Goal: Task Accomplishment & Management: Contribute content

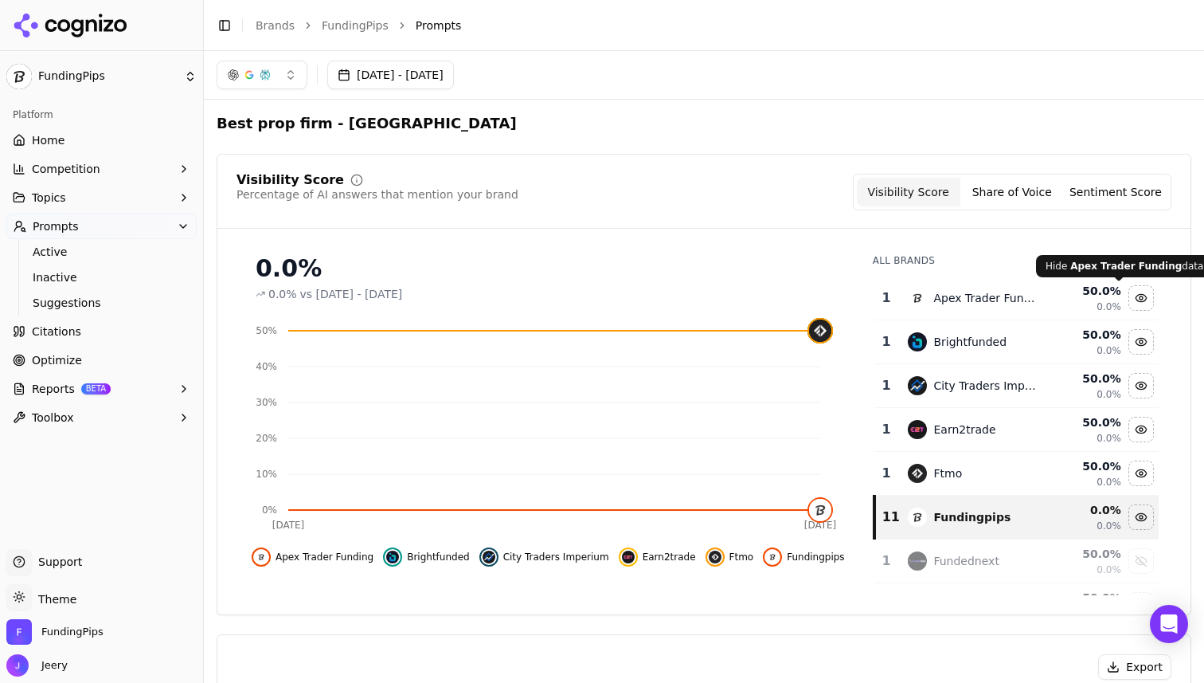
click at [1129, 301] on div "Hide apex trader funding data" at bounding box center [1141, 298] width 24 height 24
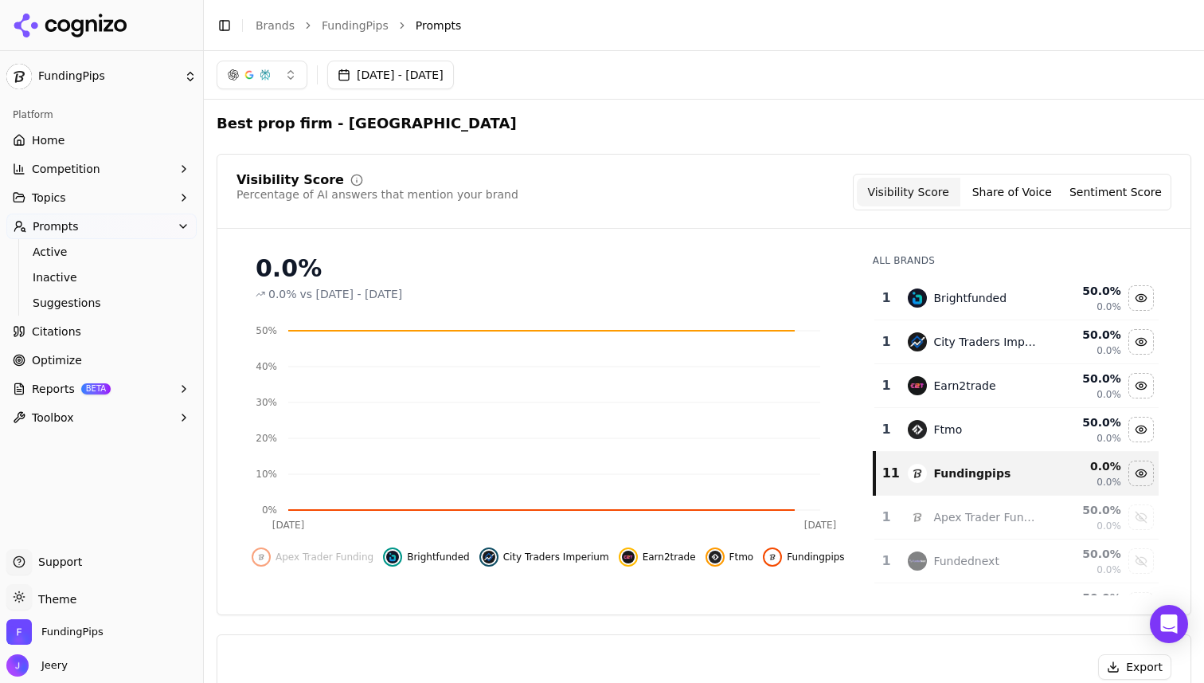
click at [1129, 302] on div "Hide brightfunded data" at bounding box center [1141, 298] width 24 height 24
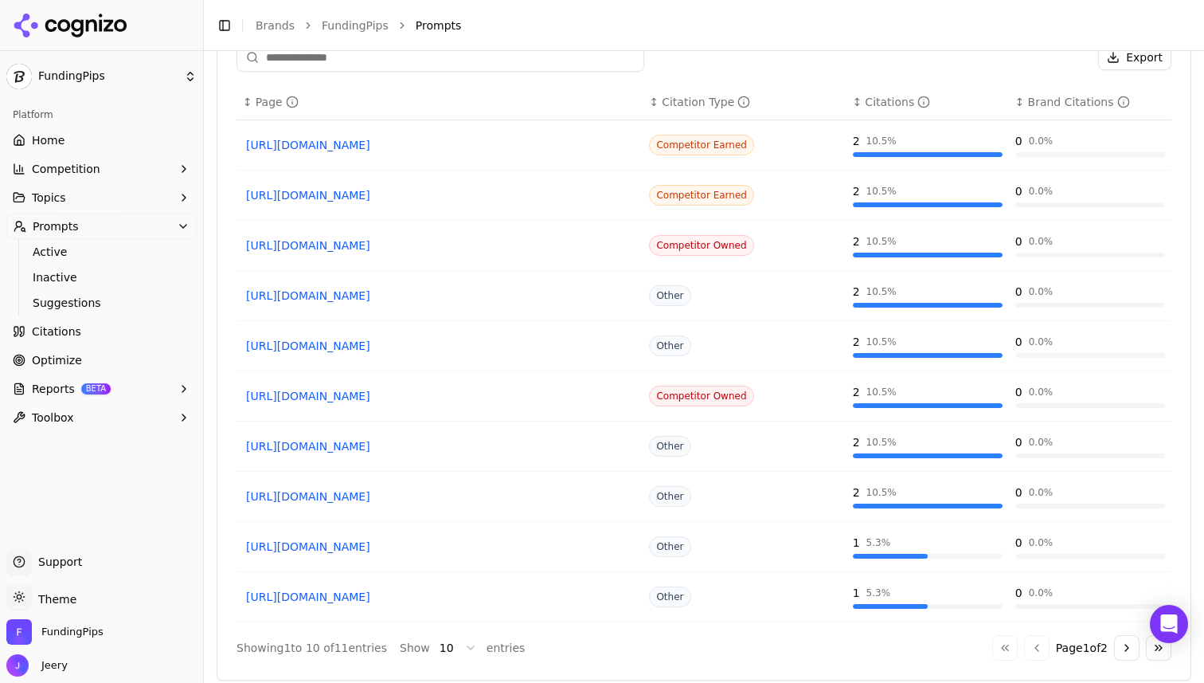
scroll to position [1105, 0]
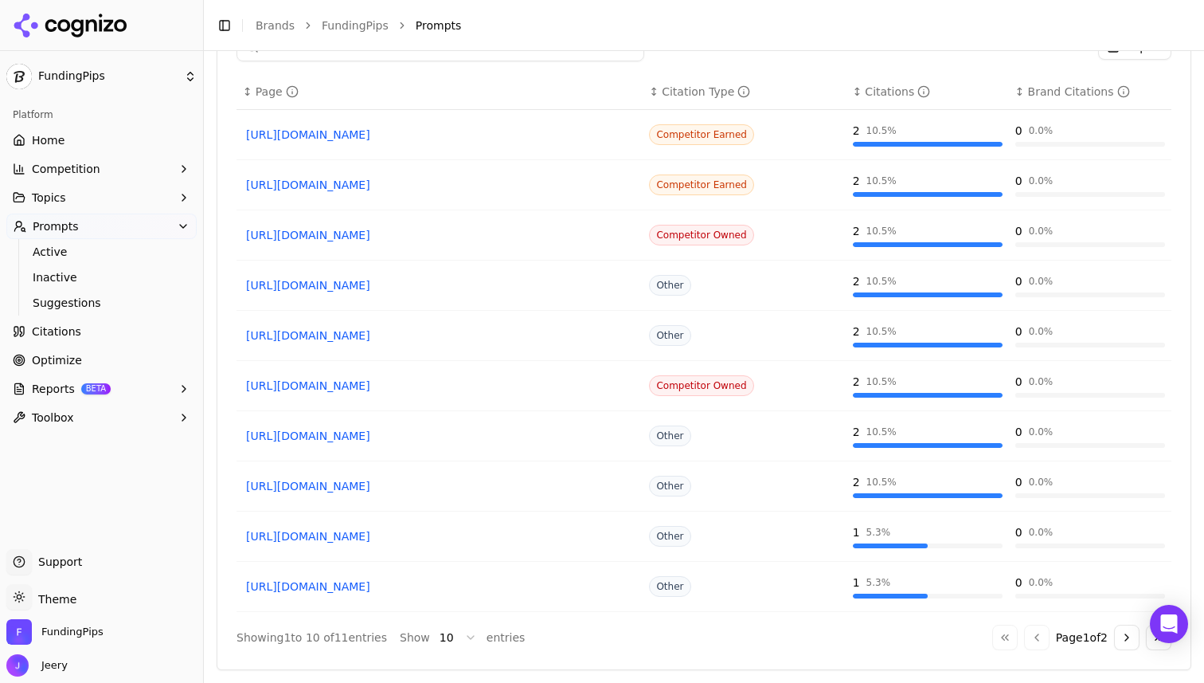
click at [108, 174] on button "Competition" at bounding box center [101, 168] width 190 height 25
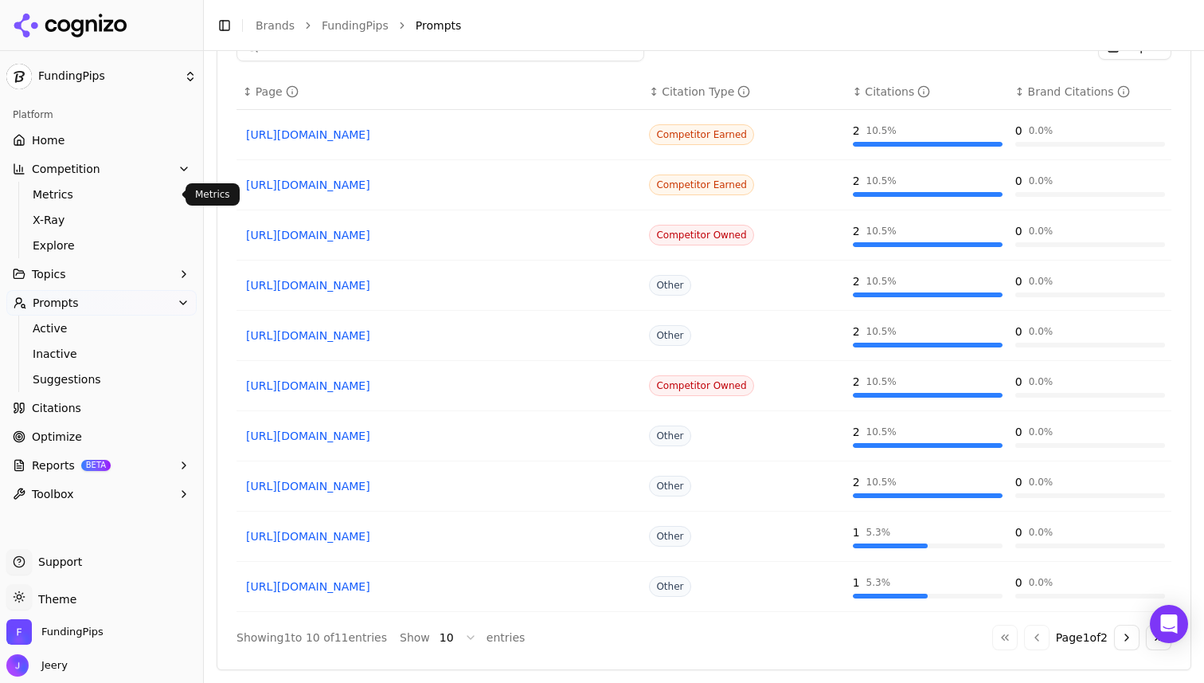
click at [92, 177] on button "Competition" at bounding box center [101, 168] width 190 height 25
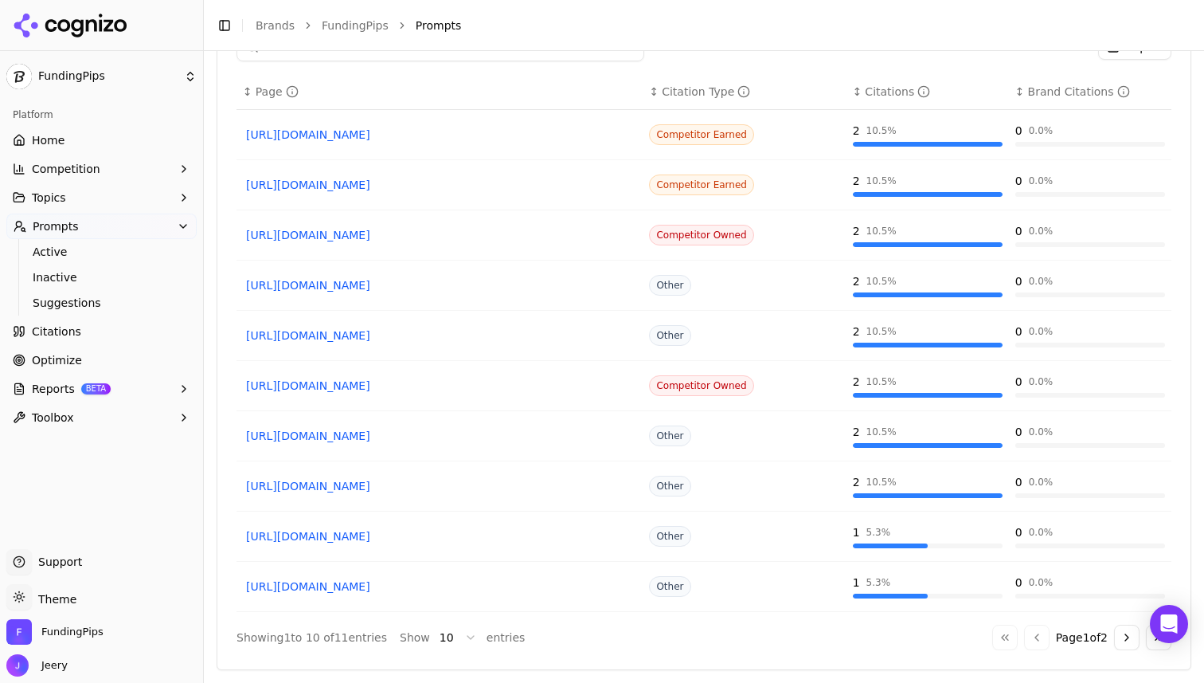
click at [80, 229] on button "Prompts" at bounding box center [101, 225] width 190 height 25
click at [121, 202] on button "Topics" at bounding box center [101, 197] width 190 height 25
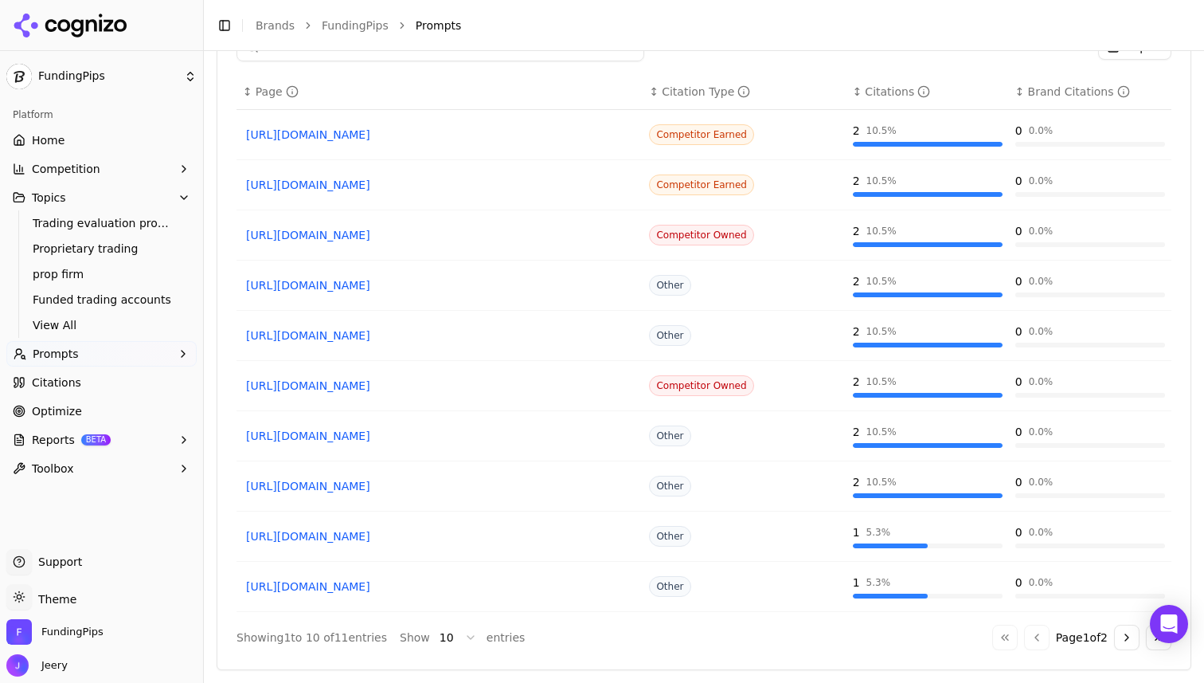
click at [91, 417] on link "Optimize" at bounding box center [101, 410] width 190 height 25
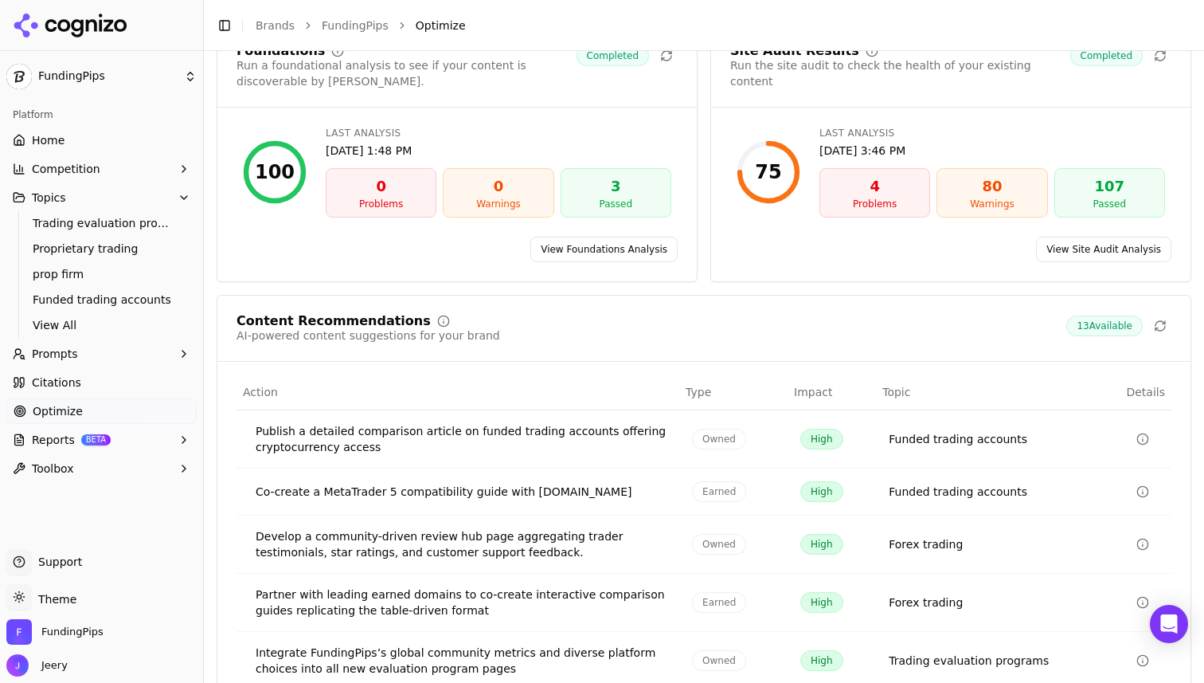
scroll to position [133, 0]
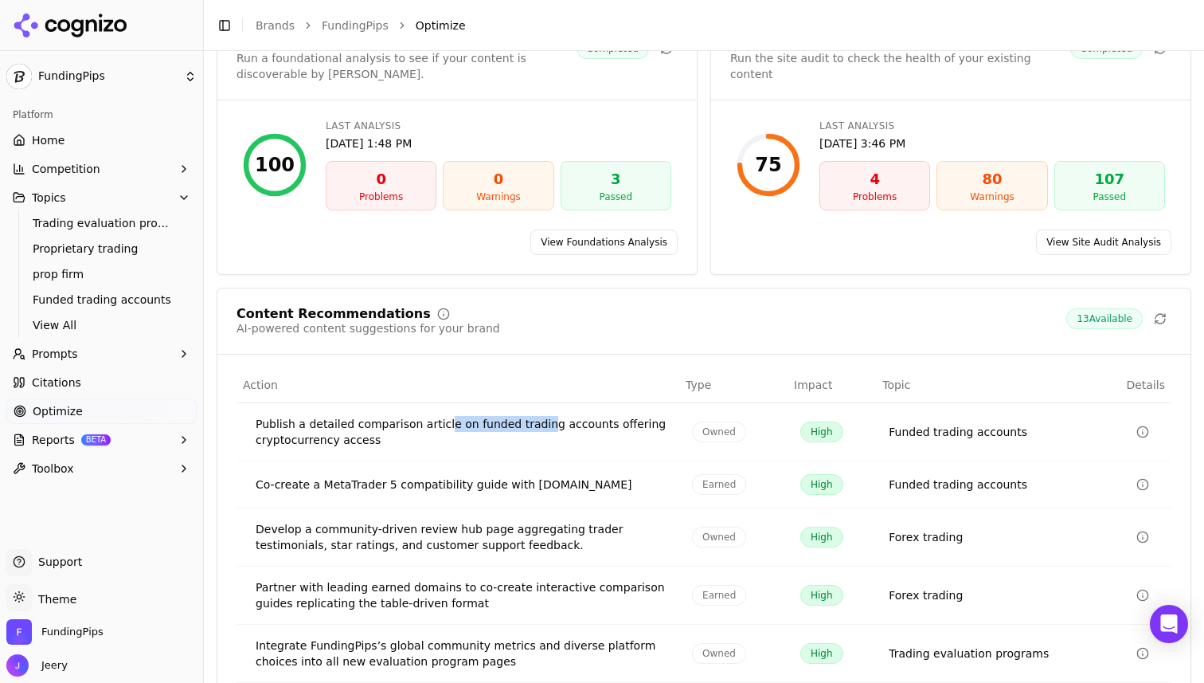
drag, startPoint x: 445, startPoint y: 421, endPoint x: 536, endPoint y: 428, distance: 91.1
click at [538, 430] on div "Publish a detailed comparison article on funded trading accounts offering crypt…" at bounding box center [461, 432] width 411 height 32
click at [584, 429] on div "Publish a detailed comparison article on funded trading accounts offering crypt…" at bounding box center [461, 432] width 411 height 32
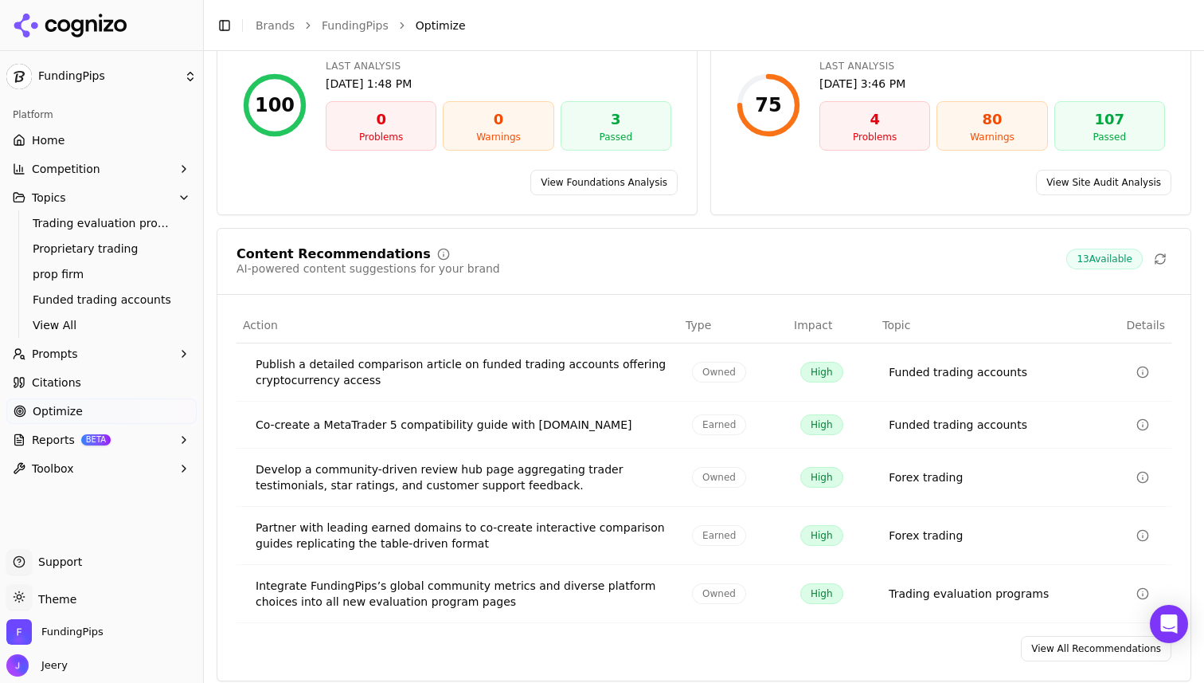
scroll to position [204, 0]
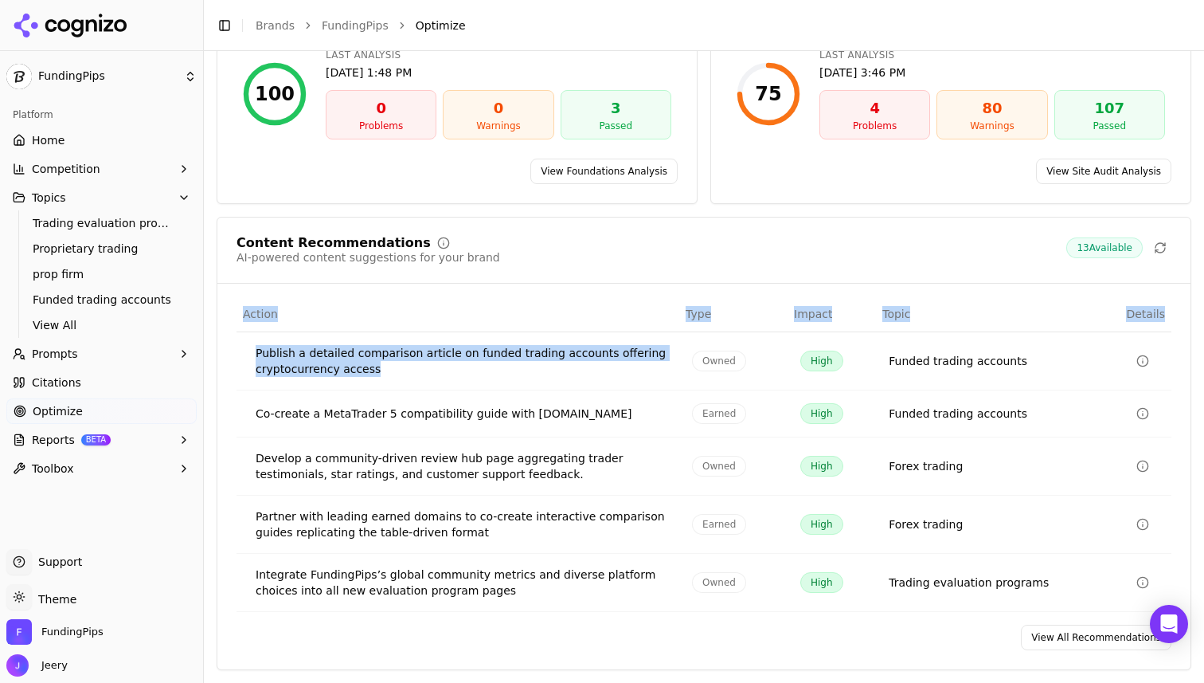
drag, startPoint x: 235, startPoint y: 347, endPoint x: 413, endPoint y: 366, distance: 178.6
click at [413, 367] on div "Action Type Impact Topic Details Publish a detailed comparison article on funde…" at bounding box center [703, 453] width 973 height 315
click at [413, 366] on div "Publish a detailed comparison article on funded trading accounts offering crypt…" at bounding box center [461, 361] width 411 height 32
drag, startPoint x: 253, startPoint y: 353, endPoint x: 393, endPoint y: 370, distance: 141.3
click at [393, 370] on td "Publish a detailed comparison article on funded trading accounts offering crypt…" at bounding box center [458, 361] width 443 height 58
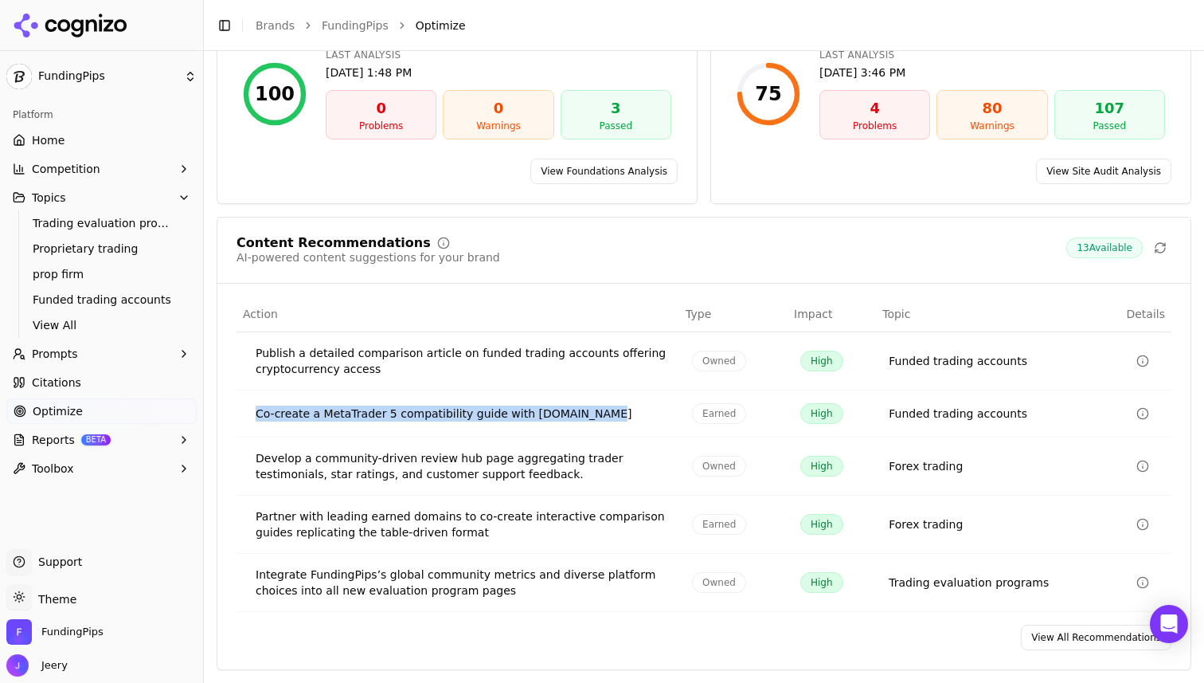
drag, startPoint x: 256, startPoint y: 409, endPoint x: 531, endPoint y: 428, distance: 276.2
click at [531, 428] on td "Co-create a MetaTrader 5 compatibility guide with [DOMAIN_NAME]" at bounding box center [458, 413] width 443 height 47
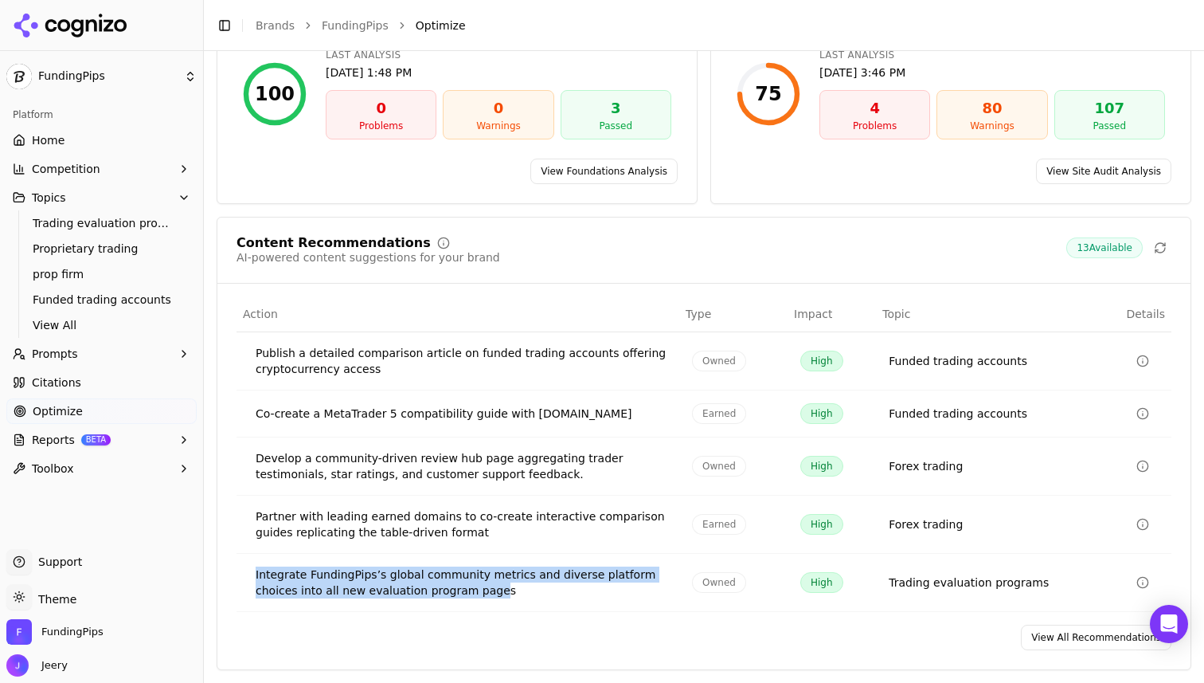
drag, startPoint x: 254, startPoint y: 565, endPoint x: 491, endPoint y: 587, distance: 238.3
click at [491, 587] on td "Integrate FundingPips’s global community metrics and diverse platform choices i…" at bounding box center [458, 583] width 443 height 58
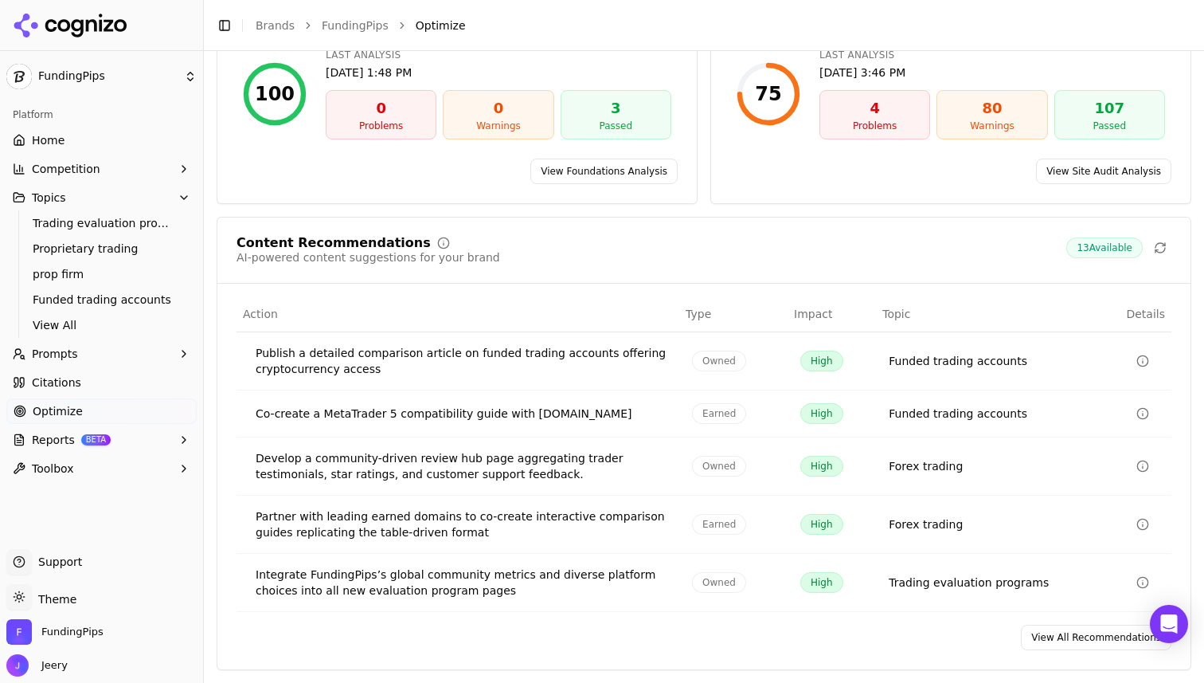
click at [506, 590] on div "Integrate FundingPips’s global community metrics and diverse platform choices i…" at bounding box center [461, 582] width 411 height 32
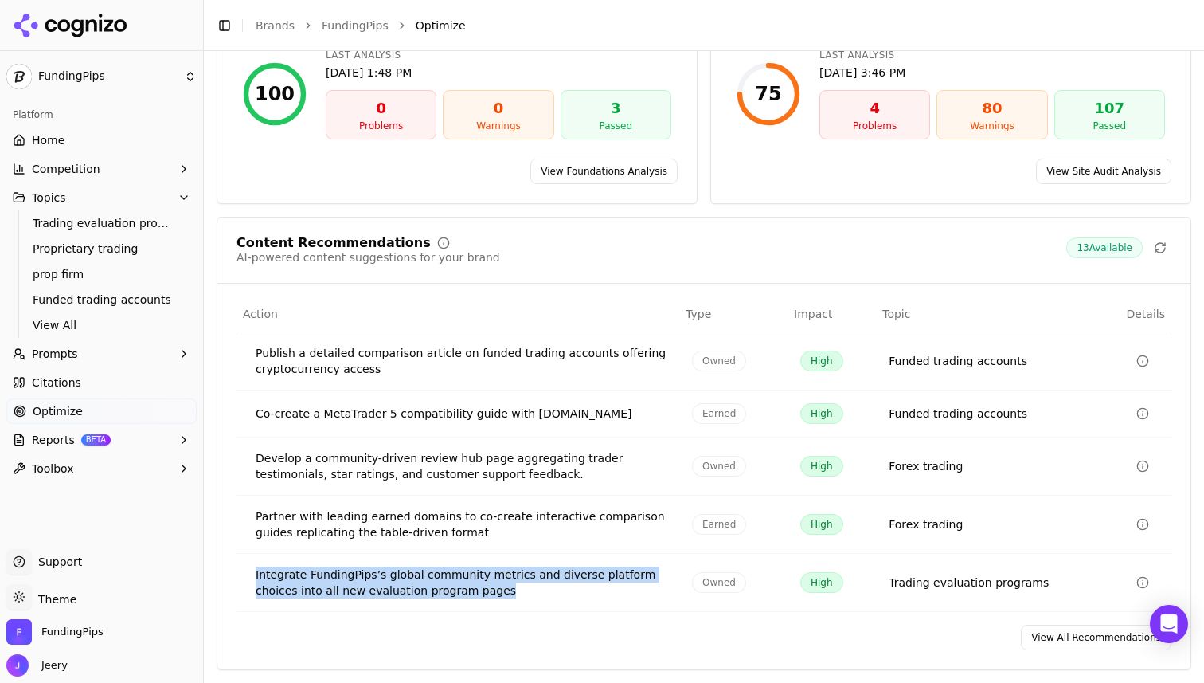
drag, startPoint x: 254, startPoint y: 573, endPoint x: 479, endPoint y: 599, distance: 226.0
click at [479, 599] on td "Integrate FundingPips’s global community metrics and diverse platform choices i…" at bounding box center [458, 583] width 443 height 58
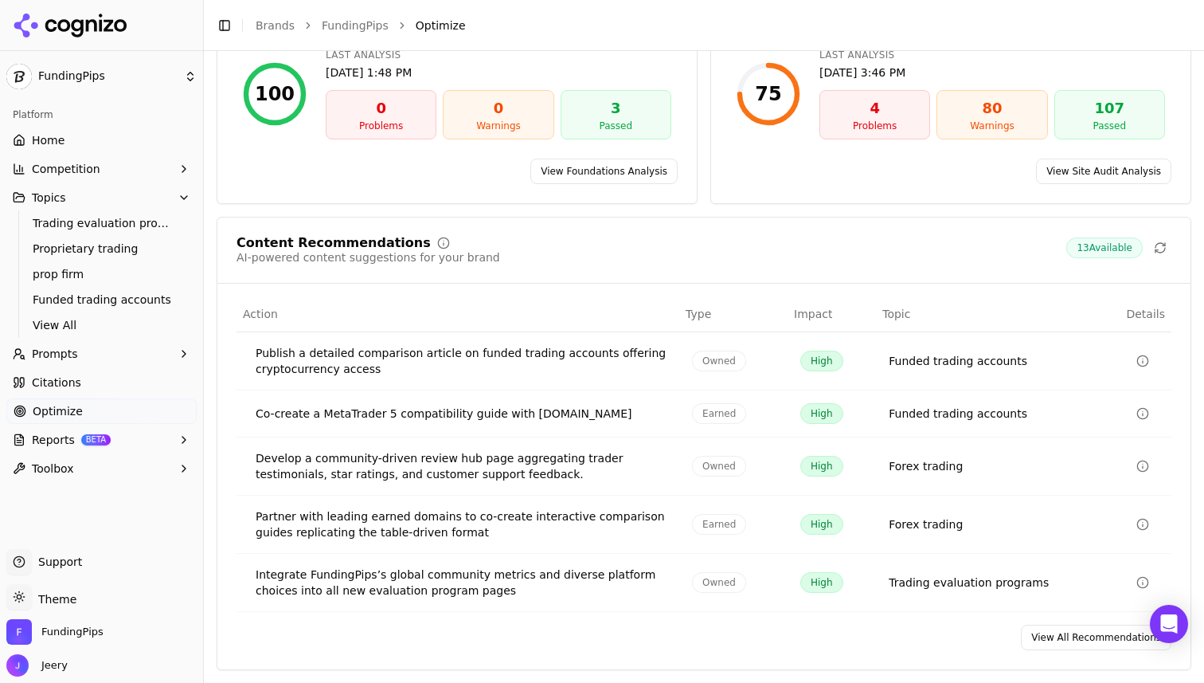
click at [575, 602] on td "Integrate FundingPips’s global community metrics and diverse platform choices i…" at bounding box center [458, 583] width 443 height 58
click at [1123, 642] on link "View All Recommendations" at bounding box center [1096, 636] width 151 height 25
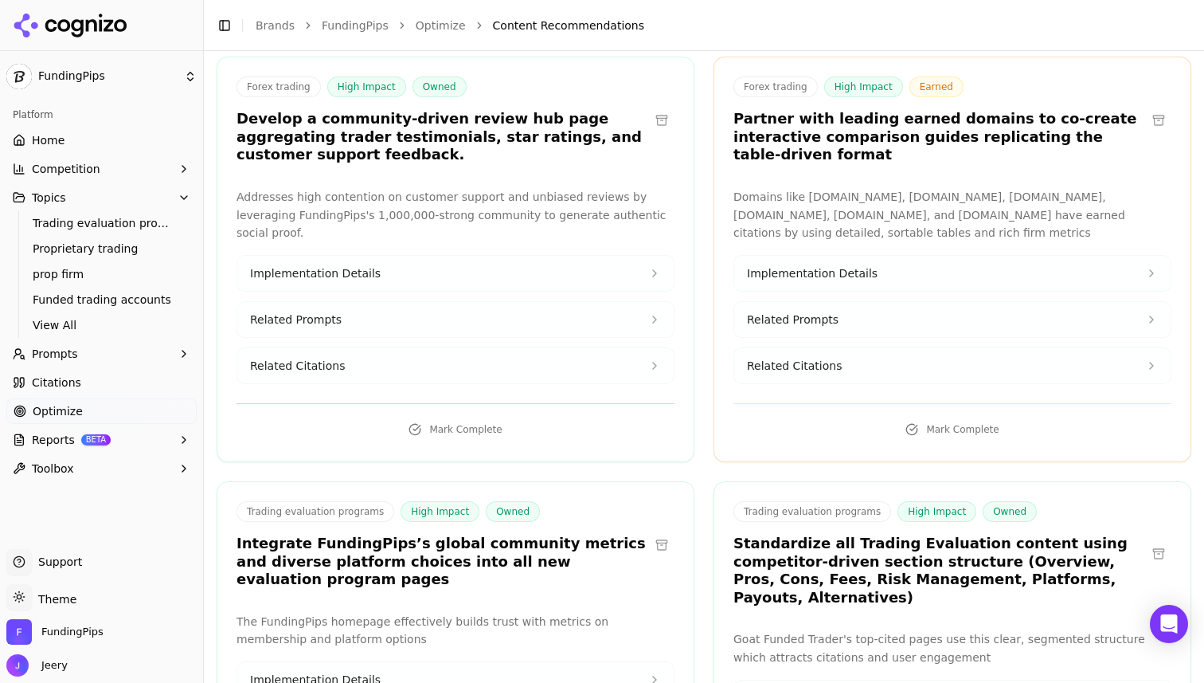
scroll to position [596, 0]
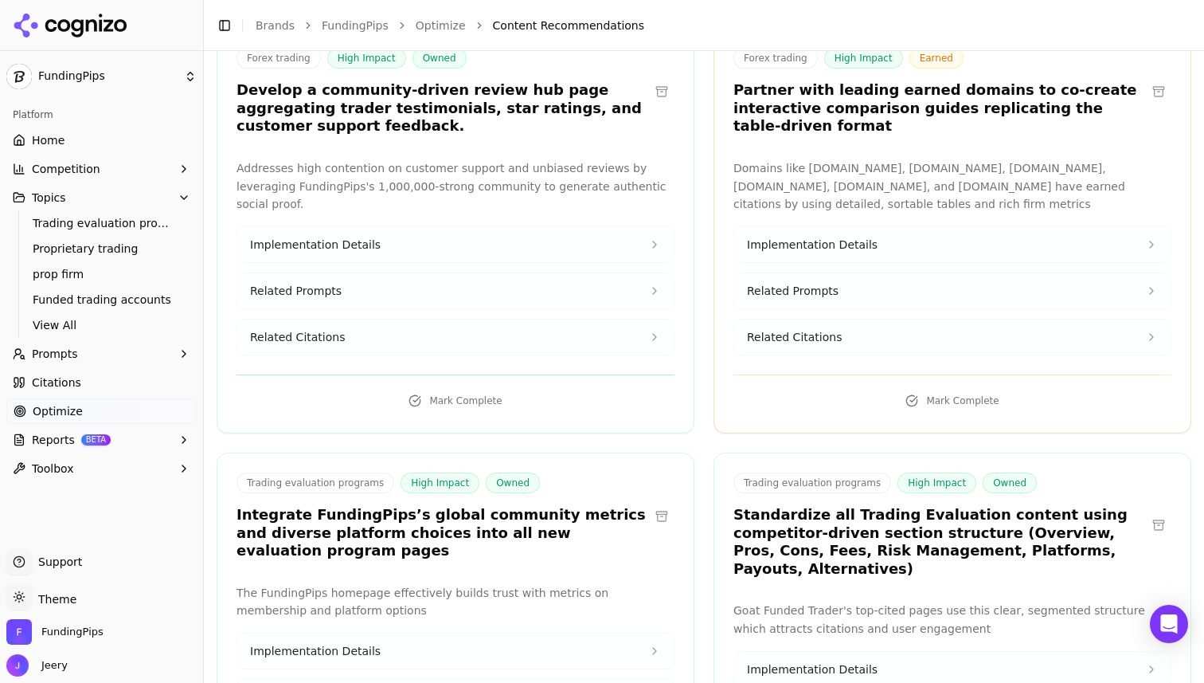
click at [617, 233] on button "Implementation Details" at bounding box center [455, 244] width 436 height 35
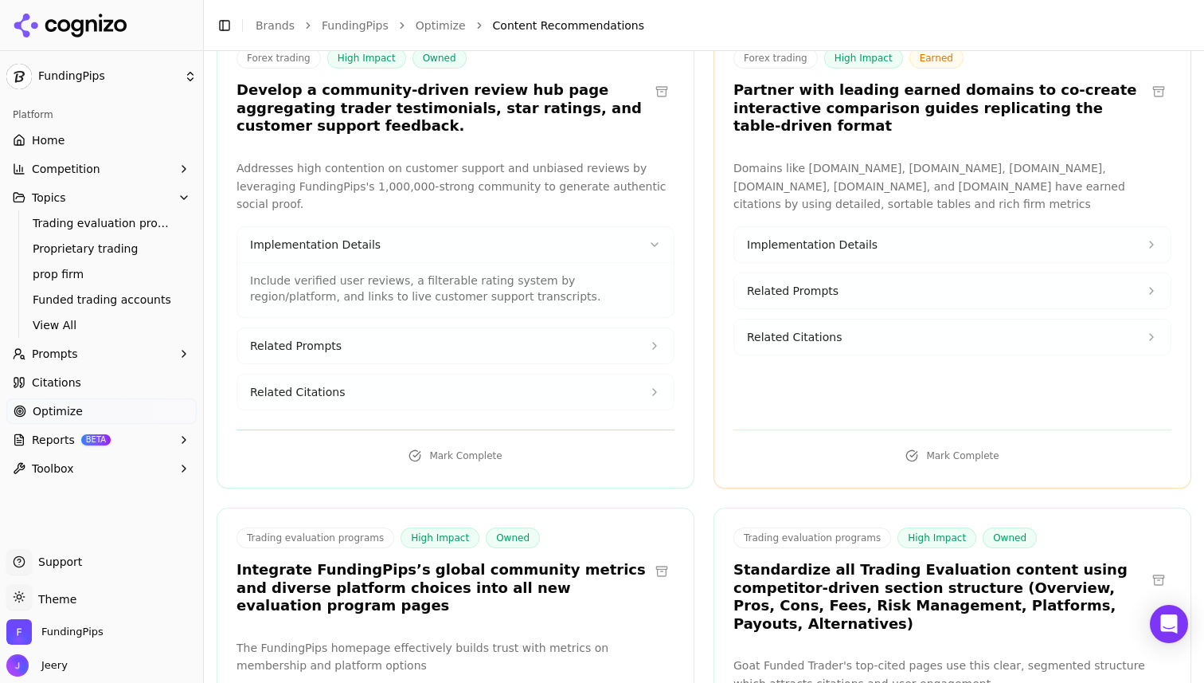
click at [636, 236] on button "Implementation Details" at bounding box center [455, 244] width 436 height 35
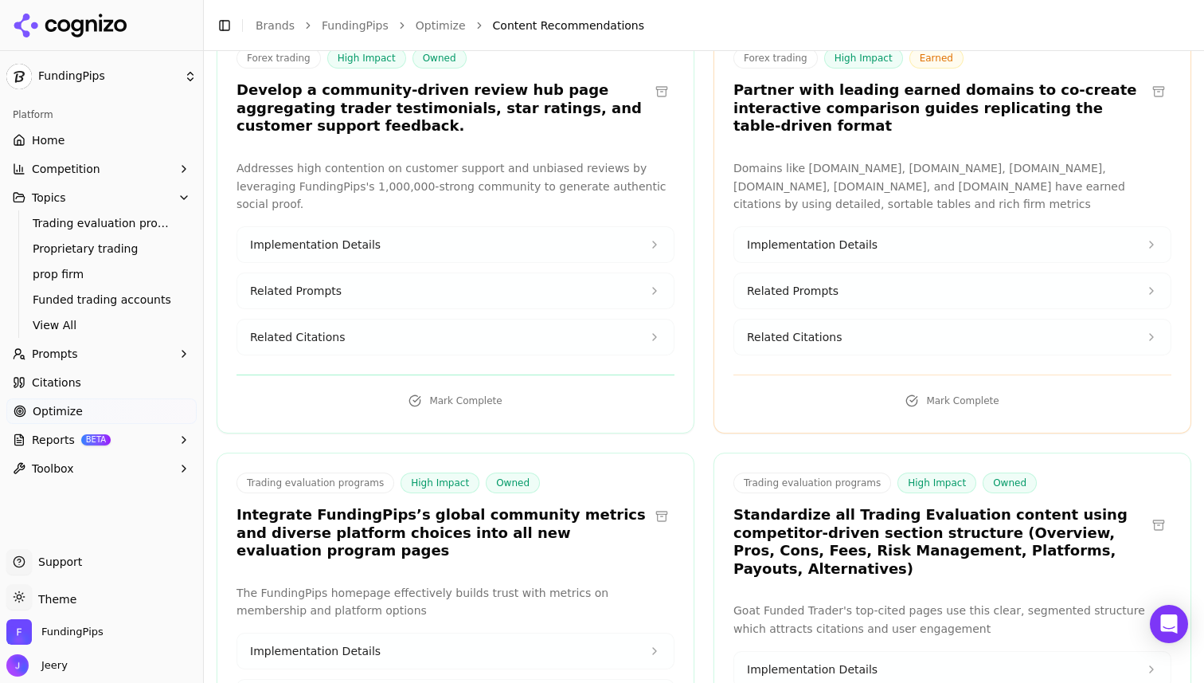
click at [632, 273] on button "Related Prompts" at bounding box center [455, 290] width 436 height 35
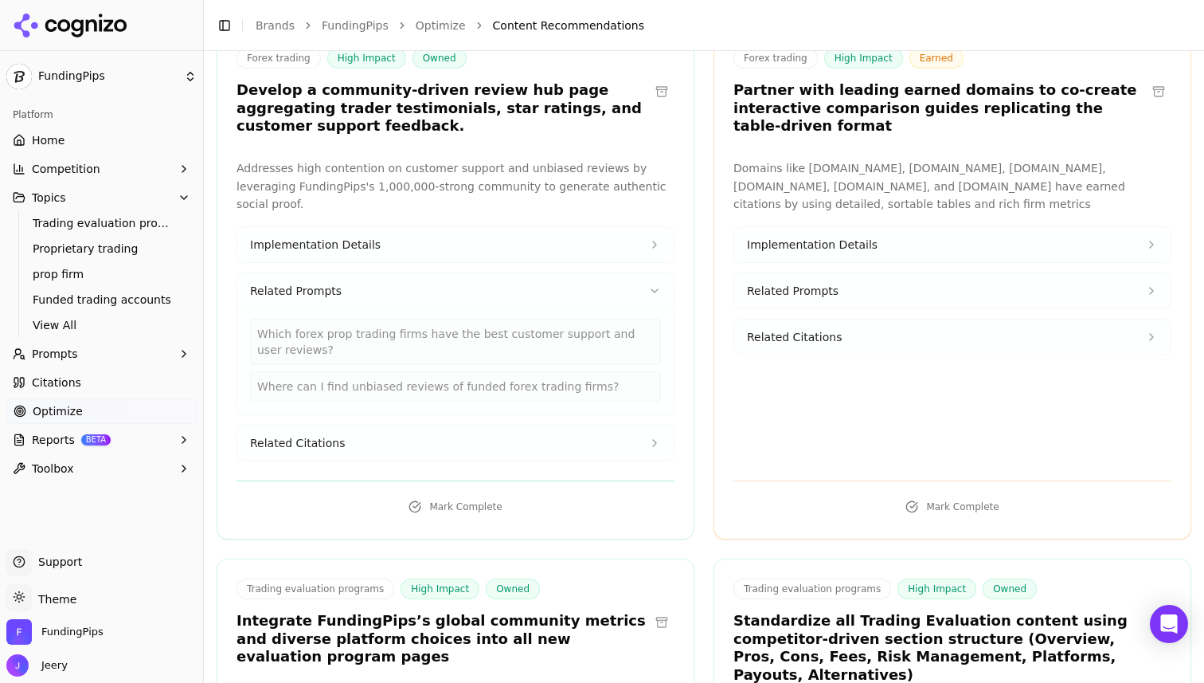
click at [626, 286] on button "Related Prompts" at bounding box center [455, 290] width 436 height 35
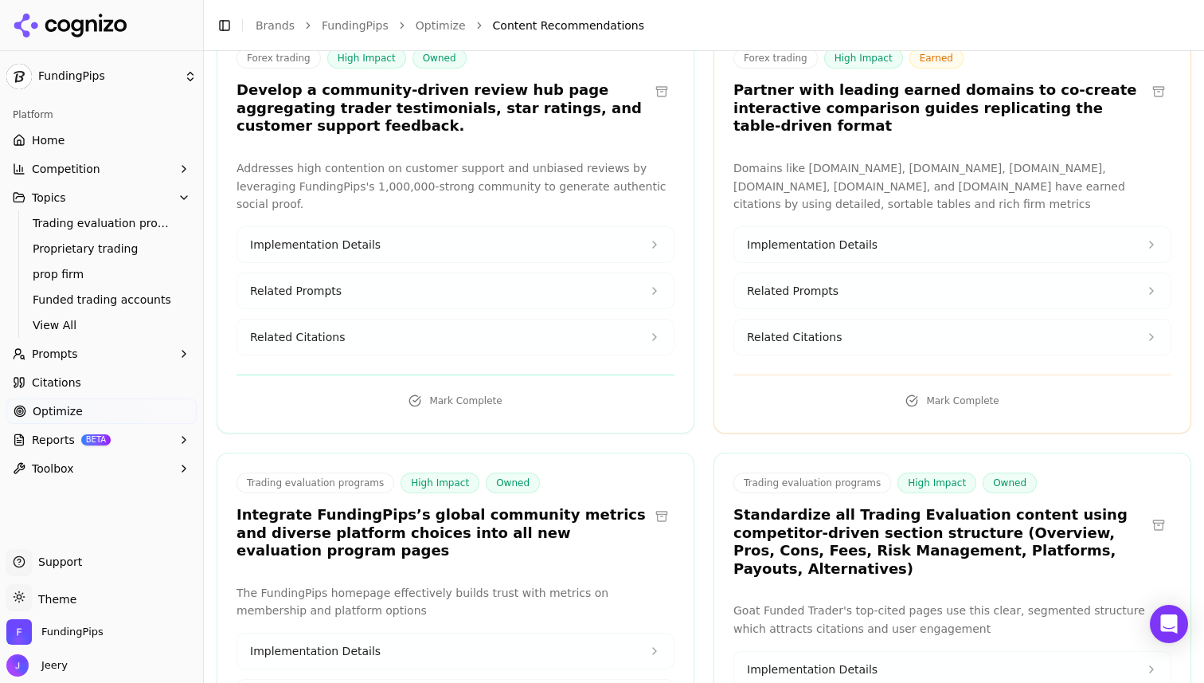
click at [619, 331] on button "Related Citations" at bounding box center [455, 336] width 436 height 35
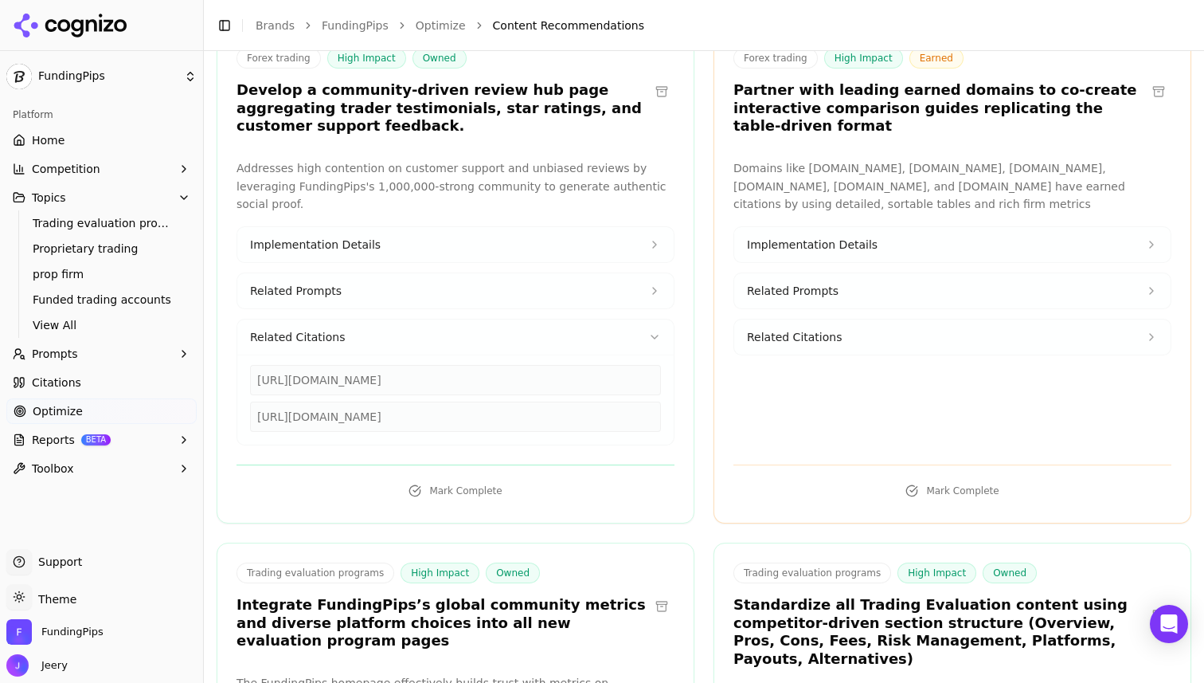
click at [886, 227] on button "Implementation Details" at bounding box center [952, 244] width 436 height 35
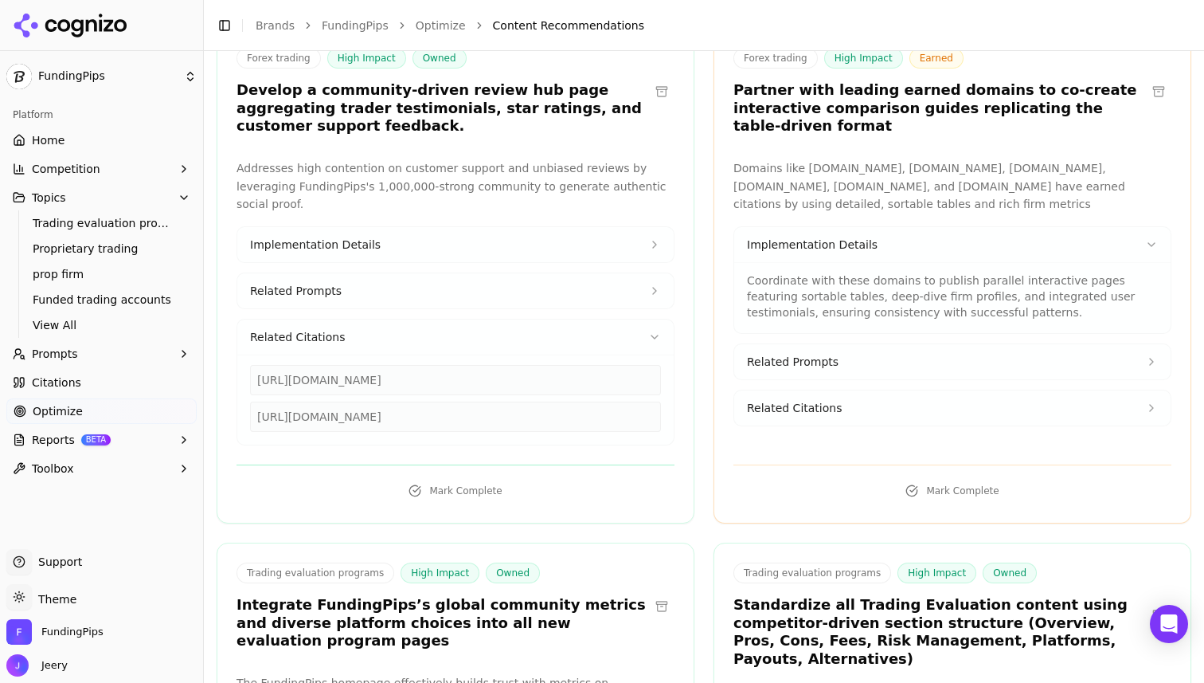
click at [826, 344] on button "Related Prompts" at bounding box center [952, 361] width 436 height 35
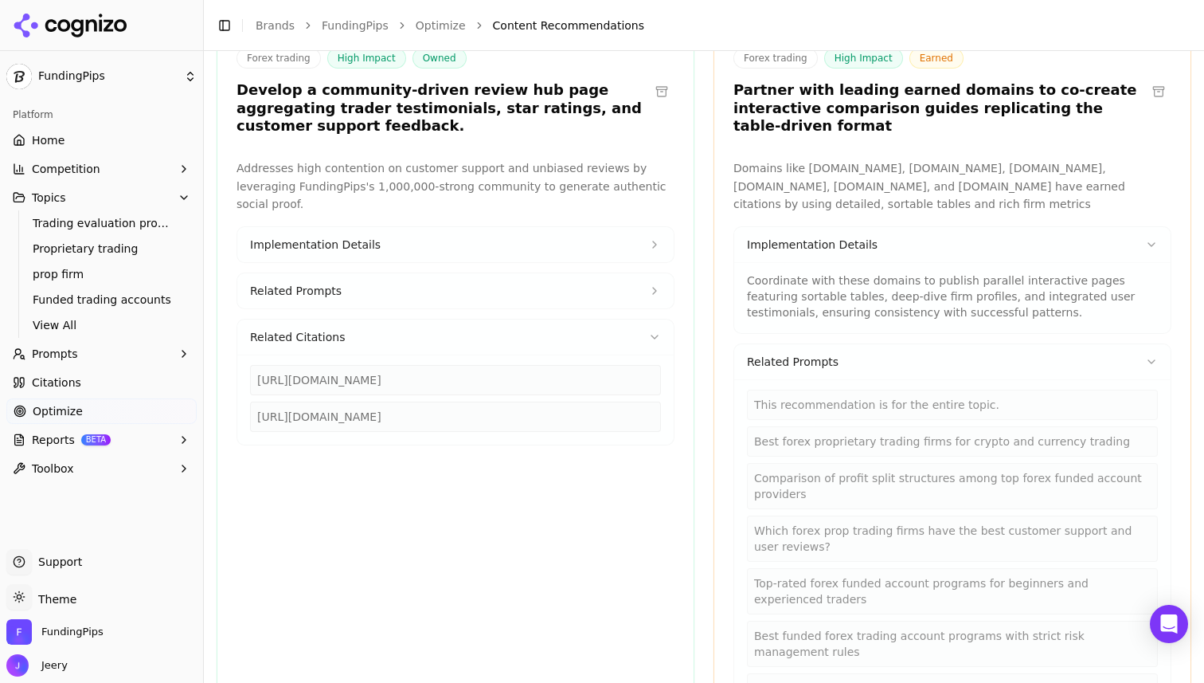
click at [835, 344] on button "Related Prompts" at bounding box center [952, 361] width 436 height 35
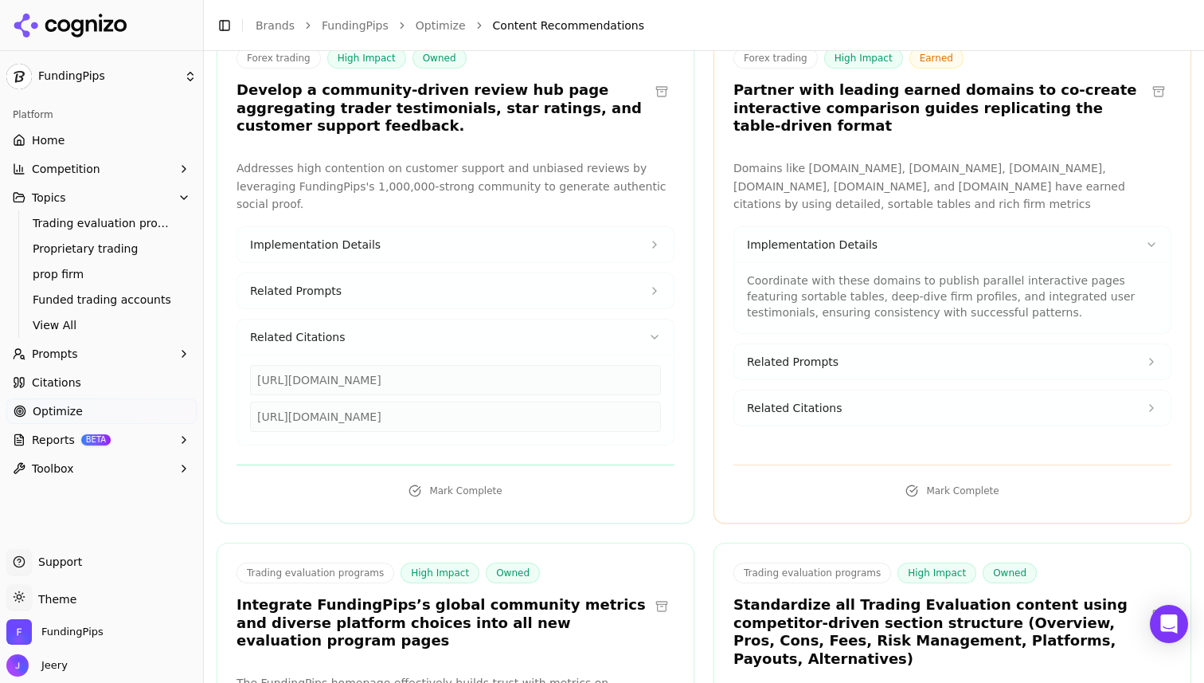
click at [932, 263] on div "Coordinate with these domains to publish parallel interactive pages featuring s…" at bounding box center [952, 291] width 411 height 57
click at [927, 227] on button "Implementation Details" at bounding box center [952, 244] width 436 height 35
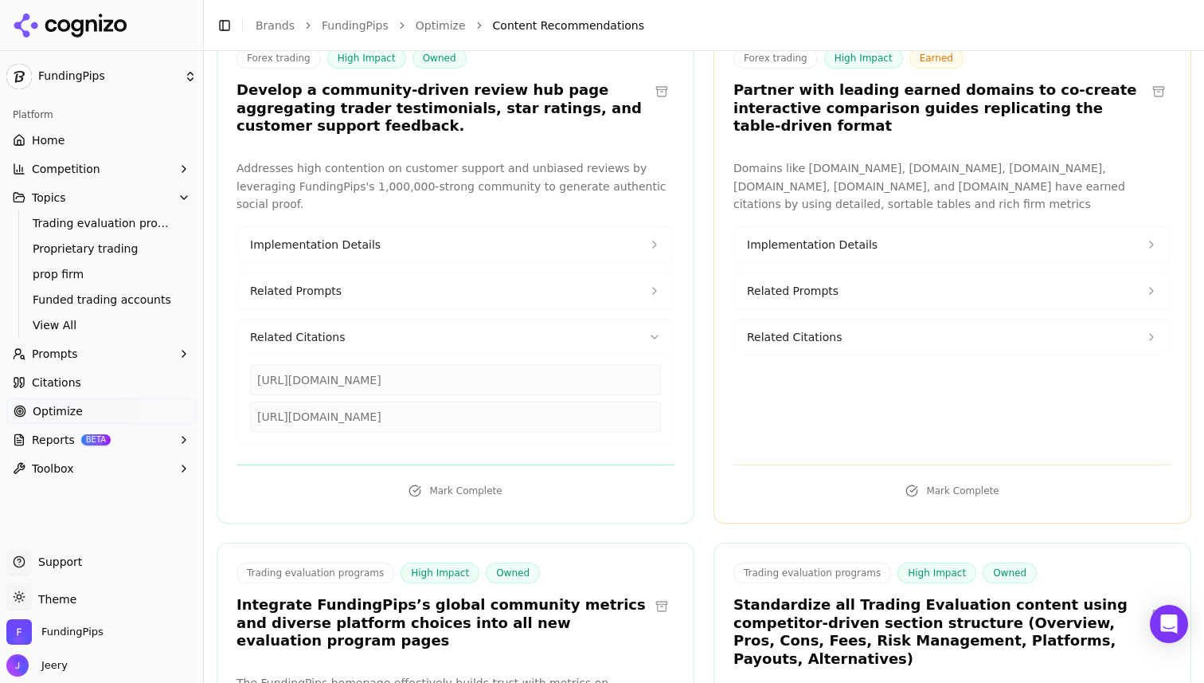
click at [891, 319] on button "Related Citations" at bounding box center [952, 336] width 436 height 35
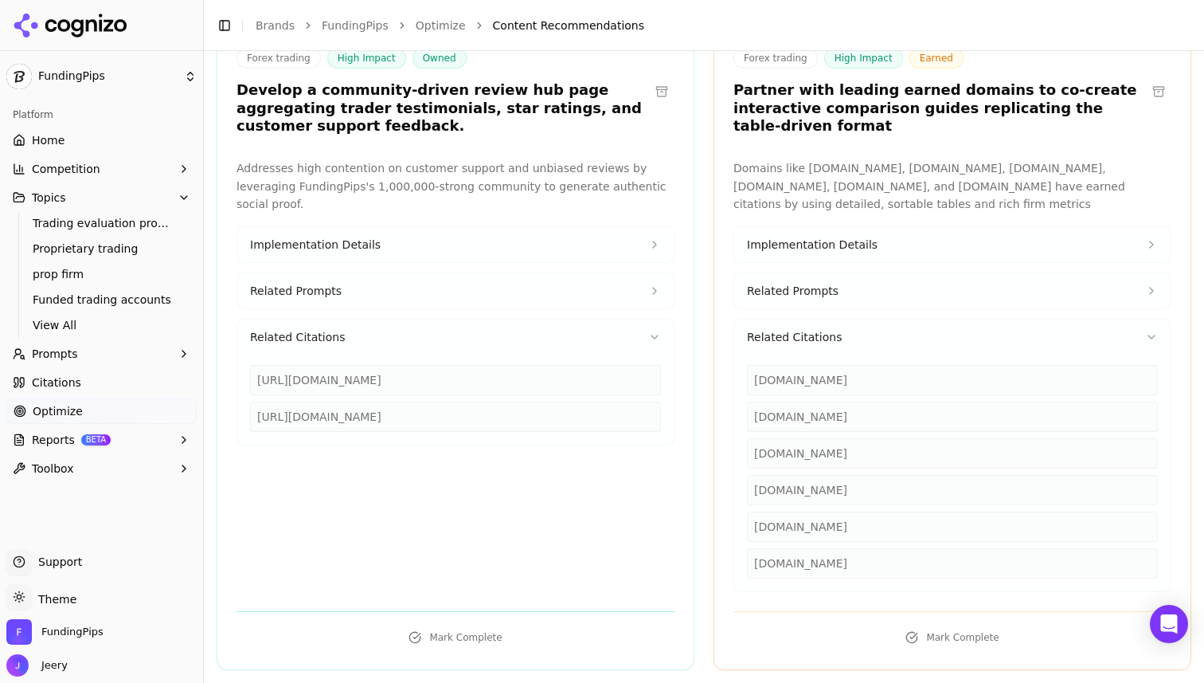
click at [891, 319] on button "Related Citations" at bounding box center [952, 336] width 436 height 35
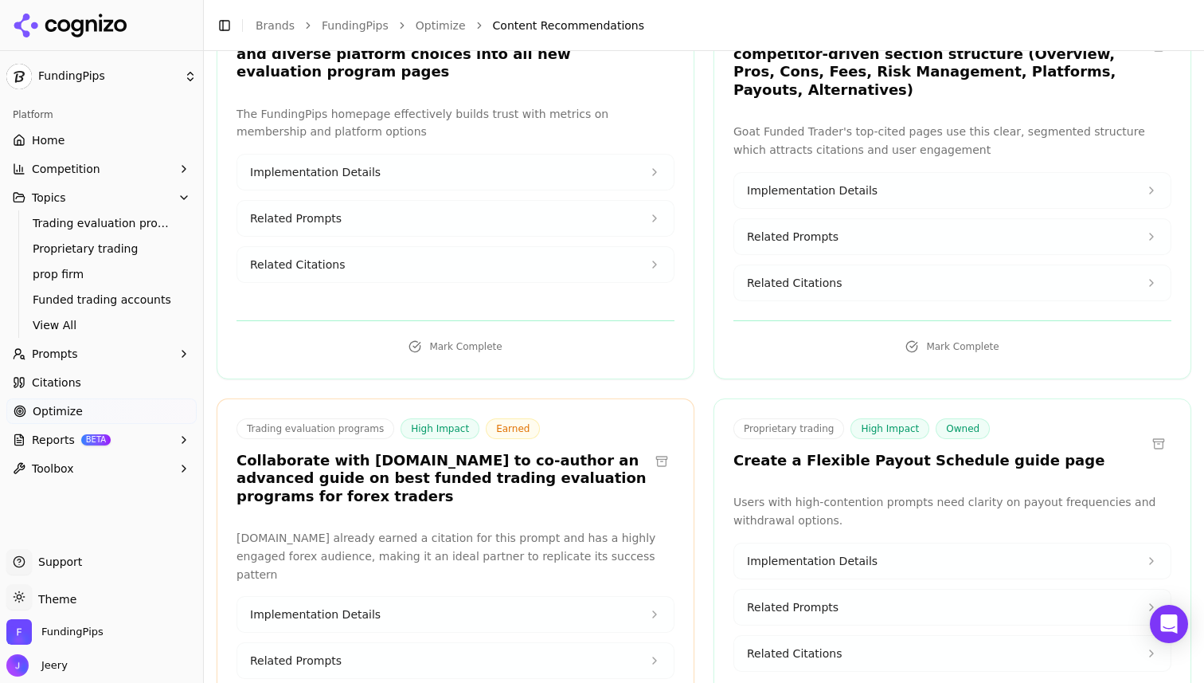
scroll to position [1146, 0]
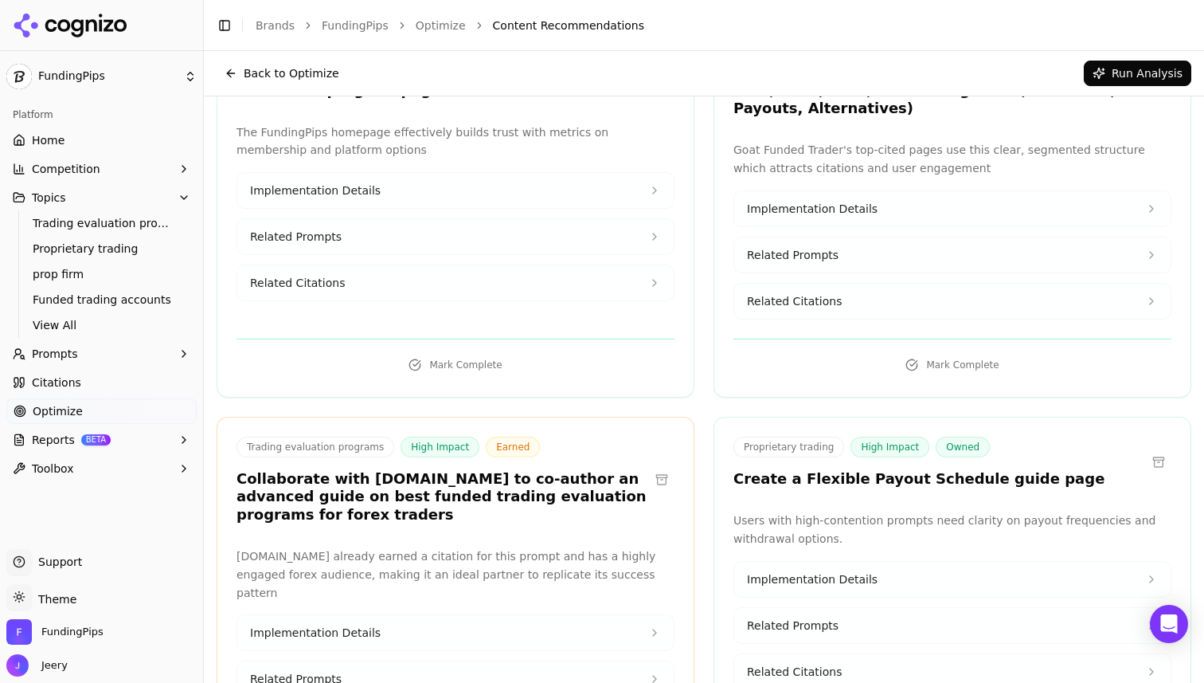
click at [696, 374] on div "Funded trading accounts High Impact Owned Publish a detailed comparison article…" at bounding box center [704, 564] width 975 height 2987
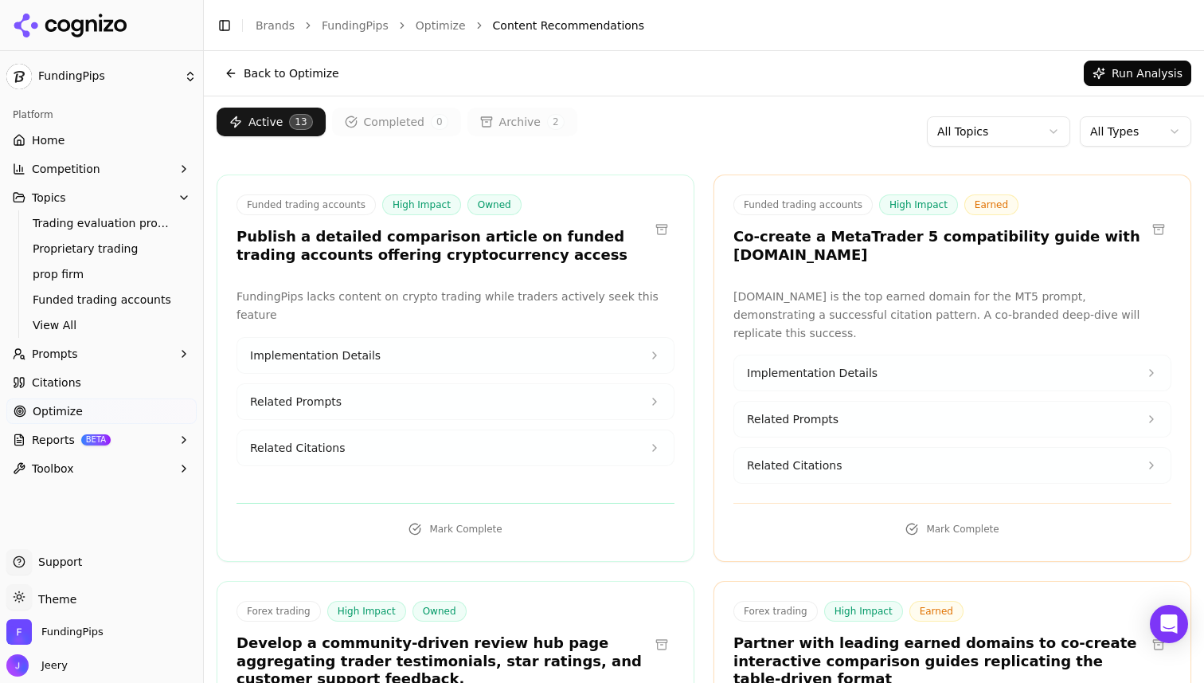
scroll to position [0, 0]
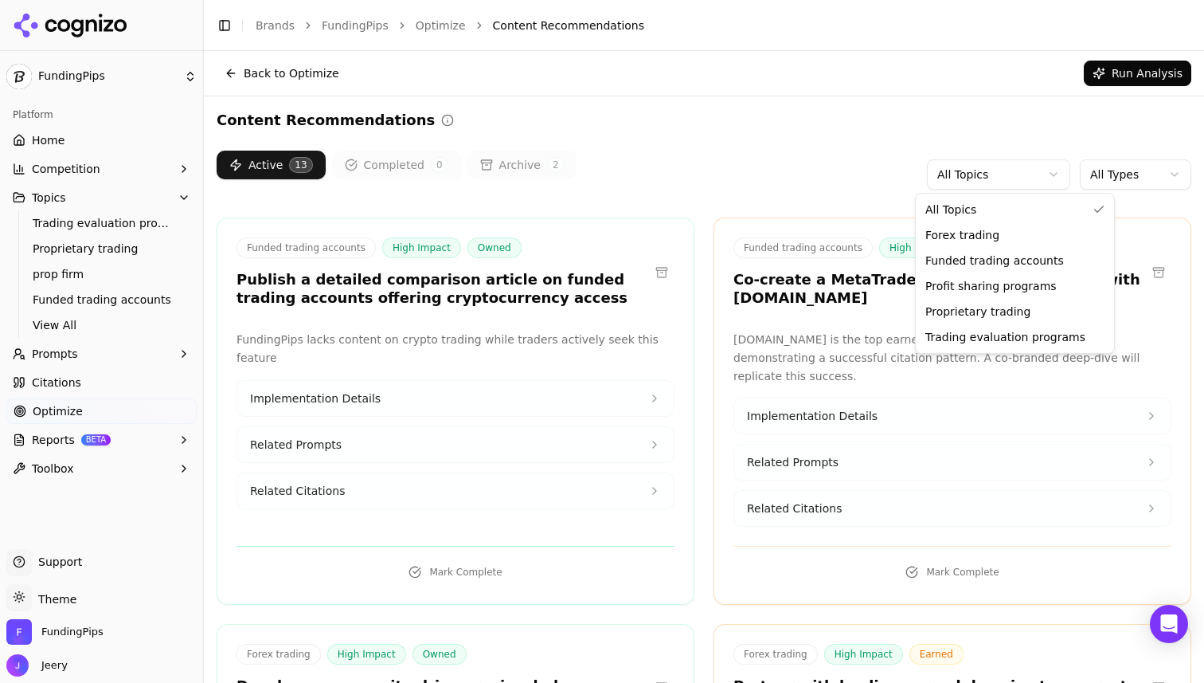
click at [1021, 174] on html "FundingPips Platform Home Competition Topics Trading evaluation programs Propri…" at bounding box center [602, 341] width 1204 height 683
click at [1098, 175] on html "FundingPips Platform Home Competition Topics Trading evaluation programs Propri…" at bounding box center [602, 341] width 1204 height 683
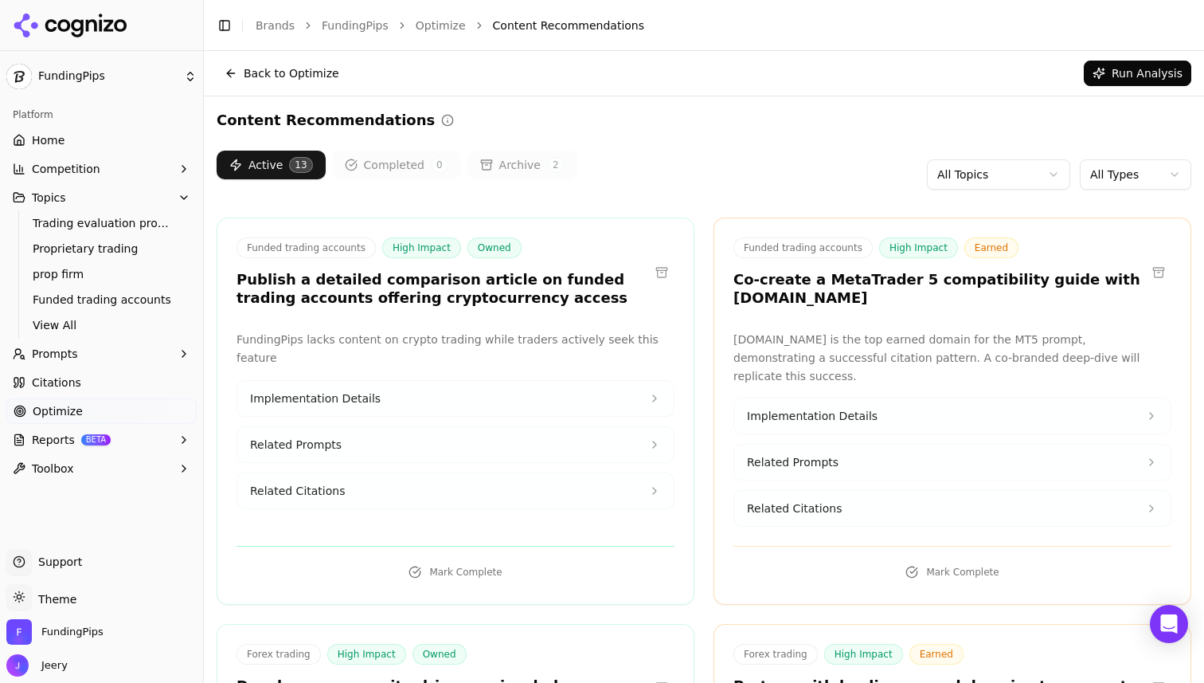
click at [1098, 175] on html "FundingPips Platform Home Competition Topics Trading evaluation programs Propri…" at bounding box center [602, 341] width 1204 height 683
click at [792, 214] on html "FundingPips Platform Home Competition Topics Trading evaluation programs Propri…" at bounding box center [602, 341] width 1204 height 683
click at [410, 170] on button "Completed 0" at bounding box center [396, 165] width 129 height 29
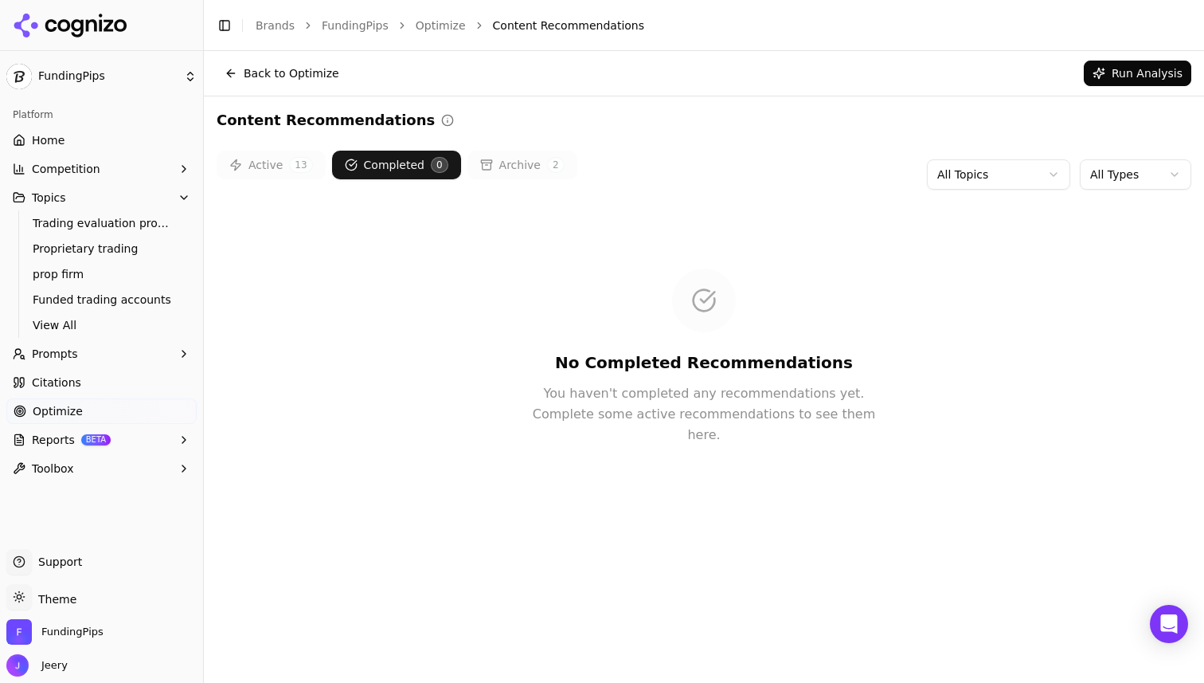
click at [510, 167] on button "Archive 2" at bounding box center [523, 165] width 110 height 29
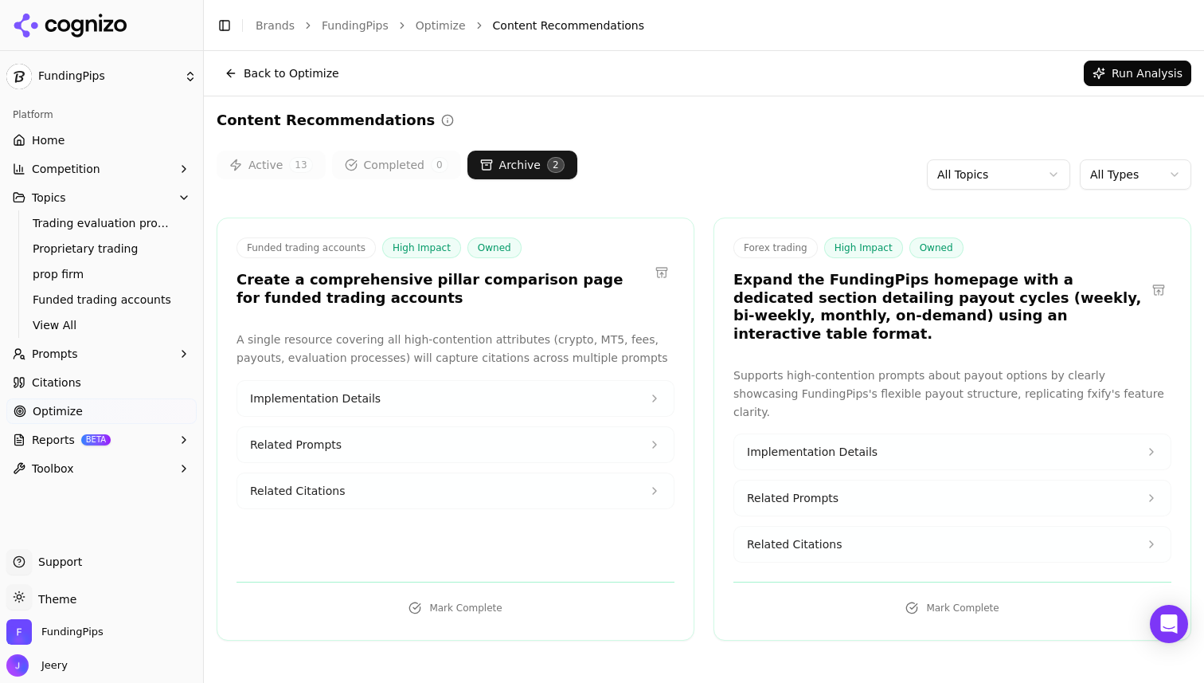
click at [293, 167] on span "13" at bounding box center [300, 165] width 23 height 16
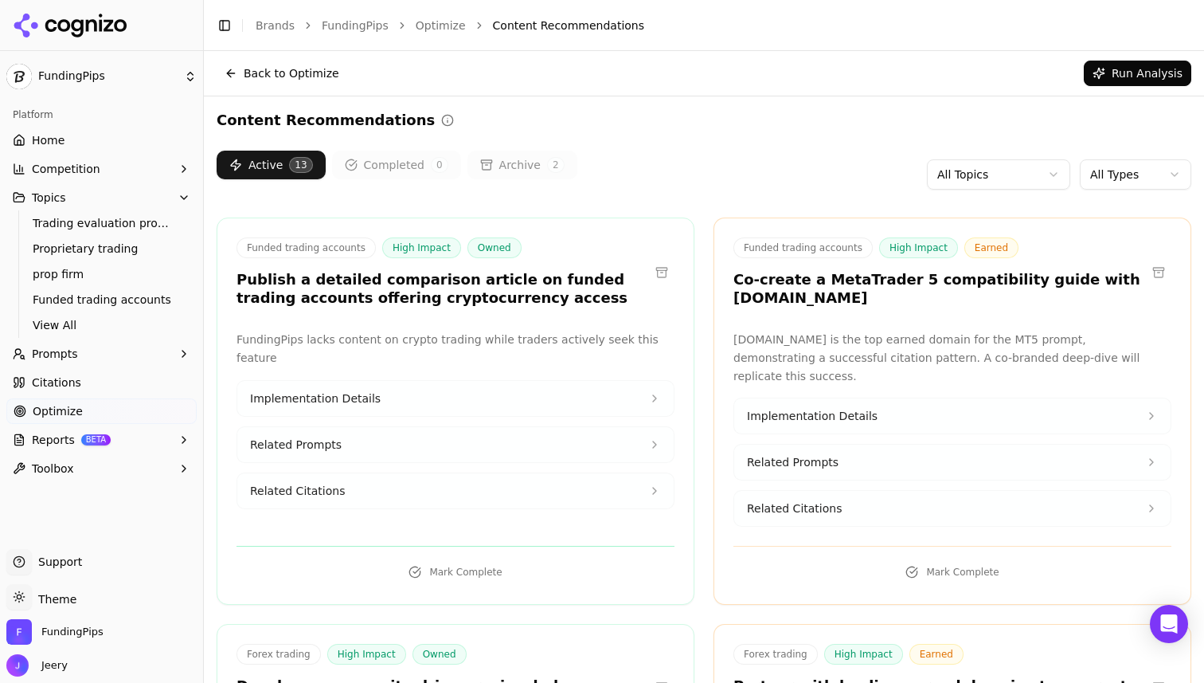
click at [73, 357] on span "Prompts" at bounding box center [55, 354] width 46 height 16
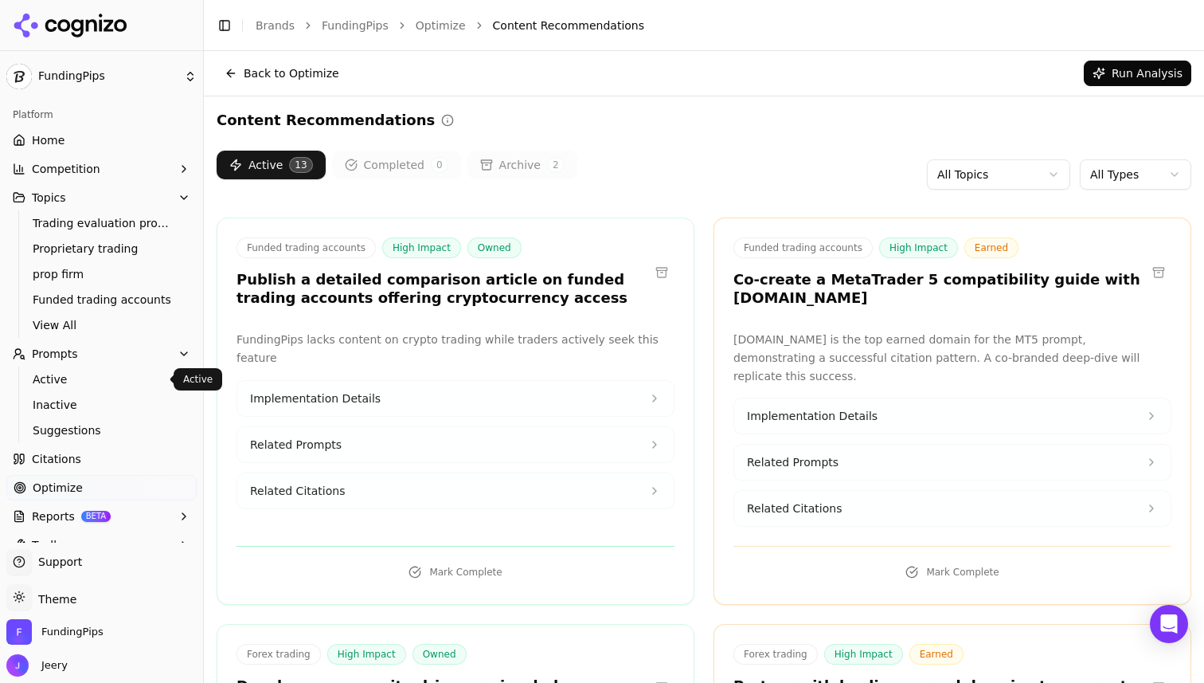
click at [72, 377] on span "Active" at bounding box center [102, 379] width 139 height 16
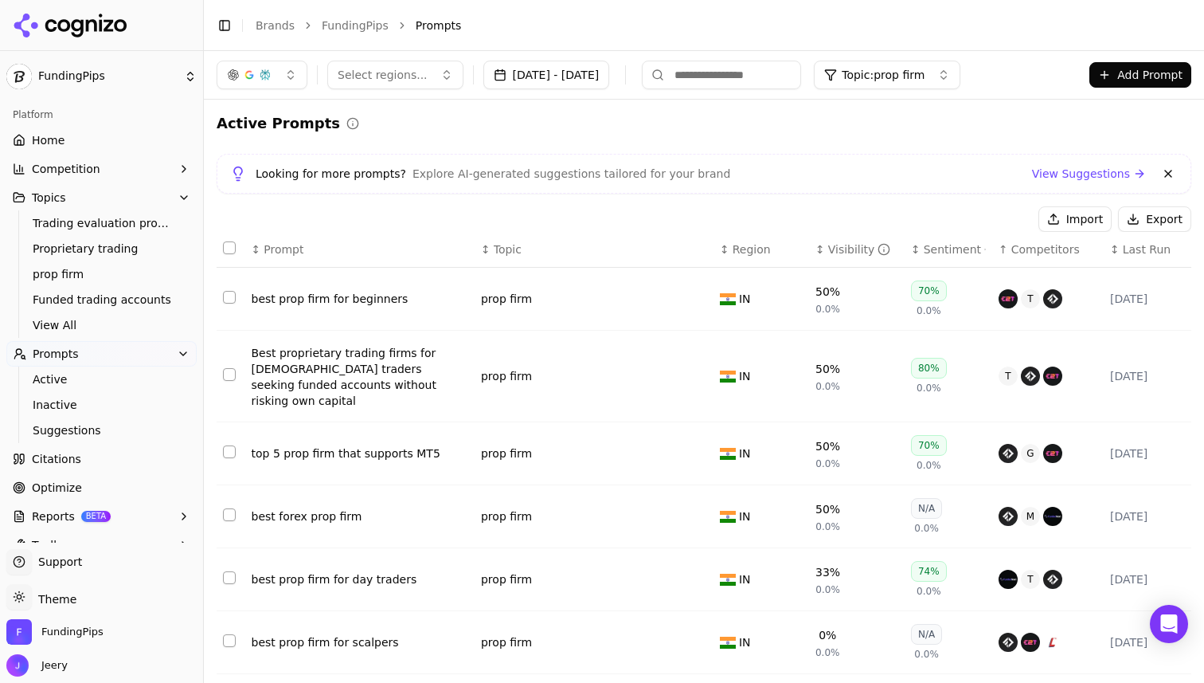
click at [925, 68] on span "Topic: prop firm" at bounding box center [883, 75] width 83 height 16
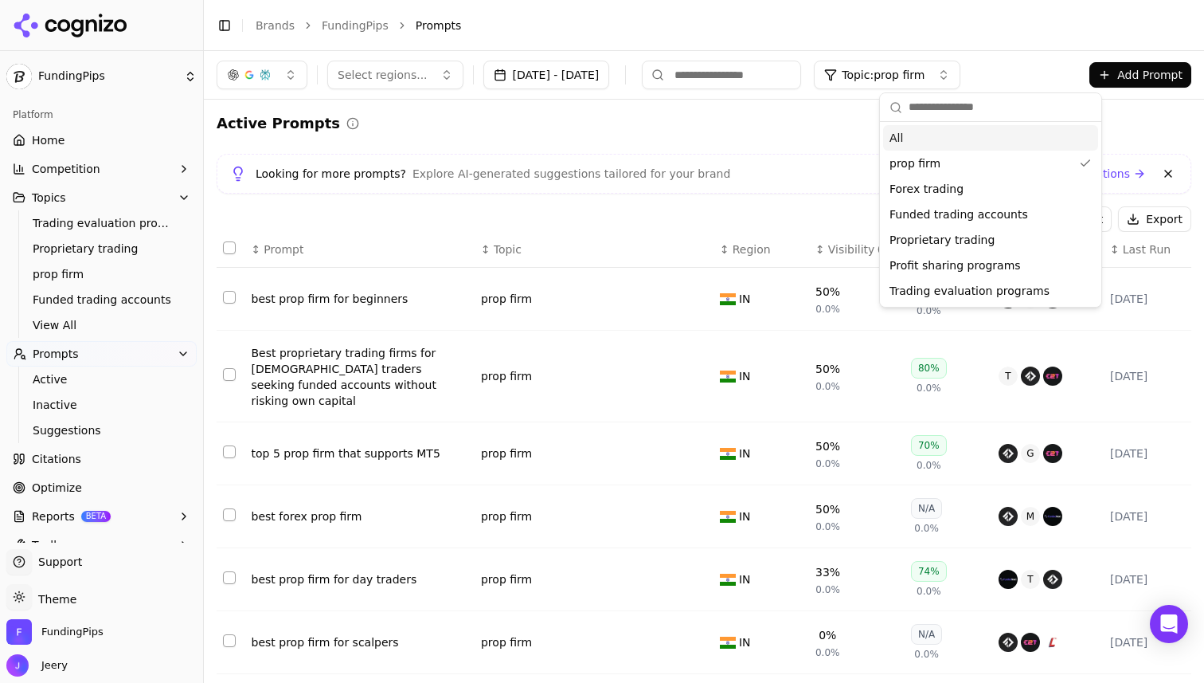
click at [914, 135] on div "All" at bounding box center [990, 137] width 215 height 25
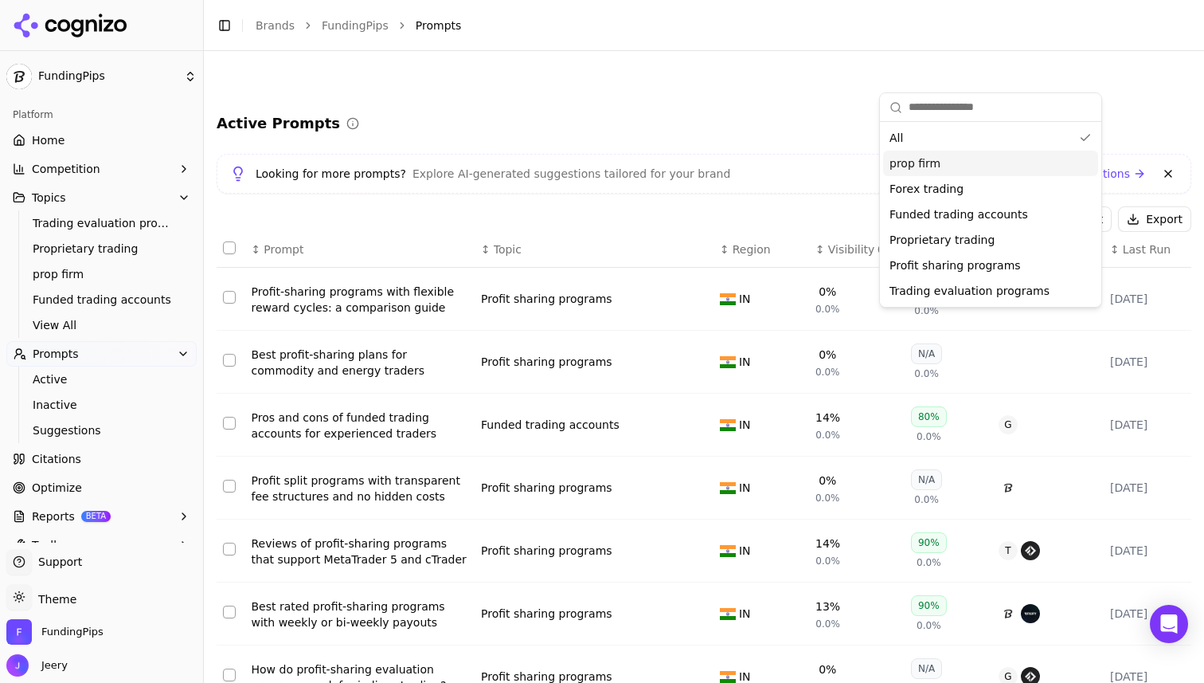
scroll to position [269, 0]
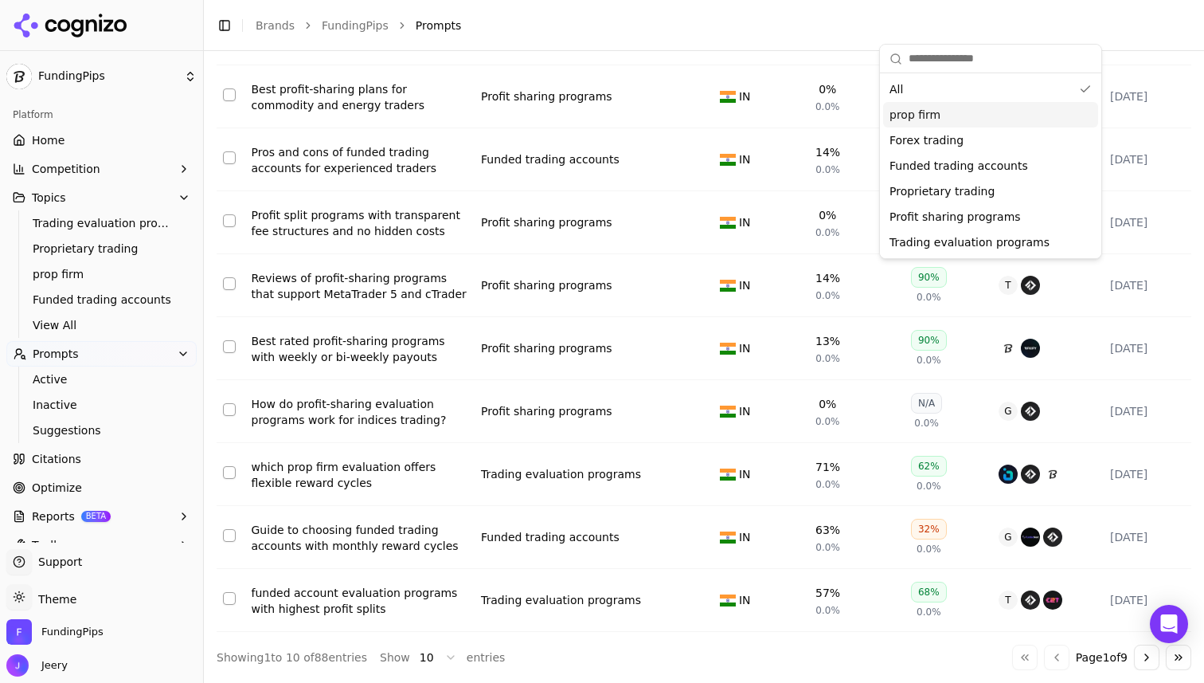
click at [663, 44] on header "Toggle Sidebar Brands FundingPips Prompts" at bounding box center [704, 25] width 1000 height 51
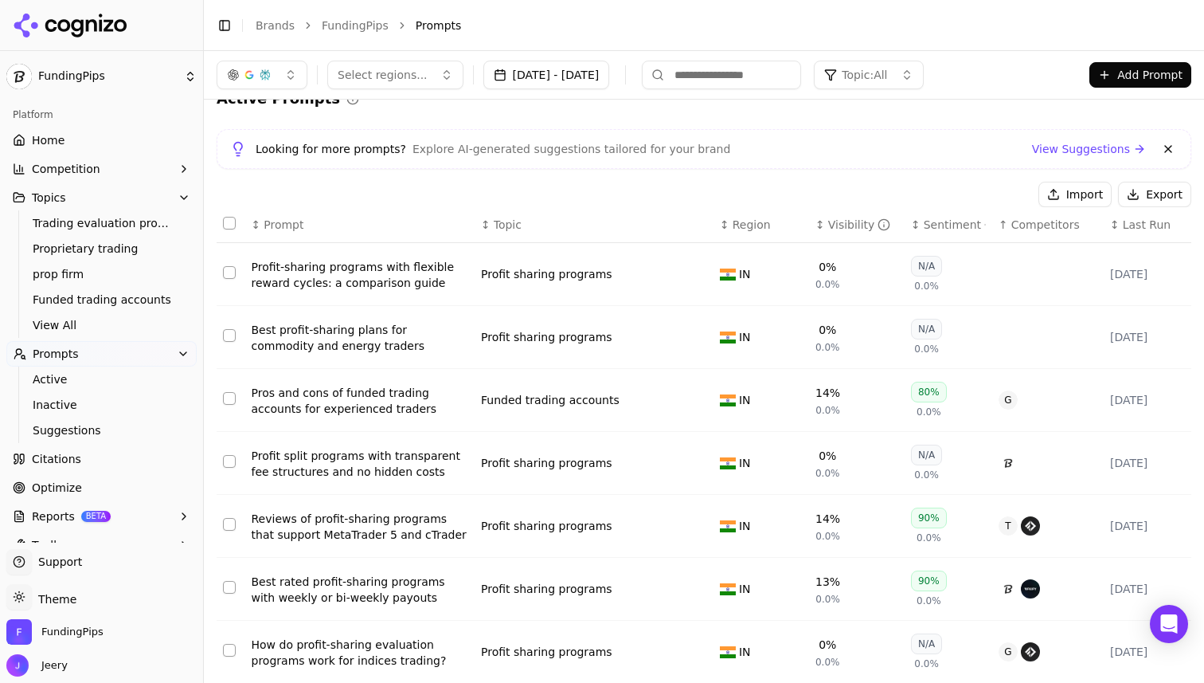
scroll to position [0, 0]
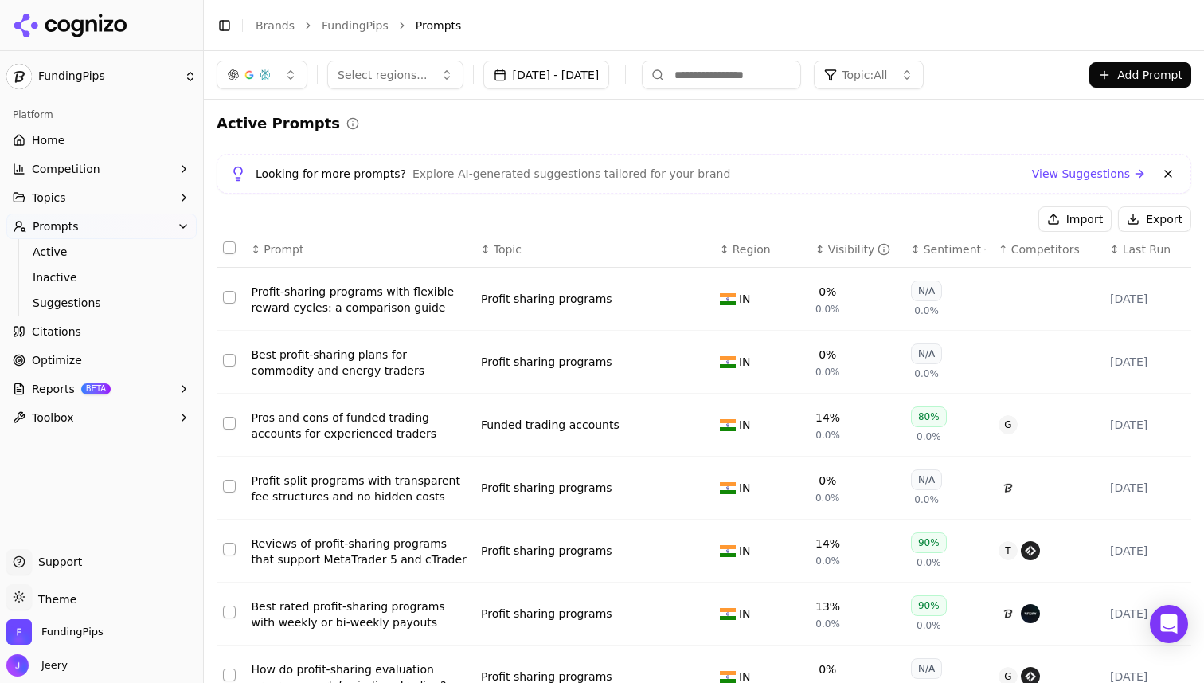
click at [1116, 76] on button "Add Prompt" at bounding box center [1141, 74] width 102 height 25
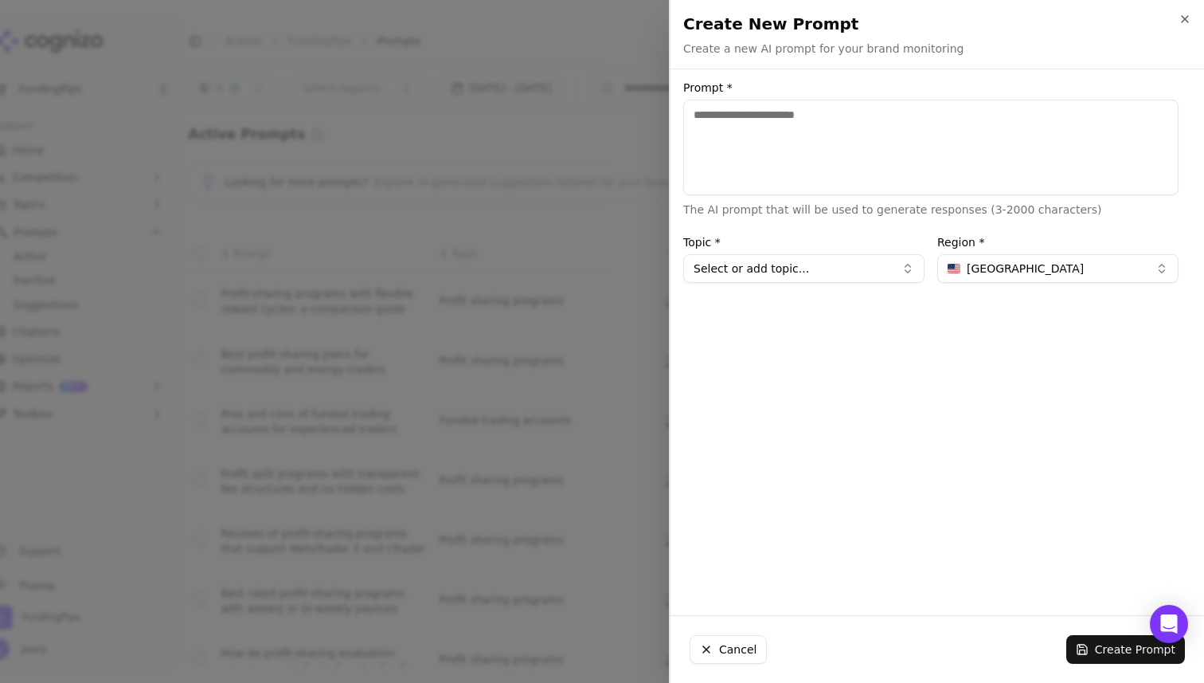
type textarea "**********"
drag, startPoint x: 859, startPoint y: 119, endPoint x: 601, endPoint y: 119, distance: 258.8
click at [601, 119] on body "FundingPips Platform Home Competition Topics Prompts Active Inactive Suggestion…" at bounding box center [602, 341] width 1204 height 683
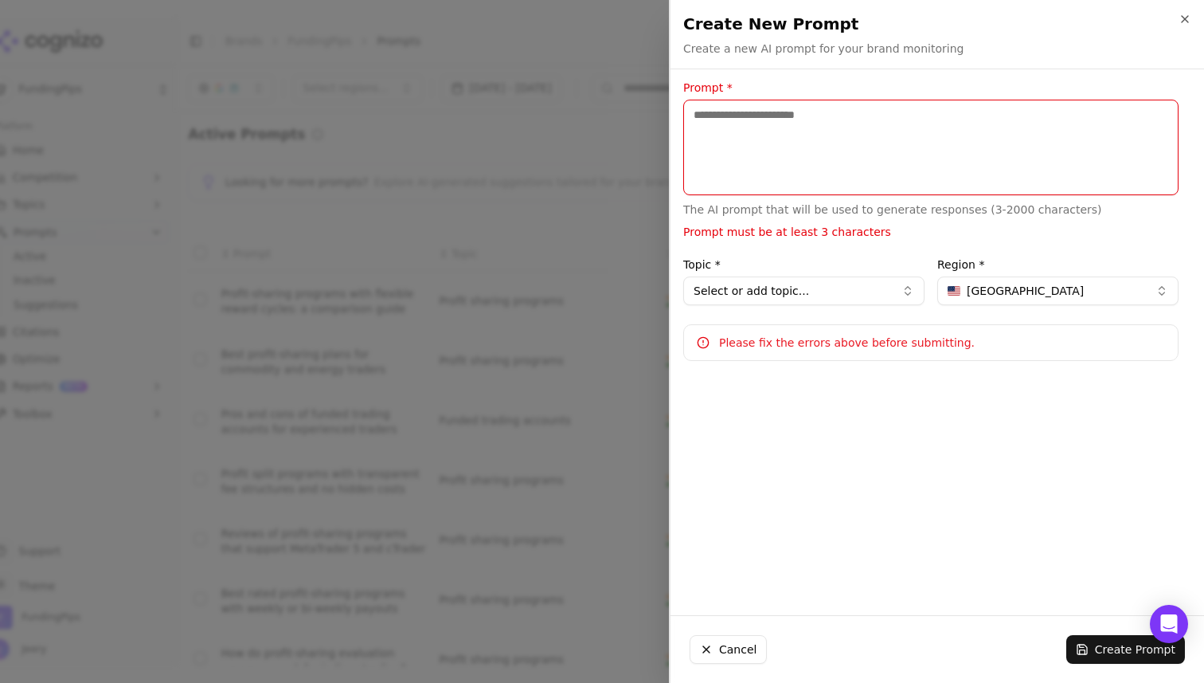
click at [803, 142] on textarea "Prompt *" at bounding box center [930, 148] width 495 height 96
paste textarea "**********"
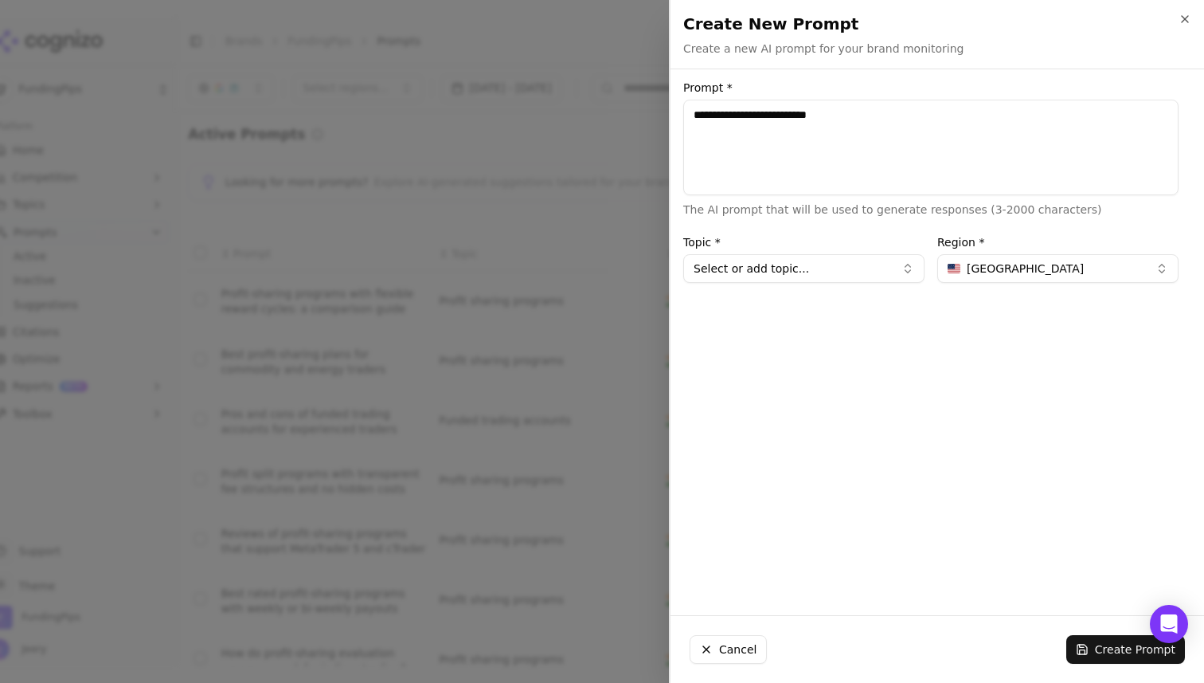
type textarea "**********"
click at [781, 273] on button "Select or add topic..." at bounding box center [803, 268] width 241 height 29
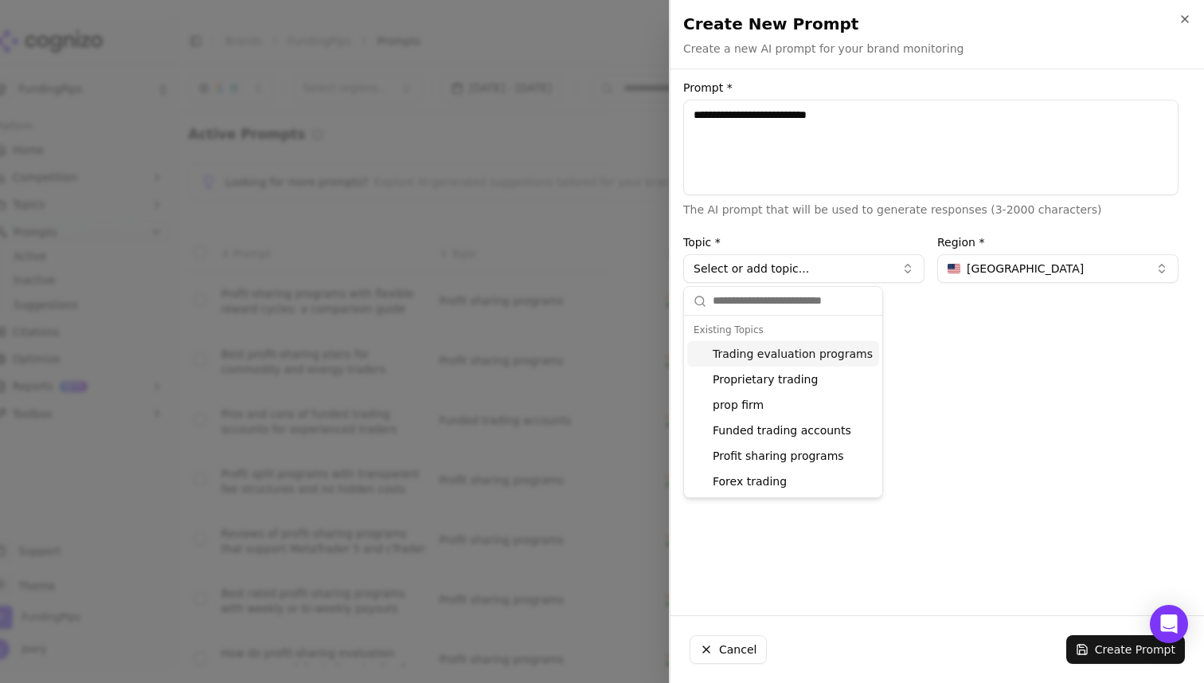
click at [981, 372] on div "**********" at bounding box center [931, 342] width 521 height 520
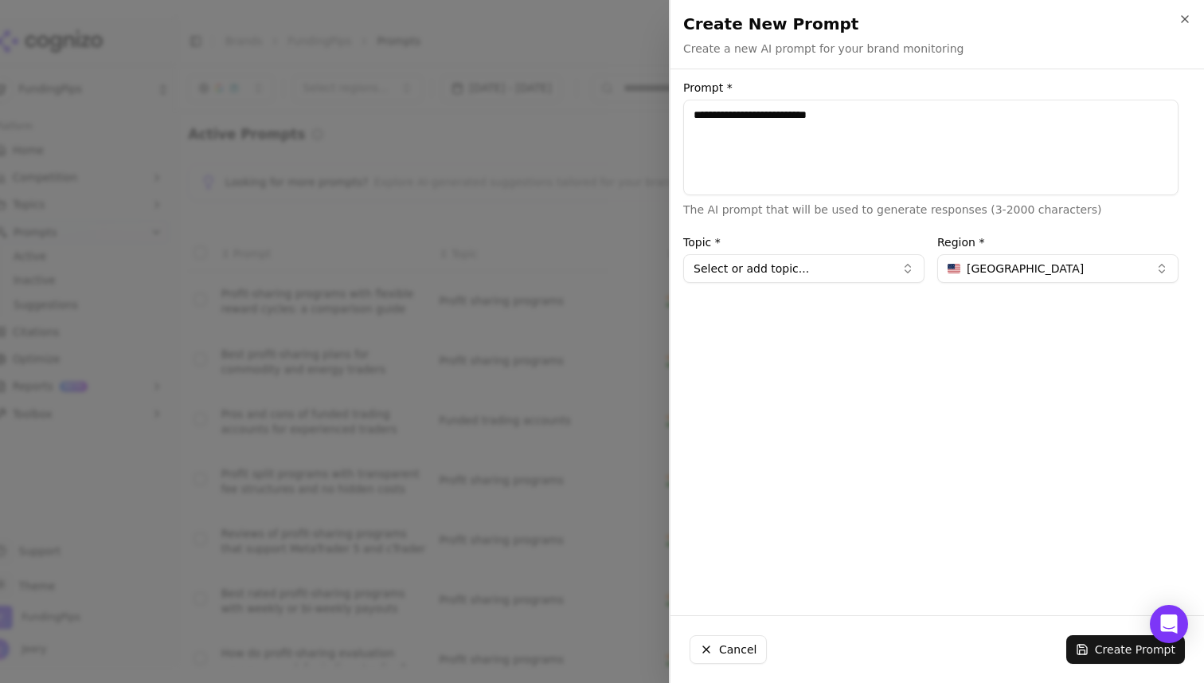
click at [815, 278] on button "Select or add topic..." at bounding box center [803, 268] width 241 height 29
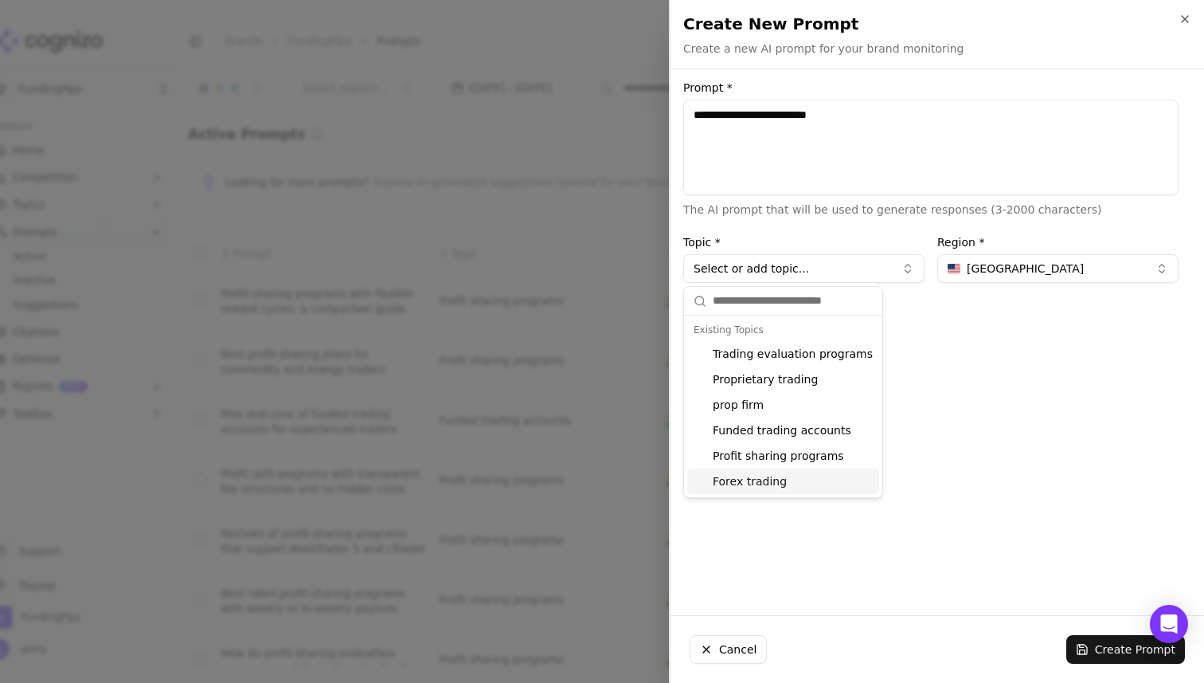
click at [989, 397] on div "**********" at bounding box center [931, 342] width 521 height 520
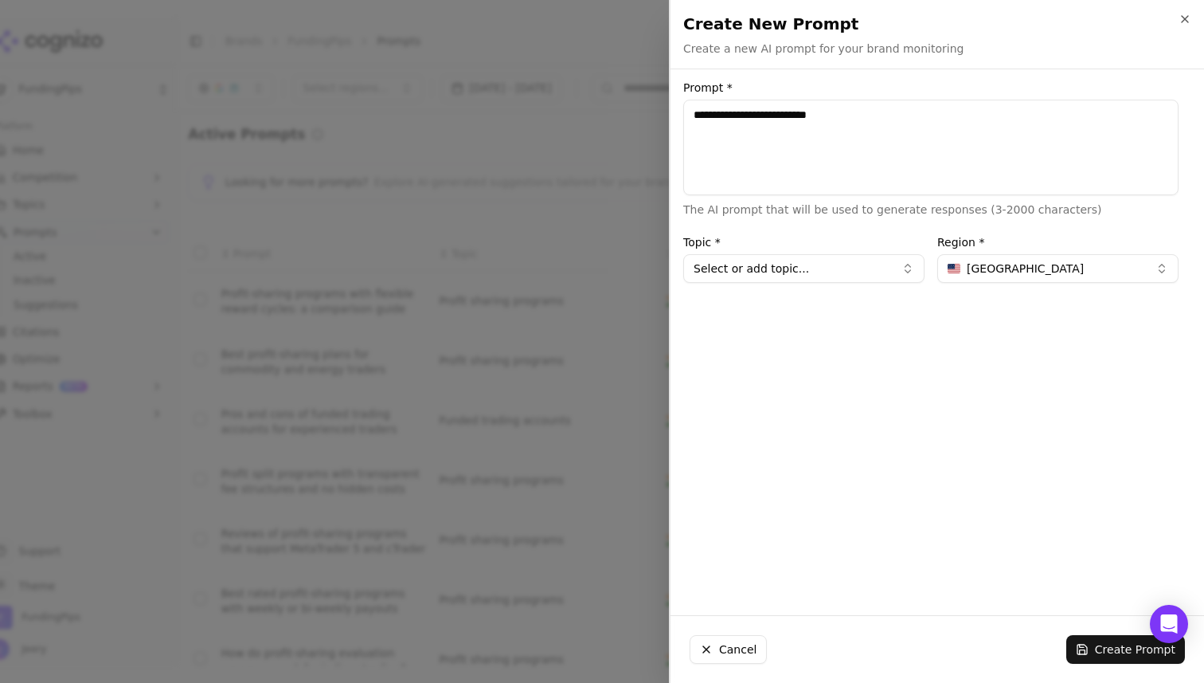
click at [1024, 274] on span "United States" at bounding box center [1025, 268] width 117 height 16
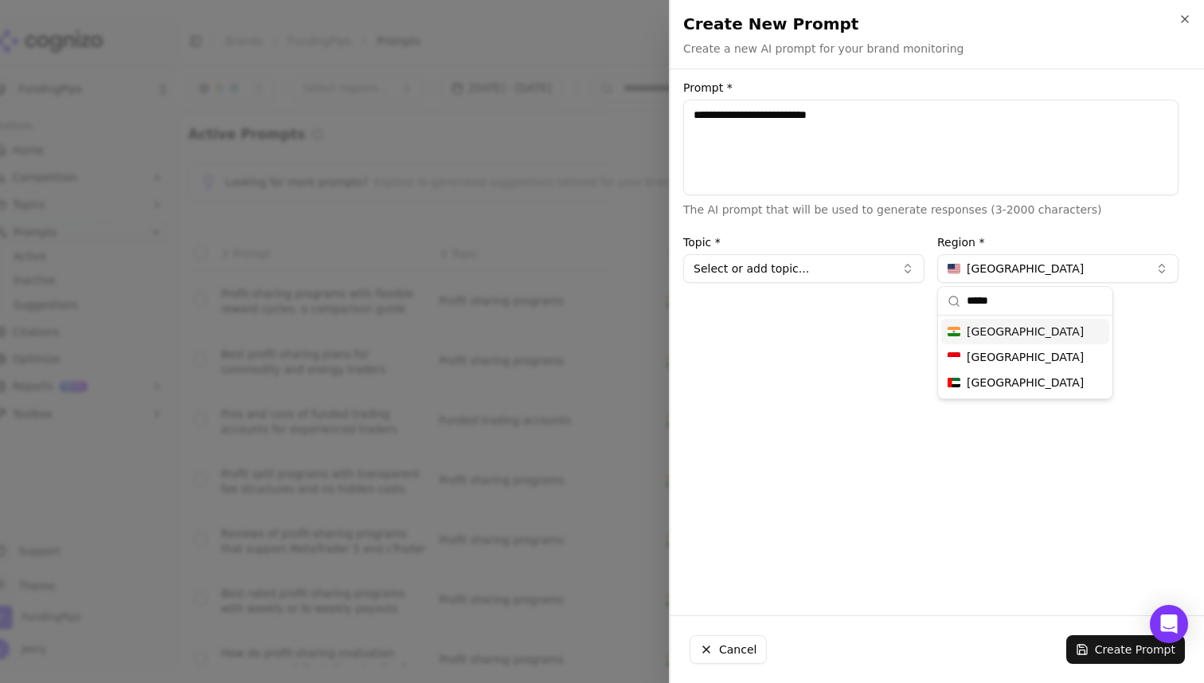
type input "*****"
click at [1006, 325] on div "India" at bounding box center [1025, 331] width 168 height 25
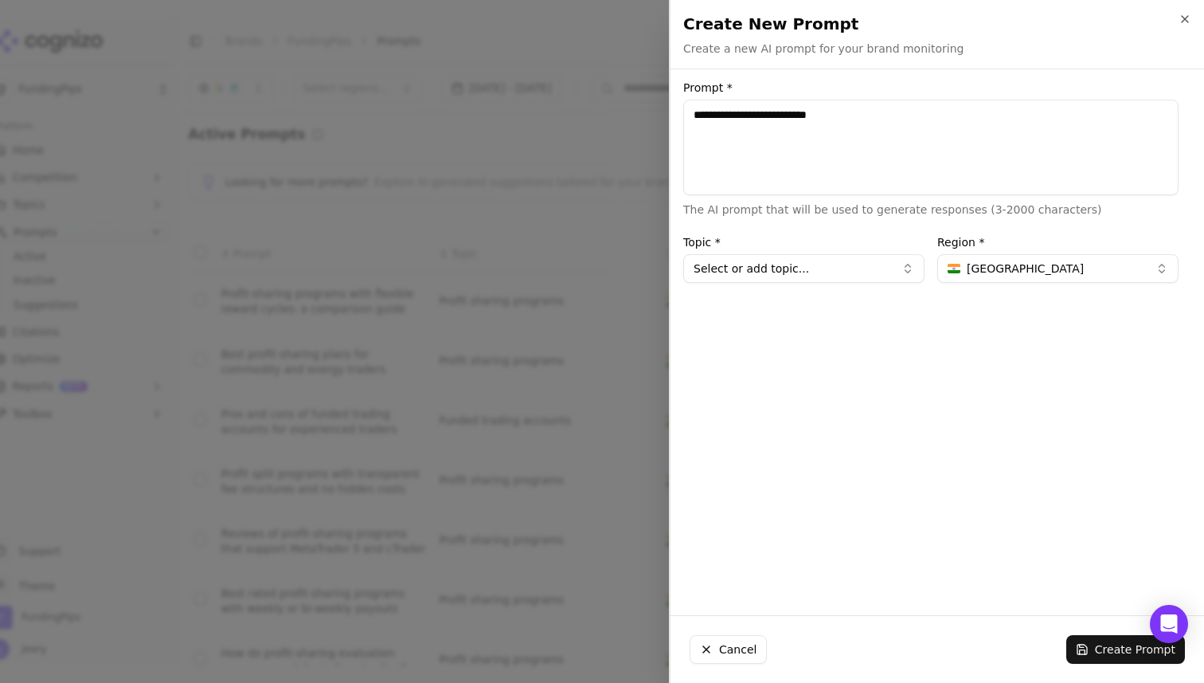
click at [867, 259] on button "Select or add topic..." at bounding box center [803, 268] width 241 height 29
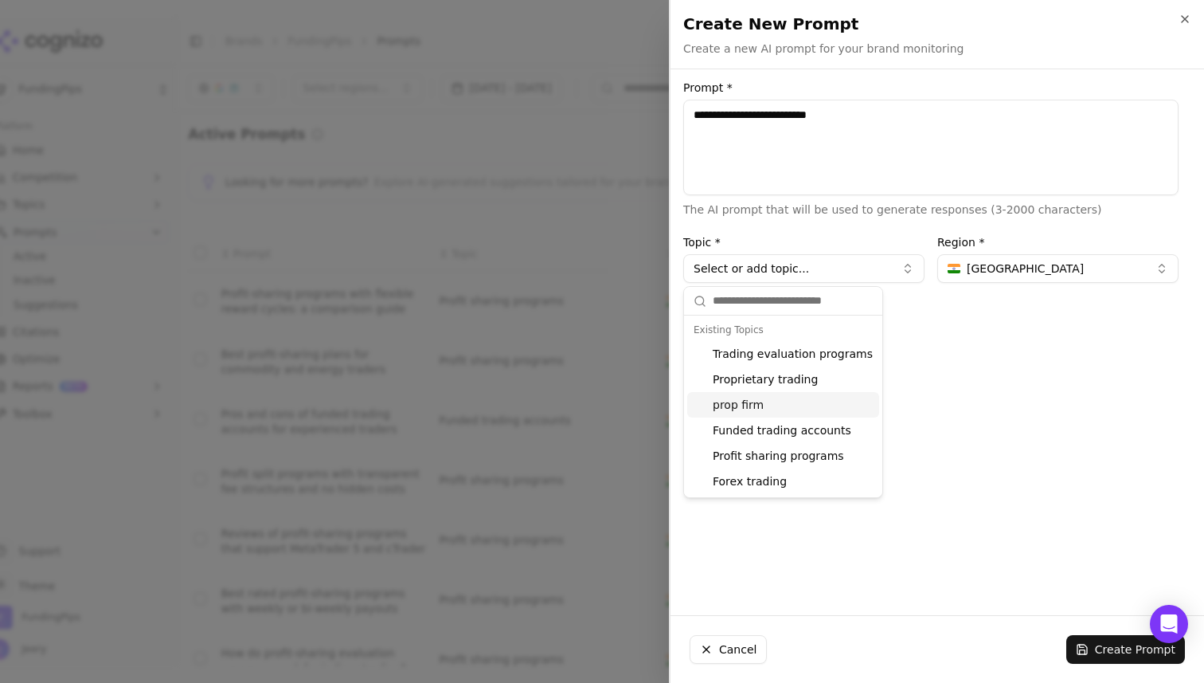
click at [745, 406] on div "prop firm" at bounding box center [783, 404] width 192 height 25
type input "*********"
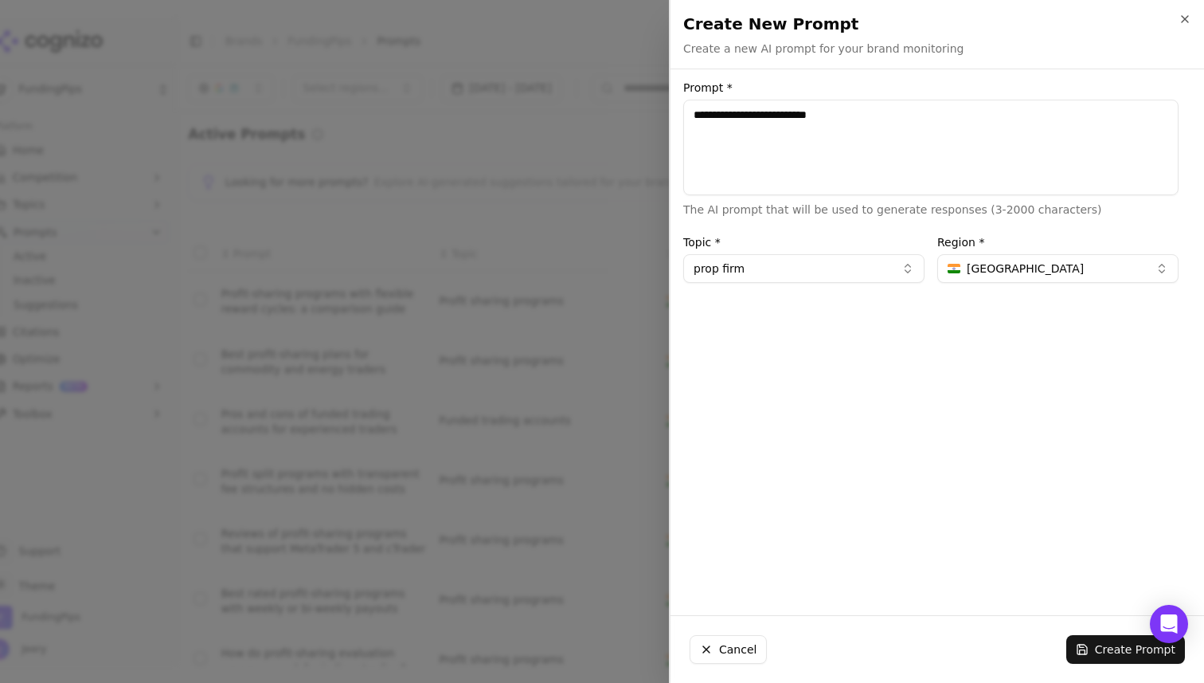
click at [902, 276] on button "prop firm" at bounding box center [803, 268] width 241 height 29
click at [980, 361] on div "**********" at bounding box center [931, 342] width 521 height 520
click at [1177, 19] on h2 "Create New Prompt" at bounding box center [937, 24] width 508 height 22
click at [1184, 20] on icon "button" at bounding box center [1185, 19] width 6 height 6
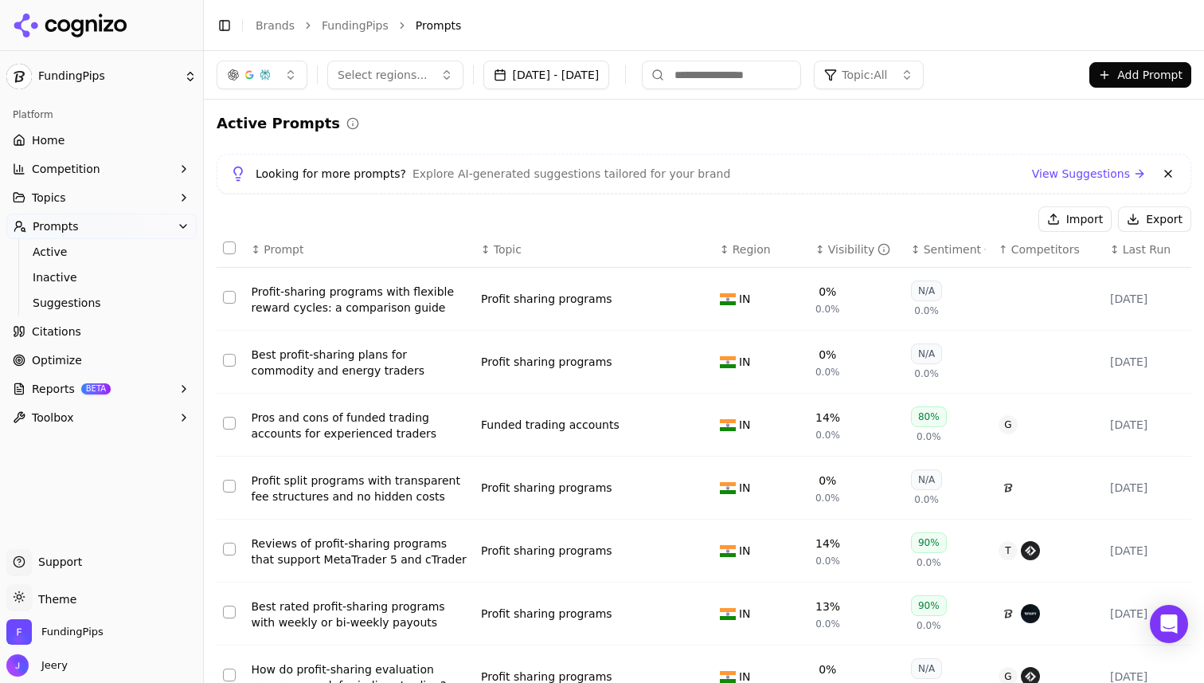
click at [58, 195] on span "Topics" at bounding box center [49, 198] width 34 height 16
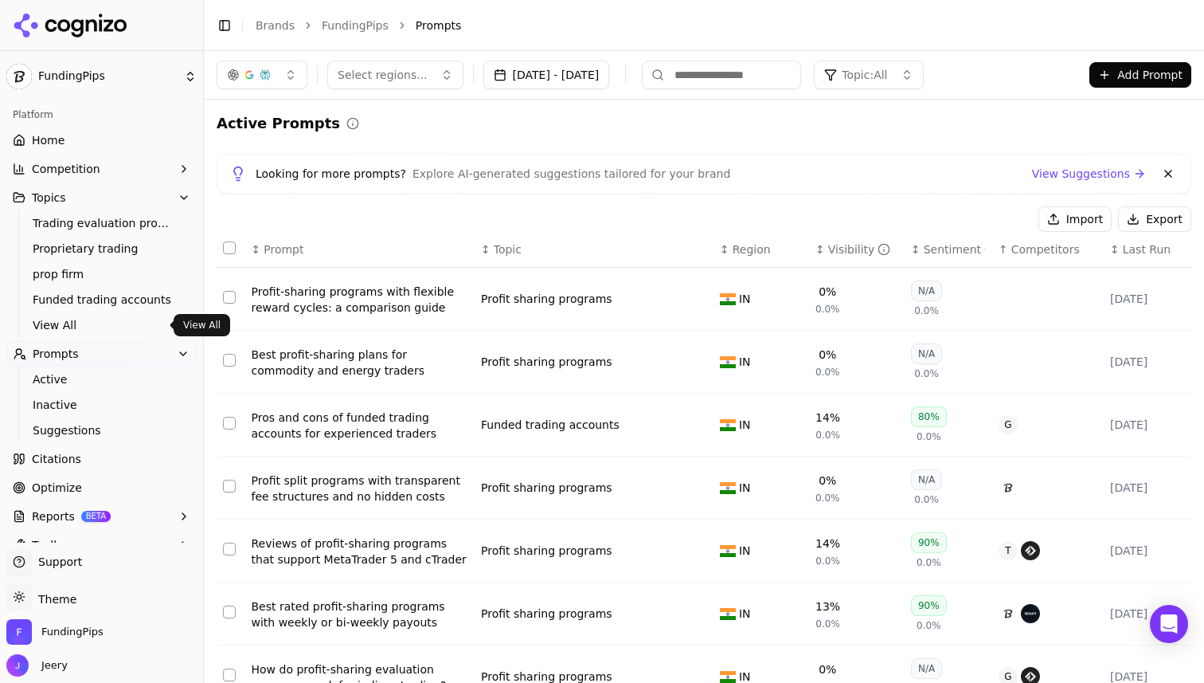
click at [62, 322] on span "View All" at bounding box center [102, 325] width 139 height 16
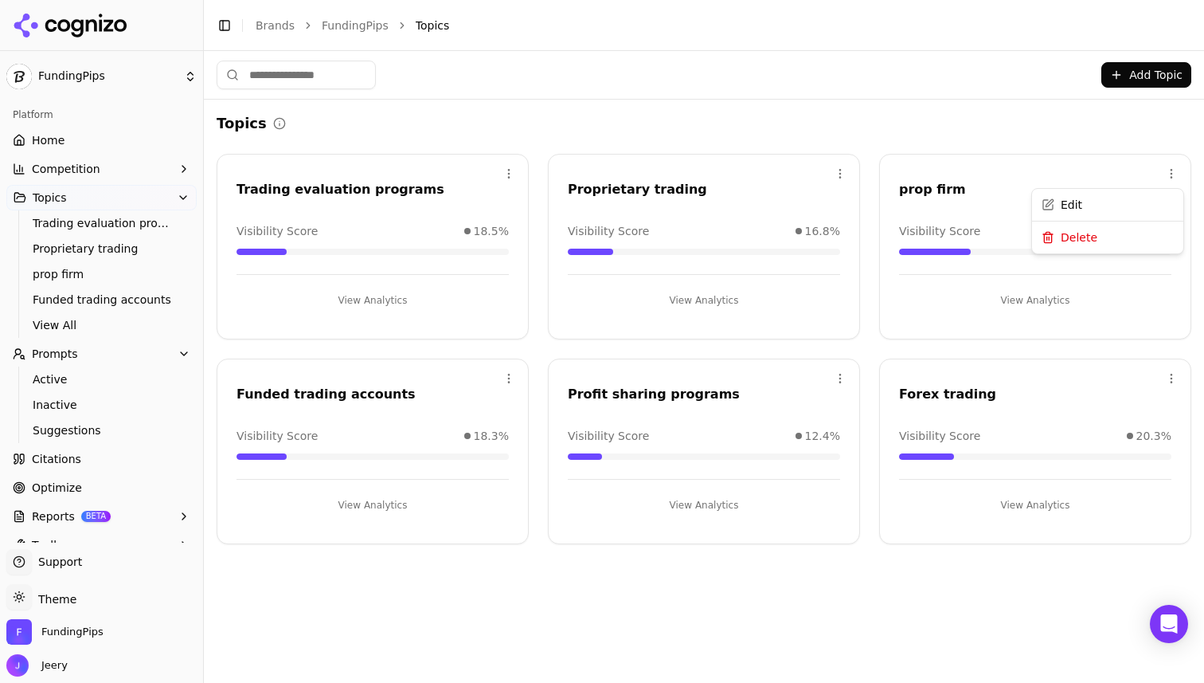
click at [1168, 170] on html "FundingPips Platform Home Competition Topics Trading evaluation programs Propri…" at bounding box center [602, 341] width 1204 height 683
click at [1123, 206] on div "Edit" at bounding box center [1107, 206] width 145 height 25
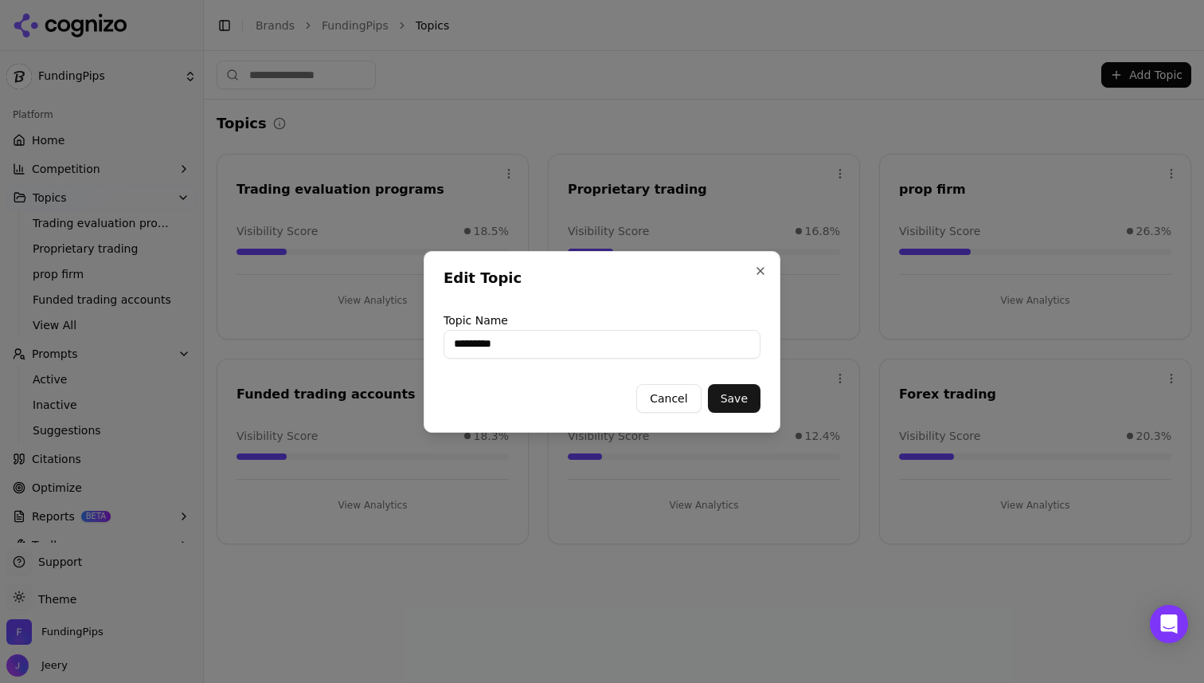
paste input "**********"
click at [742, 405] on button "Save" at bounding box center [734, 398] width 53 height 29
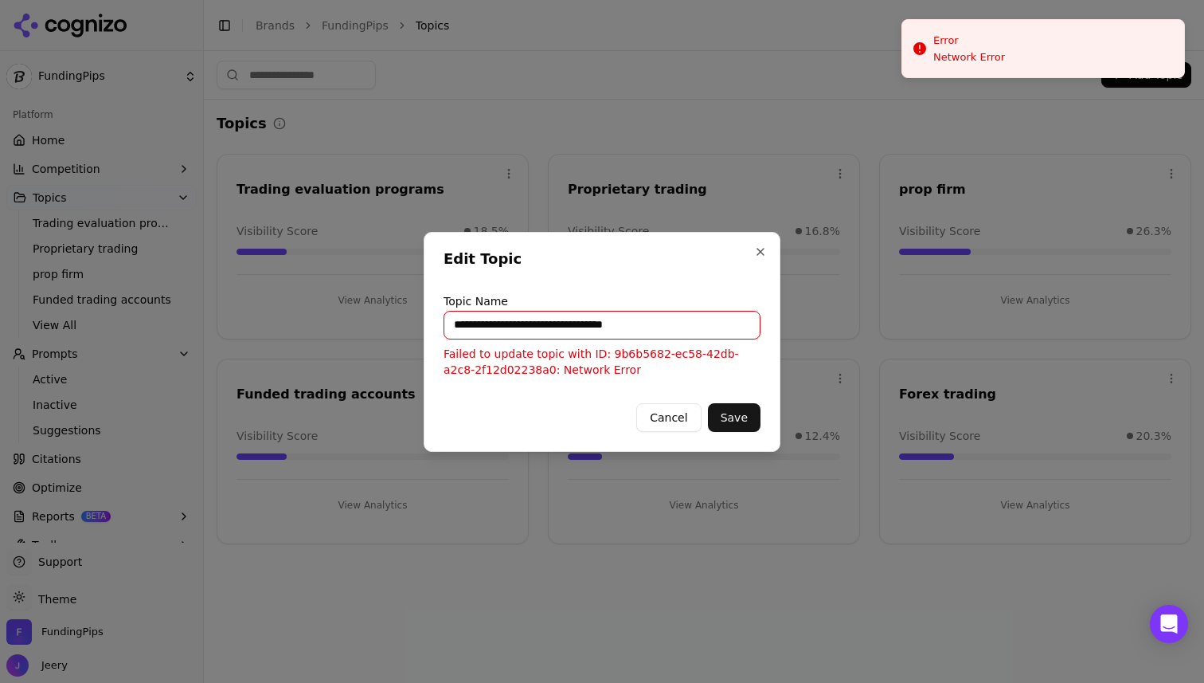
drag, startPoint x: 671, startPoint y: 325, endPoint x: 602, endPoint y: 327, distance: 69.3
click at [602, 327] on input "**********" at bounding box center [602, 325] width 317 height 29
click at [745, 406] on button "Save" at bounding box center [734, 417] width 53 height 29
click at [635, 326] on input "**********" at bounding box center [602, 325] width 317 height 29
click at [654, 325] on input "**********" at bounding box center [602, 325] width 317 height 29
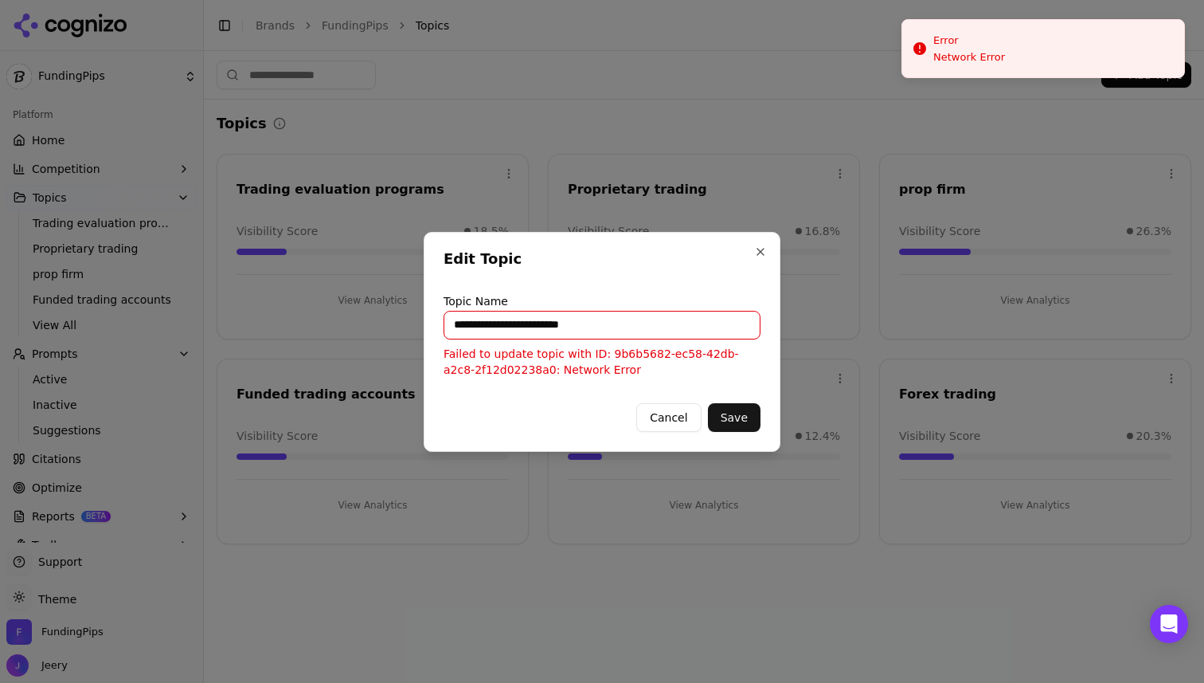
click at [487, 328] on input "**********" at bounding box center [602, 325] width 317 height 29
click at [483, 327] on input "**********" at bounding box center [602, 325] width 317 height 29
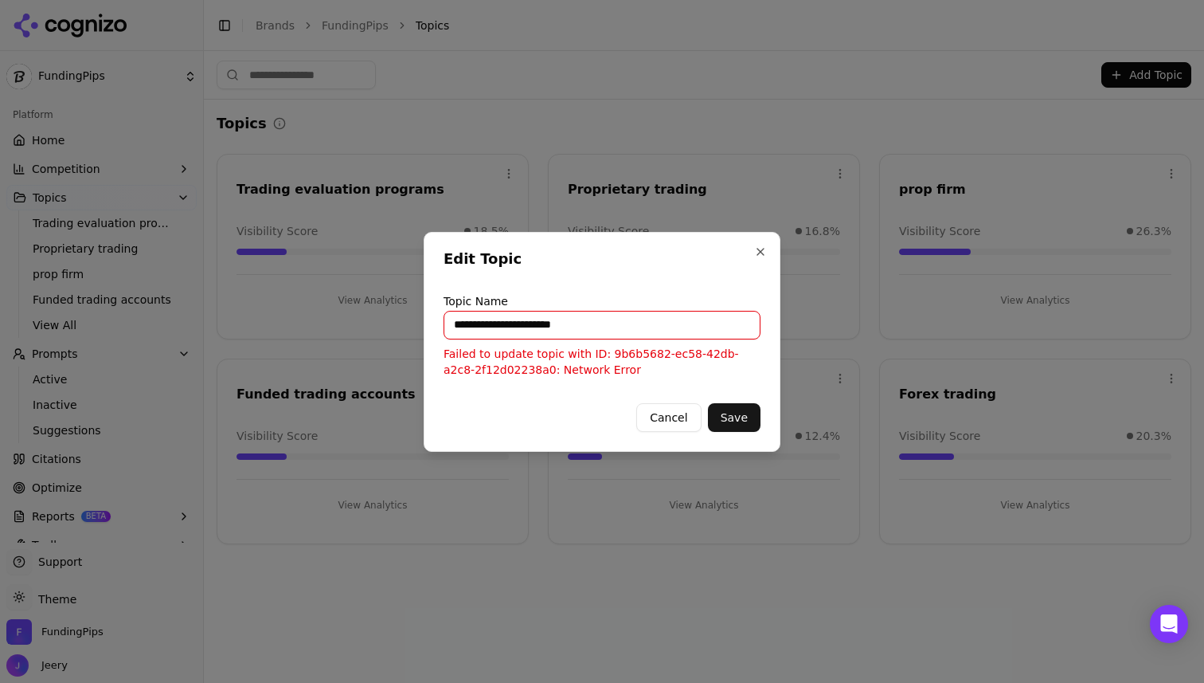
click at [726, 410] on button "Save" at bounding box center [734, 417] width 53 height 29
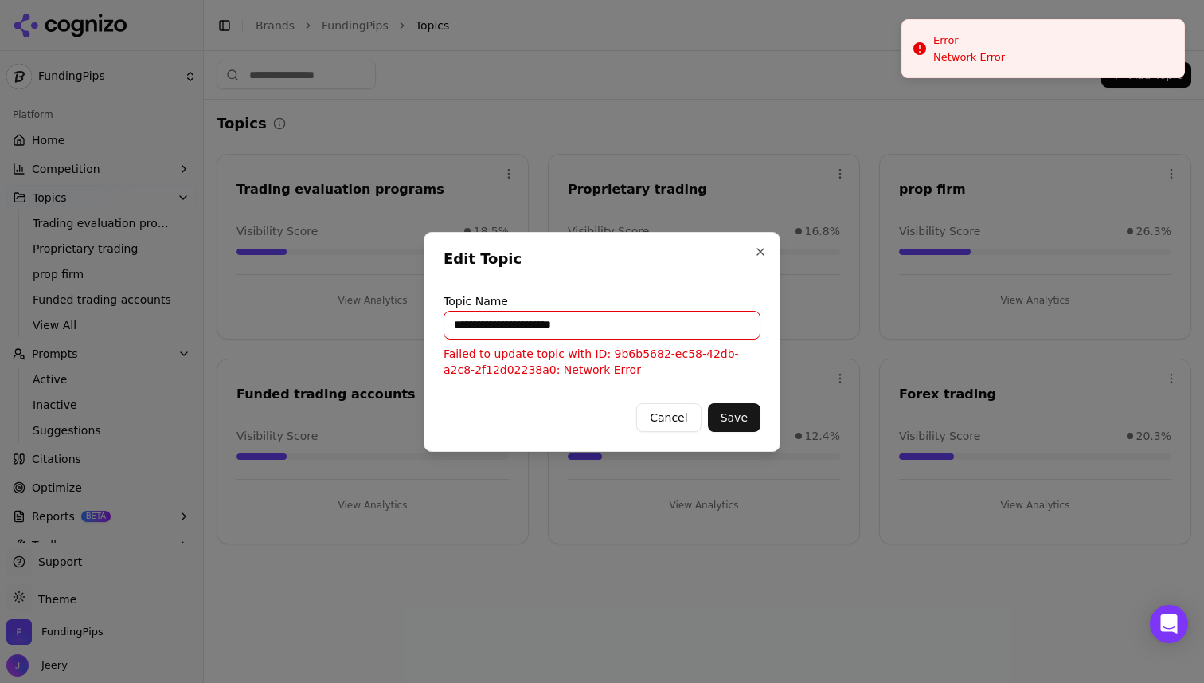
drag, startPoint x: 648, startPoint y: 333, endPoint x: 604, endPoint y: 332, distance: 43.8
click at [603, 332] on input "**********" at bounding box center [602, 325] width 317 height 29
type input "**********"
click at [738, 421] on button "Save" at bounding box center [734, 417] width 53 height 29
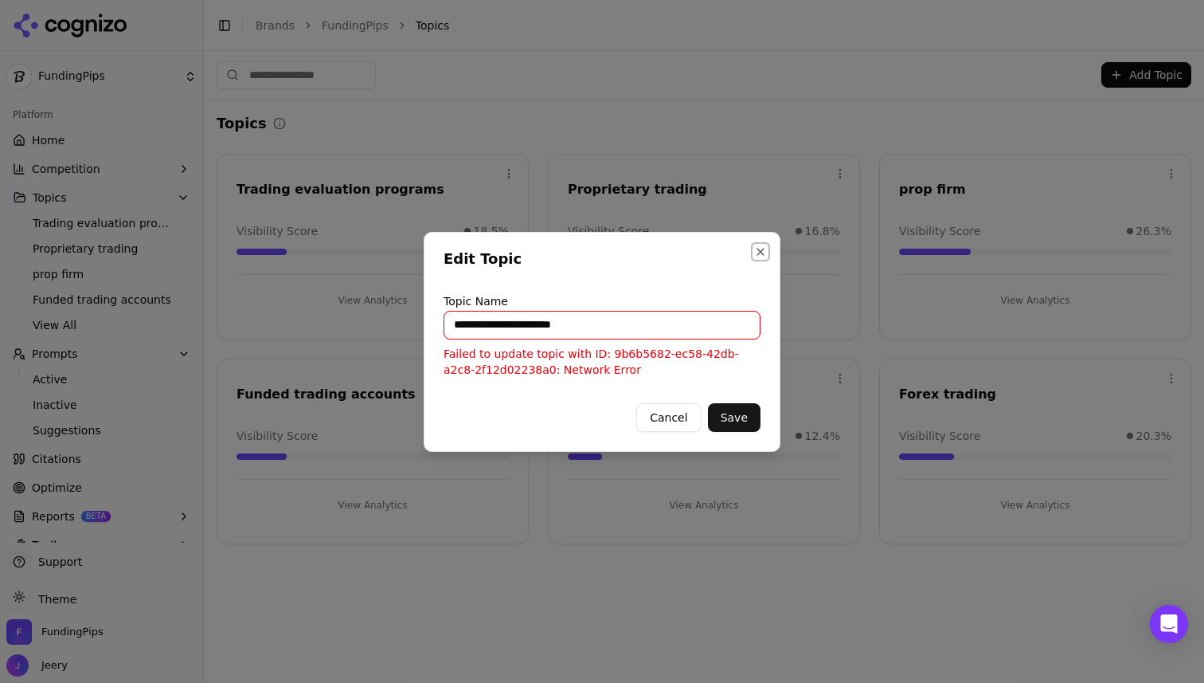
click at [758, 254] on button "Close" at bounding box center [760, 251] width 13 height 13
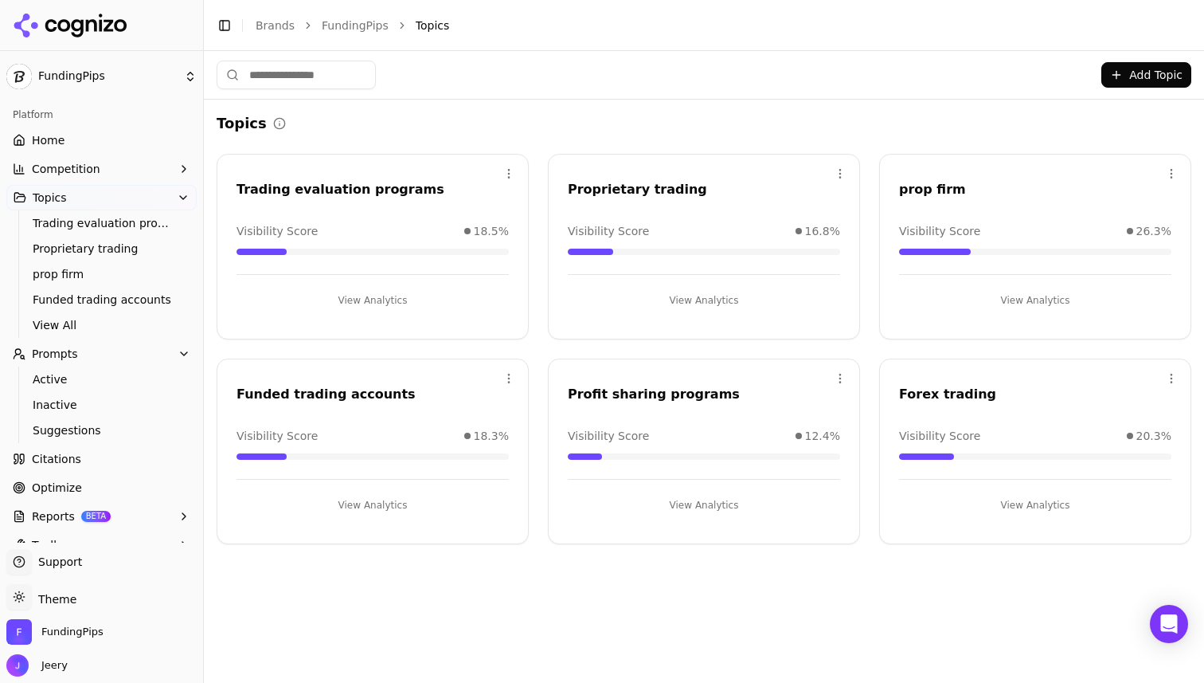
click at [1175, 173] on html "FundingPips Platform Home Competition Topics Trading evaluation programs Propri…" at bounding box center [602, 341] width 1204 height 683
click at [1078, 197] on div "Edit" at bounding box center [1107, 206] width 145 height 25
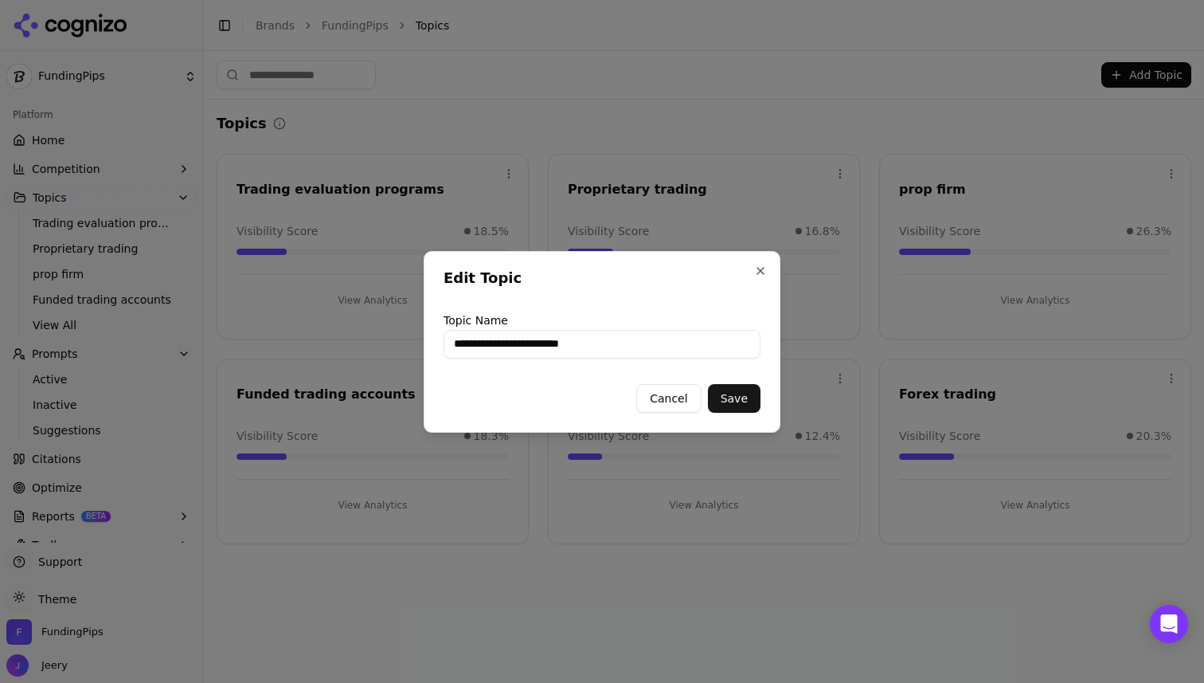
type input "**********"
click at [741, 397] on button "Save" at bounding box center [734, 398] width 53 height 29
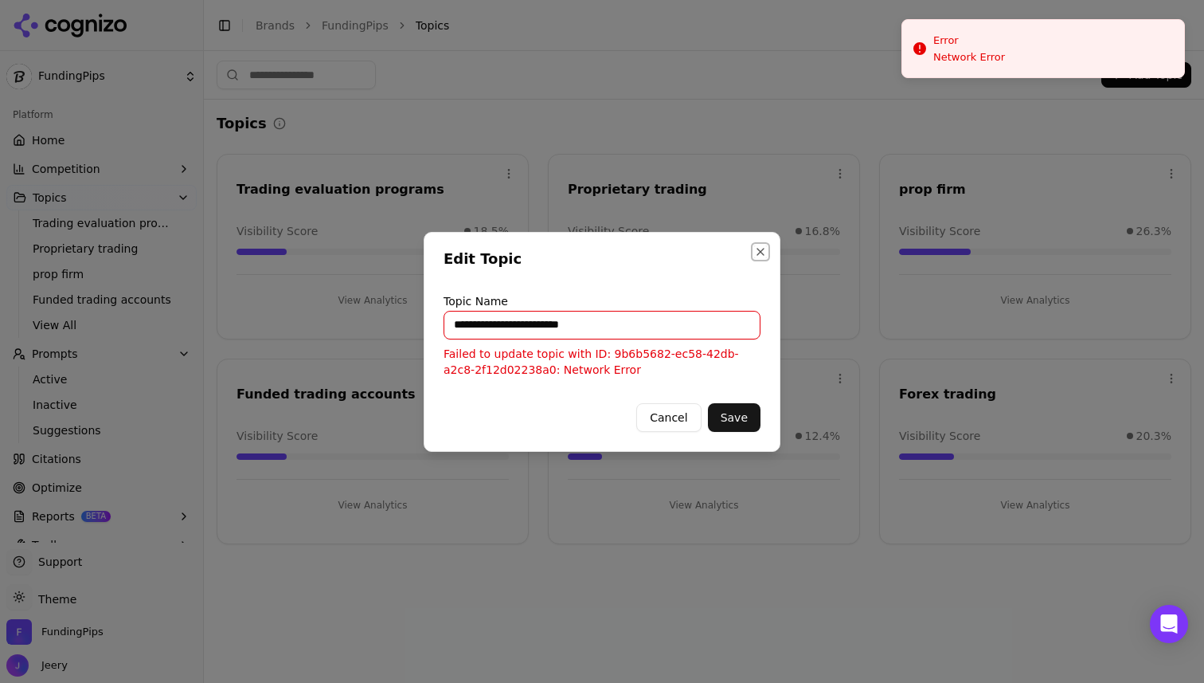
click at [760, 247] on button "Close" at bounding box center [760, 251] width 13 height 13
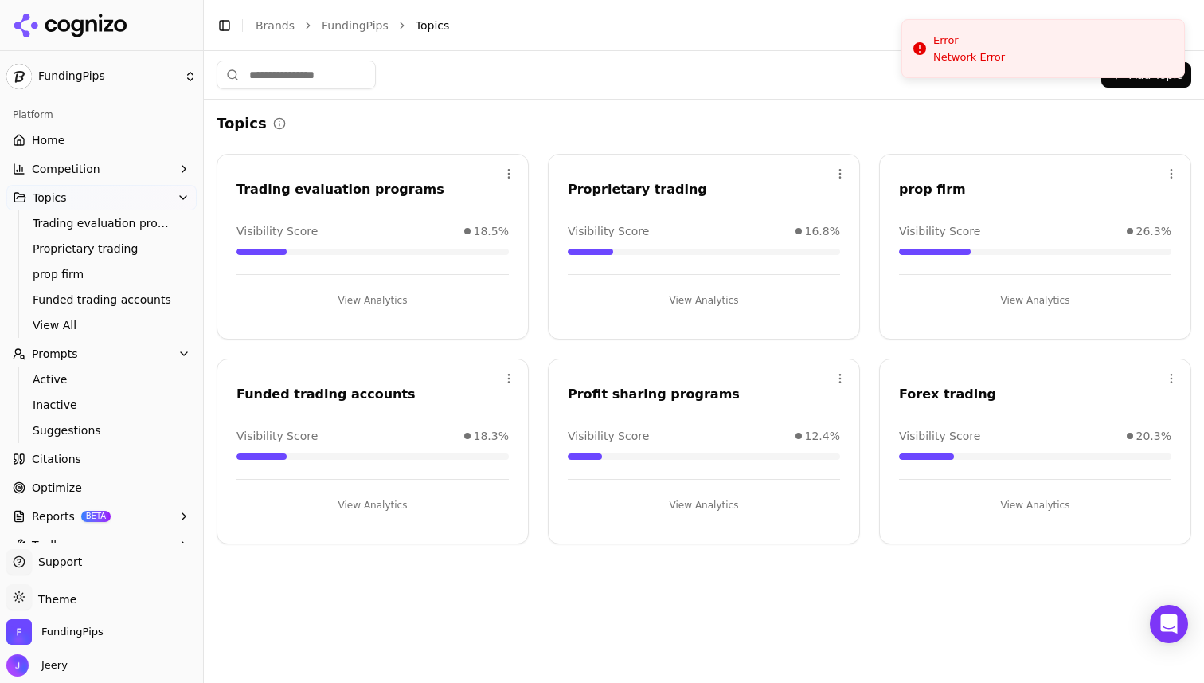
click at [835, 608] on div "Add Topic Topics Open menu Trading evaluation programs Visibility Score 18.5% V…" at bounding box center [704, 367] width 1000 height 632
click at [925, 186] on div "prop firm" at bounding box center [1035, 189] width 272 height 19
click at [1172, 174] on html "FundingPips Platform Home Competition Topics Trading evaluation programs Propri…" at bounding box center [602, 341] width 1204 height 683
click at [1072, 205] on div "Edit" at bounding box center [1107, 206] width 145 height 25
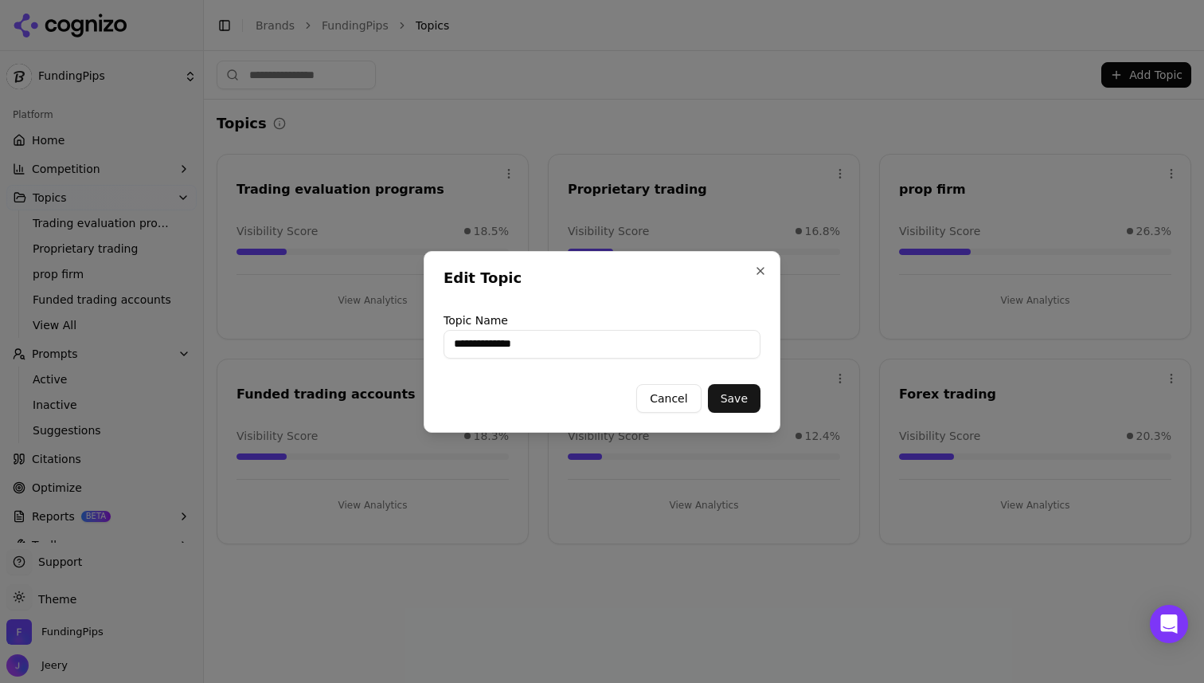
click at [546, 341] on input "**********" at bounding box center [602, 344] width 317 height 29
click at [479, 345] on input "**********" at bounding box center [602, 344] width 317 height 29
drag, startPoint x: 607, startPoint y: 348, endPoint x: 551, endPoint y: 348, distance: 55.8
click at [551, 348] on input "**********" at bounding box center [602, 344] width 317 height 29
click at [675, 351] on input "**********" at bounding box center [602, 344] width 317 height 29
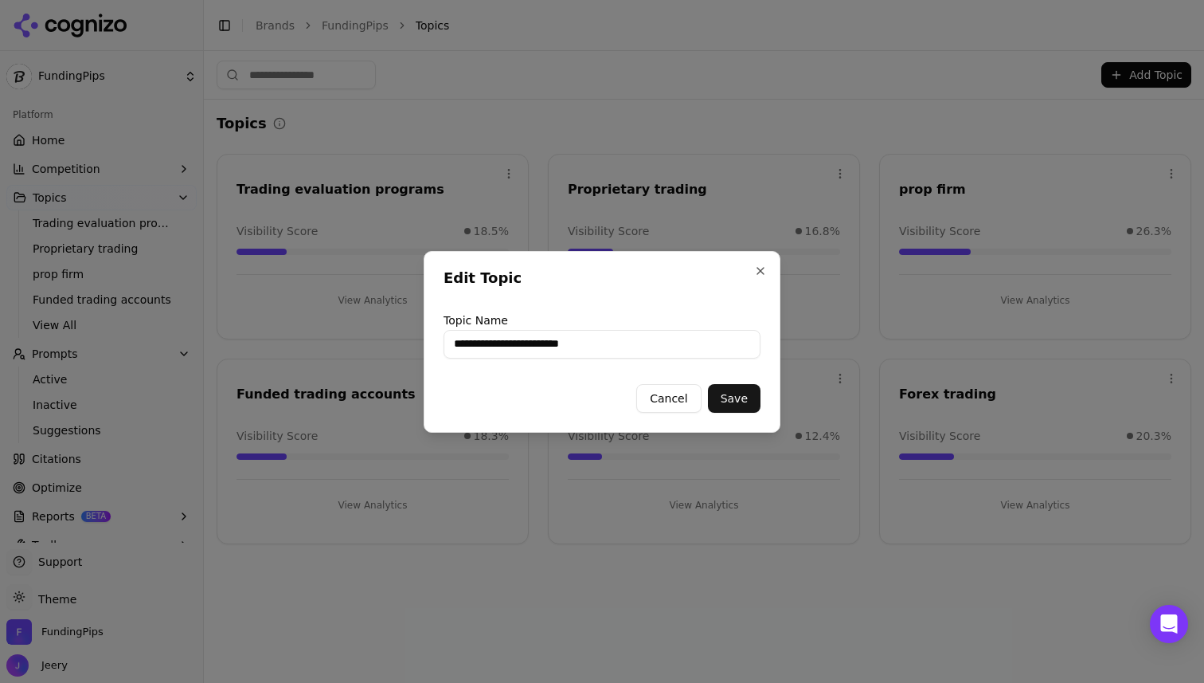
click at [438, 393] on div "**********" at bounding box center [602, 342] width 357 height 182
click at [730, 395] on button "Save" at bounding box center [734, 398] width 53 height 29
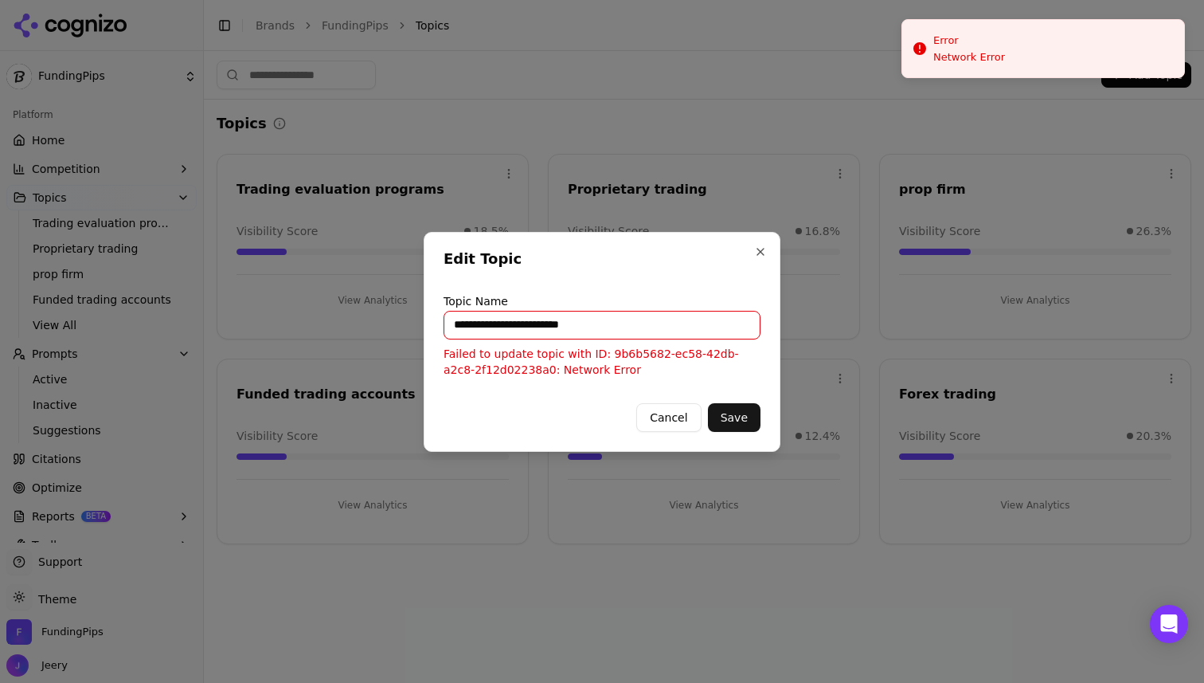
drag, startPoint x: 625, startPoint y: 322, endPoint x: 657, endPoint y: 316, distance: 32.3
click at [657, 316] on input "**********" at bounding box center [602, 325] width 317 height 29
click at [495, 329] on input "**********" at bounding box center [602, 325] width 317 height 29
drag, startPoint x: 484, startPoint y: 328, endPoint x: 373, endPoint y: 329, distance: 111.5
click at [374, 329] on body "**********" at bounding box center [602, 341] width 1204 height 683
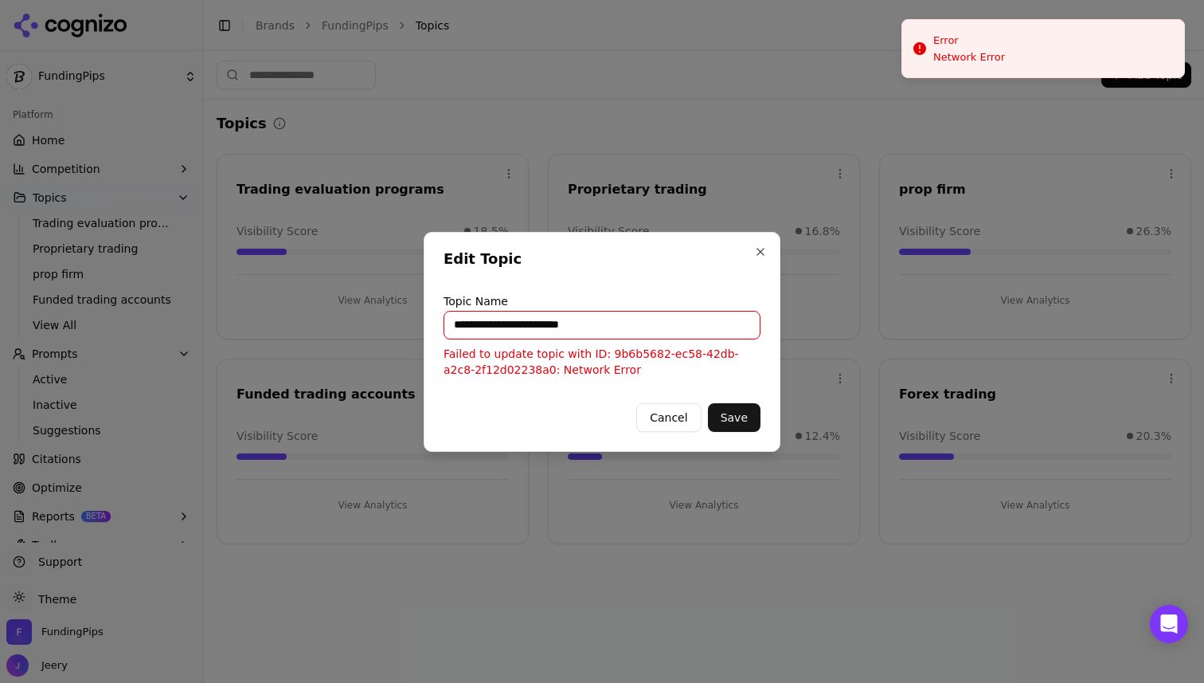
click at [483, 331] on input "**********" at bounding box center [602, 325] width 317 height 29
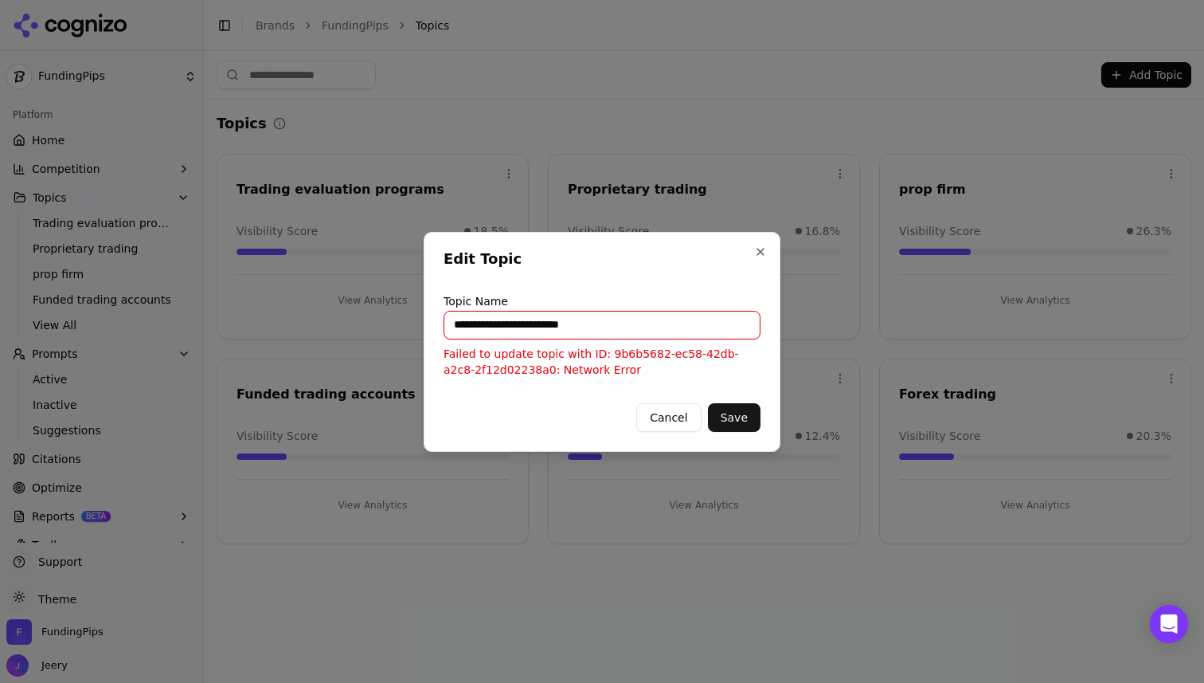
drag, startPoint x: 548, startPoint y: 326, endPoint x: 475, endPoint y: 326, distance: 73.3
click at [475, 326] on input "**********" at bounding box center [602, 325] width 317 height 29
type input "**********"
click at [736, 417] on button "Save" at bounding box center [734, 417] width 53 height 29
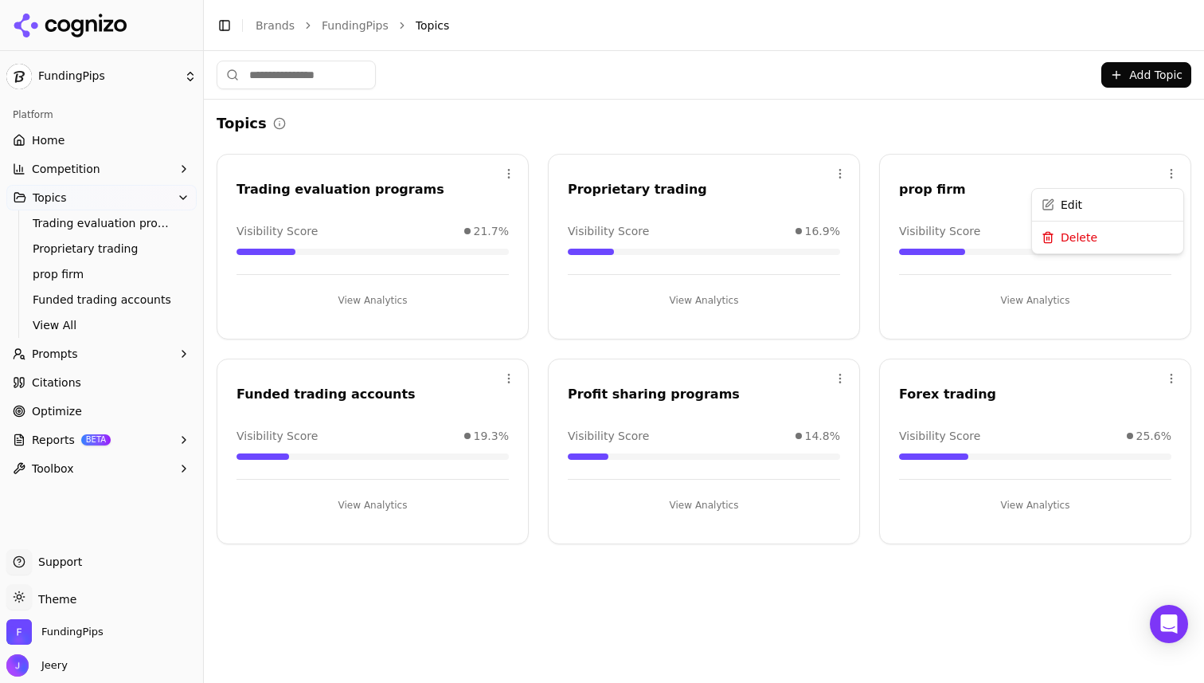
click at [1163, 171] on html "FundingPips Platform Home Competition Topics Trading evaluation programs Propri…" at bounding box center [602, 341] width 1204 height 683
click at [1089, 200] on div "Edit" at bounding box center [1107, 206] width 145 height 25
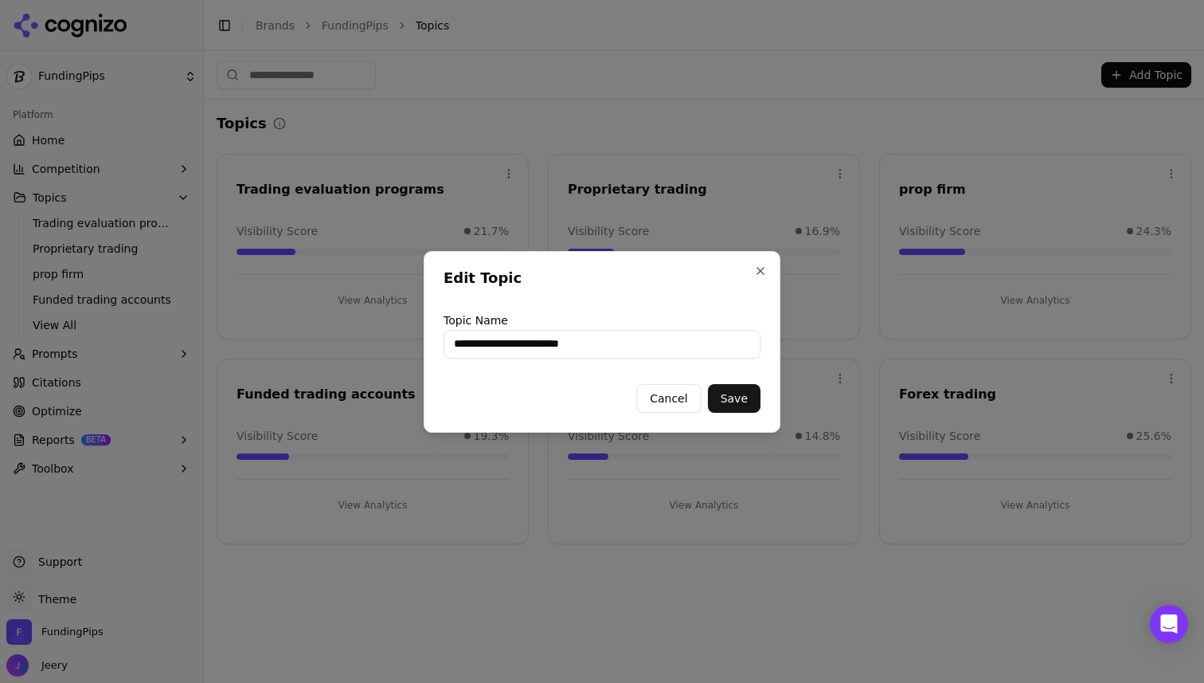
click at [690, 392] on button "Cancel" at bounding box center [668, 398] width 65 height 29
type input "*********"
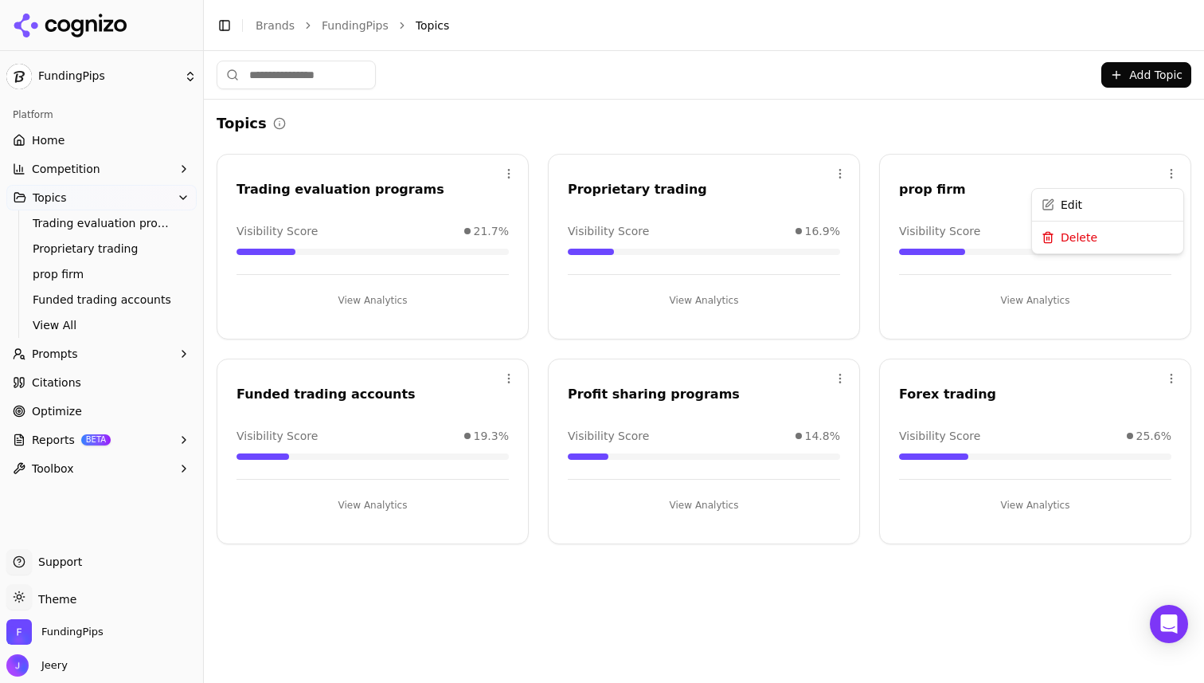
click at [1170, 166] on html "FundingPips Platform Home Competition Topics Trading evaluation programs Propri…" at bounding box center [602, 341] width 1204 height 683
click at [1086, 200] on div "Edit" at bounding box center [1107, 206] width 145 height 25
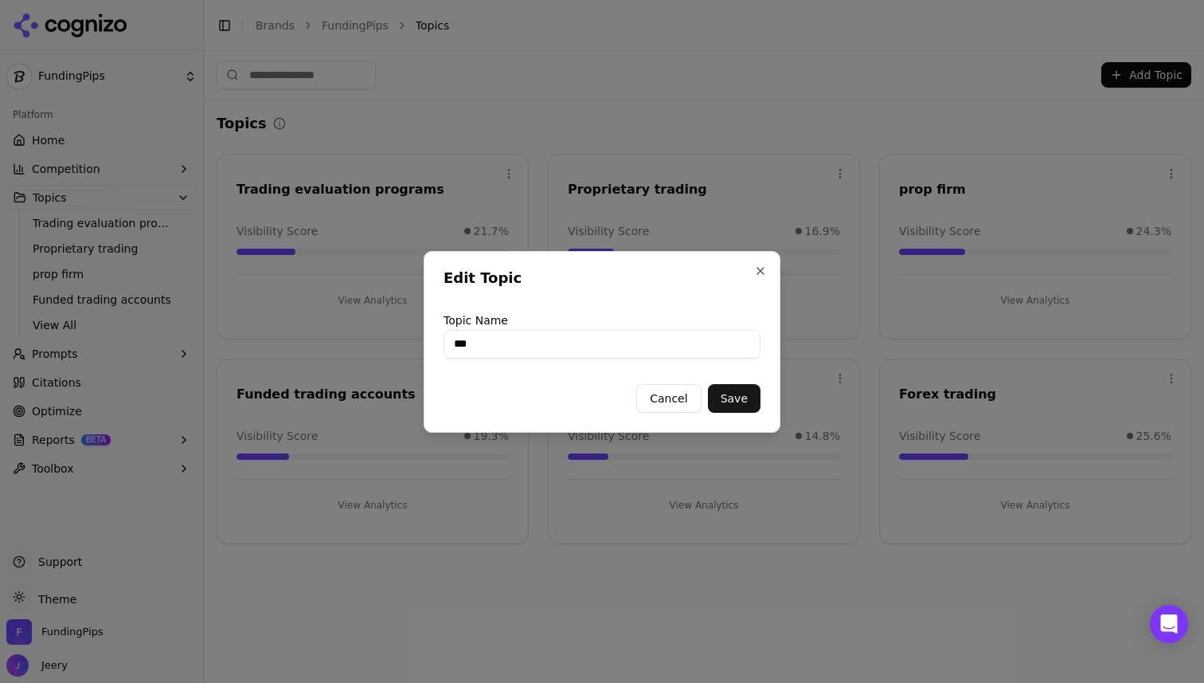
type input "**********"
click at [728, 395] on button "Save" at bounding box center [734, 398] width 53 height 29
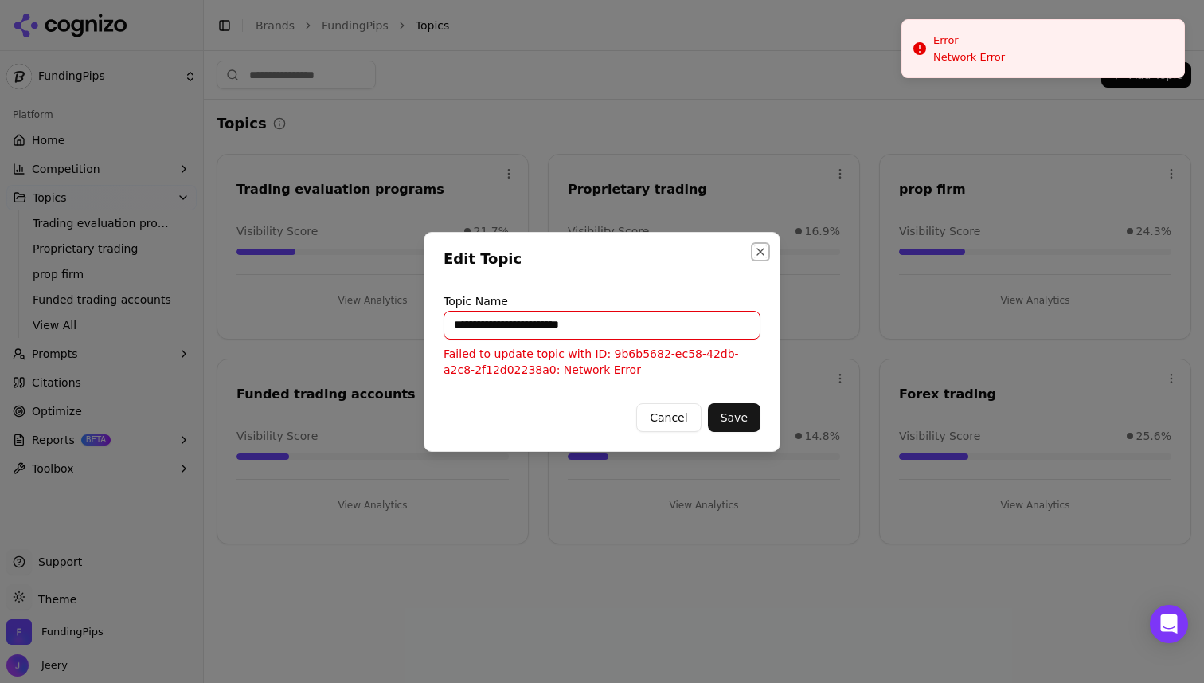
click at [762, 254] on button "Close" at bounding box center [760, 251] width 13 height 13
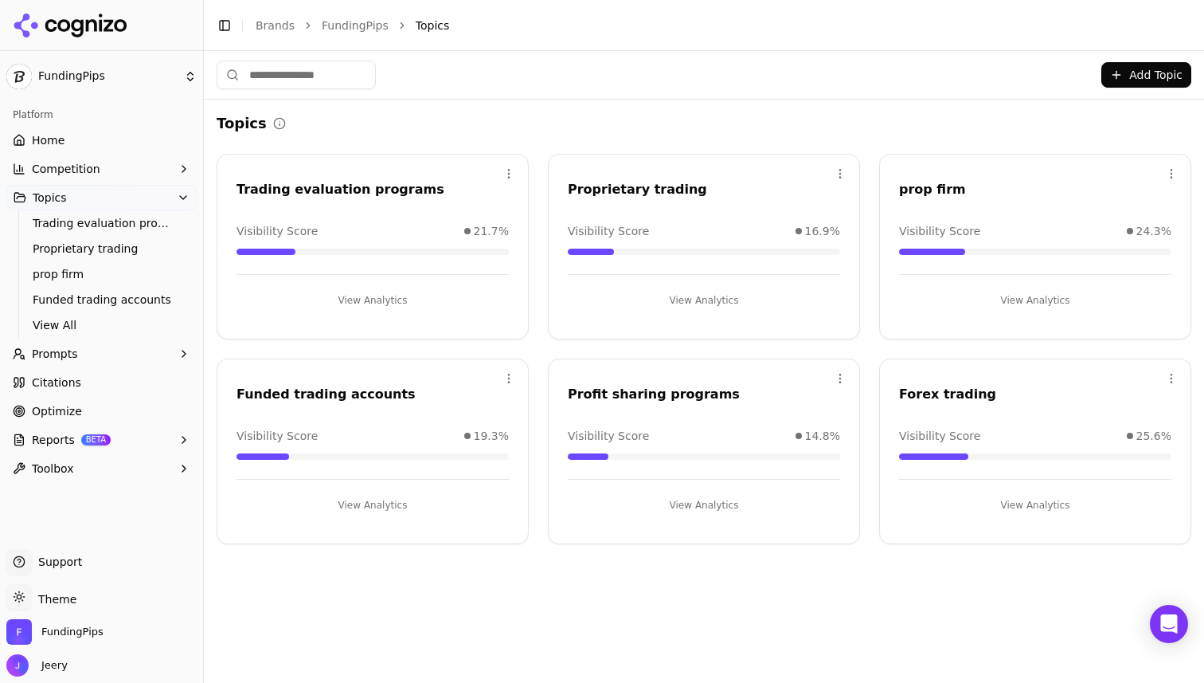
click at [1148, 74] on button "Add Topic" at bounding box center [1147, 74] width 90 height 25
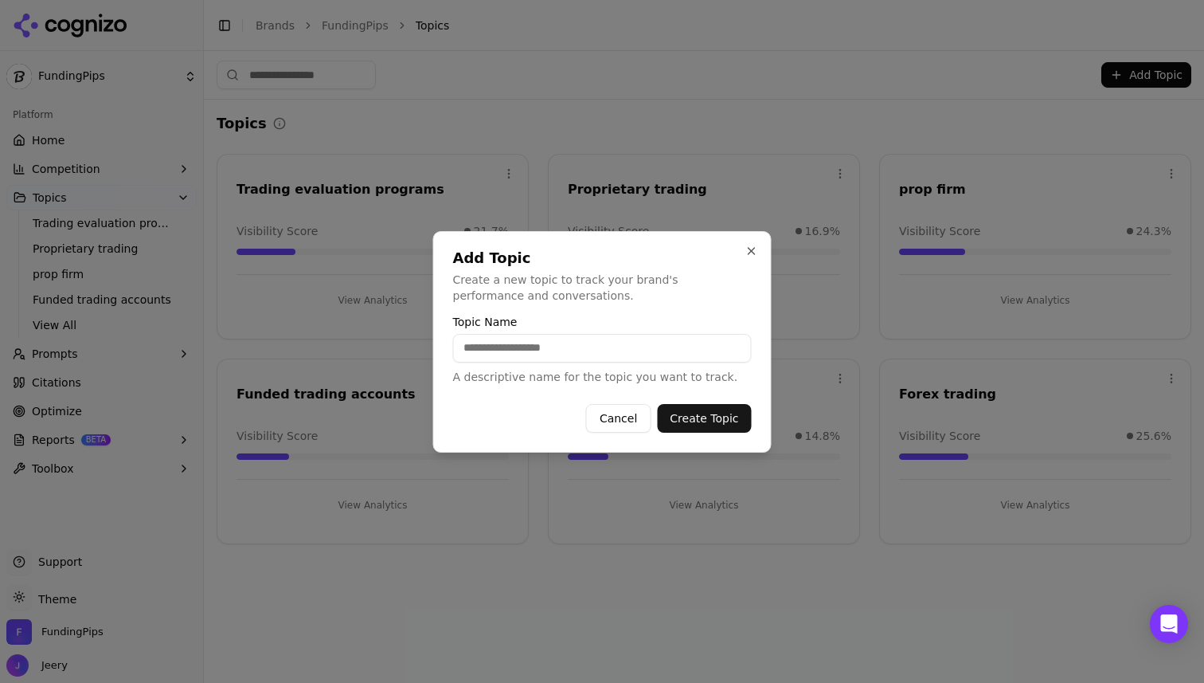
paste input "**********"
type input "**********"
click at [701, 421] on button "Create Topic" at bounding box center [704, 418] width 94 height 29
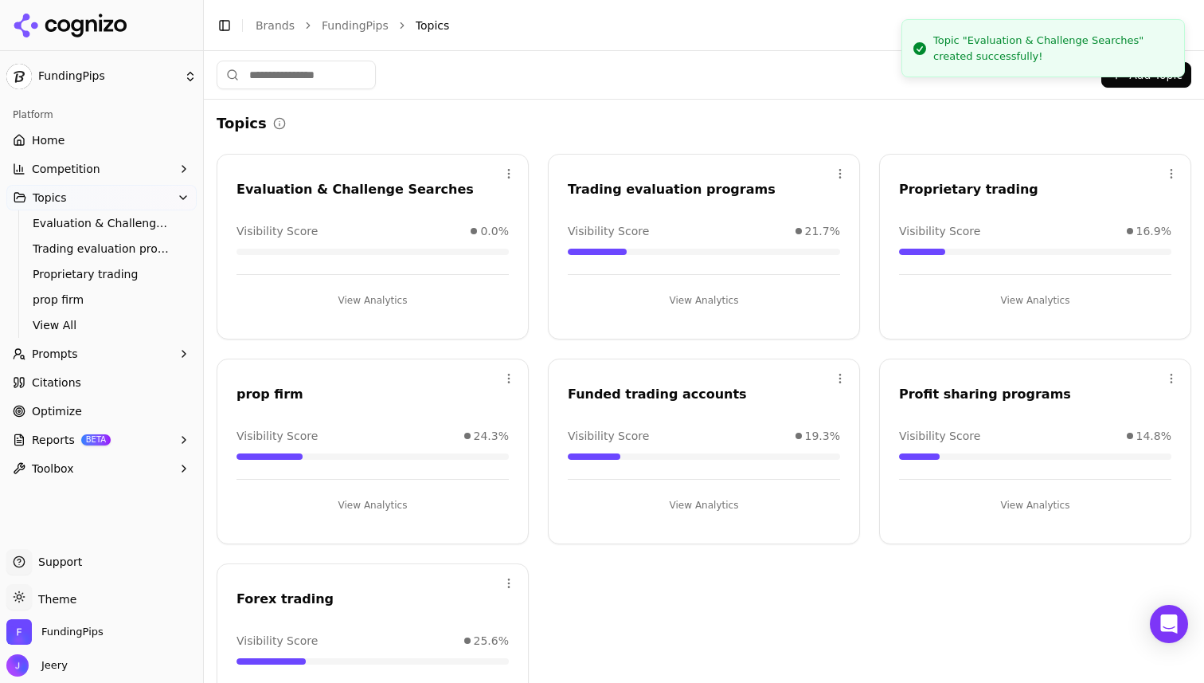
click at [505, 170] on html "FundingPips Platform Home Competition Topics Evaluation & Challenge Searches Tr…" at bounding box center [602, 341] width 1204 height 683
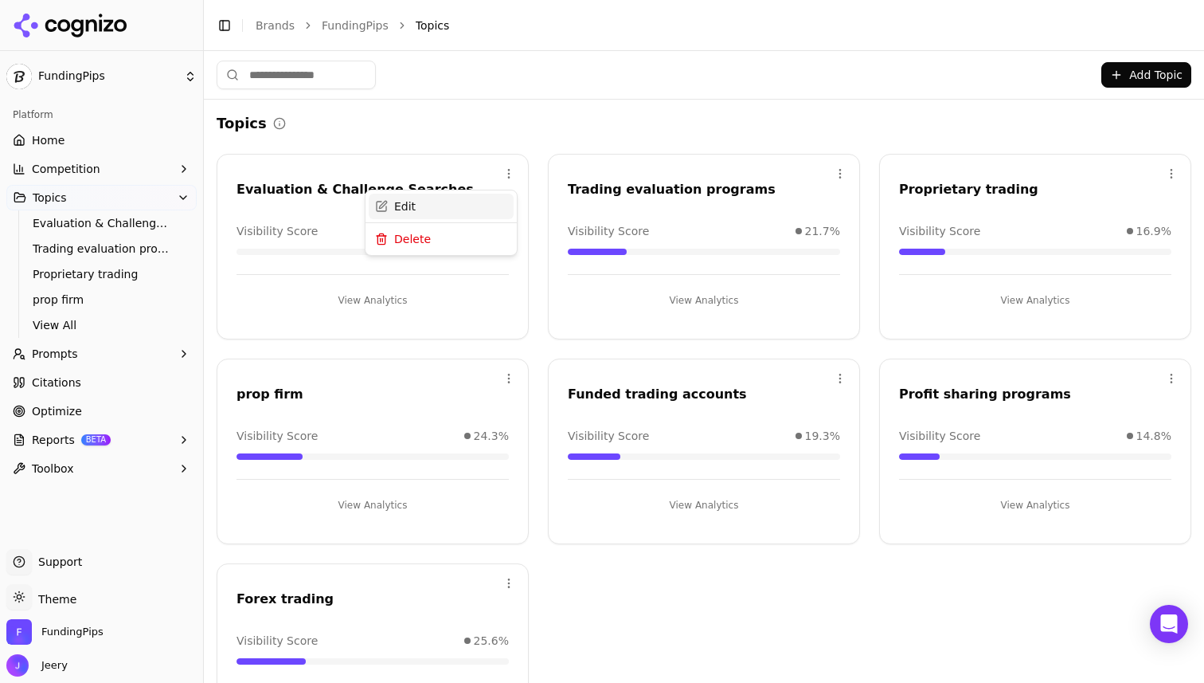
click at [402, 202] on div "Edit" at bounding box center [441, 206] width 145 height 25
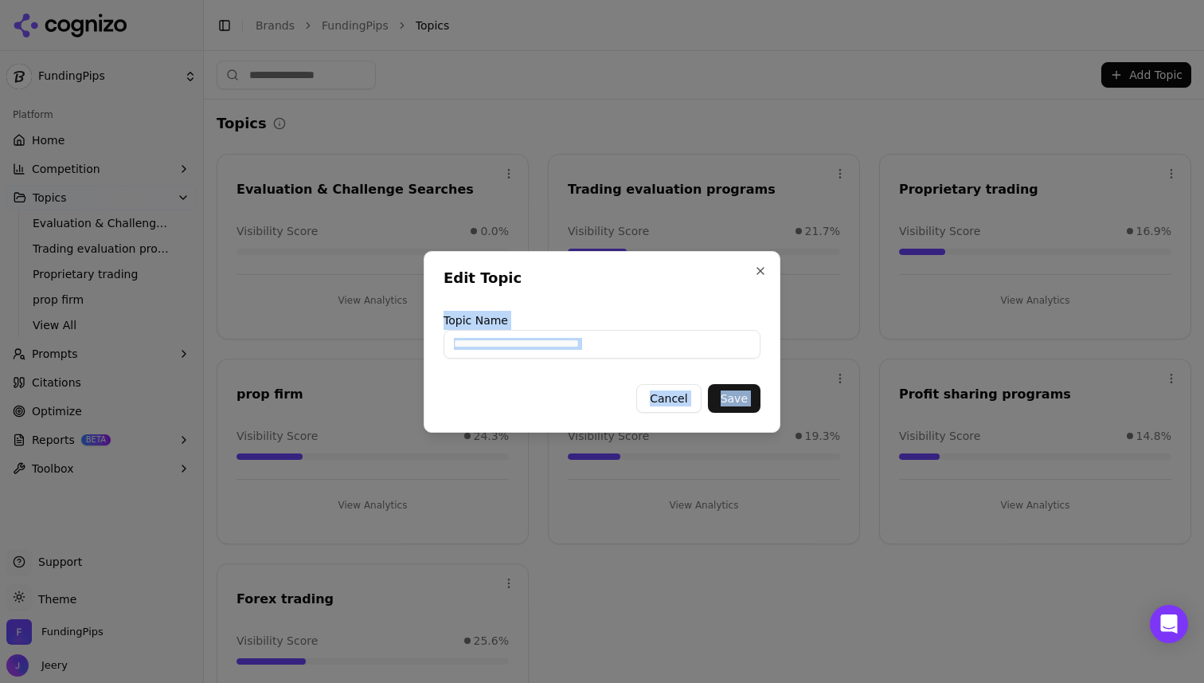
click at [758, 276] on div "**********" at bounding box center [602, 342] width 357 height 182
click at [758, 269] on button "Close" at bounding box center [760, 270] width 13 height 13
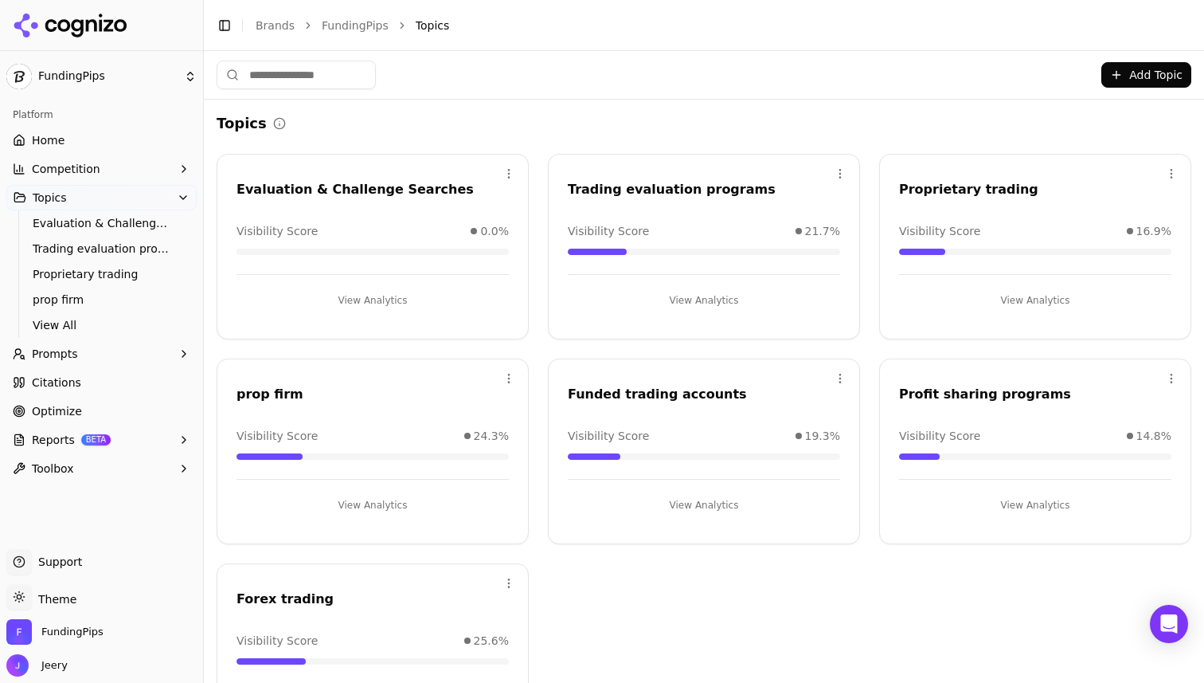
click at [360, 298] on button "View Analytics" at bounding box center [373, 300] width 272 height 25
click at [1128, 70] on button "Add Topic" at bounding box center [1147, 74] width 90 height 25
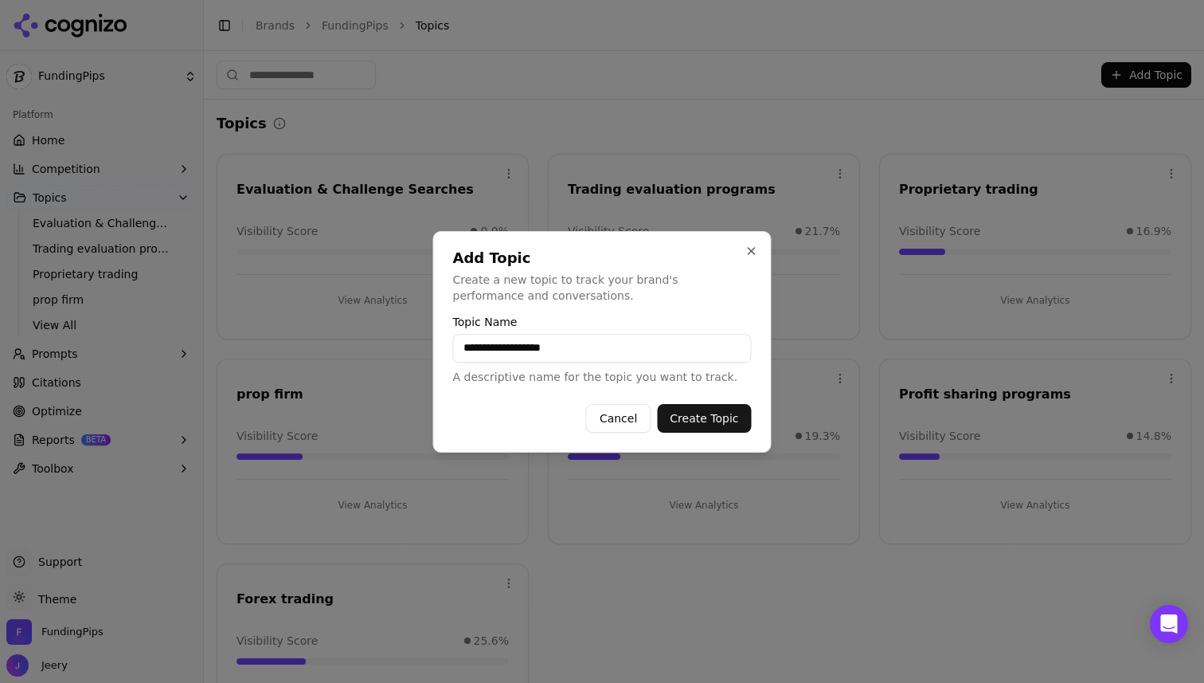
type input "**********"
click at [700, 419] on button "Create Topic" at bounding box center [704, 418] width 94 height 29
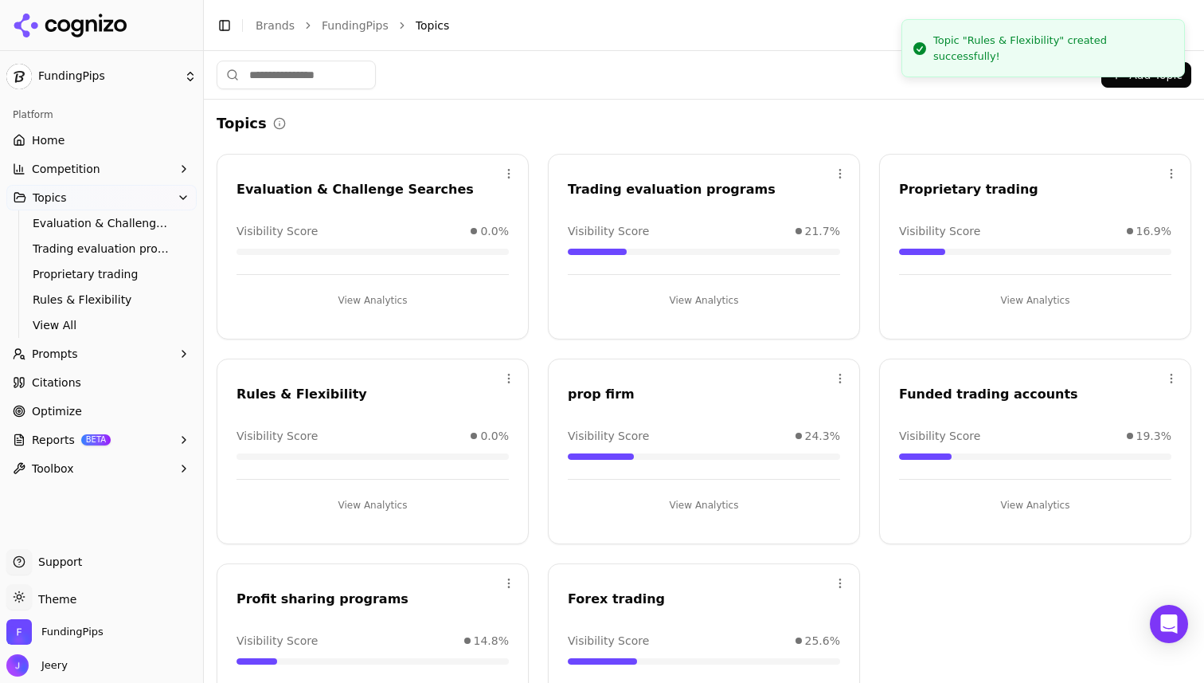
click at [1128, 71] on button "Add Topic" at bounding box center [1147, 74] width 90 height 25
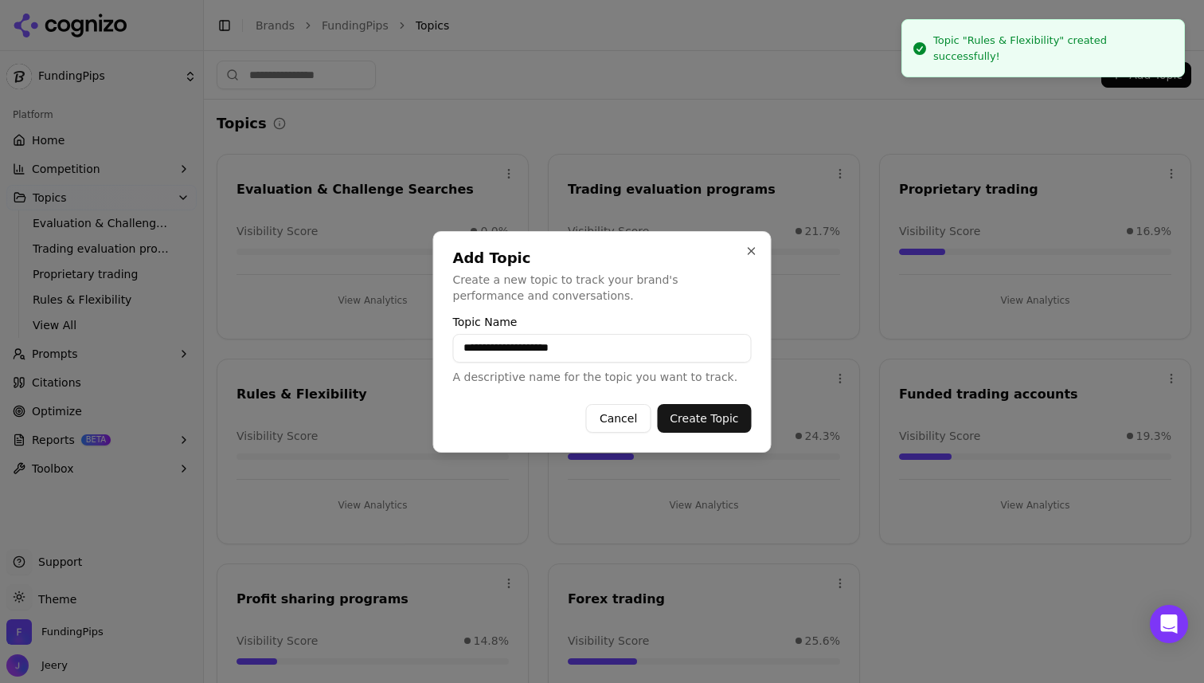
type input "**********"
click at [690, 413] on button "Create Topic" at bounding box center [704, 418] width 94 height 29
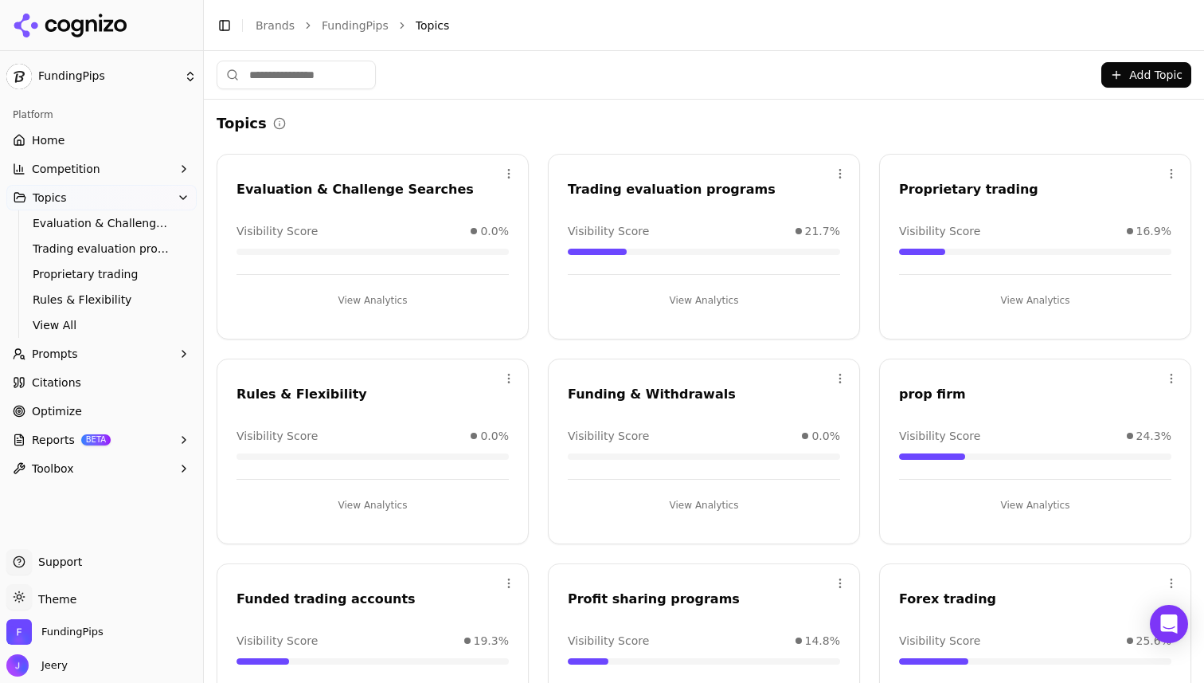
click at [1117, 83] on button "Add Topic" at bounding box center [1147, 74] width 90 height 25
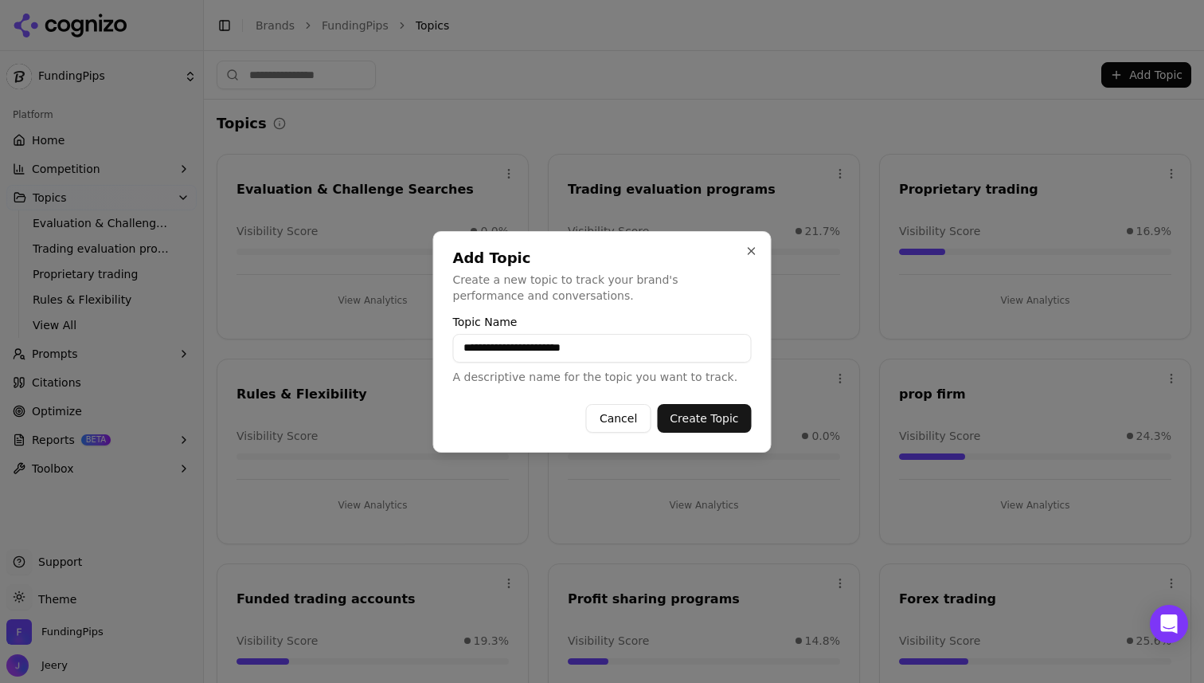
type input "**********"
click at [698, 419] on button "Create Topic" at bounding box center [704, 418] width 94 height 29
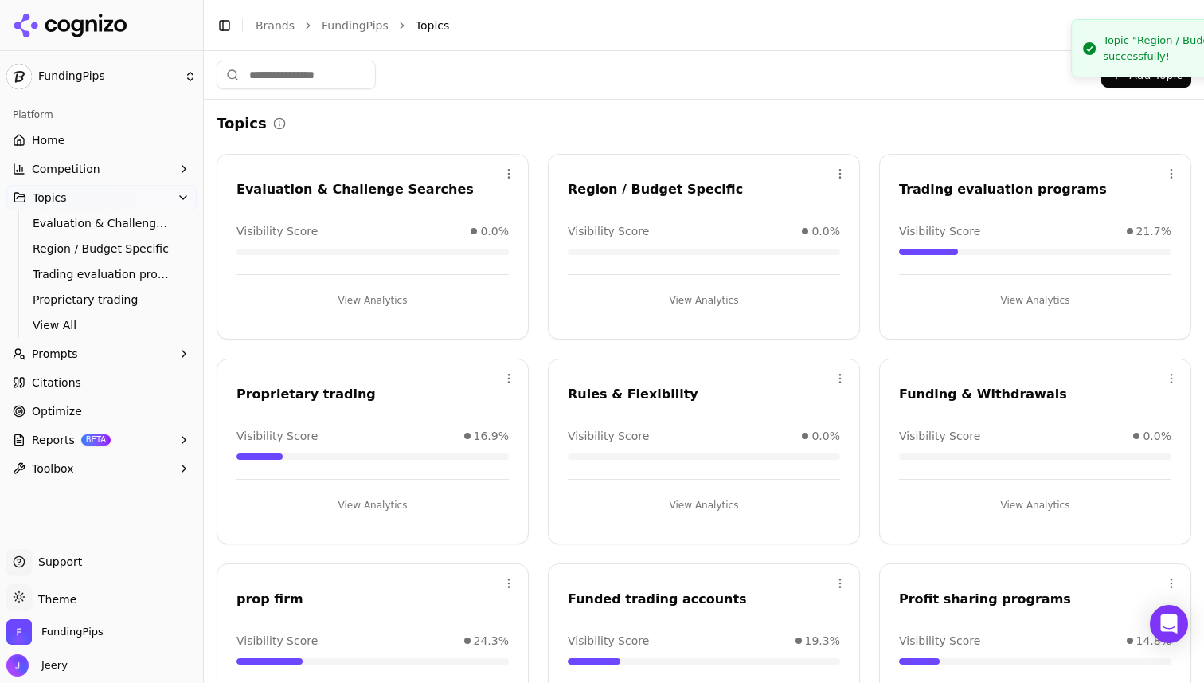
drag, startPoint x: 978, startPoint y: 42, endPoint x: 1203, endPoint y: 29, distance: 225.8
click at [1203, 33] on div "Topic "Region / Budget Specific" created successfully!" at bounding box center [1222, 48] width 238 height 31
click at [68, 355] on span "Prompts" at bounding box center [55, 354] width 46 height 16
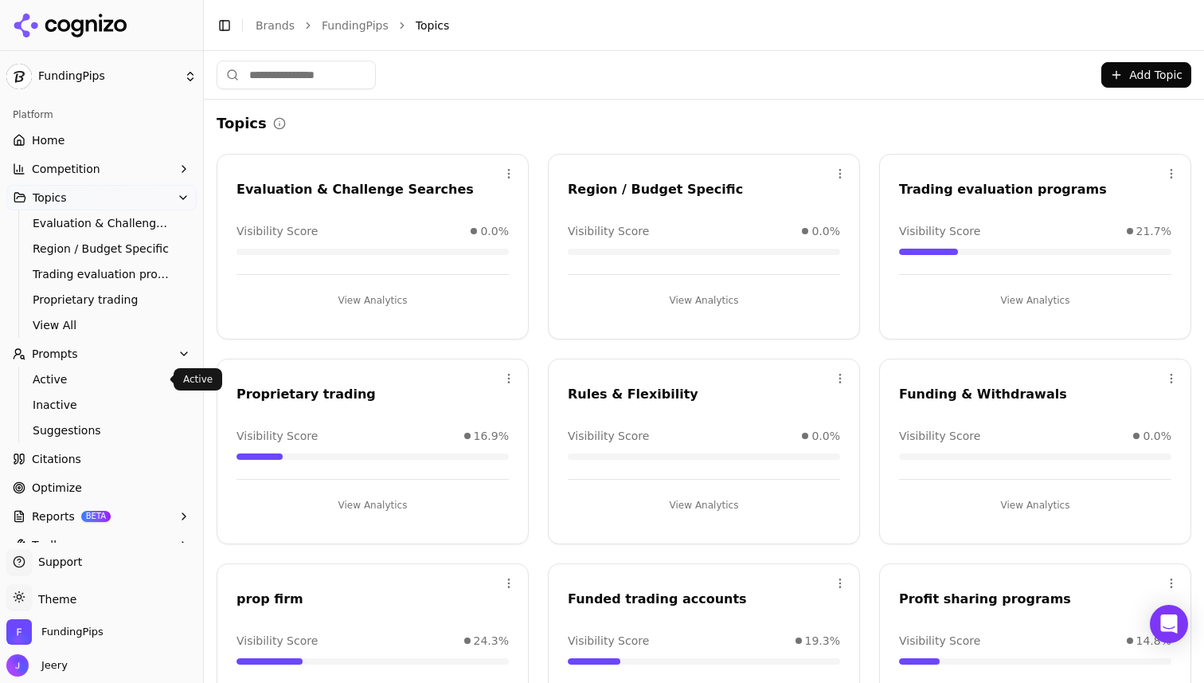
click at [78, 376] on span "Active" at bounding box center [102, 379] width 139 height 16
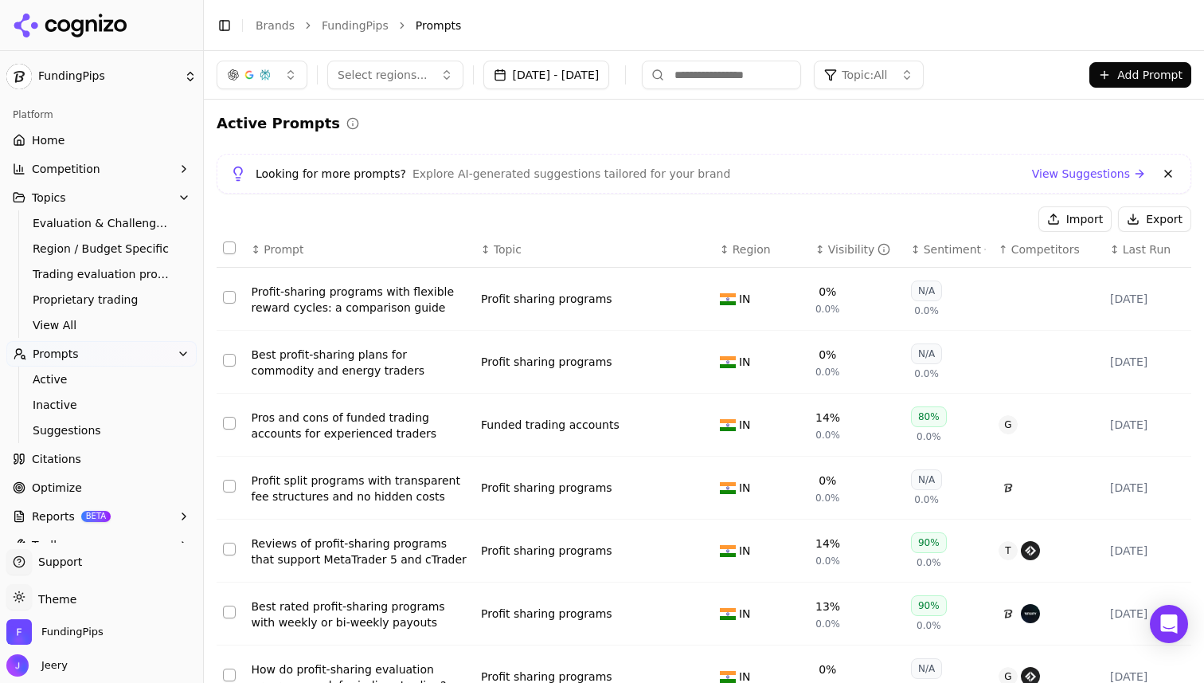
click at [1144, 65] on button "Add Prompt" at bounding box center [1141, 74] width 102 height 25
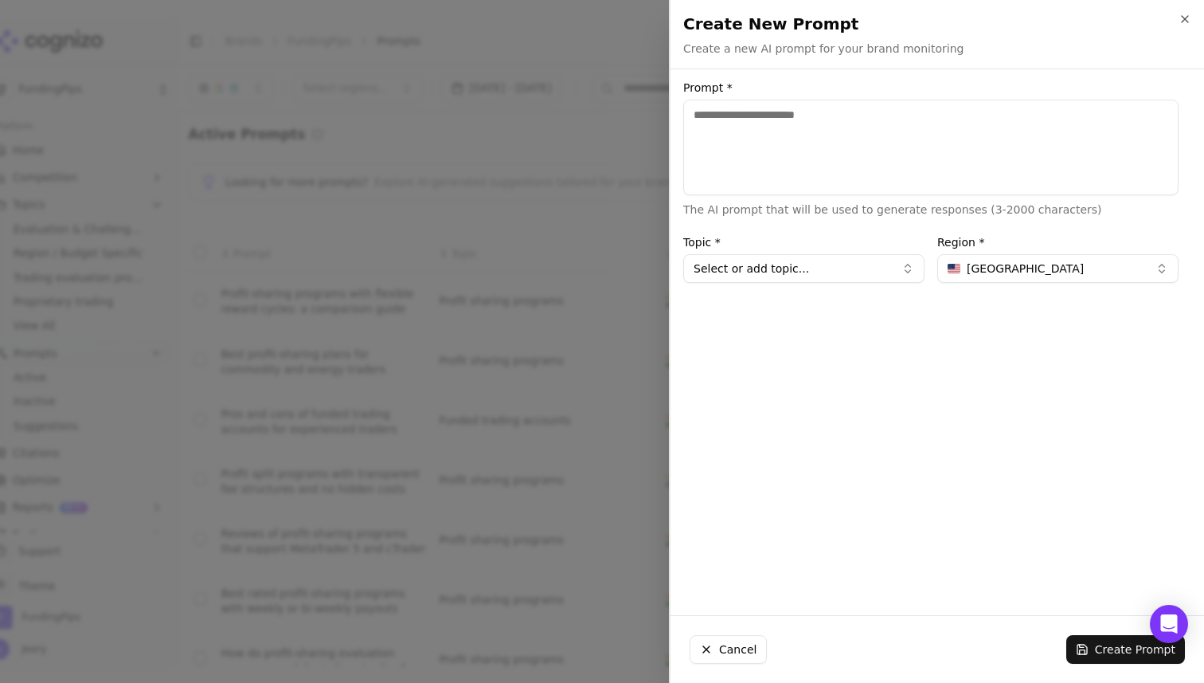
paste textarea "**********"
type textarea "**********"
click at [799, 275] on button "Select or add topic..." at bounding box center [803, 268] width 241 height 29
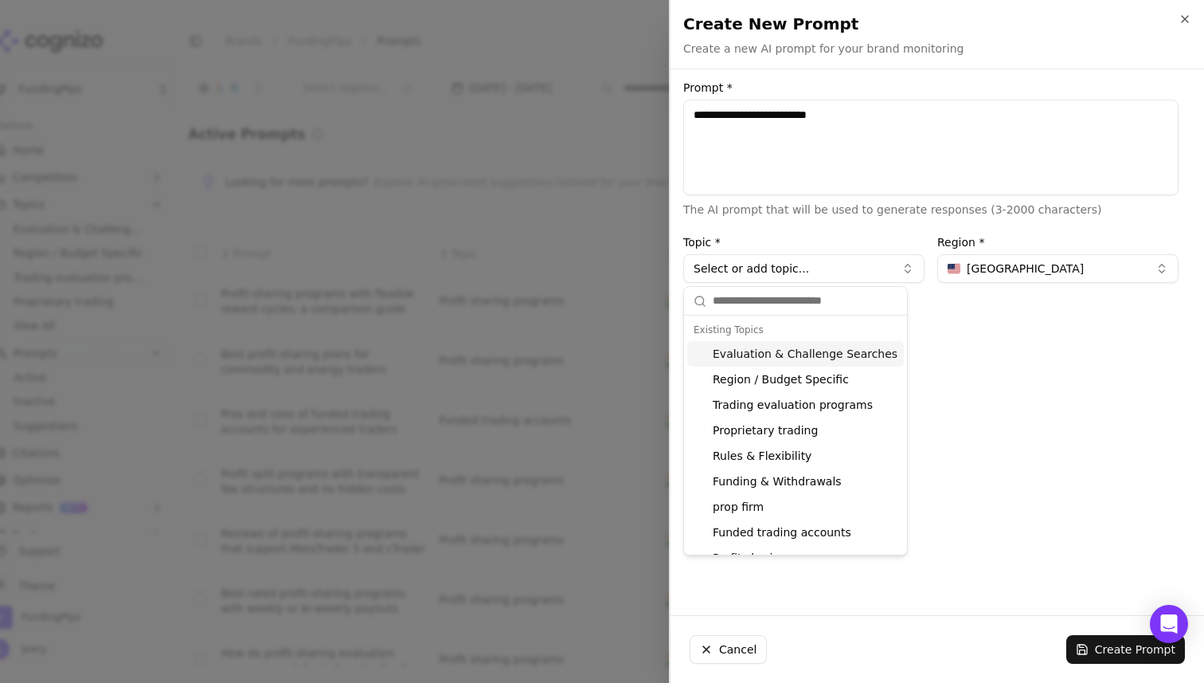
click at [759, 354] on div "Evaluation & Challenge Searches" at bounding box center [795, 353] width 217 height 25
type input "**********"
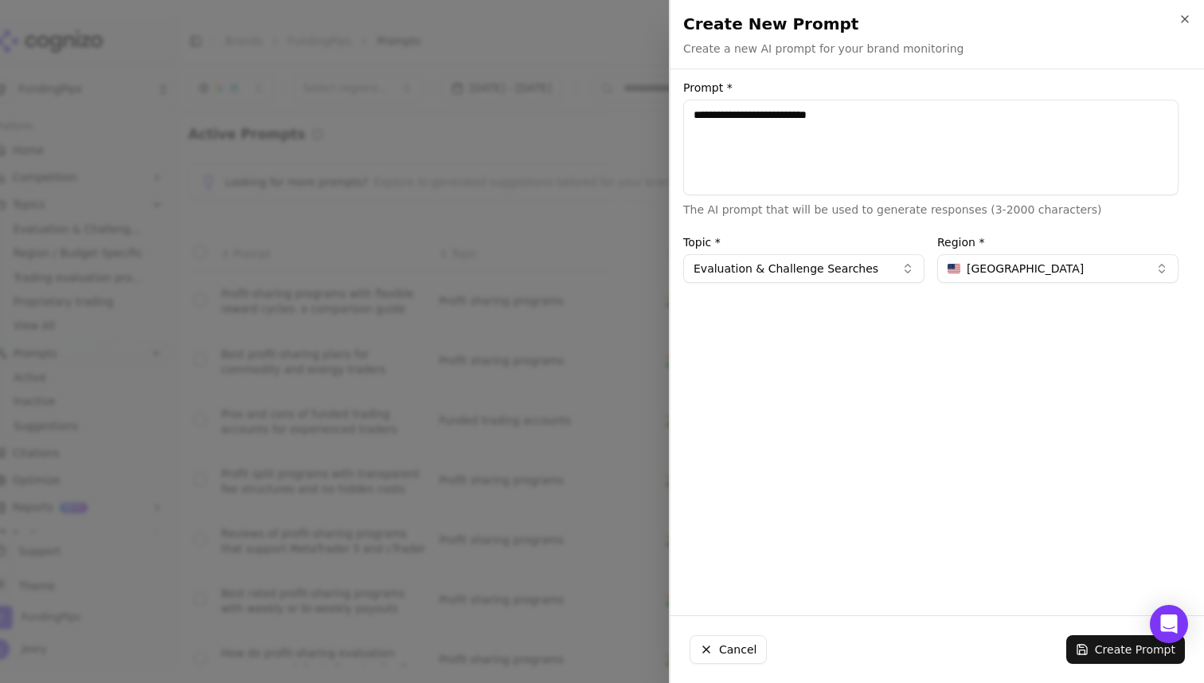
click at [1004, 264] on span "United States" at bounding box center [1025, 268] width 117 height 16
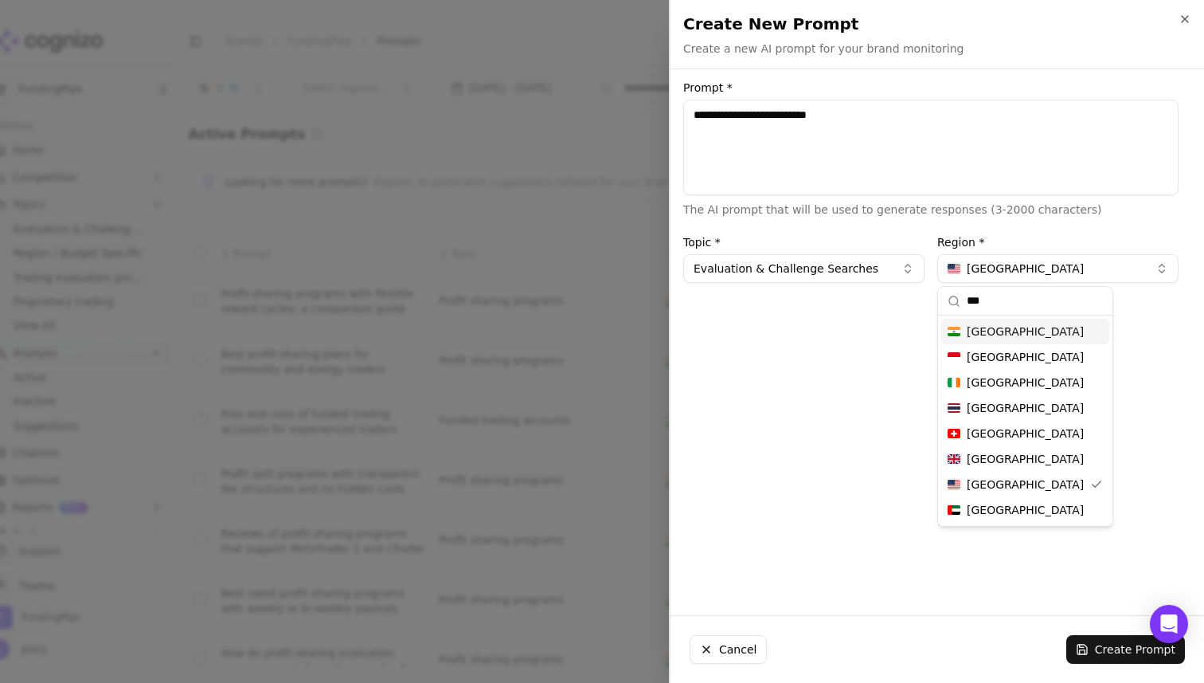
type input "***"
click at [1004, 335] on div "India" at bounding box center [1025, 331] width 168 height 25
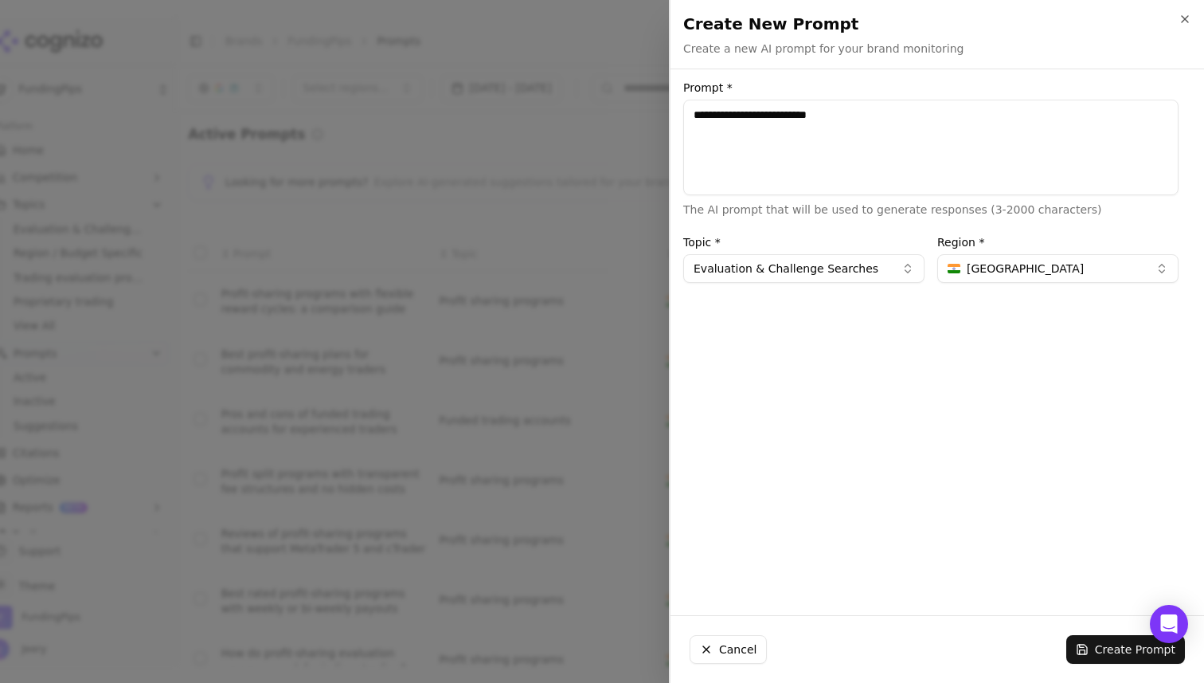
click at [999, 465] on div "**********" at bounding box center [931, 342] width 521 height 520
click at [1103, 649] on button "Create Prompt" at bounding box center [1125, 649] width 119 height 29
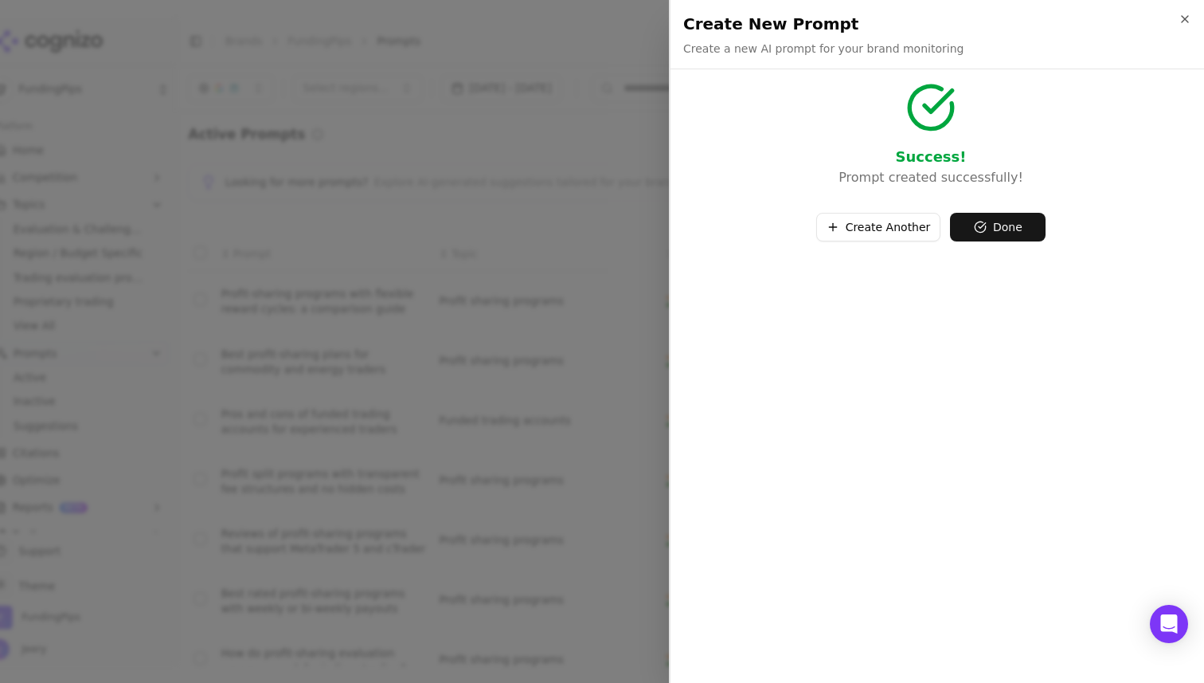
click at [869, 233] on button "Create Another" at bounding box center [878, 227] width 125 height 29
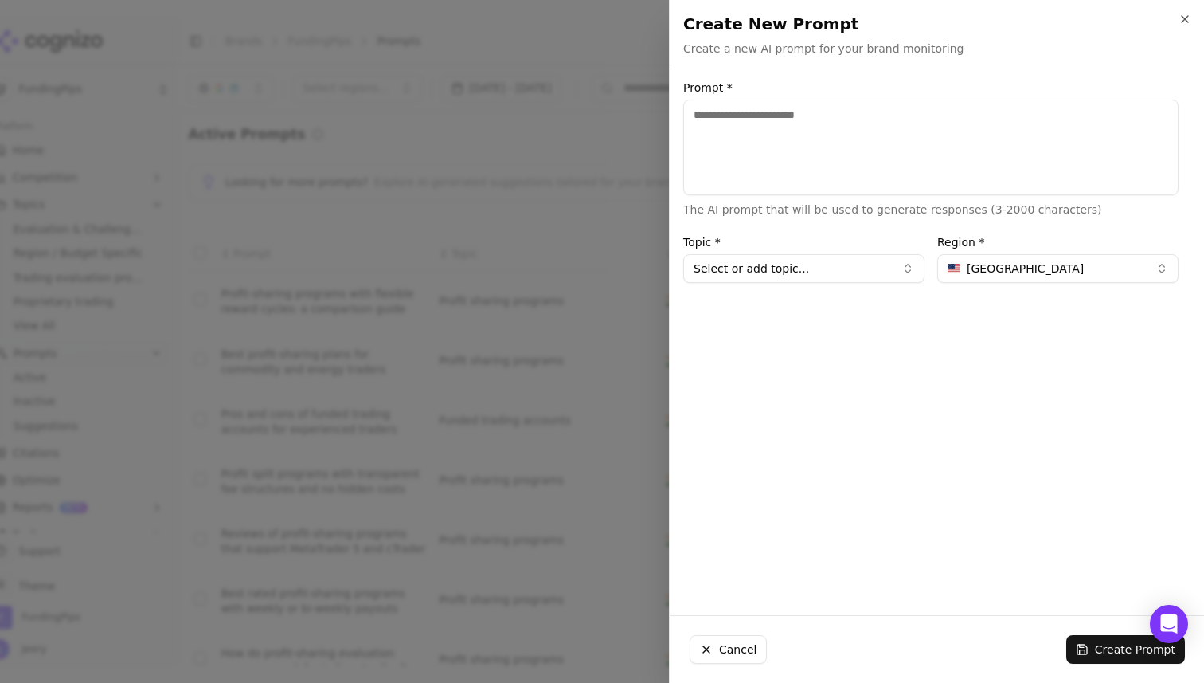
click at [771, 143] on textarea "Prompt *" at bounding box center [930, 148] width 495 height 96
paste textarea "**********"
click at [769, 166] on textarea "**********" at bounding box center [930, 148] width 495 height 96
type textarea "**********"
click at [746, 258] on button "Select or add topic..." at bounding box center [803, 268] width 241 height 29
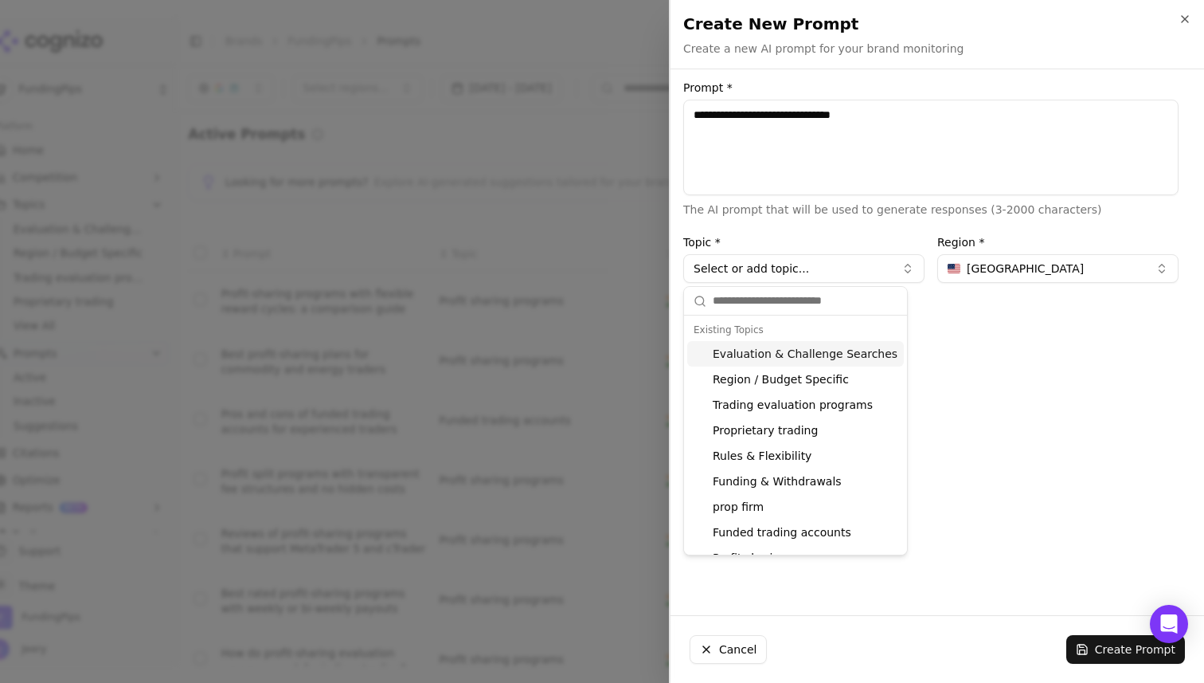
click at [730, 359] on div "Evaluation & Challenge Searches" at bounding box center [795, 353] width 217 height 25
type input "**********"
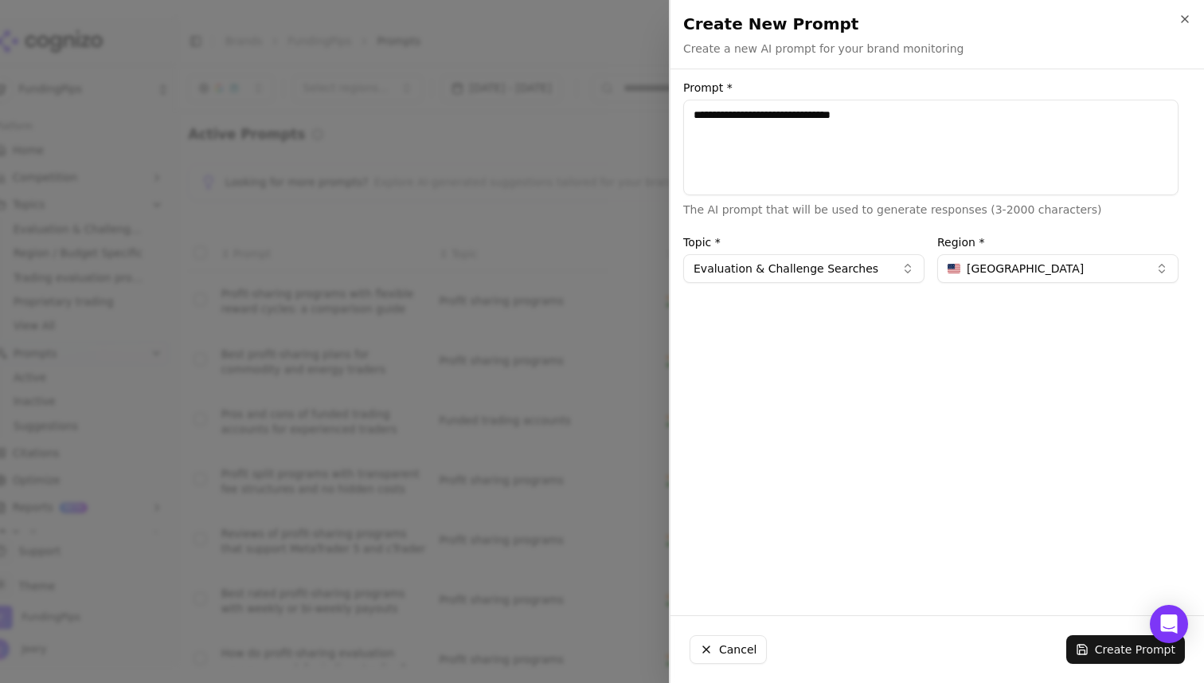
click at [1013, 259] on button "United States" at bounding box center [1057, 268] width 241 height 29
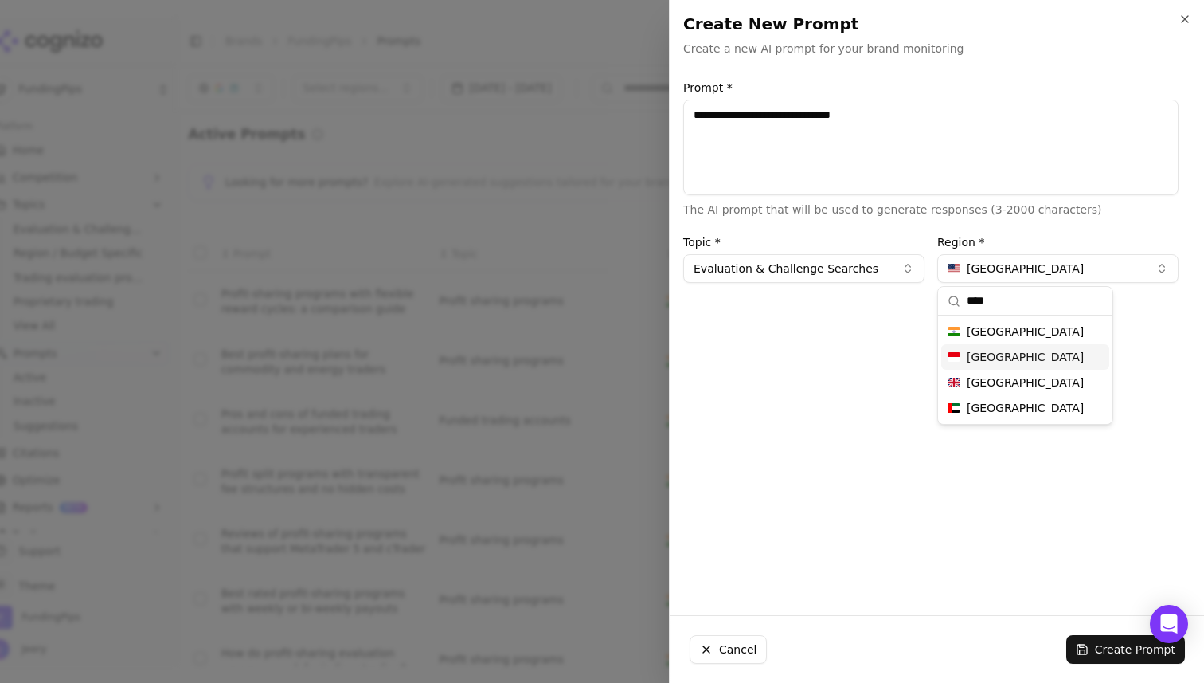
type input "****"
click at [1016, 330] on div "India" at bounding box center [1025, 331] width 168 height 25
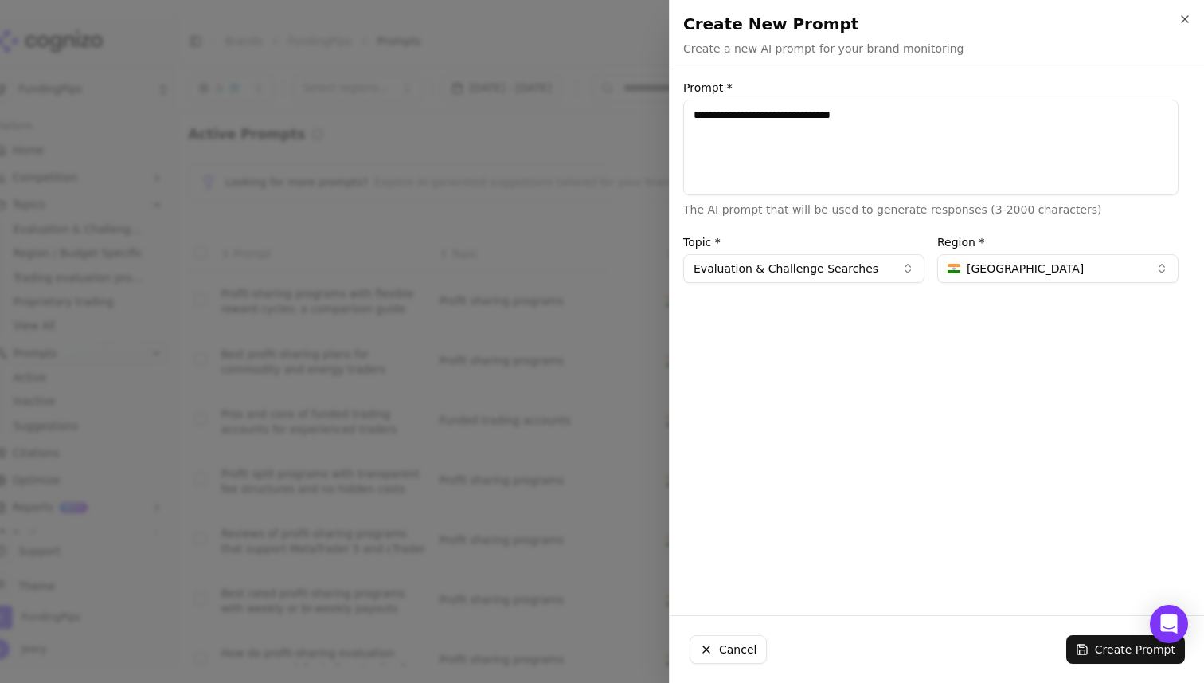
click at [853, 418] on div "**********" at bounding box center [931, 342] width 521 height 520
click at [1101, 648] on button "Create Prompt" at bounding box center [1125, 649] width 119 height 29
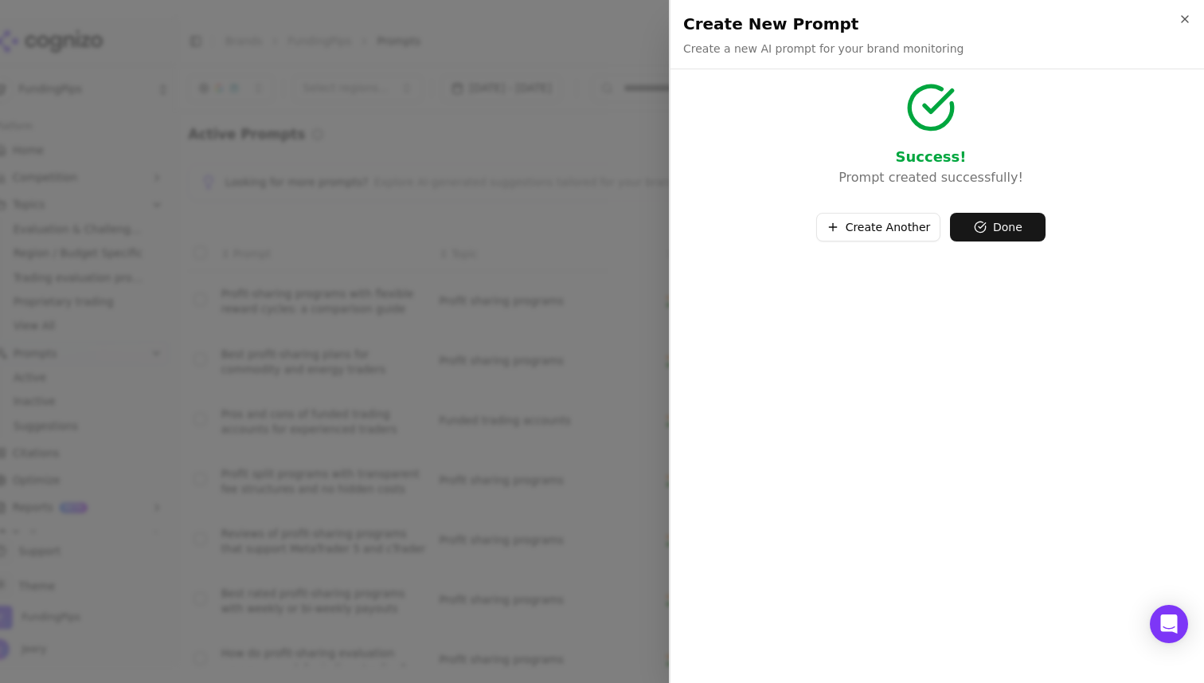
click at [906, 229] on button "Create Another" at bounding box center [878, 227] width 125 height 29
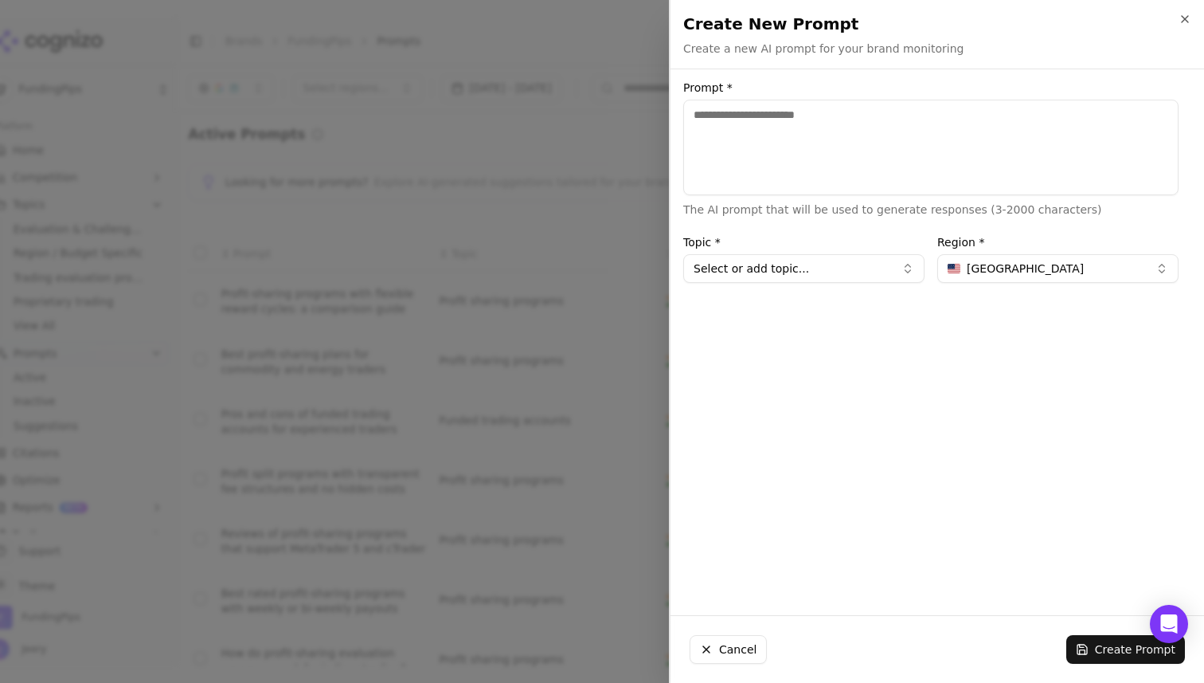
click at [844, 277] on button "Select or add topic..." at bounding box center [803, 268] width 241 height 29
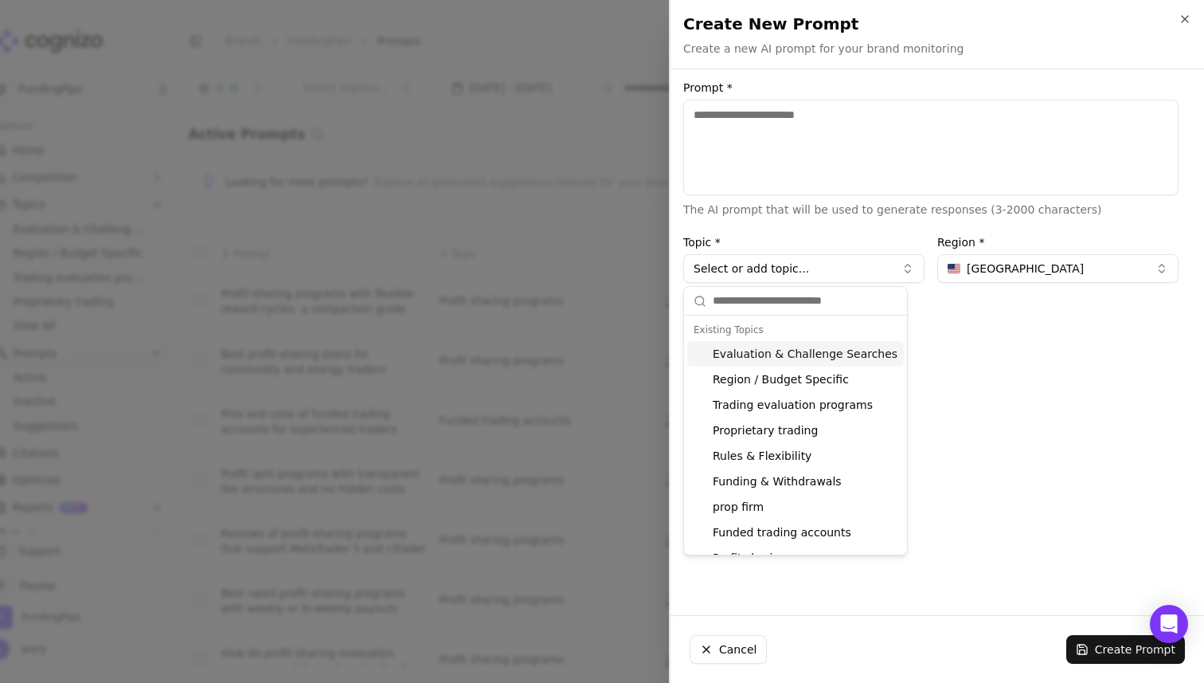
click at [779, 352] on div "Evaluation & Challenge Searches" at bounding box center [795, 353] width 217 height 25
type input "**********"
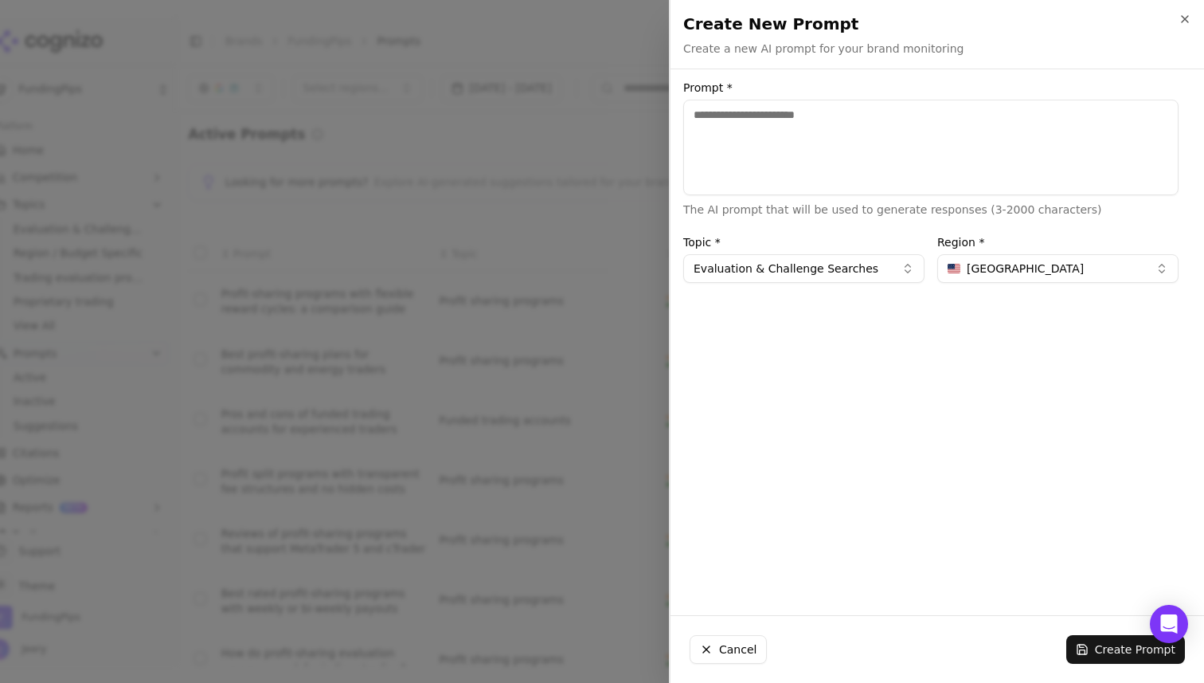
click at [1006, 266] on span "United States" at bounding box center [1025, 268] width 117 height 16
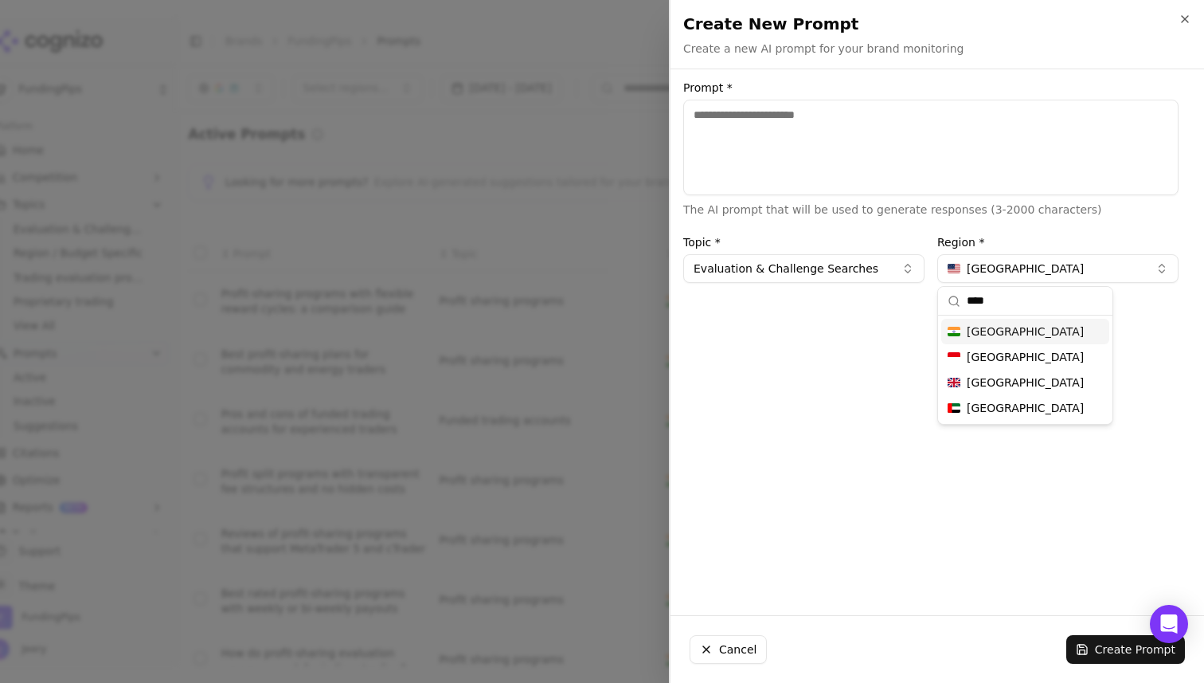
type input "****"
click at [984, 328] on span "India" at bounding box center [1025, 331] width 117 height 16
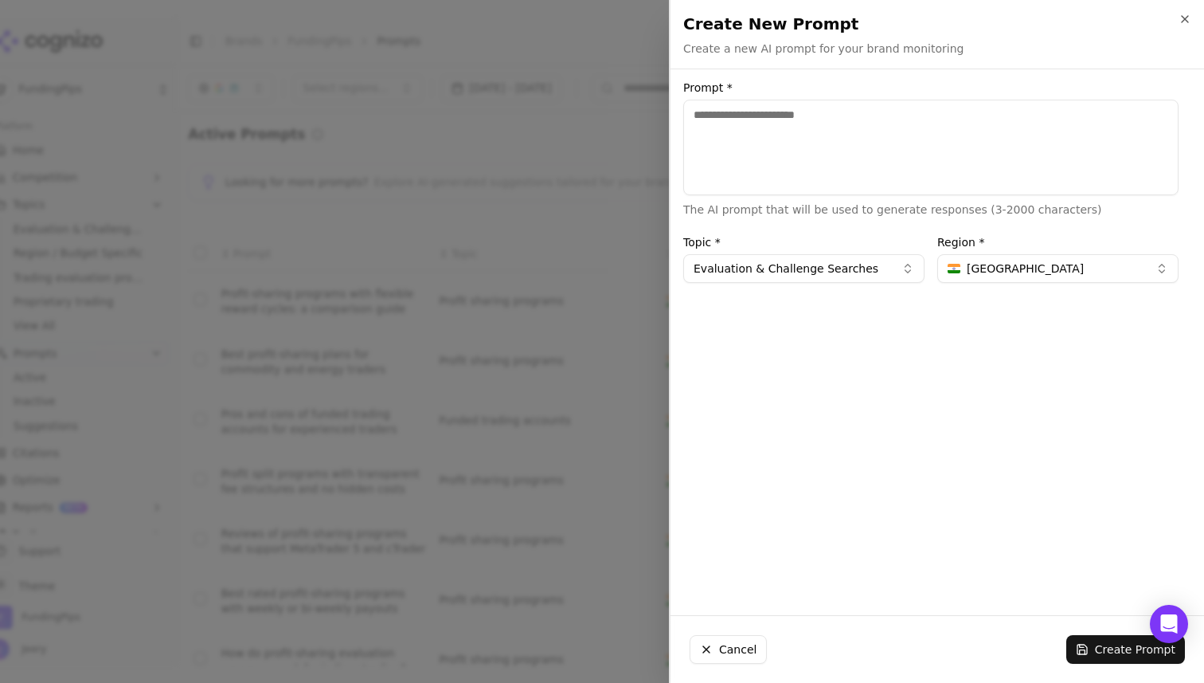
click at [783, 115] on textarea "Prompt *" at bounding box center [930, 148] width 495 height 96
paste textarea "**********"
type textarea "**********"
click at [821, 271] on button "Evaluation & Challenge Searches" at bounding box center [803, 268] width 241 height 29
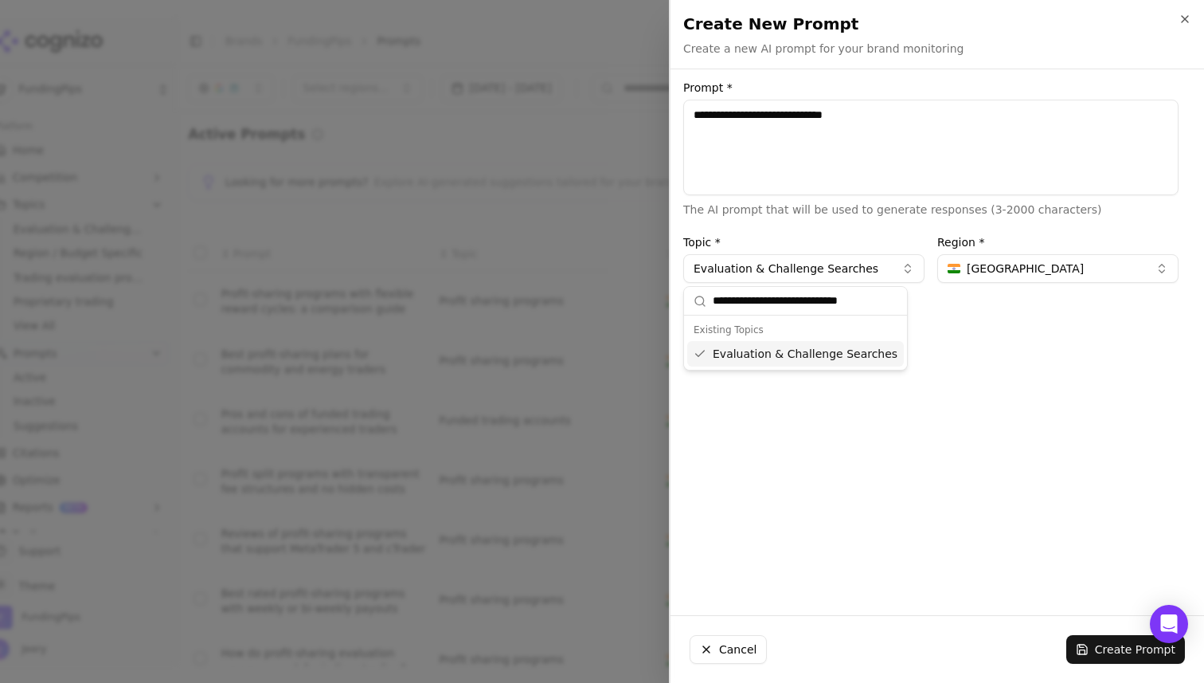
click at [954, 368] on div "**********" at bounding box center [931, 342] width 521 height 520
click at [1092, 649] on button "Create Prompt" at bounding box center [1125, 649] width 119 height 29
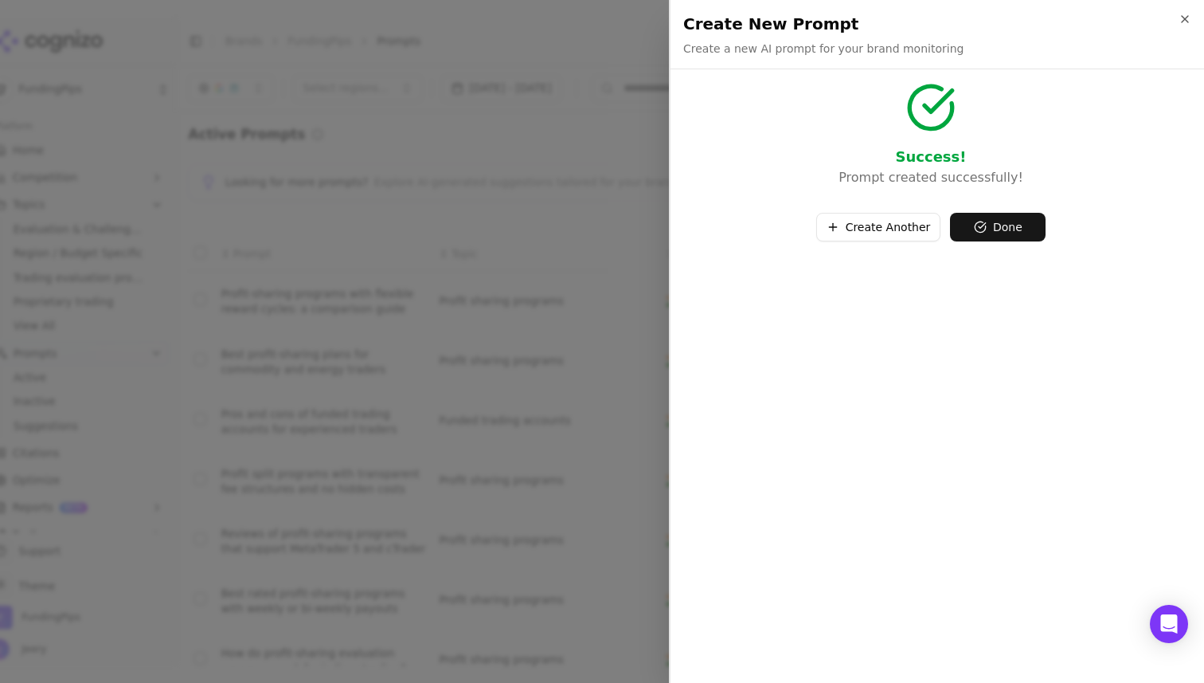
click at [911, 234] on button "Create Another" at bounding box center [878, 227] width 125 height 29
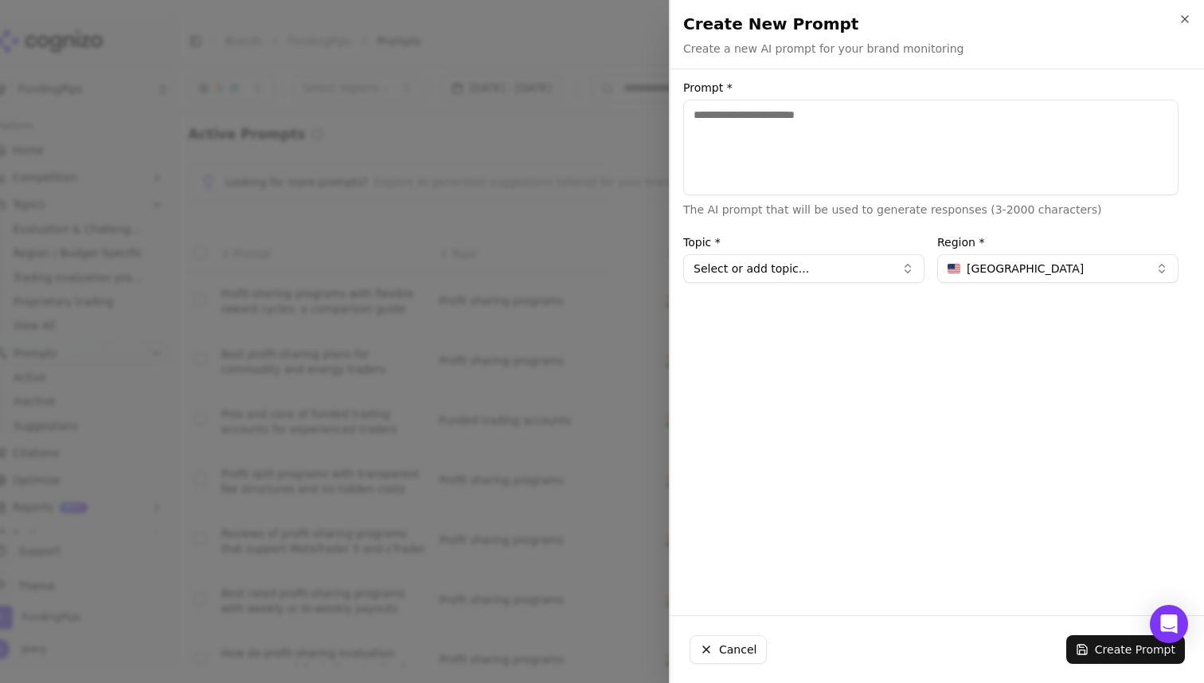
click at [792, 270] on button "Select or add topic..." at bounding box center [803, 268] width 241 height 29
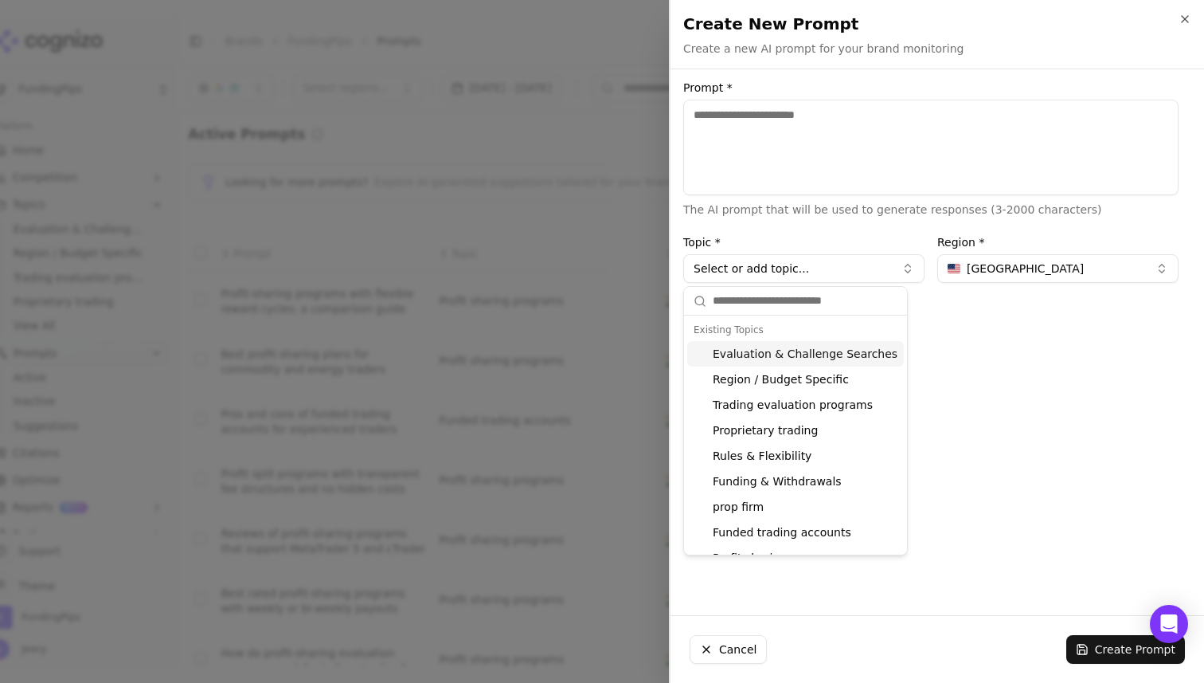
click at [765, 352] on div "Evaluation & Challenge Searches" at bounding box center [795, 353] width 217 height 25
type input "**********"
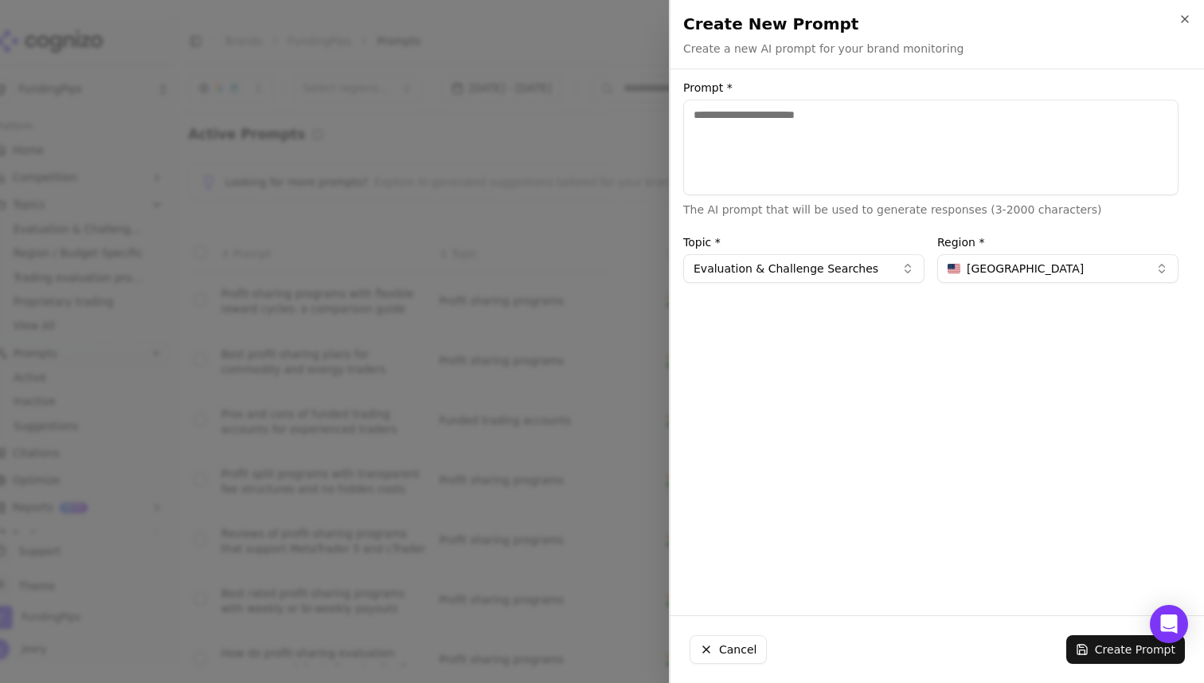
click at [1008, 264] on span "United States" at bounding box center [1025, 268] width 117 height 16
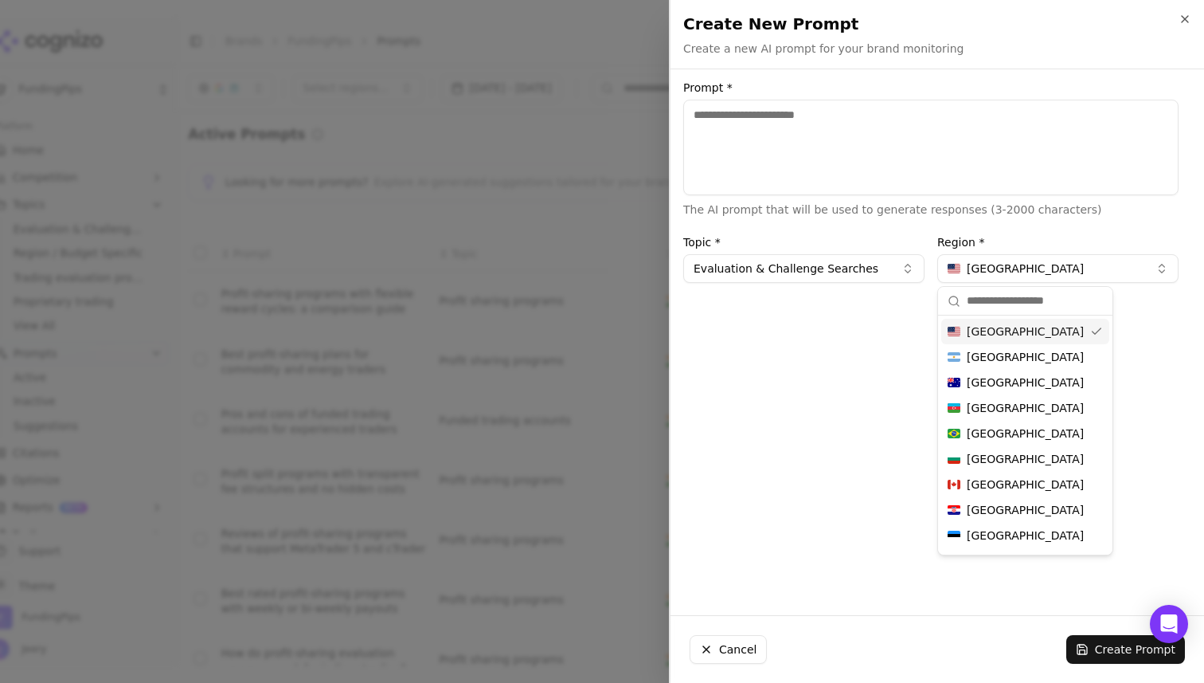
click at [981, 303] on input "text" at bounding box center [1035, 301] width 136 height 32
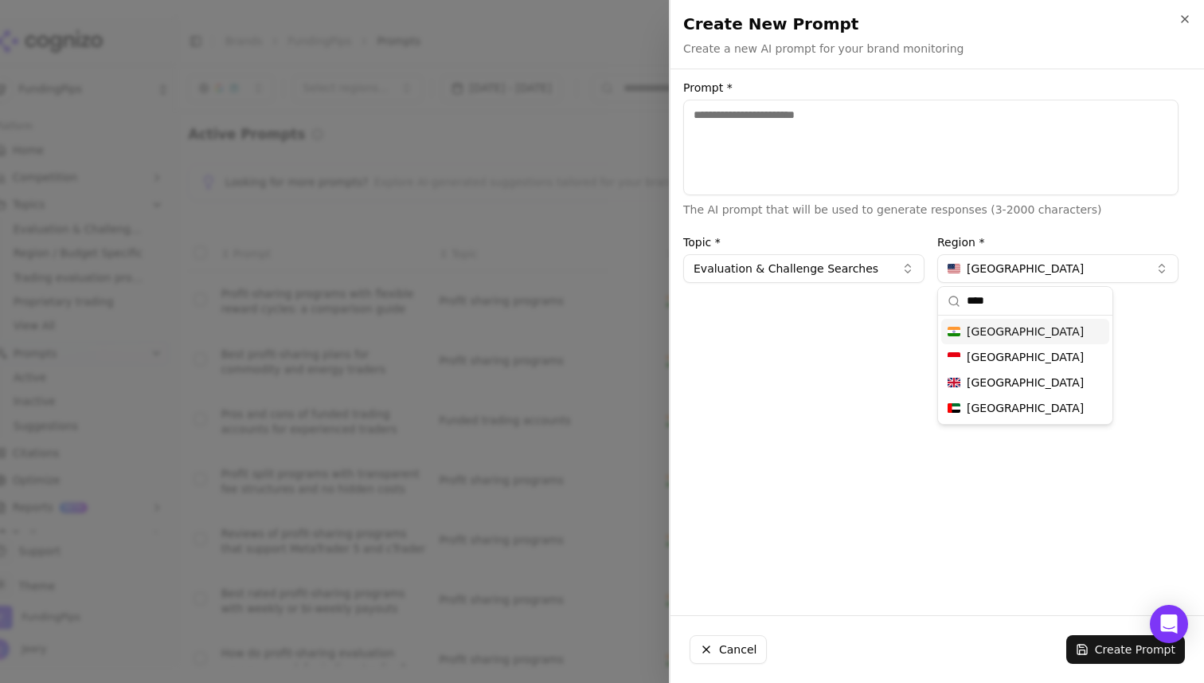
type input "****"
click at [1005, 338] on div "India" at bounding box center [1025, 331] width 168 height 25
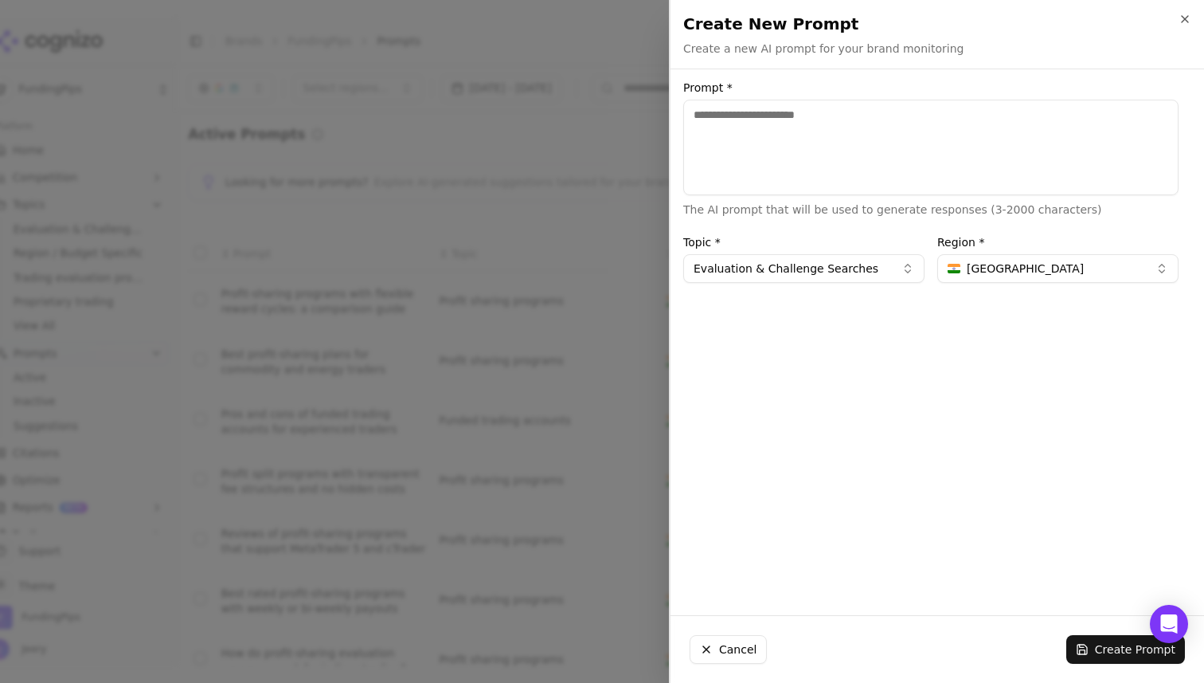
click at [804, 124] on textarea "Prompt *" at bounding box center [930, 148] width 495 height 96
click at [850, 112] on textarea "Prompt *" at bounding box center [930, 148] width 495 height 96
paste textarea "**********"
type textarea "**********"
click at [807, 268] on button "Evaluation & Challenge Searches" at bounding box center [803, 268] width 241 height 29
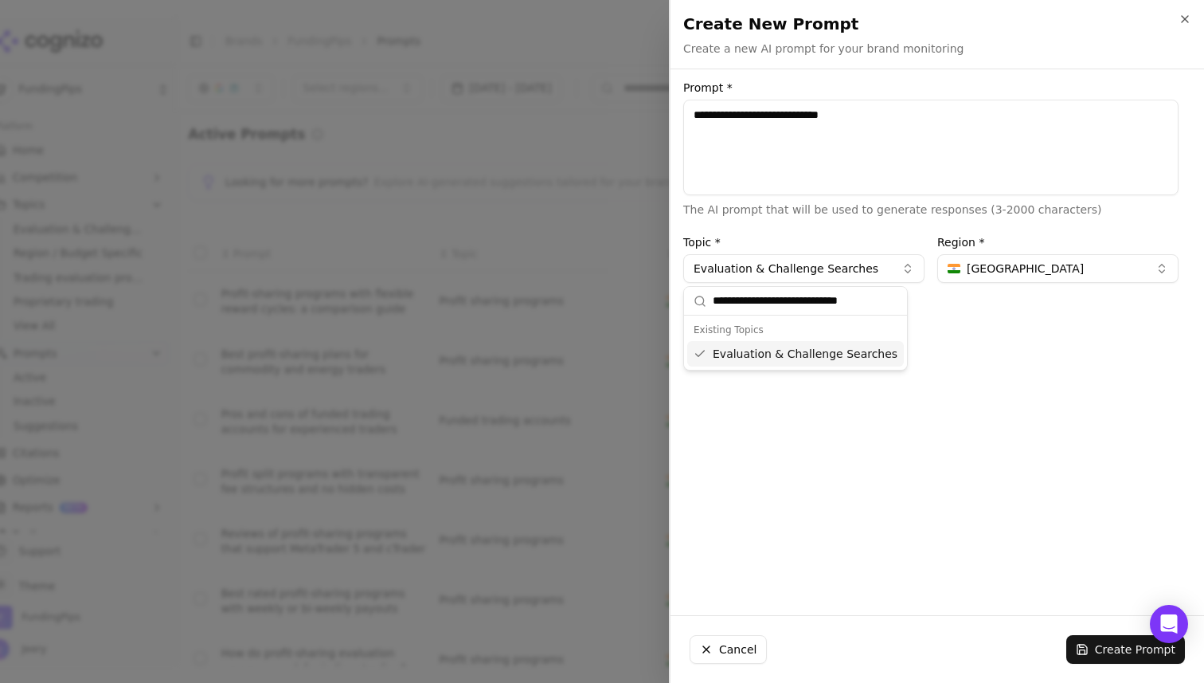
click at [984, 350] on div "**********" at bounding box center [931, 342] width 521 height 520
click at [1096, 651] on button "Create Prompt" at bounding box center [1125, 649] width 119 height 29
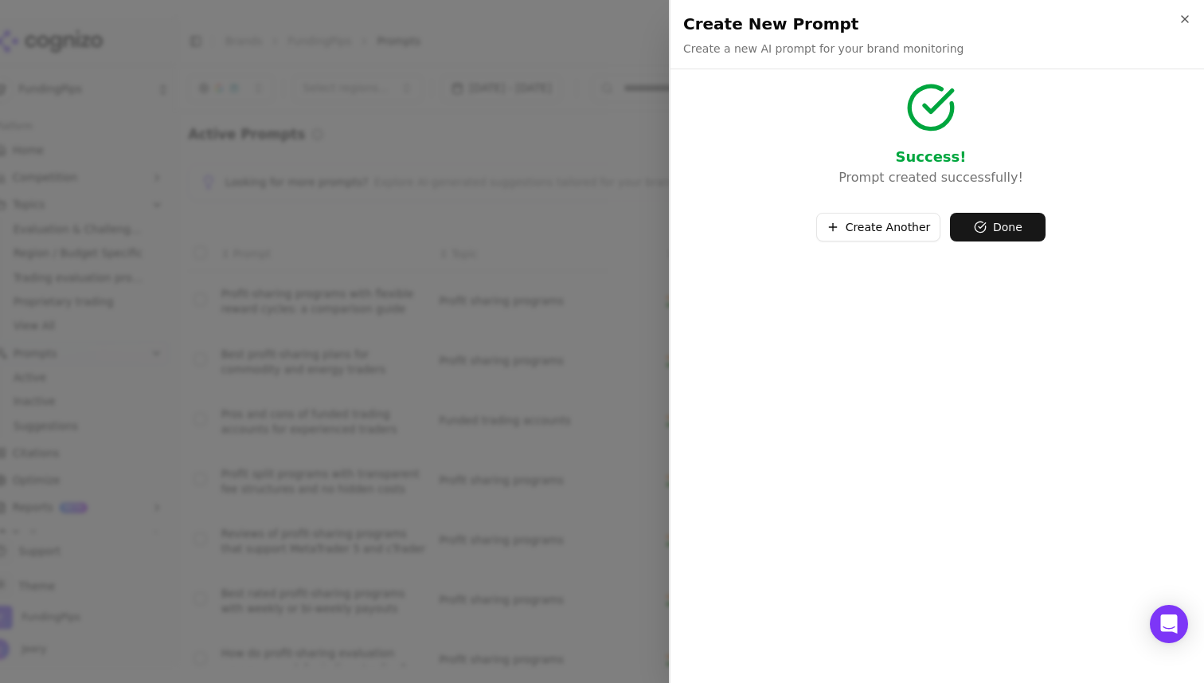
click at [888, 231] on button "Create Another" at bounding box center [878, 227] width 125 height 29
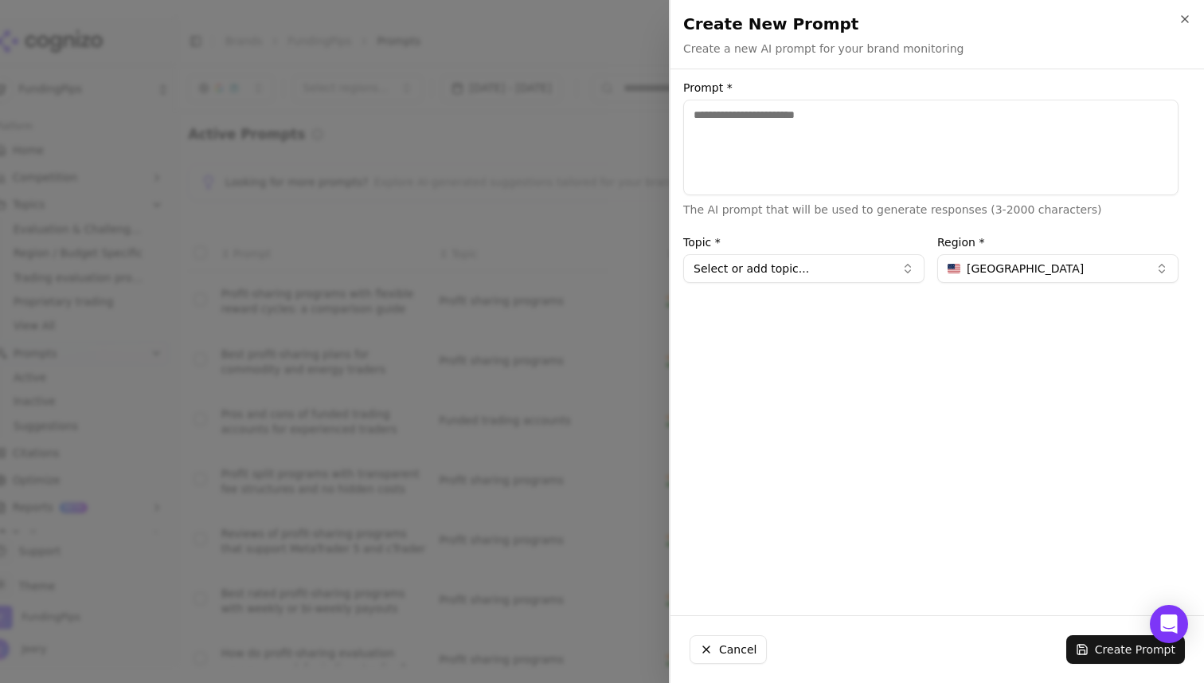
click at [858, 118] on textarea "Prompt *" at bounding box center [930, 148] width 495 height 96
paste textarea "**********"
type textarea "**********"
click at [796, 272] on button "Select or add topic..." at bounding box center [803, 268] width 241 height 29
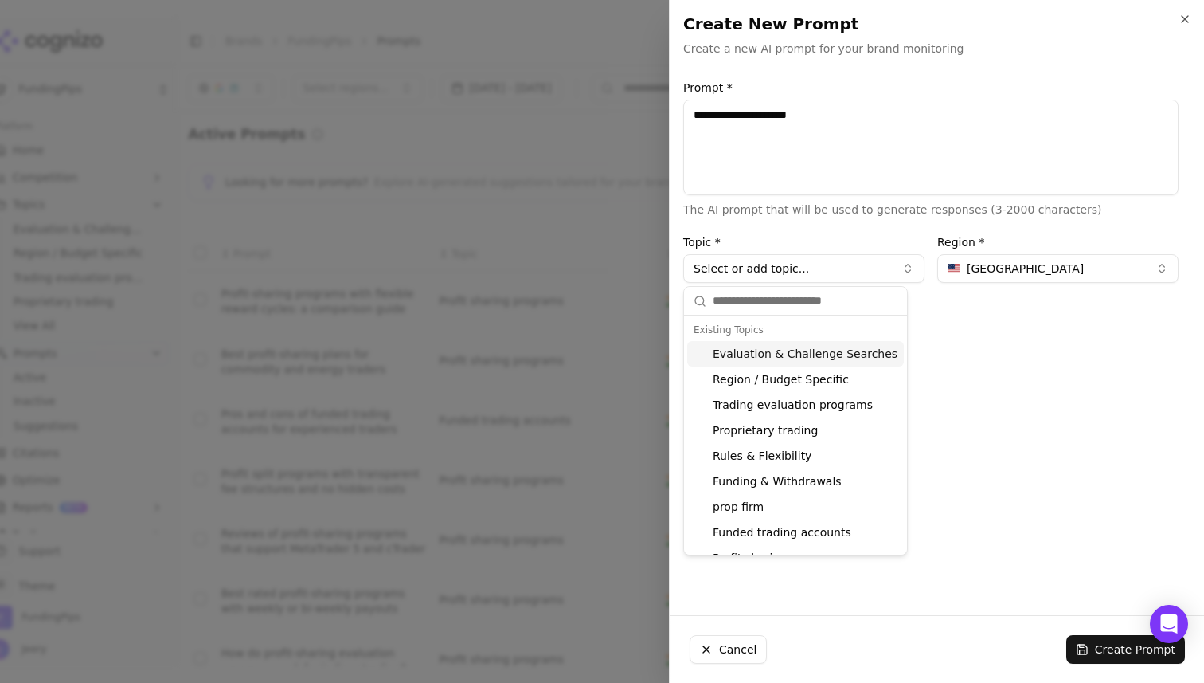
click at [748, 345] on div "Evaluation & Challenge Searches" at bounding box center [795, 353] width 217 height 25
type input "**********"
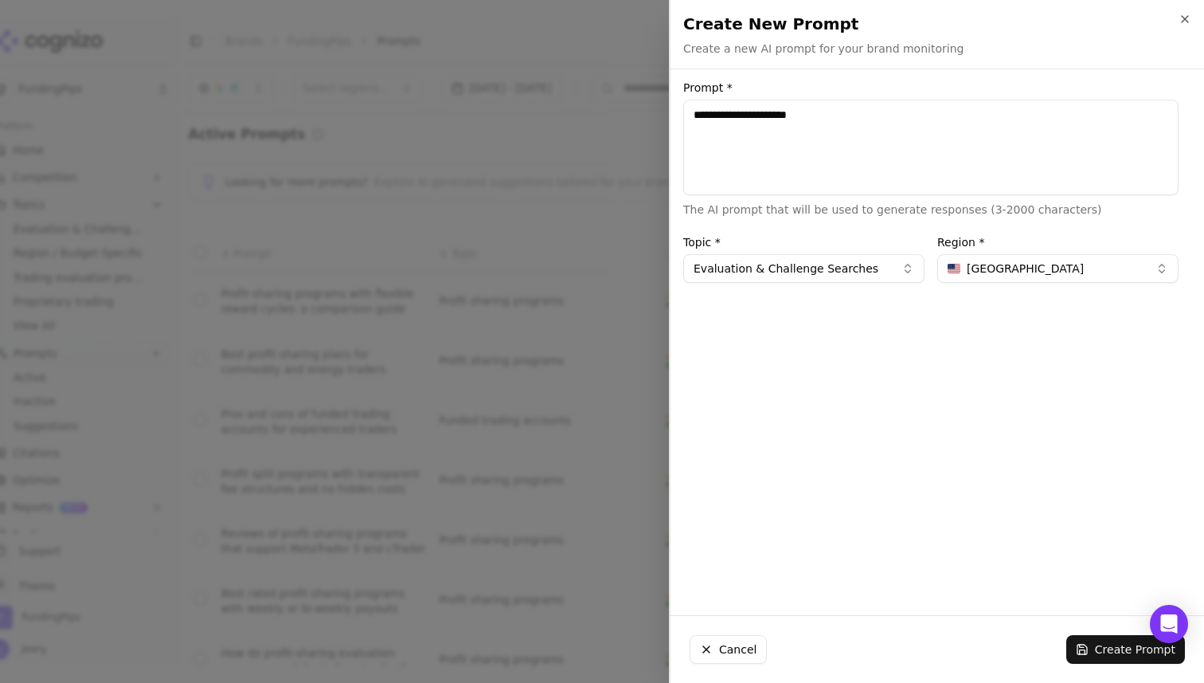
click at [1011, 265] on span "United States" at bounding box center [1025, 268] width 117 height 16
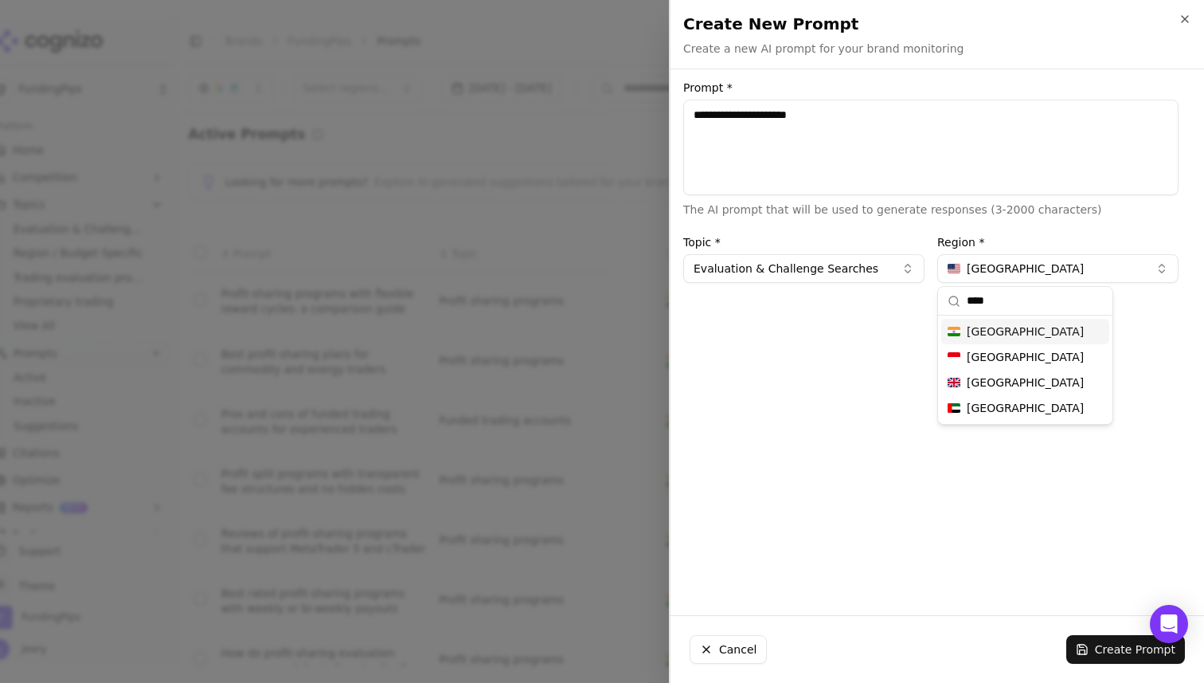
type input "****"
click at [989, 339] on div "India" at bounding box center [1025, 331] width 168 height 25
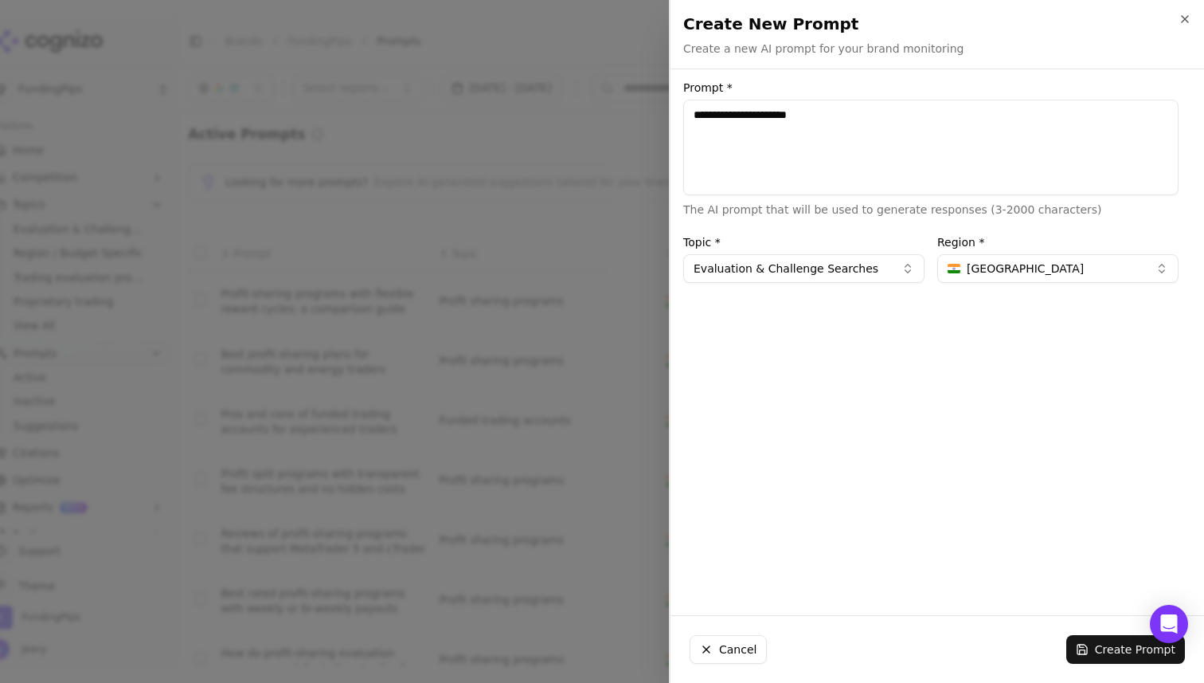
click at [1100, 644] on button "Create Prompt" at bounding box center [1125, 649] width 119 height 29
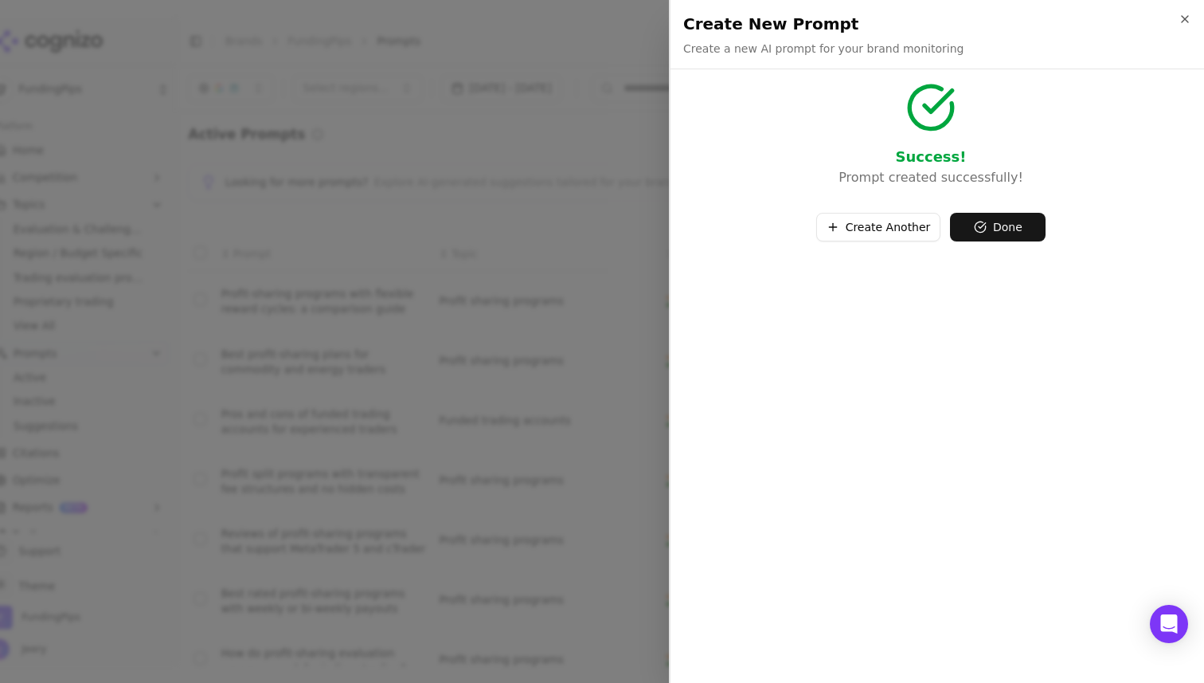
click at [886, 231] on button "Create Another" at bounding box center [878, 227] width 125 height 29
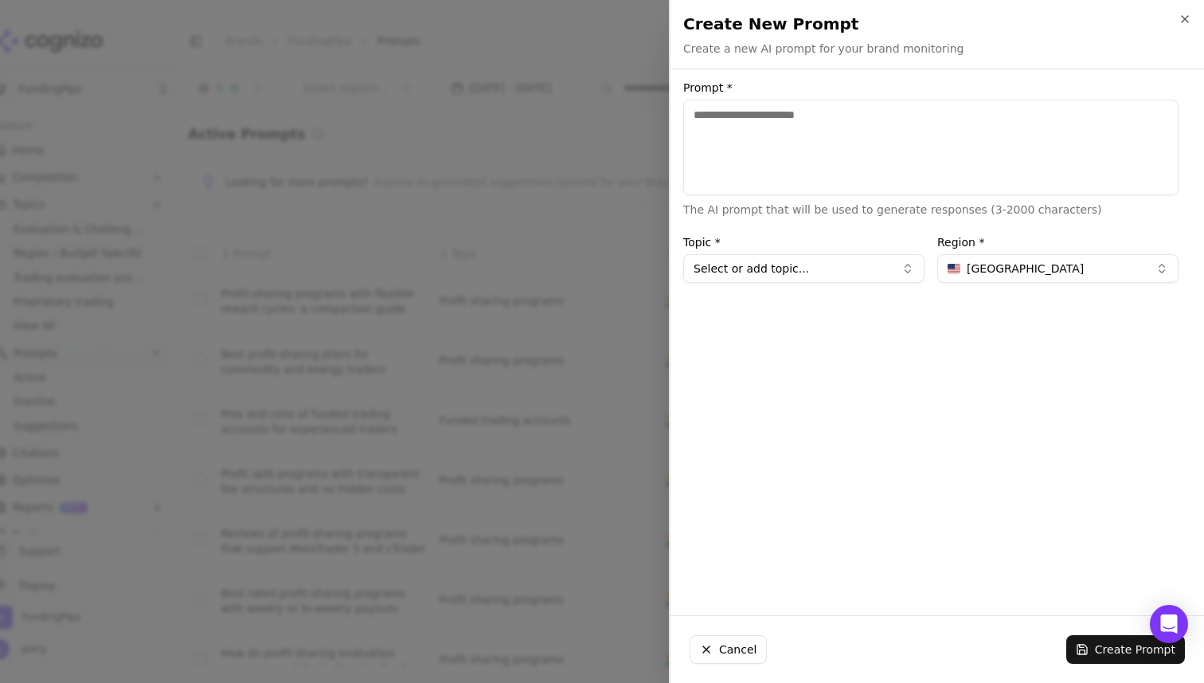
click at [818, 144] on textarea "Prompt *" at bounding box center [930, 148] width 495 height 96
paste textarea "**********"
type textarea "**********"
click at [798, 267] on button "Select or add topic..." at bounding box center [803, 268] width 241 height 29
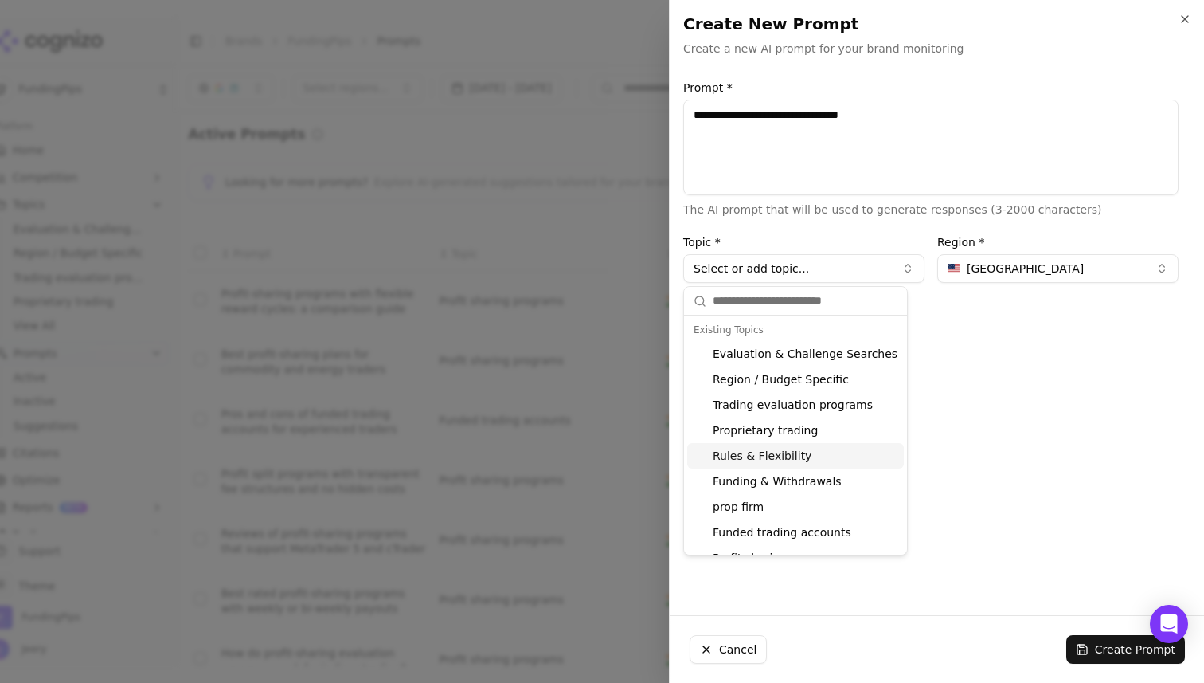
click at [745, 460] on div "Rules & Flexibility" at bounding box center [795, 455] width 217 height 25
type input "**********"
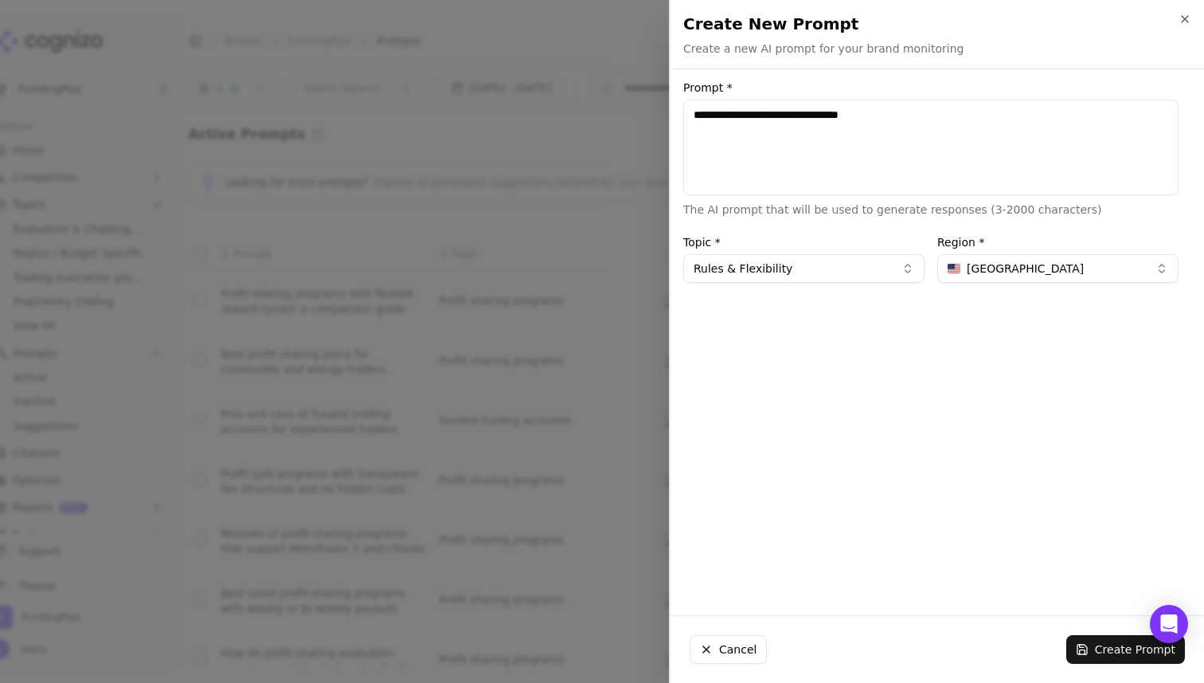
click at [1017, 252] on div "Region * United States" at bounding box center [1057, 260] width 241 height 46
click at [1008, 266] on span "United States" at bounding box center [1025, 268] width 117 height 16
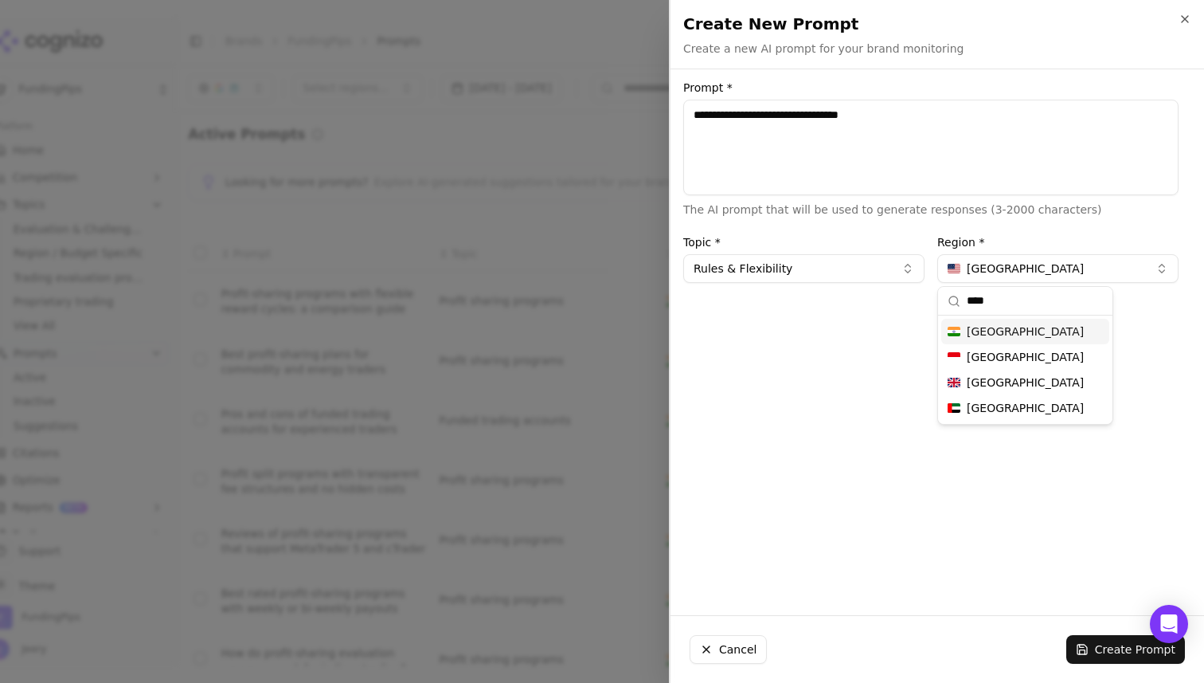
type input "****"
click at [1000, 339] on div "India" at bounding box center [1025, 331] width 168 height 25
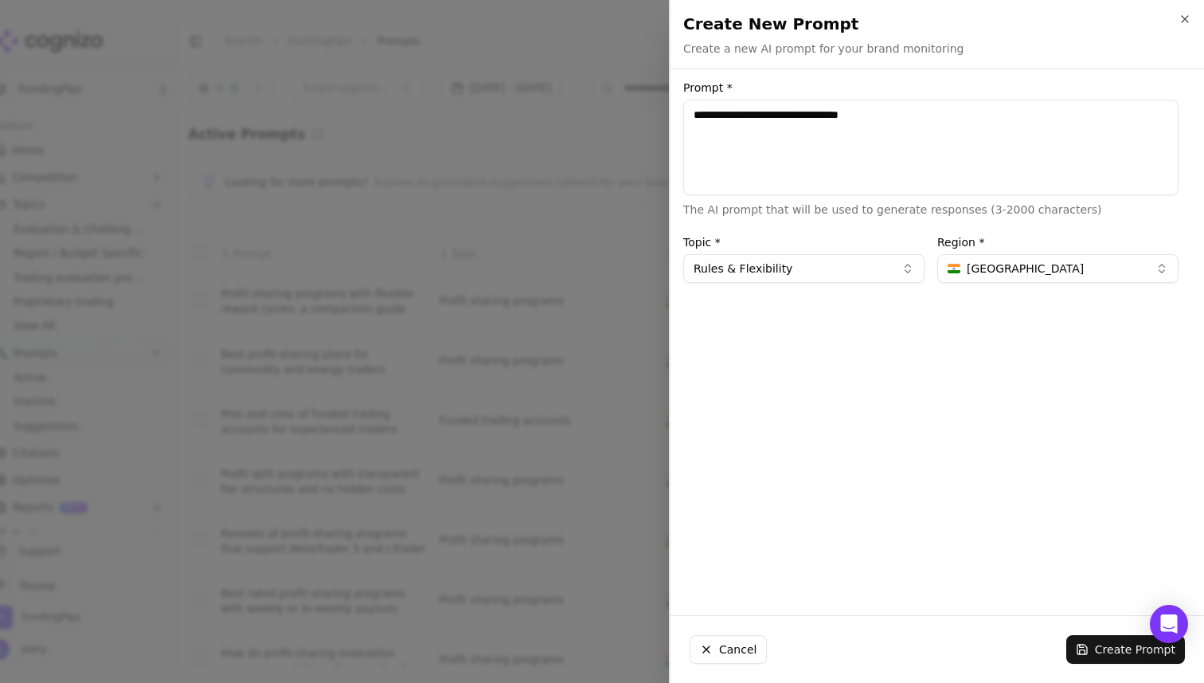
click at [1094, 644] on button "Create Prompt" at bounding box center [1125, 649] width 119 height 29
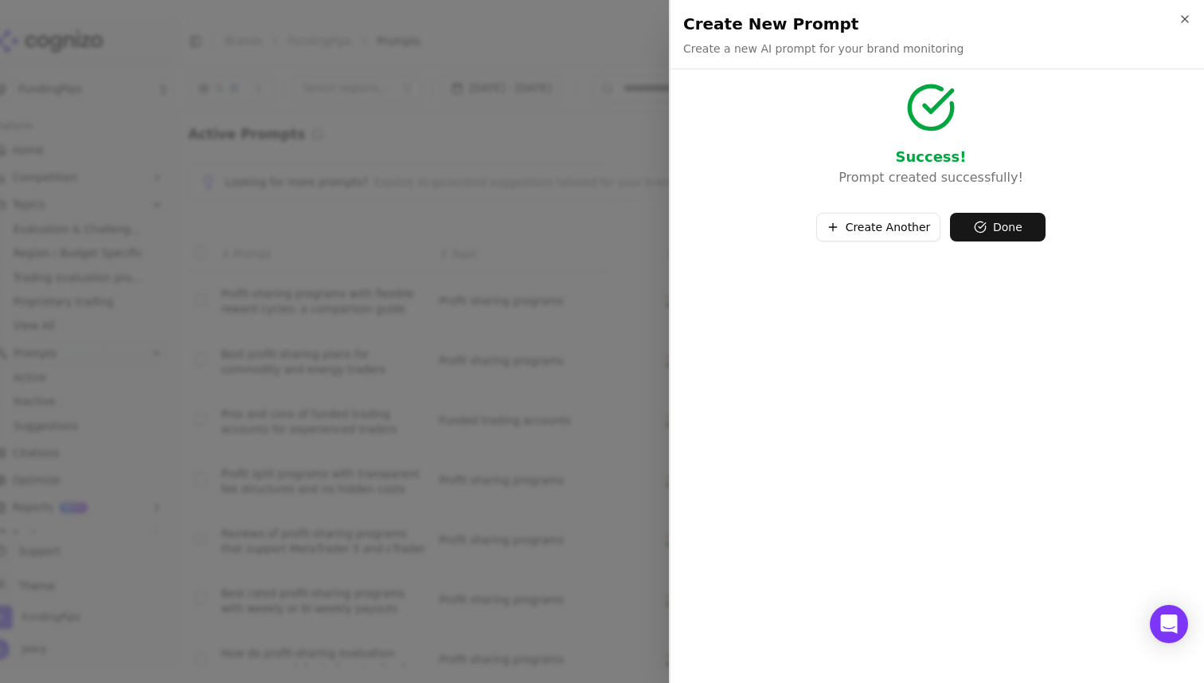
click at [913, 217] on button "Create Another" at bounding box center [878, 227] width 125 height 29
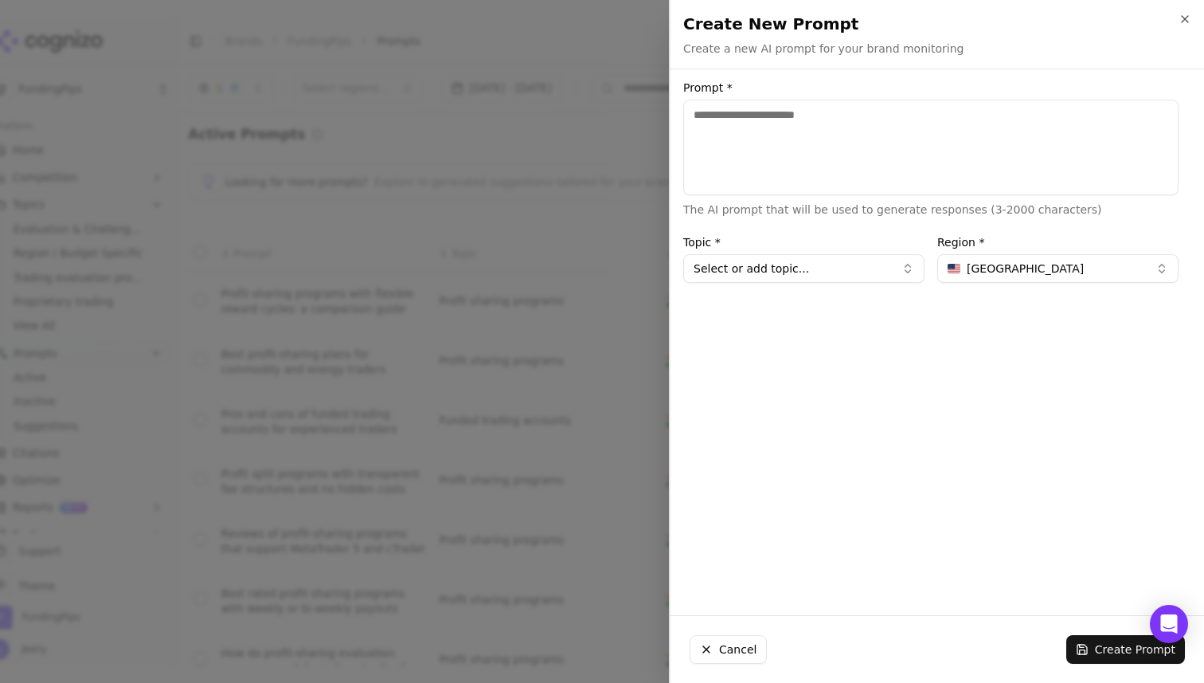
click at [795, 330] on div "Prompt * The AI prompt that will be used to generate responses (3-2000 characte…" at bounding box center [931, 342] width 521 height 520
click at [795, 159] on textarea "Prompt *" at bounding box center [930, 148] width 495 height 96
paste textarea "**********"
type textarea "**********"
click at [760, 270] on button "Select or add topic..." at bounding box center [803, 268] width 241 height 29
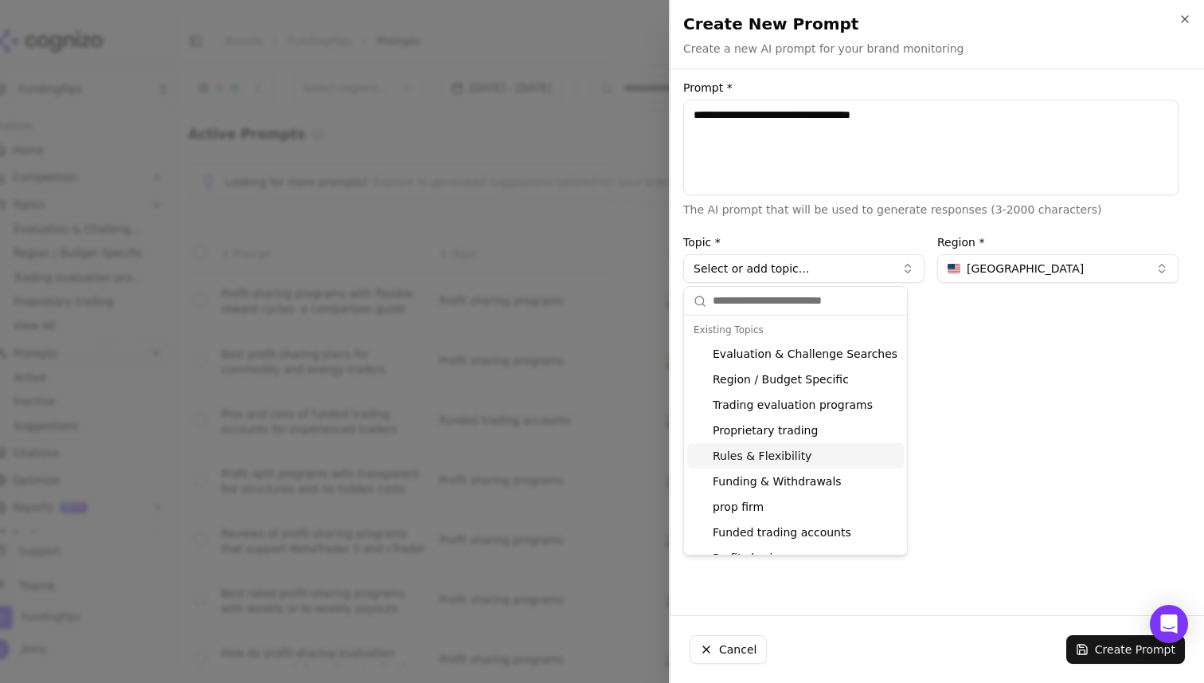
click at [735, 446] on div "Rules & Flexibility" at bounding box center [795, 455] width 217 height 25
type input "**********"
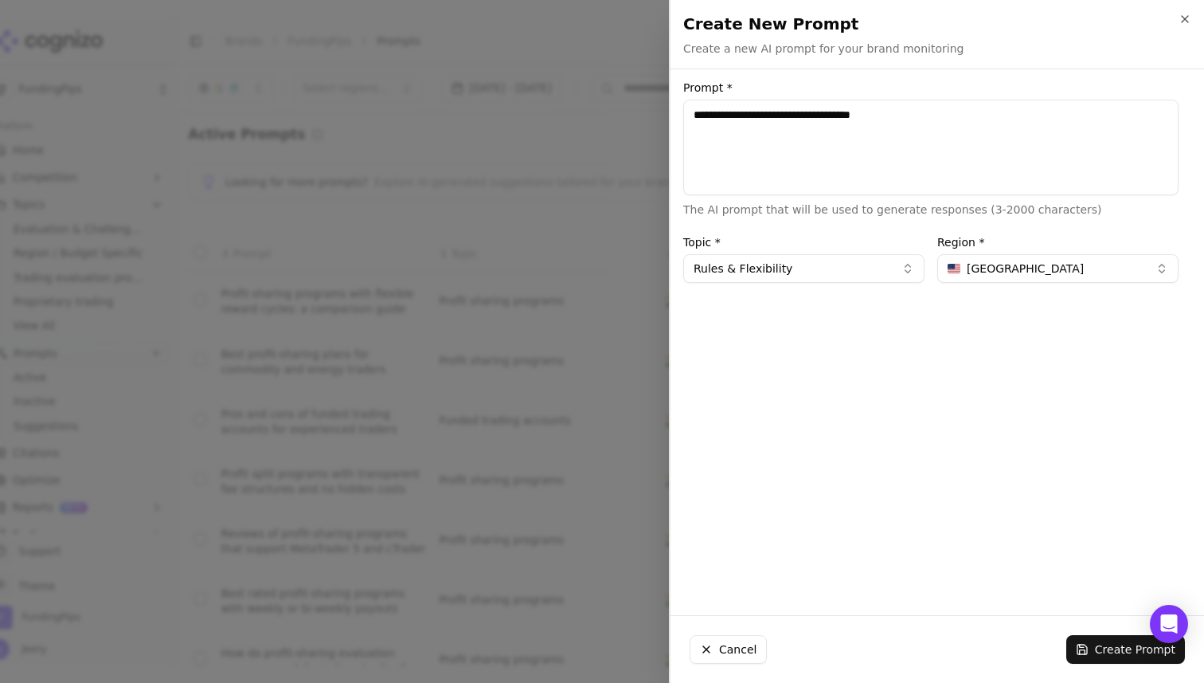
click at [1028, 270] on span "United States" at bounding box center [1025, 268] width 117 height 16
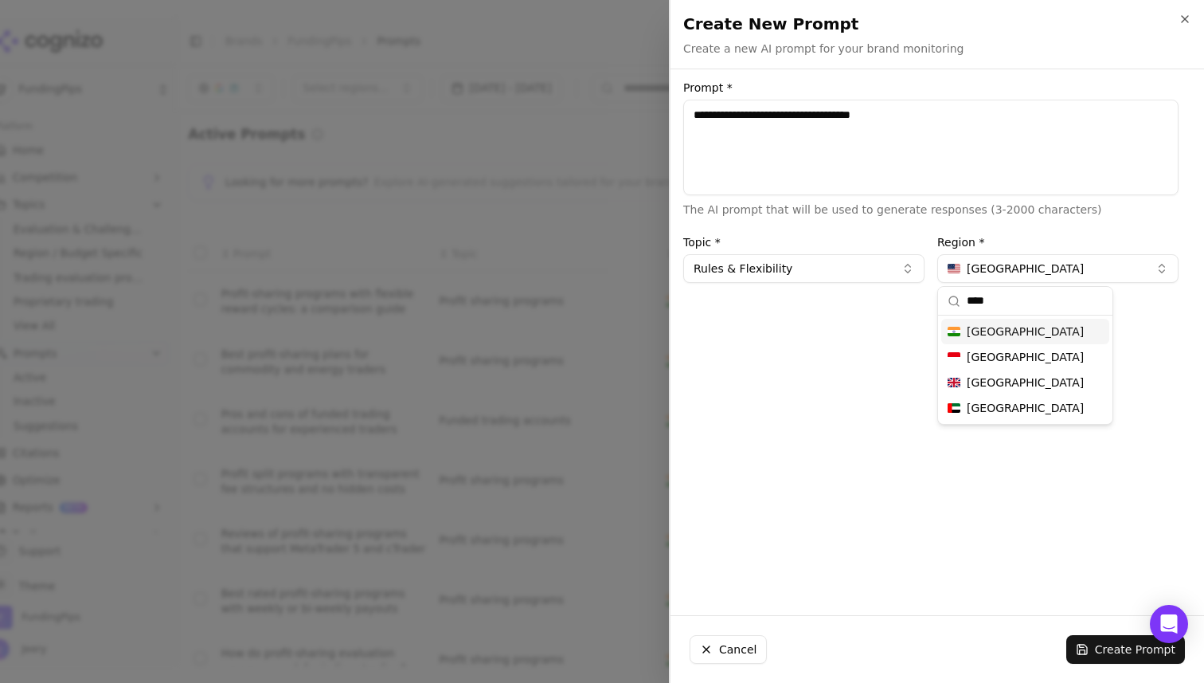
type input "****"
click at [1000, 331] on div "India" at bounding box center [1025, 331] width 168 height 25
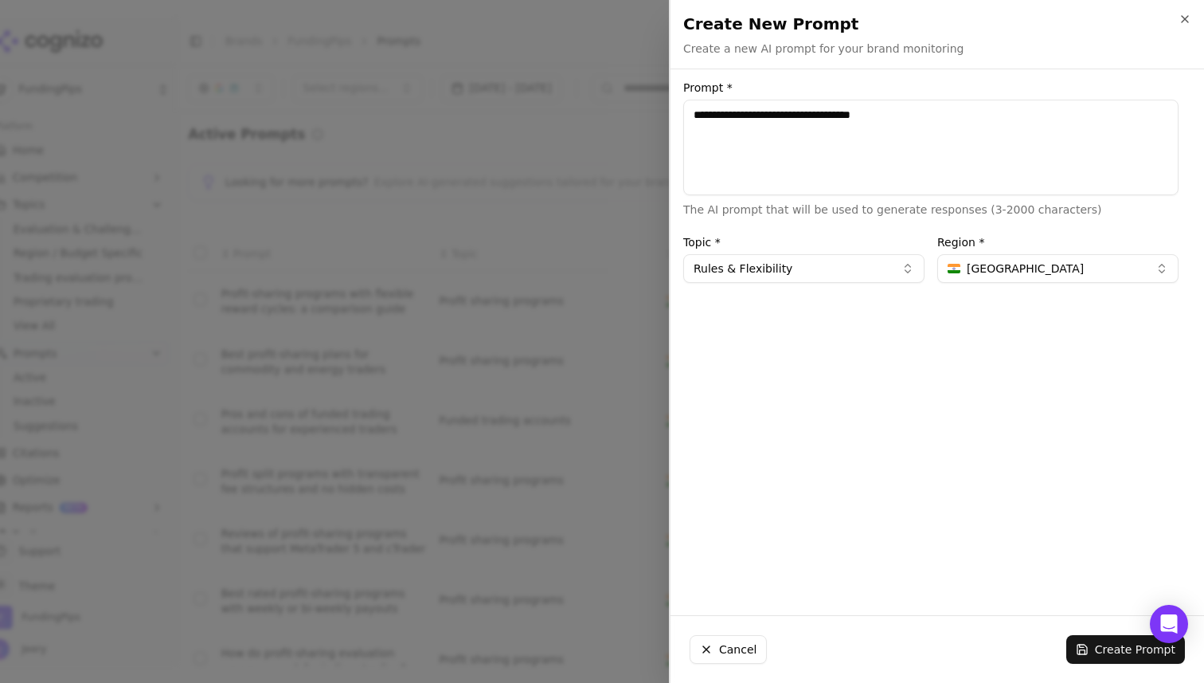
click at [955, 431] on div "**********" at bounding box center [931, 342] width 521 height 520
click at [1094, 648] on button "Create Prompt" at bounding box center [1125, 649] width 119 height 29
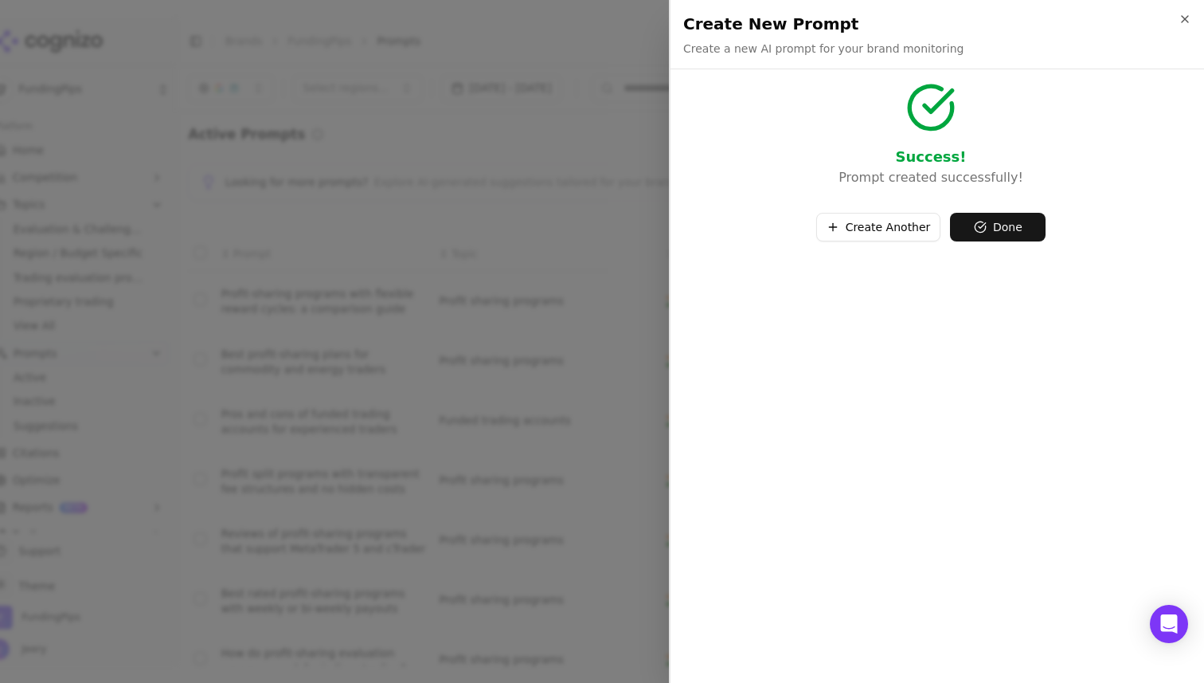
click at [889, 231] on button "Create Another" at bounding box center [878, 227] width 125 height 29
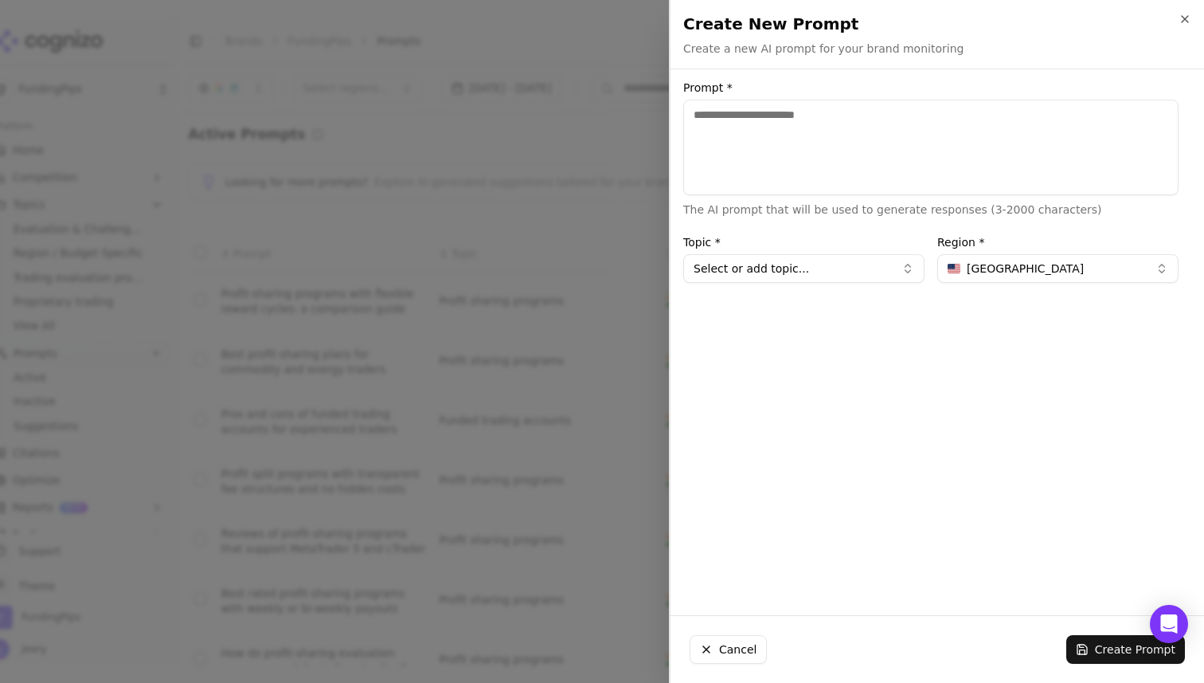
click at [768, 110] on textarea "Prompt *" at bounding box center [930, 148] width 495 height 96
paste textarea "**********"
drag, startPoint x: 867, startPoint y: 117, endPoint x: 597, endPoint y: 117, distance: 269.2
click at [597, 117] on body "FundingPips Platform Home Competition Topics Evaluation & Challenge Searches Re…" at bounding box center [602, 341] width 1204 height 683
type textarea "**********"
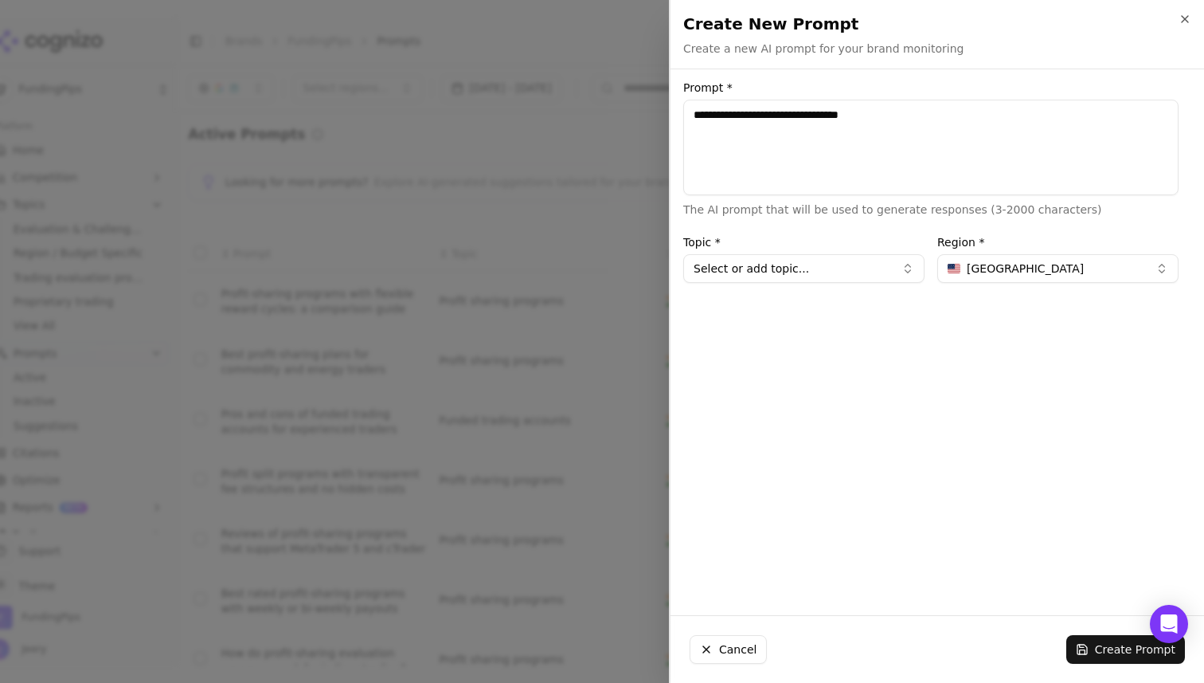
click at [749, 279] on button "Select or add topic..." at bounding box center [803, 268] width 241 height 29
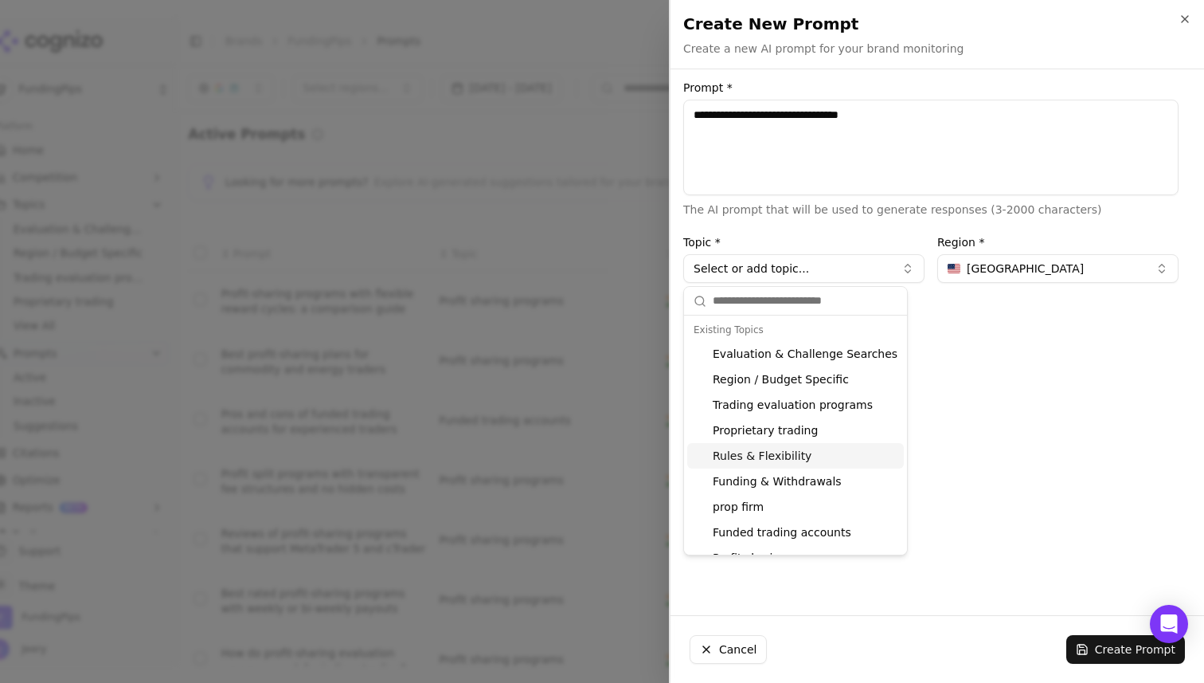
click at [761, 452] on div "Rules & Flexibility" at bounding box center [795, 455] width 217 height 25
type input "**********"
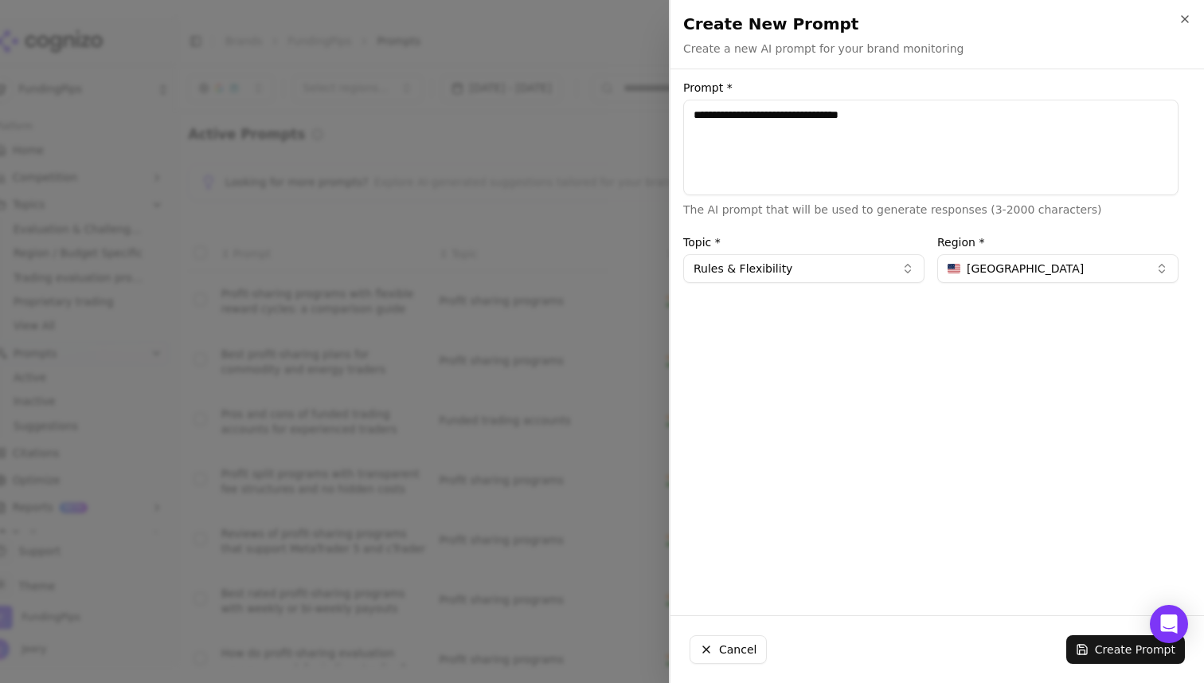
click at [1008, 271] on span "United States" at bounding box center [1025, 268] width 117 height 16
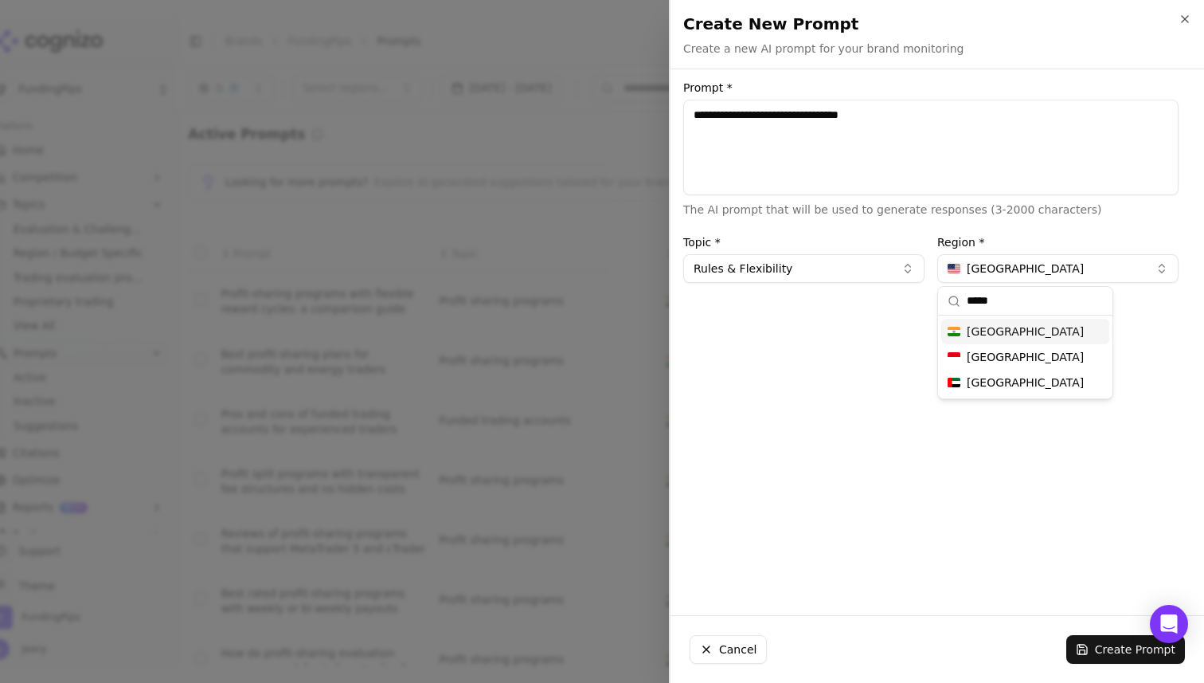
type input "*****"
click at [1016, 323] on div "India" at bounding box center [1025, 331] width 168 height 25
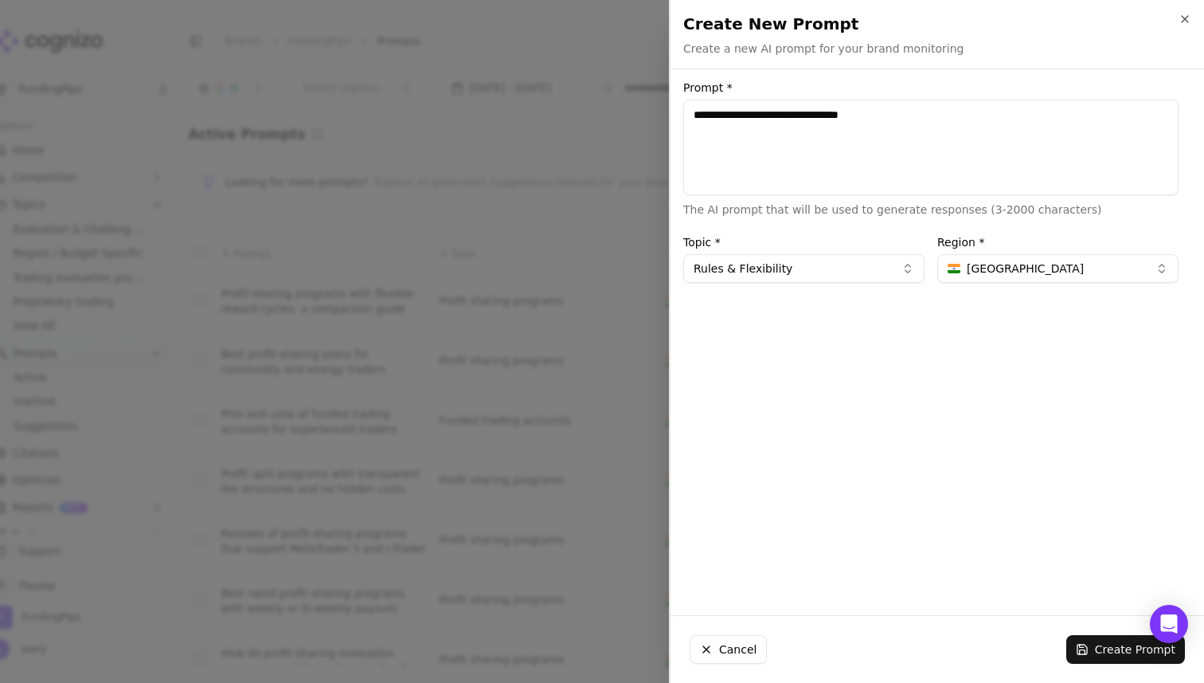
click at [1091, 648] on button "Create Prompt" at bounding box center [1125, 649] width 119 height 29
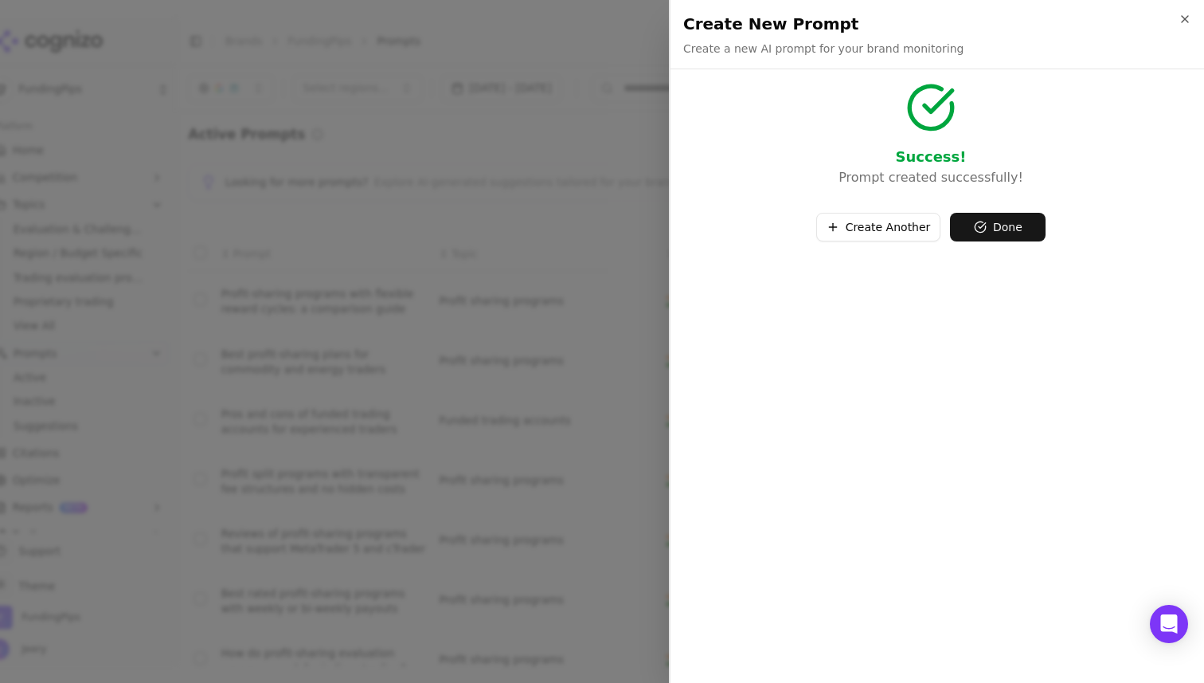
click at [884, 237] on button "Create Another" at bounding box center [878, 227] width 125 height 29
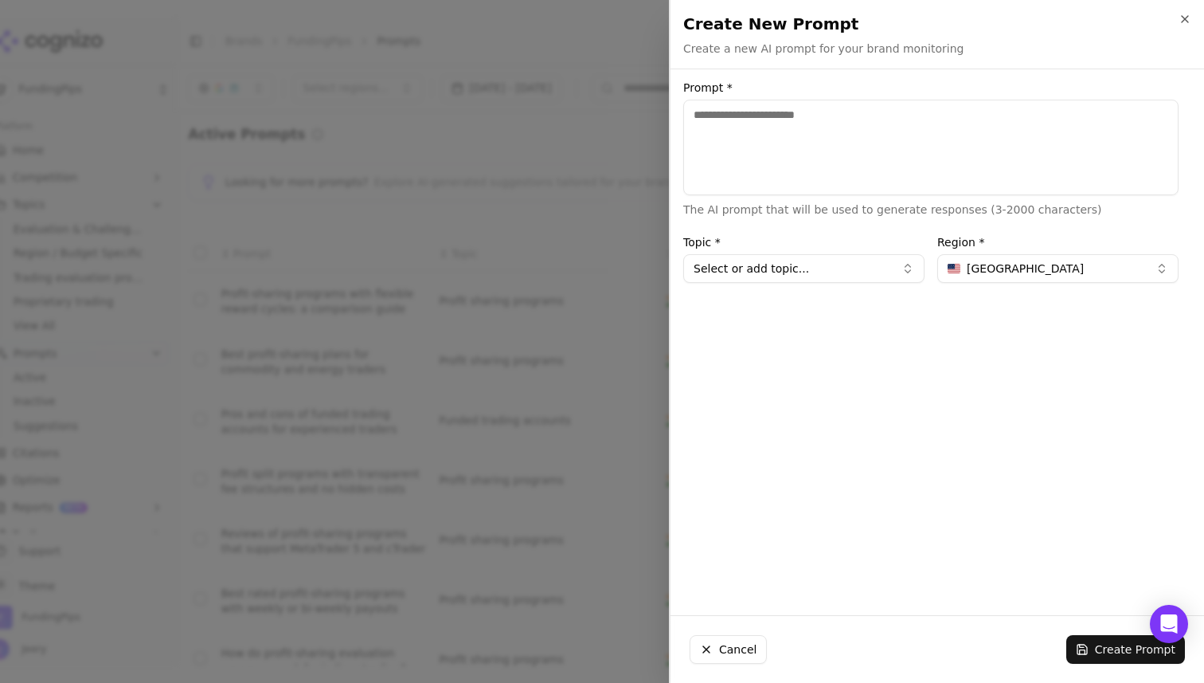
click at [906, 109] on textarea "Prompt *" at bounding box center [930, 148] width 495 height 96
paste textarea "**********"
drag, startPoint x: 788, startPoint y: 119, endPoint x: 823, endPoint y: 143, distance: 42.9
click at [824, 143] on textarea "**********" at bounding box center [930, 148] width 495 height 96
click at [814, 152] on textarea "**********" at bounding box center [930, 148] width 495 height 96
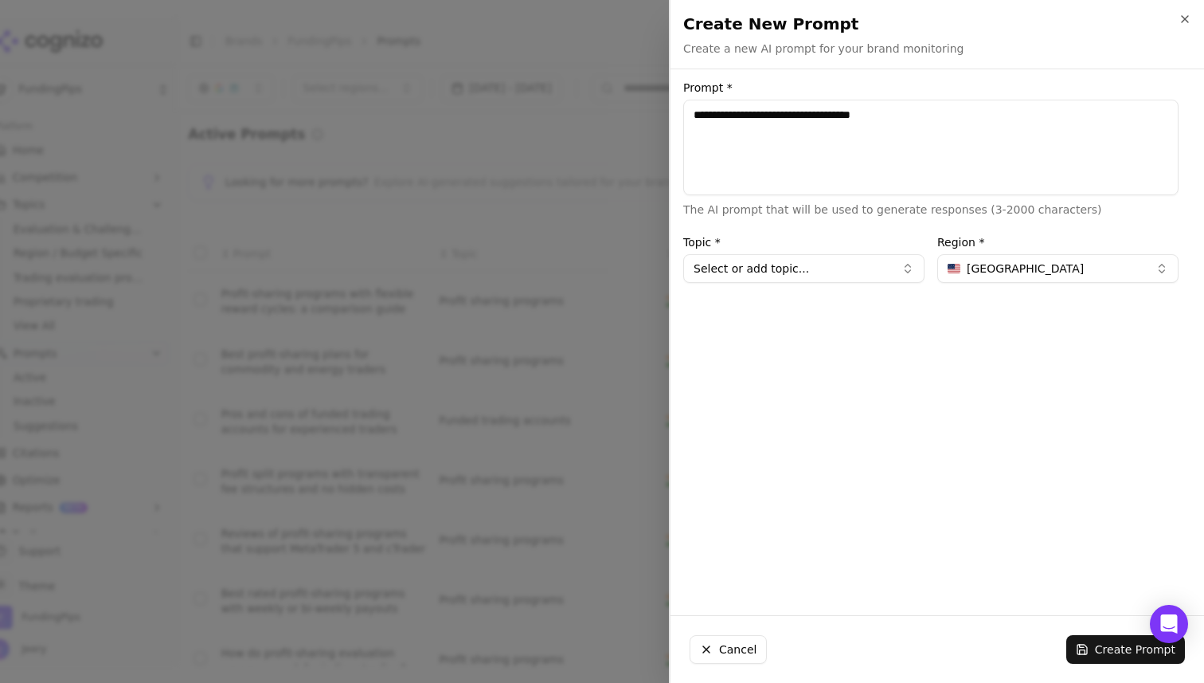
type textarea "**********"
click at [758, 268] on button "Select or add topic..." at bounding box center [803, 268] width 241 height 29
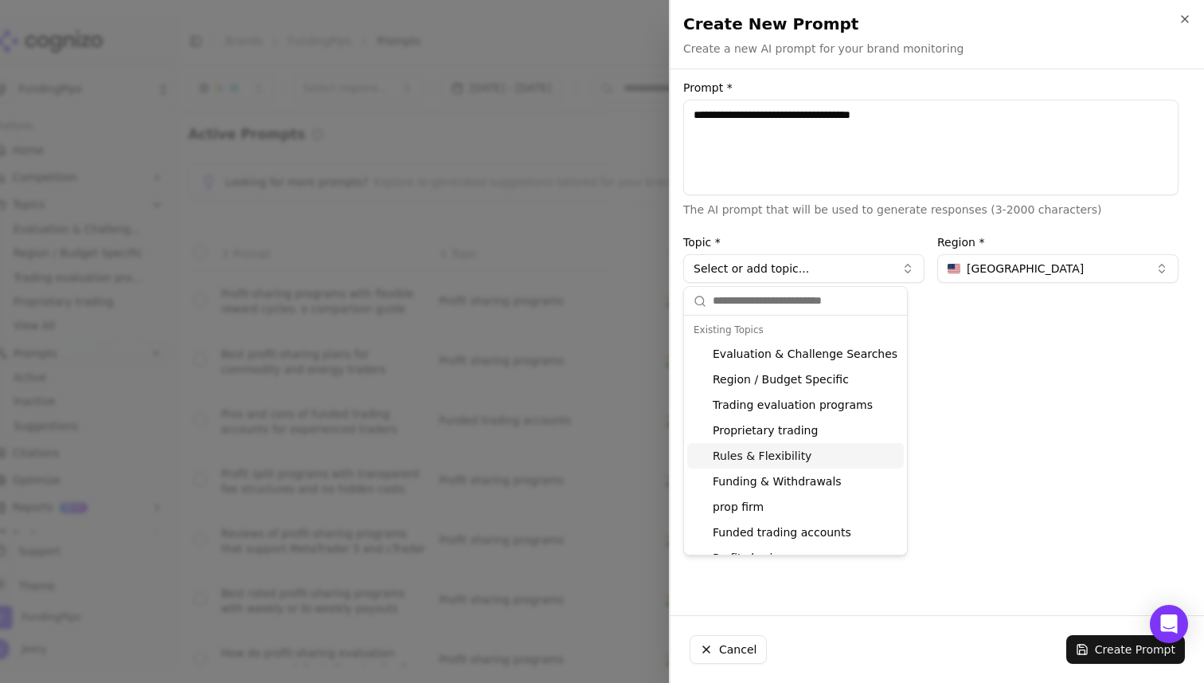
click at [765, 461] on div "Rules & Flexibility" at bounding box center [795, 455] width 217 height 25
type input "**********"
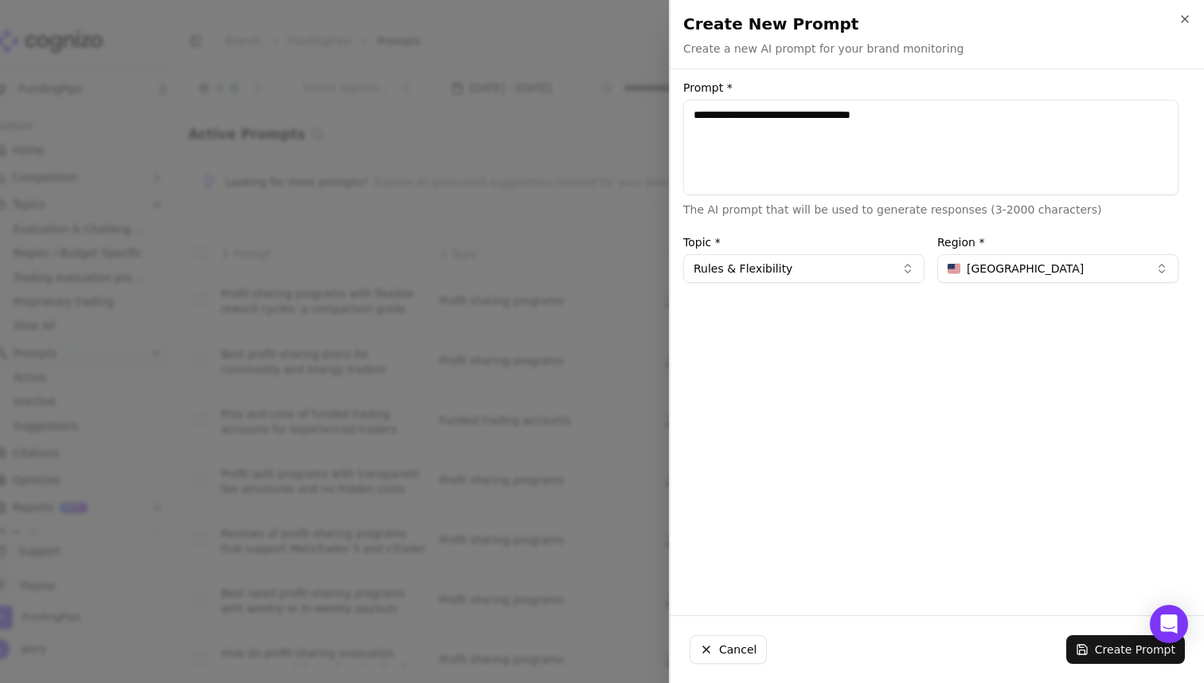
click at [983, 264] on span "United States" at bounding box center [1025, 268] width 117 height 16
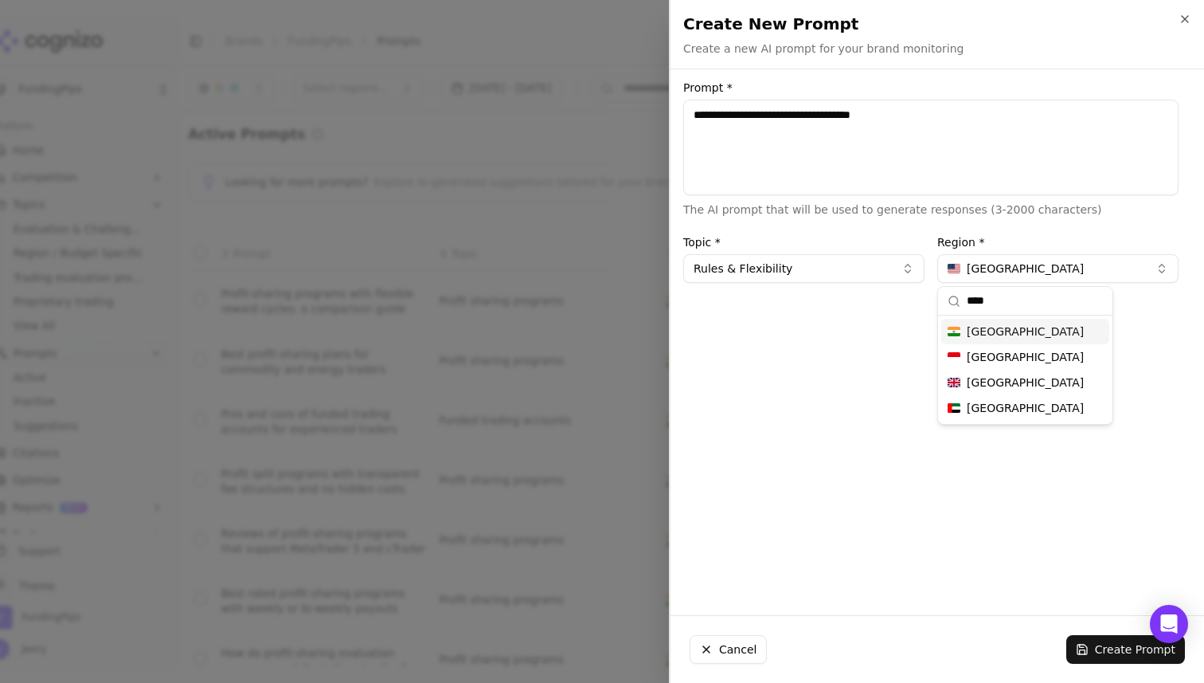
type input "****"
click at [980, 334] on span "India" at bounding box center [1025, 331] width 117 height 16
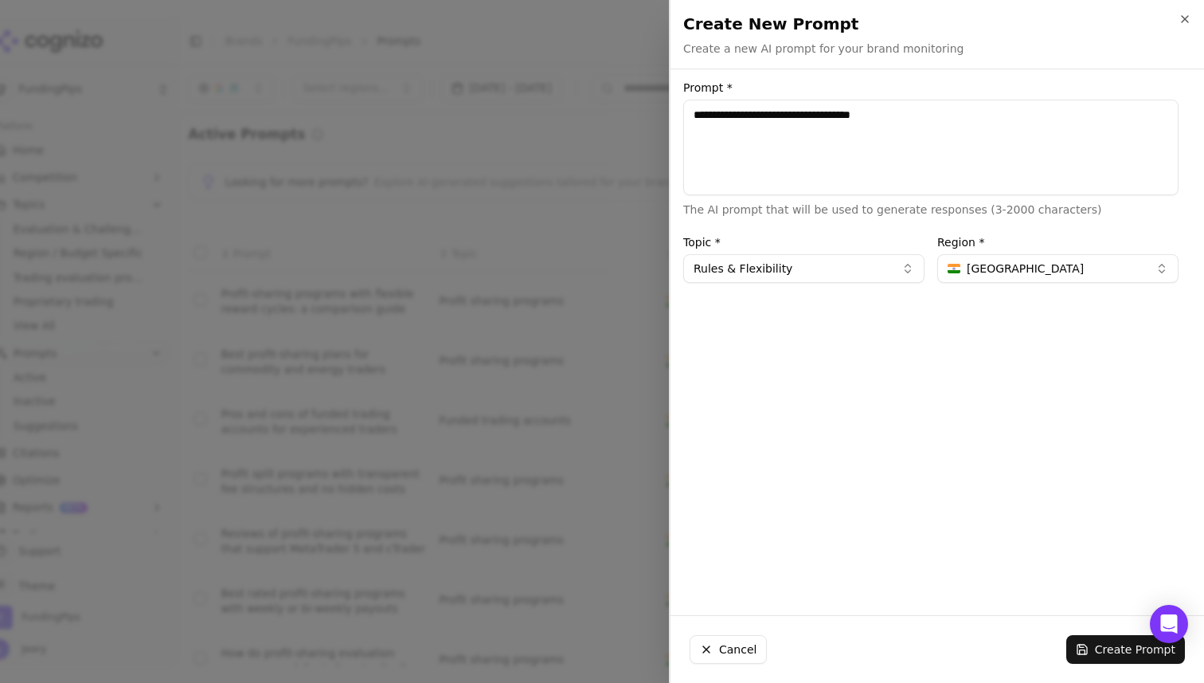
click at [1121, 659] on button "Create Prompt" at bounding box center [1125, 649] width 119 height 29
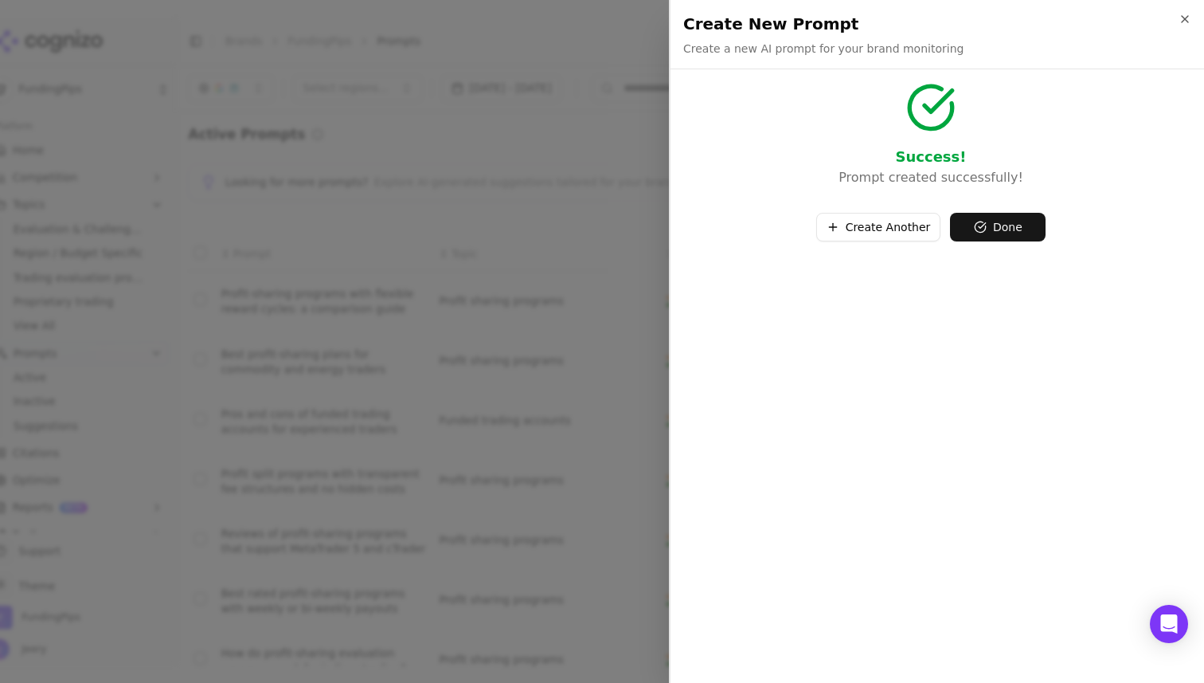
click at [899, 237] on button "Create Another" at bounding box center [878, 227] width 125 height 29
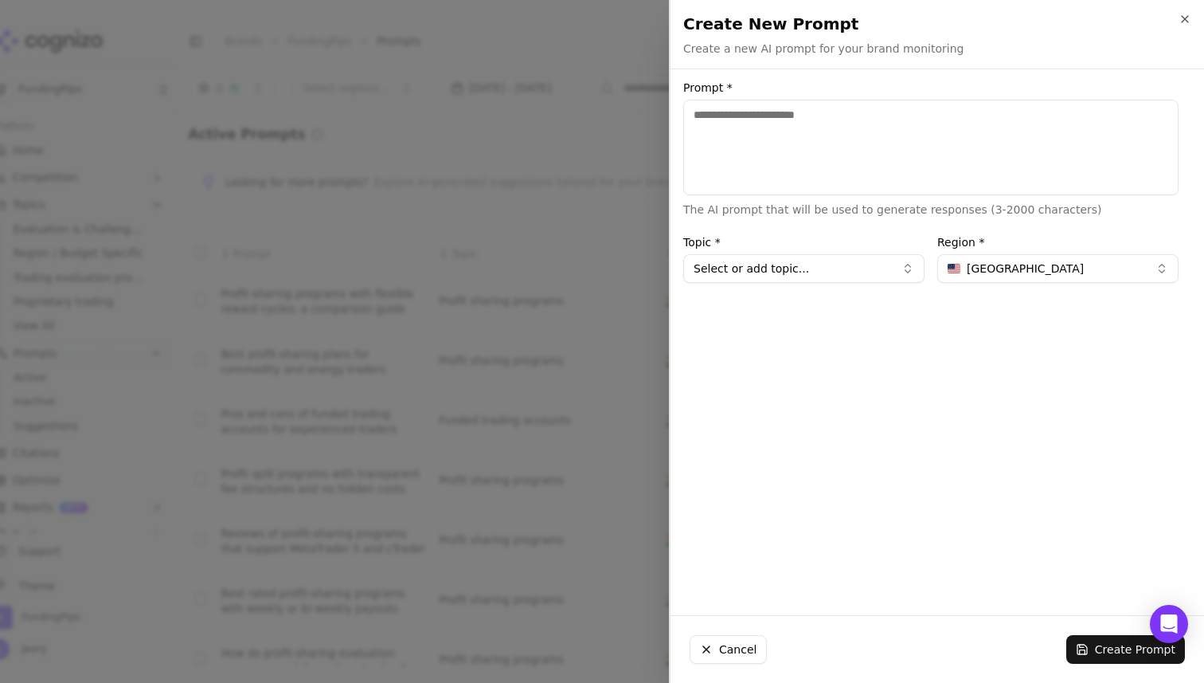
click at [777, 148] on textarea "Prompt *" at bounding box center [930, 148] width 495 height 96
paste textarea "**********"
type textarea "**********"
click at [794, 271] on button "Select or add topic..." at bounding box center [803, 268] width 241 height 29
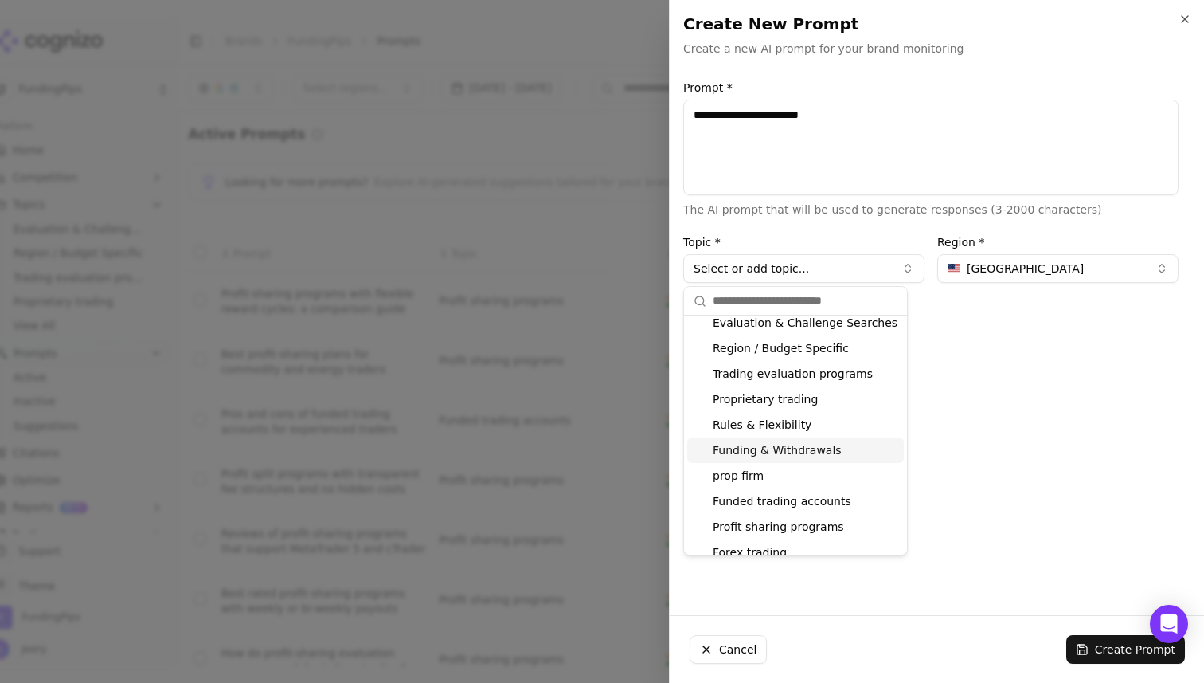
scroll to position [33, 0]
click at [744, 448] on div "Funding & Withdrawals" at bounding box center [795, 448] width 217 height 25
type input "**********"
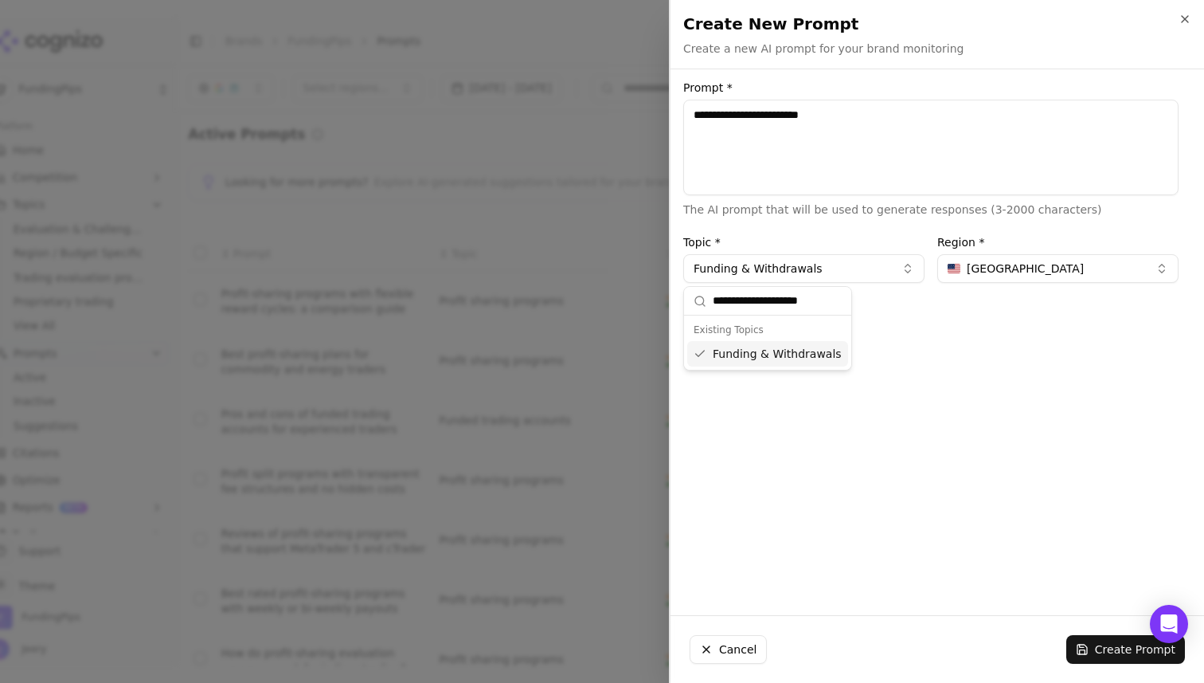
scroll to position [0, 0]
click at [976, 263] on span "United States" at bounding box center [1025, 268] width 117 height 16
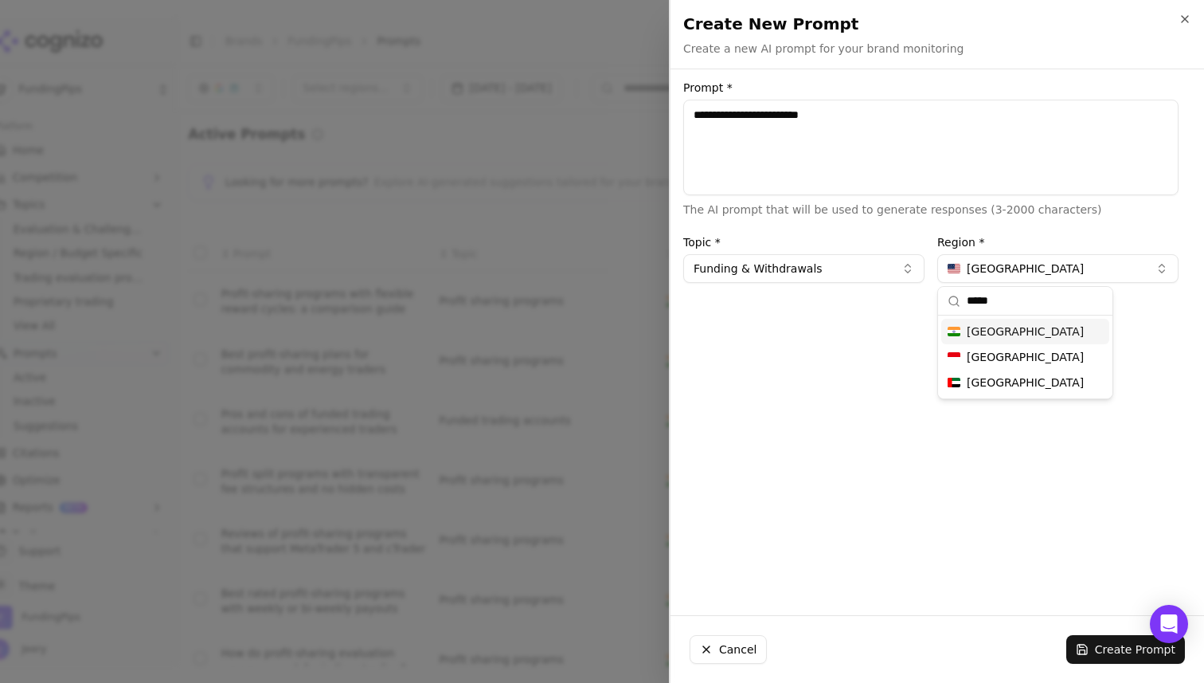
type input "*****"
click at [990, 325] on span "India" at bounding box center [1025, 331] width 117 height 16
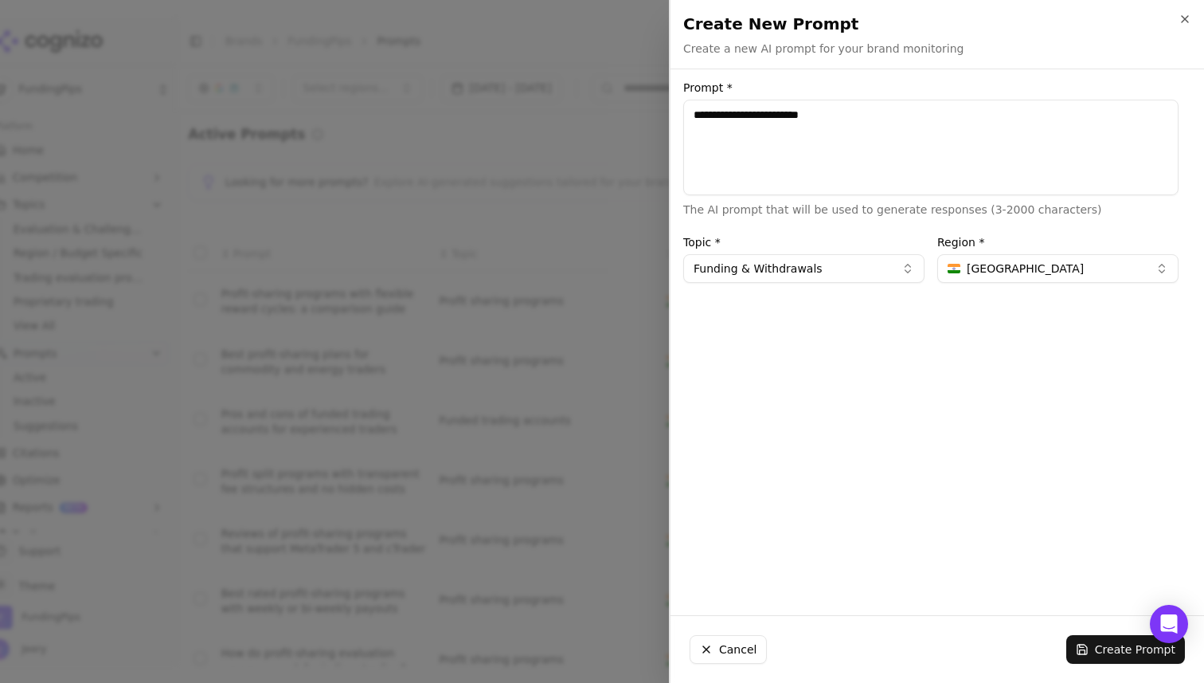
click at [1092, 650] on button "Create Prompt" at bounding box center [1125, 649] width 119 height 29
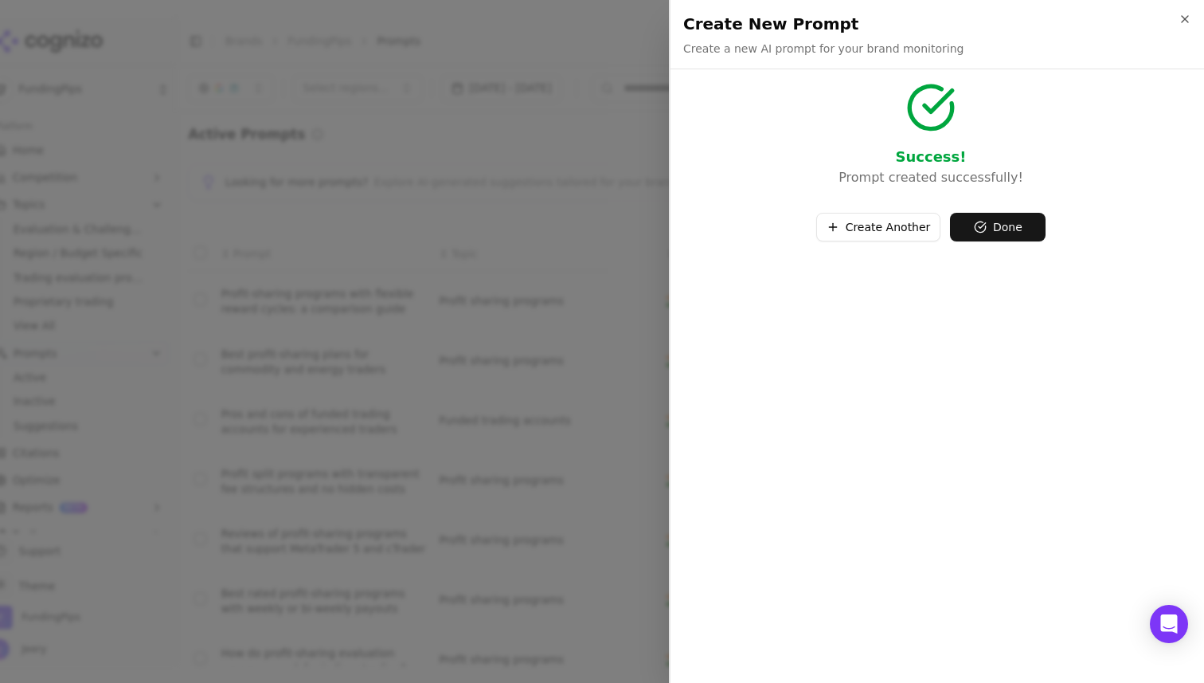
click at [908, 229] on button "Create Another" at bounding box center [878, 227] width 125 height 29
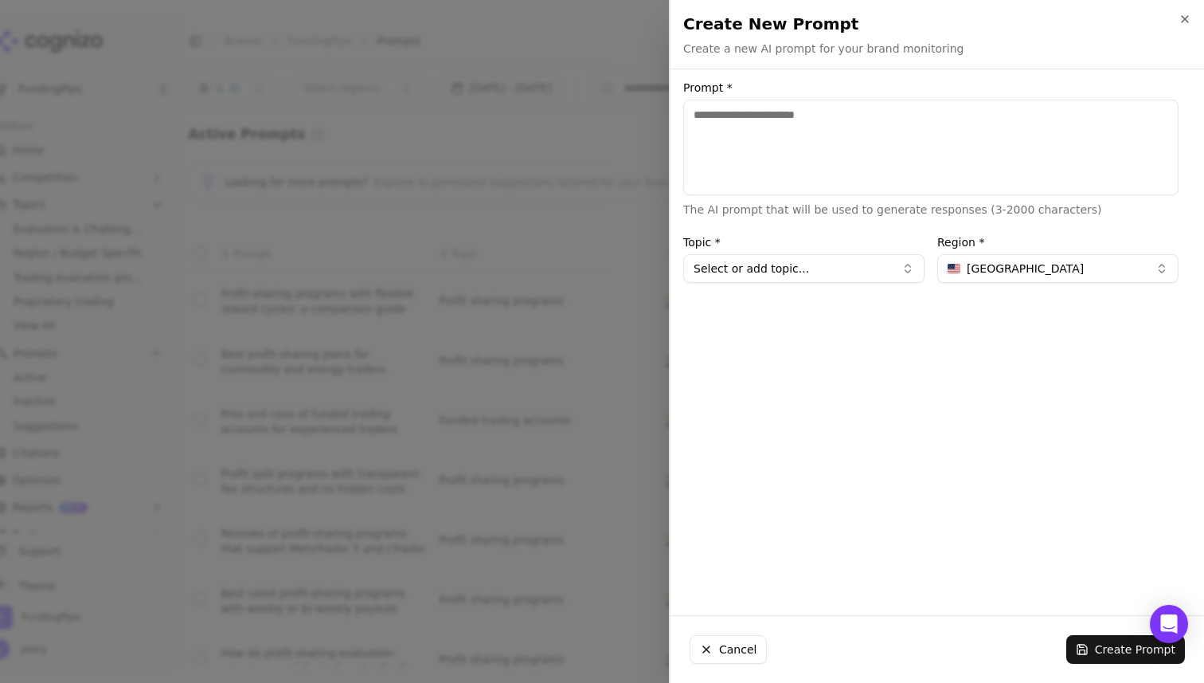
click at [823, 145] on textarea "Prompt *" at bounding box center [930, 148] width 495 height 96
paste textarea "**********"
type textarea "**********"
click at [775, 262] on button "Select or add topic..." at bounding box center [803, 268] width 241 height 29
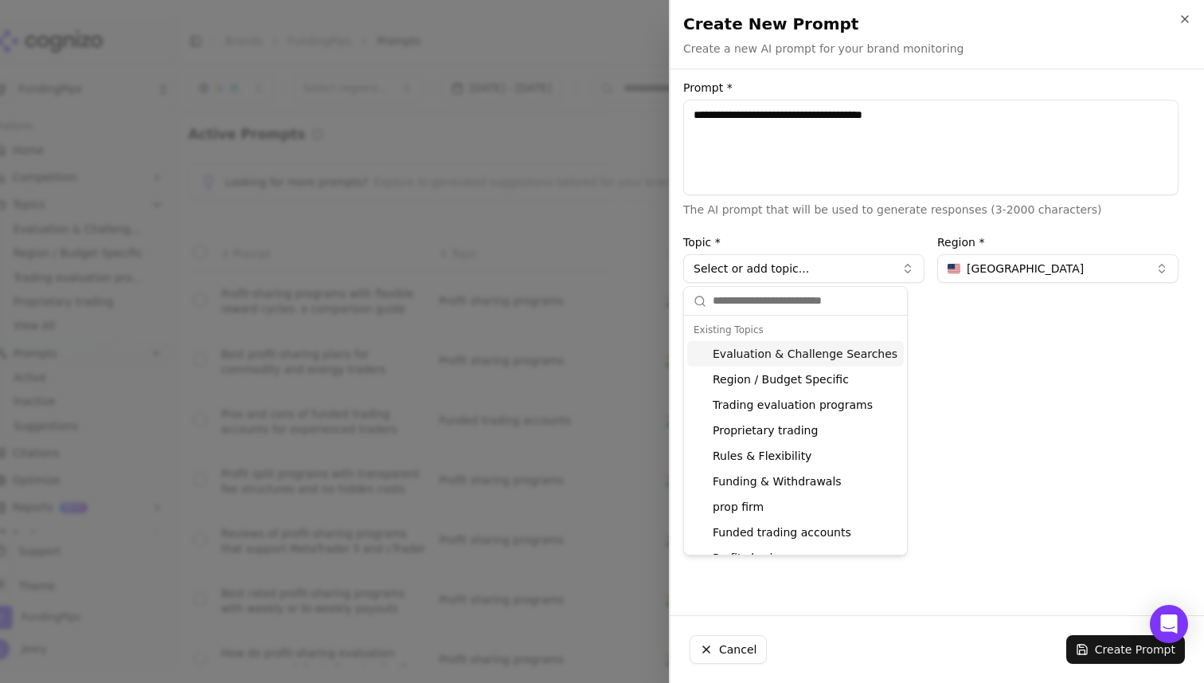
click at [734, 355] on div "Evaluation & Challenge Searches" at bounding box center [795, 353] width 217 height 25
type input "**********"
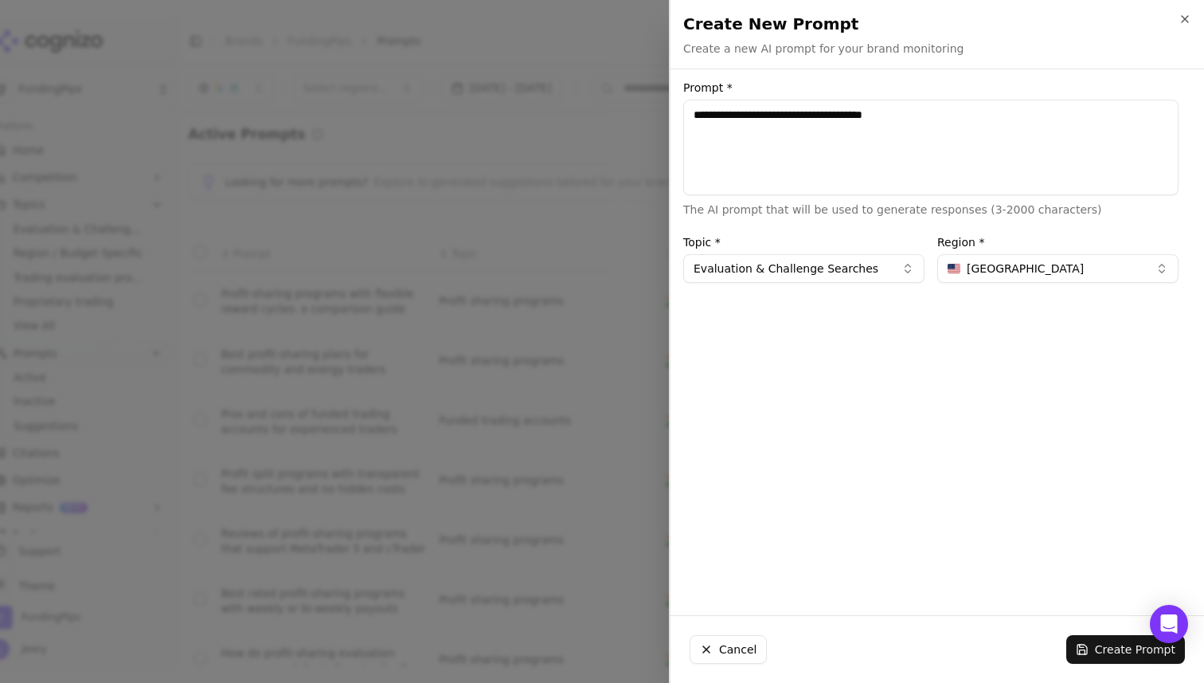
click at [791, 272] on button "Evaluation & Challenge Searches" at bounding box center [803, 268] width 241 height 29
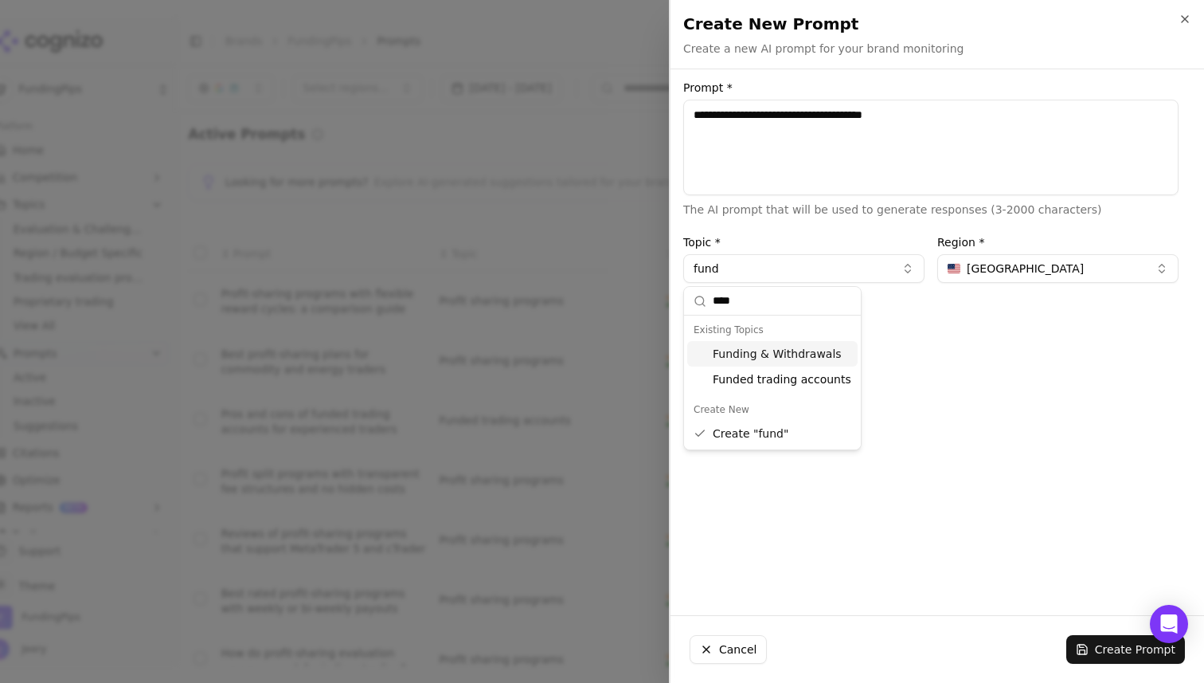
click at [816, 352] on div "Funding & Withdrawals" at bounding box center [772, 353] width 170 height 25
type input "**********"
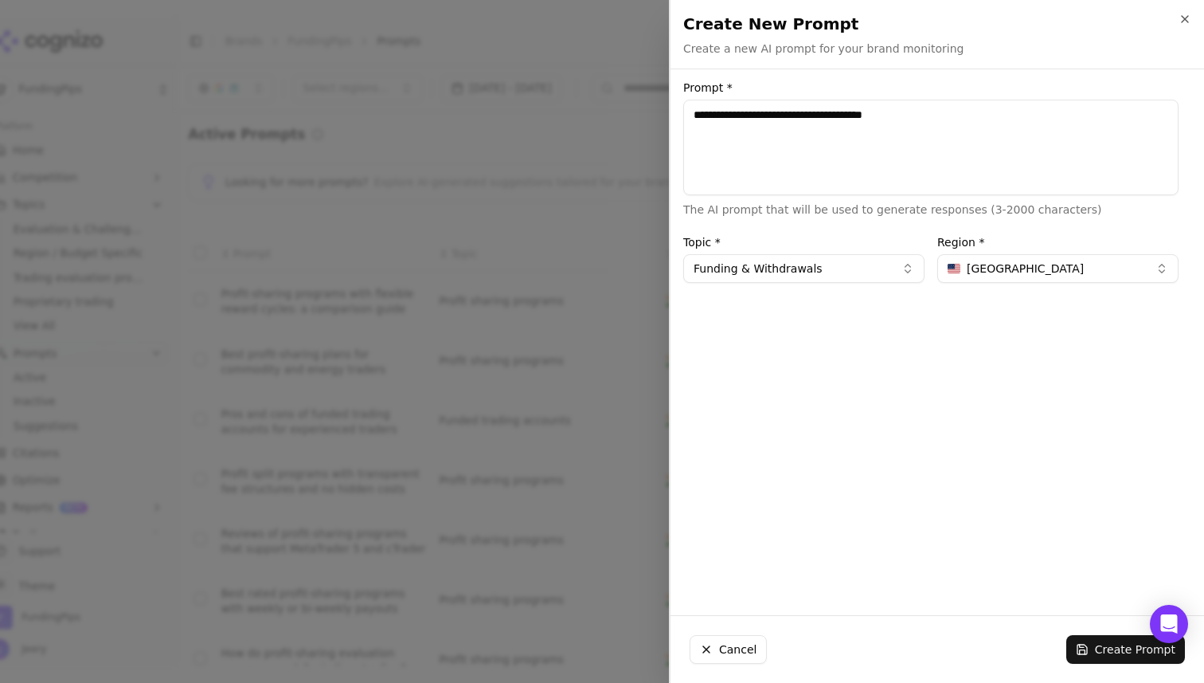
click at [961, 380] on div "**********" at bounding box center [931, 342] width 521 height 520
click at [1019, 266] on span "United States" at bounding box center [1025, 268] width 117 height 16
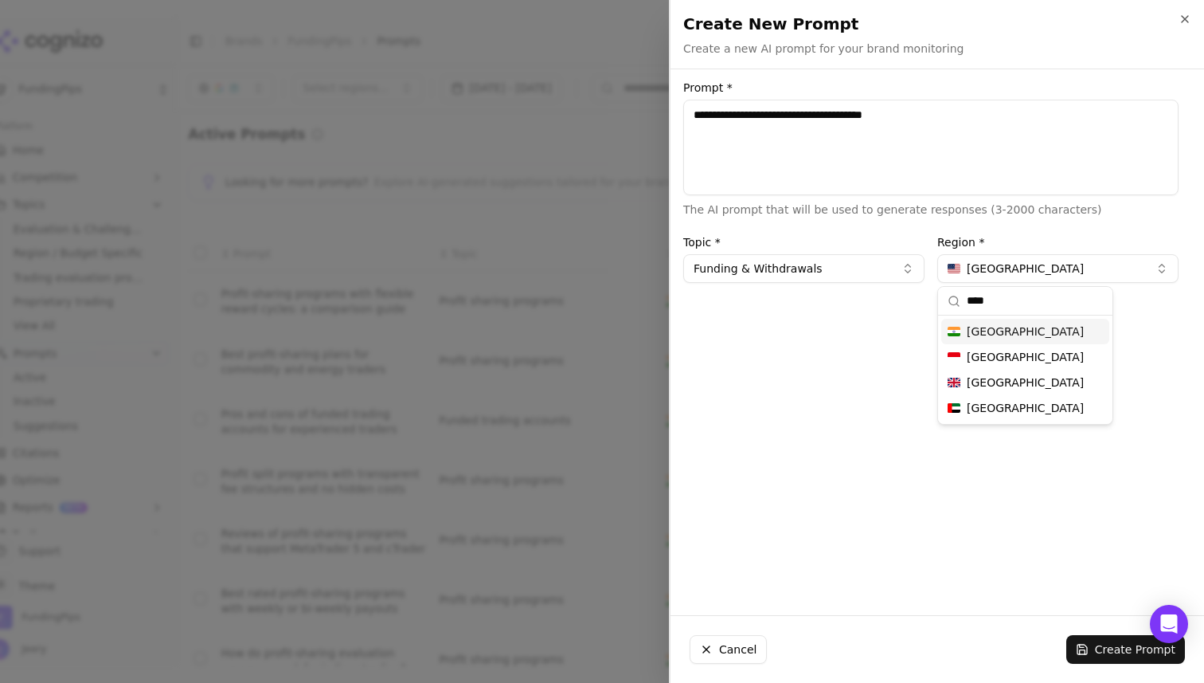
type input "****"
click at [1023, 330] on div "India" at bounding box center [1025, 331] width 168 height 25
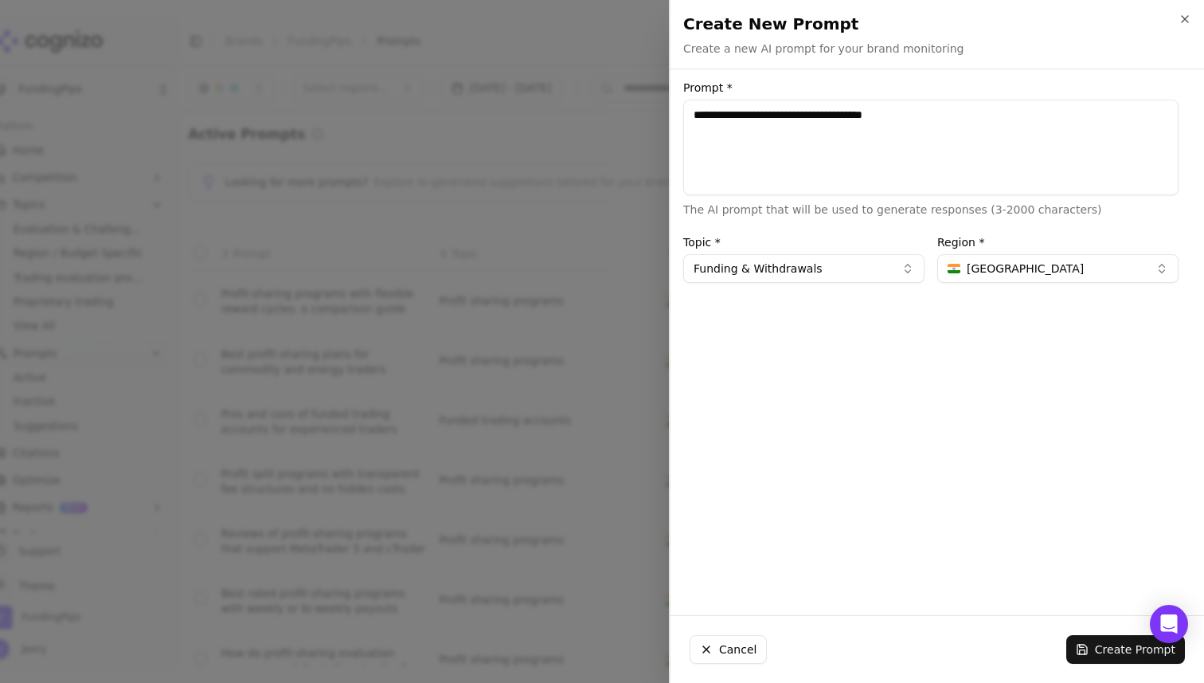
click at [949, 393] on div "**********" at bounding box center [931, 342] width 521 height 520
click at [1092, 654] on button "Create Prompt" at bounding box center [1125, 649] width 119 height 29
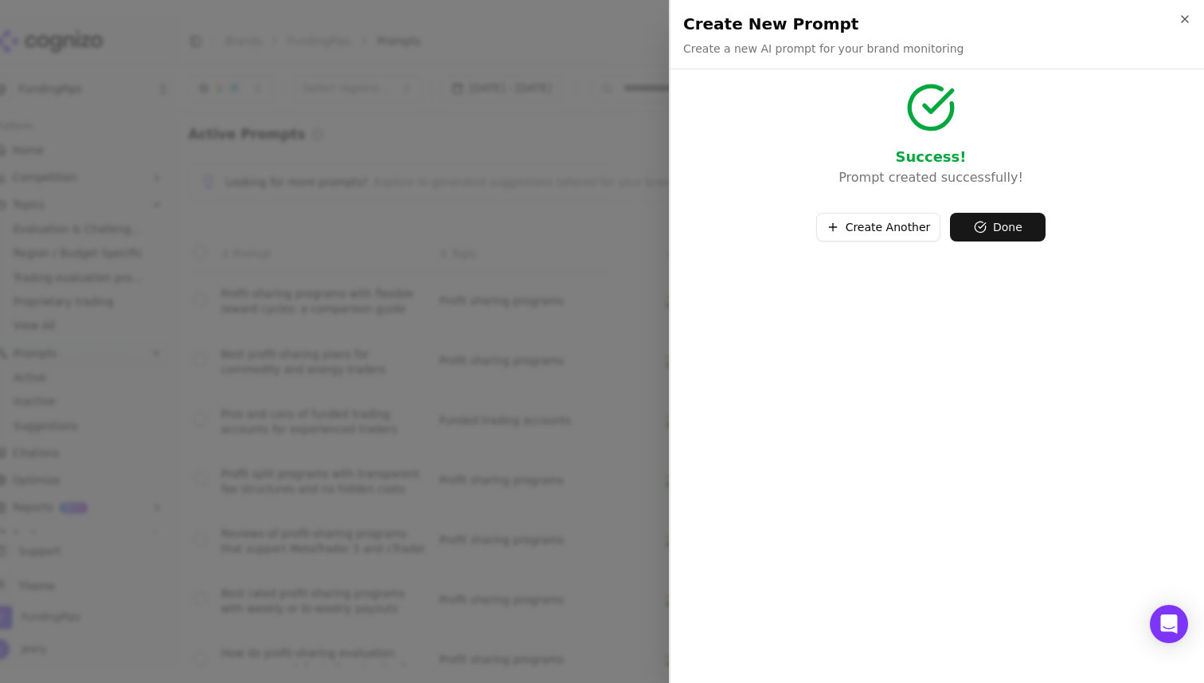
click at [900, 230] on button "Create Another" at bounding box center [878, 227] width 125 height 29
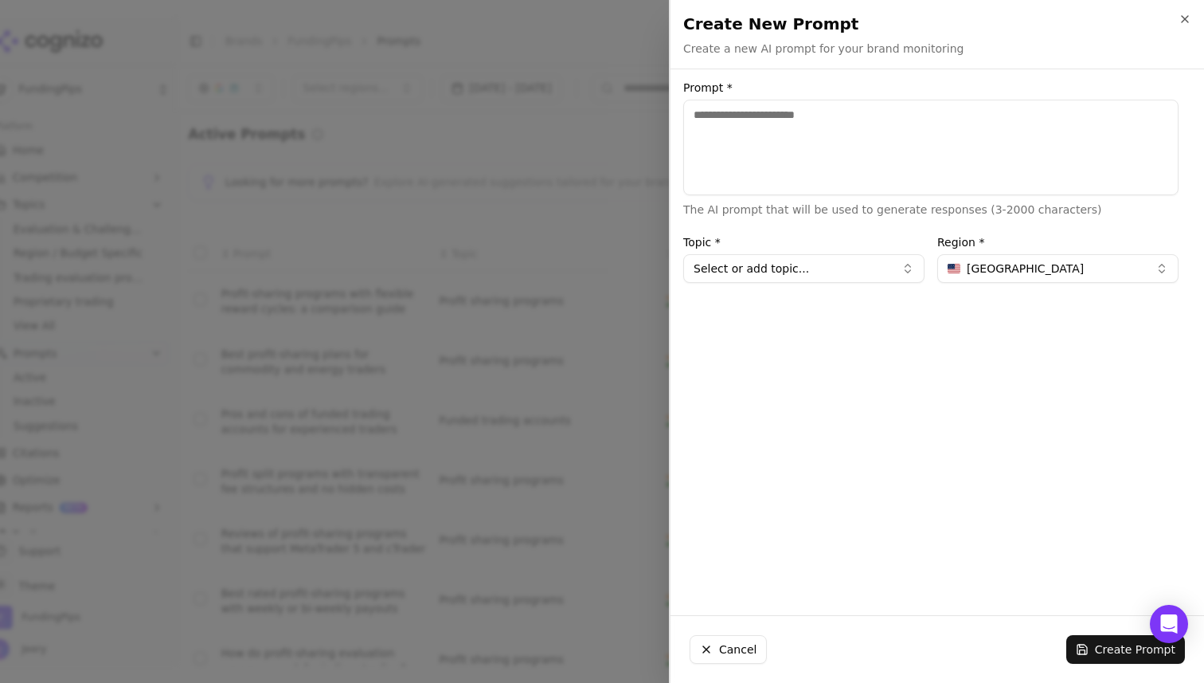
click at [768, 151] on textarea "Prompt *" at bounding box center [930, 148] width 495 height 96
click at [827, 108] on textarea "Prompt *" at bounding box center [930, 148] width 495 height 96
paste textarea "**********"
type textarea "**********"
click at [815, 272] on button "Select or add topic..." at bounding box center [803, 268] width 241 height 29
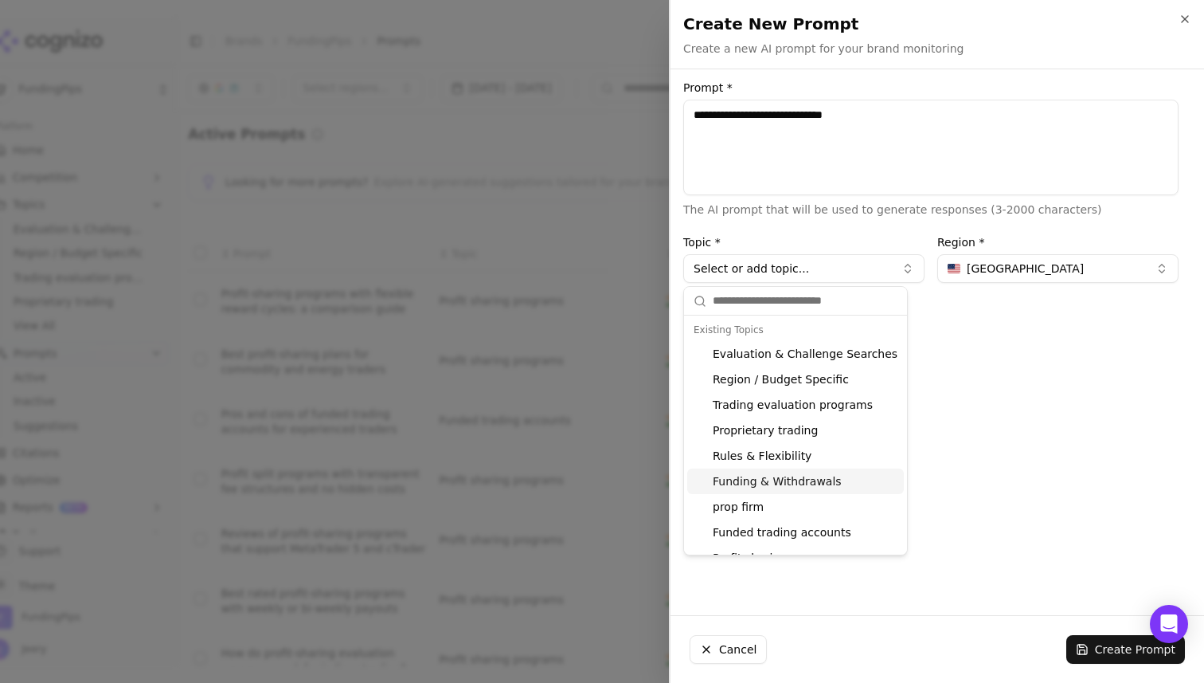
click at [757, 475] on div "Funding & Withdrawals" at bounding box center [795, 480] width 217 height 25
type input "**********"
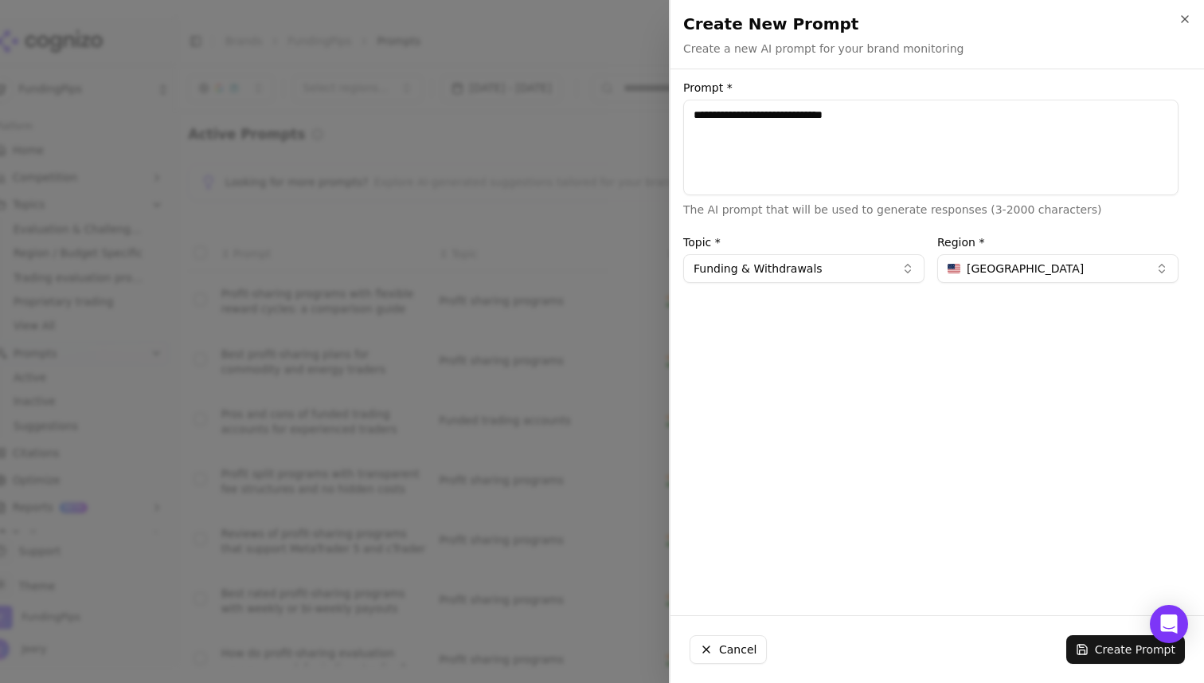
click at [1009, 268] on span "United States" at bounding box center [1025, 268] width 117 height 16
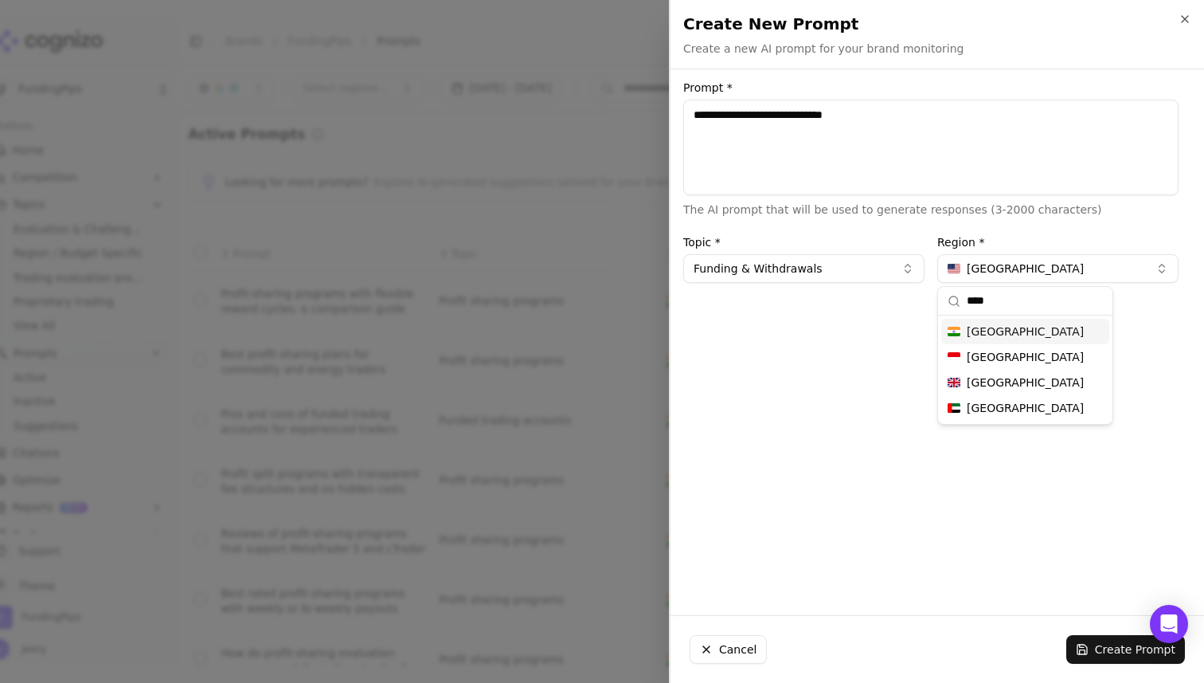
type input "****"
click at [996, 341] on div "India" at bounding box center [1025, 331] width 168 height 25
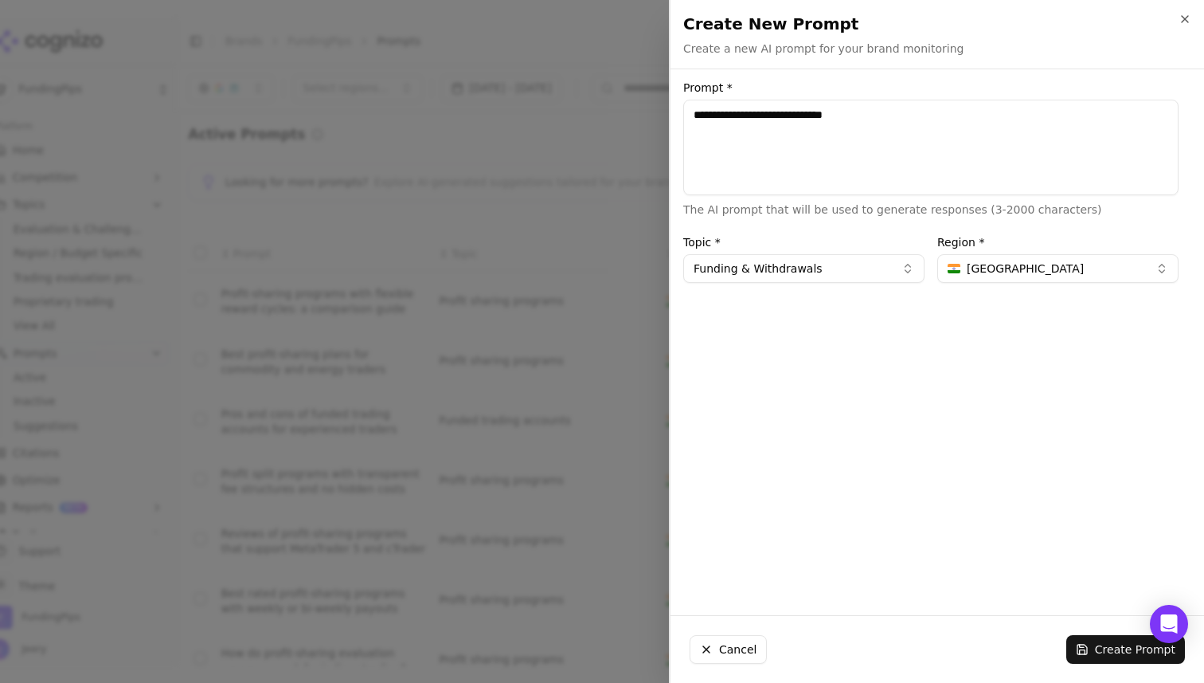
click at [811, 348] on div "**********" at bounding box center [931, 342] width 521 height 520
click at [820, 268] on button "Funding & Withdrawals" at bounding box center [803, 268] width 241 height 29
click at [913, 360] on div "**********" at bounding box center [931, 342] width 521 height 520
click at [1094, 660] on button "Create Prompt" at bounding box center [1125, 649] width 119 height 29
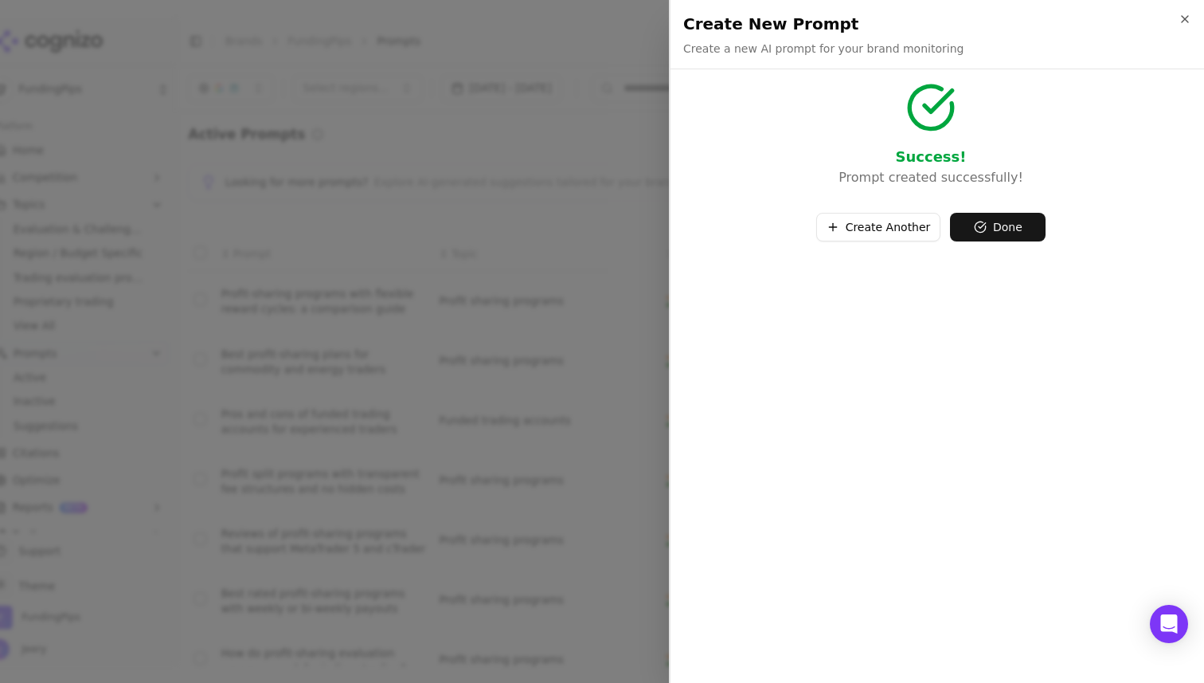
click at [911, 228] on button "Create Another" at bounding box center [878, 227] width 125 height 29
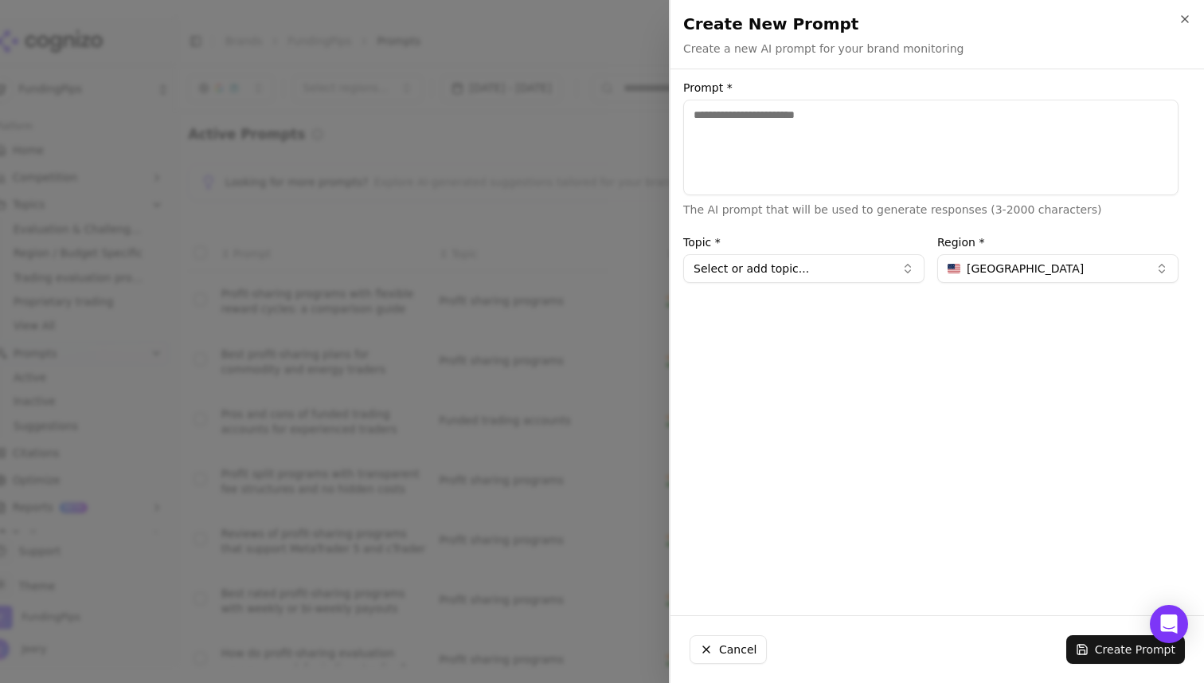
click at [804, 133] on textarea "Prompt *" at bounding box center [930, 148] width 495 height 96
paste textarea "**********"
type textarea "**********"
click at [830, 275] on button "Select or add topic..." at bounding box center [803, 268] width 241 height 29
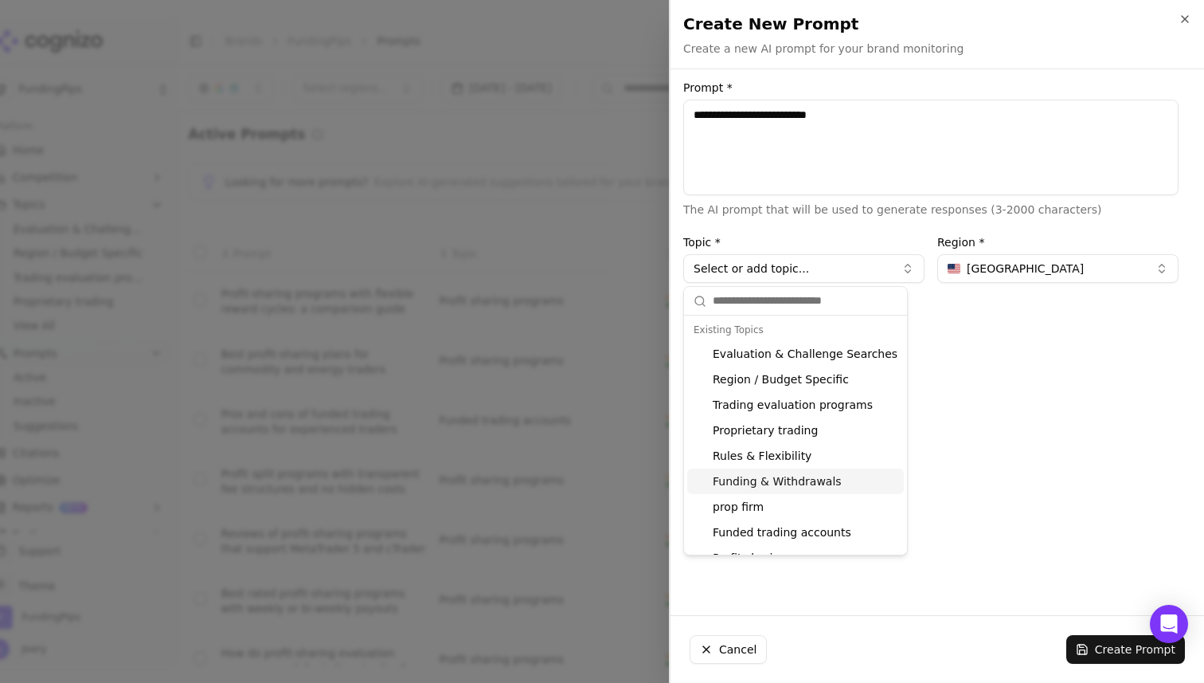
click at [749, 482] on div "Funding & Withdrawals" at bounding box center [795, 480] width 217 height 25
type input "**********"
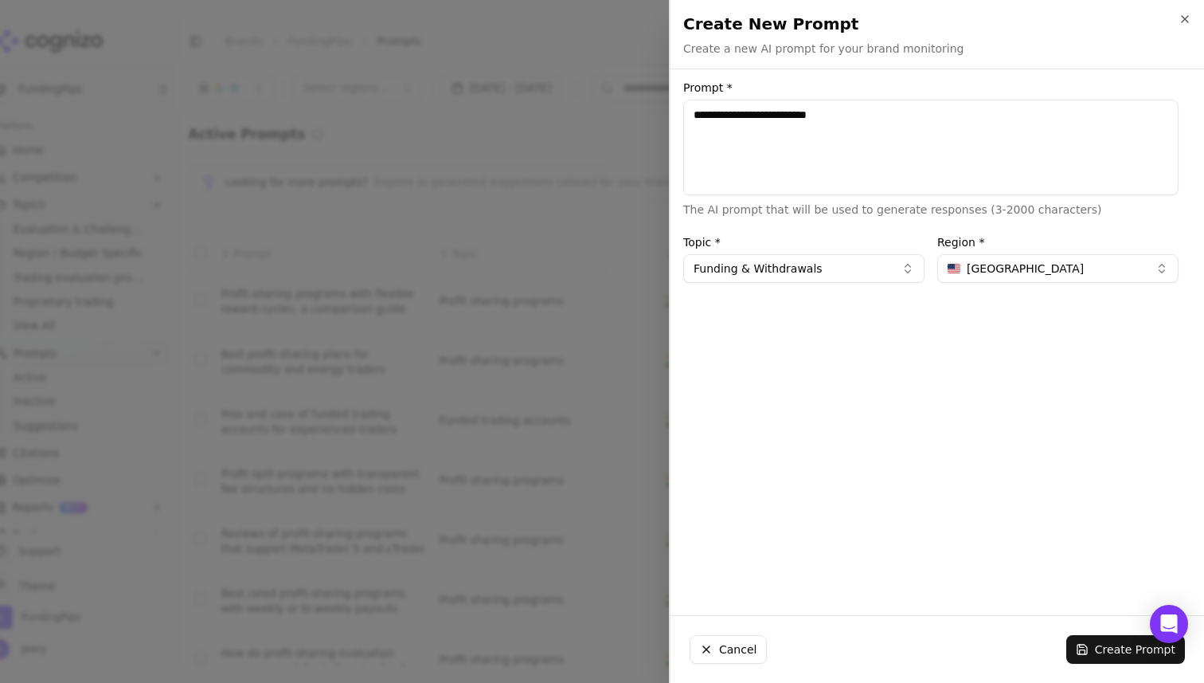
click at [1008, 284] on div "**********" at bounding box center [931, 342] width 521 height 520
click at [1008, 267] on span "United States" at bounding box center [1025, 268] width 117 height 16
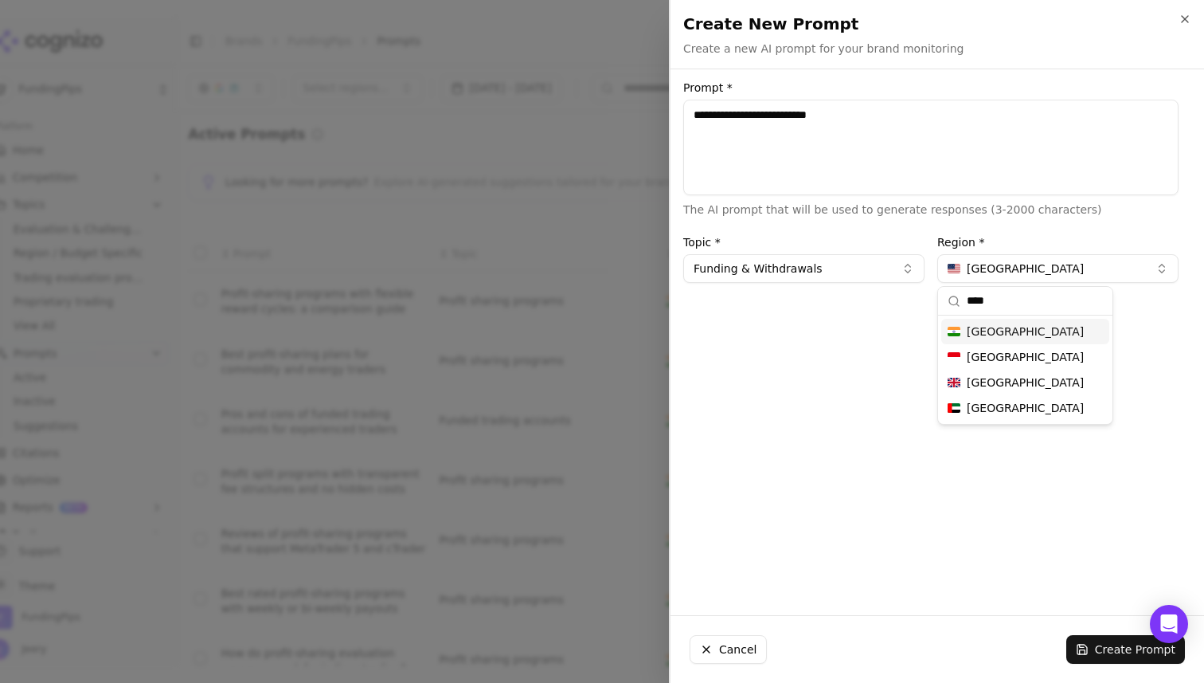
type input "****"
click at [1004, 331] on div "[GEOGRAPHIC_DATA]" at bounding box center [1025, 331] width 168 height 25
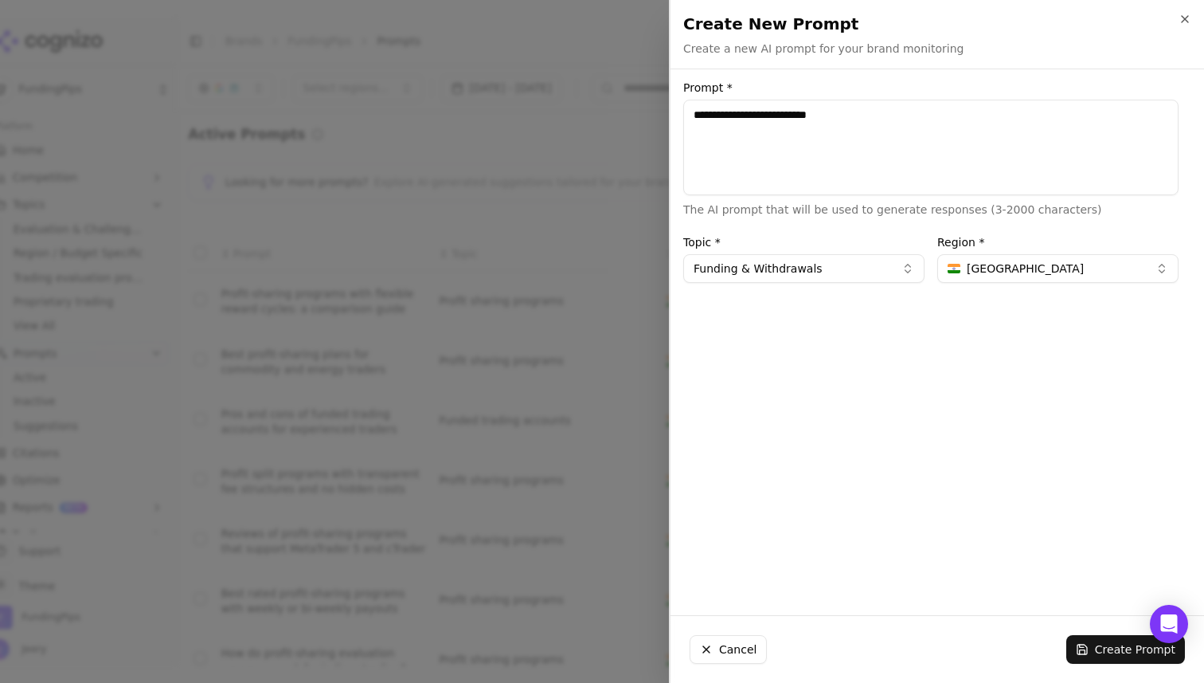
click at [790, 381] on div "**********" at bounding box center [931, 342] width 521 height 520
click at [1107, 645] on button "Create Prompt" at bounding box center [1125, 649] width 119 height 29
click at [1088, 652] on button "Create Prompt" at bounding box center [1125, 649] width 119 height 29
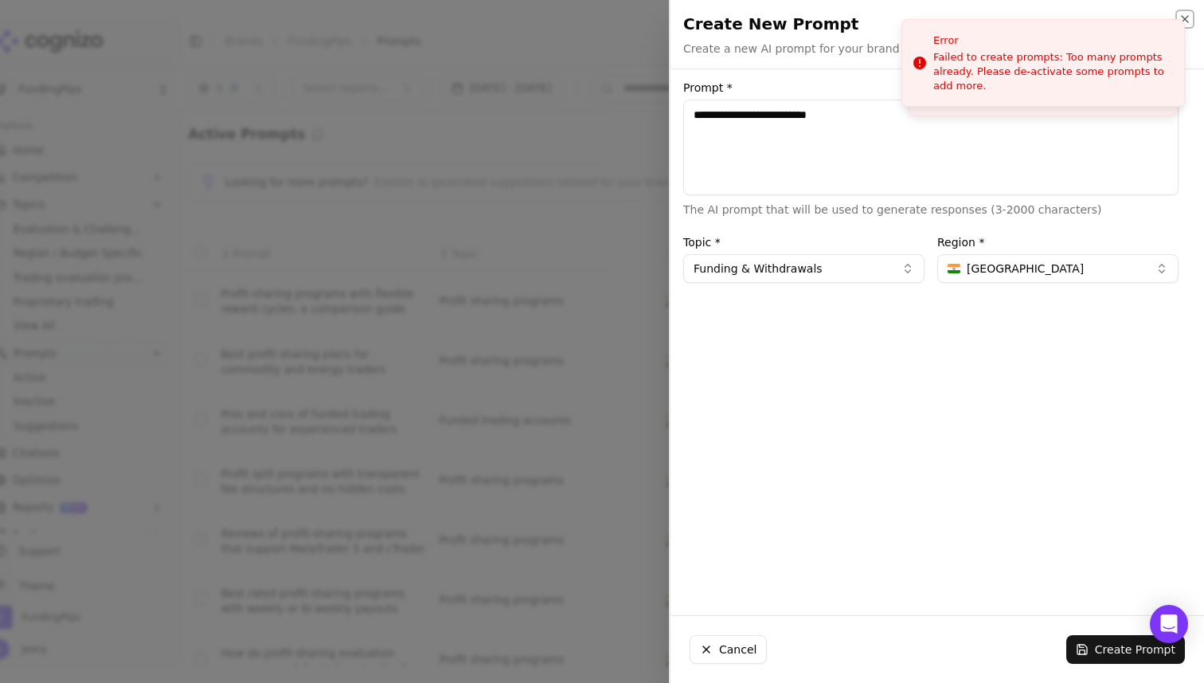
click at [1184, 18] on icon "button" at bounding box center [1185, 19] width 6 height 6
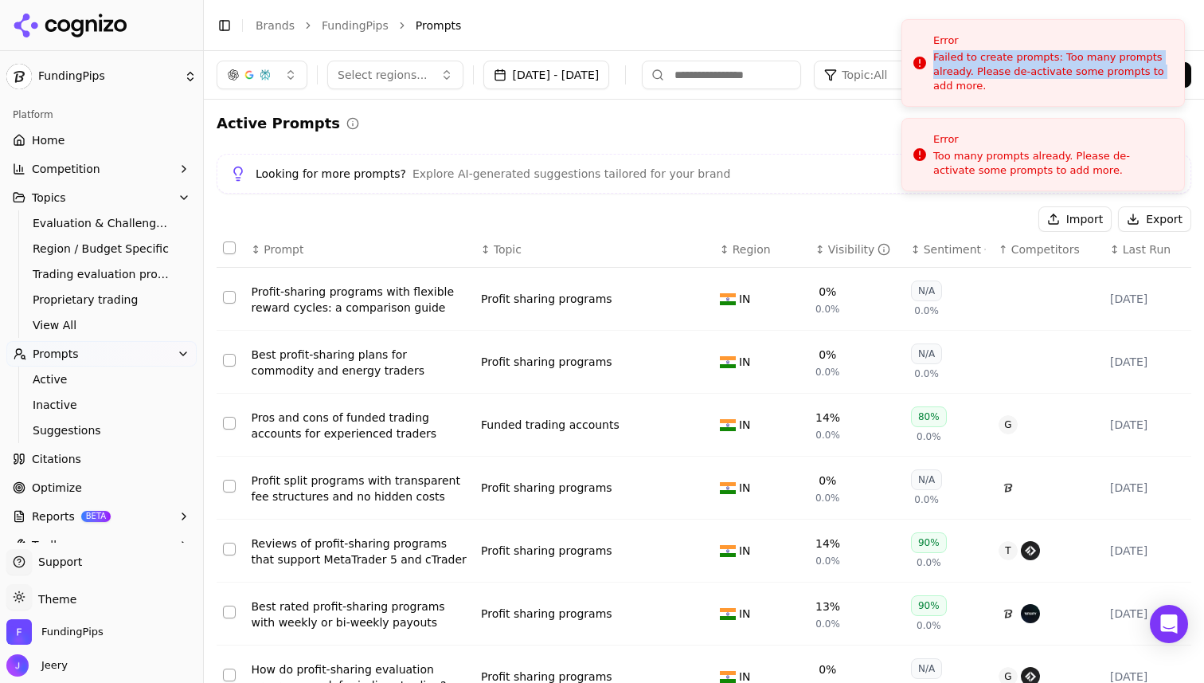
drag, startPoint x: 935, startPoint y: 64, endPoint x: 1153, endPoint y: 67, distance: 218.3
click at [1153, 67] on div "Failed to create prompts: Too many prompts already. Please de-activate some pro…" at bounding box center [1052, 72] width 238 height 44
click at [890, 139] on div "Active Prompts Looking for more prompts? Explore AI-generated suggestions tailo…" at bounding box center [704, 523] width 975 height 823
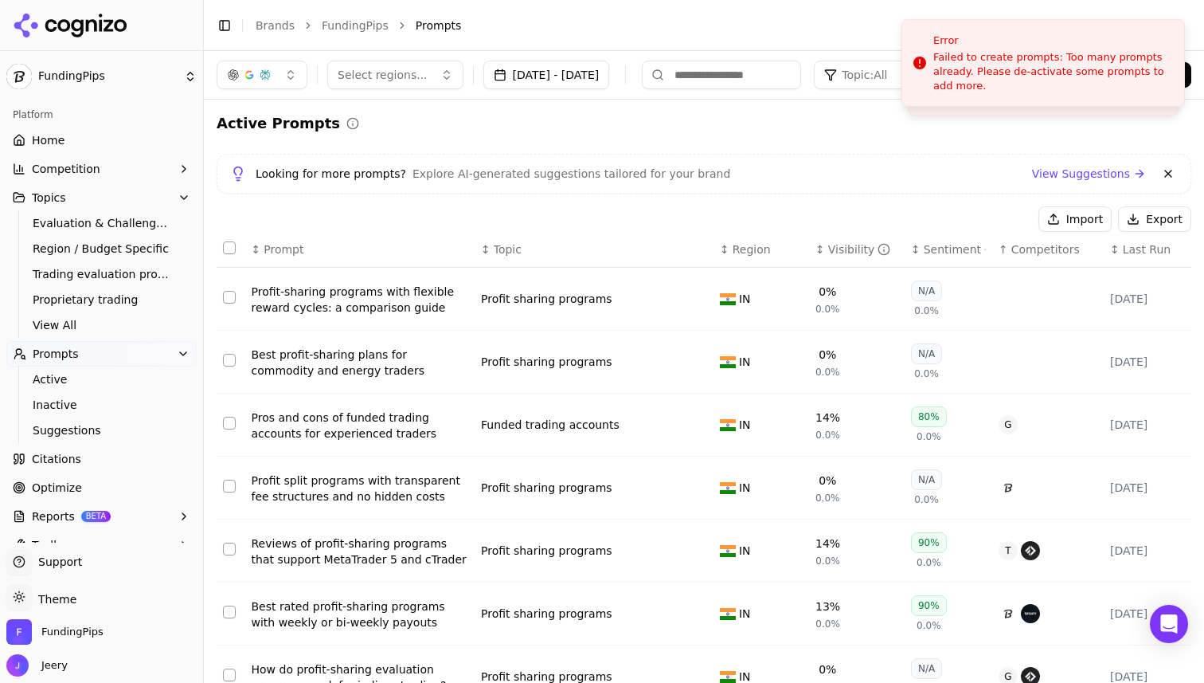
click at [816, 151] on div "Active Prompts Looking for more prompts? Explore AI-generated suggestions tailo…" at bounding box center [704, 523] width 975 height 823
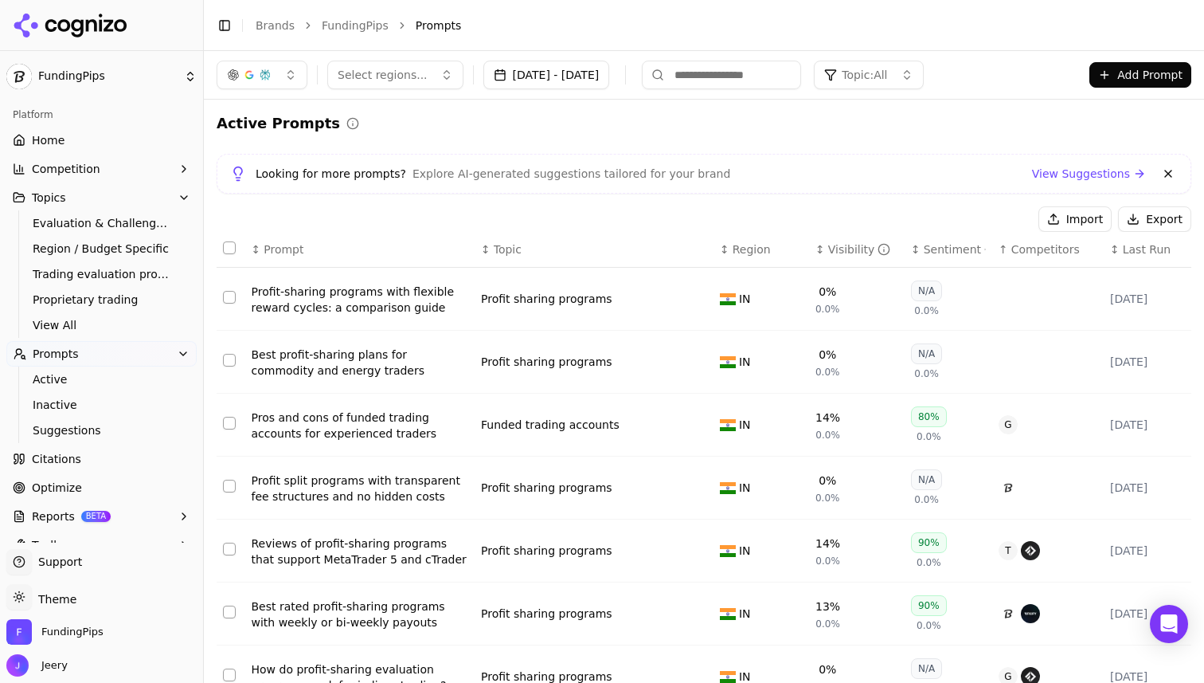
scroll to position [269, 0]
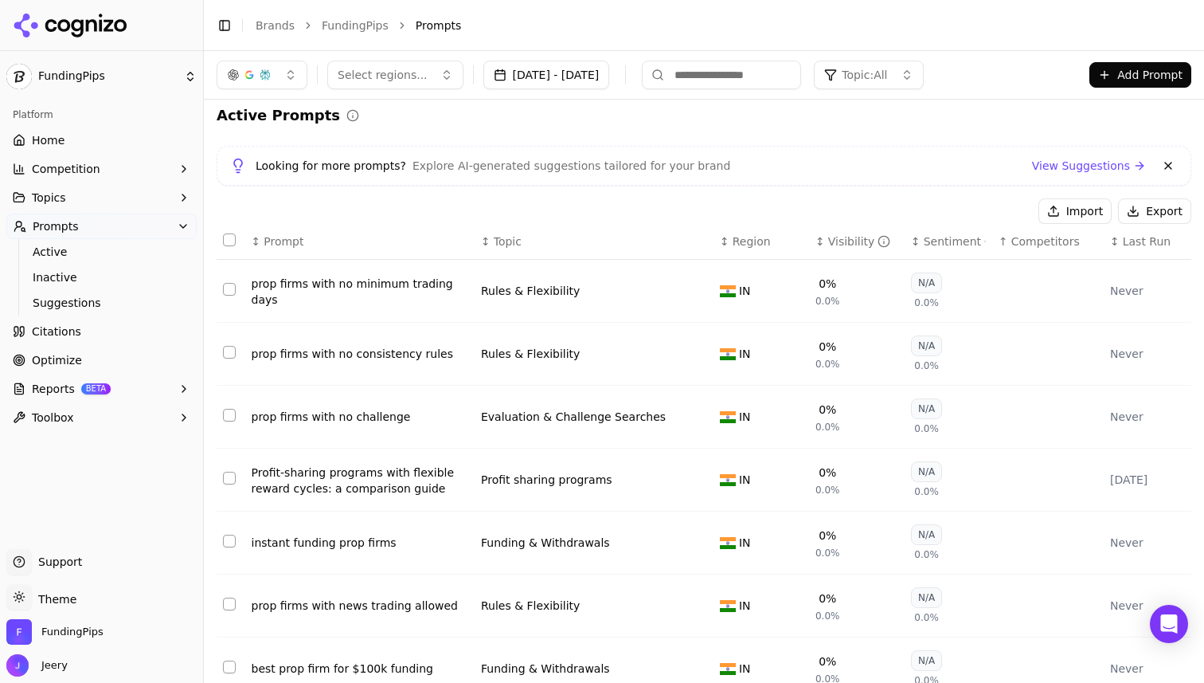
scroll to position [7, 0]
click at [610, 75] on button "Sep 19, 2025 - Sep 26, 2025" at bounding box center [546, 75] width 127 height 29
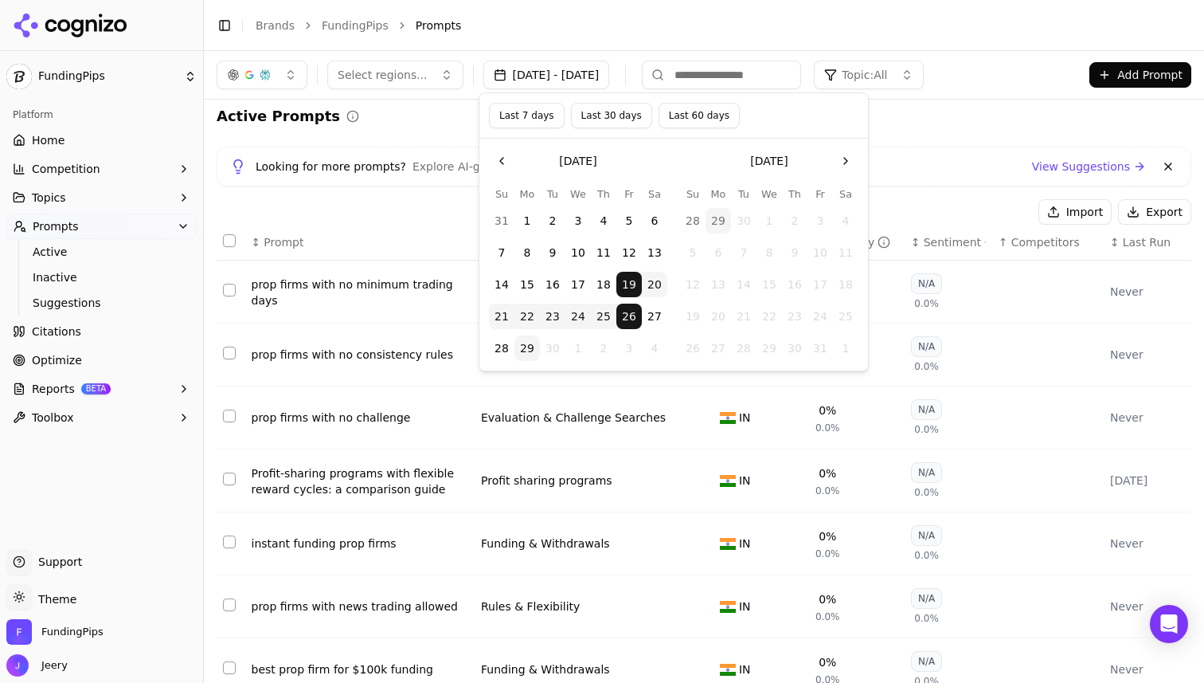
click at [911, 144] on div "Active Prompts Looking for more prompts? Explore AI-generated suggestions tailo…" at bounding box center [704, 516] width 975 height 823
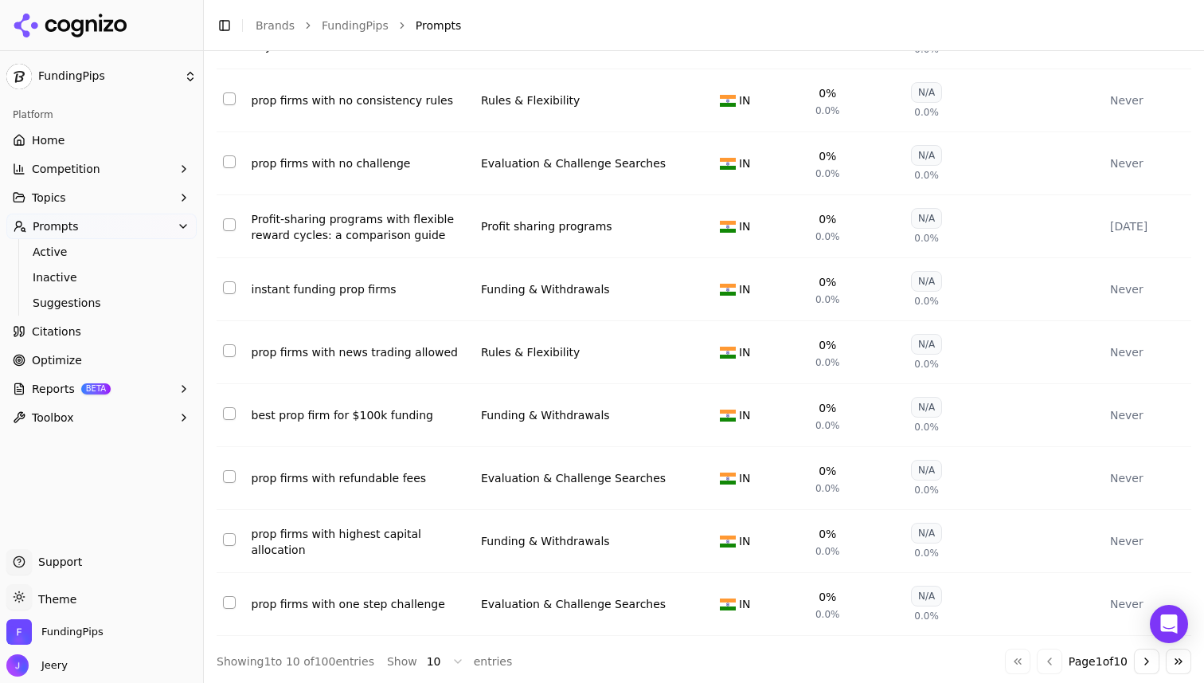
scroll to position [269, 0]
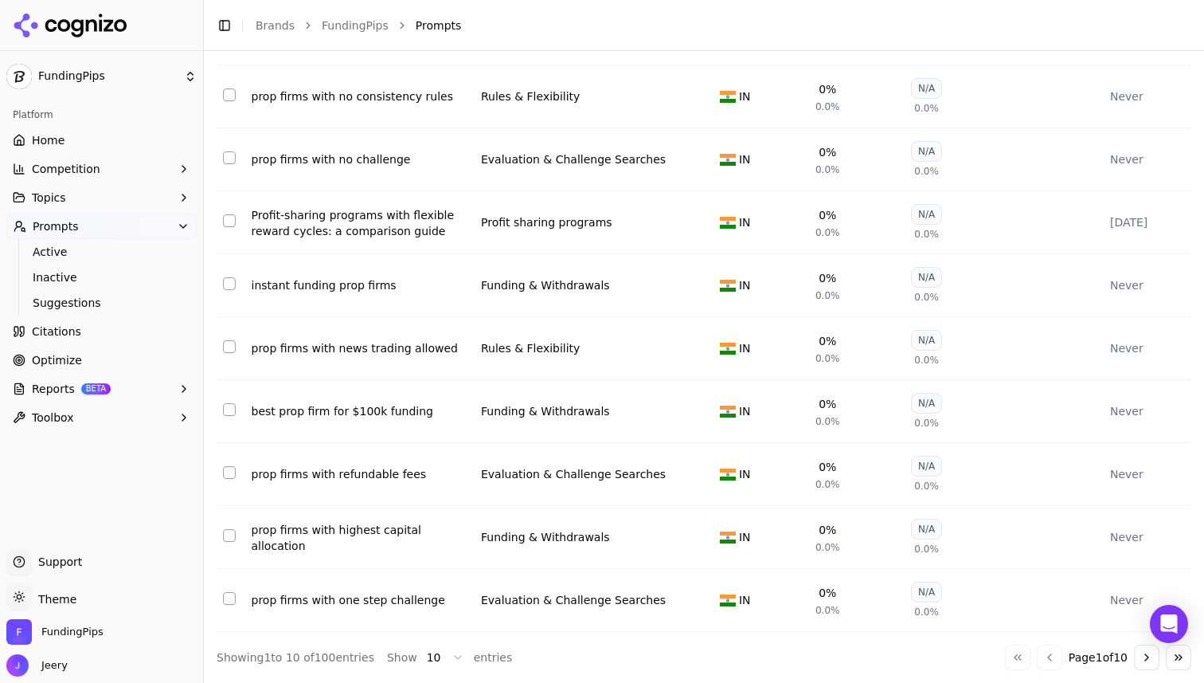
click at [1134, 653] on button "Go to next page" at bounding box center [1146, 656] width 25 height 25
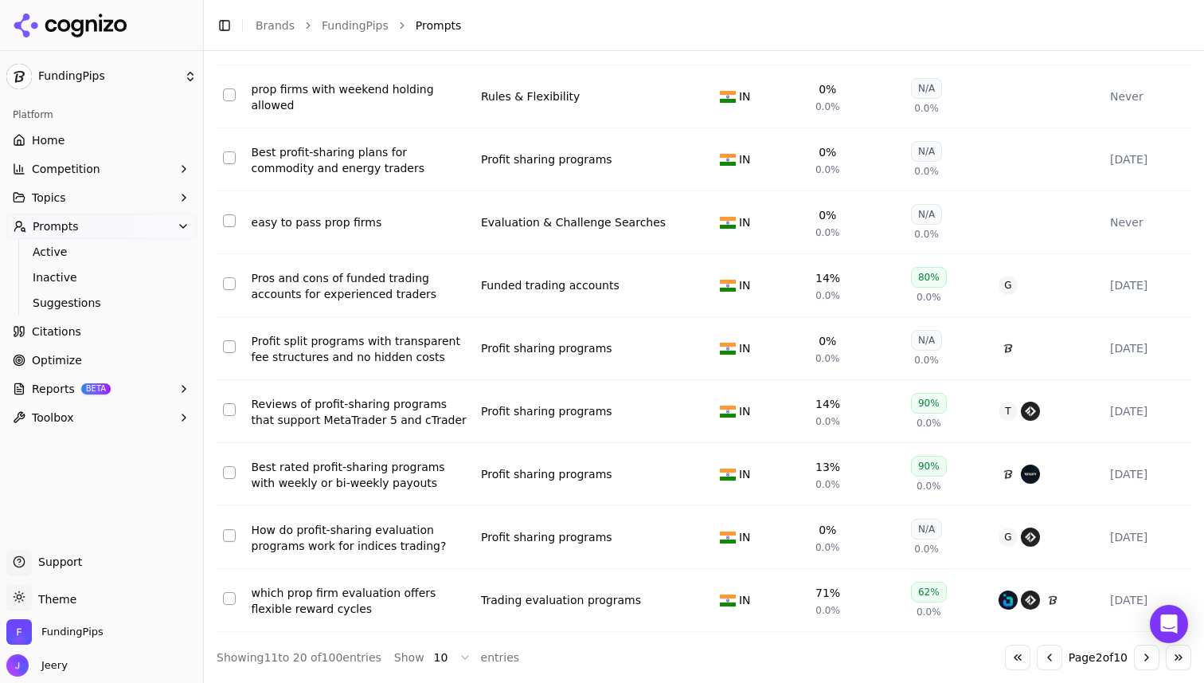
click at [1134, 653] on button "Go to next page" at bounding box center [1146, 656] width 25 height 25
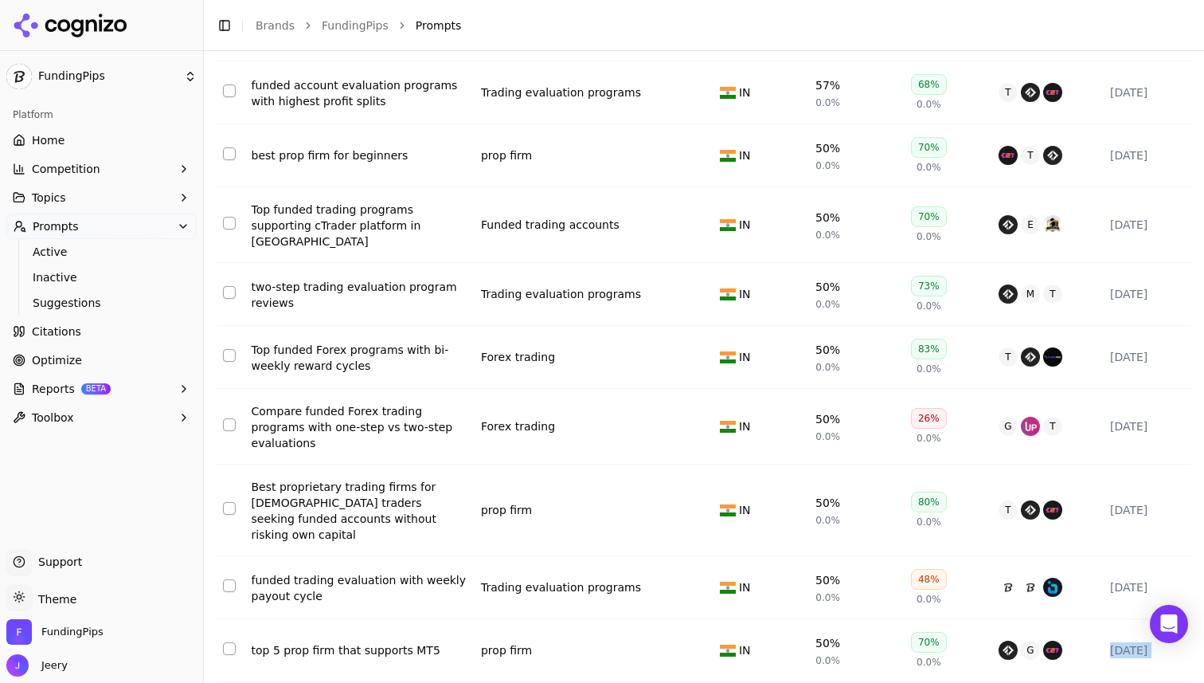
click at [1130, 653] on td "[DATE]" at bounding box center [1148, 650] width 88 height 63
click at [929, 663] on div "↕ Prompt ↕ Topic ↕ Region ↕ Visibility ↕ Sentiment ↑ Competitors ↕ Last Run Gui…" at bounding box center [704, 341] width 975 height 757
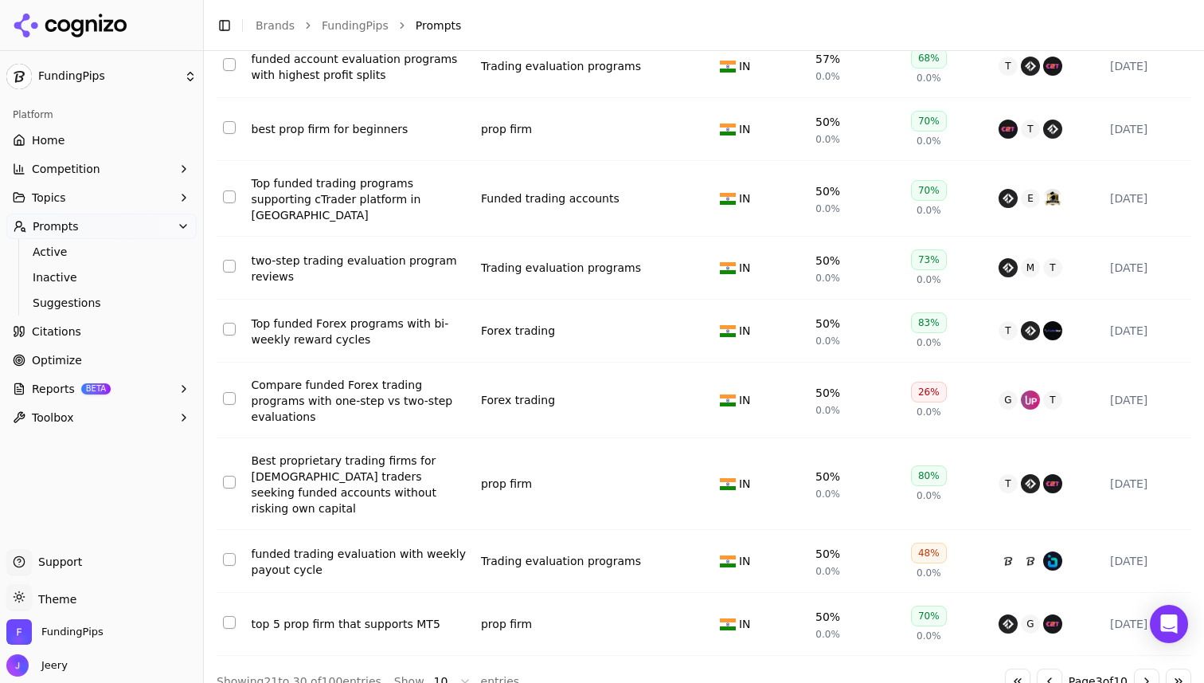
click at [1134, 668] on button "Go to next page" at bounding box center [1146, 680] width 25 height 25
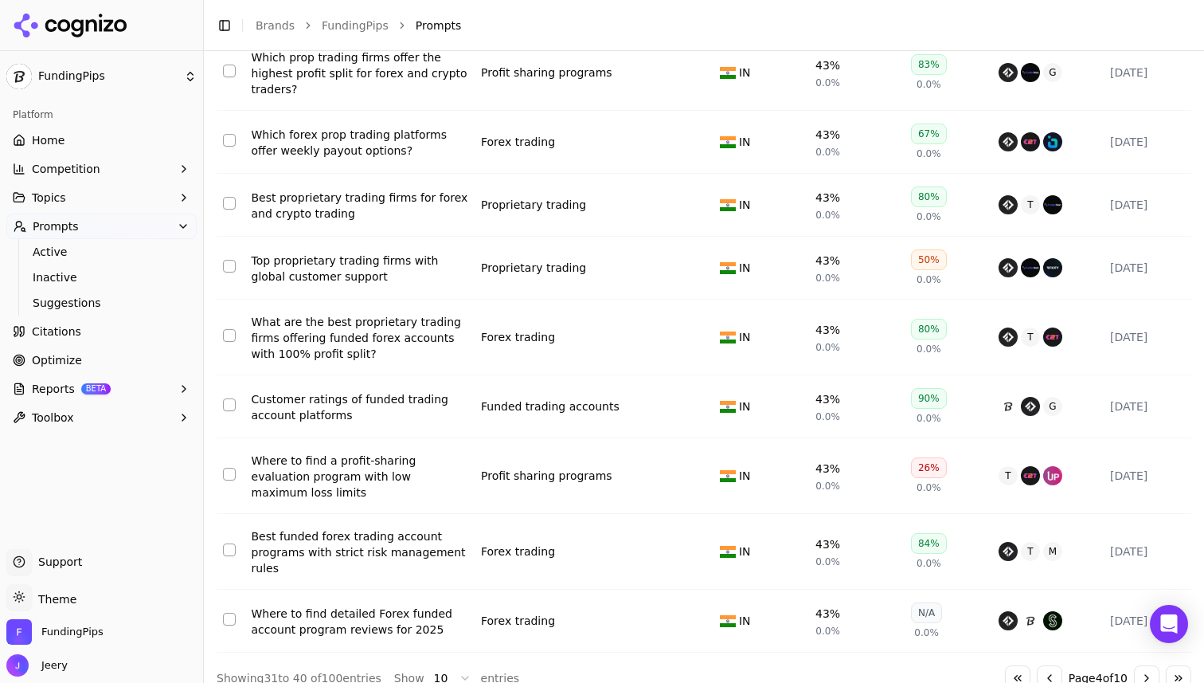
click at [1133, 667] on div "↕ Prompt ↕ Topic ↕ Region ↕ Visibility ↕ Sentiment ↑ Competitors ↕ Last Run bes…" at bounding box center [704, 313] width 975 height 754
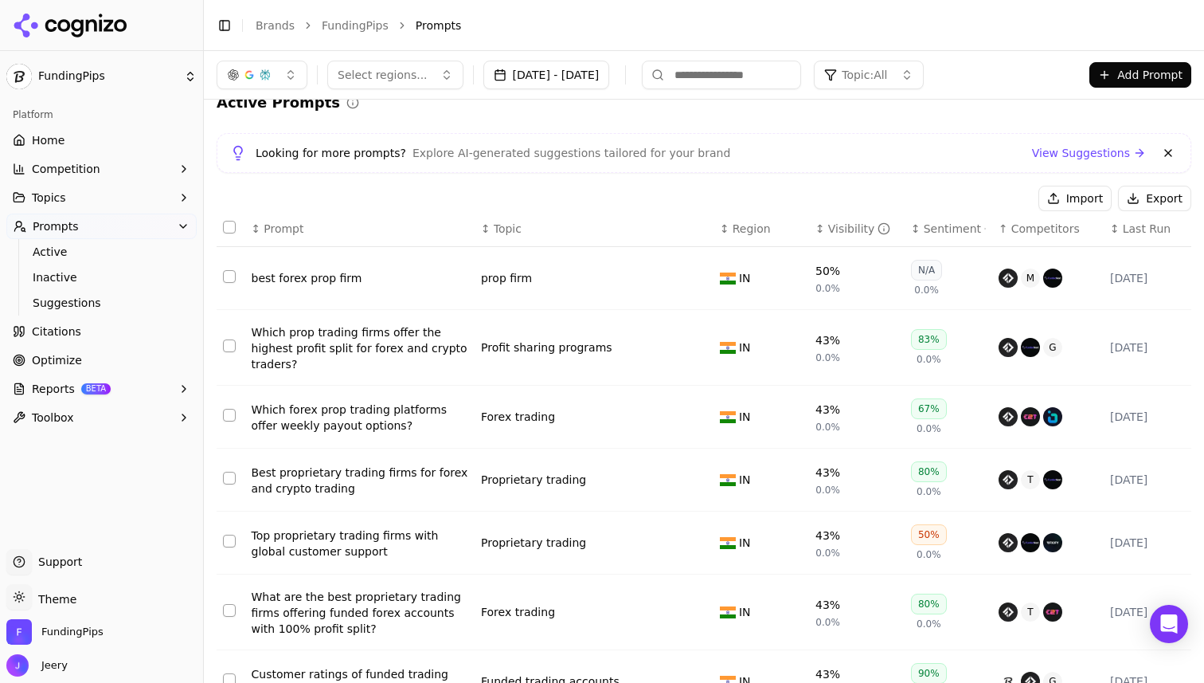
scroll to position [0, 0]
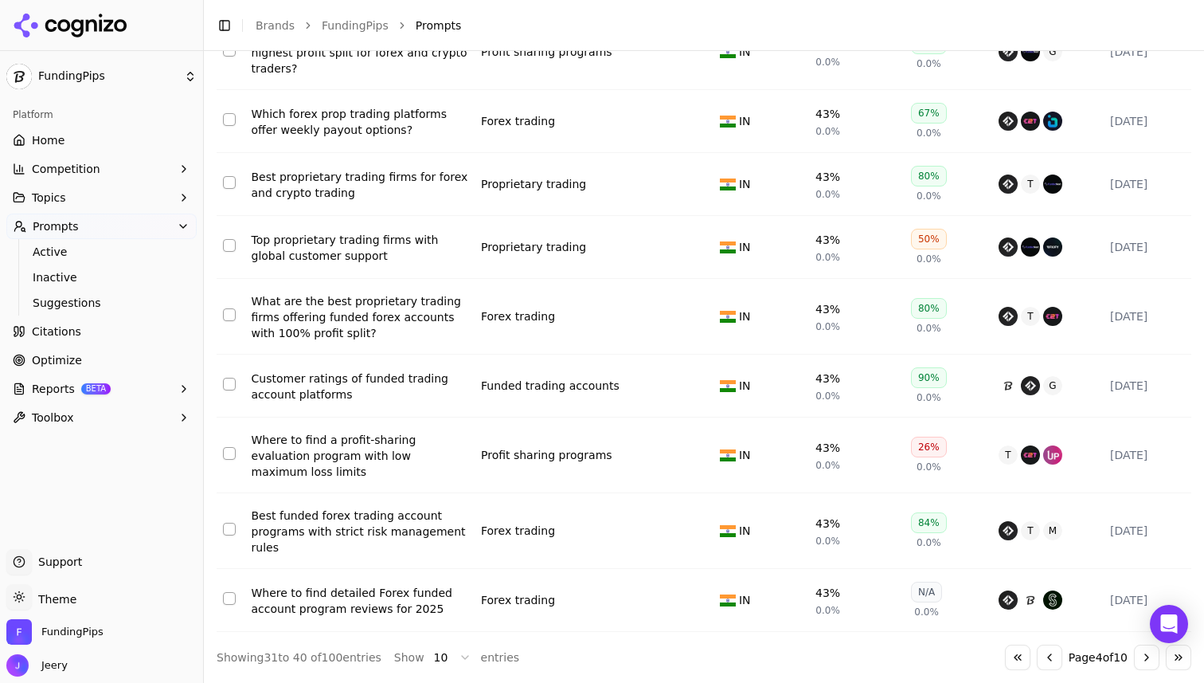
click at [1006, 648] on button "Go to first page" at bounding box center [1017, 656] width 25 height 25
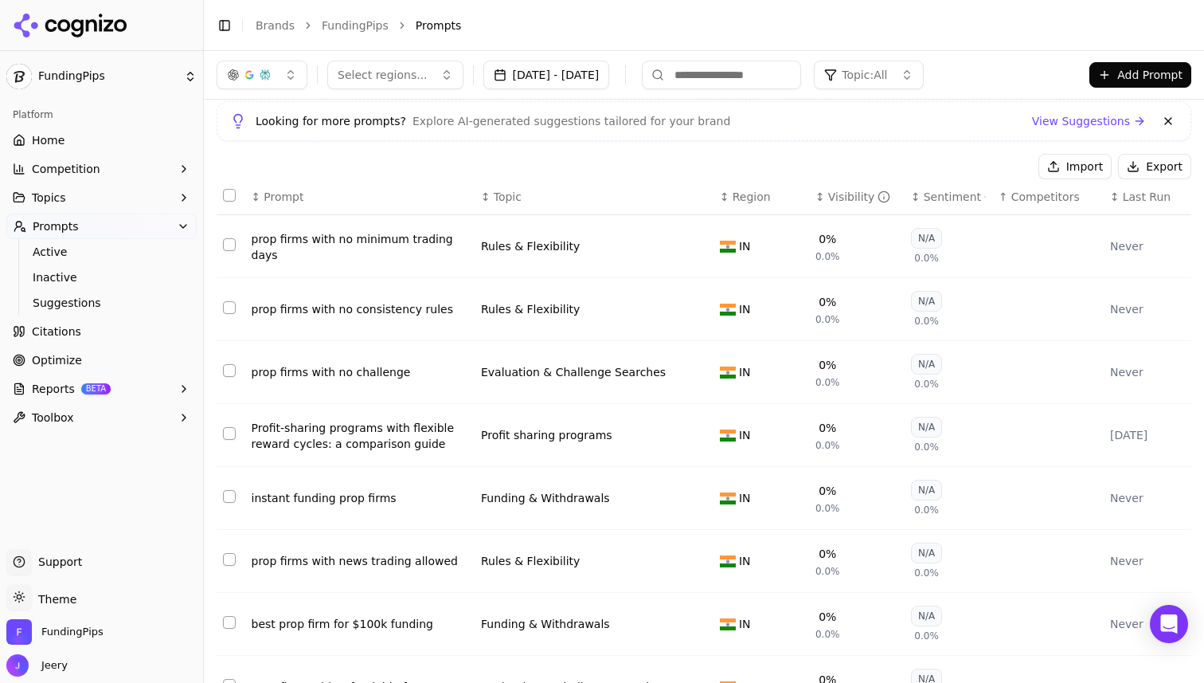
scroll to position [41, 0]
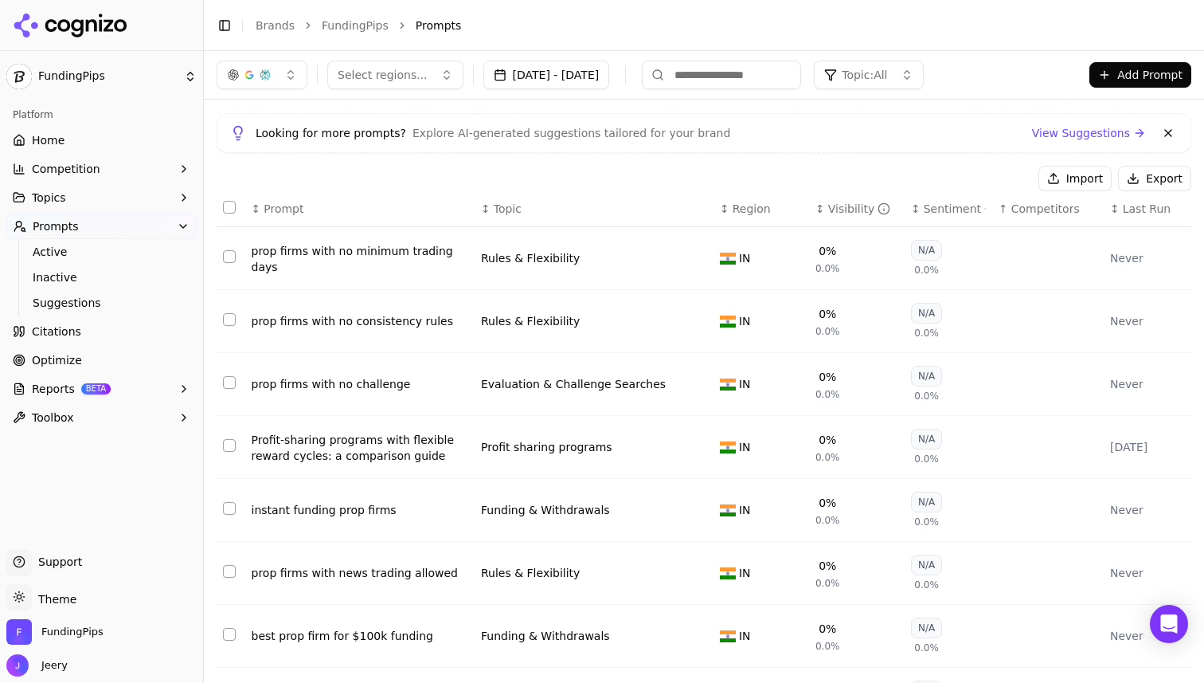
click at [412, 61] on button "Select regions..." at bounding box center [395, 75] width 136 height 29
click at [384, 148] on div "India" at bounding box center [438, 137] width 215 height 25
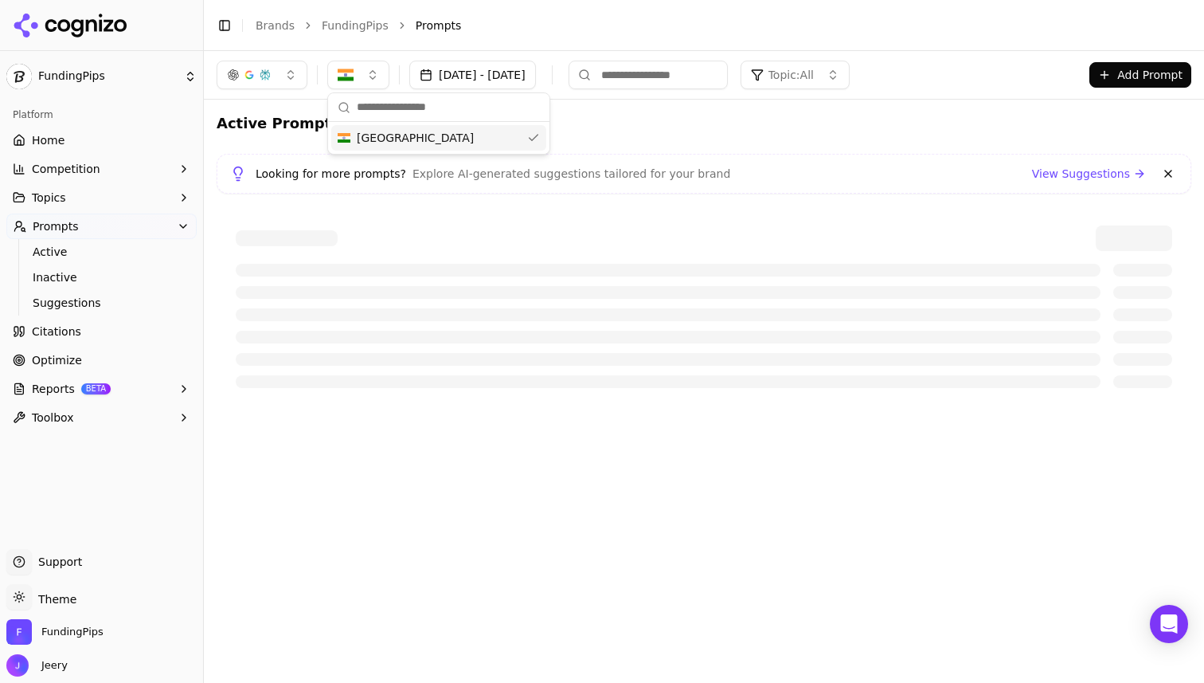
click at [434, 474] on div "Sep 19, 2025 - Sep 26, 2025 Topic: All Add Prompt Active Prompts Looking for mo…" at bounding box center [704, 367] width 1000 height 632
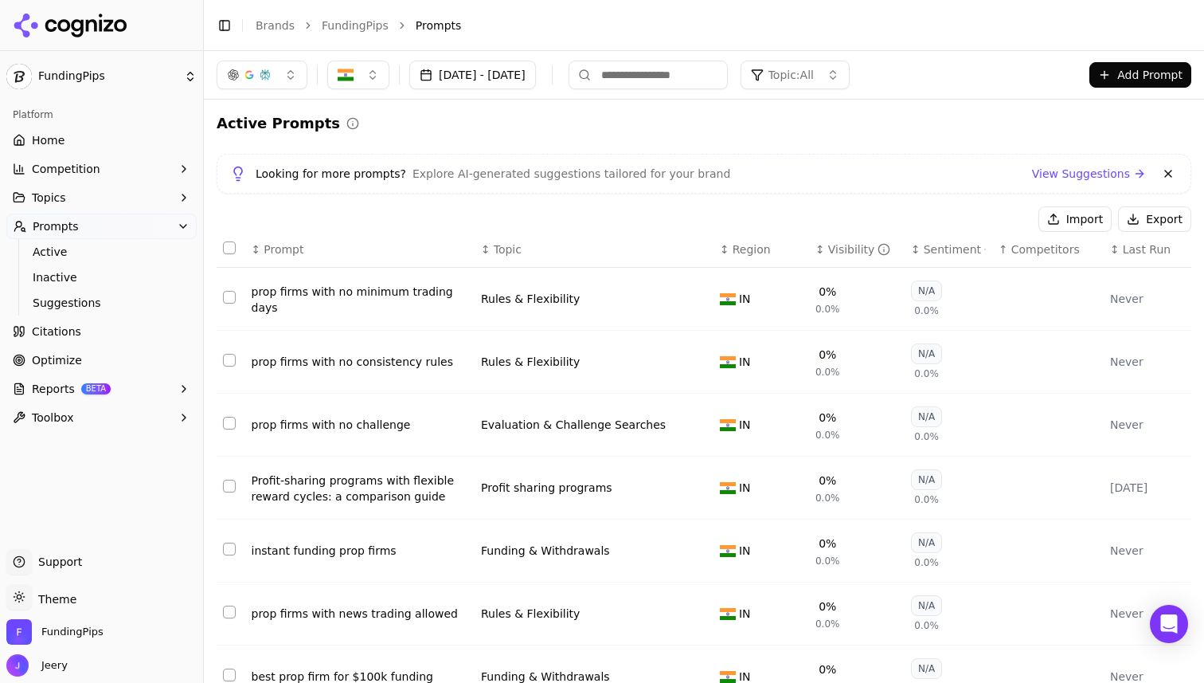
click at [1114, 72] on button "Add Prompt" at bounding box center [1141, 74] width 102 height 25
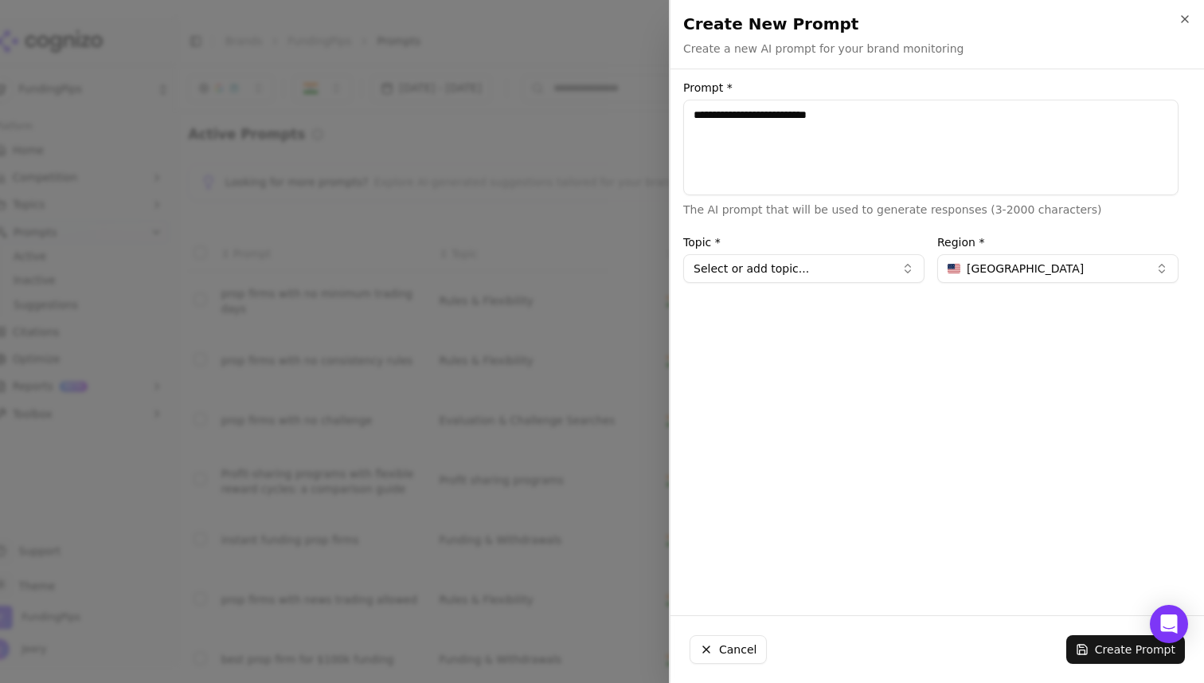
type textarea "**********"
click at [812, 260] on button "Select or add topic..." at bounding box center [803, 268] width 241 height 29
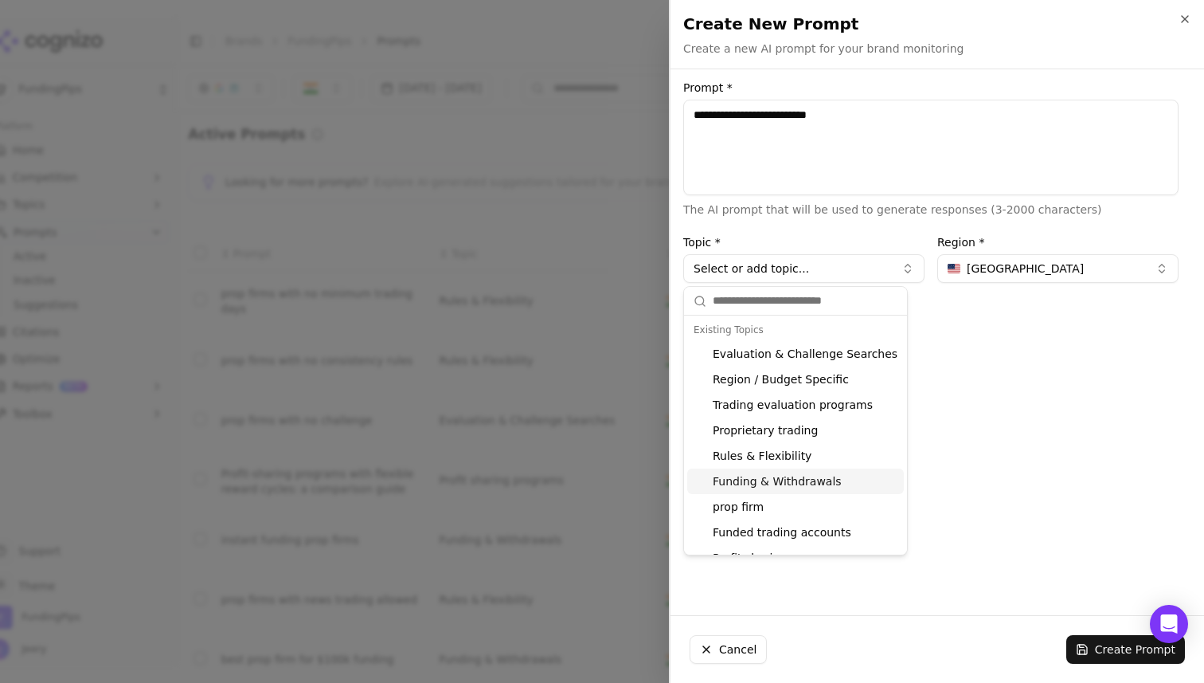
click at [744, 479] on div "Funding & Withdrawals" at bounding box center [795, 480] width 217 height 25
type input "**********"
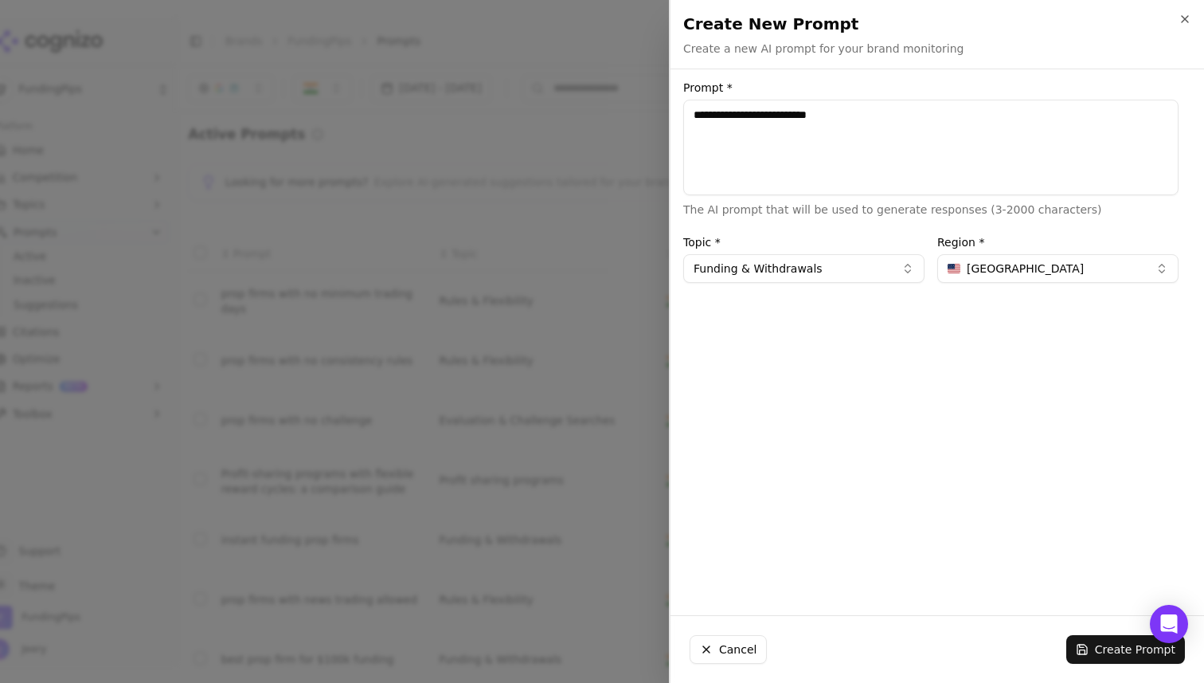
click at [1007, 264] on span "United States" at bounding box center [1025, 268] width 117 height 16
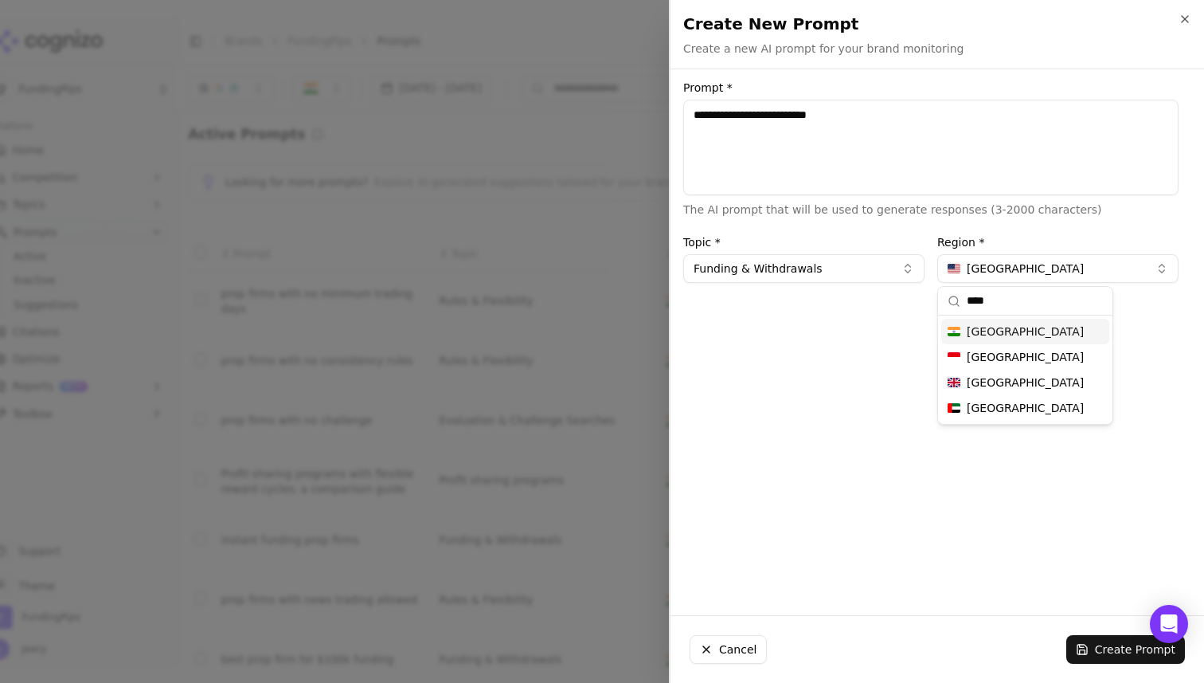
type input "****"
click at [994, 331] on div "[GEOGRAPHIC_DATA]" at bounding box center [1025, 331] width 168 height 25
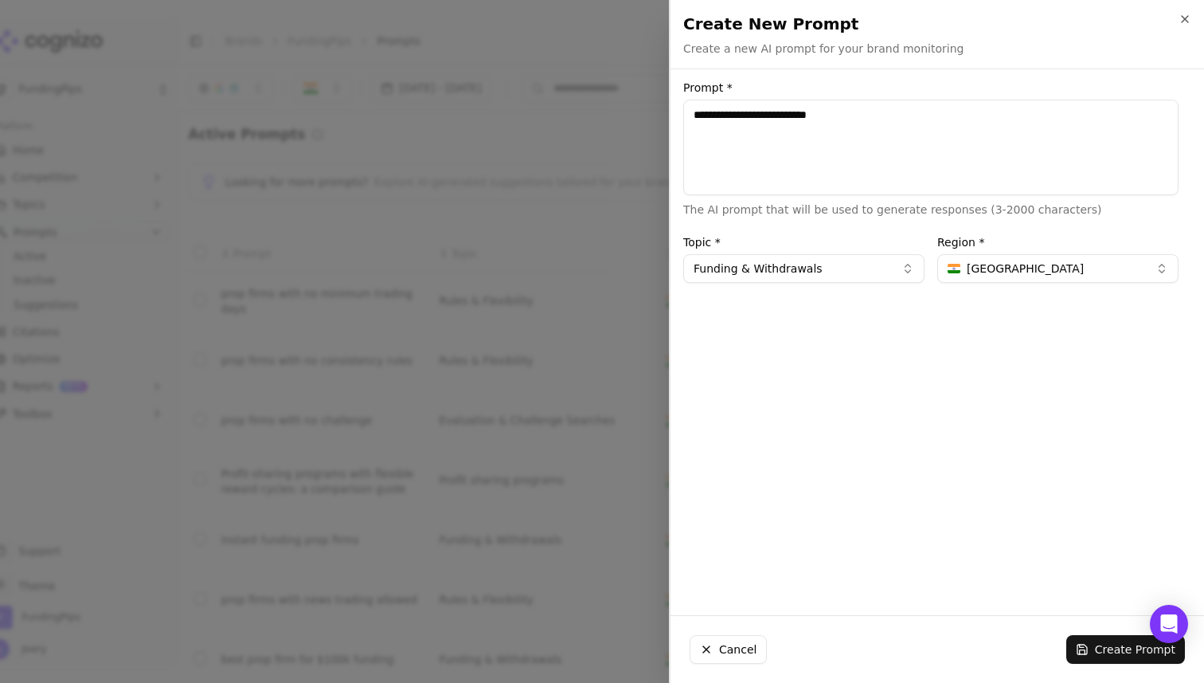
click at [971, 454] on div "**********" at bounding box center [931, 342] width 521 height 520
click at [1113, 644] on button "Create Prompt" at bounding box center [1125, 649] width 119 height 29
click at [1058, 423] on div "**********" at bounding box center [931, 342] width 521 height 520
click at [1185, 24] on icon "button" at bounding box center [1185, 19] width 13 height 13
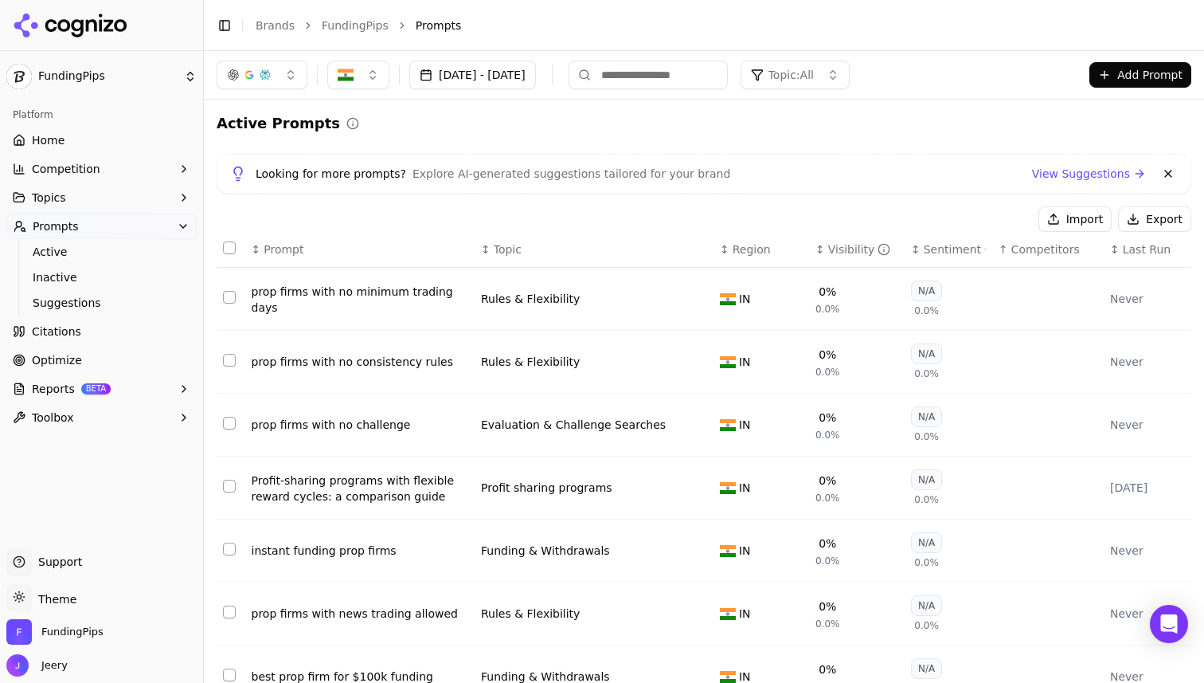
click at [1130, 83] on button "Add Prompt" at bounding box center [1141, 74] width 102 height 25
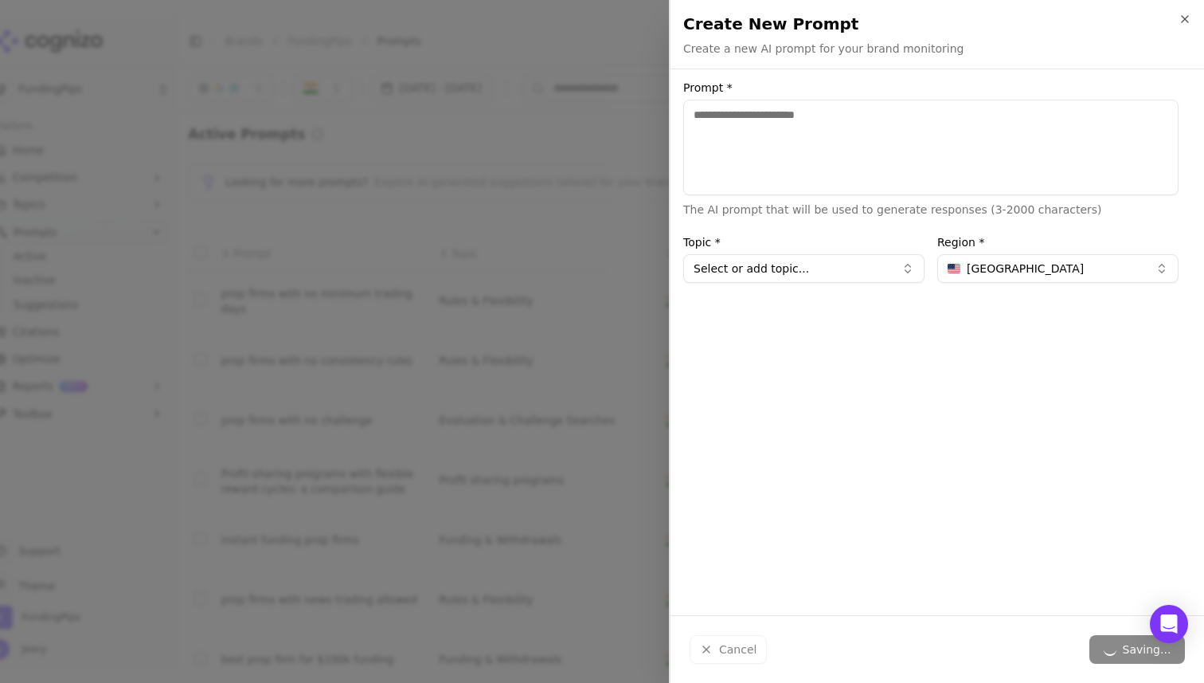
click at [854, 155] on textarea "Prompt *" at bounding box center [930, 148] width 495 height 96
type textarea "**********"
click at [801, 259] on button "Select or add topic..." at bounding box center [803, 268] width 241 height 29
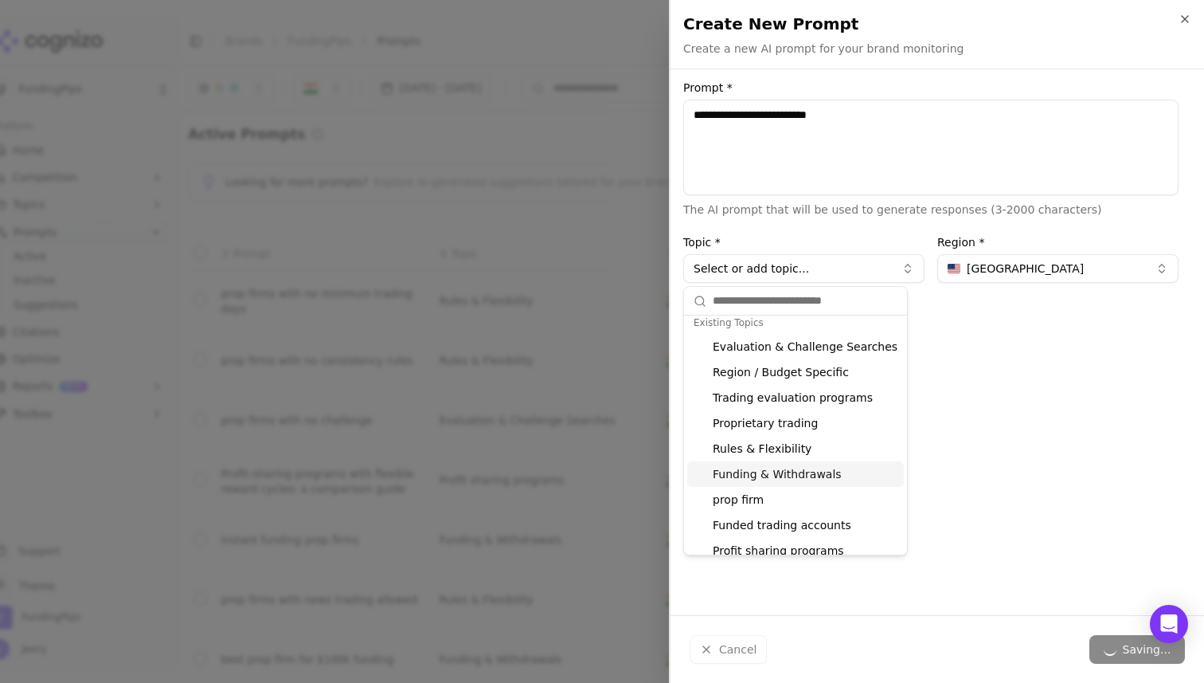
scroll to position [33, 0]
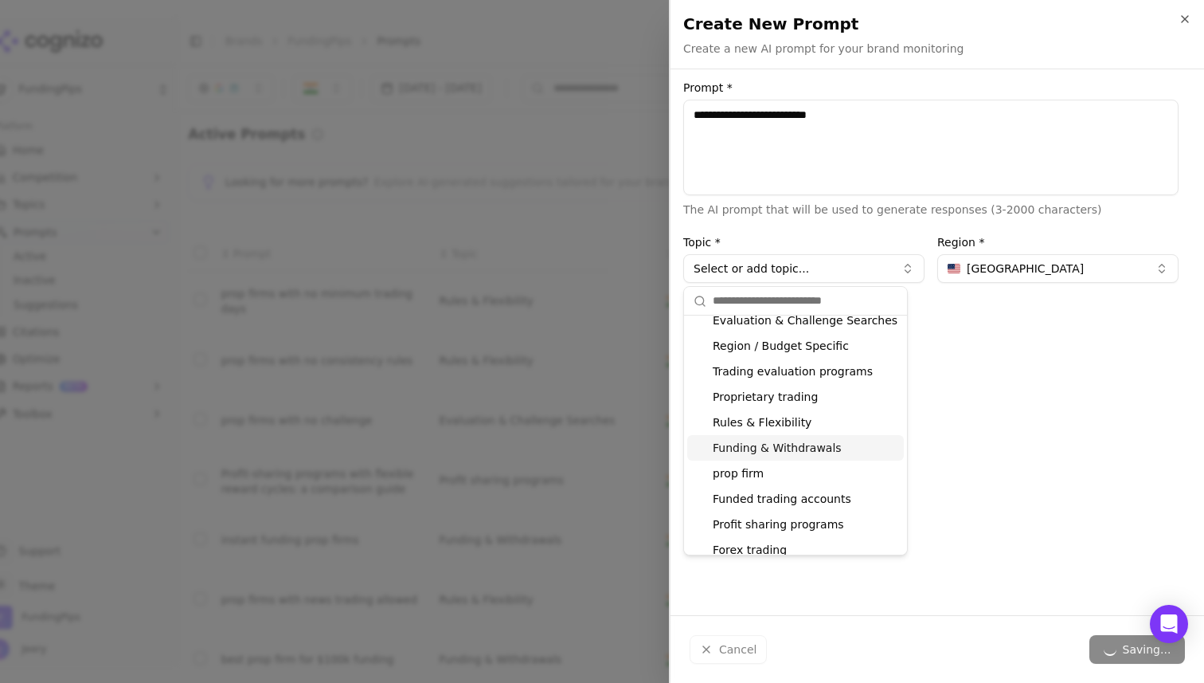
click at [754, 453] on div "Funding & Withdrawals" at bounding box center [795, 447] width 217 height 25
type input "**********"
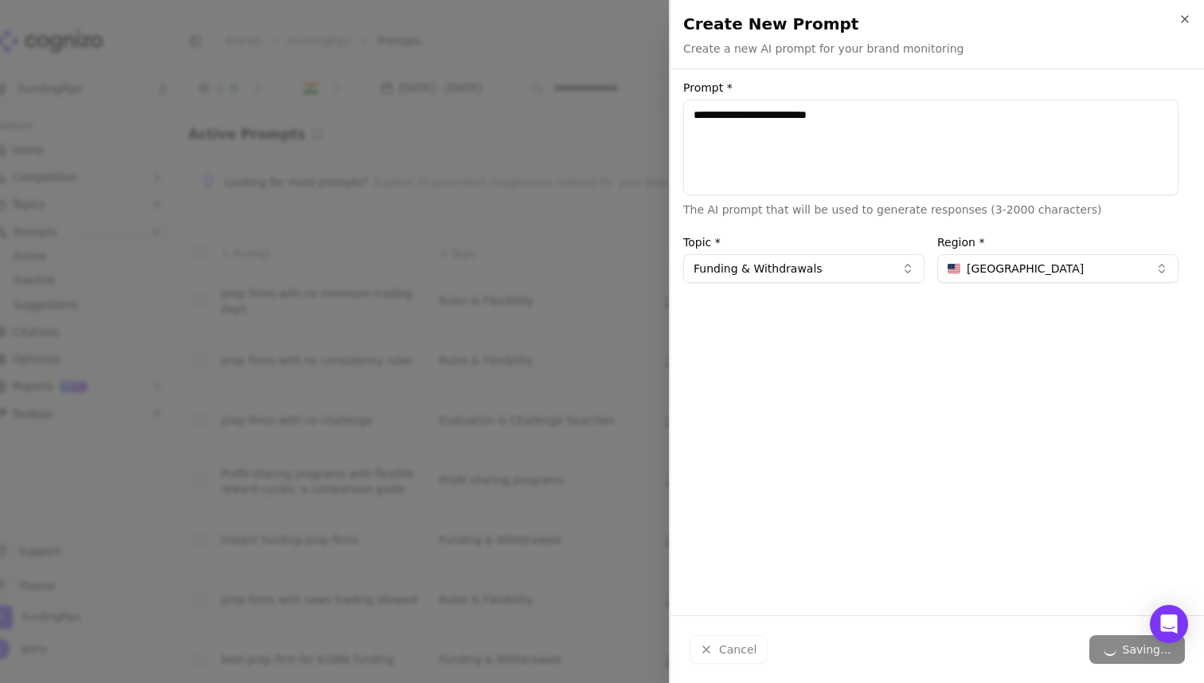
click at [1005, 255] on button "United States" at bounding box center [1057, 268] width 241 height 29
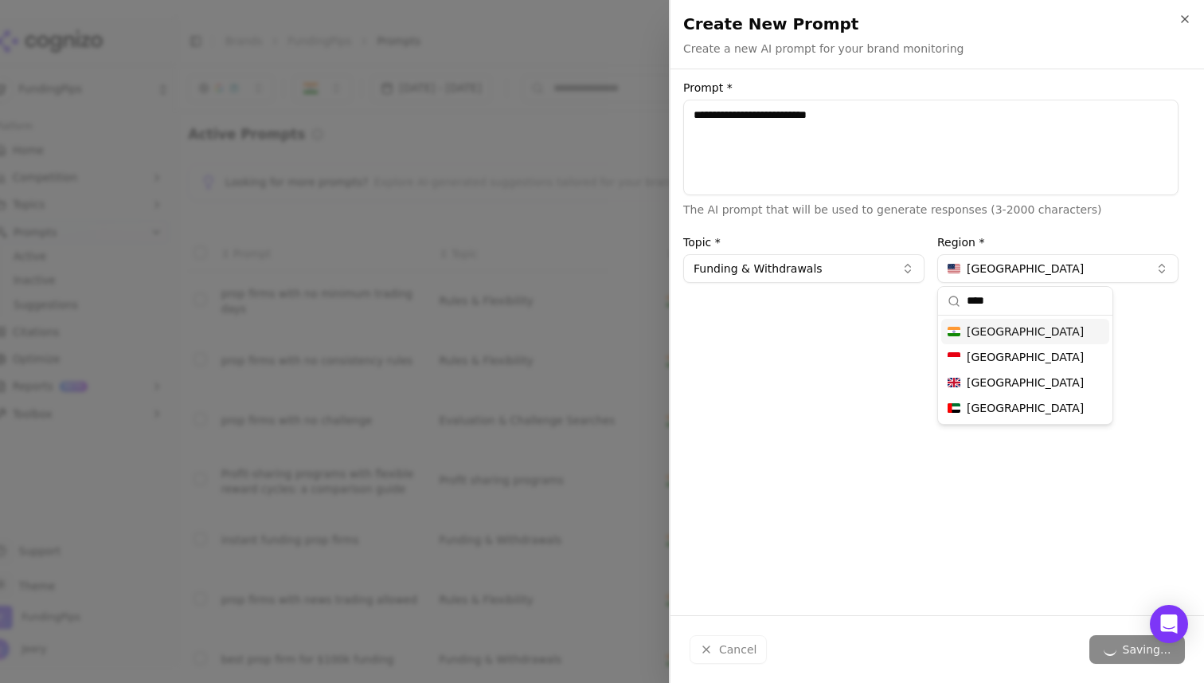
type input "****"
click at [1010, 326] on div "India" at bounding box center [1025, 331] width 168 height 25
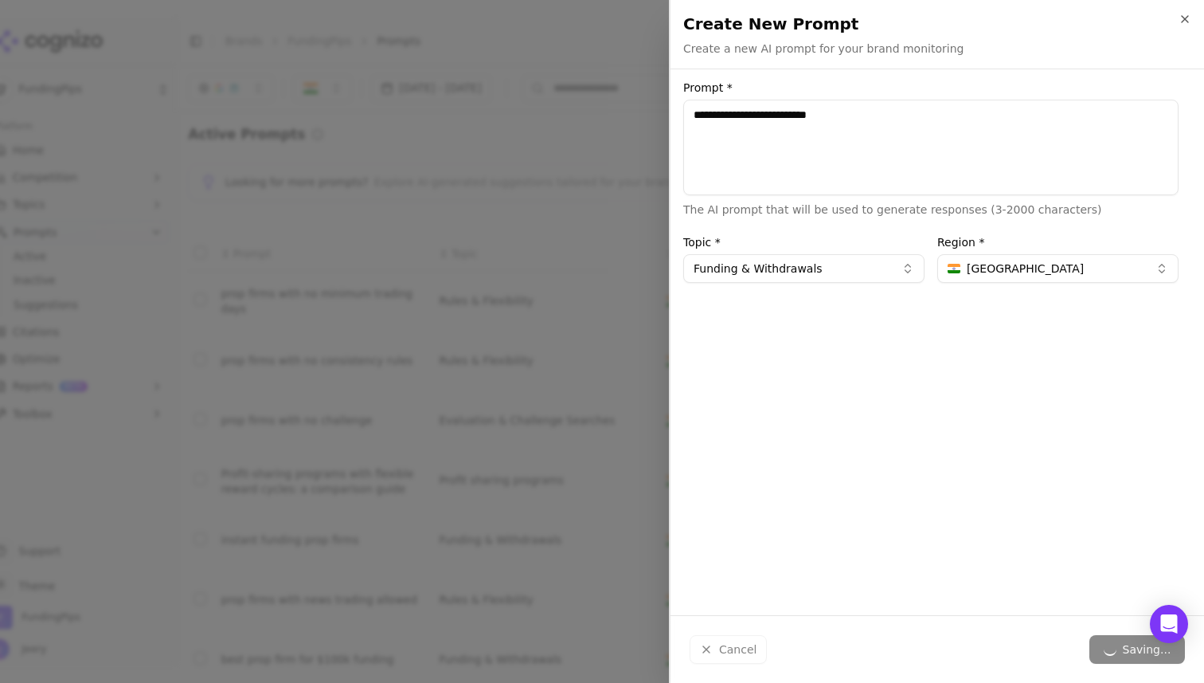
click at [1055, 583] on div "**********" at bounding box center [931, 342] width 521 height 520
click at [1187, 20] on icon "button" at bounding box center [1185, 19] width 6 height 6
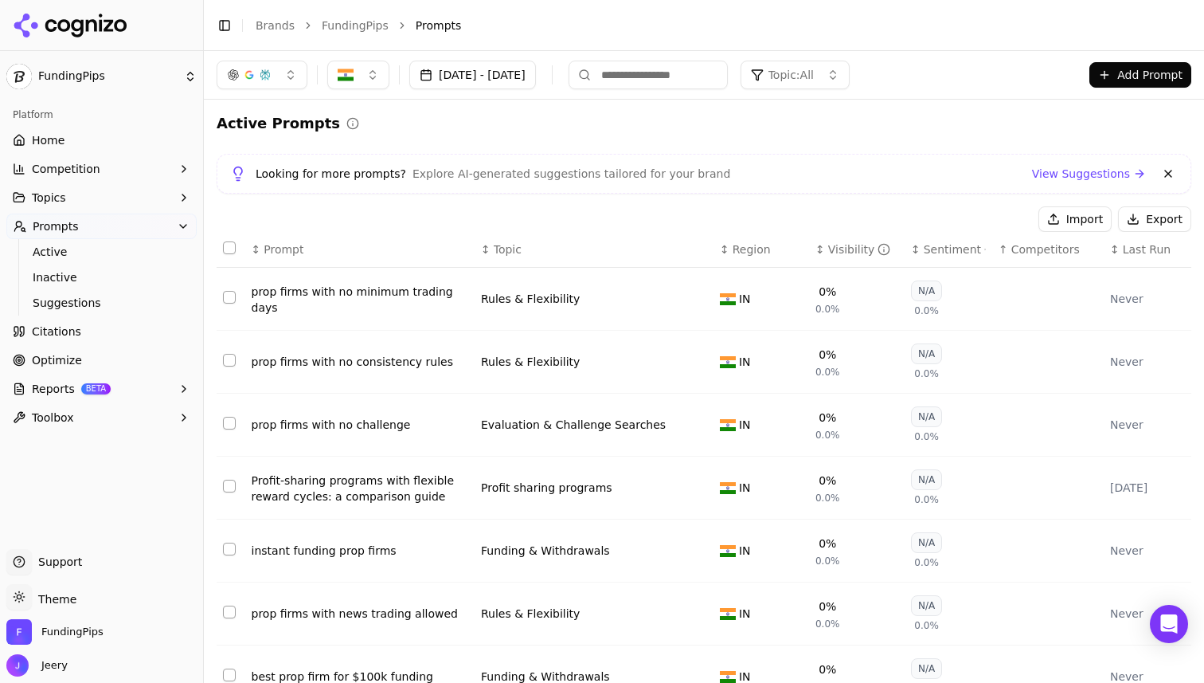
click at [1161, 74] on button "Add Prompt" at bounding box center [1141, 74] width 102 height 25
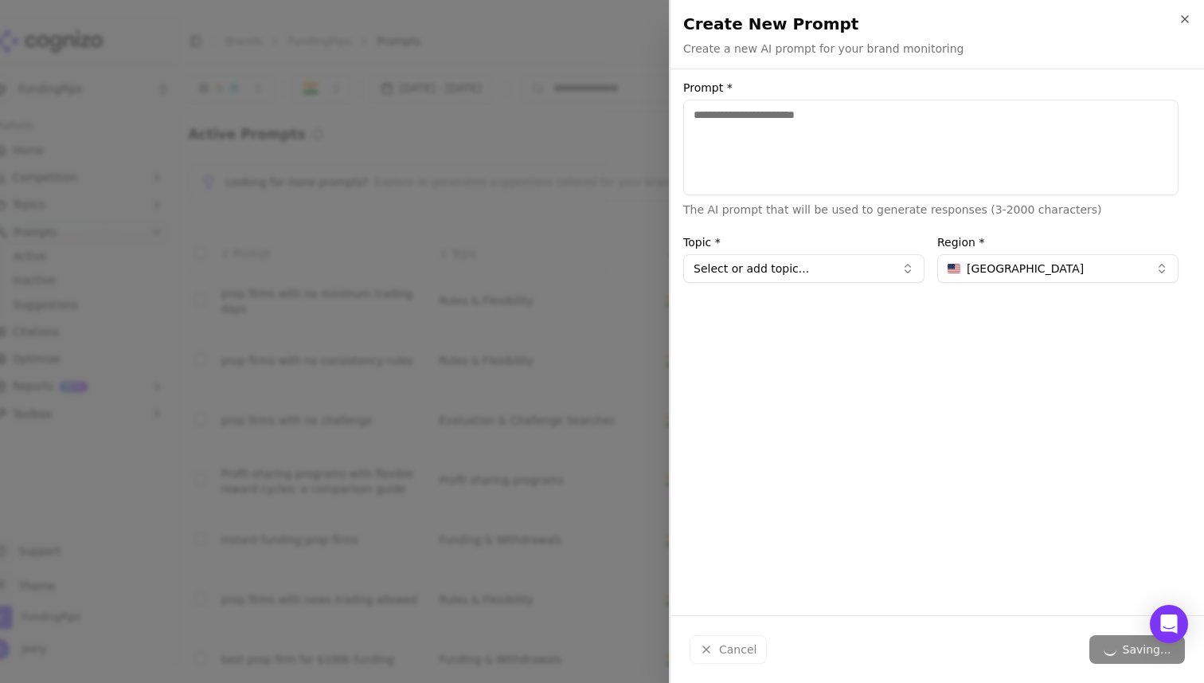
click at [721, 654] on div "Cancel Saving..." at bounding box center [938, 649] width 534 height 67
click at [708, 651] on div "Cancel Saving..." at bounding box center [938, 649] width 534 height 67
click at [863, 483] on div "Prompt * The AI prompt that will be used to generate responses (3-2000 characte…" at bounding box center [931, 342] width 521 height 520
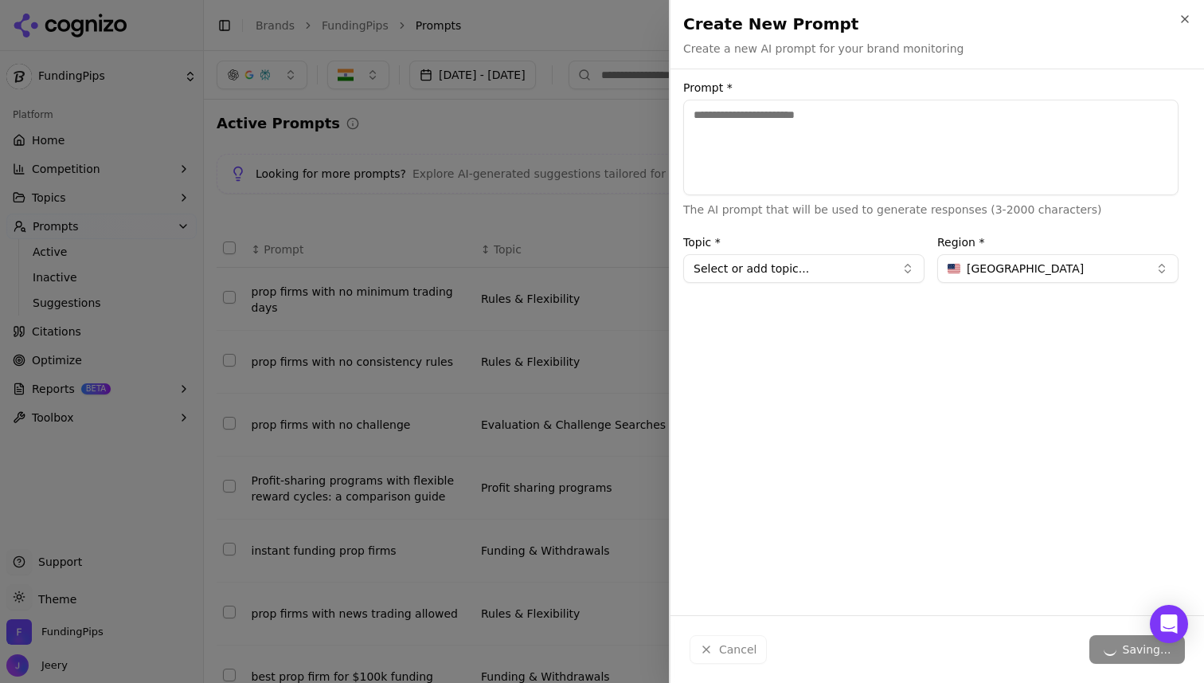
click at [515, 309] on div at bounding box center [602, 341] width 1204 height 683
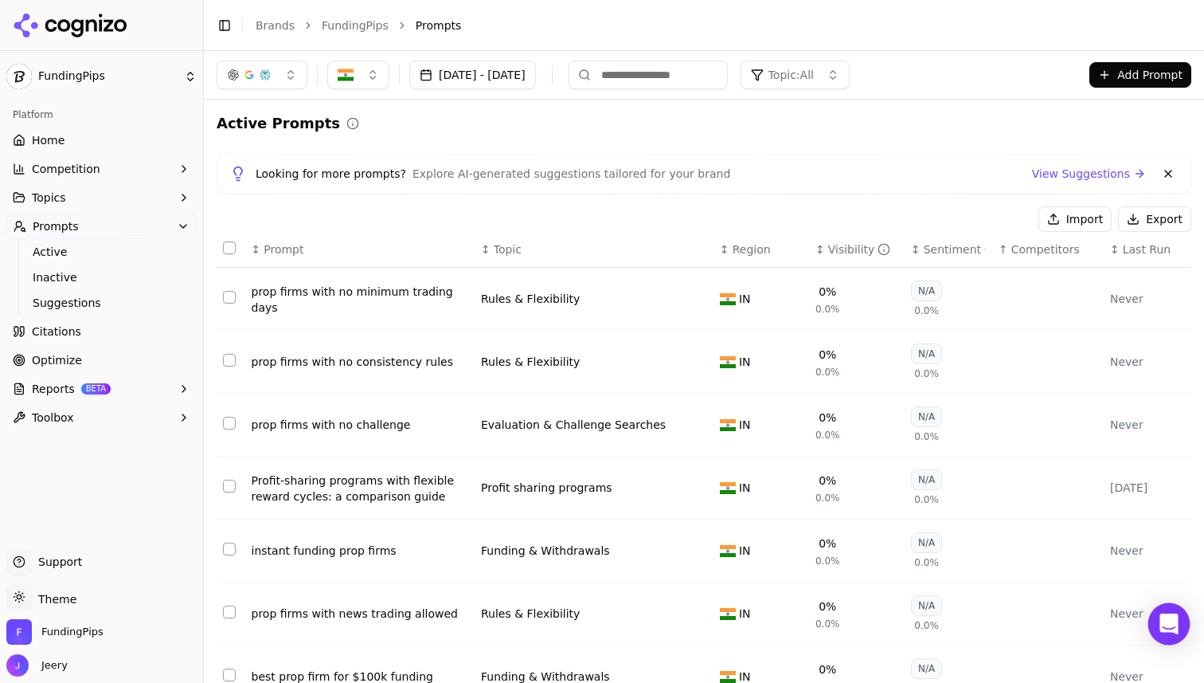
click at [1168, 633] on div "Open Intercom Messenger" at bounding box center [1169, 624] width 42 height 42
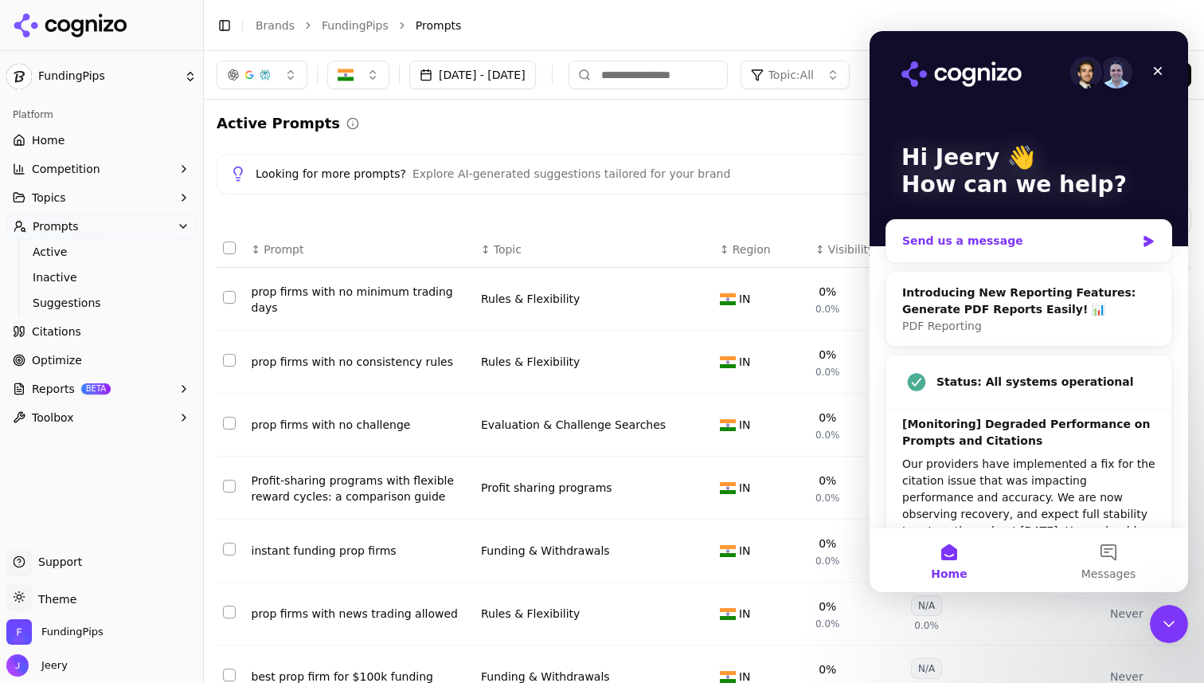
click at [988, 245] on div "Send us a message" at bounding box center [1018, 241] width 233 height 17
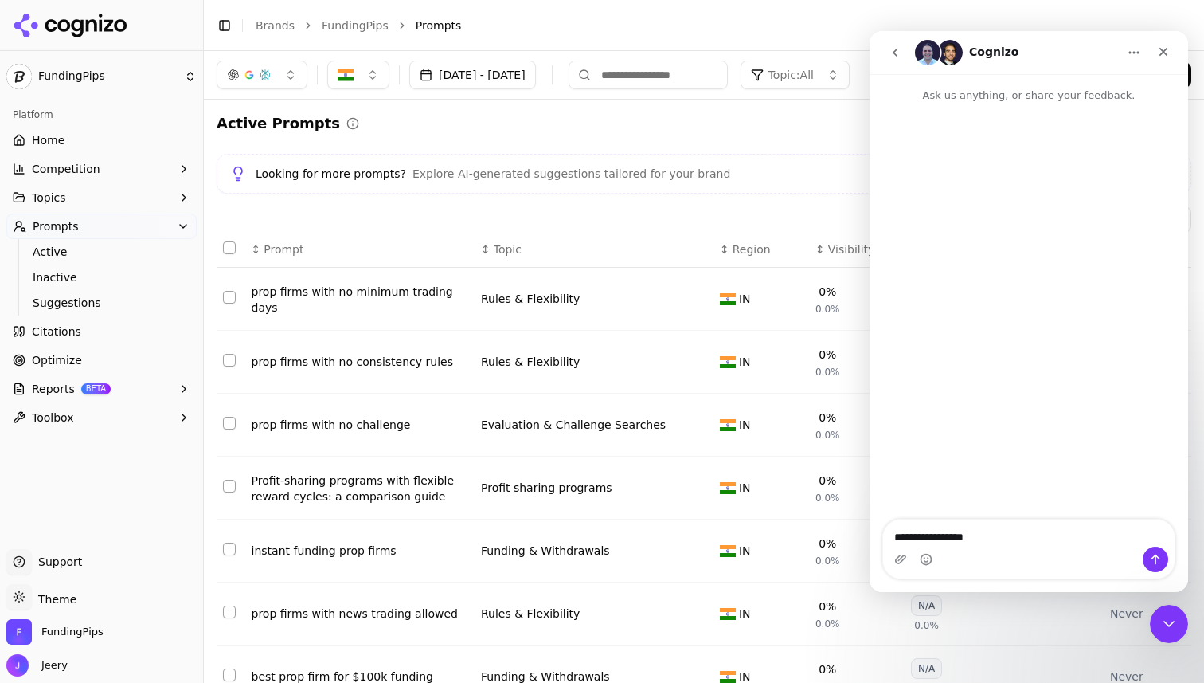
type textarea "**********"
click at [70, 23] on icon at bounding box center [70, 26] width 115 height 24
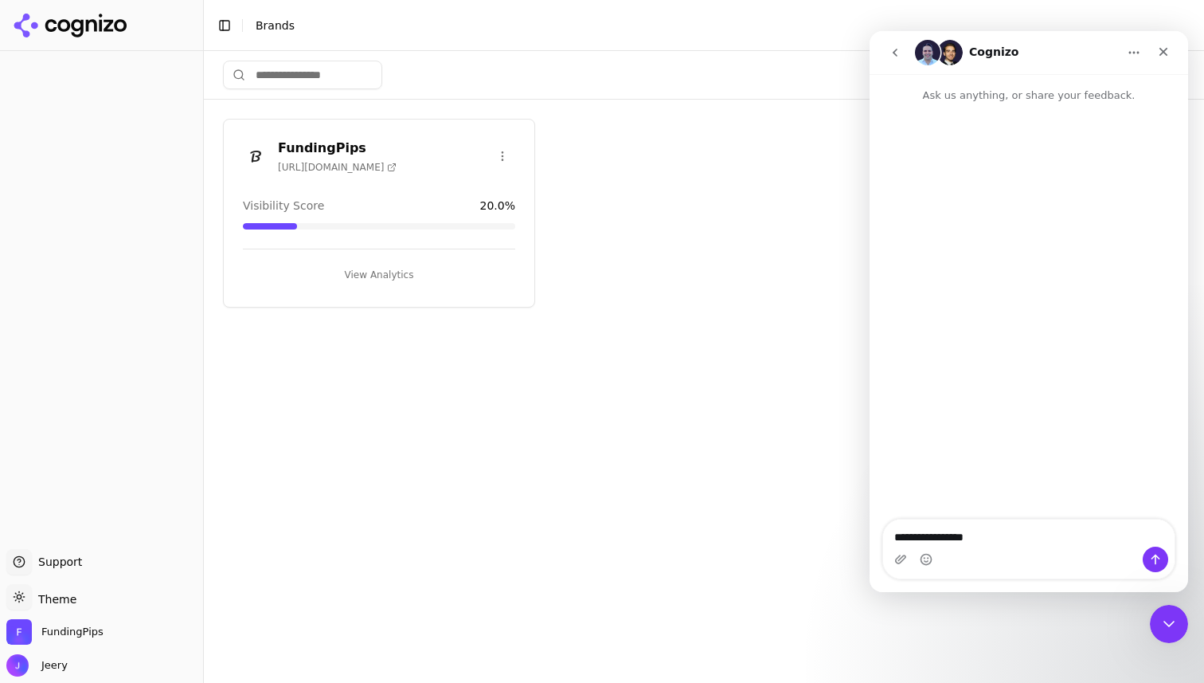
click at [327, 374] on div "Create Brand FundingPips https://fundingpips.com Visibility Score 20.0 % View A…" at bounding box center [704, 367] width 1000 height 632
click at [55, 634] on span "FundingPips" at bounding box center [72, 631] width 62 height 14
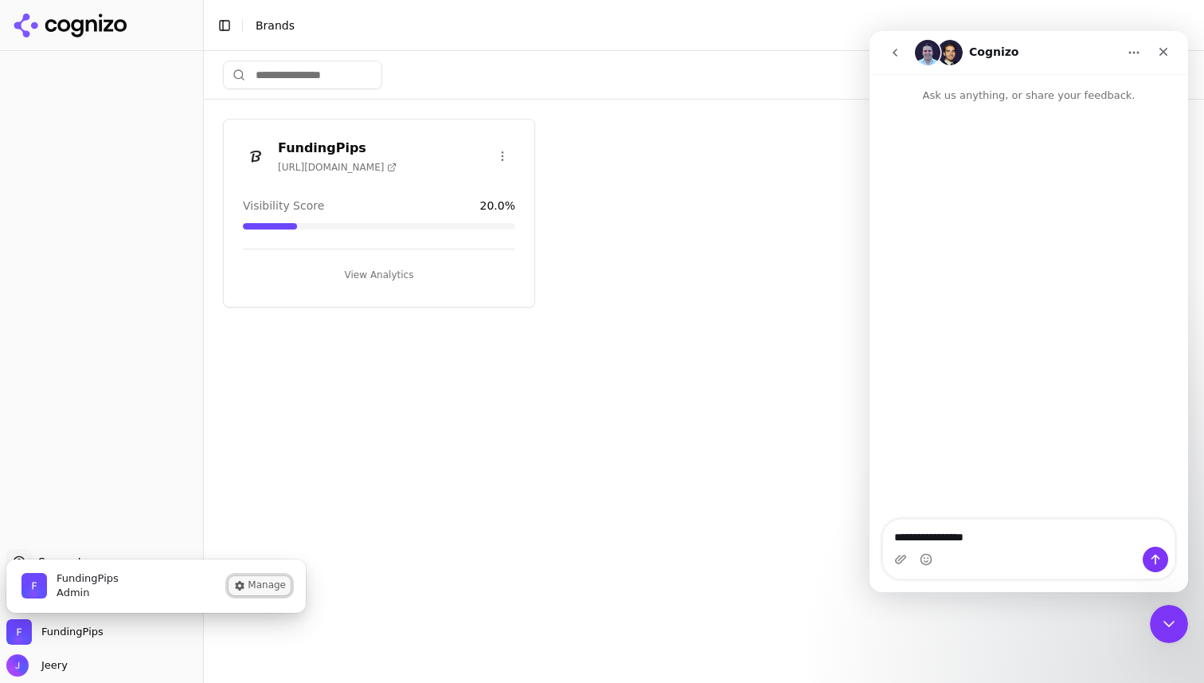
click at [272, 577] on button "Manage" at bounding box center [260, 585] width 62 height 19
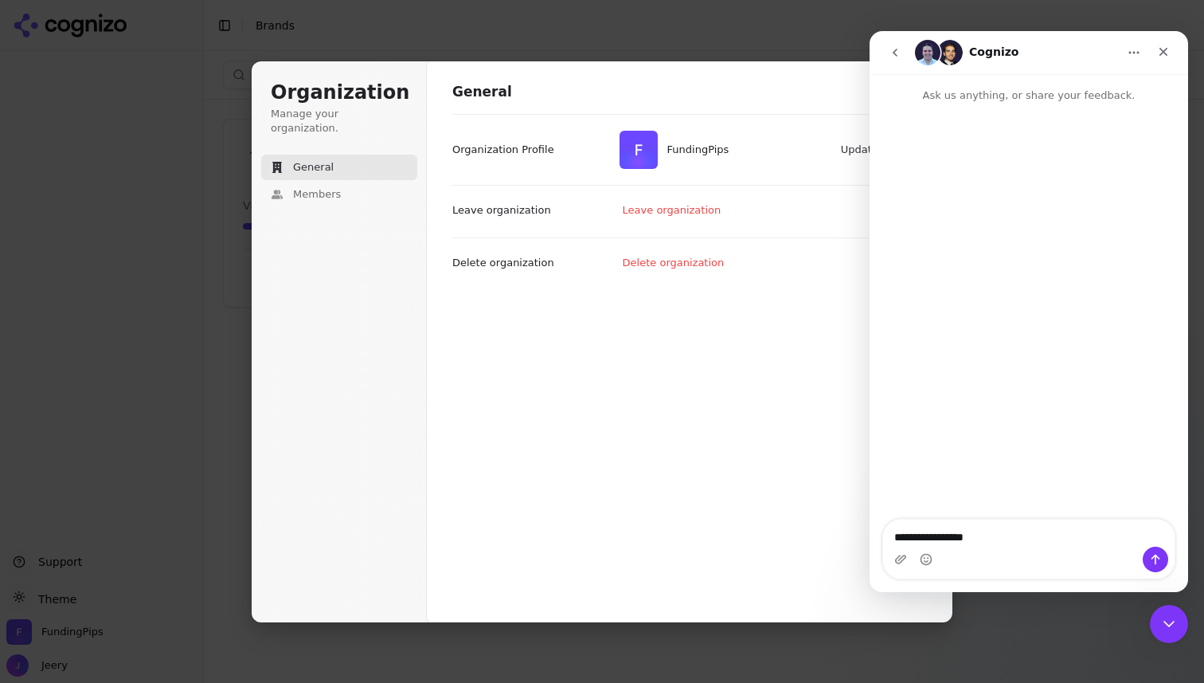
click at [690, 89] on h1 "General" at bounding box center [689, 92] width 475 height 19
drag, startPoint x: 691, startPoint y: 94, endPoint x: 569, endPoint y: 127, distance: 126.2
click at [569, 127] on div "General FundingPips Update profile Organization Profile Leave organization Leav…" at bounding box center [689, 193] width 475 height 221
click at [758, 86] on h1 "General" at bounding box center [689, 92] width 475 height 19
click at [359, 182] on button "Members" at bounding box center [339, 194] width 156 height 25
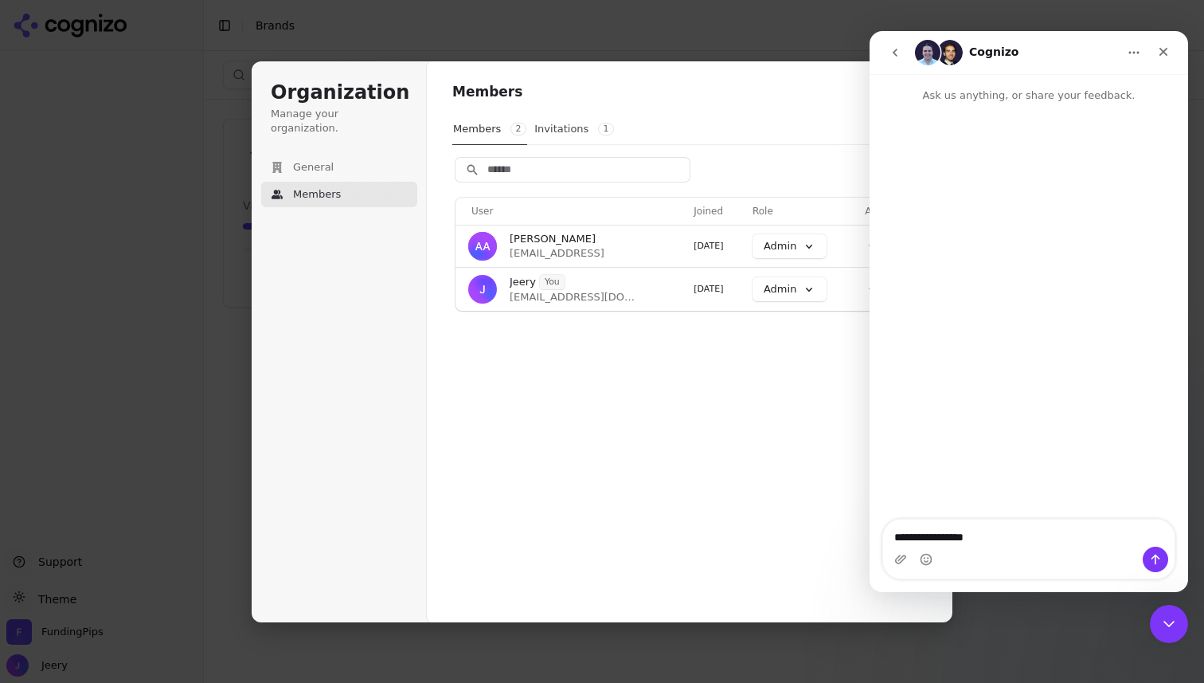
click at [796, 119] on div "Members 2 Invitations 1" at bounding box center [689, 129] width 475 height 31
click at [896, 51] on icon "go back" at bounding box center [895, 52] width 13 height 13
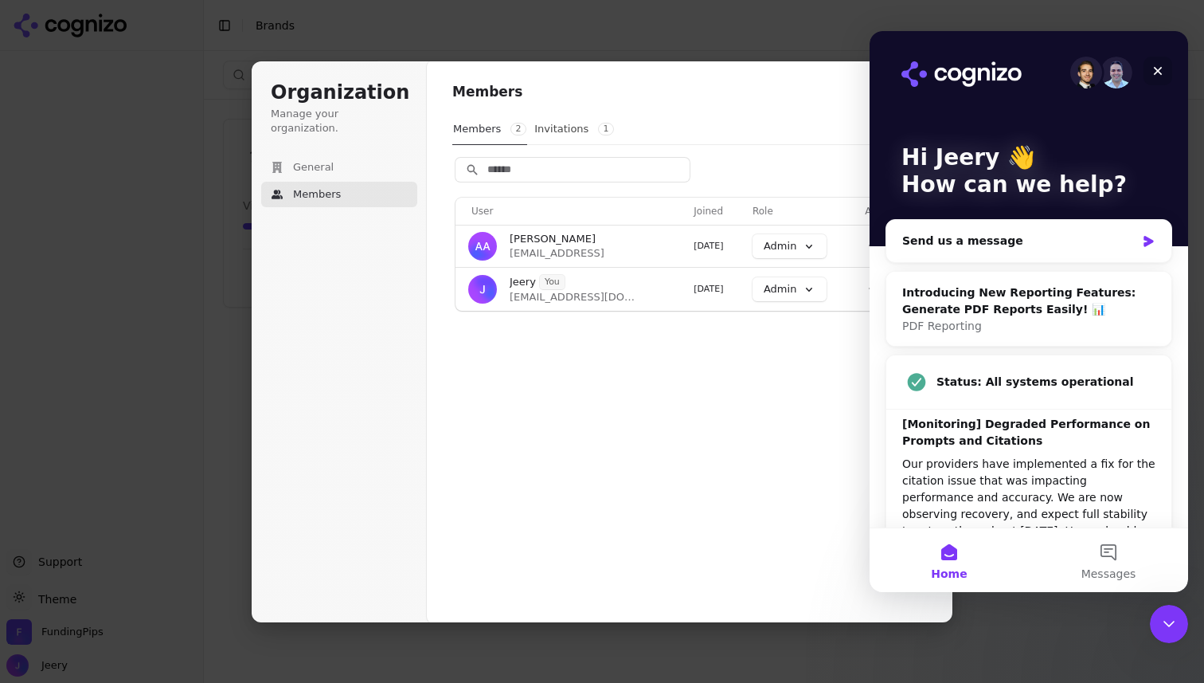
click at [1157, 72] on icon "Close" at bounding box center [1158, 71] width 9 height 9
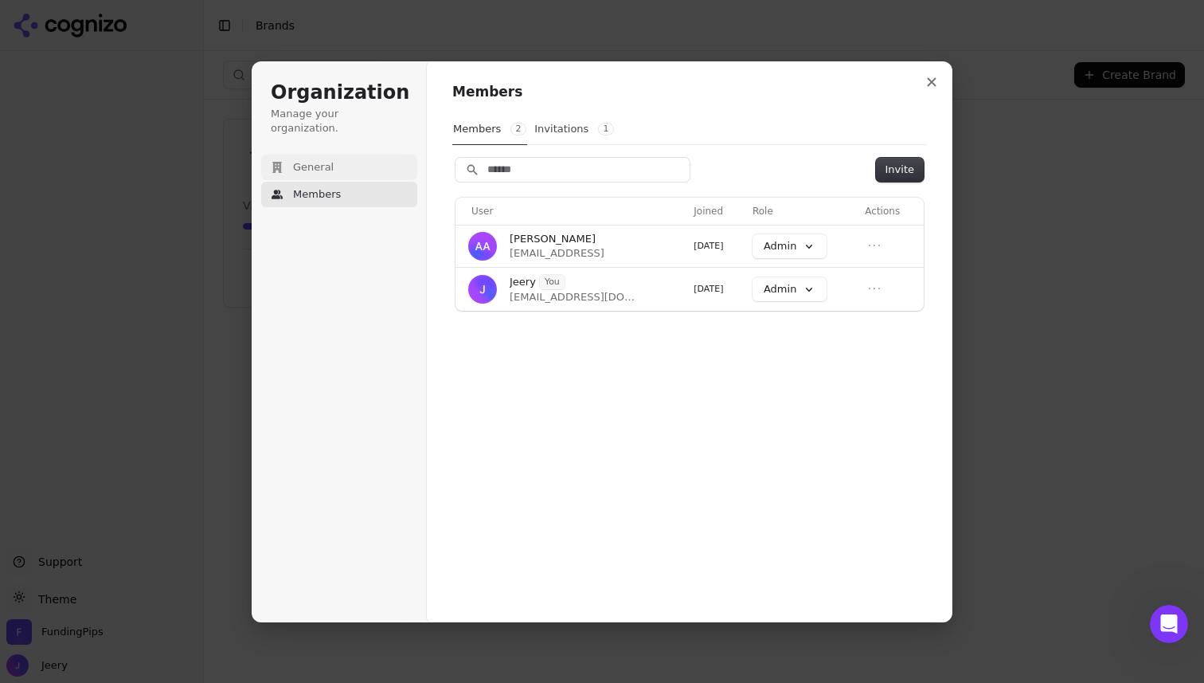
click at [336, 157] on button "General" at bounding box center [339, 167] width 156 height 25
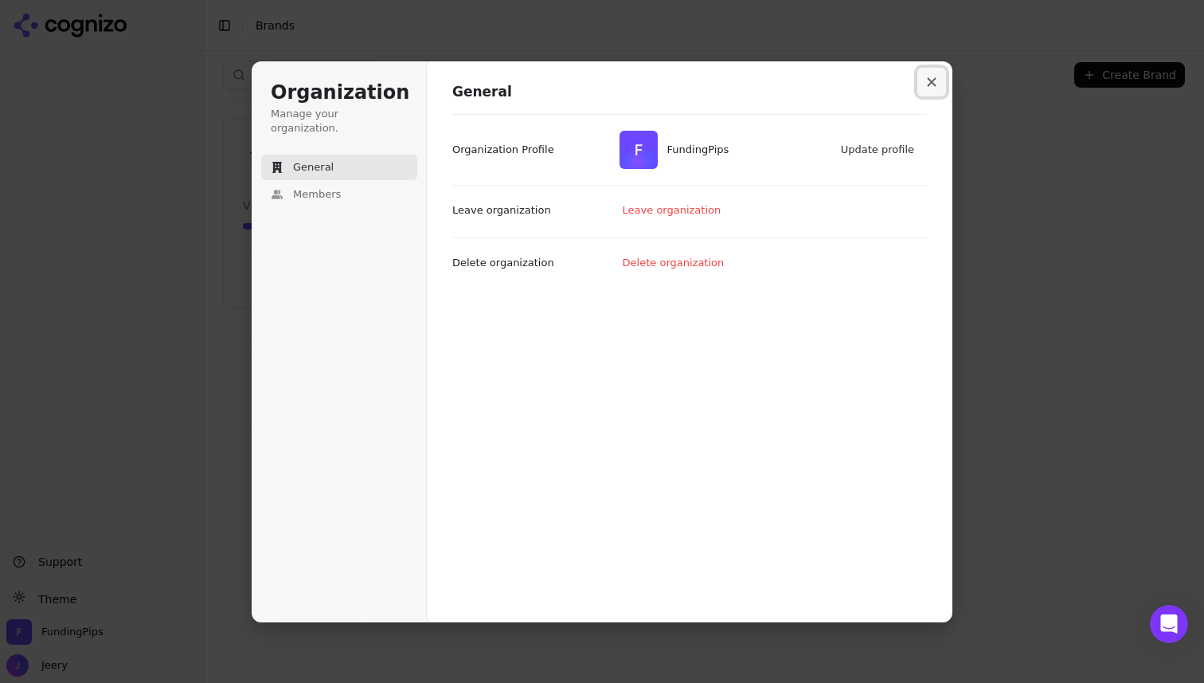
click at [933, 80] on icon "Close modal" at bounding box center [932, 81] width 9 height 9
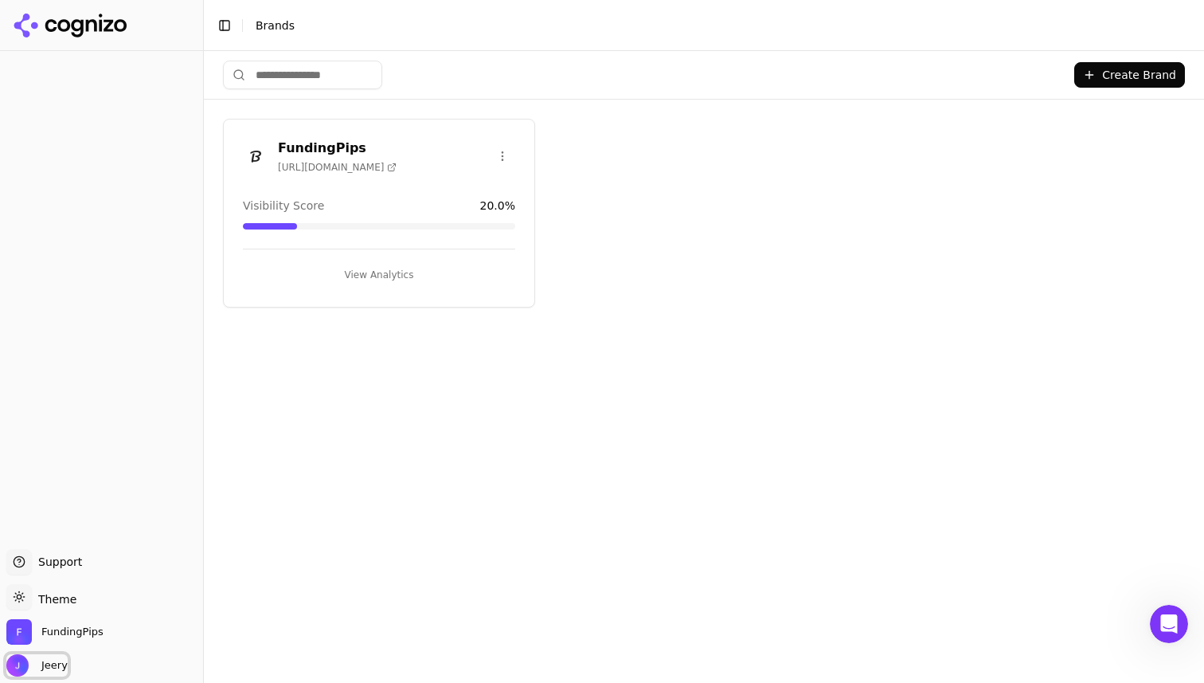
click at [57, 664] on span "Jeery" at bounding box center [51, 665] width 33 height 14
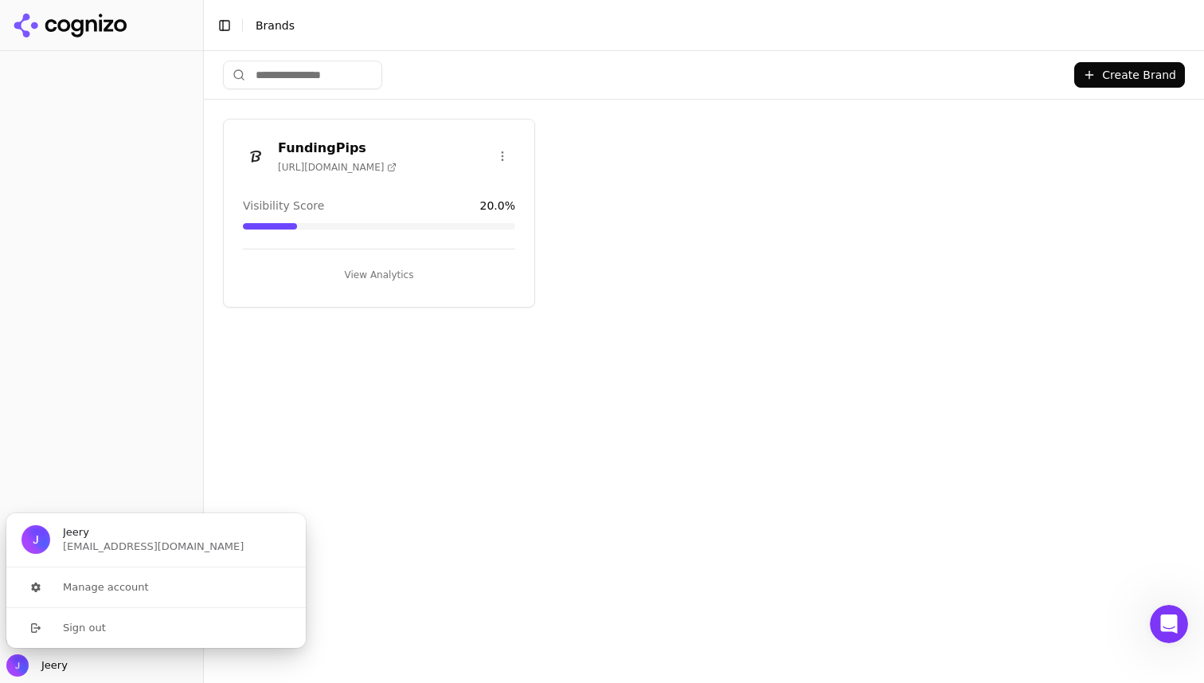
click at [475, 486] on div "Create Brand FundingPips https://fundingpips.com Visibility Score 20.0 % View A…" at bounding box center [704, 367] width 1000 height 632
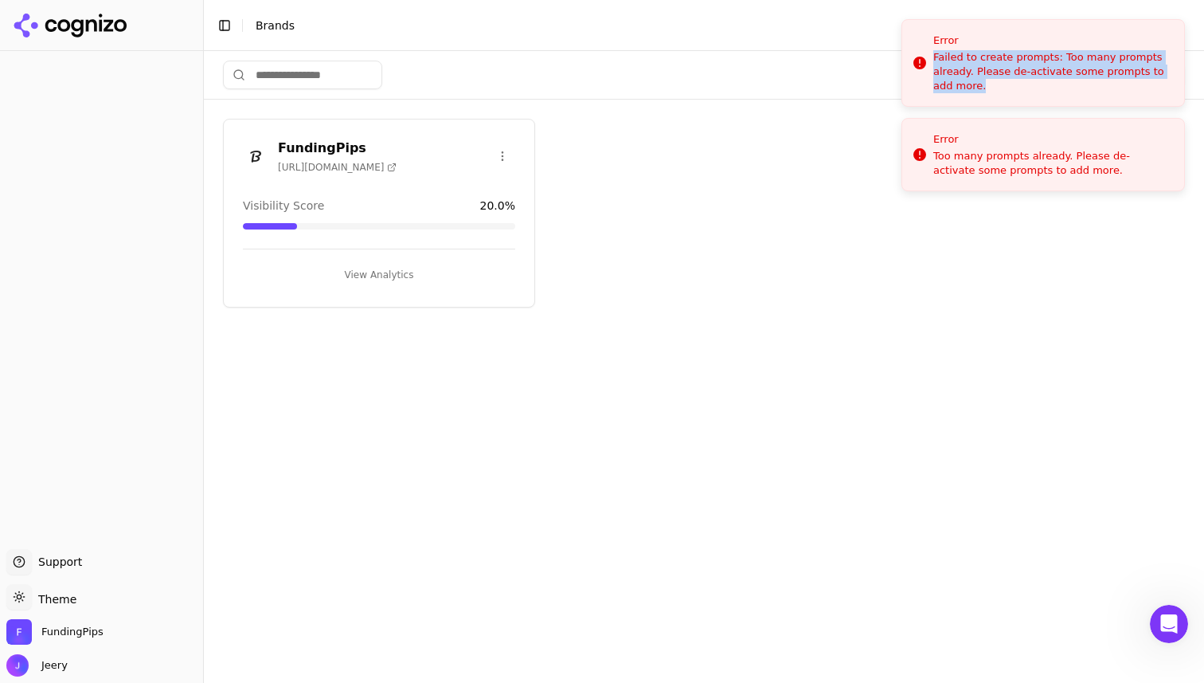
drag, startPoint x: 935, startPoint y: 61, endPoint x: 1010, endPoint y: 92, distance: 80.8
click at [1009, 92] on div "Failed to create prompts: Too many prompts already. Please de-activate some pro…" at bounding box center [1052, 72] width 238 height 44
click at [994, 88] on div "Failed to create prompts: Too many prompts already. Please de-activate some pro…" at bounding box center [1052, 72] width 238 height 44
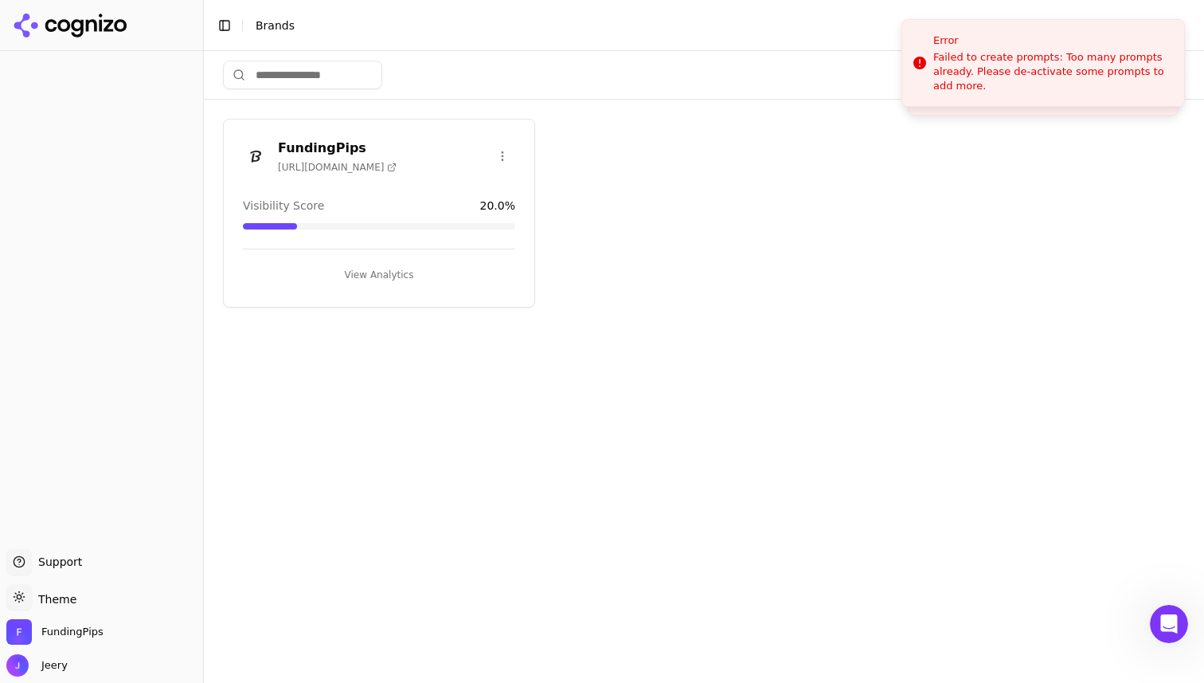
click at [325, 190] on div "FundingPips https://fundingpips.com Visibility Score 20.0 % View Analytics" at bounding box center [379, 213] width 312 height 189
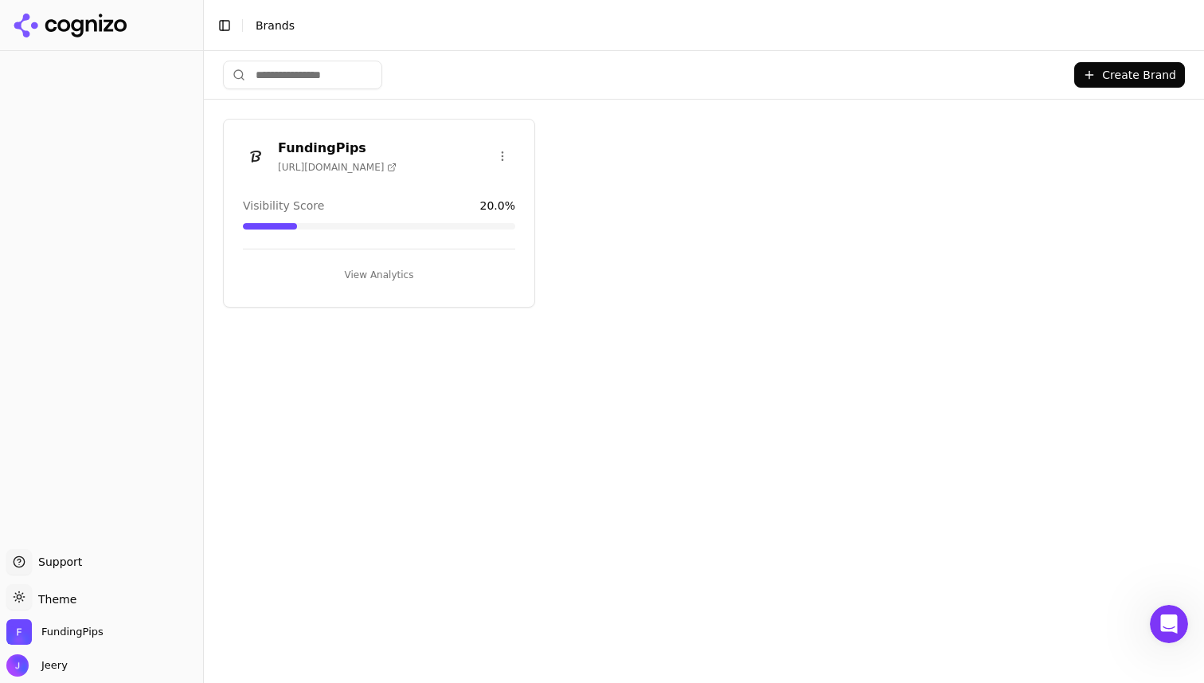
click at [383, 190] on div "FundingPips https://fundingpips.com Visibility Score 20.0 % View Analytics" at bounding box center [379, 213] width 312 height 189
click at [267, 143] on div at bounding box center [255, 155] width 25 height 25
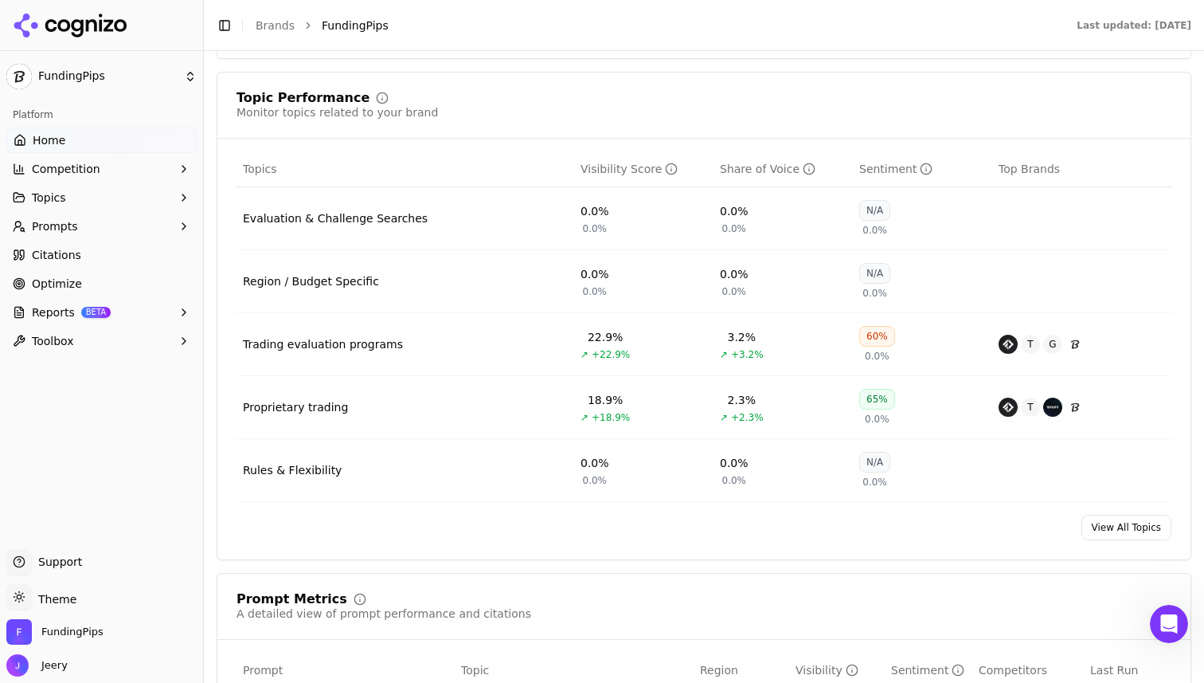
scroll to position [640, 0]
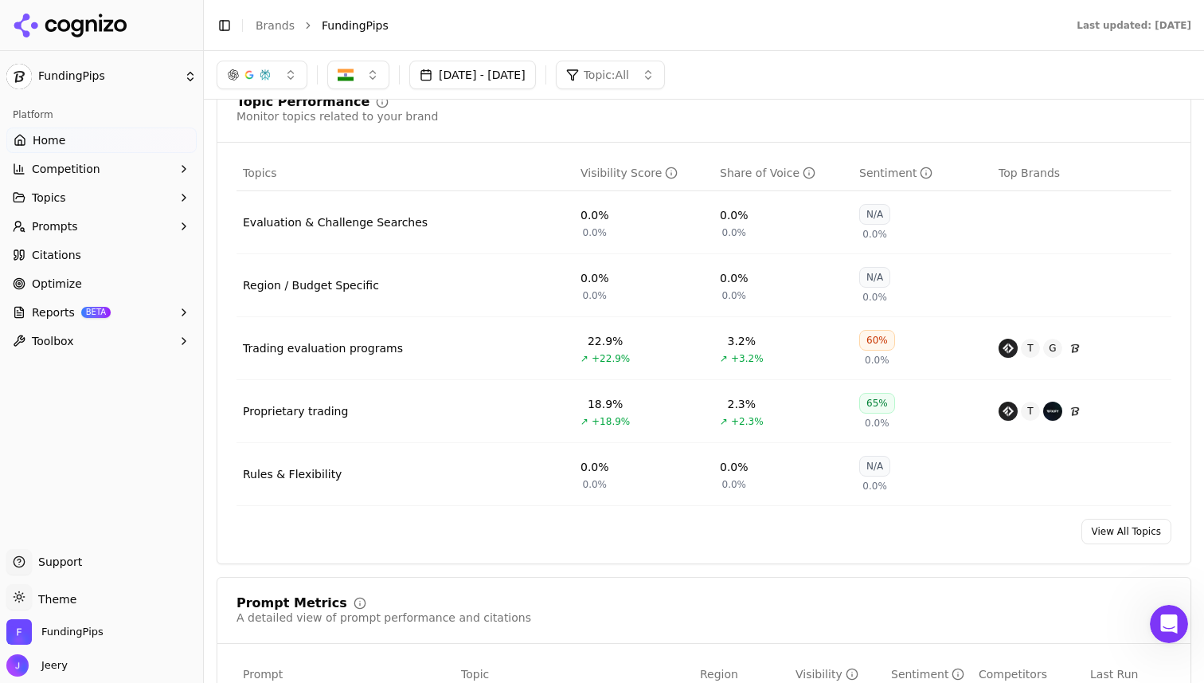
click at [349, 229] on div "Evaluation & Challenge Searches" at bounding box center [335, 222] width 185 height 16
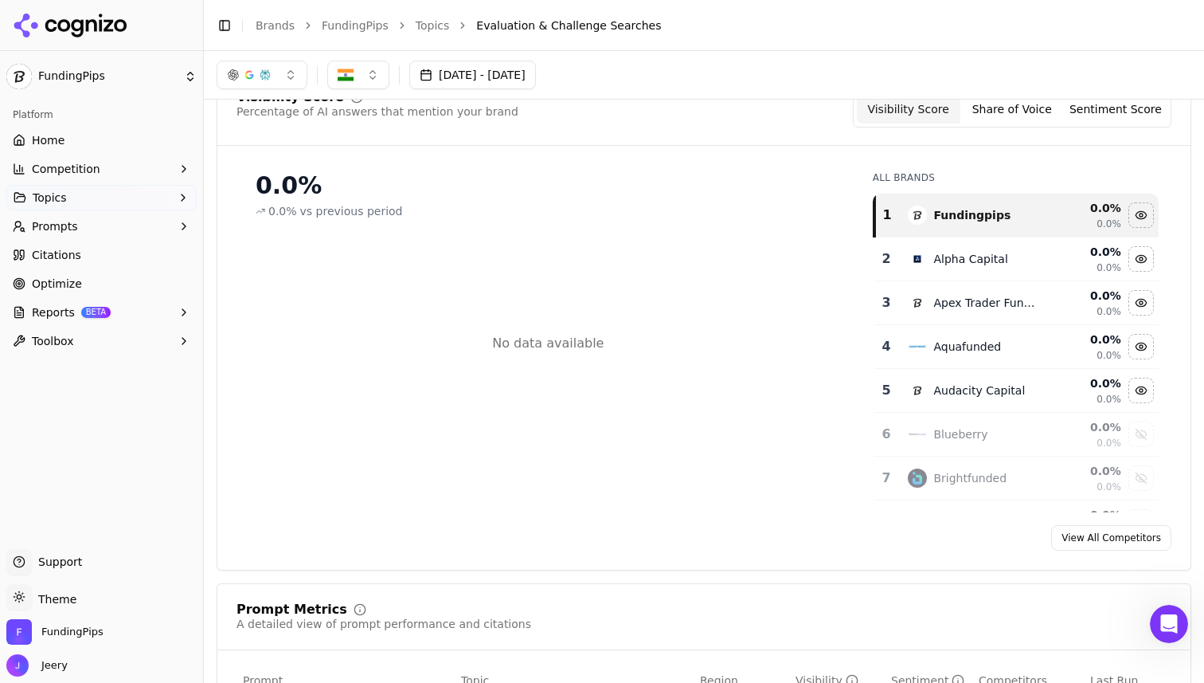
scroll to position [63, 0]
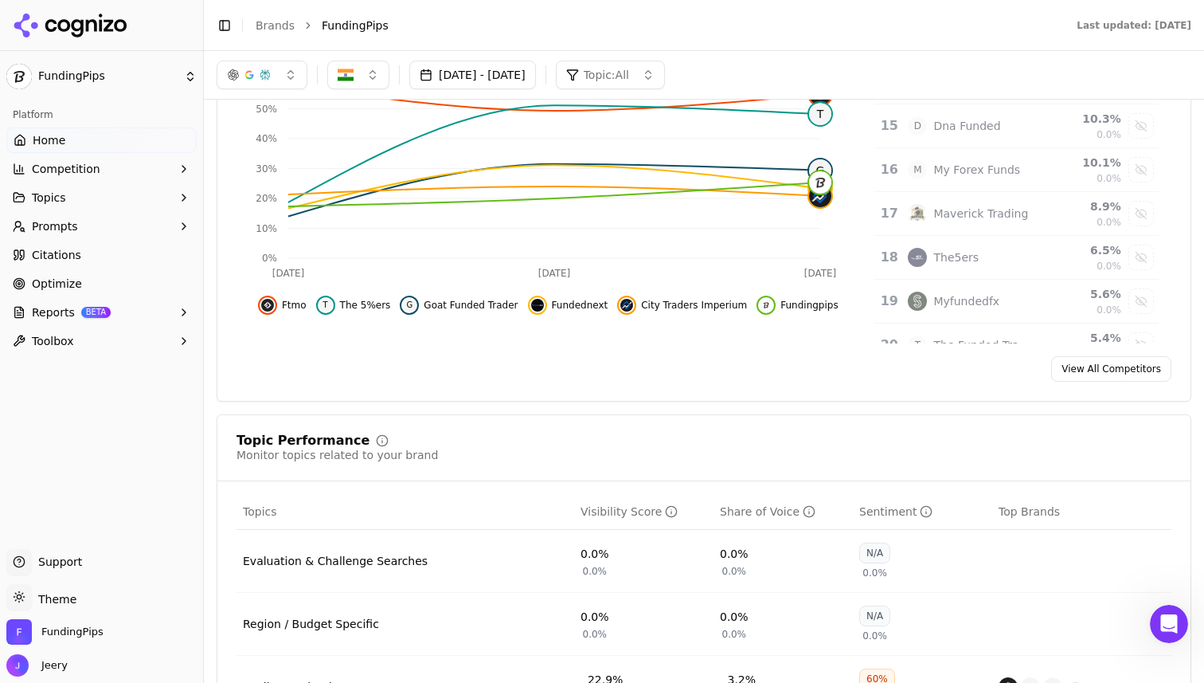
scroll to position [276, 0]
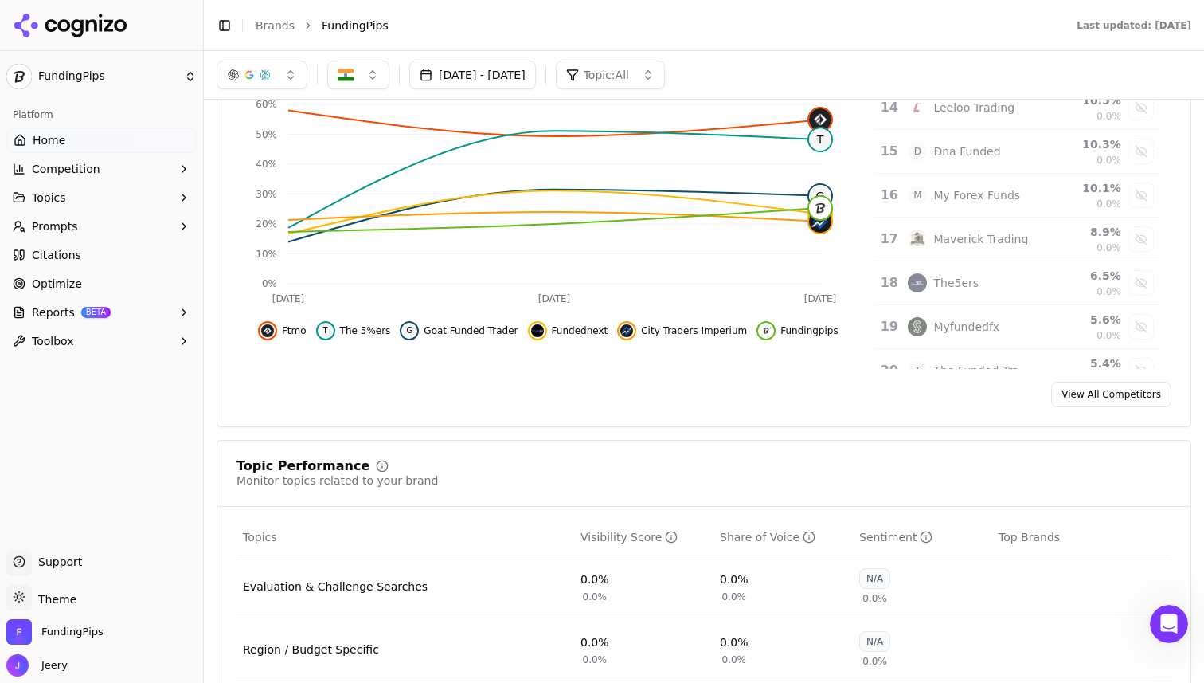
click at [1092, 388] on link "View All Competitors" at bounding box center [1111, 394] width 120 height 25
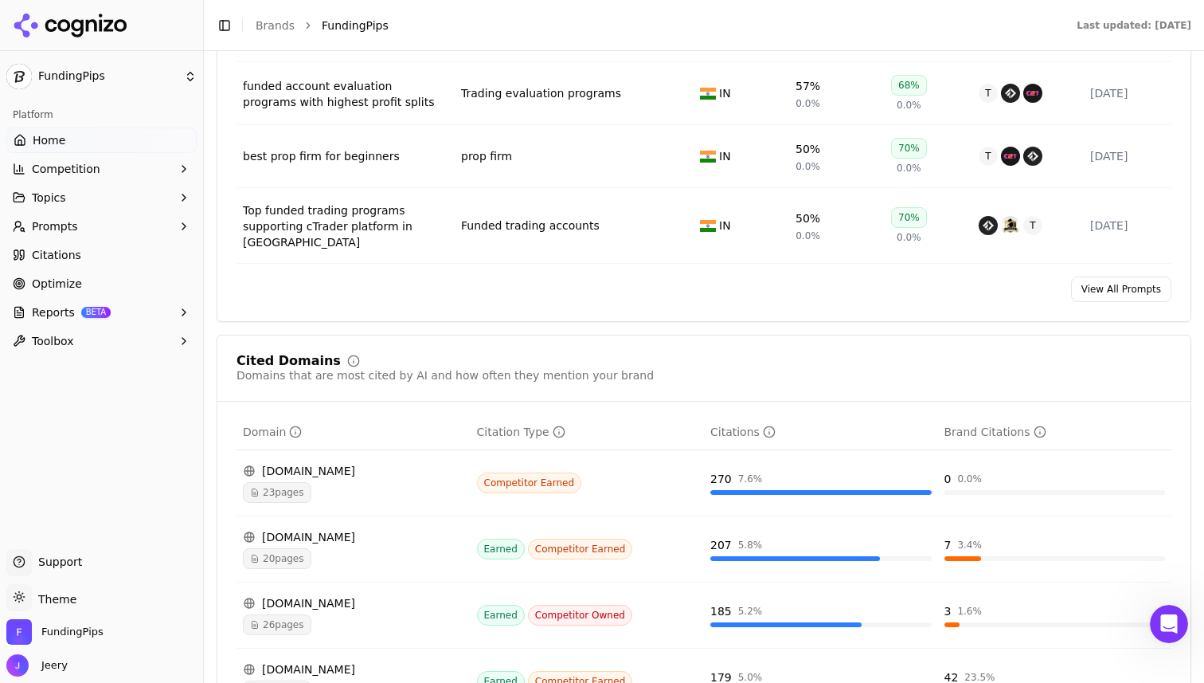
scroll to position [1418, 0]
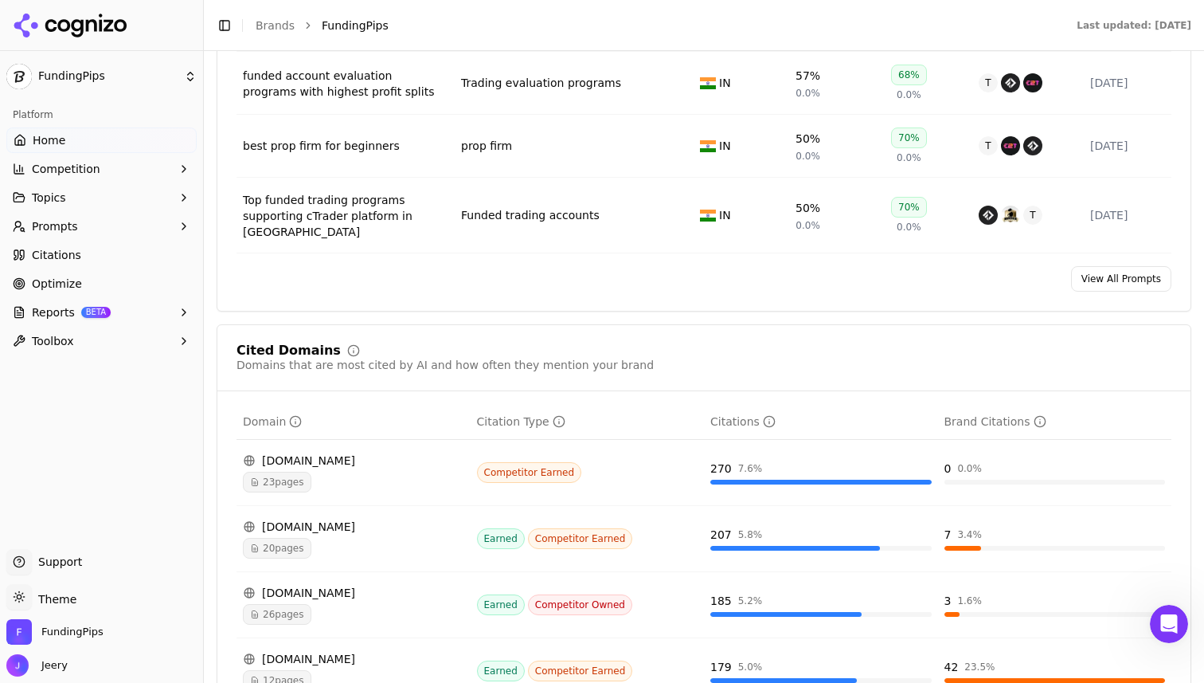
click at [1086, 266] on link "View All Prompts" at bounding box center [1121, 278] width 100 height 25
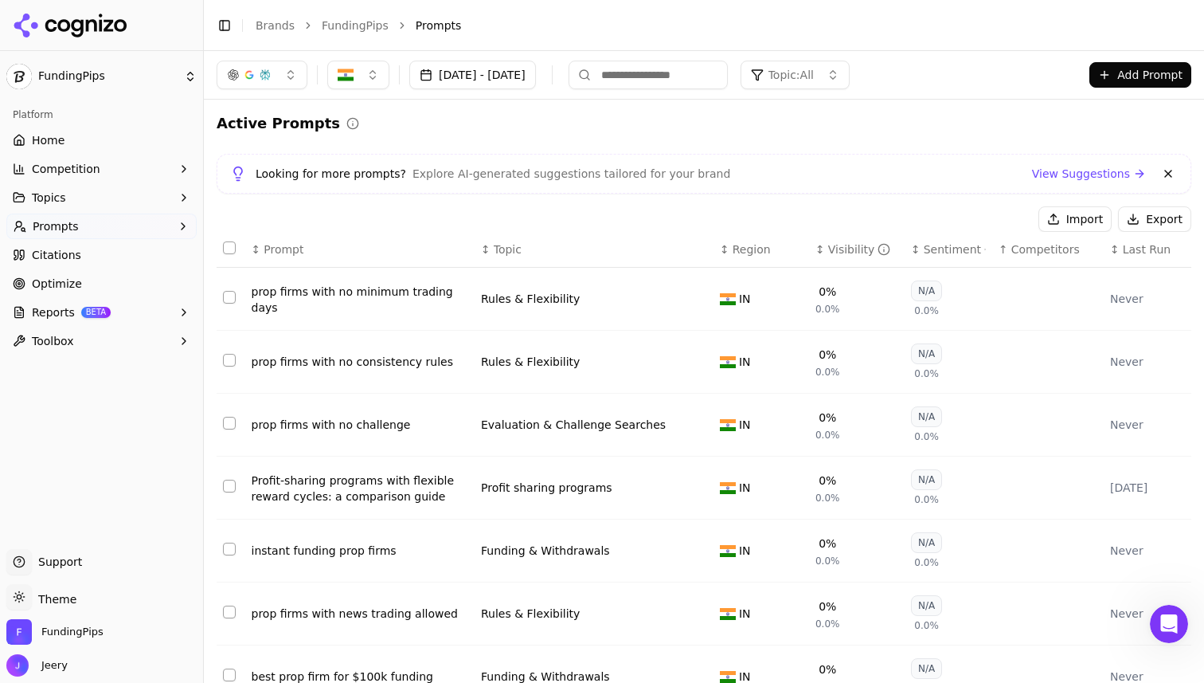
click at [536, 80] on button "[DATE] - [DATE]" at bounding box center [472, 75] width 127 height 29
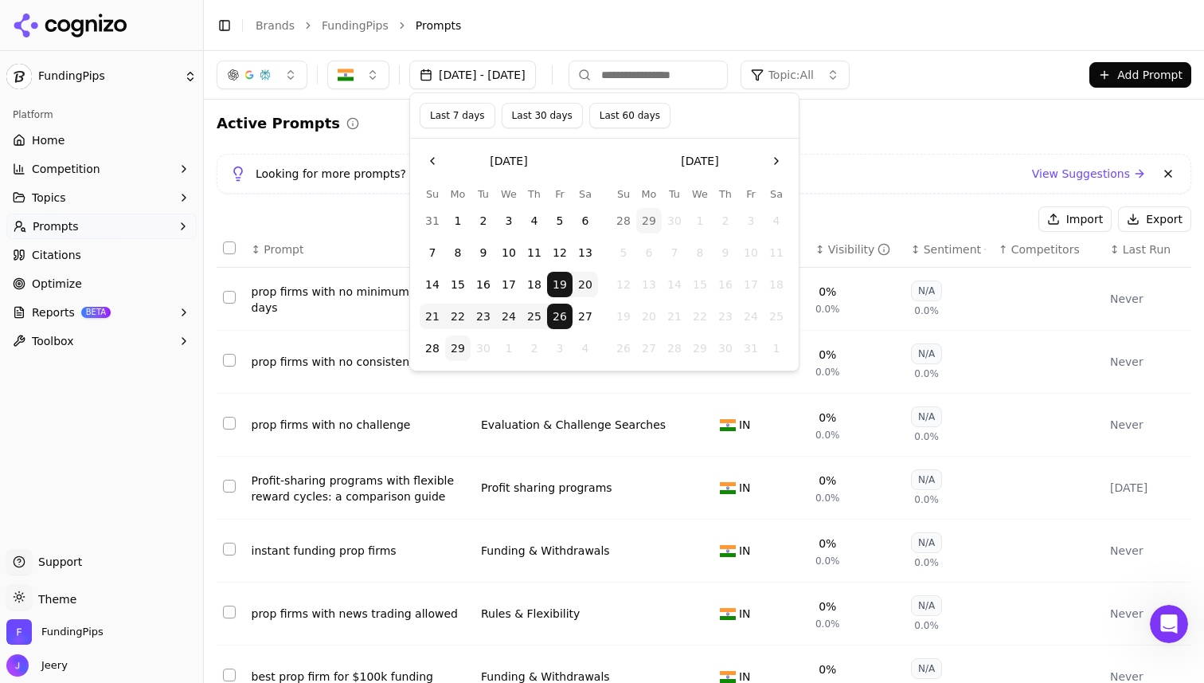
click at [862, 139] on div "Active Prompts Looking for more prompts? Explore AI-generated suggestions tailo…" at bounding box center [704, 523] width 975 height 823
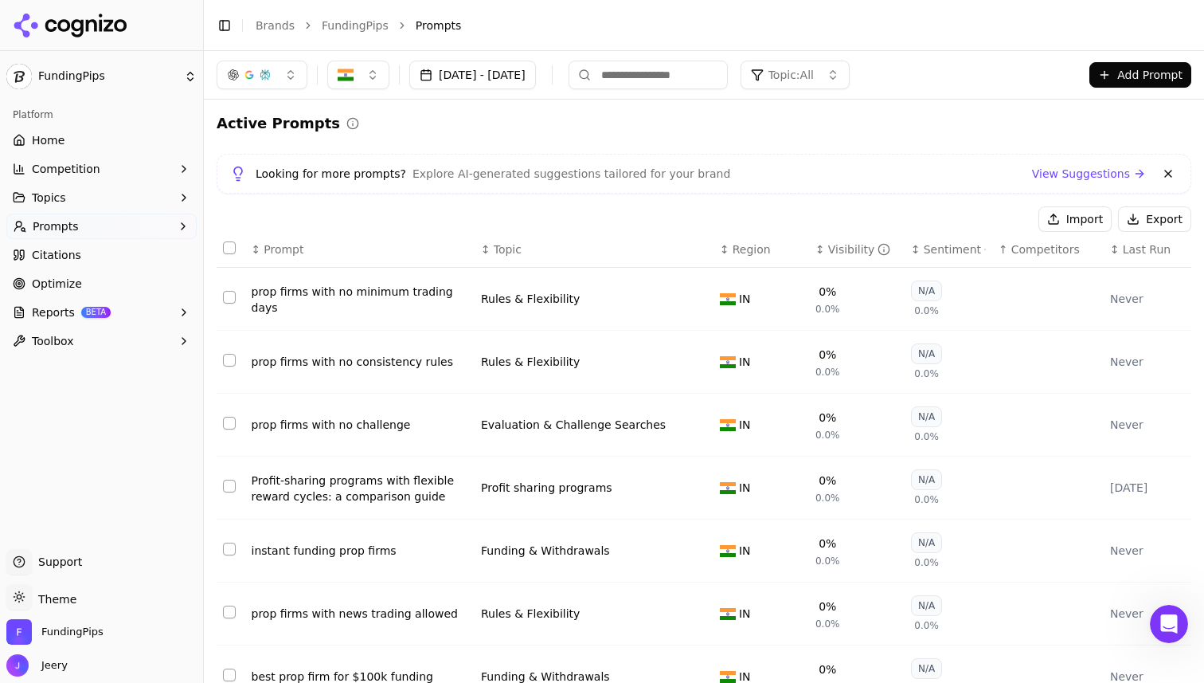
click at [814, 76] on span "Topic: All" at bounding box center [791, 75] width 45 height 16
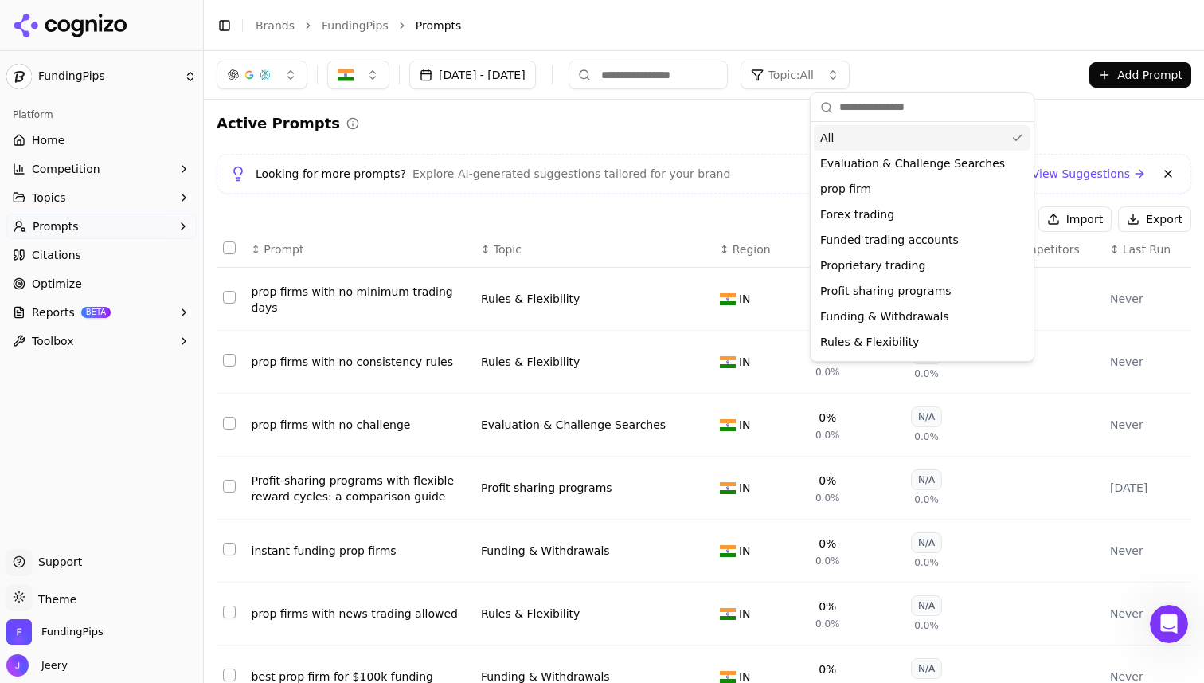
click at [1061, 137] on div "Active Prompts Looking for more prompts? Explore AI-generated suggestions tailo…" at bounding box center [704, 523] width 975 height 823
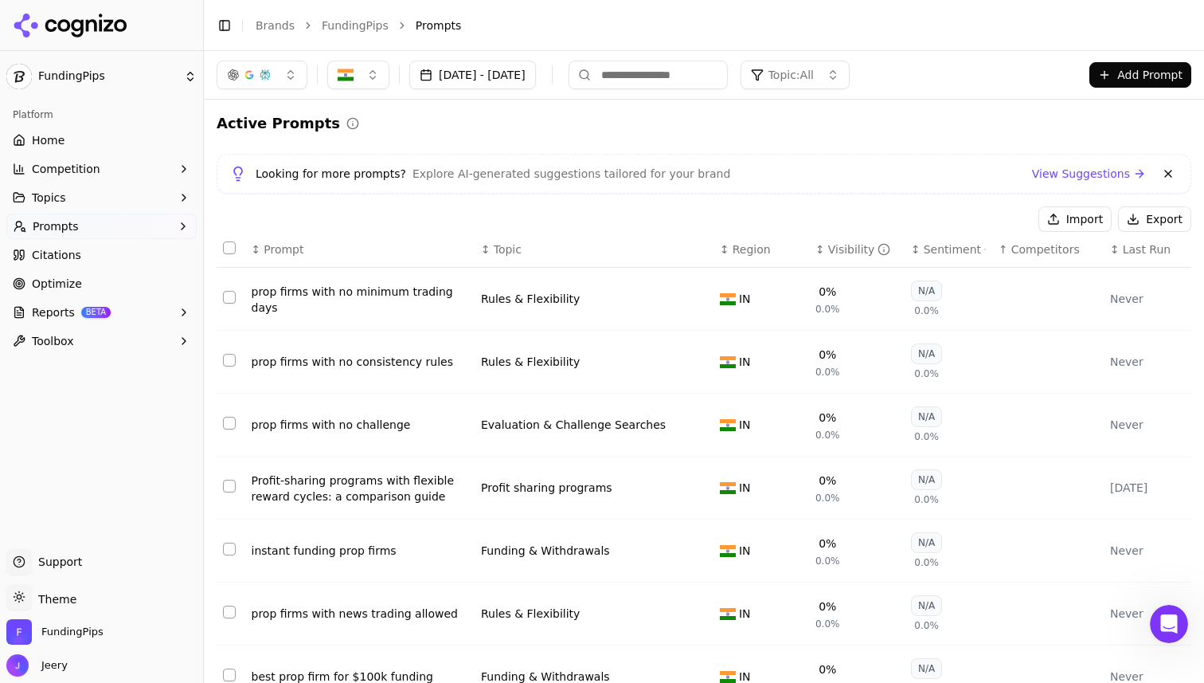
click at [1108, 69] on button "Add Prompt" at bounding box center [1141, 74] width 102 height 25
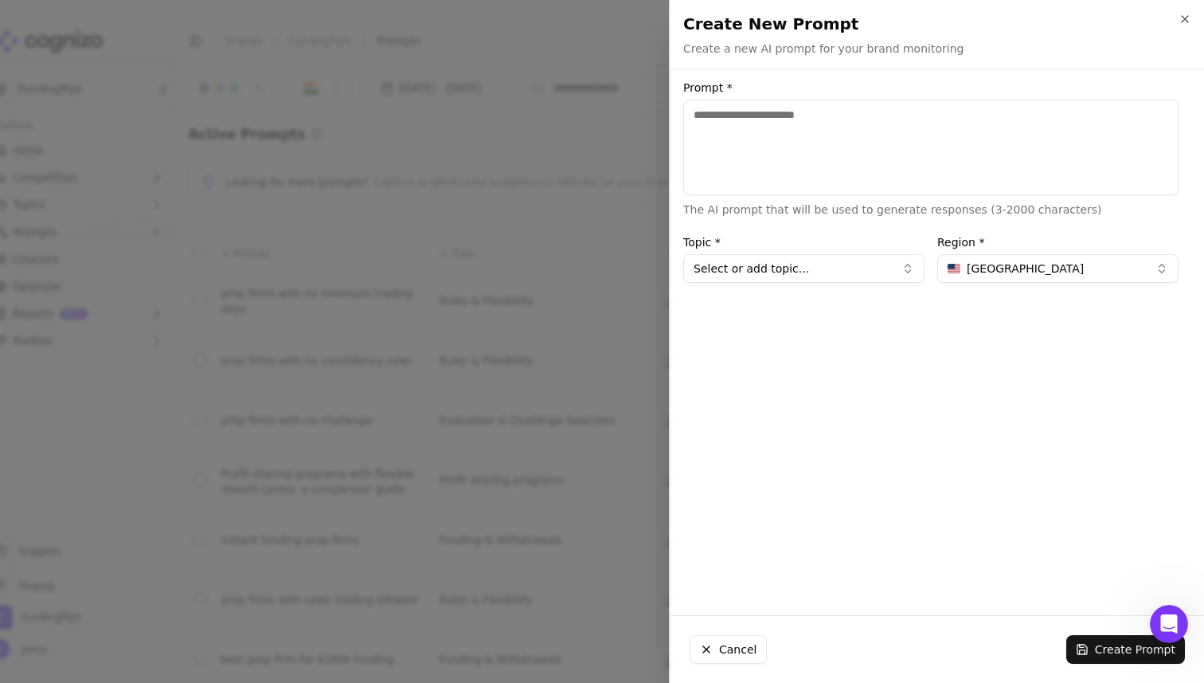
click at [770, 141] on textarea "Prompt *" at bounding box center [930, 148] width 495 height 96
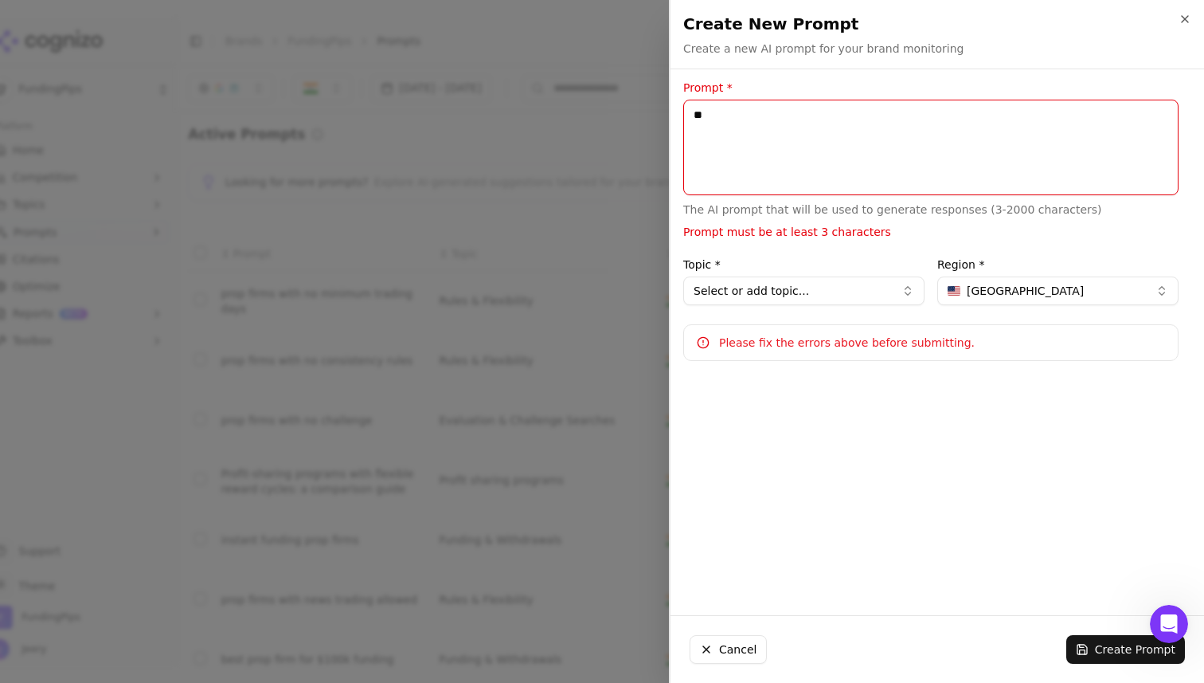
type textarea "*"
paste textarea "**********"
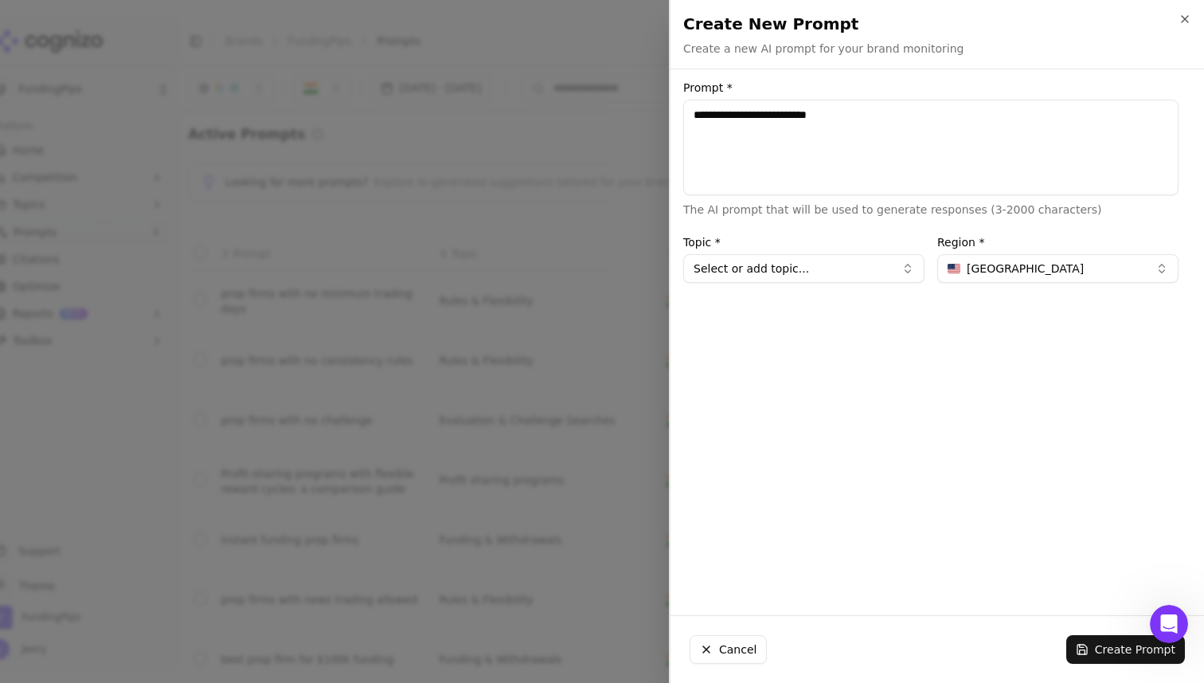
type textarea "**********"
click at [755, 268] on button "Select or add topic..." at bounding box center [803, 268] width 241 height 29
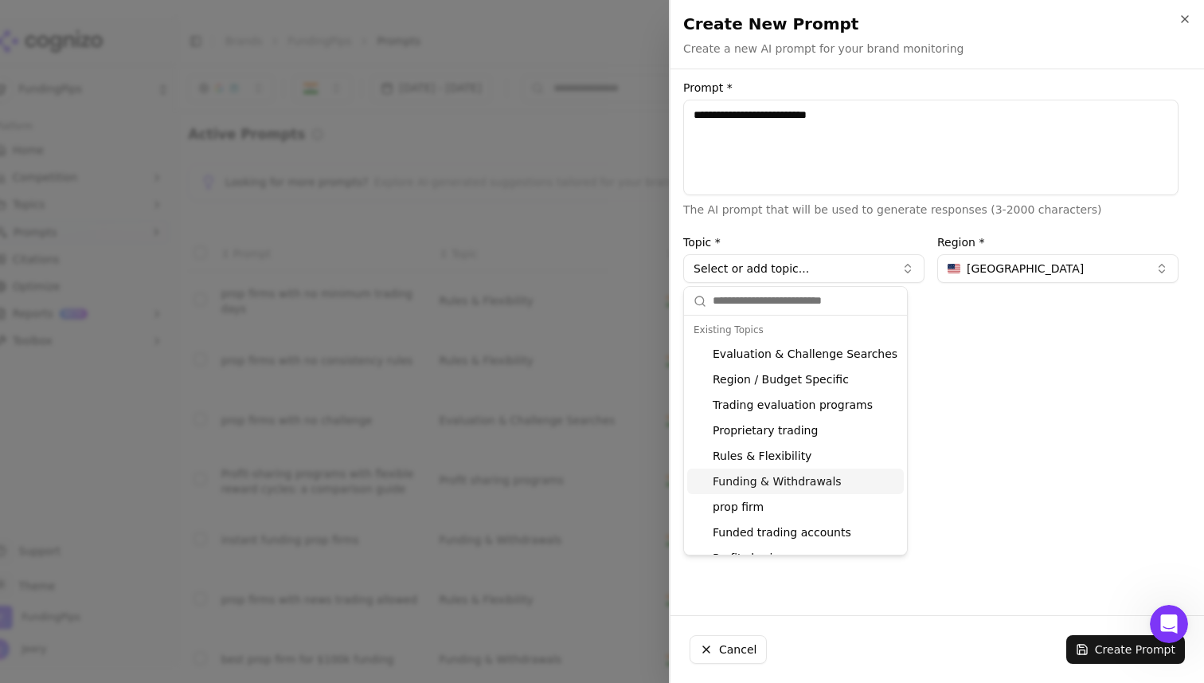
click at [755, 487] on div "Funding & Withdrawals" at bounding box center [795, 480] width 217 height 25
type input "**********"
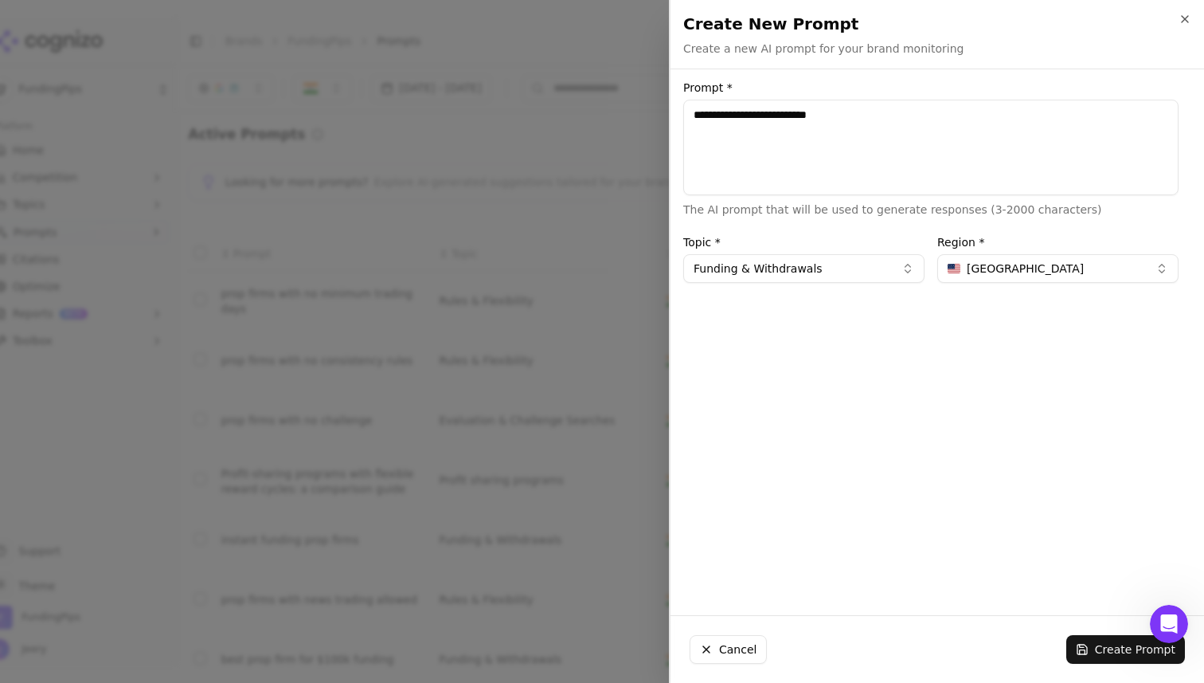
click at [979, 269] on span "United States" at bounding box center [1025, 268] width 117 height 16
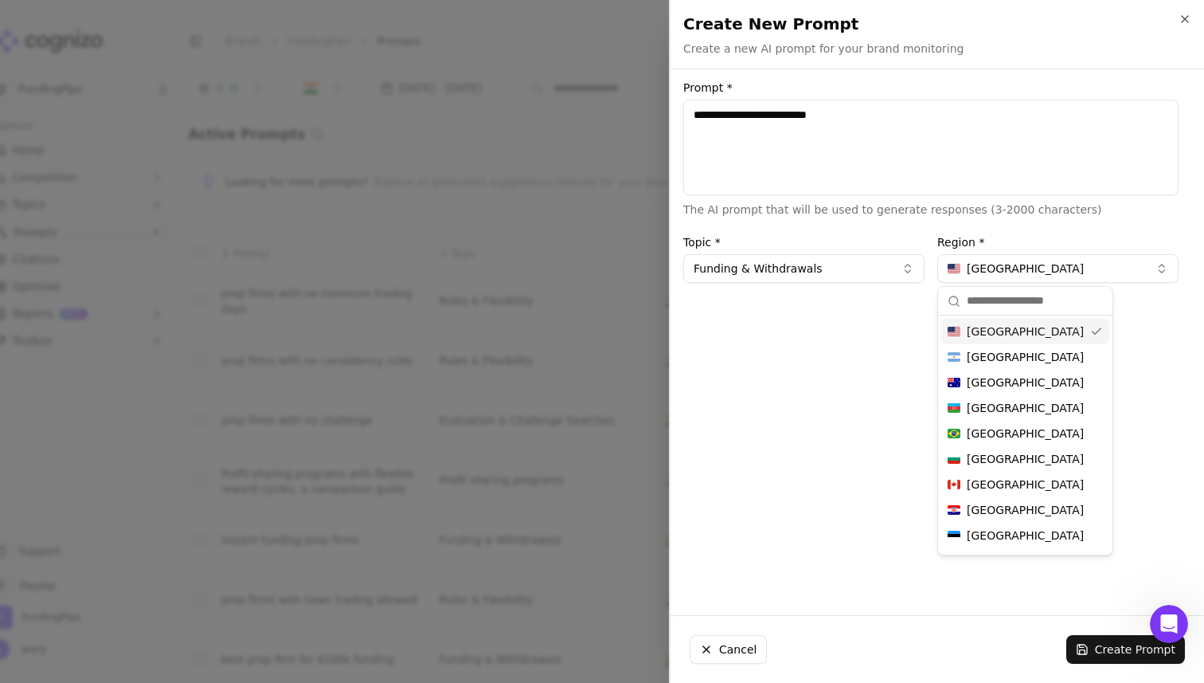
click at [979, 300] on input "text" at bounding box center [1035, 301] width 136 height 32
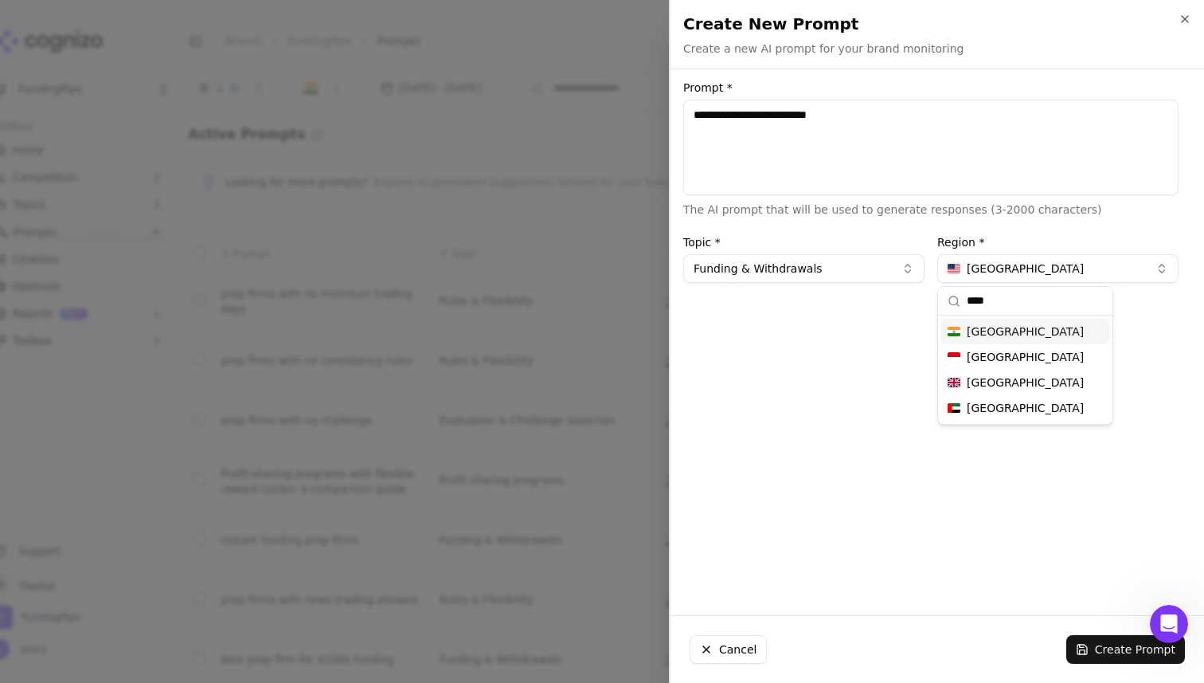
type input "****"
click at [989, 323] on span "India" at bounding box center [1025, 331] width 117 height 16
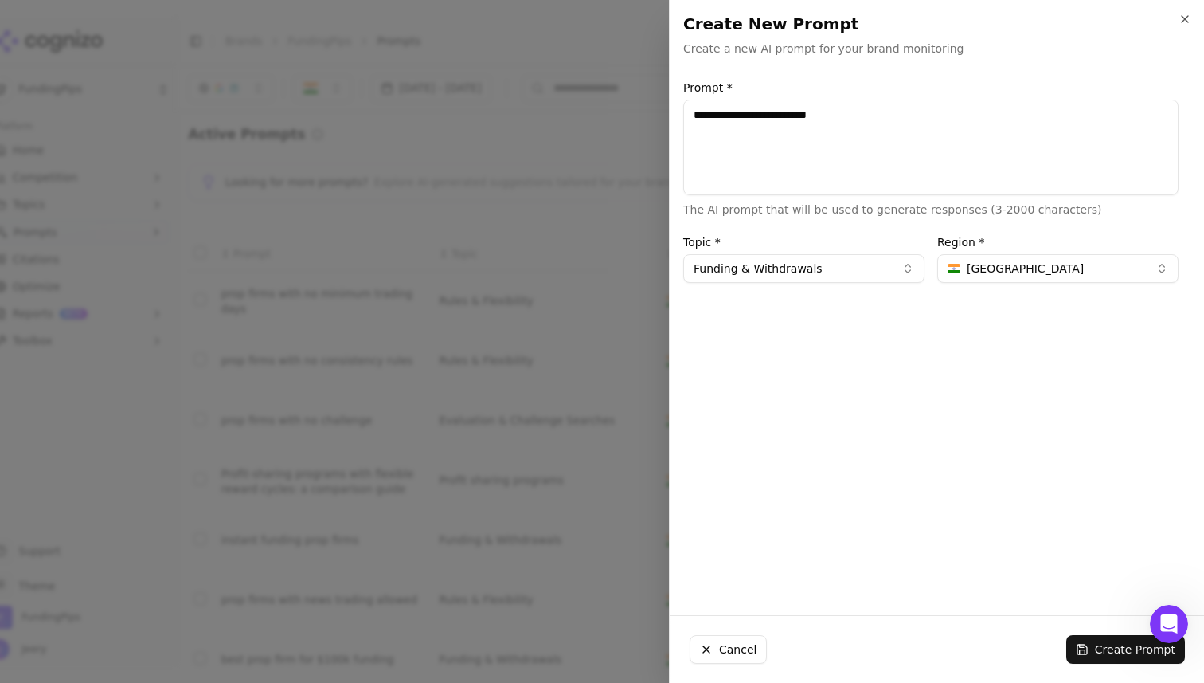
click at [915, 469] on div "**********" at bounding box center [931, 342] width 521 height 520
click at [1119, 649] on button "Create Prompt" at bounding box center [1125, 649] width 119 height 29
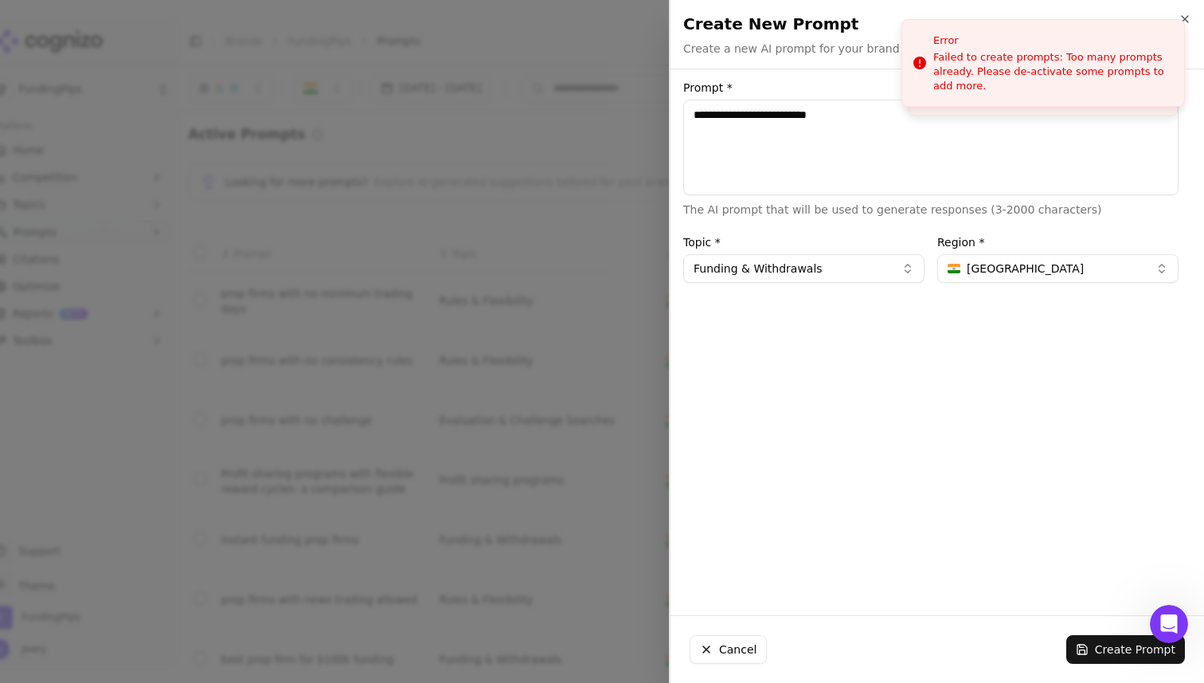
click at [1181, 11] on div "Create New Prompt Create a new AI prompt for your brand monitoring Unsaved chan…" at bounding box center [938, 34] width 534 height 68
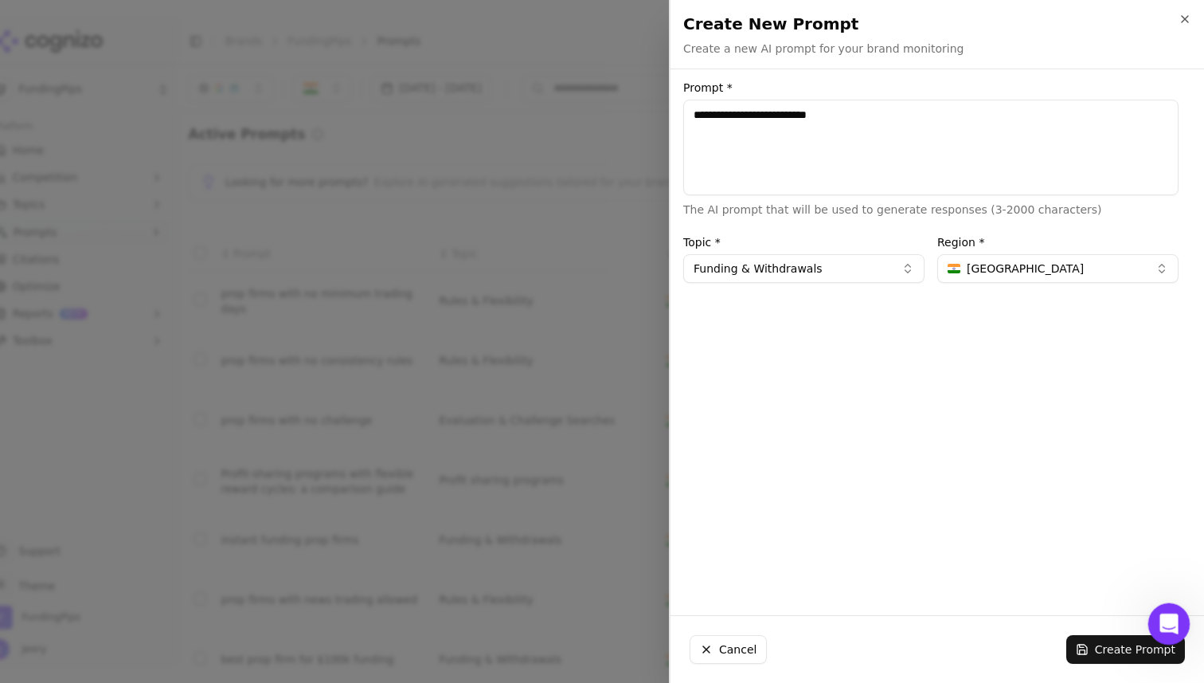
click at [1160, 623] on icon "Open Intercom Messenger" at bounding box center [1167, 621] width 26 height 26
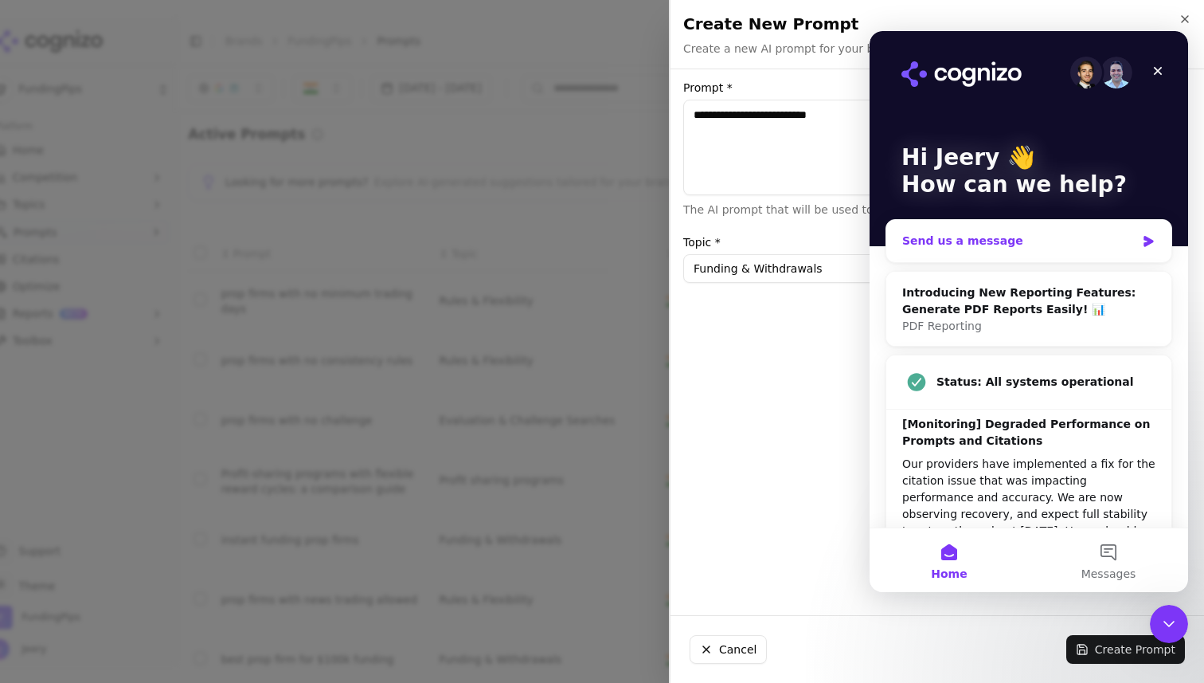
click at [999, 232] on div "Send us a message" at bounding box center [1028, 241] width 285 height 42
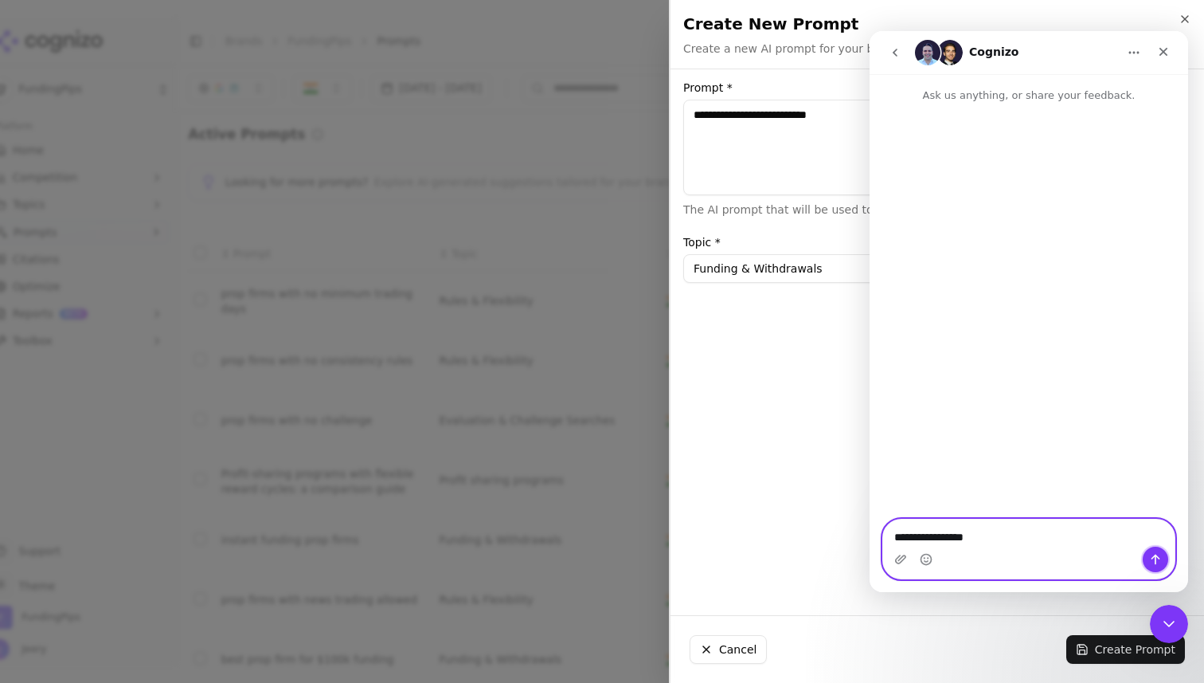
click at [1159, 558] on icon "Send a message…" at bounding box center [1156, 559] width 9 height 10
type textarea "****"
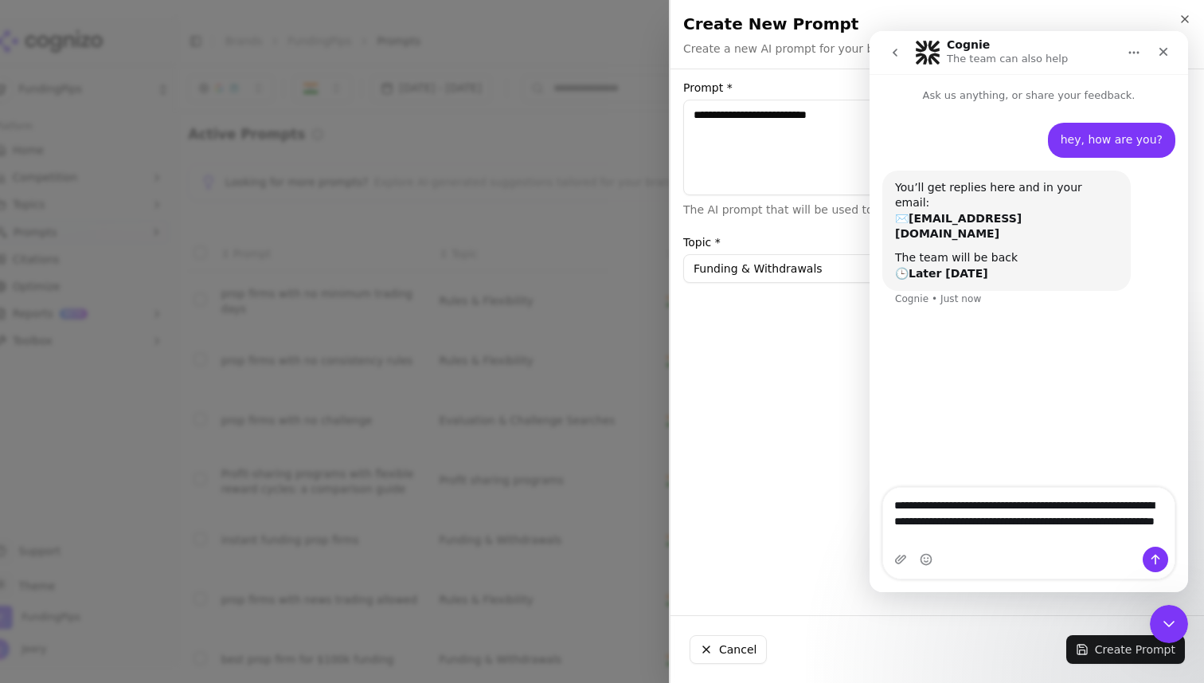
drag, startPoint x: 1082, startPoint y: 538, endPoint x: 918, endPoint y: 487, distance: 171.0
click at [918, 487] on textarea "**********" at bounding box center [1029, 516] width 292 height 59
paste textarea "Message…"
type textarea "**********"
click at [900, 558] on icon "Upload attachment" at bounding box center [900, 558] width 11 height 9
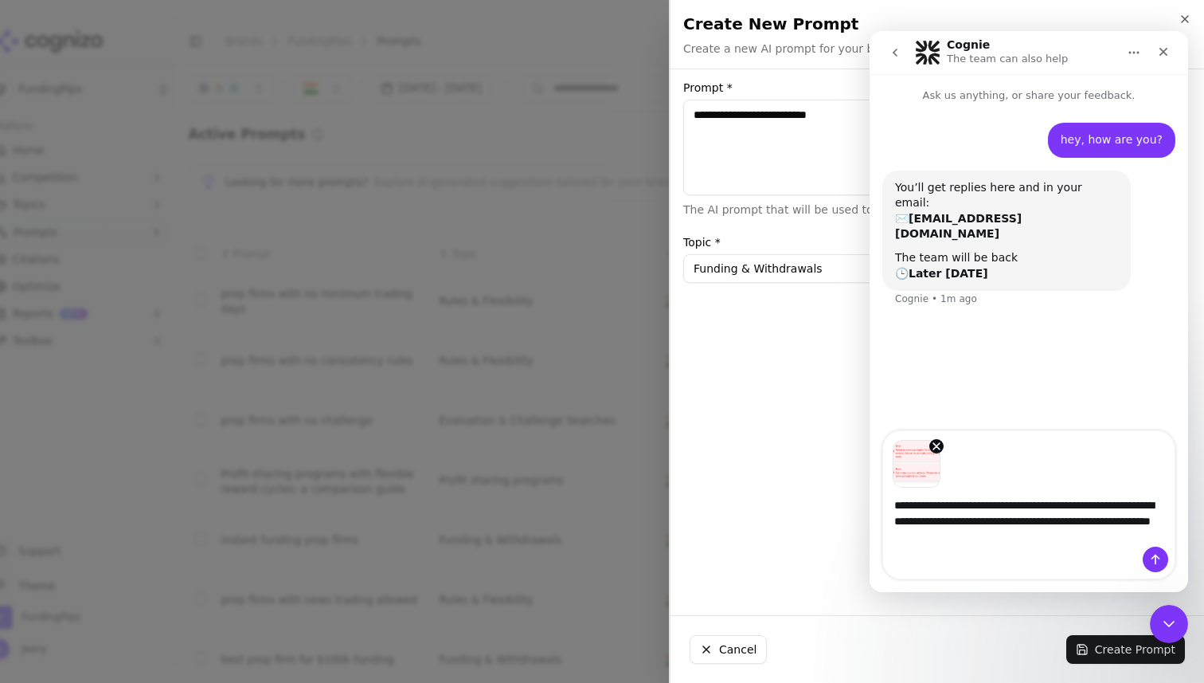
click at [554, 528] on div at bounding box center [602, 341] width 1204 height 683
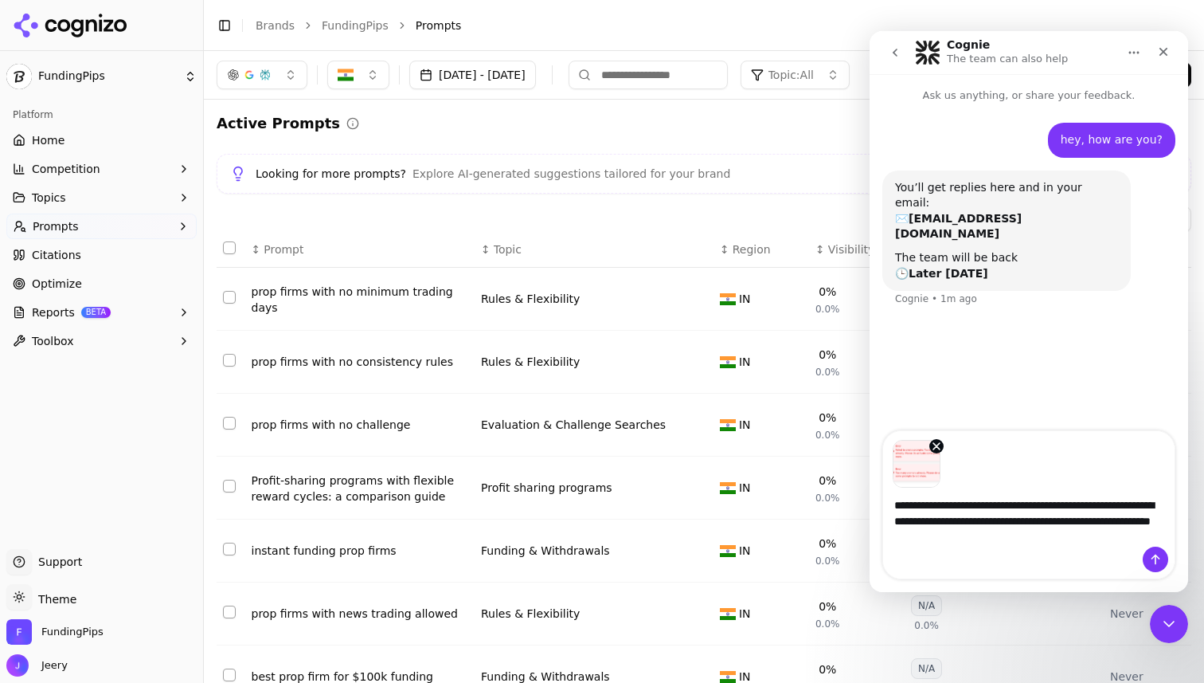
scroll to position [269, 0]
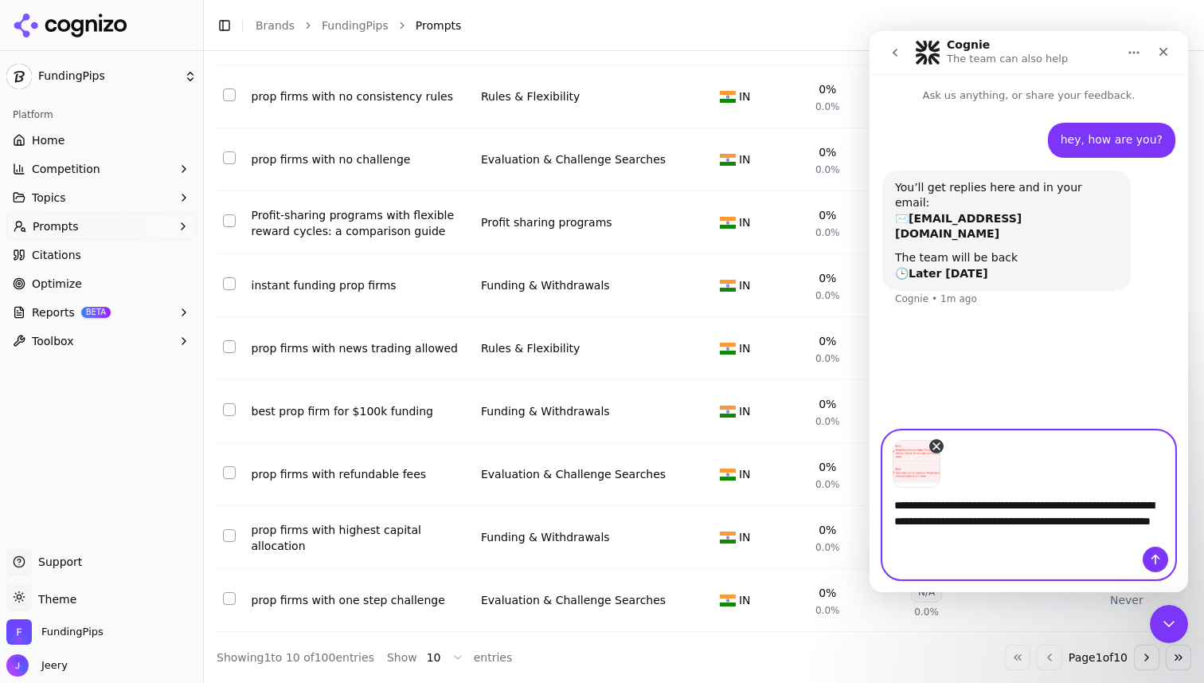
click at [937, 448] on icon "Remove image 1" at bounding box center [936, 446] width 13 height 13
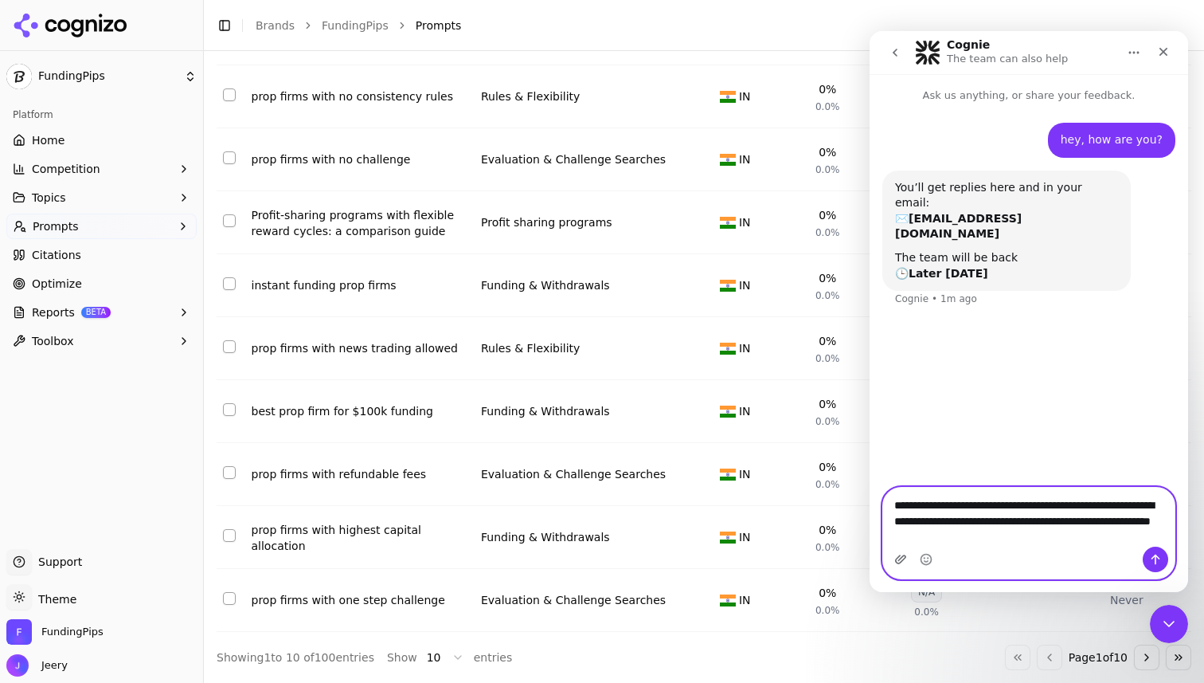
click at [897, 563] on icon "Upload attachment" at bounding box center [900, 559] width 13 height 13
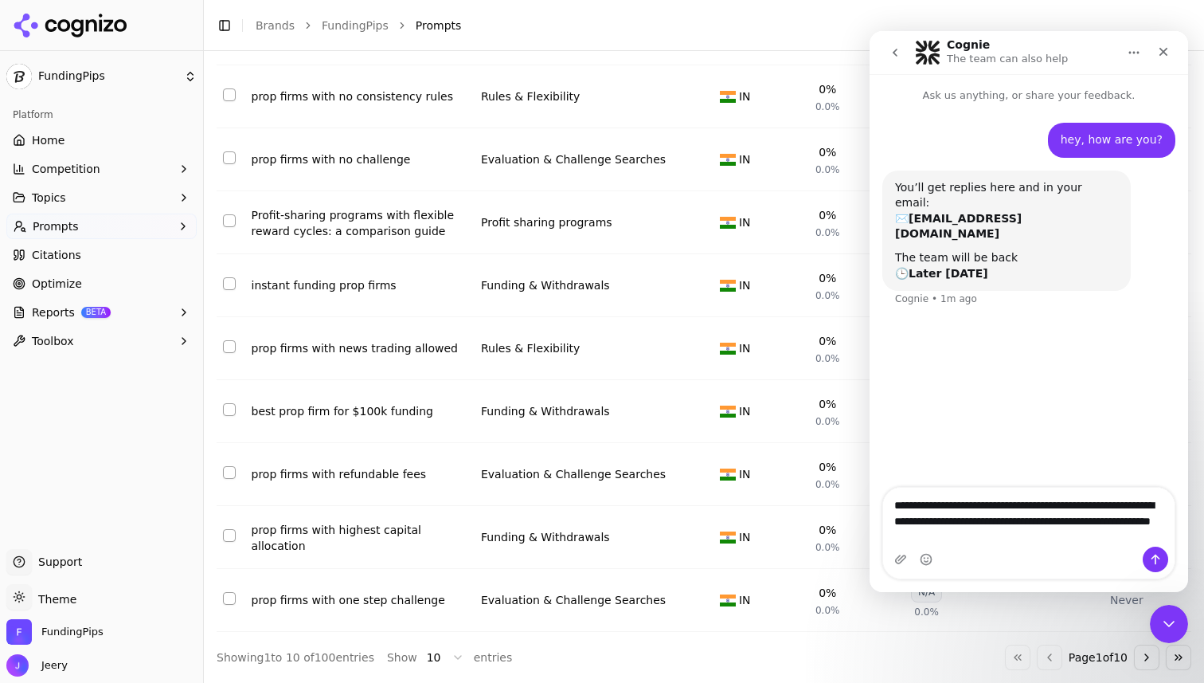
click at [1061, 427] on div "hey, how are you? Jeery • 1m ago You’ll get replies here and in your email: ✉️ …" at bounding box center [1029, 296] width 319 height 385
click at [724, 648] on div "Showing 1 to 10 of 100 entries Show 10 entries Go to first page Go to previous …" at bounding box center [704, 656] width 975 height 25
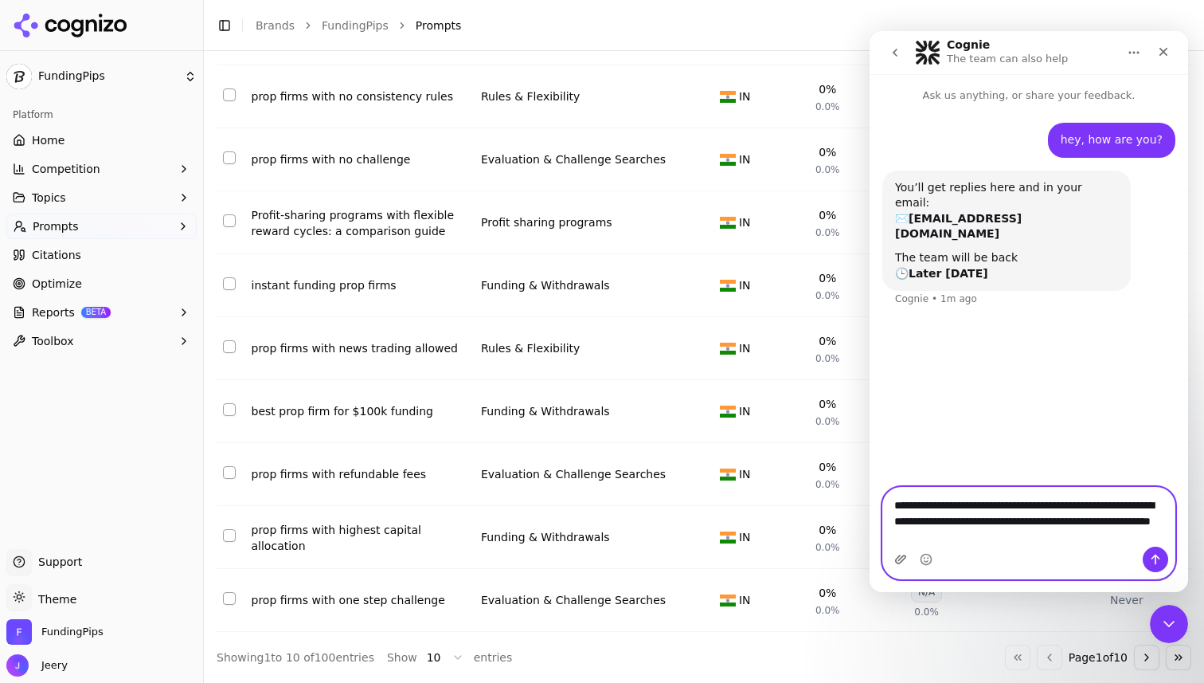
click at [899, 560] on icon "Upload attachment" at bounding box center [900, 558] width 11 height 9
click at [972, 535] on textarea "**********" at bounding box center [1029, 516] width 292 height 59
click at [898, 555] on icon "Upload attachment" at bounding box center [900, 559] width 13 height 13
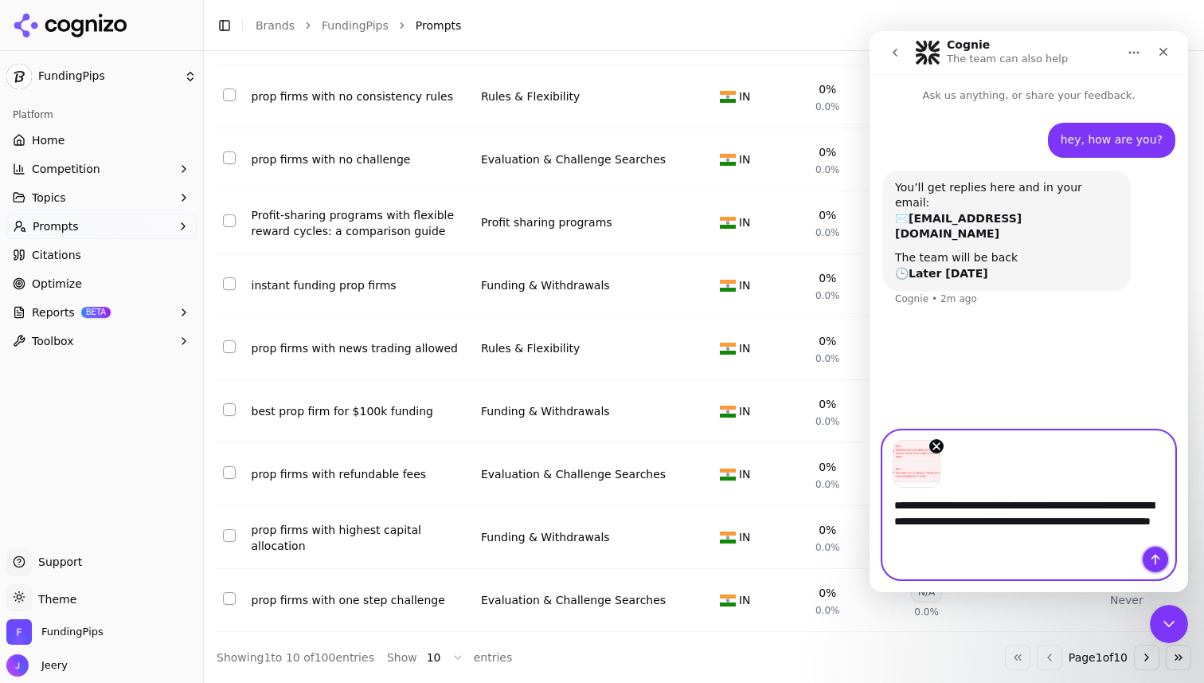
click at [1156, 557] on icon "Send a message…" at bounding box center [1155, 559] width 13 height 13
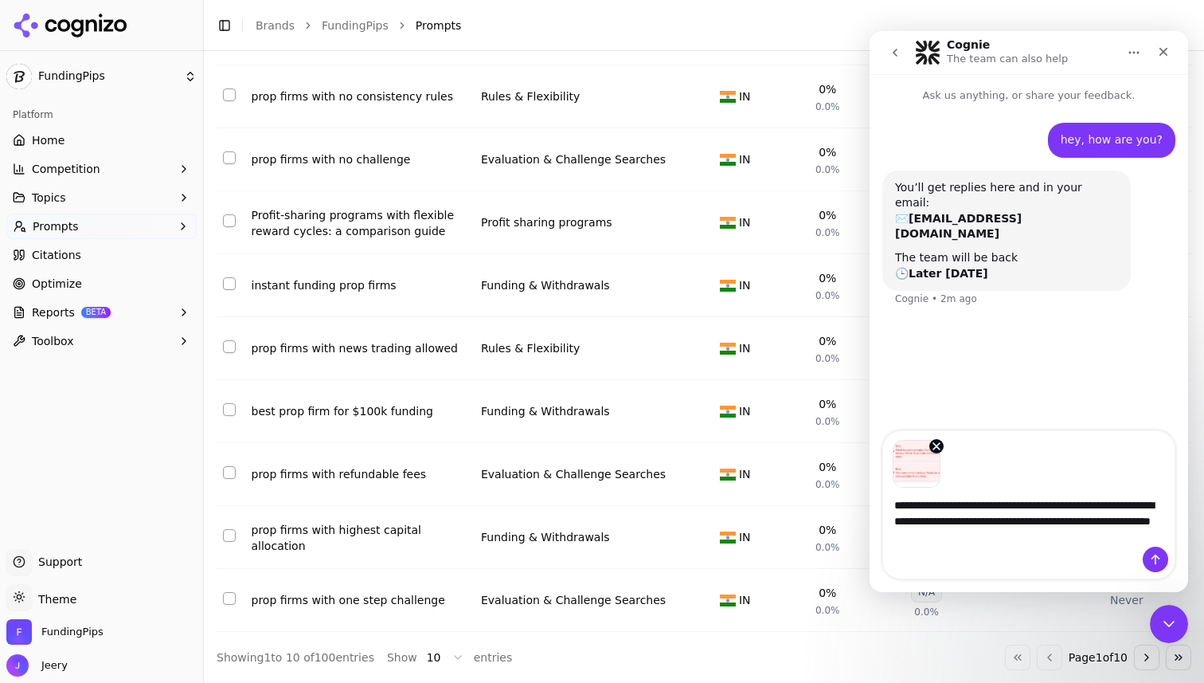
scroll to position [2, 0]
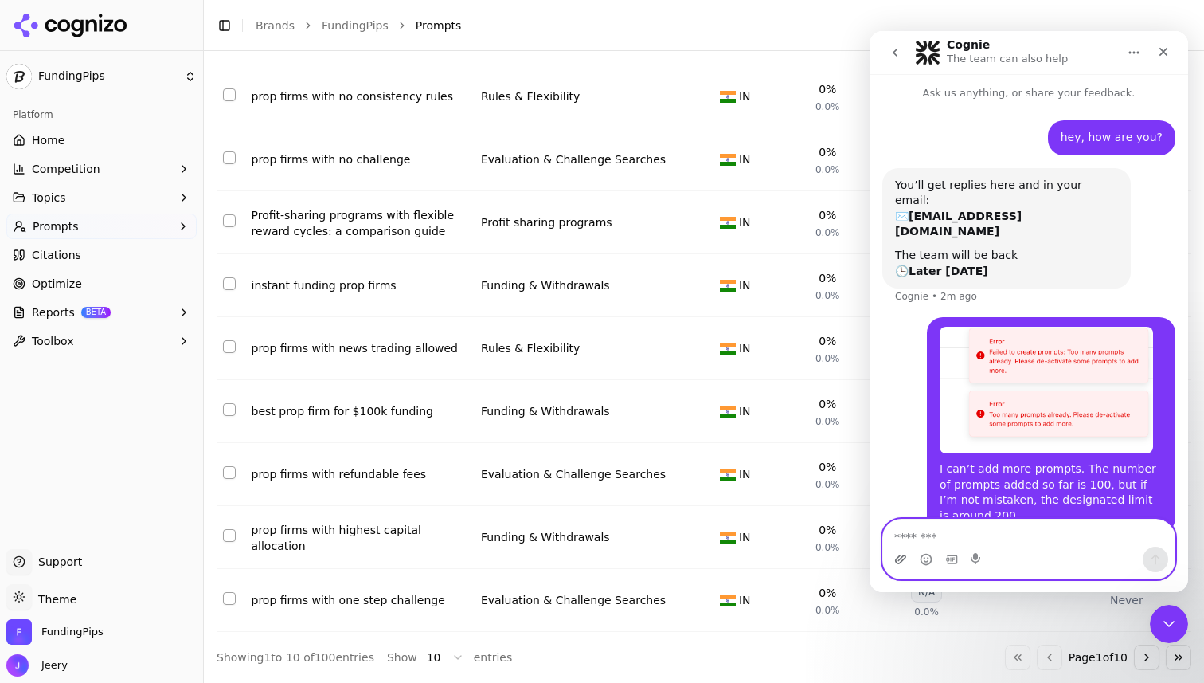
click at [904, 554] on icon "Upload attachment" at bounding box center [900, 559] width 13 height 13
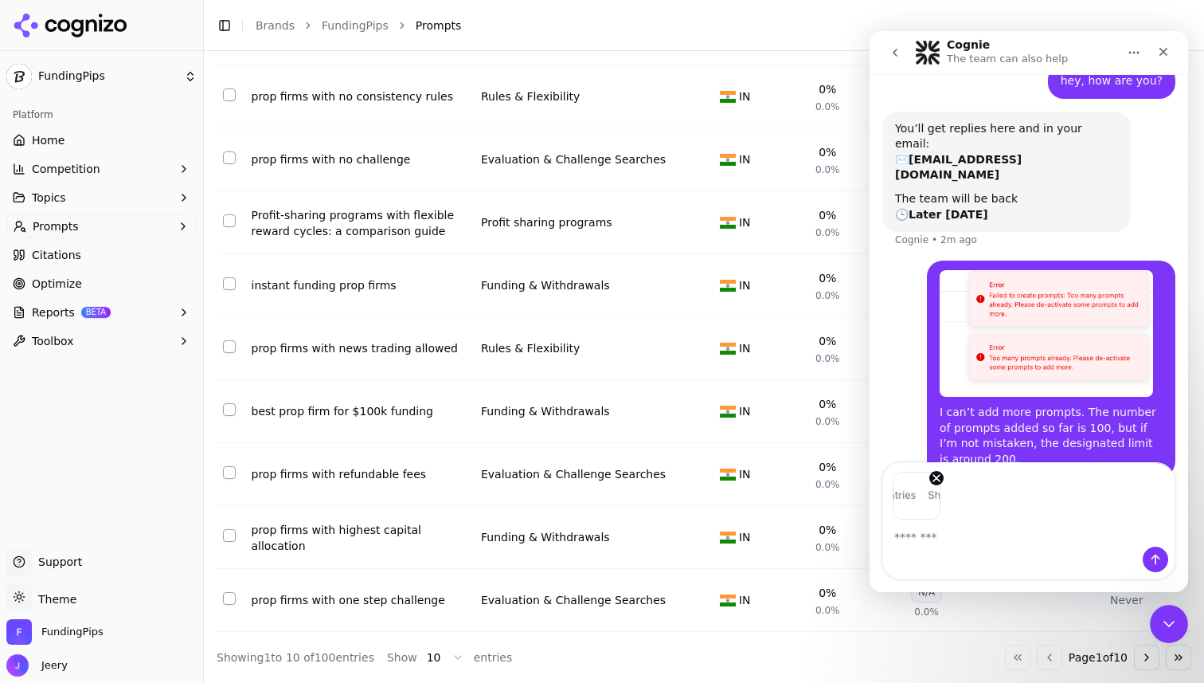
scroll to position [59, 0]
click at [1152, 555] on icon "Send a message…" at bounding box center [1155, 559] width 13 height 13
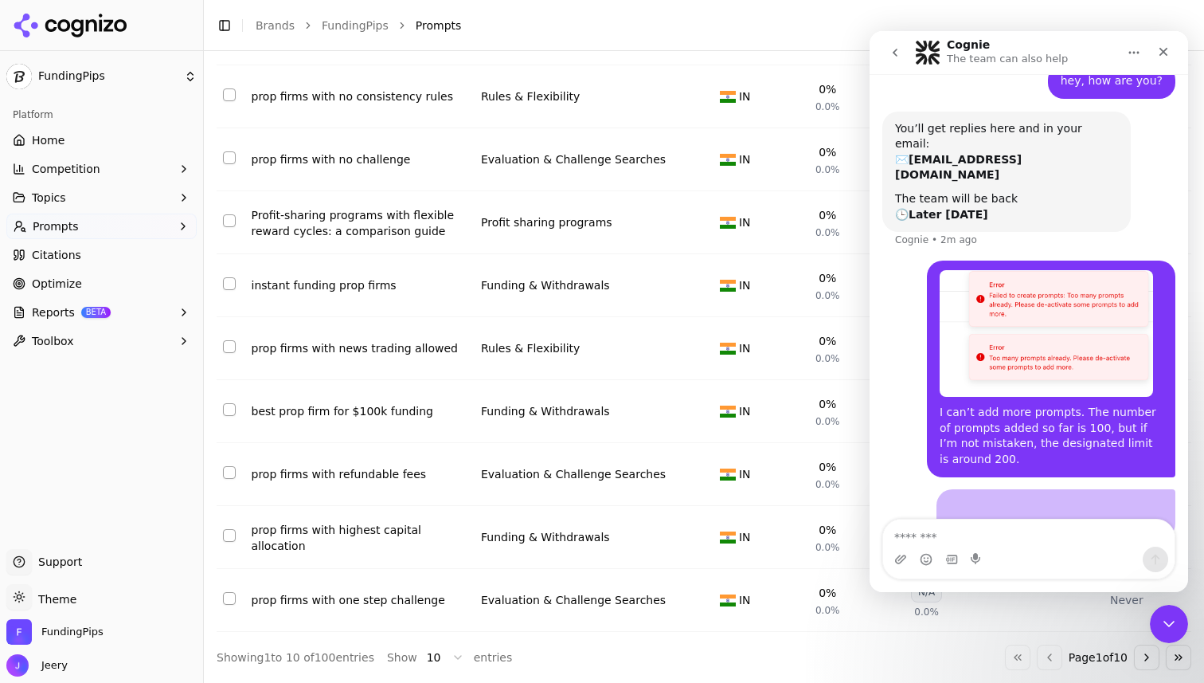
scroll to position [55, 0]
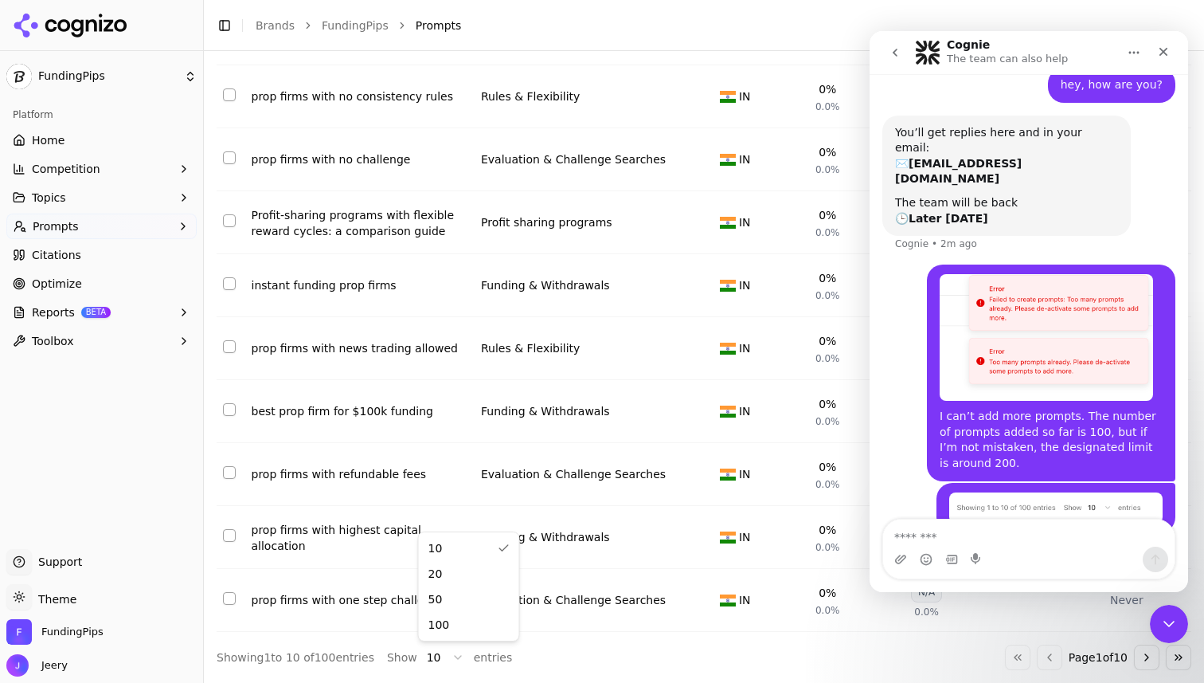
click at [453, 659] on html "FundingPips Platform Home Competition Topics Prompts Citations Optimize Reports…" at bounding box center [602, 341] width 1204 height 683
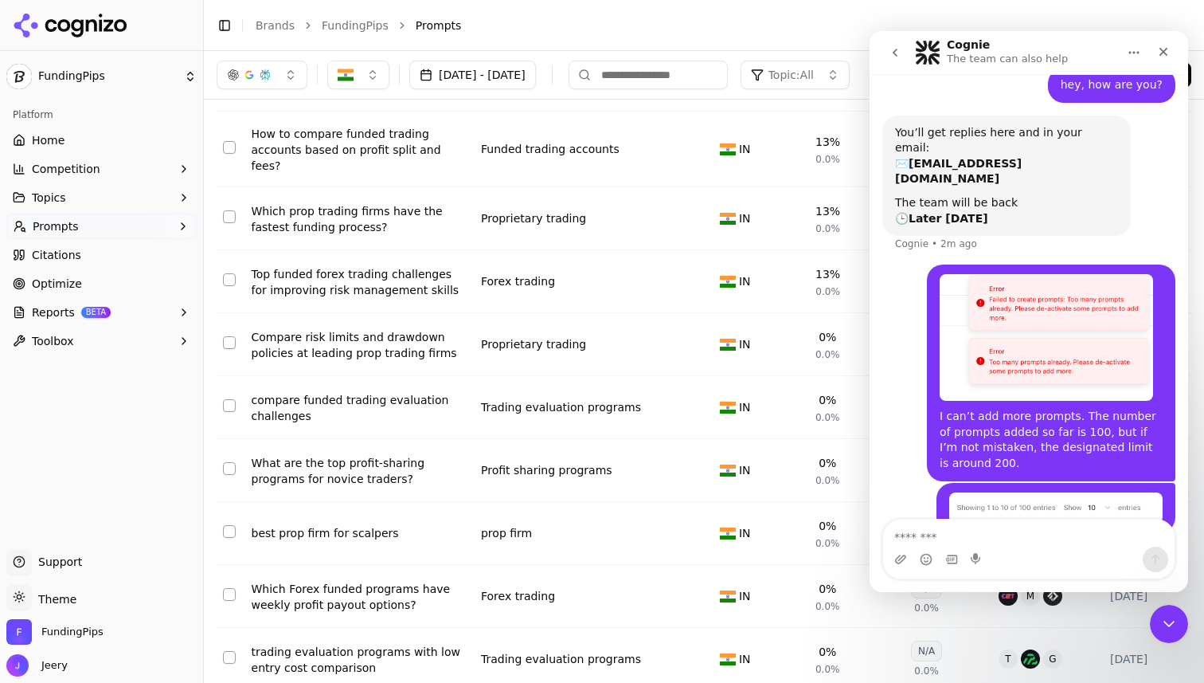
scroll to position [4412, 0]
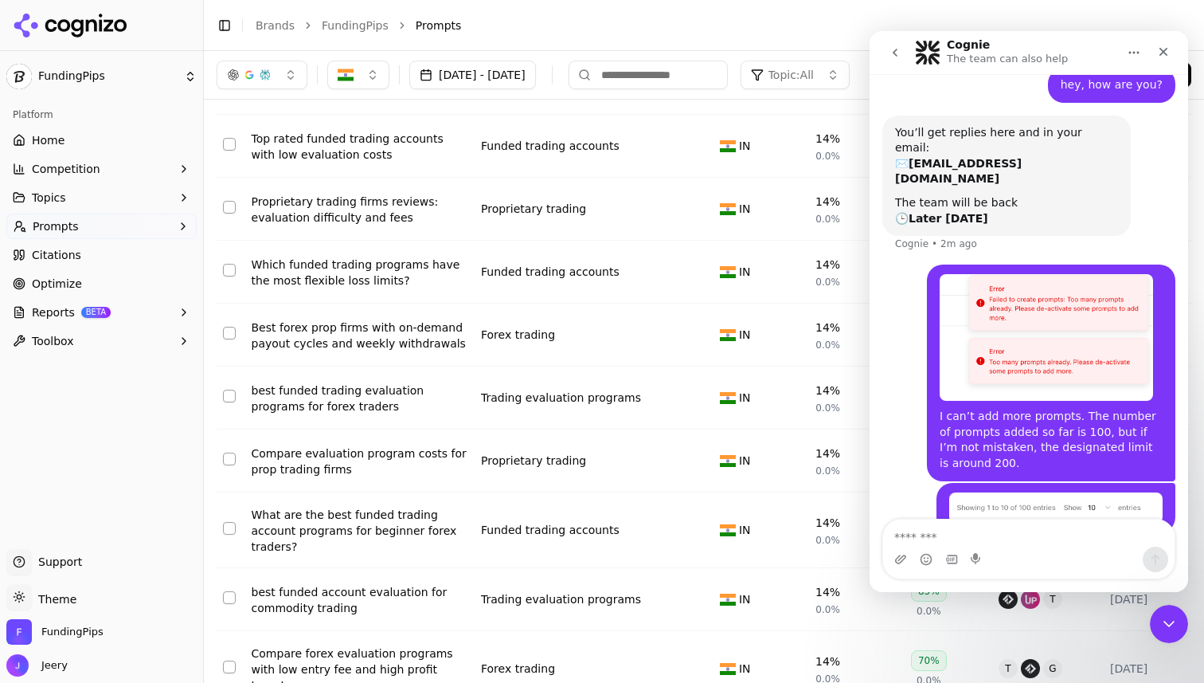
click at [897, 57] on icon "go back" at bounding box center [895, 52] width 13 height 13
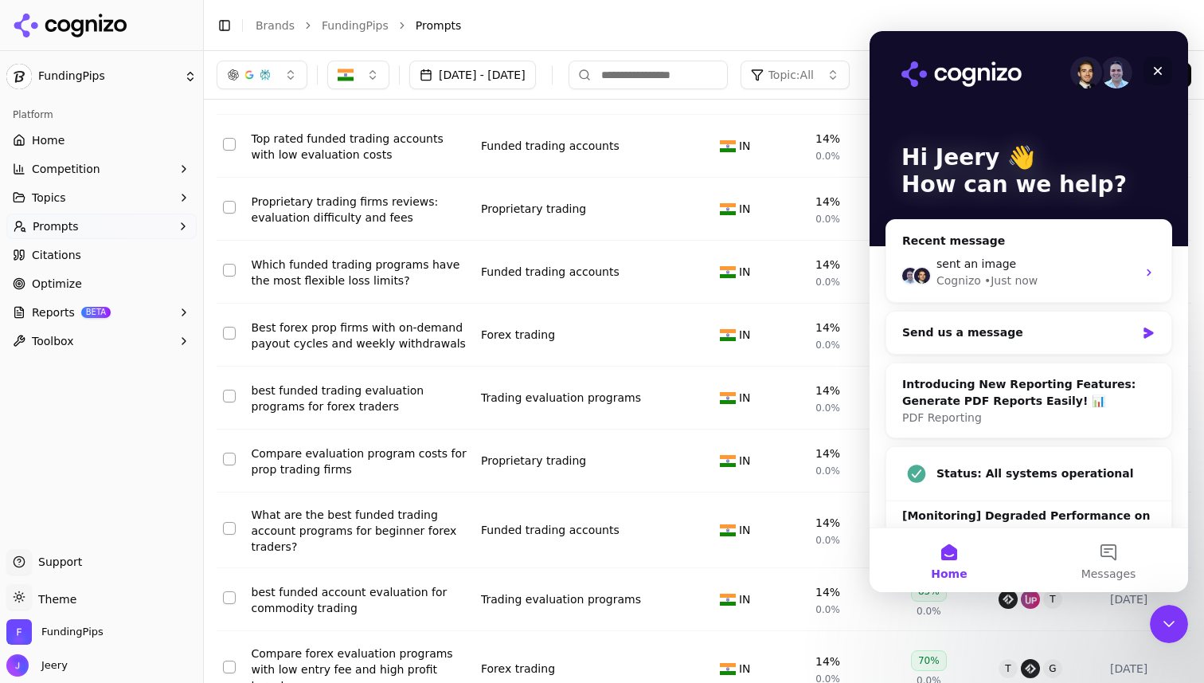
click at [1156, 66] on icon "Close" at bounding box center [1158, 71] width 13 height 13
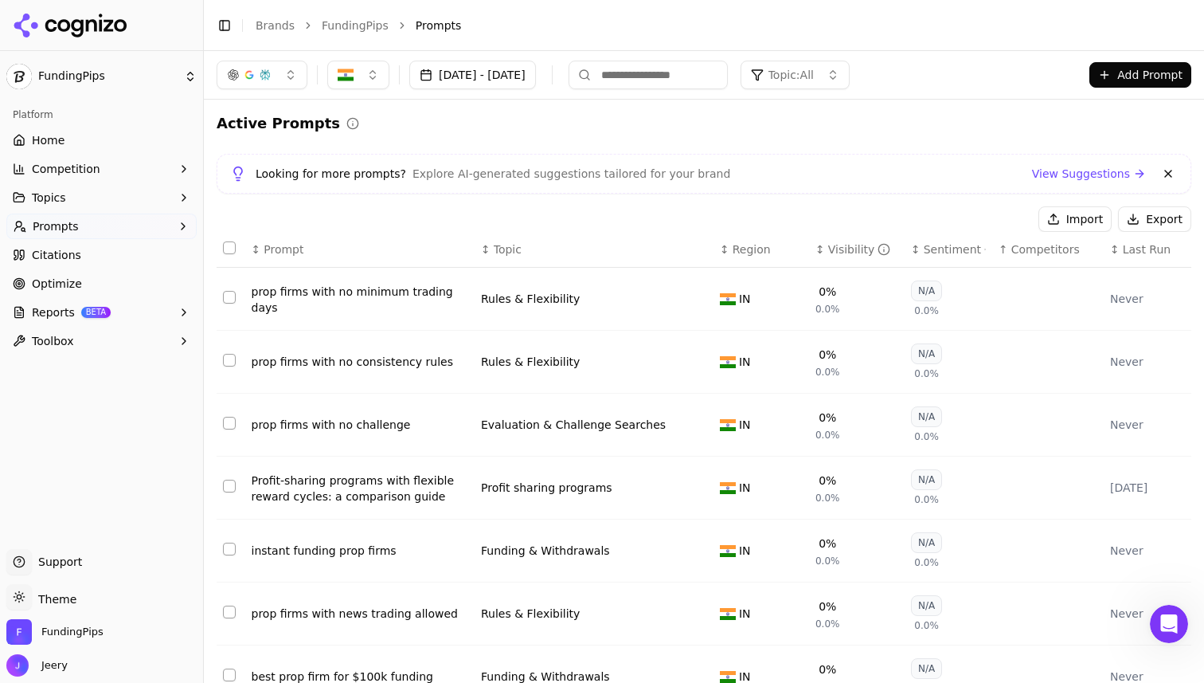
click at [816, 255] on div "↕ Visibility" at bounding box center [857, 249] width 83 height 16
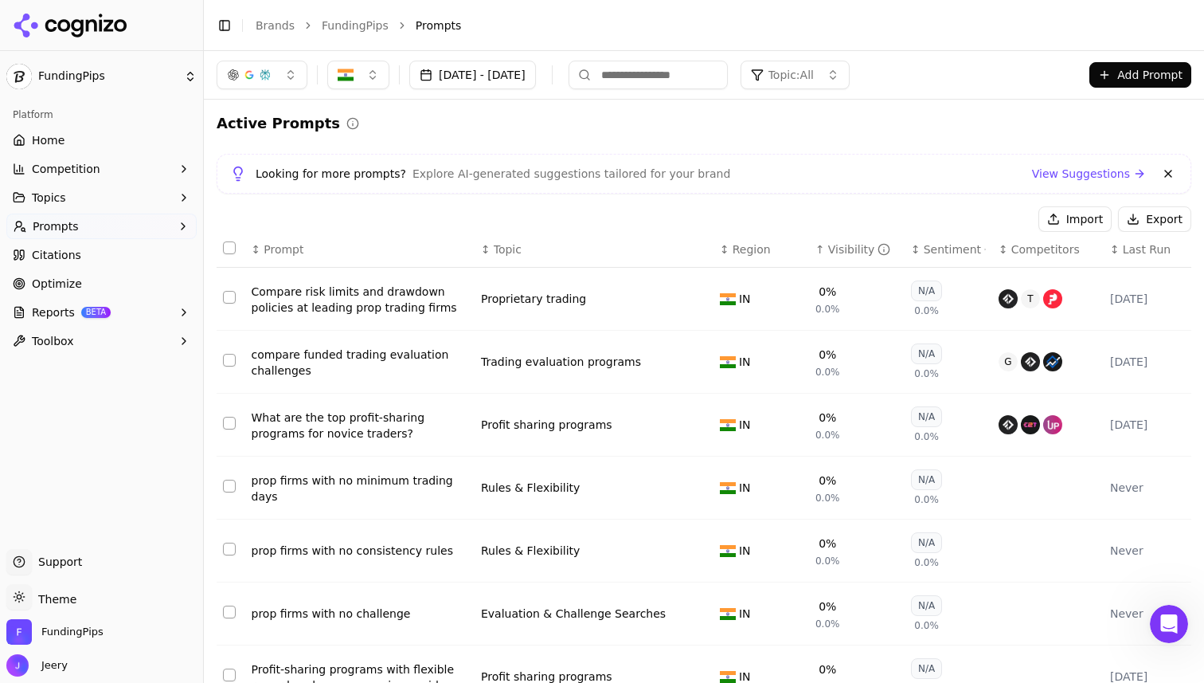
click at [816, 249] on div "↑ Visibility" at bounding box center [857, 249] width 83 height 16
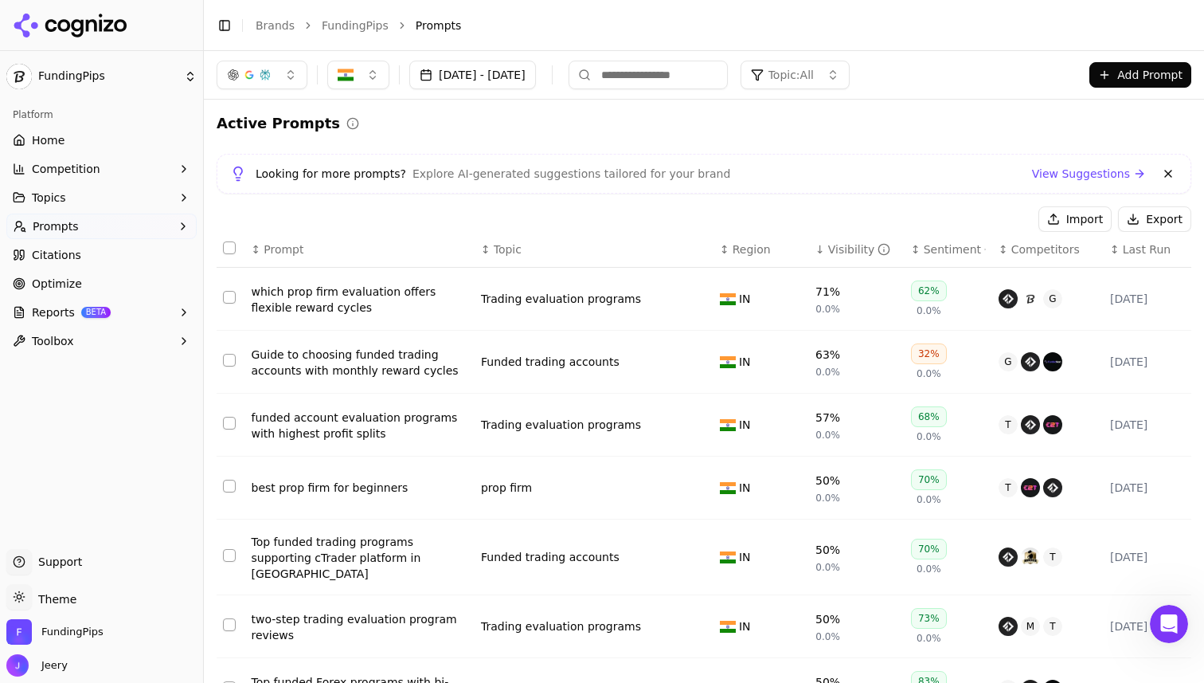
click at [816, 249] on div "↓ Visibility" at bounding box center [857, 249] width 83 height 16
click at [828, 249] on div "Visibility" at bounding box center [859, 249] width 63 height 16
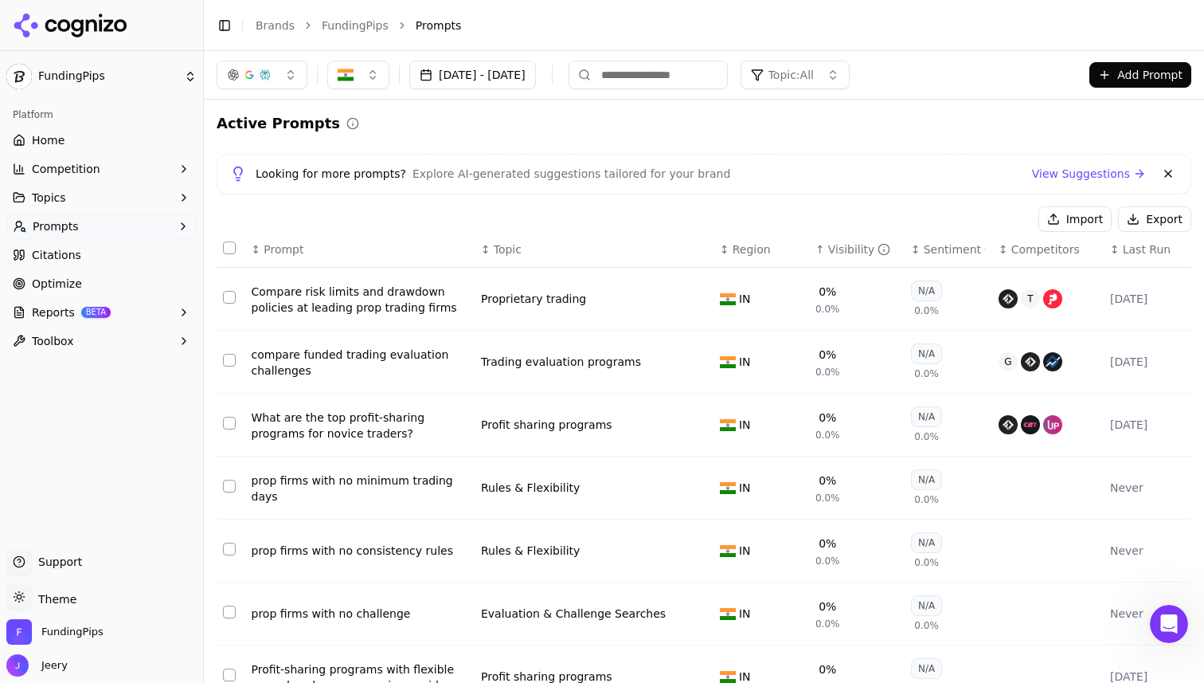
click at [816, 249] on div "↑ Visibility" at bounding box center [857, 249] width 83 height 16
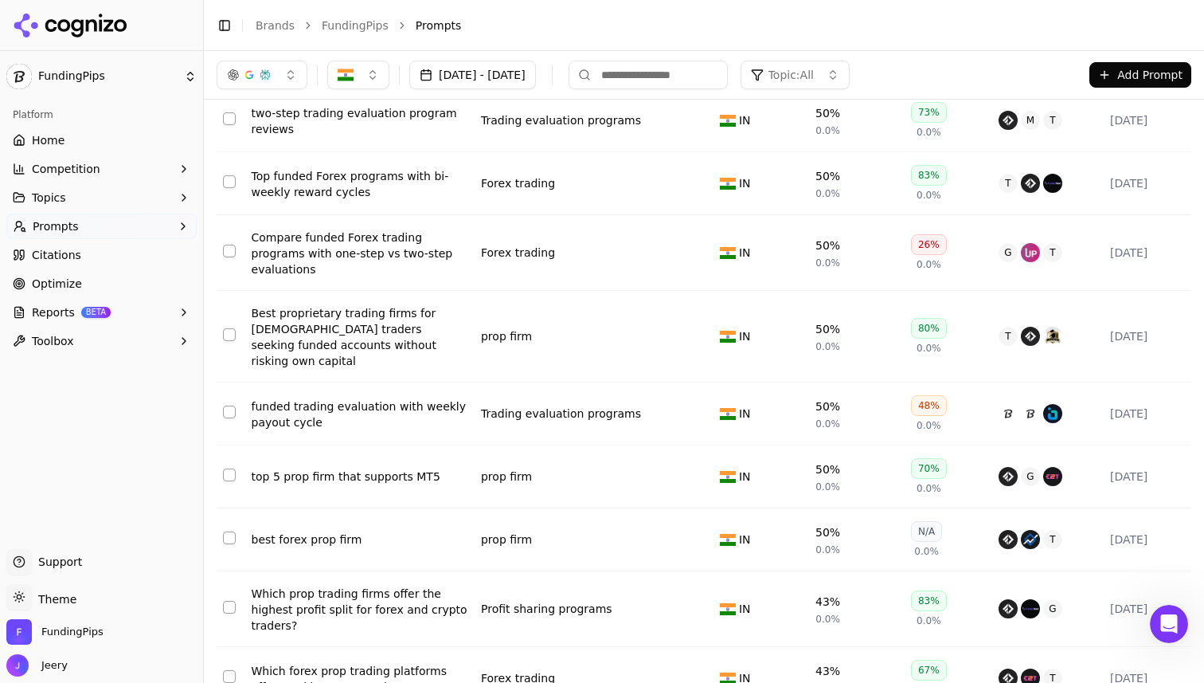
scroll to position [505, 0]
drag, startPoint x: 394, startPoint y: 185, endPoint x: 776, endPoint y: 10, distance: 419.5
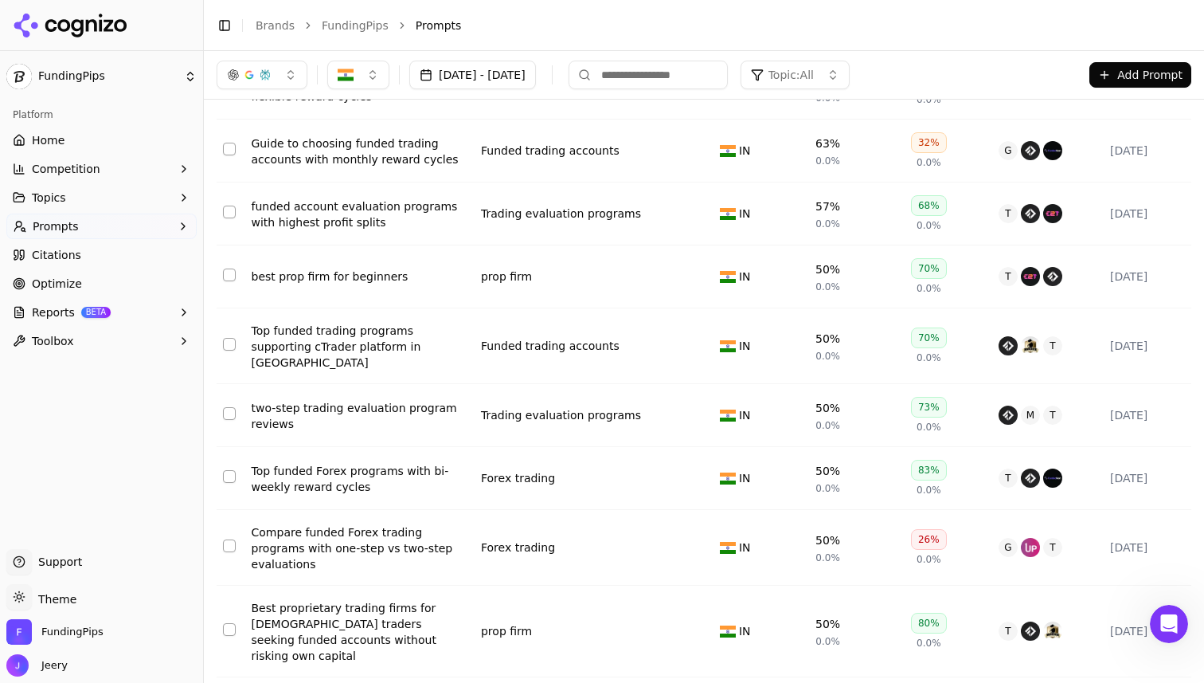
scroll to position [118, 0]
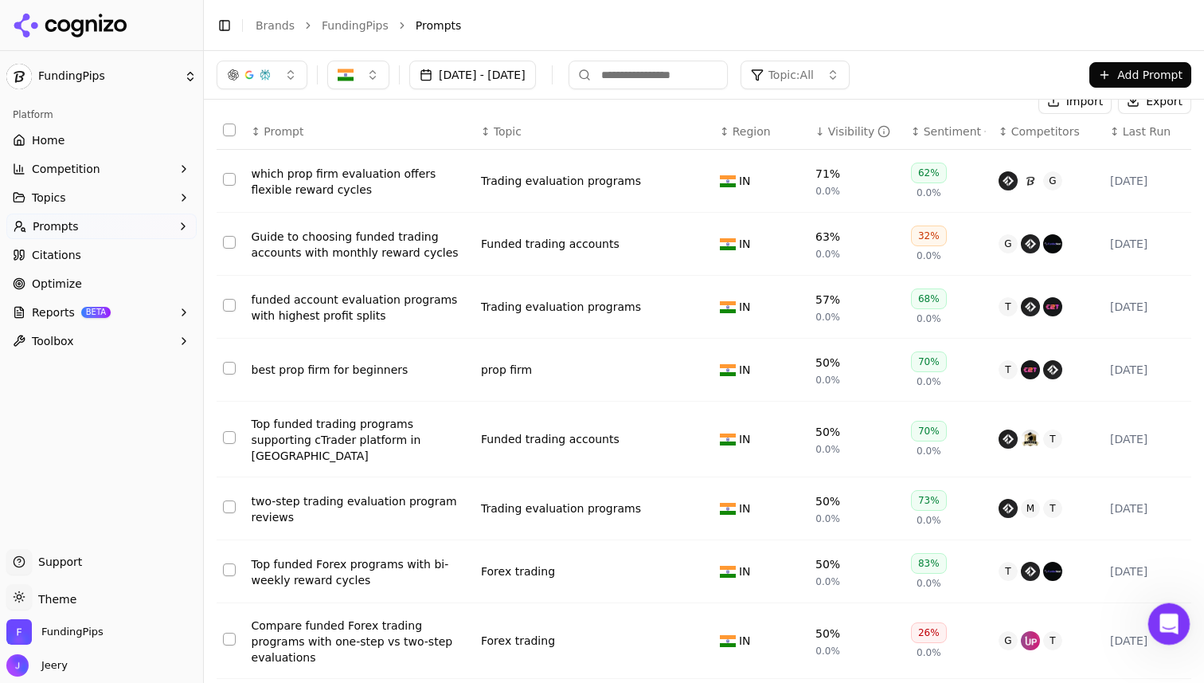
click at [1164, 614] on icon "Open Intercom Messenger" at bounding box center [1167, 621] width 26 height 26
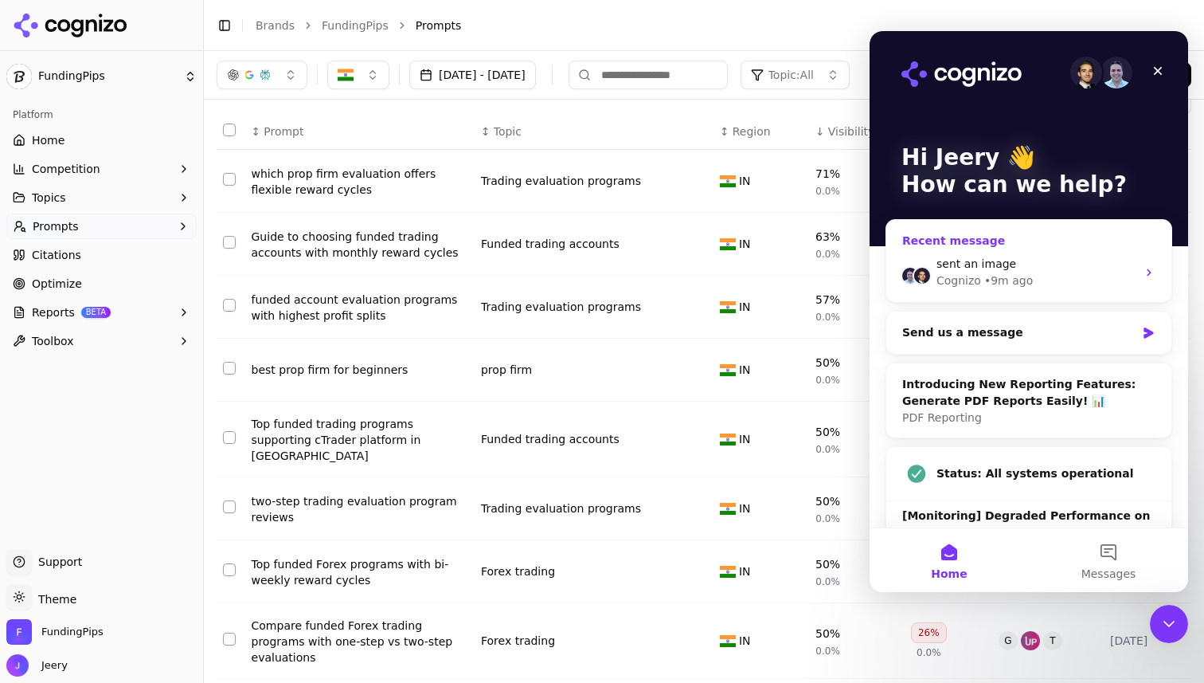
click at [1041, 272] on div "Cognizo • 9m ago" at bounding box center [1037, 280] width 200 height 17
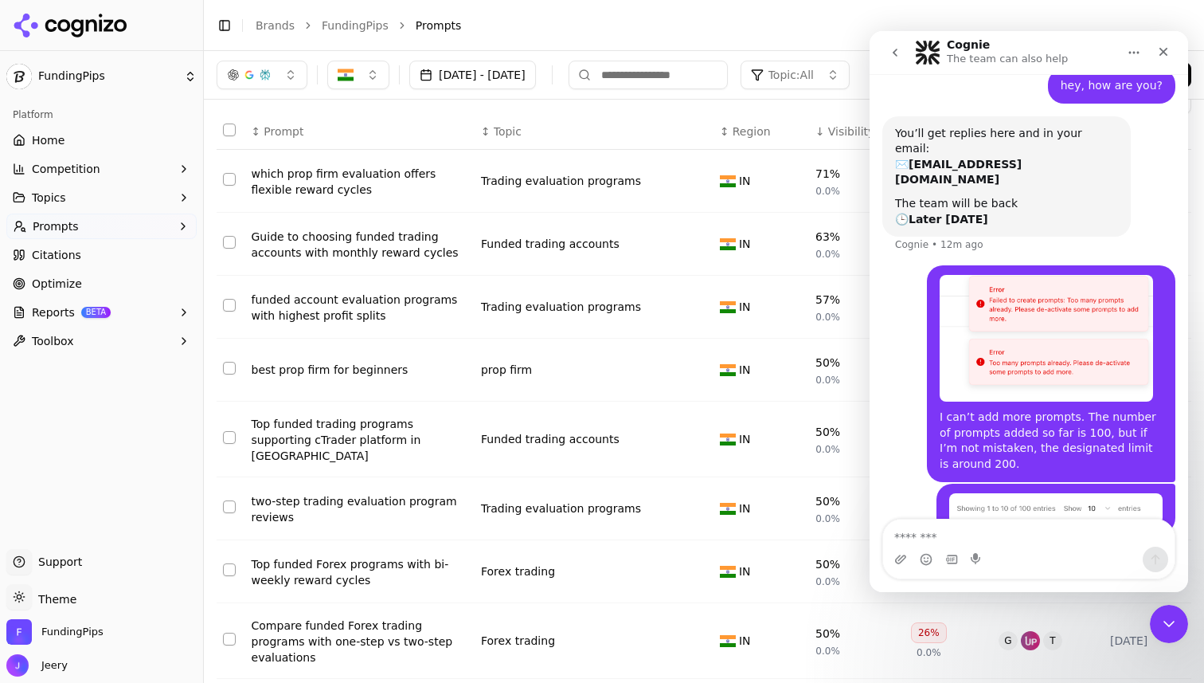
scroll to position [55, 0]
click at [896, 52] on icon "go back" at bounding box center [895, 52] width 13 height 13
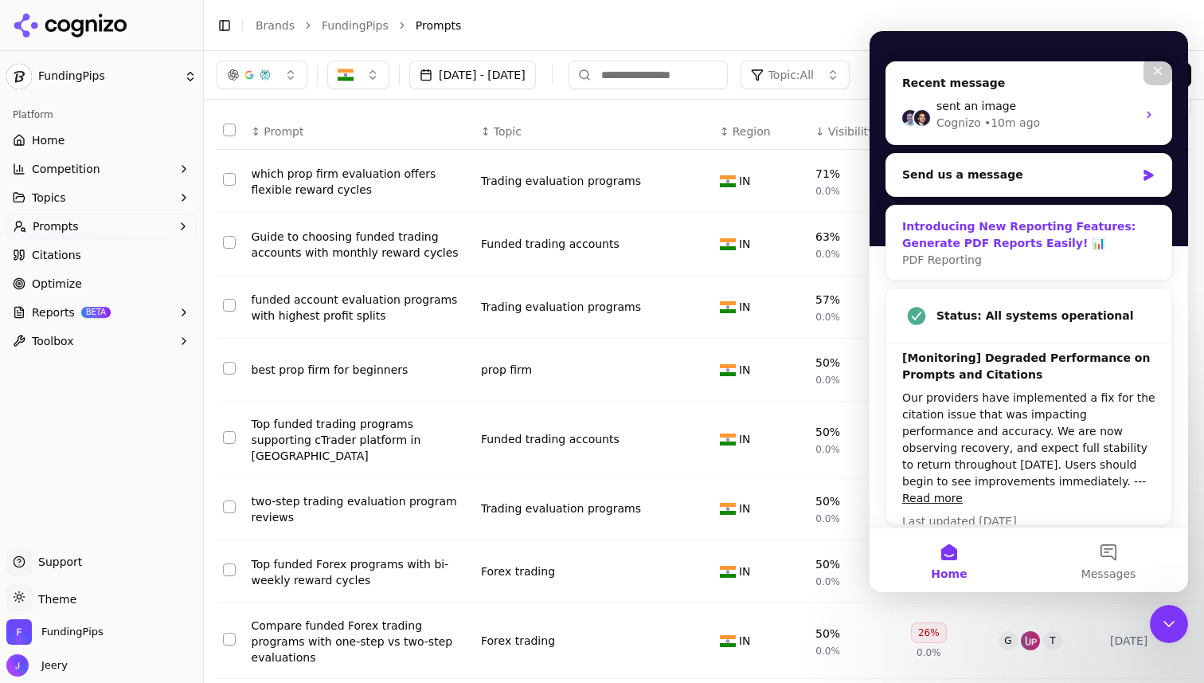
scroll to position [163, 0]
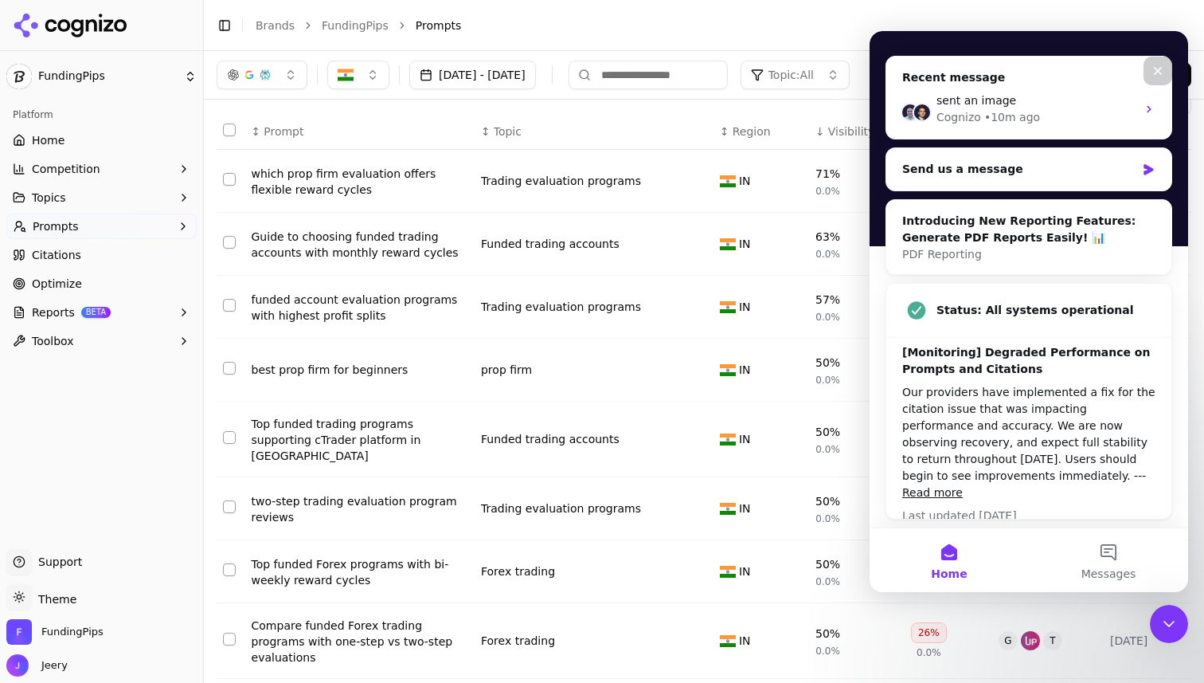
click at [1150, 68] on div "Close" at bounding box center [1158, 71] width 29 height 29
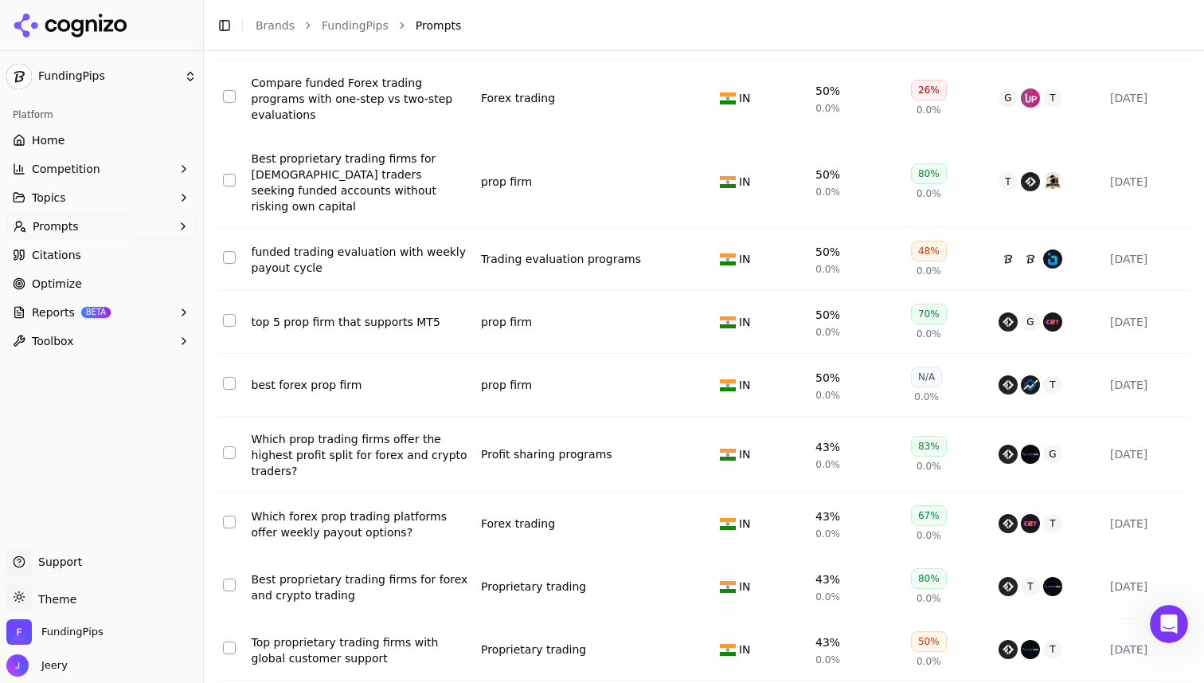
scroll to position [0, 0]
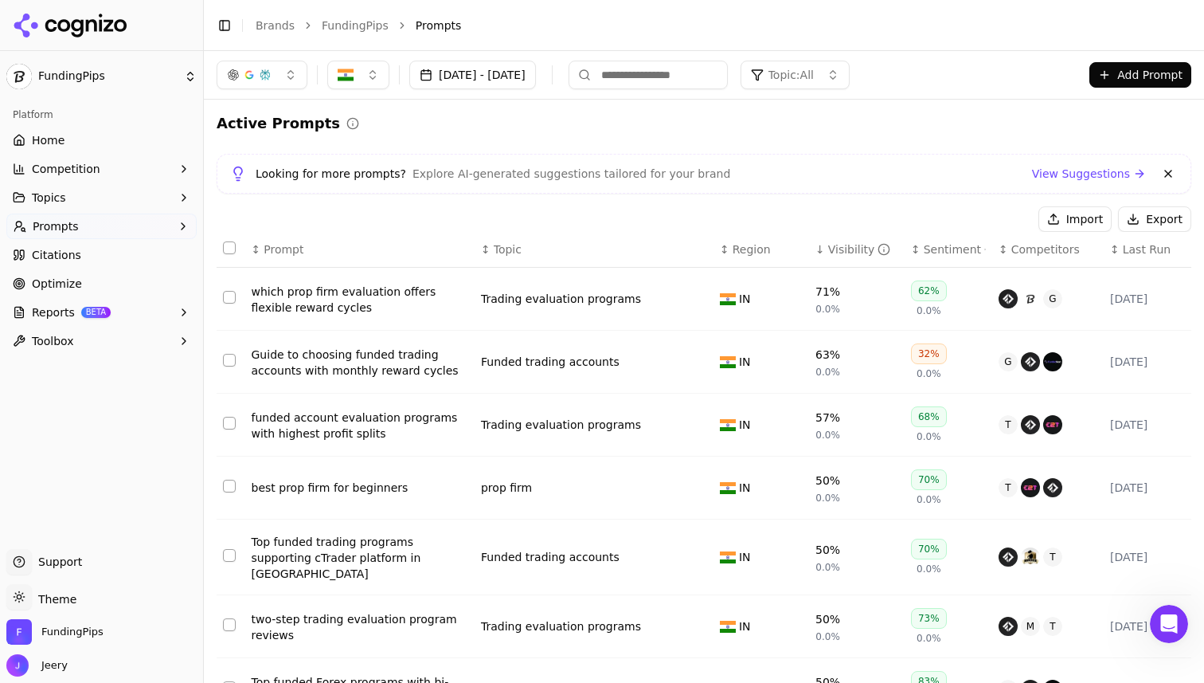
drag, startPoint x: 408, startPoint y: 315, endPoint x: 786, endPoint y: 1, distance: 491.5
click at [1052, 172] on link "View Suggestions" at bounding box center [1089, 174] width 114 height 16
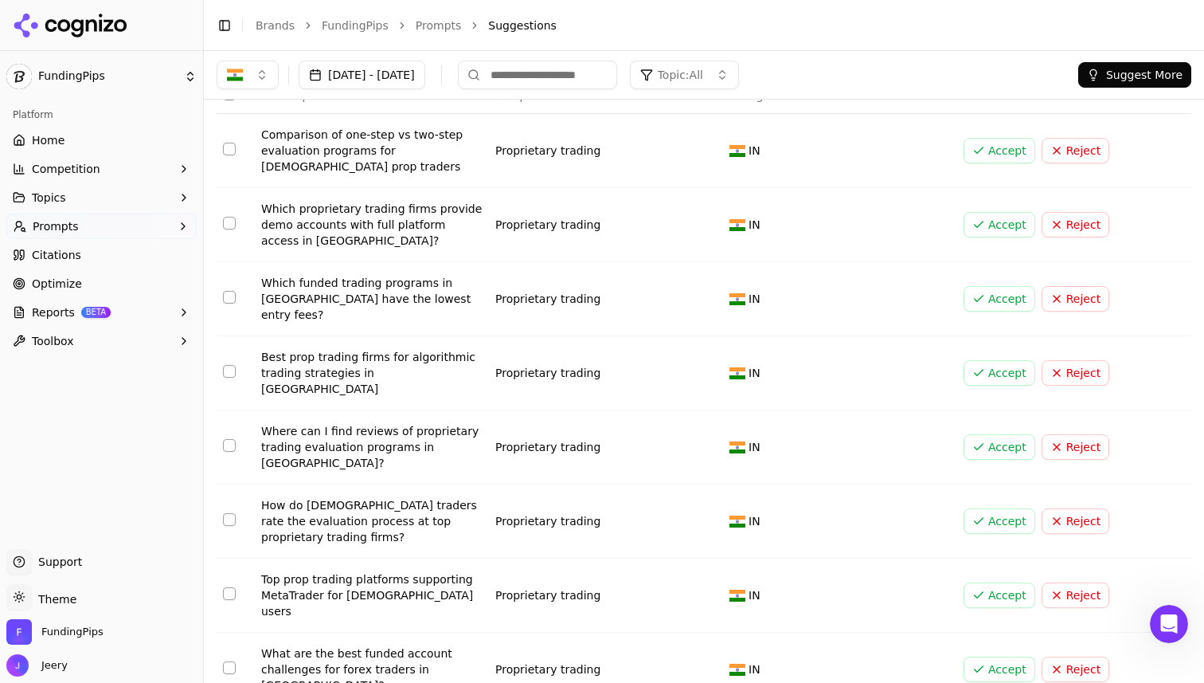
scroll to position [90, 0]
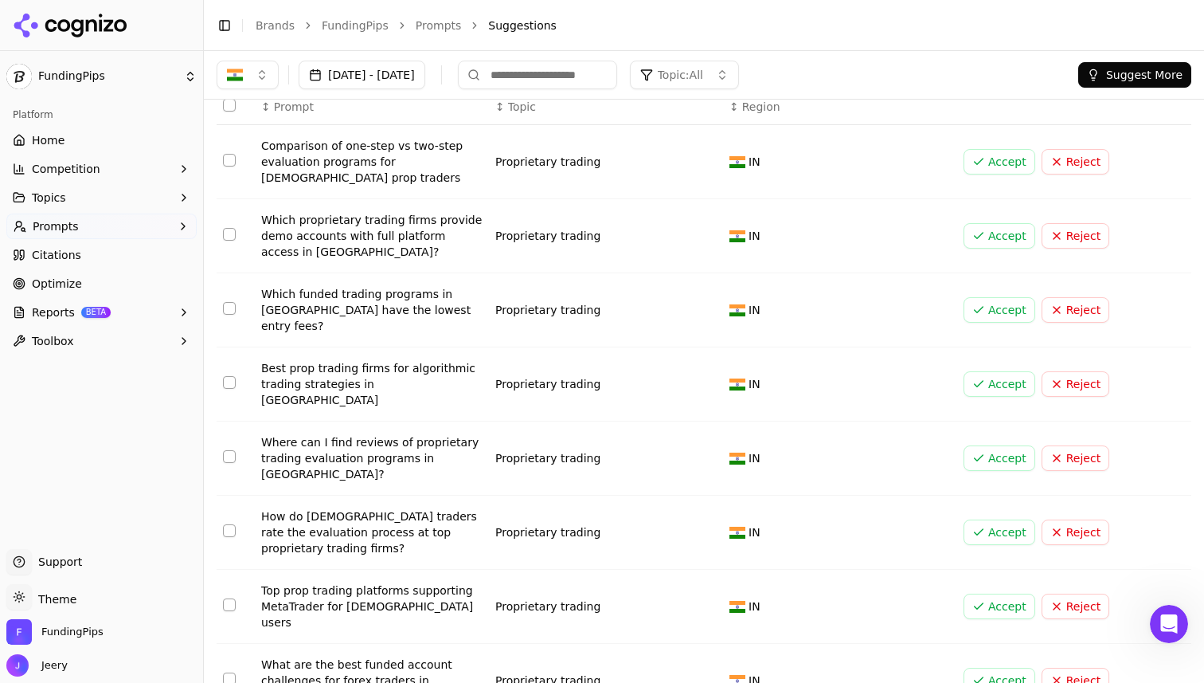
click at [1077, 371] on button "Reject" at bounding box center [1076, 383] width 68 height 25
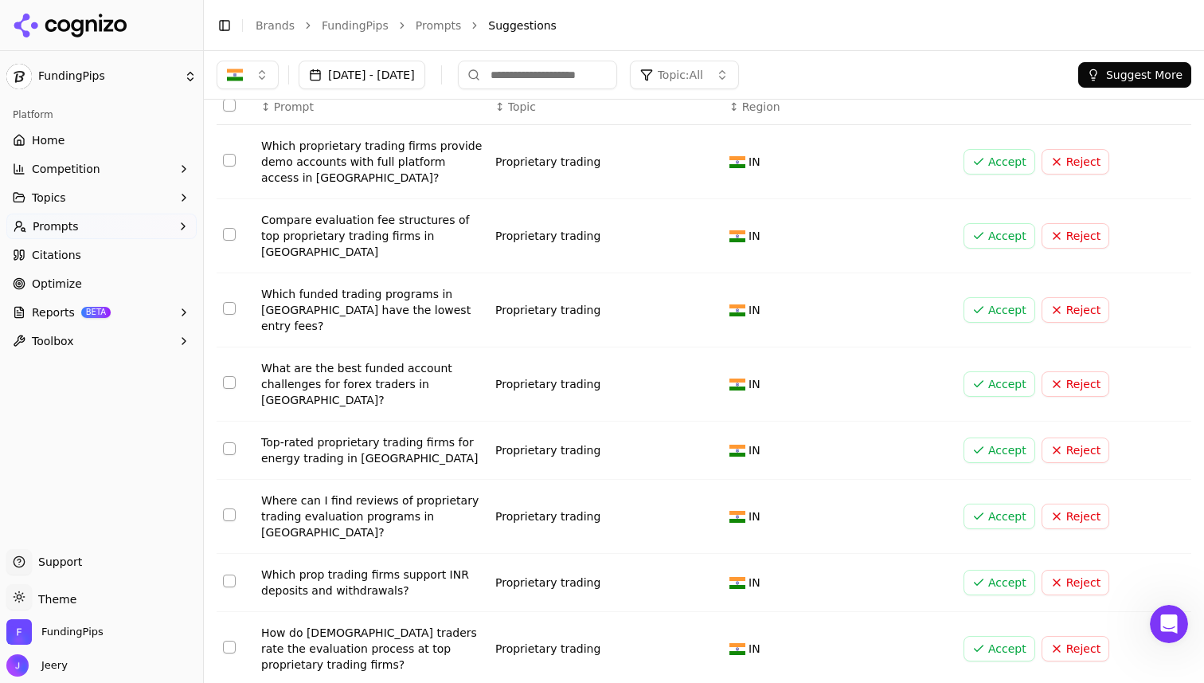
click at [975, 371] on button "Accept" at bounding box center [1000, 383] width 72 height 25
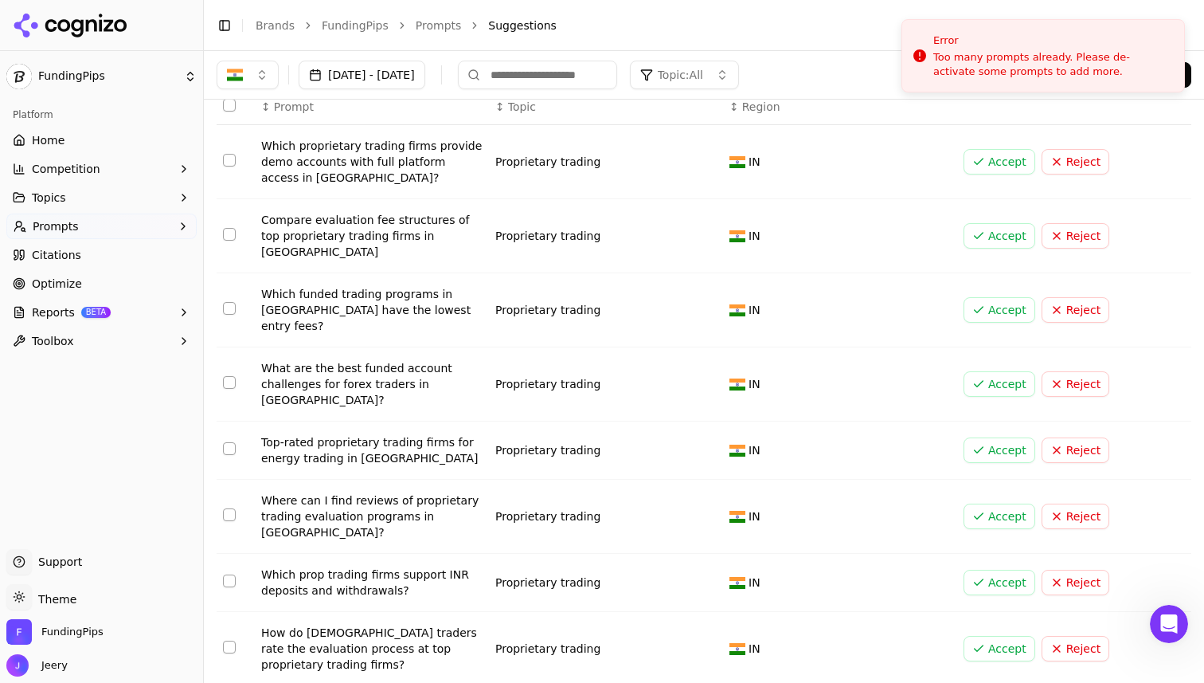
click at [980, 371] on button "Accept" at bounding box center [1000, 383] width 72 height 25
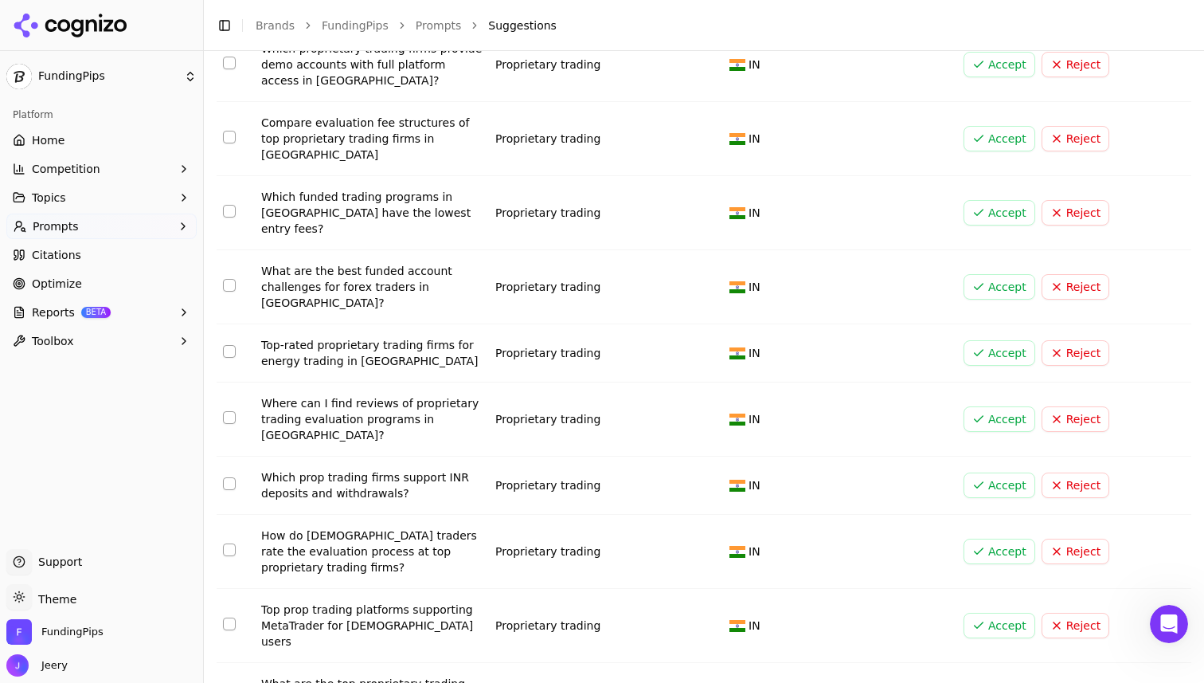
scroll to position [194, 0]
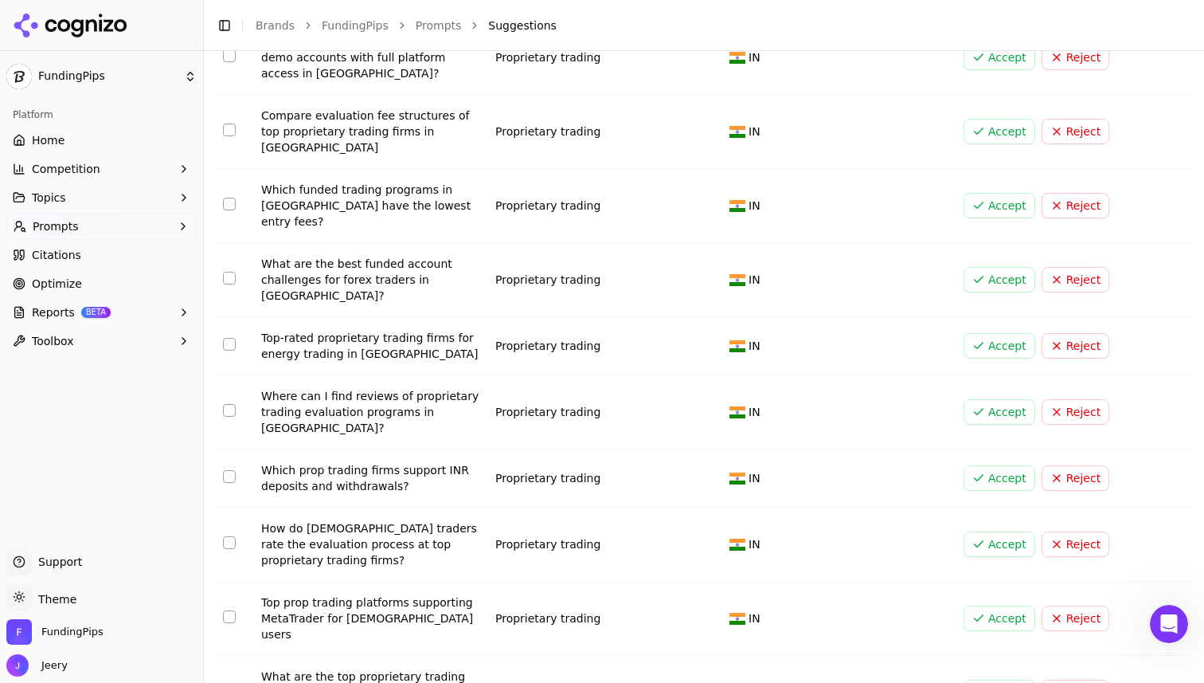
click at [988, 605] on button "Accept" at bounding box center [1000, 617] width 72 height 25
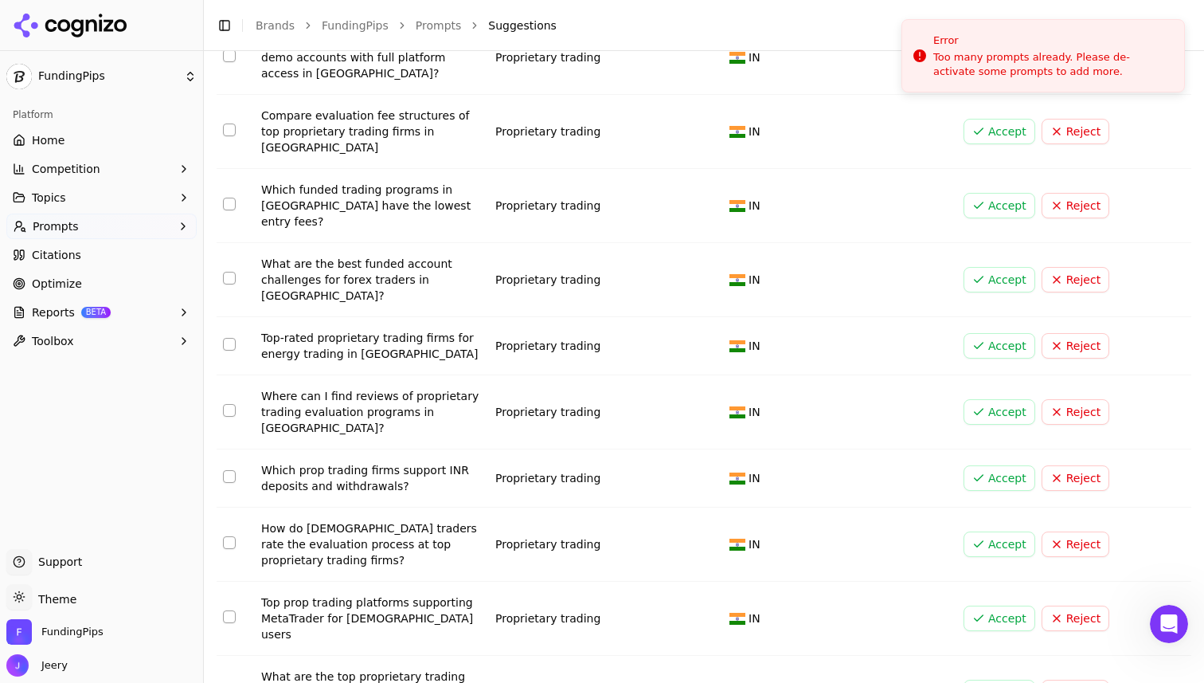
click at [227, 610] on button "Select row 9" at bounding box center [229, 616] width 13 height 13
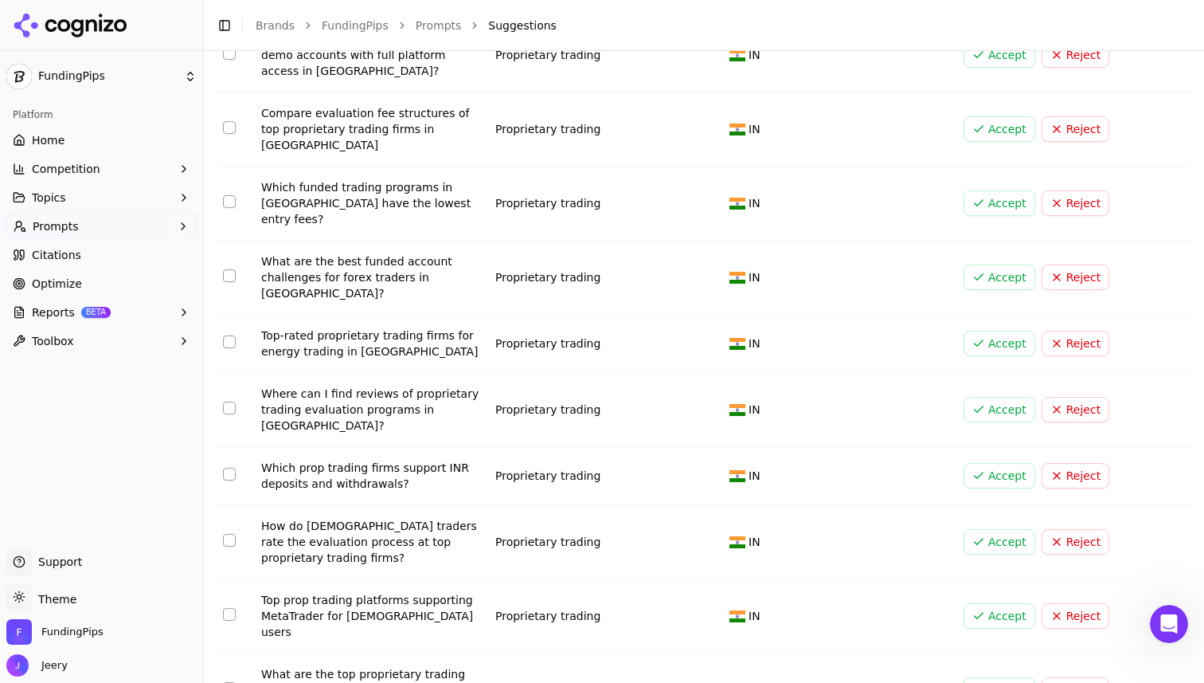
scroll to position [0, 0]
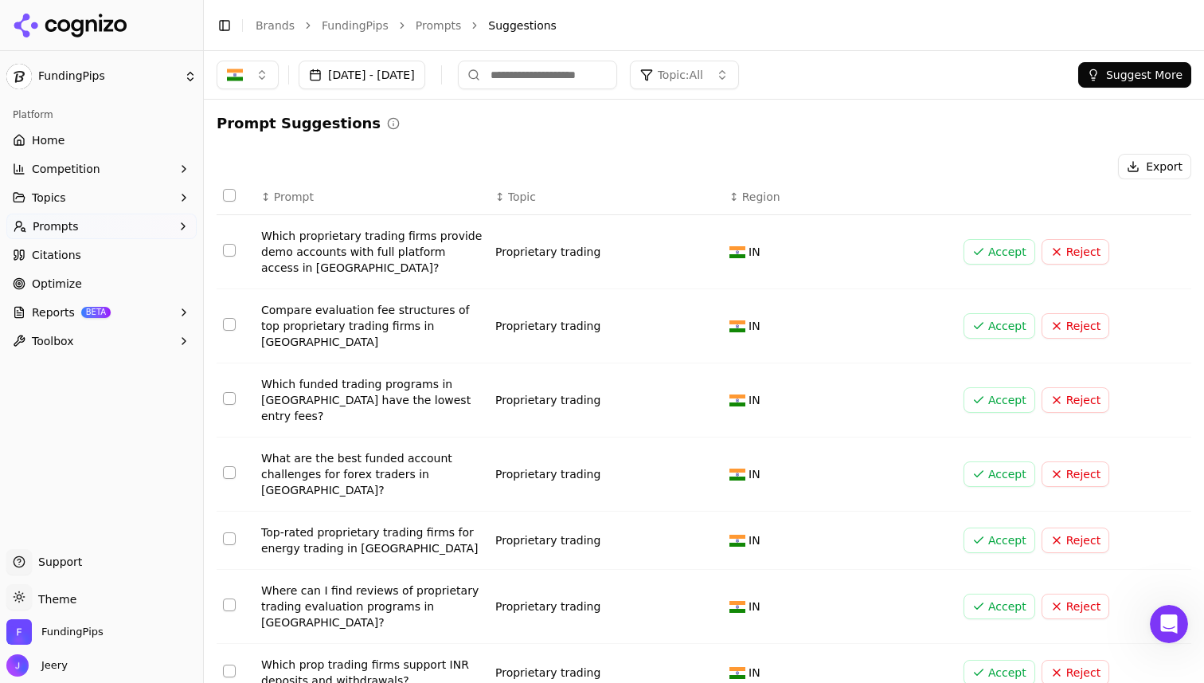
click at [64, 281] on span "Optimize" at bounding box center [57, 284] width 50 height 16
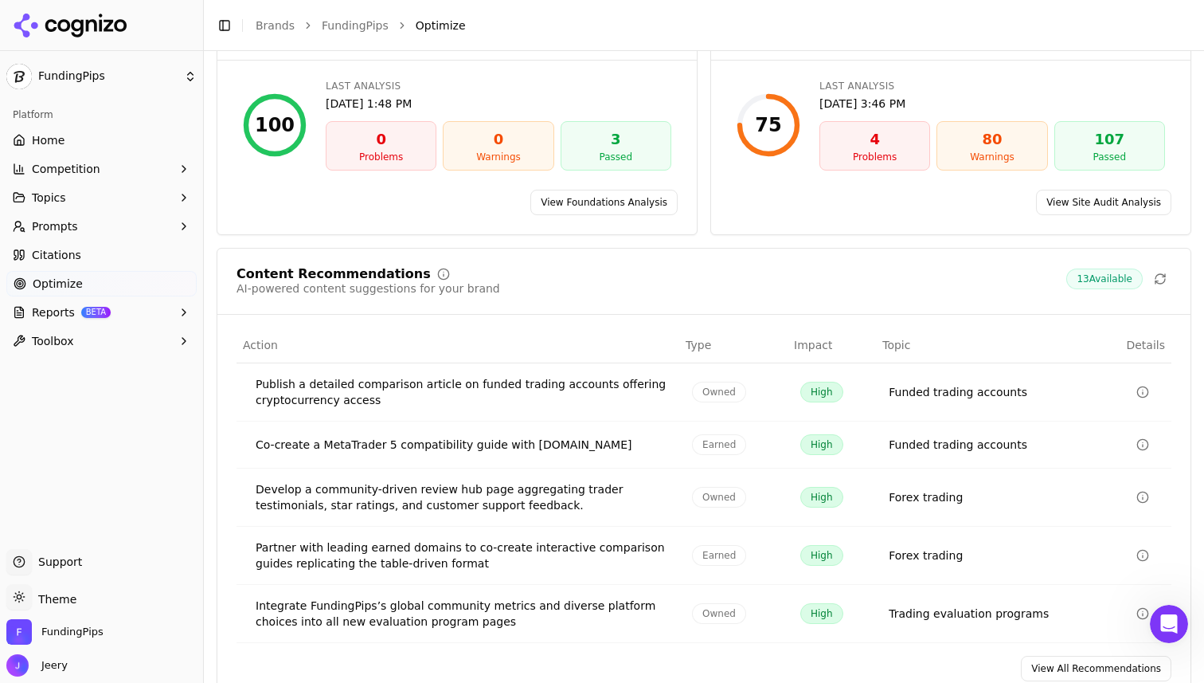
scroll to position [204, 0]
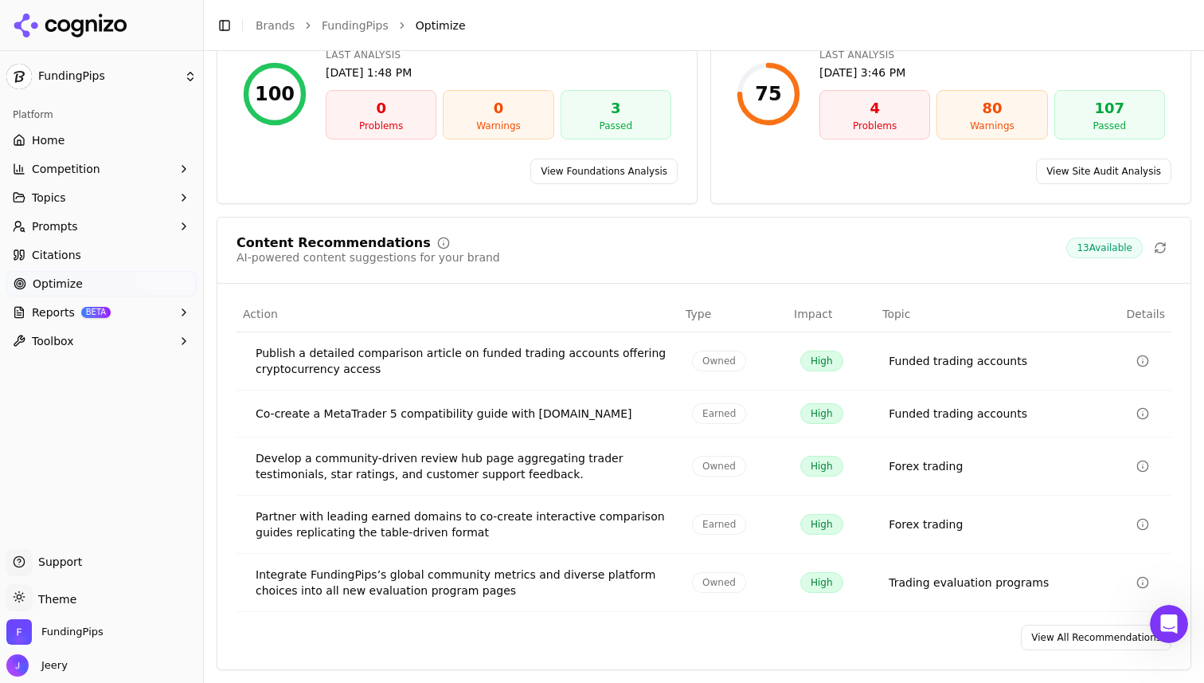
click at [73, 260] on span "Citations" at bounding box center [56, 255] width 49 height 16
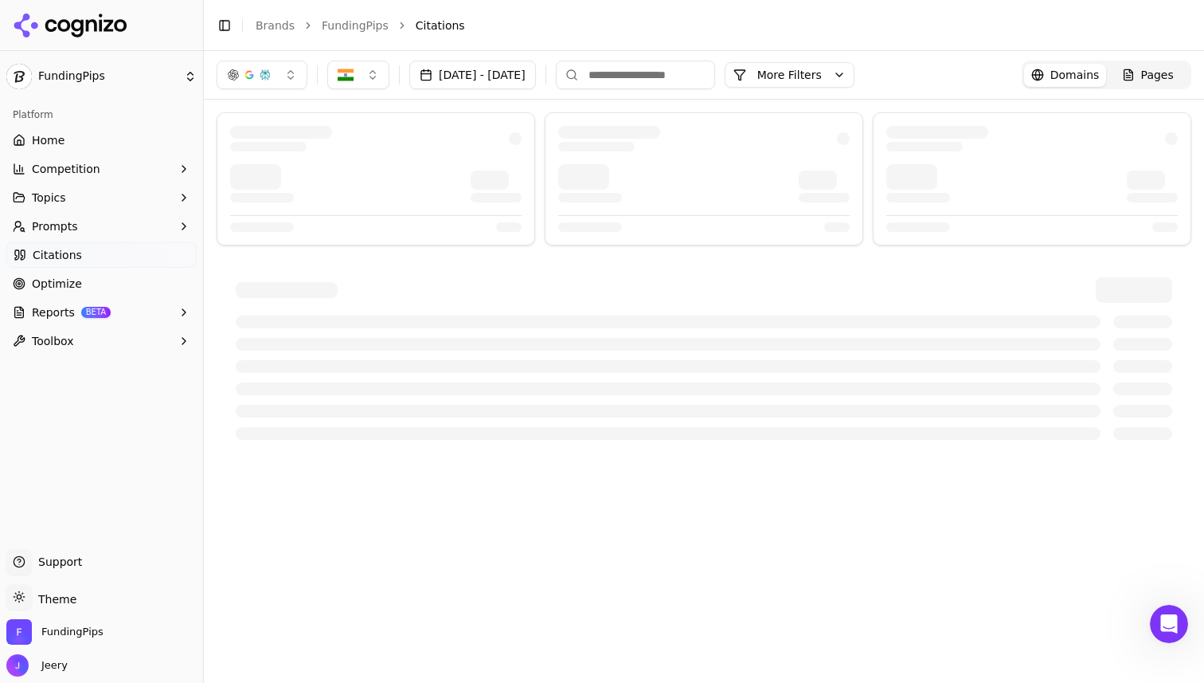
click at [75, 314] on button "Reports BETA" at bounding box center [101, 311] width 190 height 25
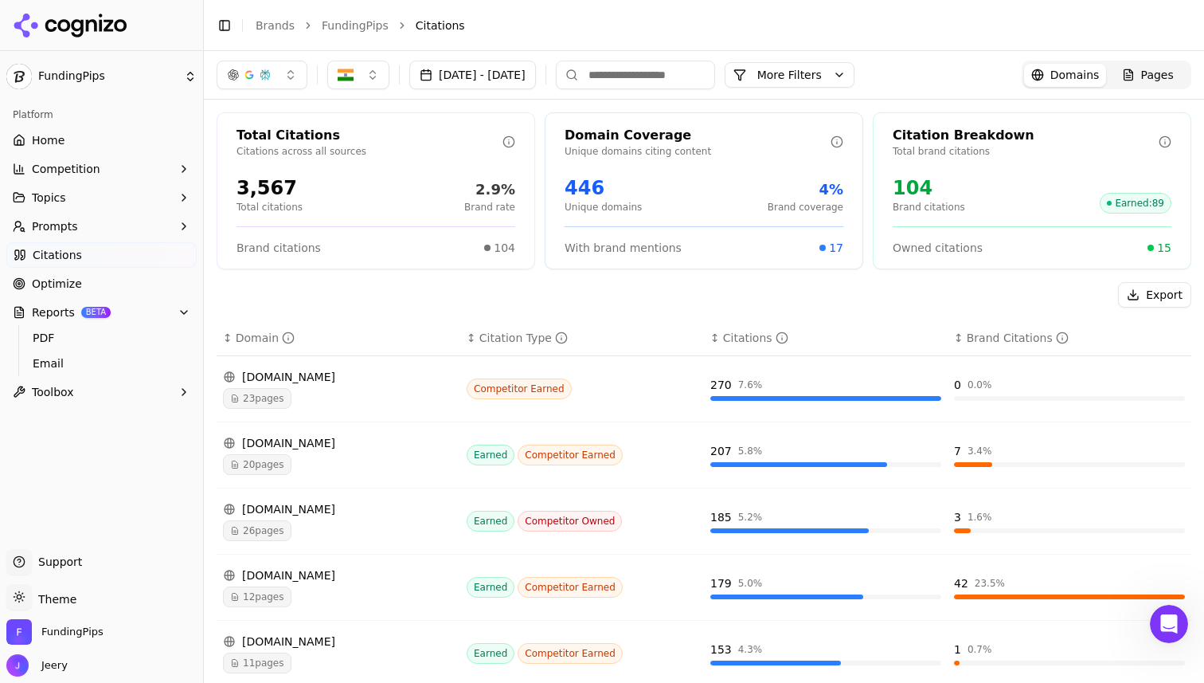
click at [76, 336] on span "PDF" at bounding box center [102, 338] width 139 height 16
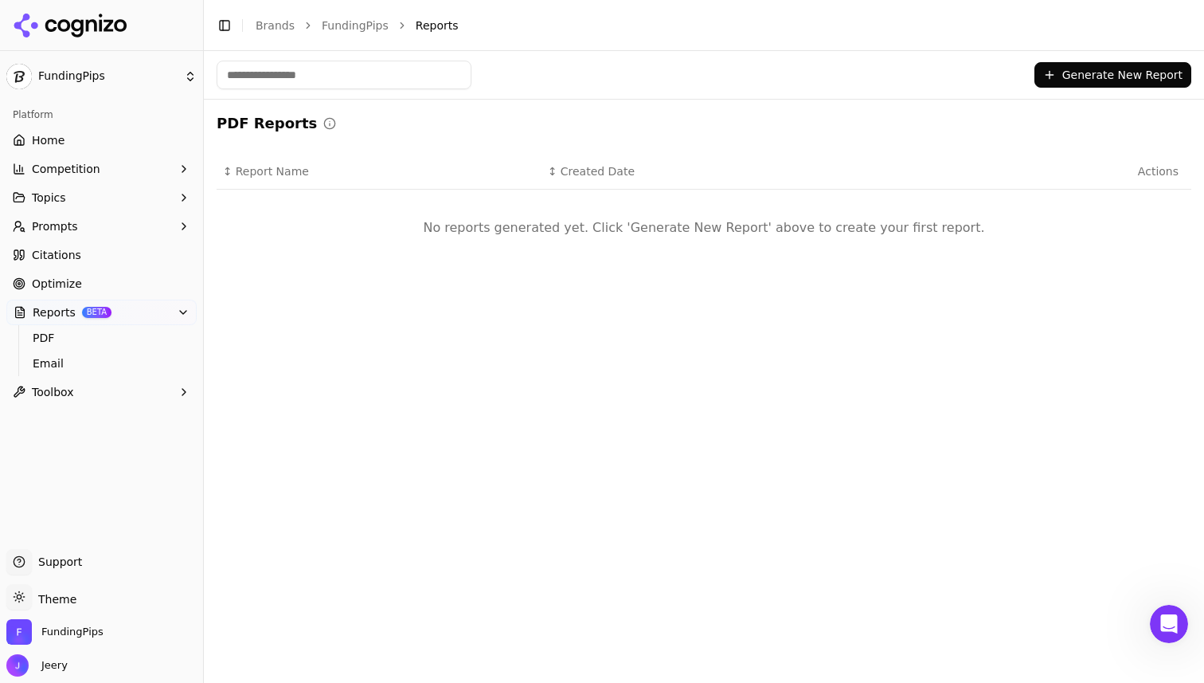
click at [1095, 72] on button "Generate New Report" at bounding box center [1113, 74] width 157 height 25
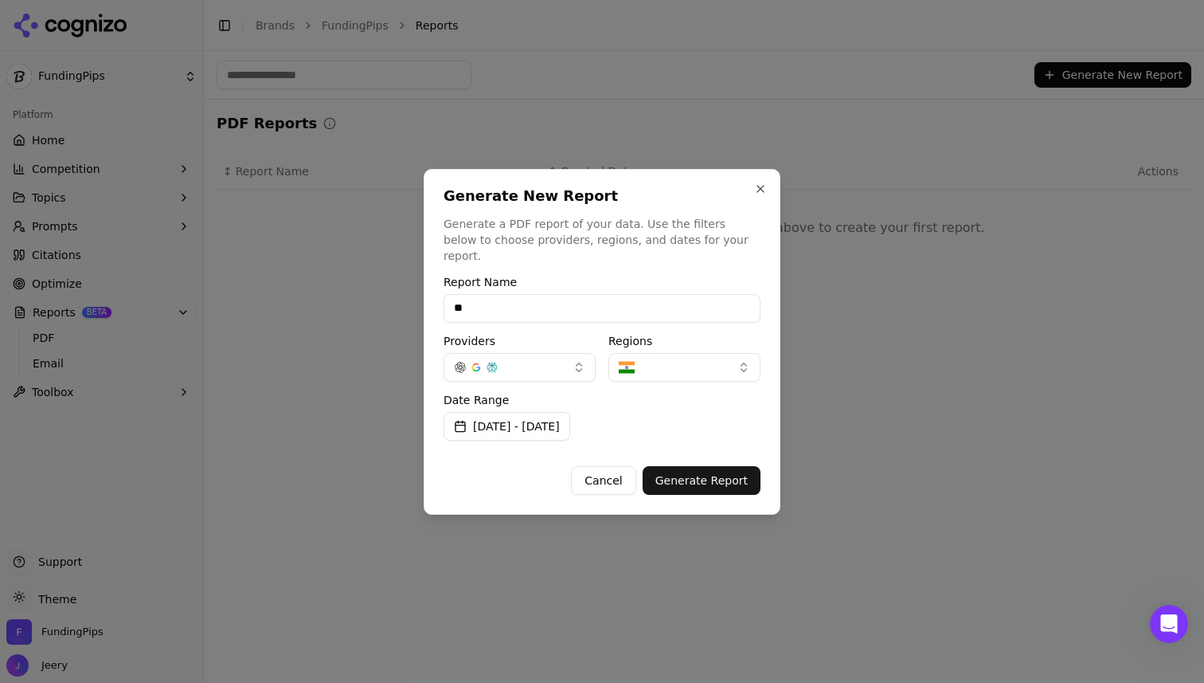
type input "*"
type input "**********"
click at [560, 364] on button "button" at bounding box center [520, 367] width 152 height 29
click at [699, 394] on label "Date Range" at bounding box center [602, 399] width 317 height 11
click at [526, 421] on button "[DATE] - [DATE]" at bounding box center [507, 426] width 127 height 29
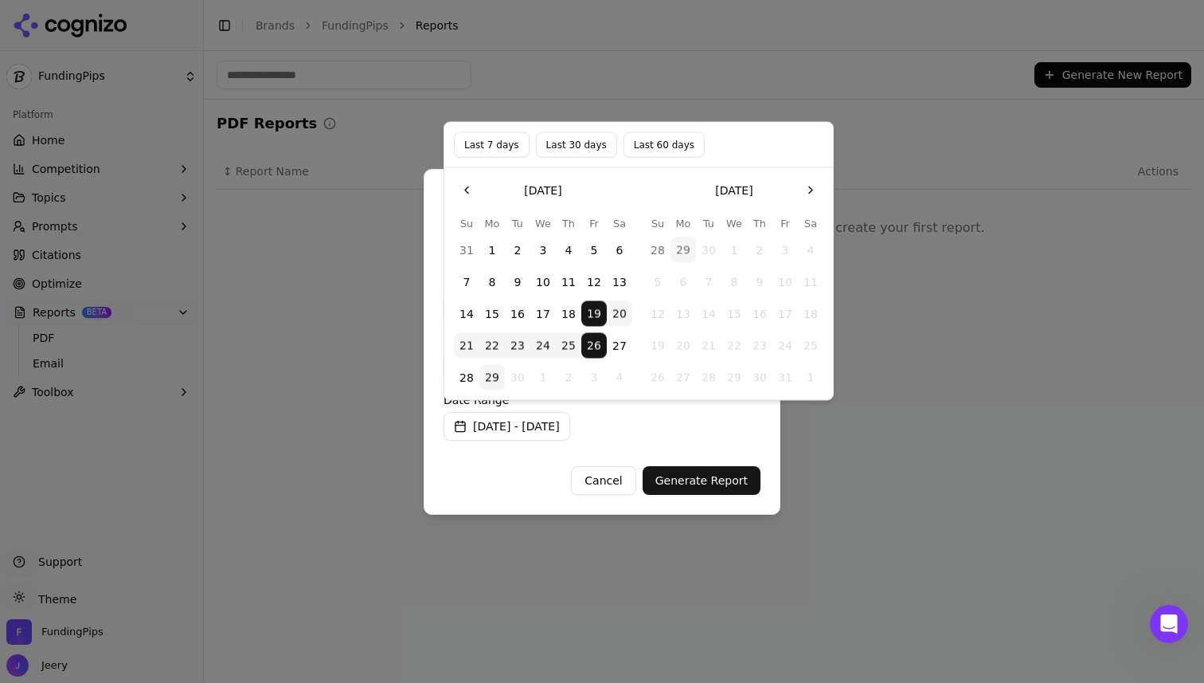
click at [491, 253] on button "1" at bounding box center [491, 249] width 25 height 25
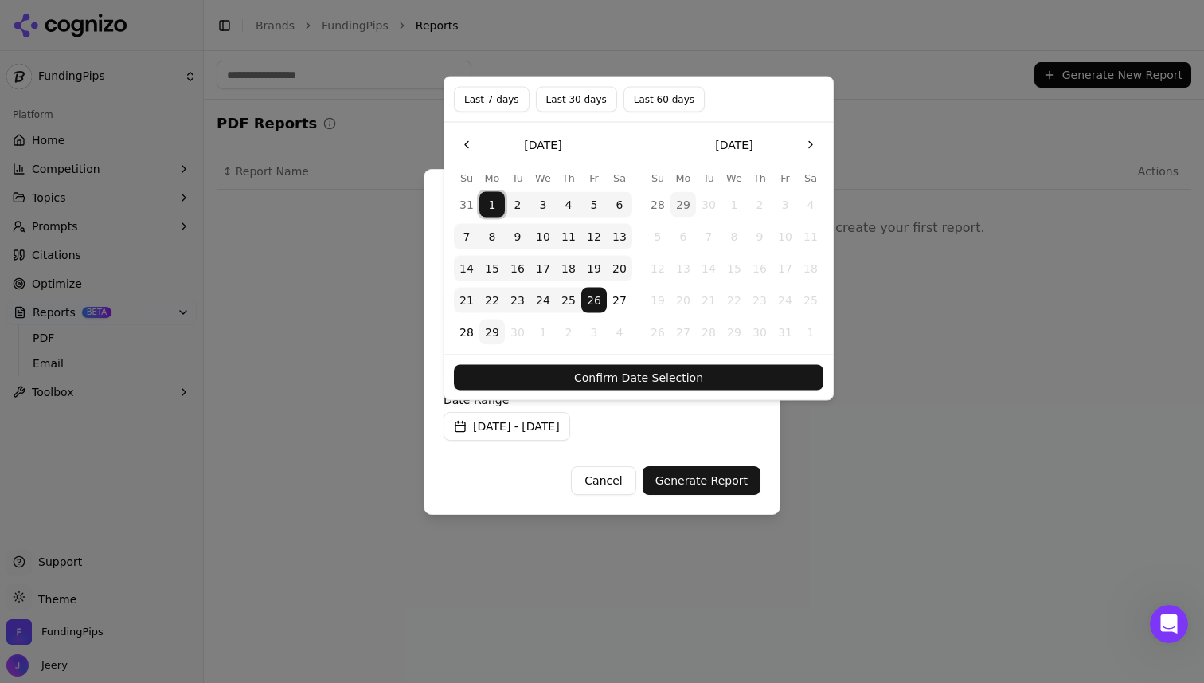
click at [596, 302] on button "26" at bounding box center [593, 300] width 25 height 25
click at [493, 192] on button "1" at bounding box center [491, 204] width 25 height 25
click at [491, 330] on button "29" at bounding box center [491, 331] width 25 height 25
click at [669, 380] on button "Confirm Date Selection" at bounding box center [639, 377] width 370 height 25
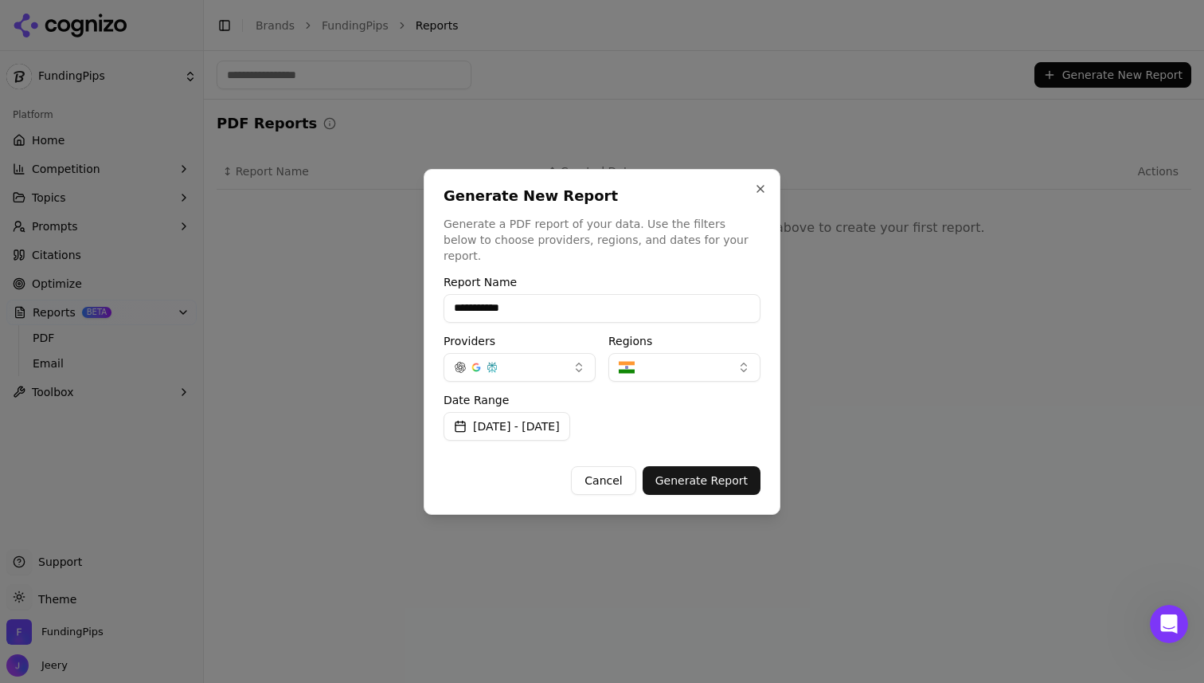
click at [687, 480] on button "Generate Report" at bounding box center [702, 480] width 118 height 29
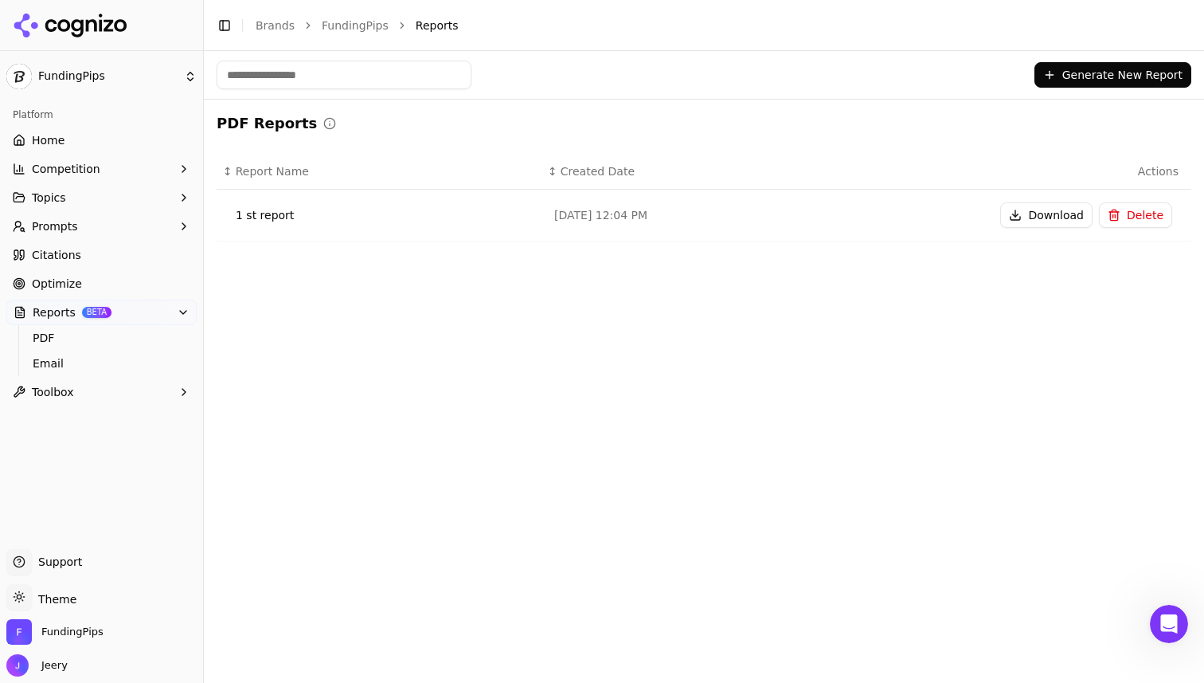
click at [608, 235] on td "Sep 29, 2025, 12:04 PM" at bounding box center [704, 216] width 325 height 52
click at [570, 213] on div "Sep 29, 2025, 12:04 PM" at bounding box center [703, 215] width 299 height 16
click at [270, 217] on div "1 st report" at bounding box center [382, 215] width 293 height 16
click at [444, 320] on div "Generate New Report PDF Reports ↕ Report Name ↕ Created Date Actions 1 st repor…" at bounding box center [704, 367] width 1000 height 632
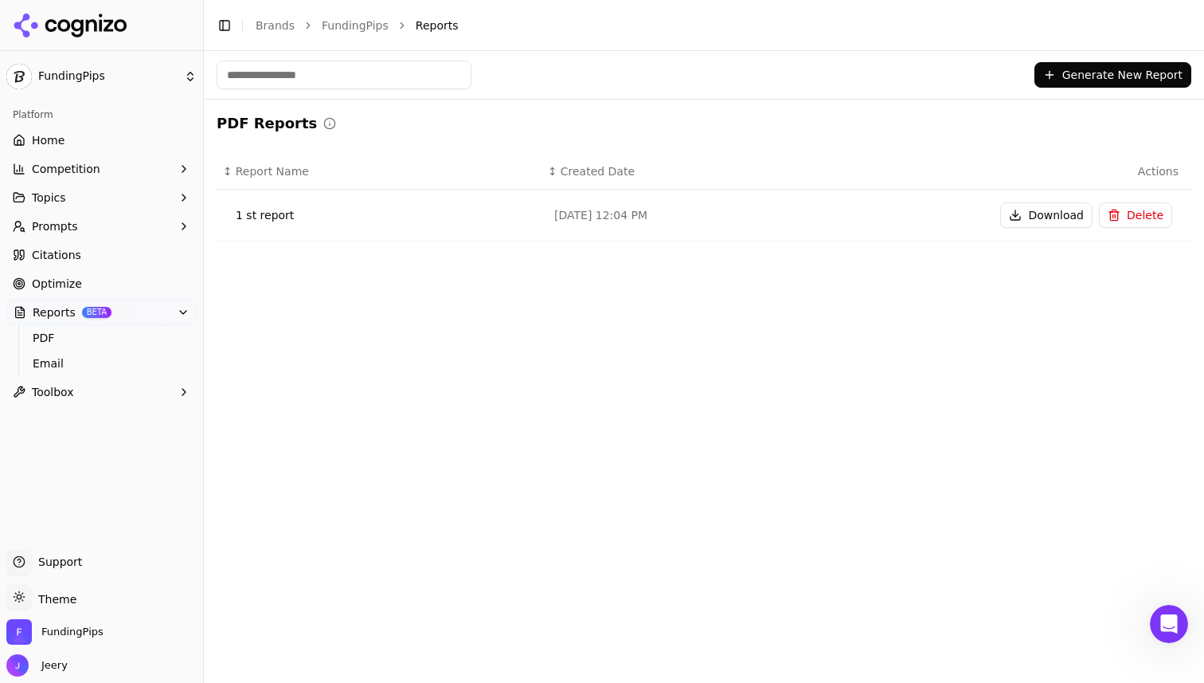
click at [1044, 208] on button "Download" at bounding box center [1046, 214] width 92 height 25
click at [675, 312] on div "Generate New Report PDF Reports ↕ Report Name ↕ Created Date Actions 1 st repor…" at bounding box center [704, 367] width 1000 height 632
click at [40, 26] on icon at bounding box center [70, 26] width 115 height 24
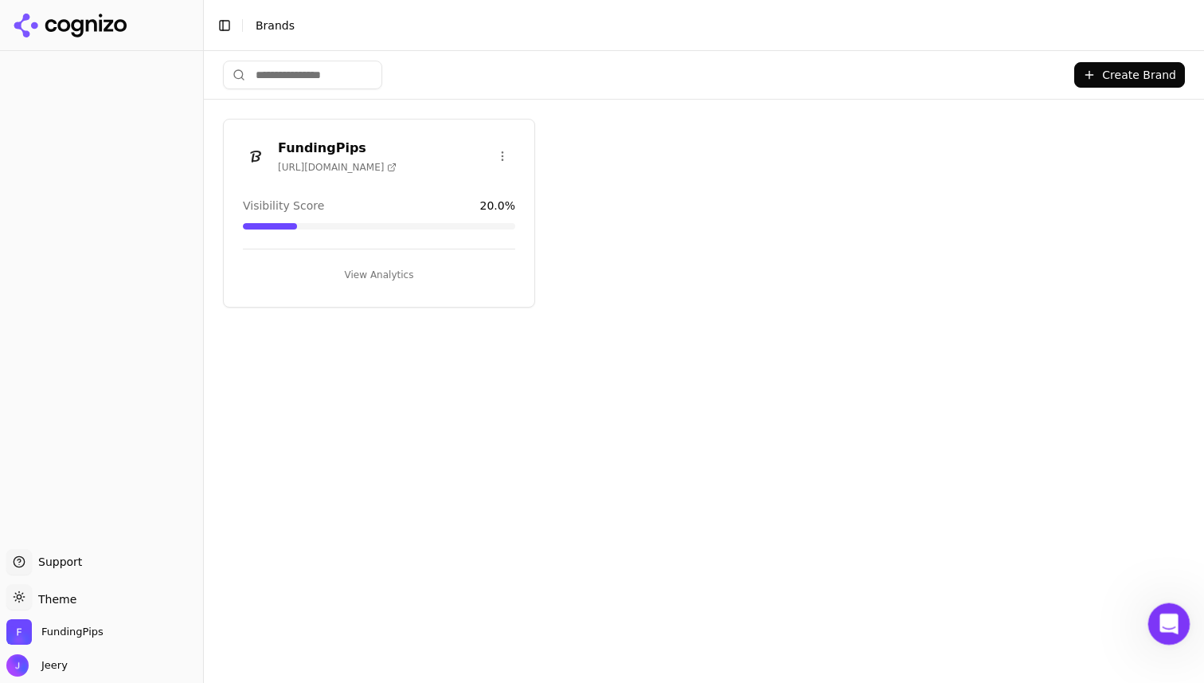
click at [1148, 614] on div "Open Intercom Messenger" at bounding box center [1167, 621] width 38 height 38
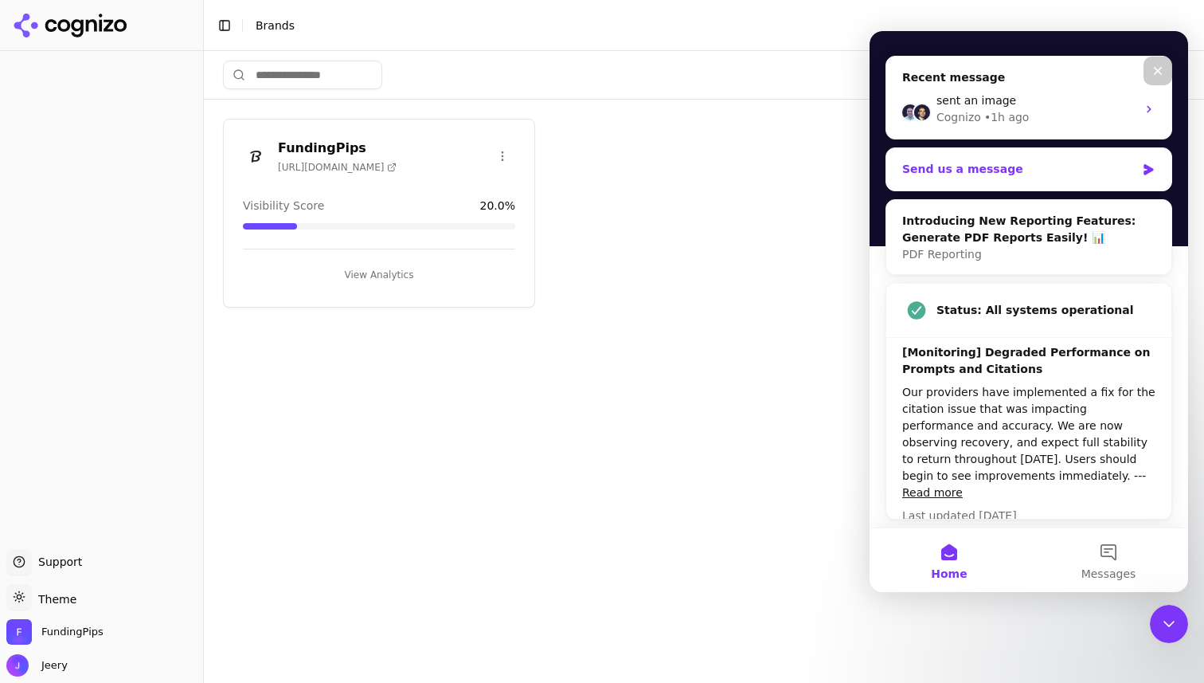
click at [1004, 166] on div "Send us a message" at bounding box center [1018, 169] width 233 height 17
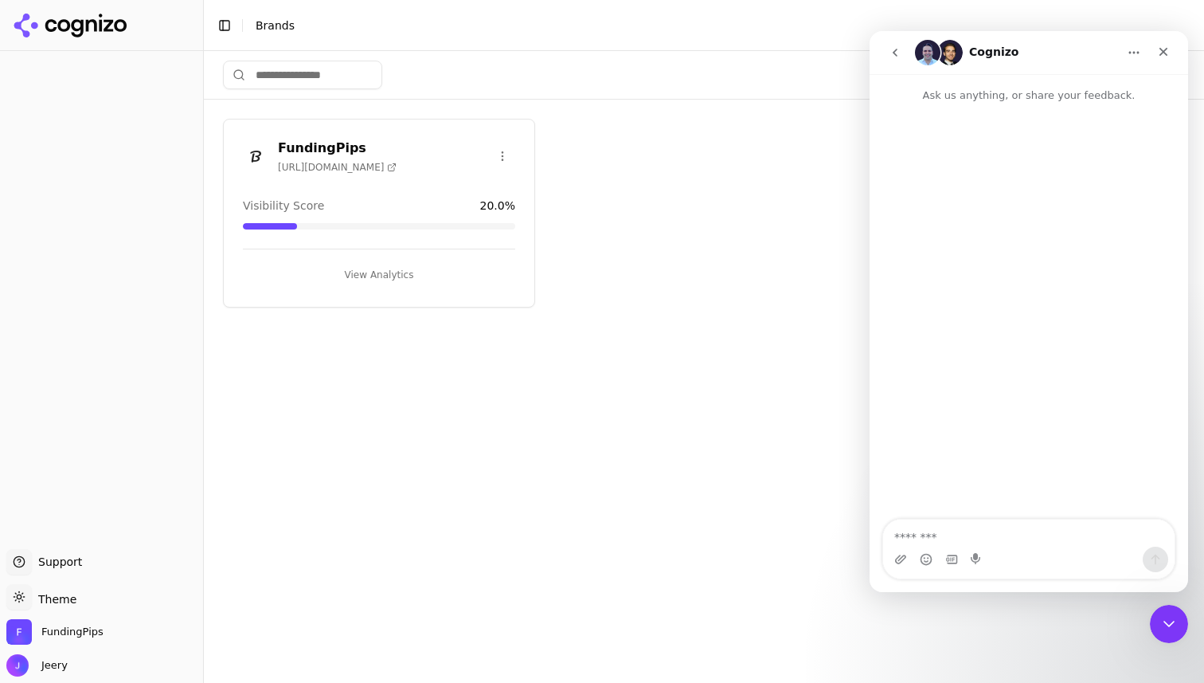
click at [902, 52] on button "go back" at bounding box center [895, 52] width 30 height 30
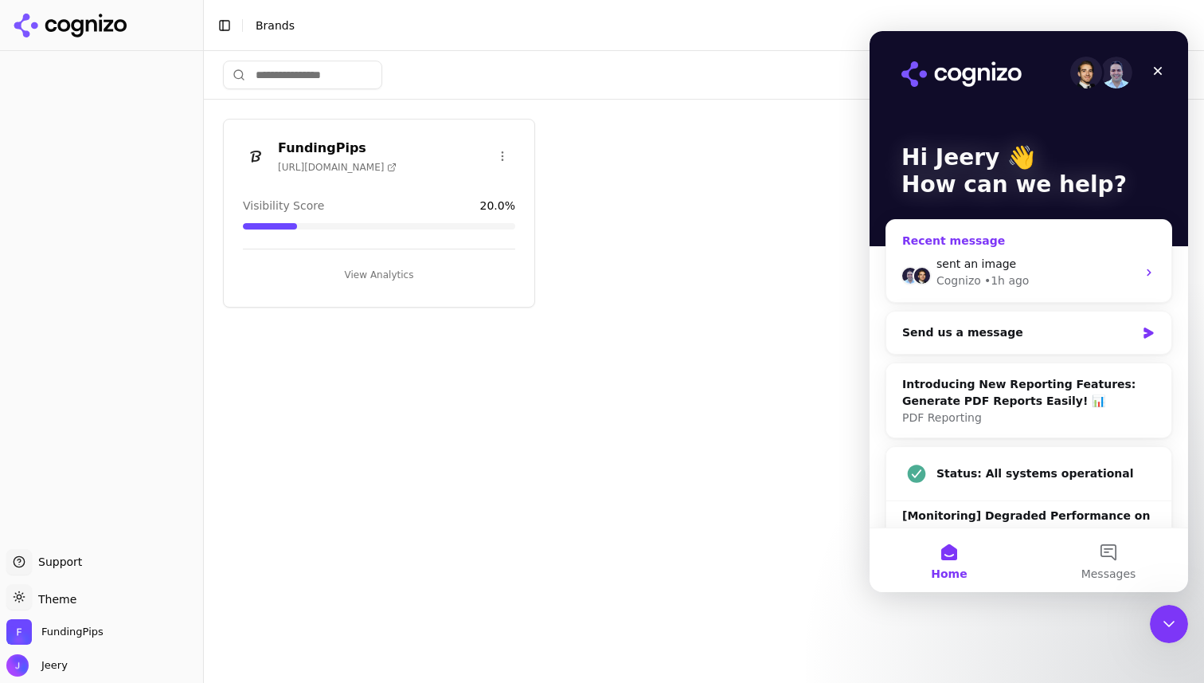
click at [1002, 278] on div "• 1h ago" at bounding box center [1006, 280] width 45 height 17
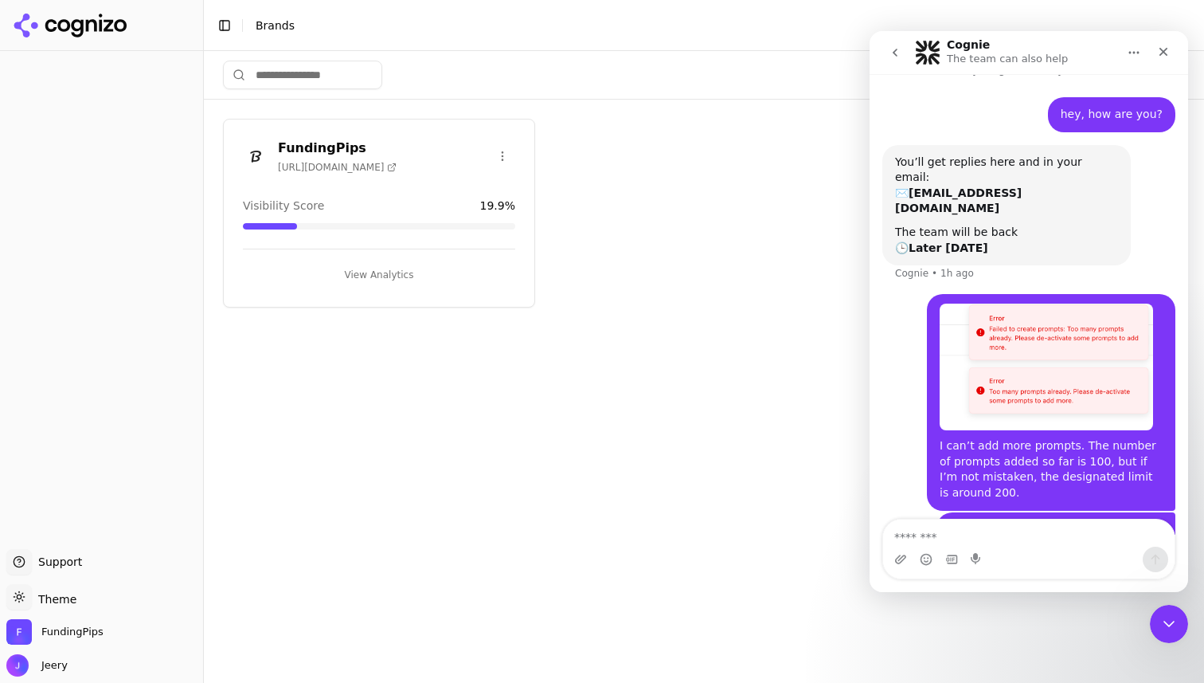
scroll to position [55, 0]
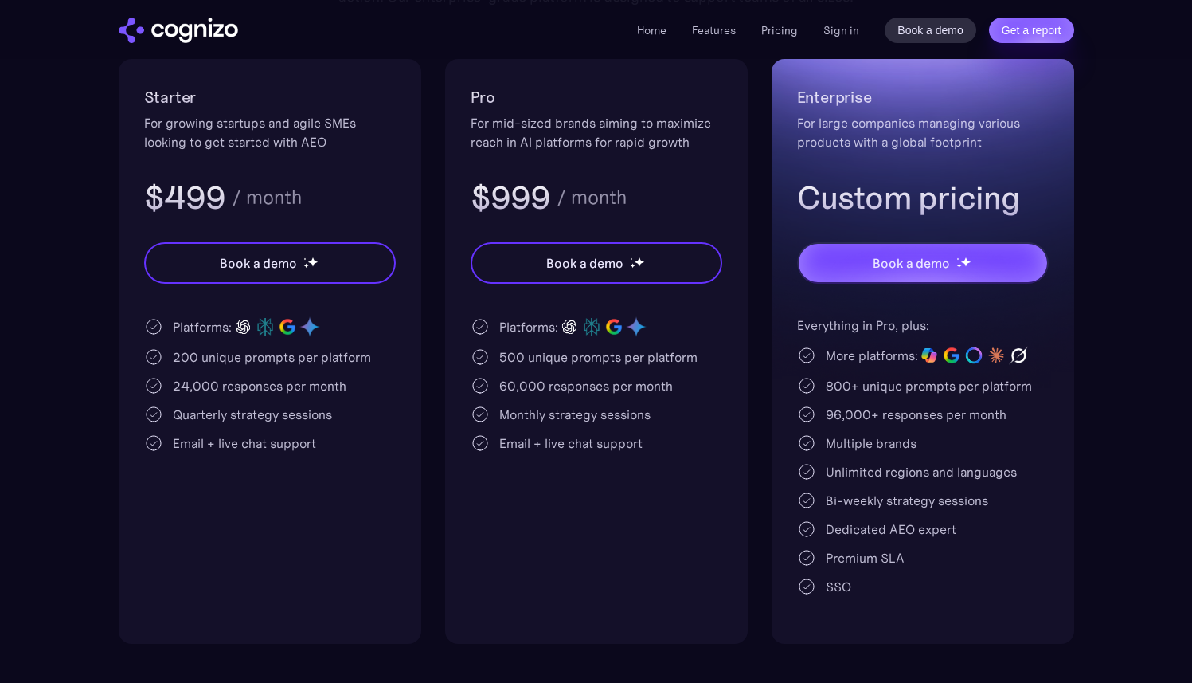
scroll to position [335, 0]
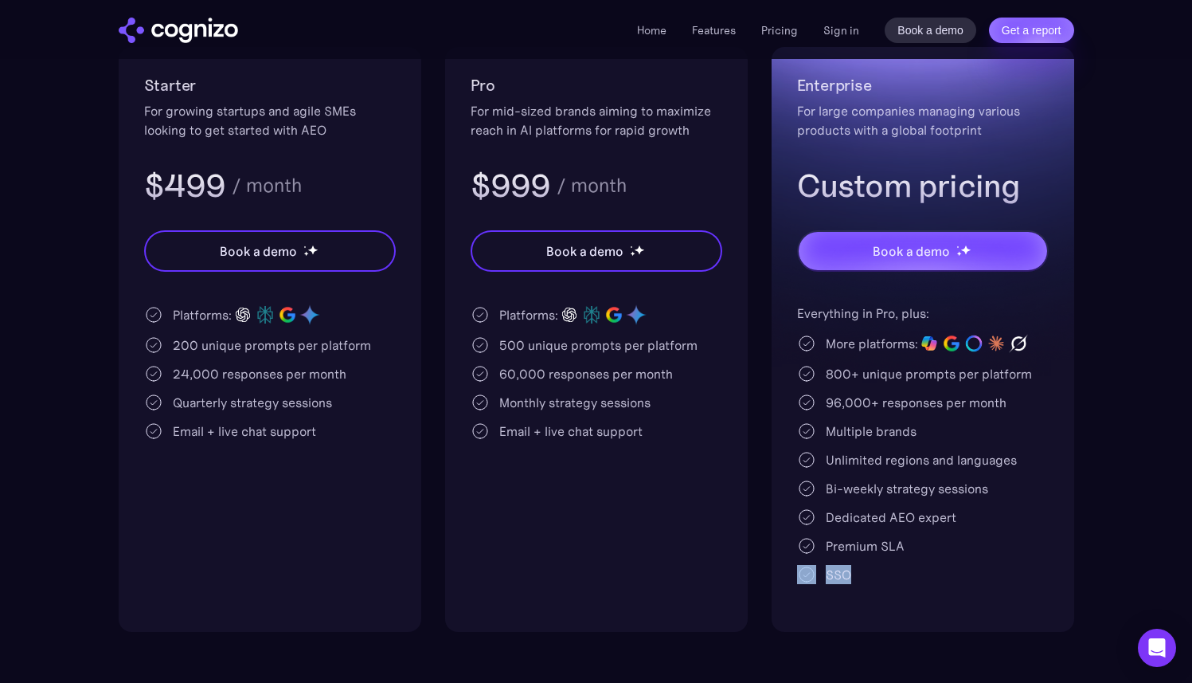
drag, startPoint x: 872, startPoint y: 573, endPoint x: 820, endPoint y: 577, distance: 52.7
click at [820, 577] on div "SSO" at bounding box center [923, 574] width 252 height 19
copy div "SSO"
click at [883, 560] on div "Everything in Pro, plus: More platforms: 800+ unique prompts per platform 96,00…" at bounding box center [923, 443] width 252 height 280
drag, startPoint x: 903, startPoint y: 545, endPoint x: 829, endPoint y: 546, distance: 74.1
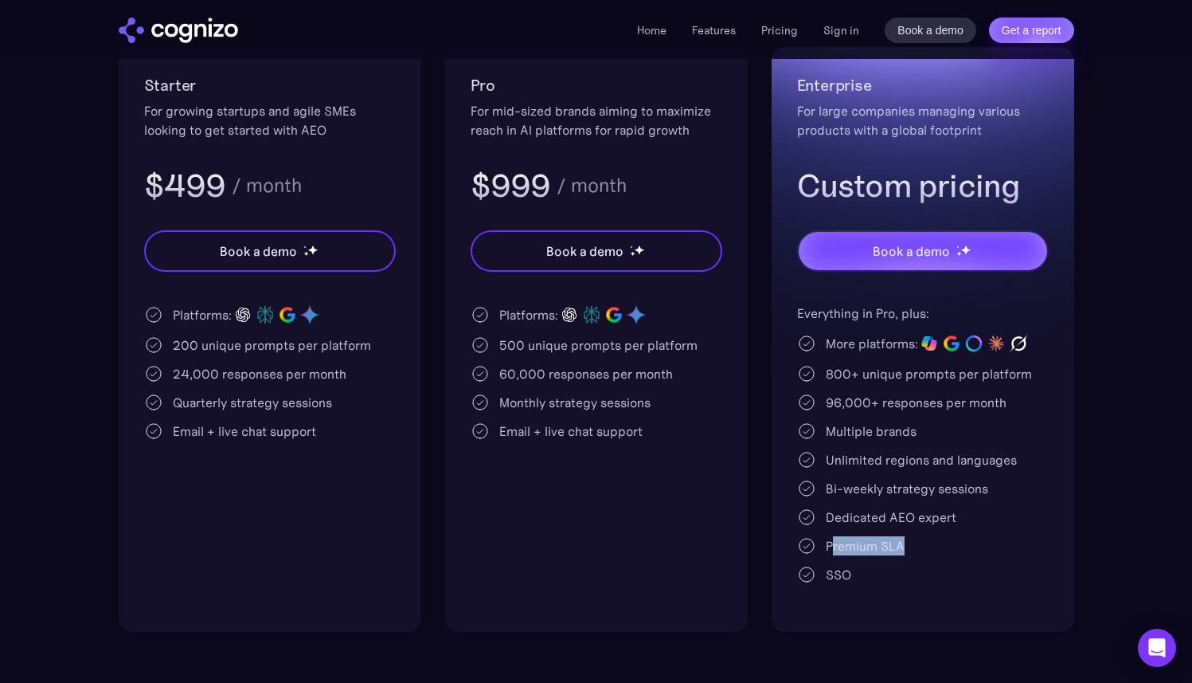
click at [829, 546] on div "Premium SLA" at bounding box center [865, 545] width 79 height 19
drag, startPoint x: 828, startPoint y: 491, endPoint x: 988, endPoint y: 491, distance: 160.1
click at [987, 491] on div "Bi-weekly strategy sessions" at bounding box center [907, 488] width 162 height 19
click at [900, 465] on div "Unlimited regions and languages" at bounding box center [921, 459] width 191 height 19
drag, startPoint x: 829, startPoint y: 460, endPoint x: 1039, endPoint y: 460, distance: 209.5
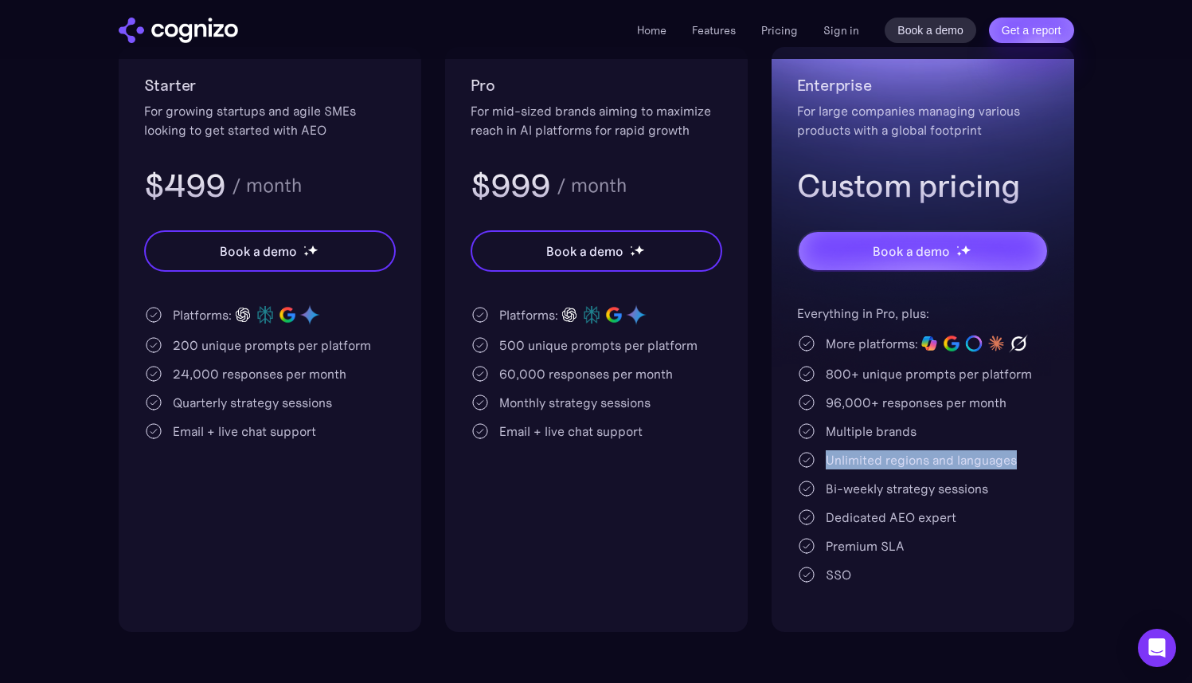
click at [1039, 460] on div "Unlimited regions and languages" at bounding box center [923, 459] width 252 height 19
click at [940, 460] on div "Unlimited regions and languages" at bounding box center [921, 459] width 191 height 19
drag, startPoint x: 832, startPoint y: 431, endPoint x: 911, endPoint y: 429, distance: 79.7
click at [911, 430] on div "Multiple brands" at bounding box center [871, 430] width 91 height 19
click at [872, 395] on div "96,000+ responses per month" at bounding box center [916, 402] width 181 height 19
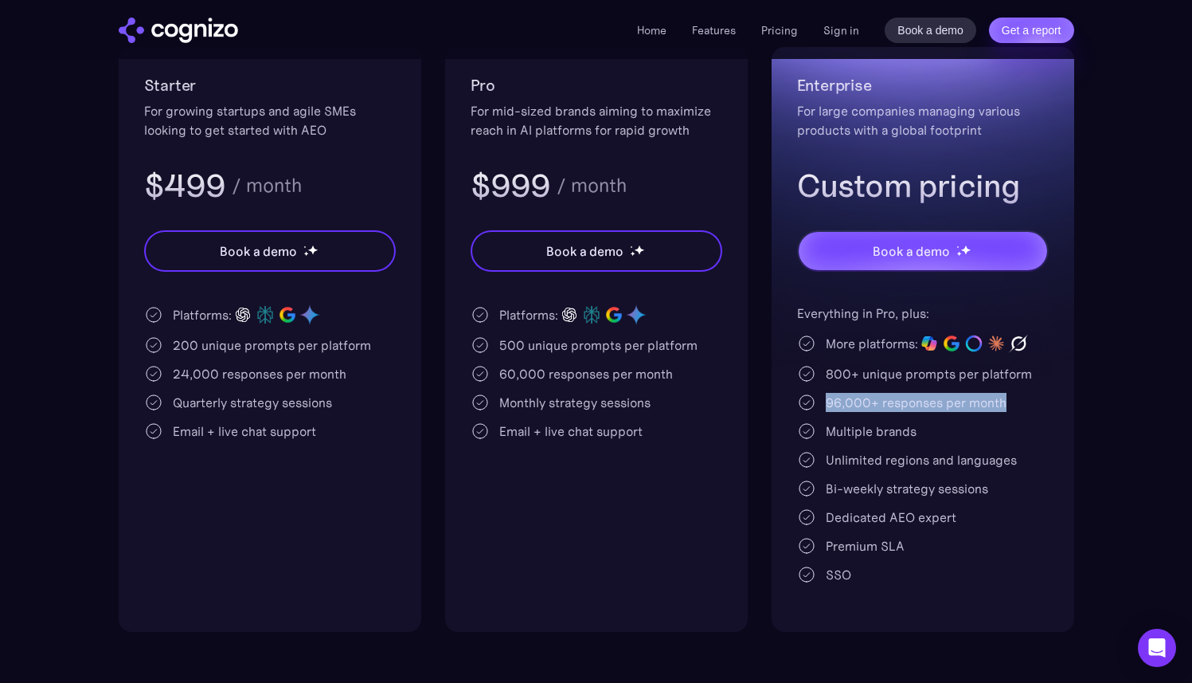
drag, startPoint x: 824, startPoint y: 403, endPoint x: 1002, endPoint y: 405, distance: 177.6
click at [1002, 405] on div "96,000+ responses per month" at bounding box center [923, 402] width 252 height 19
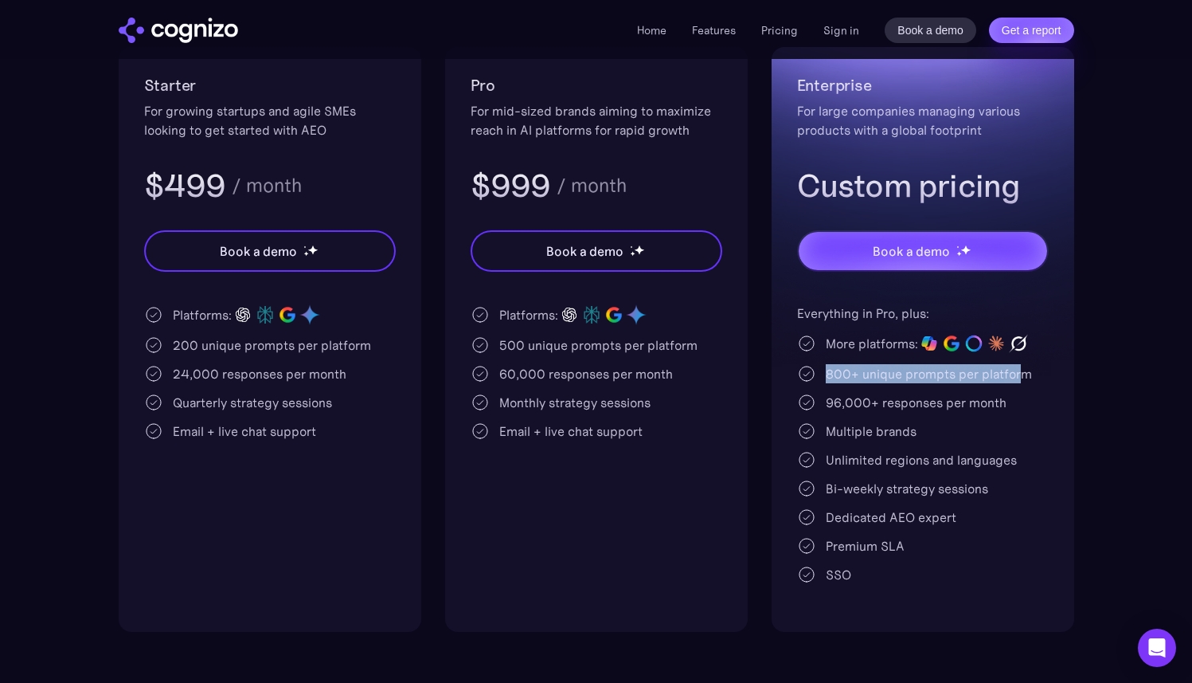
drag, startPoint x: 825, startPoint y: 373, endPoint x: 1022, endPoint y: 378, distance: 196.8
click at [1022, 378] on div "800+ unique prompts per platform" at bounding box center [929, 373] width 206 height 19
click at [886, 461] on div "Unlimited regions and languages" at bounding box center [921, 459] width 191 height 19
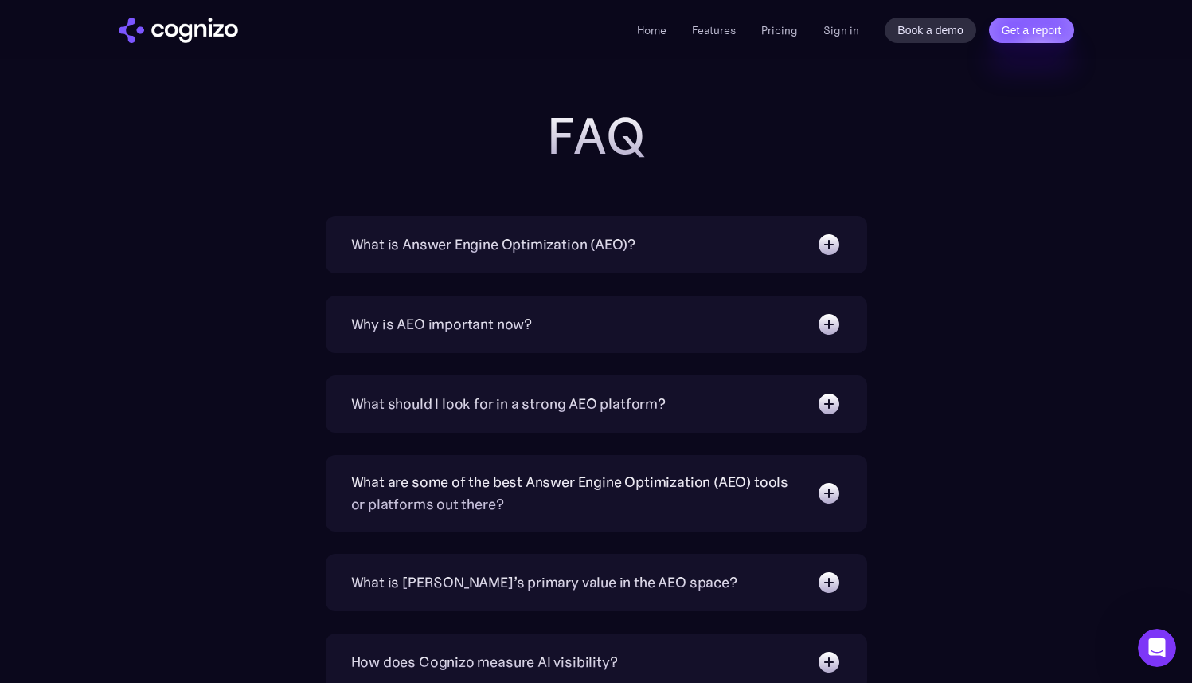
scroll to position [3524, 0]
click at [828, 401] on img at bounding box center [828, 402] width 25 height 25
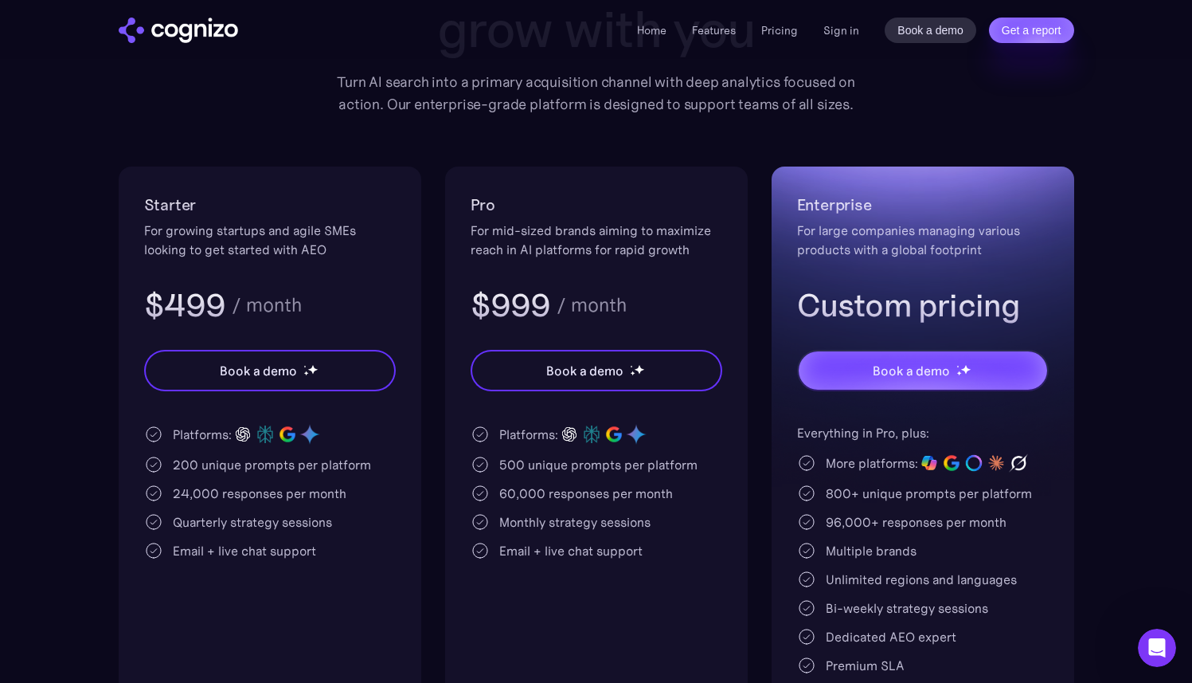
scroll to position [0, 0]
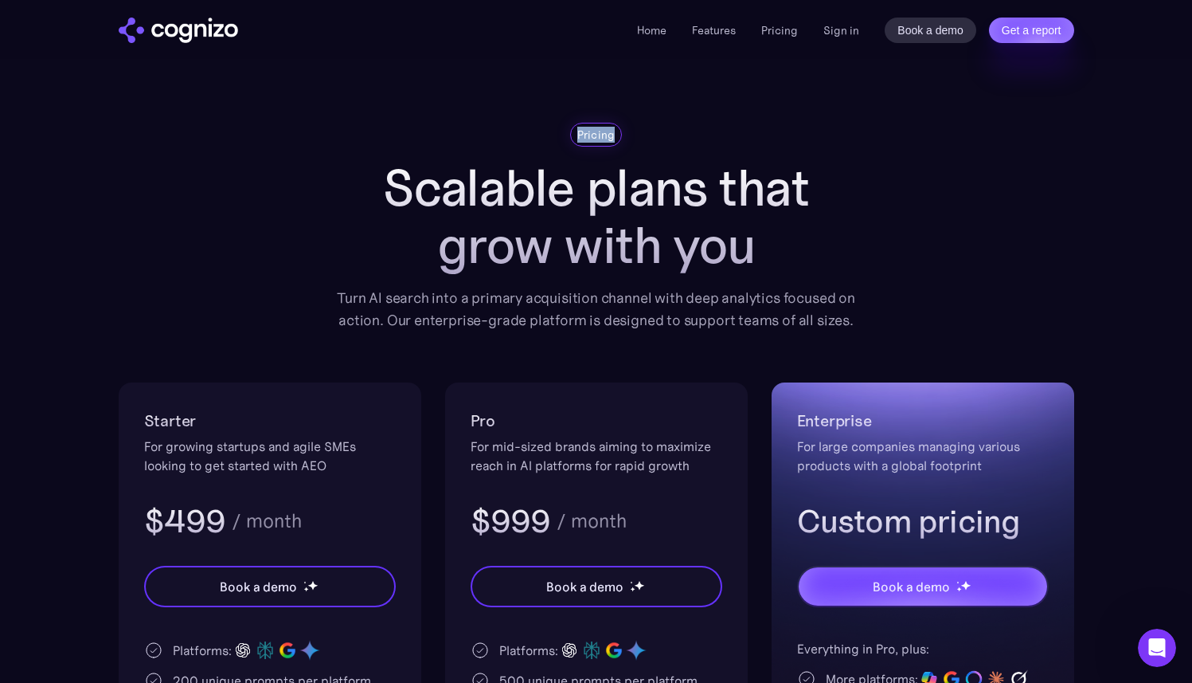
drag, startPoint x: 577, startPoint y: 132, endPoint x: 650, endPoint y: 135, distance: 73.3
click at [650, 135] on div "Pricing" at bounding box center [597, 135] width 542 height 24
click at [455, 185] on h1 "Scalable plans that grow with you" at bounding box center [597, 216] width 542 height 115
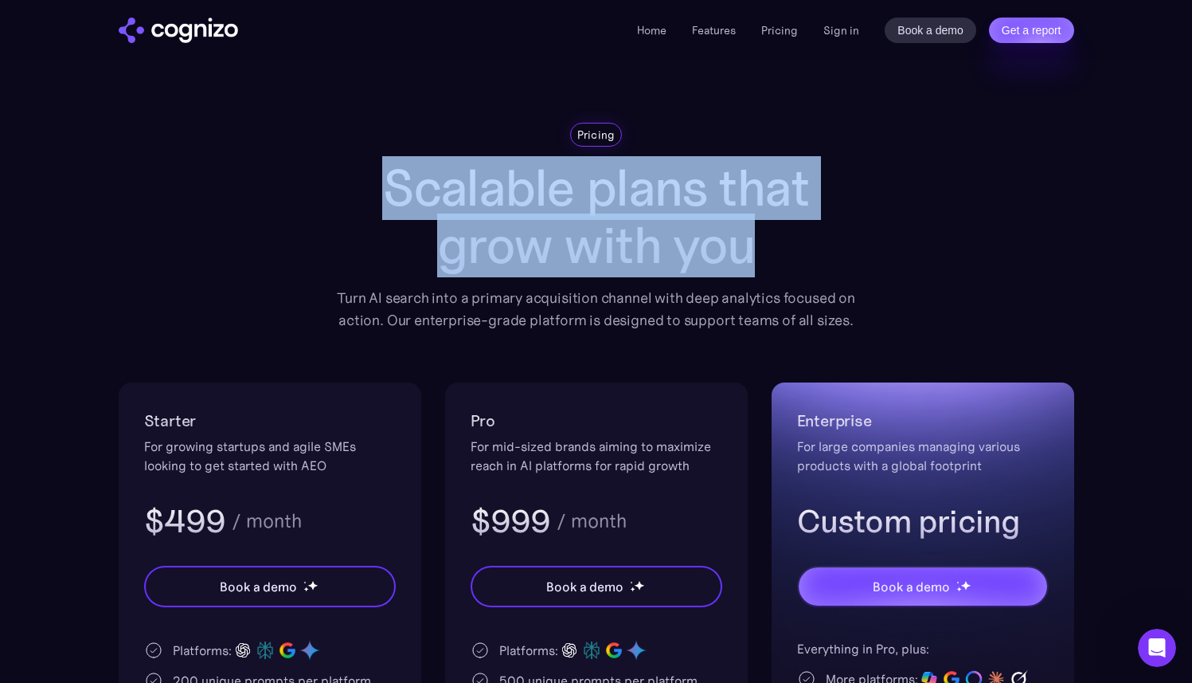
drag, startPoint x: 383, startPoint y: 182, endPoint x: 774, endPoint y: 234, distance: 394.5
click at [774, 234] on h1 "Scalable plans that grow with you" at bounding box center [597, 216] width 542 height 115
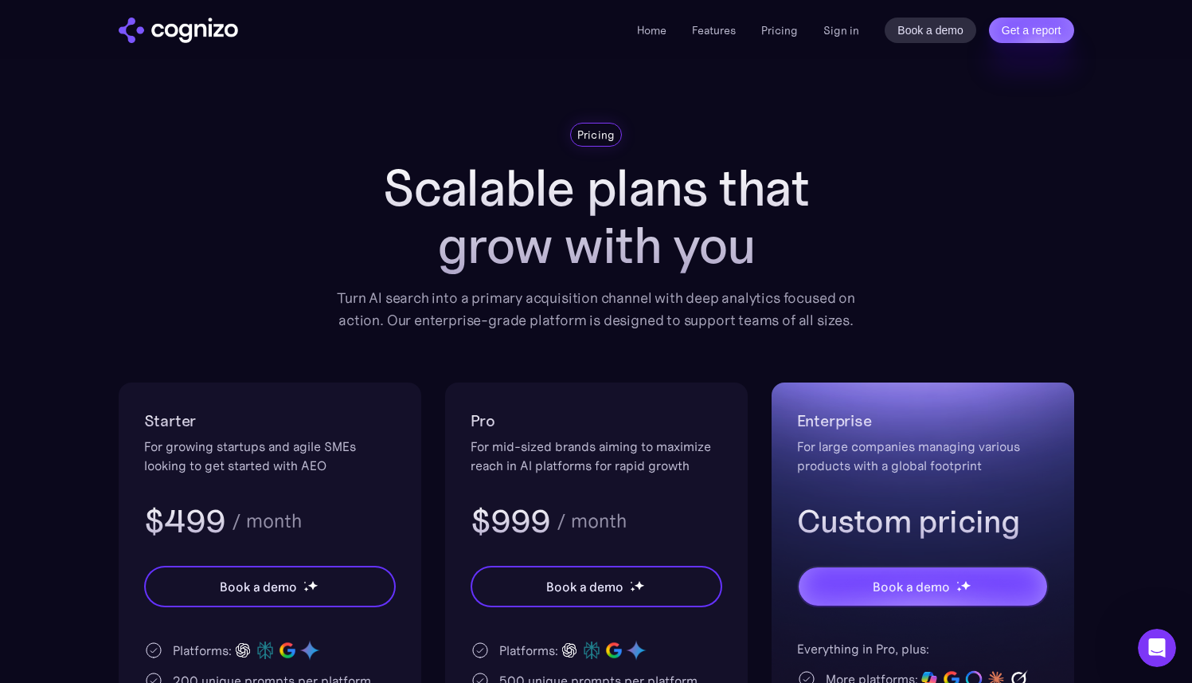
click at [691, 241] on h1 "Scalable plans that grow with you" at bounding box center [597, 216] width 542 height 115
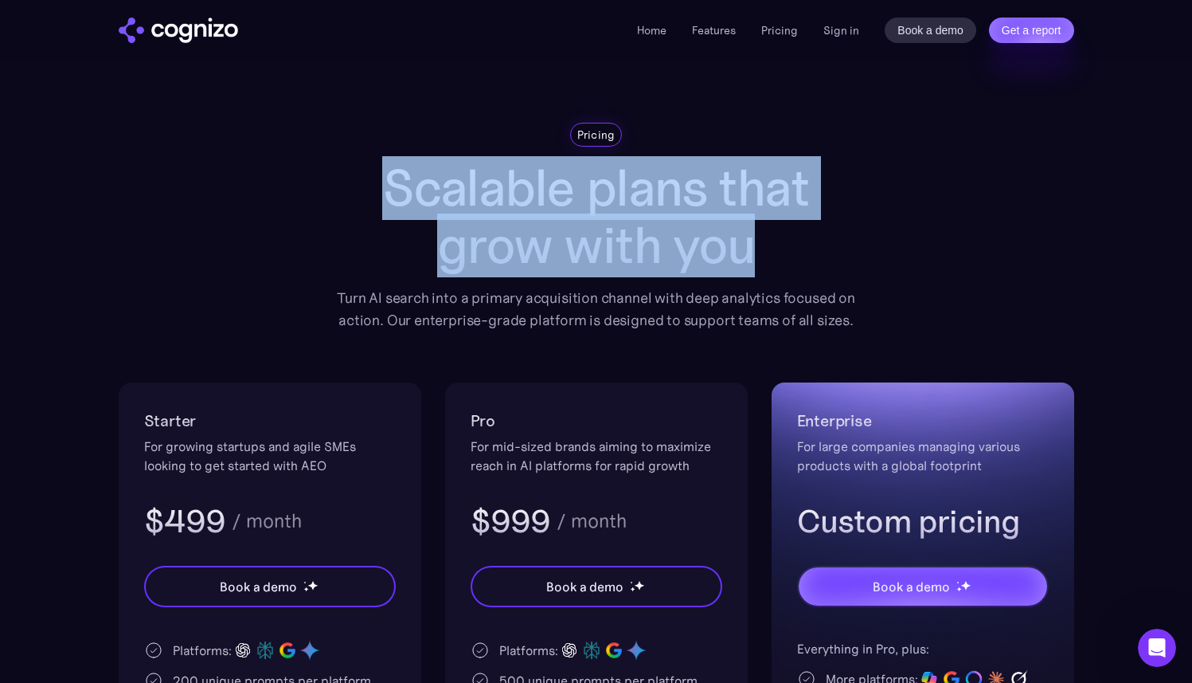
drag, startPoint x: 391, startPoint y: 185, endPoint x: 760, endPoint y: 237, distance: 372.4
click at [760, 237] on h1 "Scalable plans that grow with you" at bounding box center [597, 216] width 542 height 115
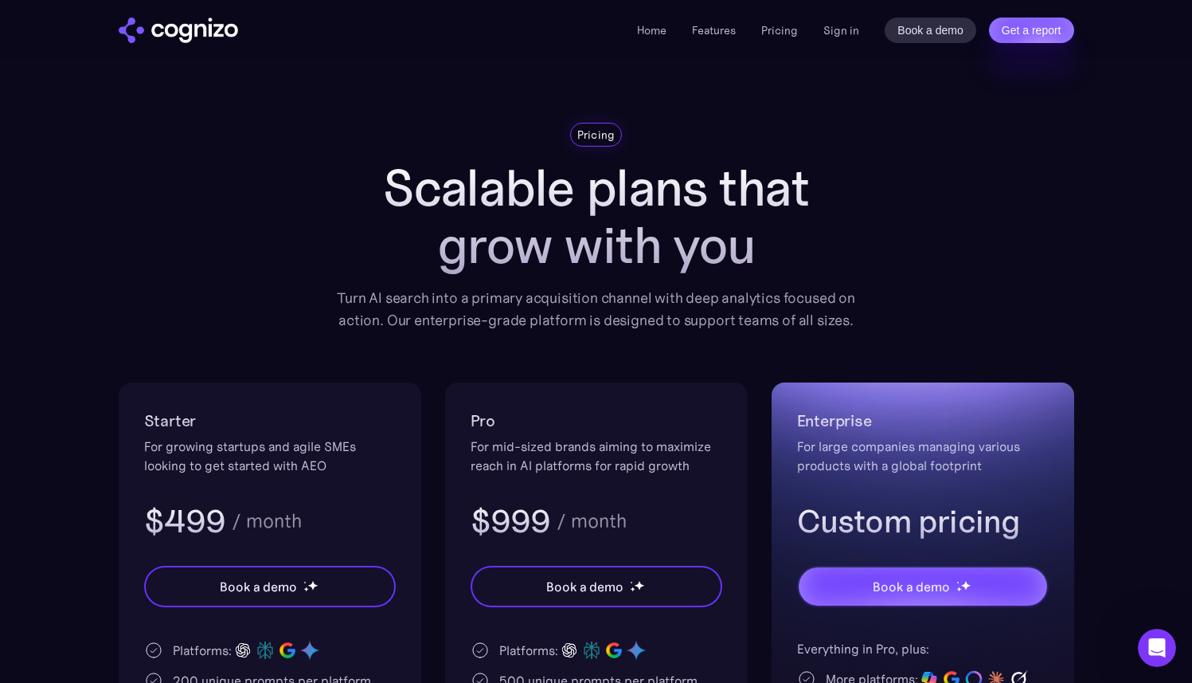
click at [764, 272] on h1 "Scalable plans that grow with you" at bounding box center [597, 216] width 542 height 115
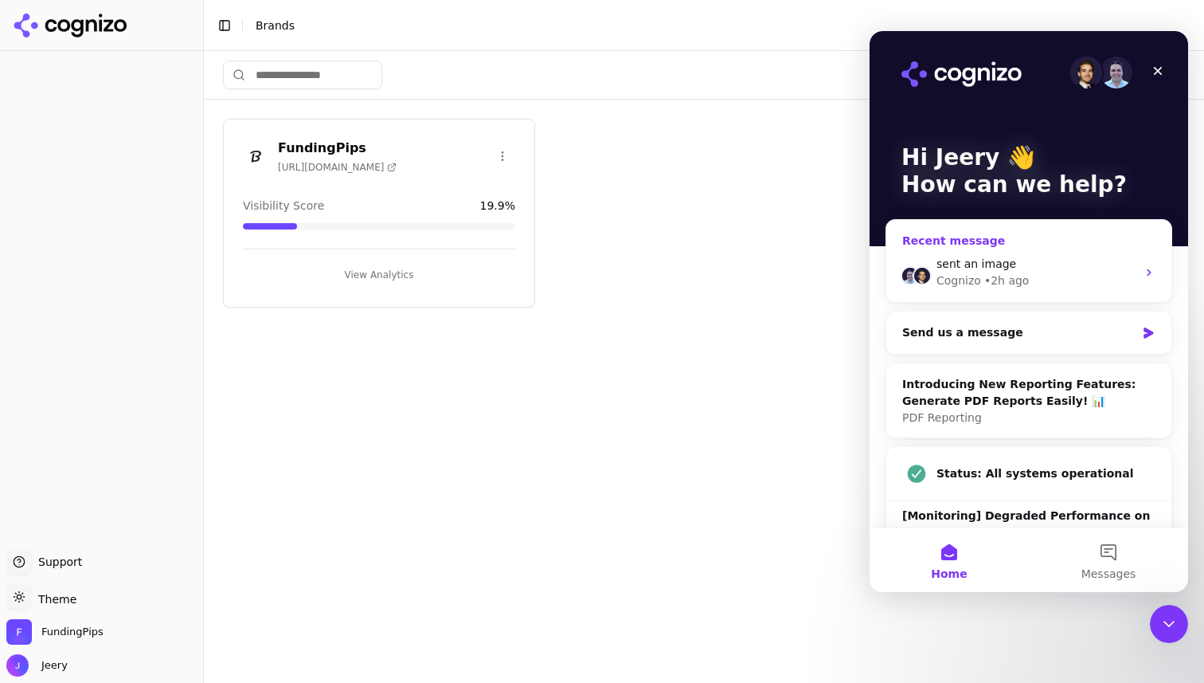
click at [984, 251] on div "sent an image Cognizo • 2h ago" at bounding box center [1028, 272] width 285 height 59
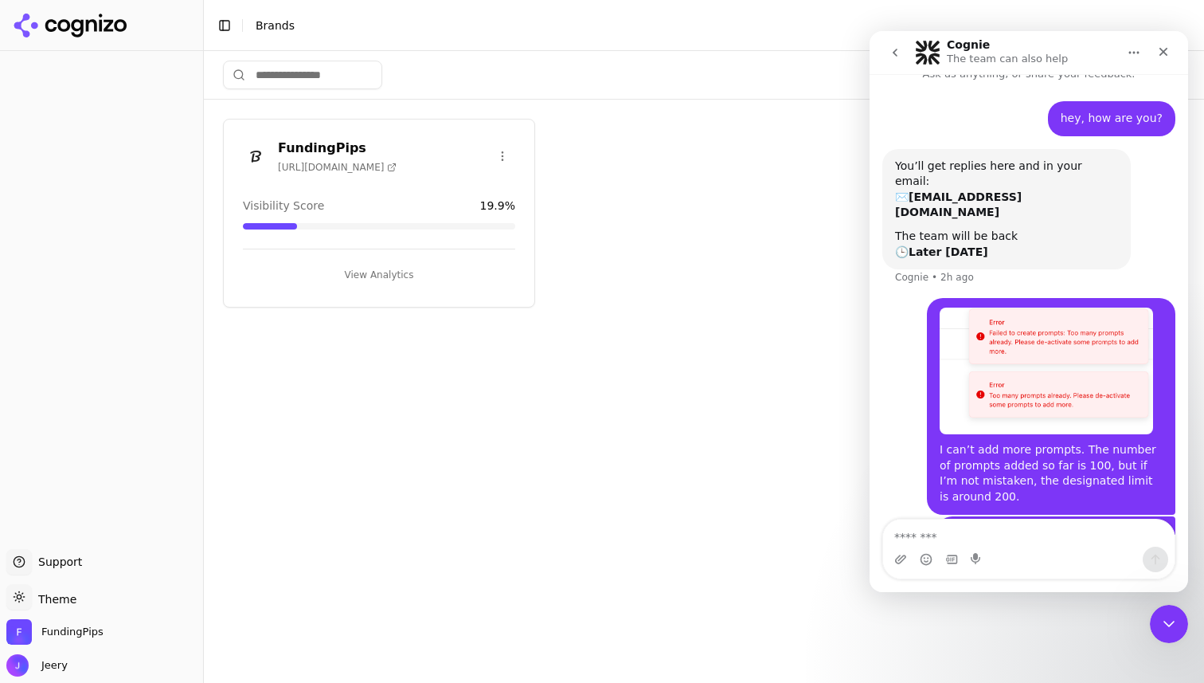
scroll to position [55, 0]
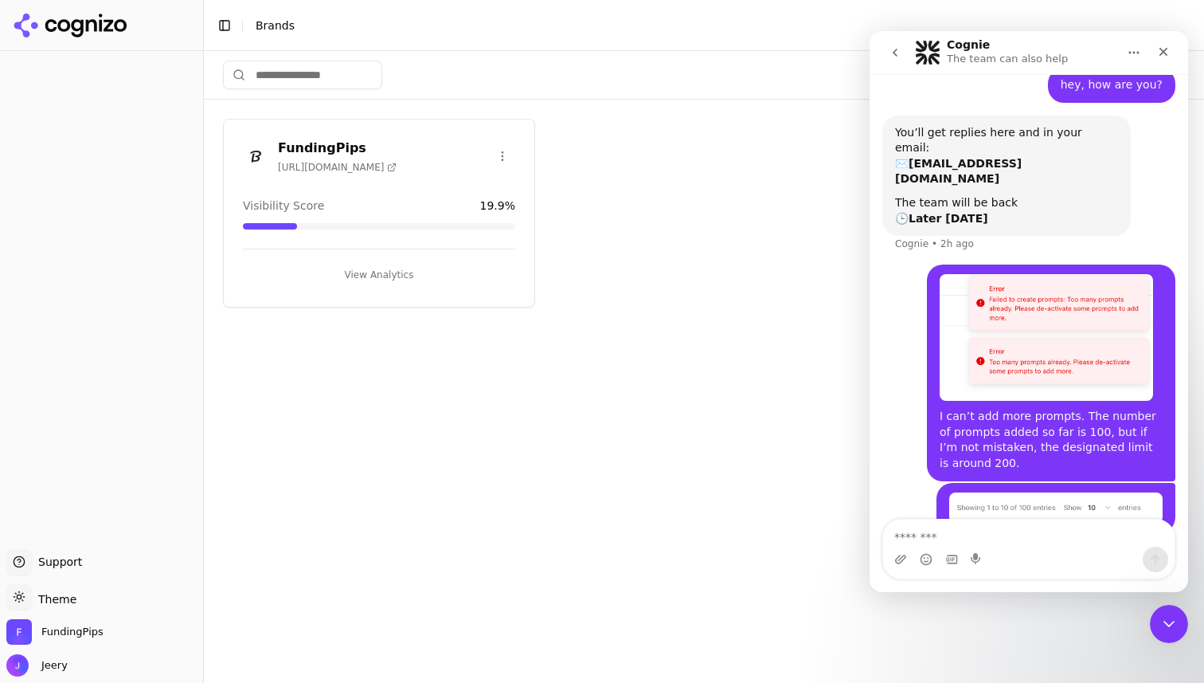
click at [712, 414] on div "Create Brand FundingPips [URL][DOMAIN_NAME] Visibility Score 19.9 % View Analyt…" at bounding box center [704, 367] width 1000 height 632
click at [366, 233] on div "FundingPips [URL][DOMAIN_NAME] Visibility Score 19.9 % View Analytics" at bounding box center [379, 213] width 312 height 189
click at [375, 272] on button "View Analytics" at bounding box center [379, 274] width 272 height 25
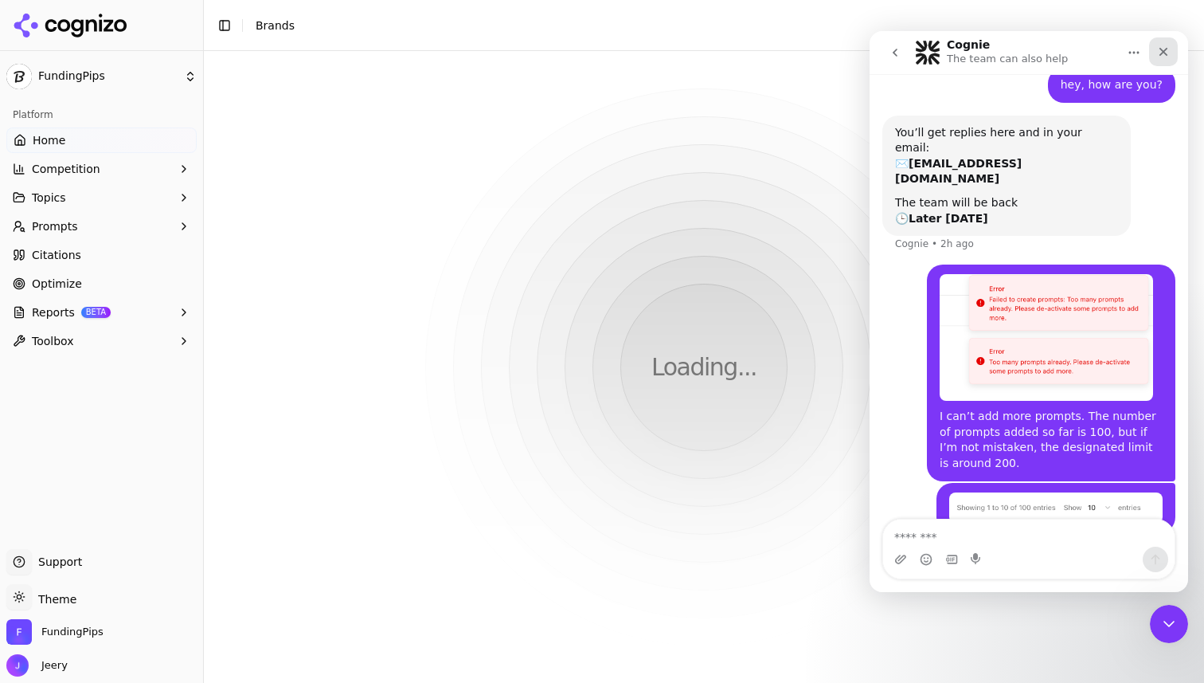
click at [1165, 52] on icon "Close" at bounding box center [1163, 51] width 13 height 13
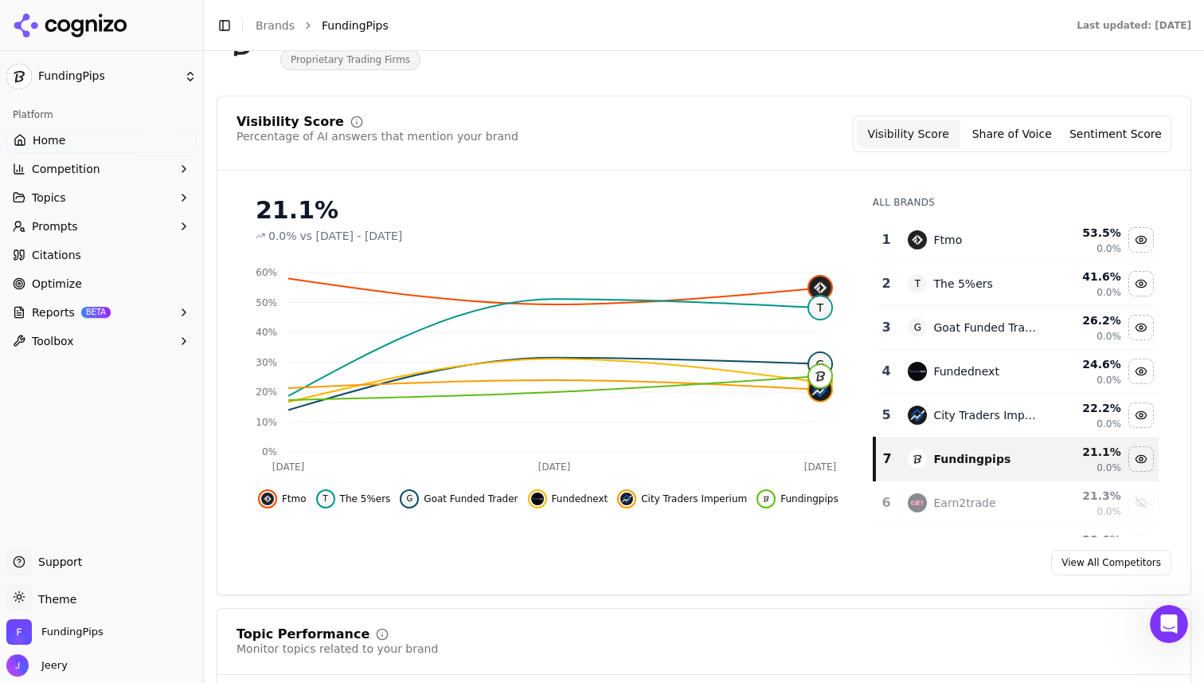
scroll to position [55, 0]
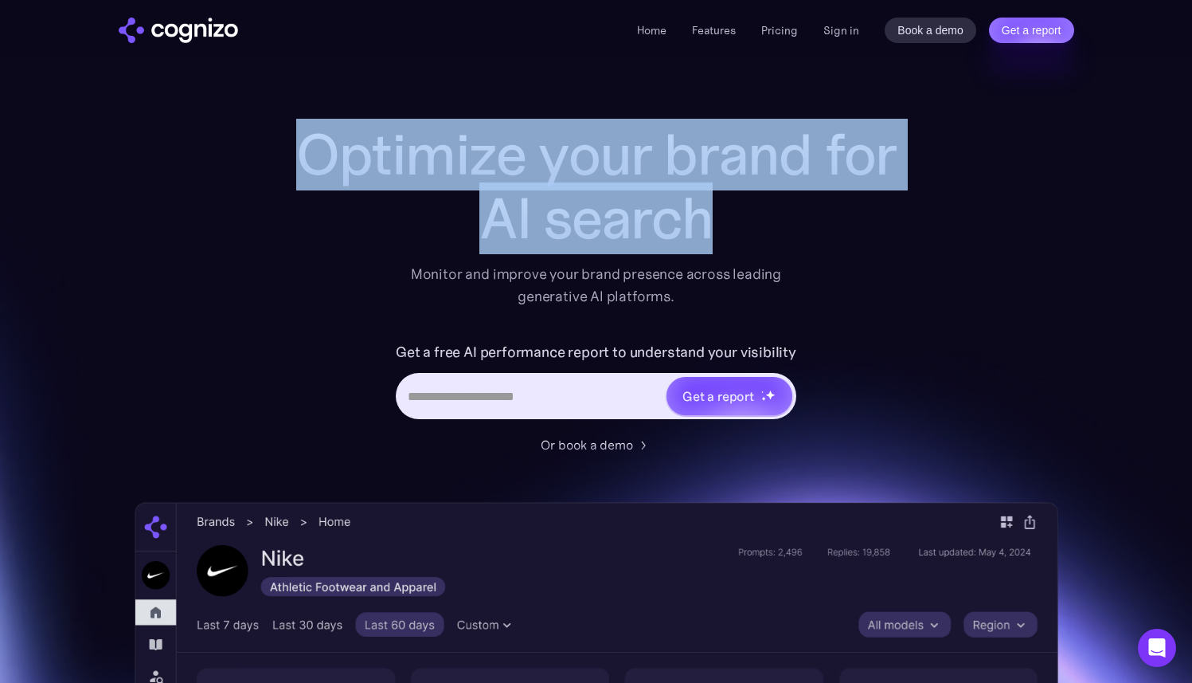
drag, startPoint x: 306, startPoint y: 158, endPoint x: 868, endPoint y: 228, distance: 566.6
click at [868, 228] on div "Optimize your brand for AI search" at bounding box center [596, 186] width 637 height 127
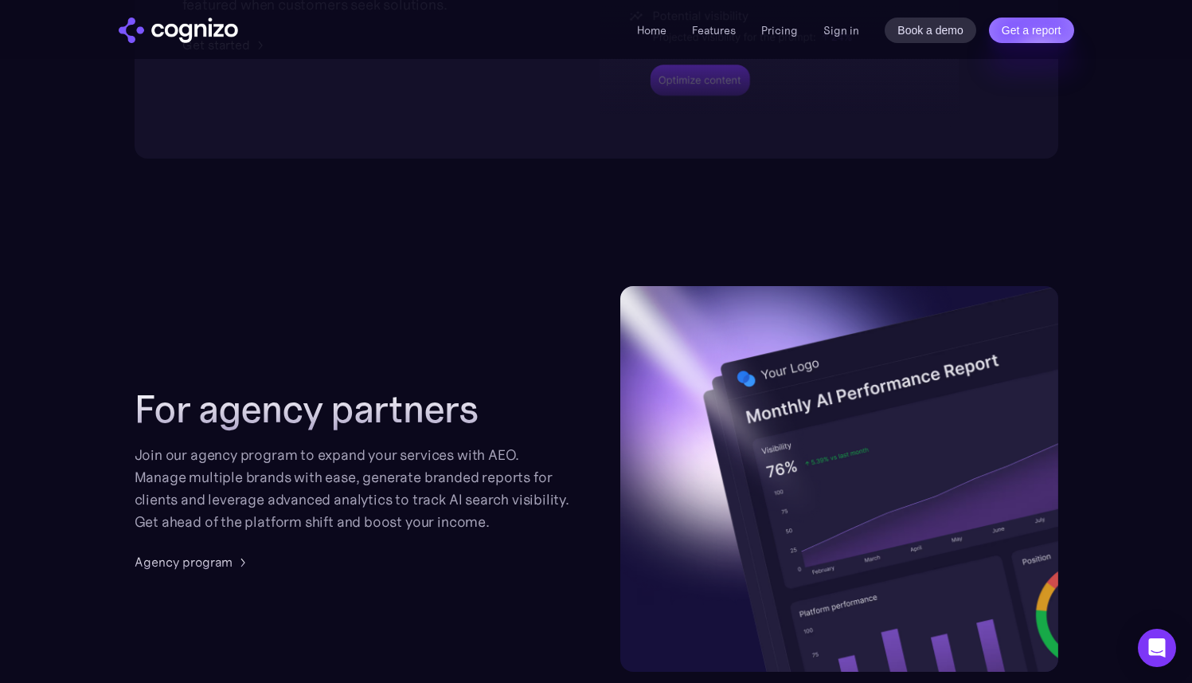
scroll to position [3571, 0]
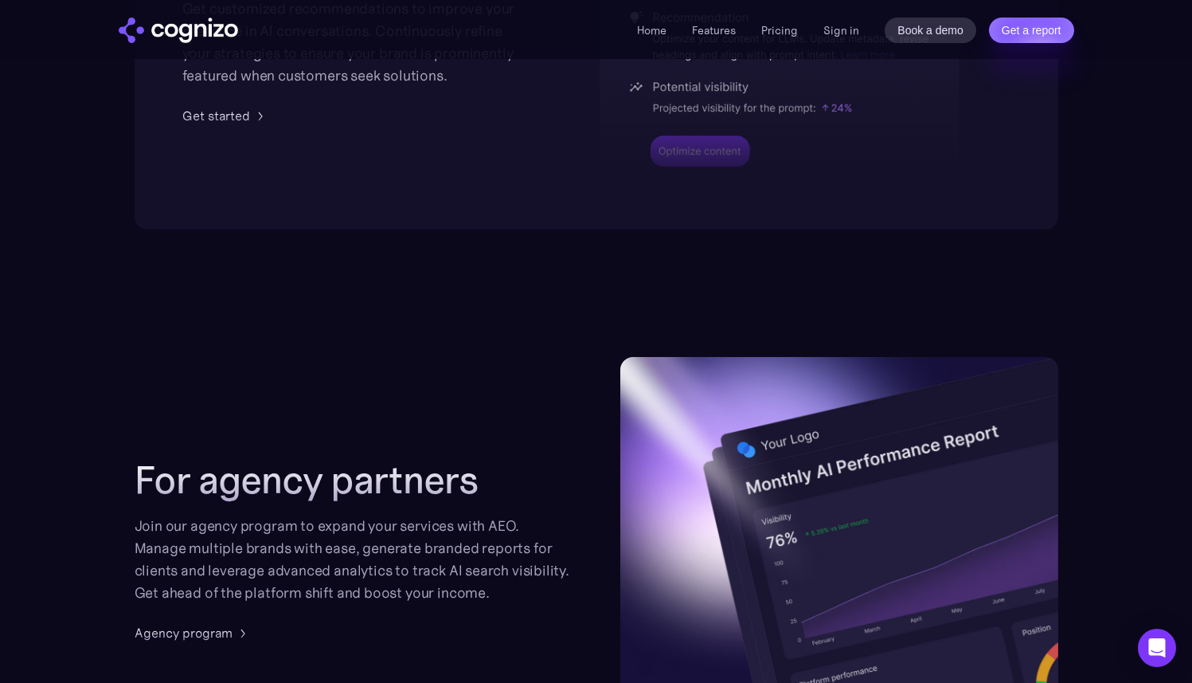
click at [604, 182] on div at bounding box center [780, 80] width 360 height 234
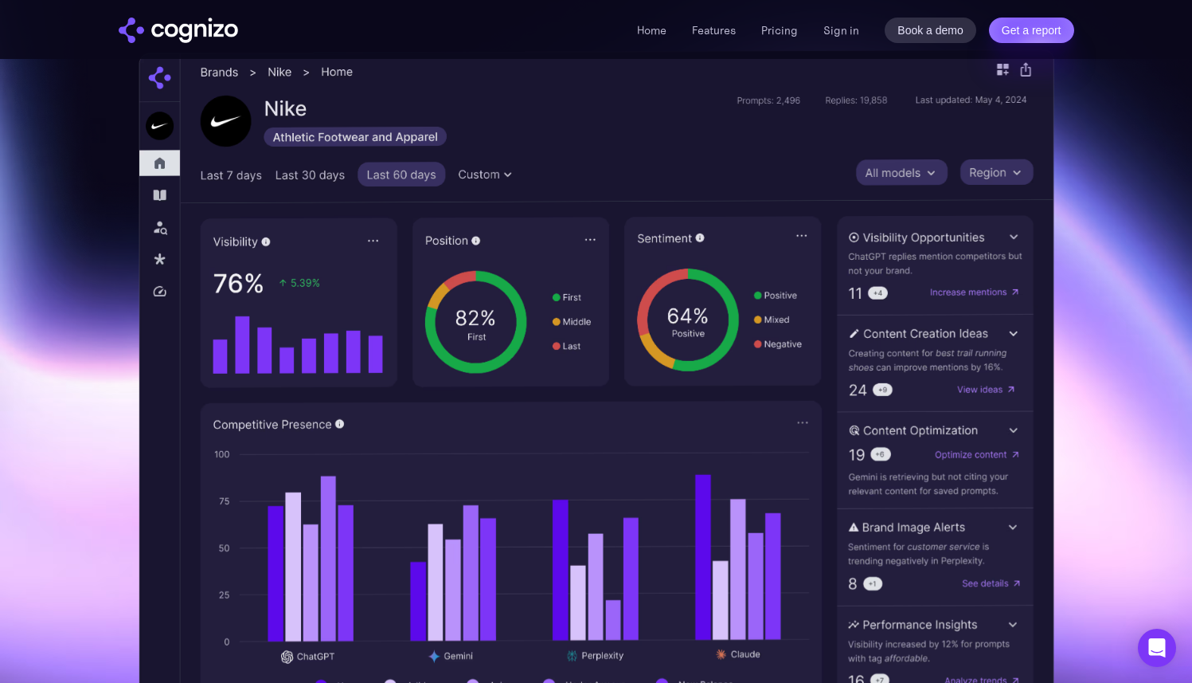
scroll to position [441, 0]
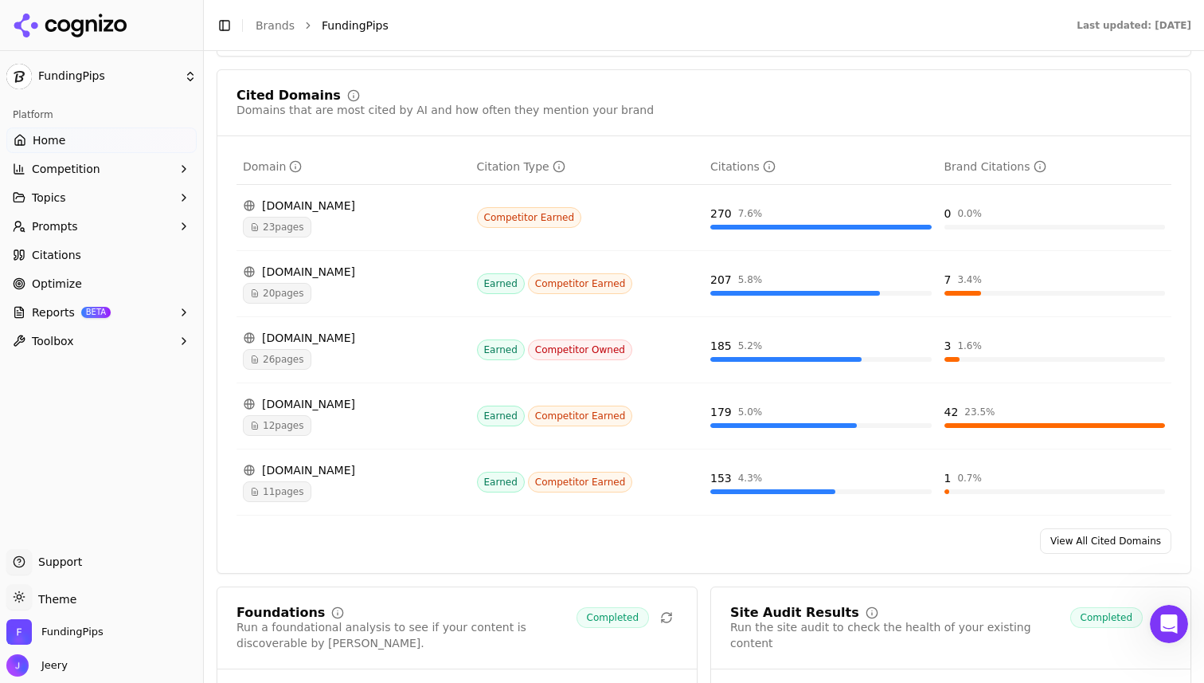
scroll to position [1676, 0]
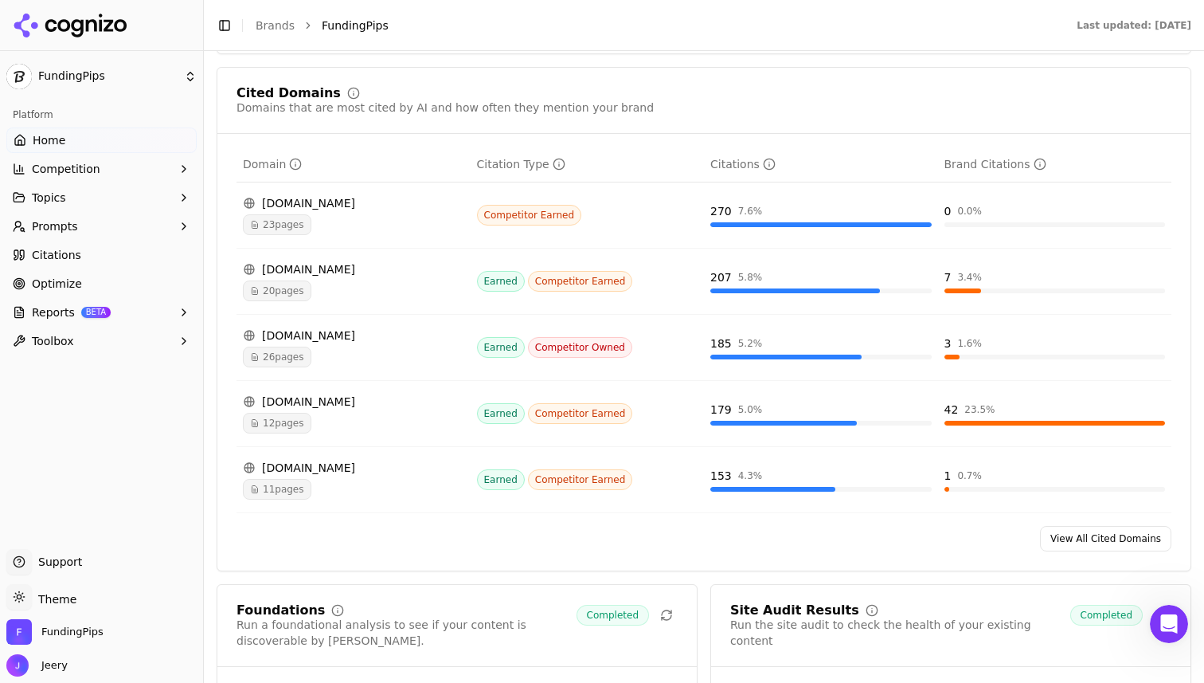
click at [278, 348] on span "26 pages" at bounding box center [277, 356] width 68 height 21
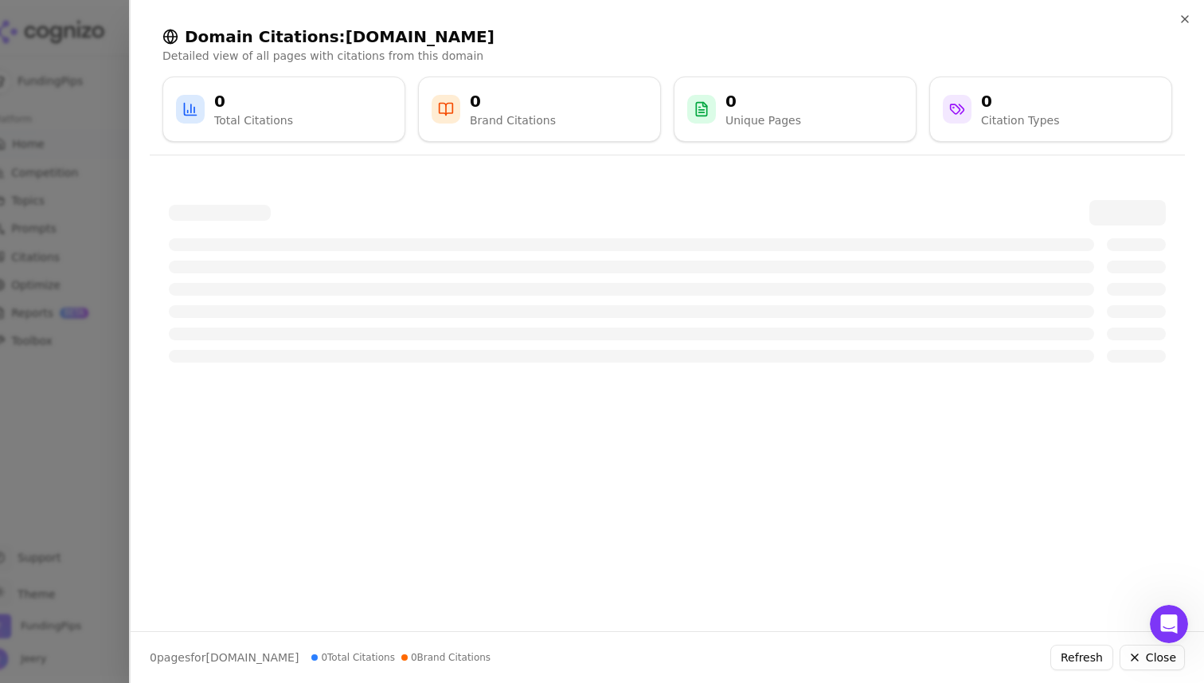
scroll to position [1662, 0]
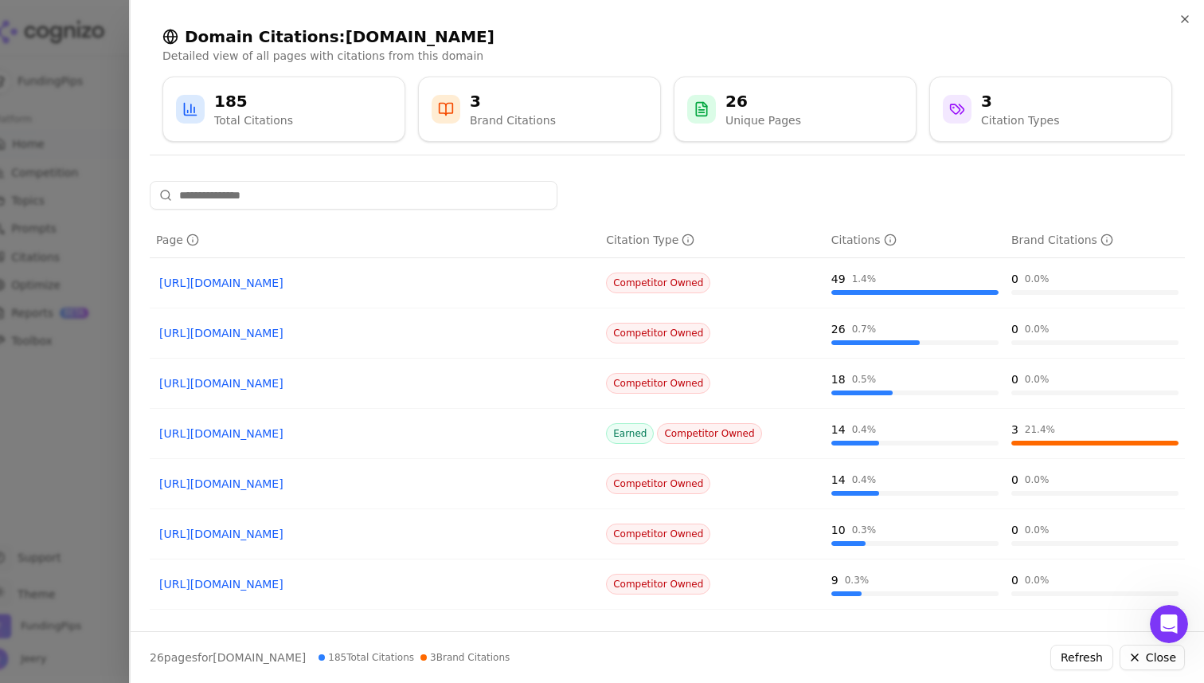
click at [483, 433] on link "[URL][DOMAIN_NAME]" at bounding box center [374, 433] width 431 height 16
click at [89, 97] on div at bounding box center [602, 341] width 1204 height 683
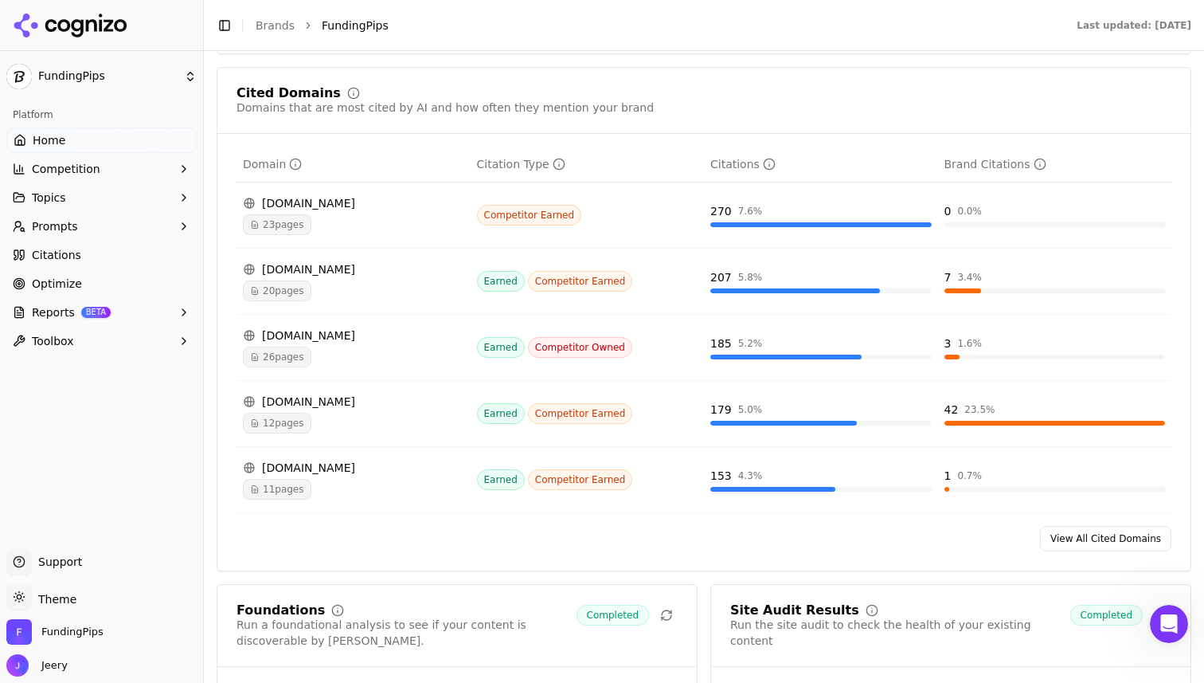
click at [47, 85] on html "FundingPips Platform Home Competition Topics Prompts Citations Optimize Reports…" at bounding box center [602, 341] width 1204 height 683
click at [52, 144] on html "FundingPips Platform Home Competition Topics Prompts Citations Optimize Reports…" at bounding box center [602, 341] width 1204 height 683
click at [52, 144] on span "Home" at bounding box center [49, 140] width 33 height 16
click at [54, 139] on span "Home" at bounding box center [49, 140] width 33 height 16
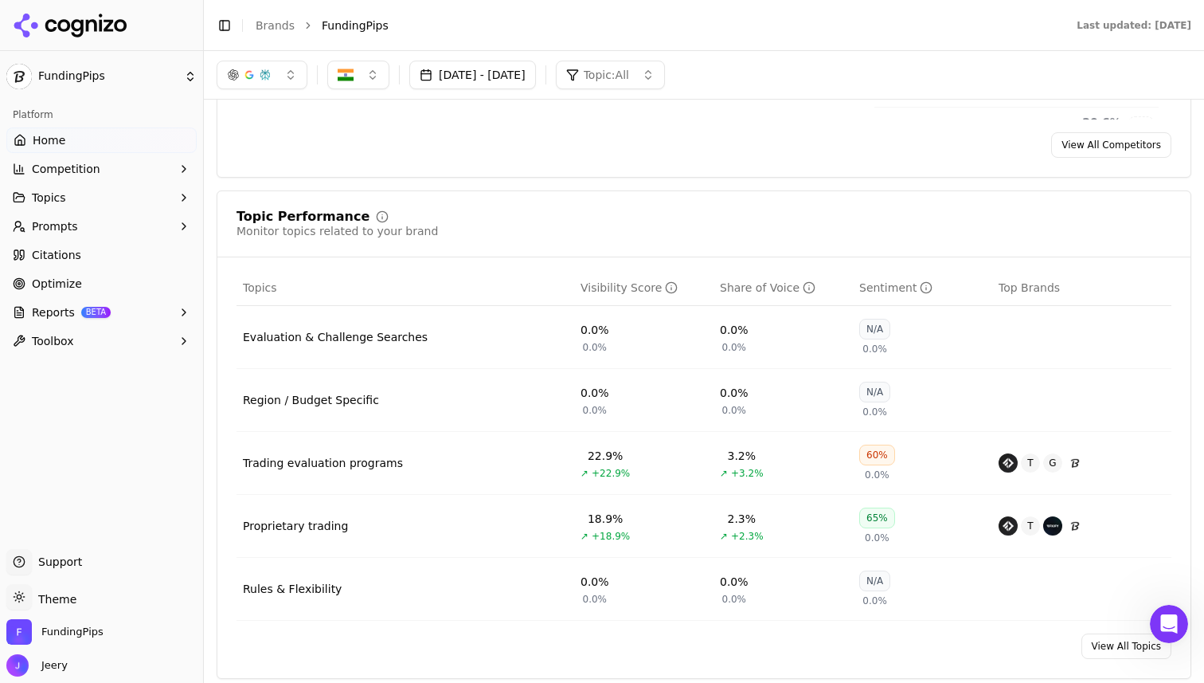
scroll to position [0, 0]
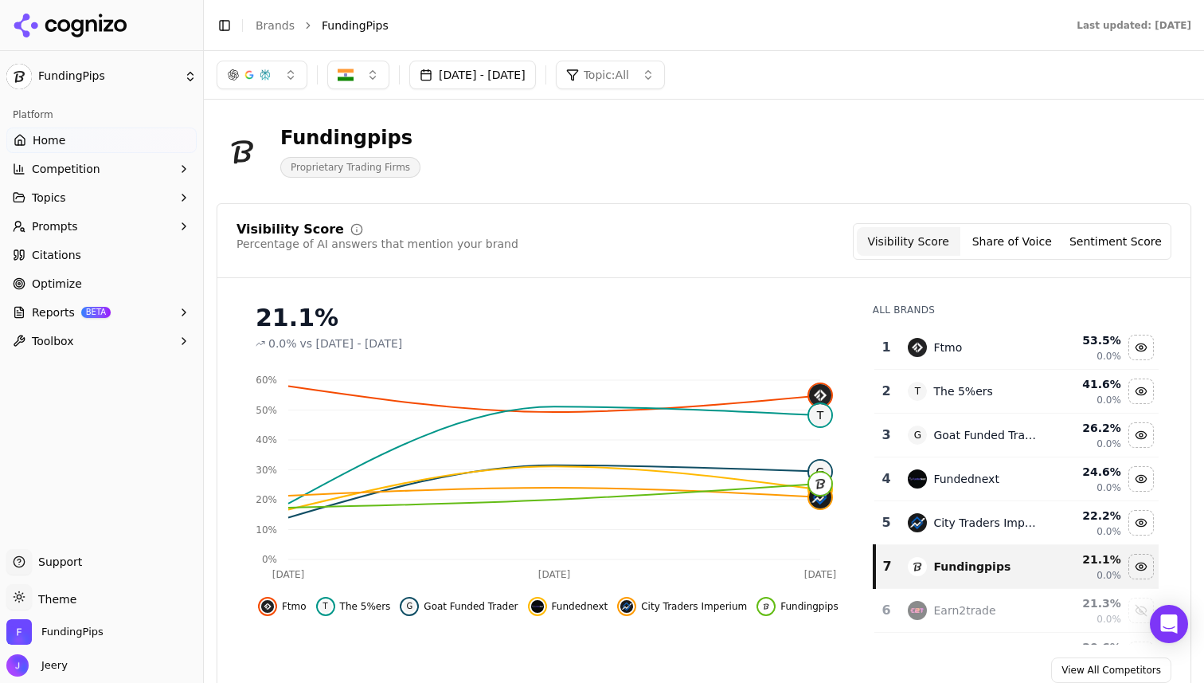
click at [987, 240] on button "Share of Voice" at bounding box center [1013, 241] width 104 height 29
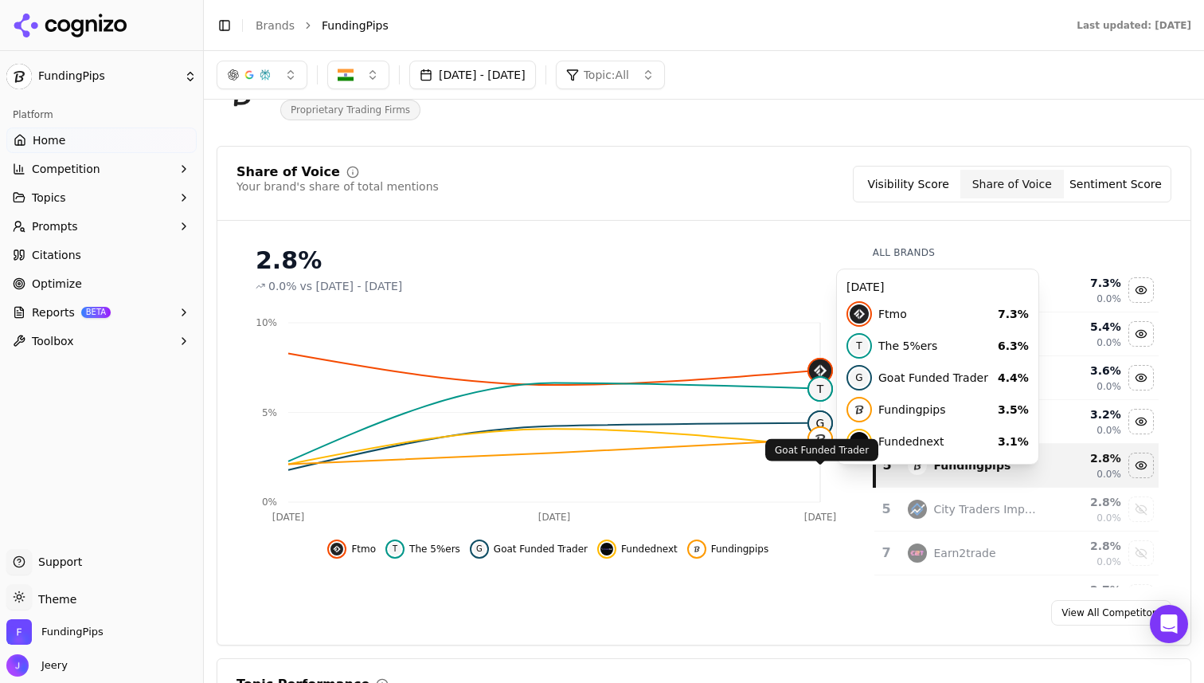
scroll to position [72, 0]
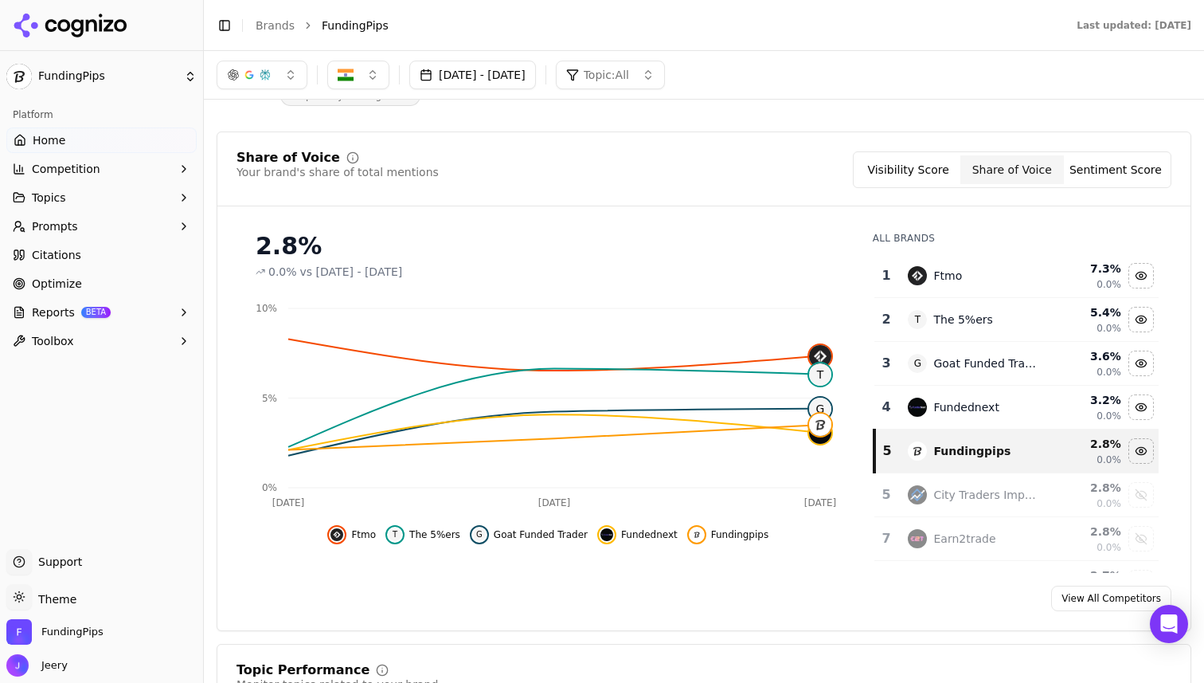
click at [1102, 177] on button "Sentiment Score" at bounding box center [1116, 169] width 104 height 29
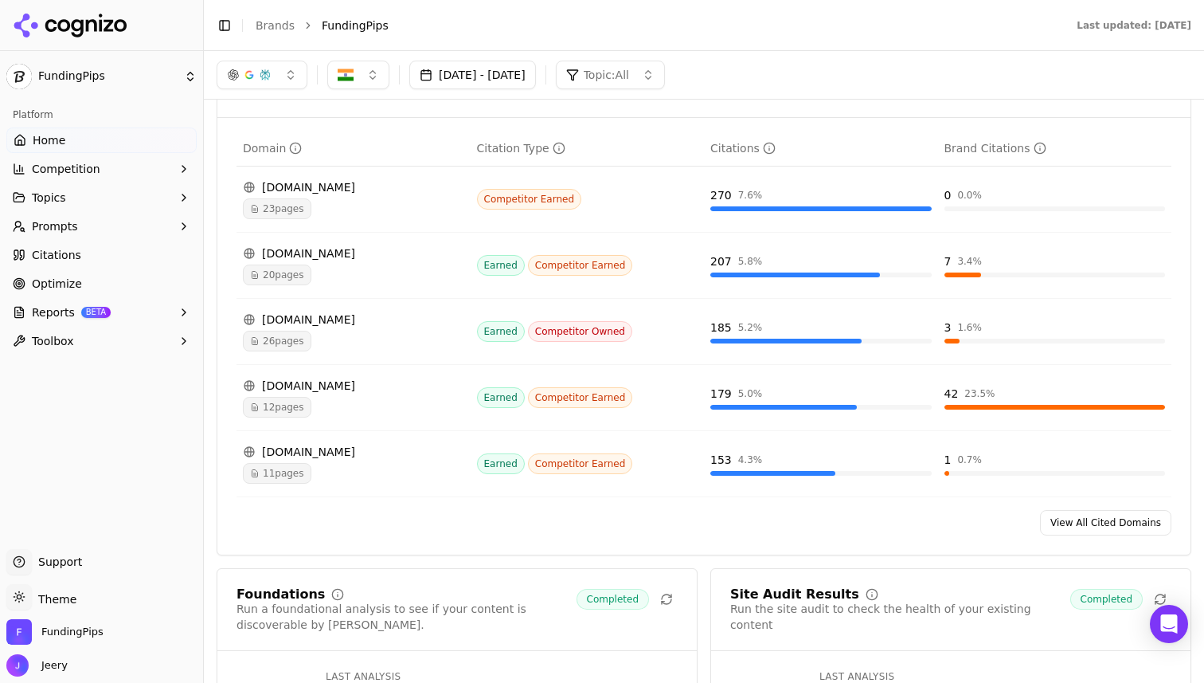
scroll to position [1637, 0]
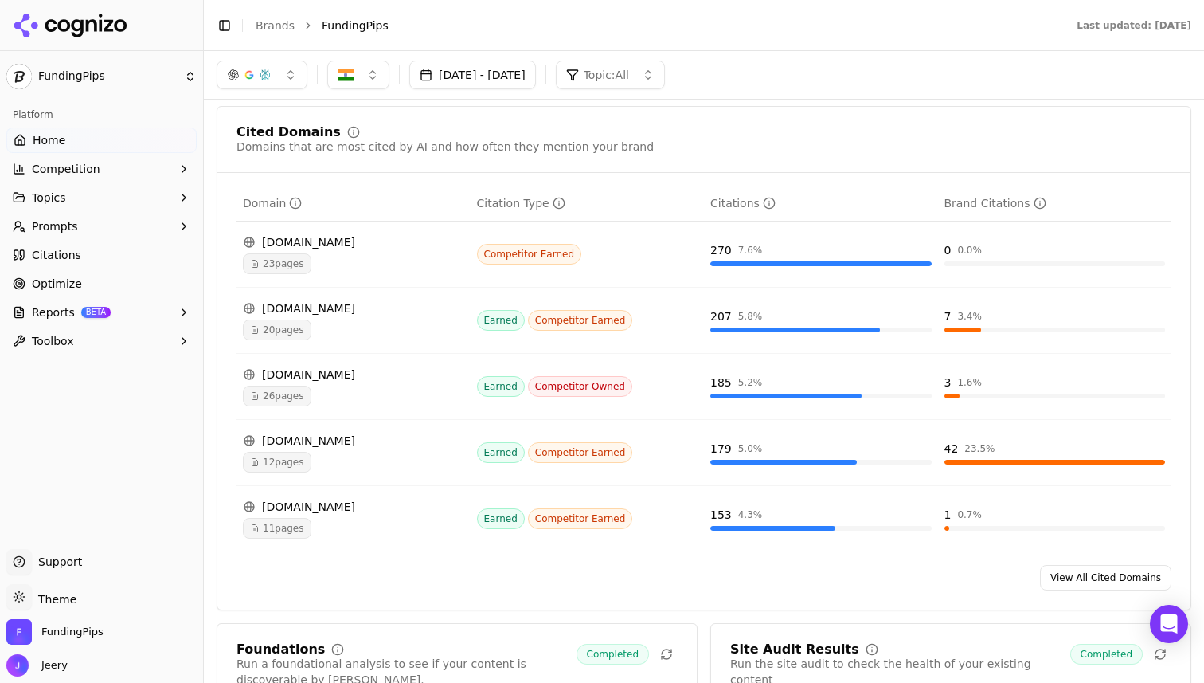
click at [71, 223] on span "Prompts" at bounding box center [55, 226] width 46 height 16
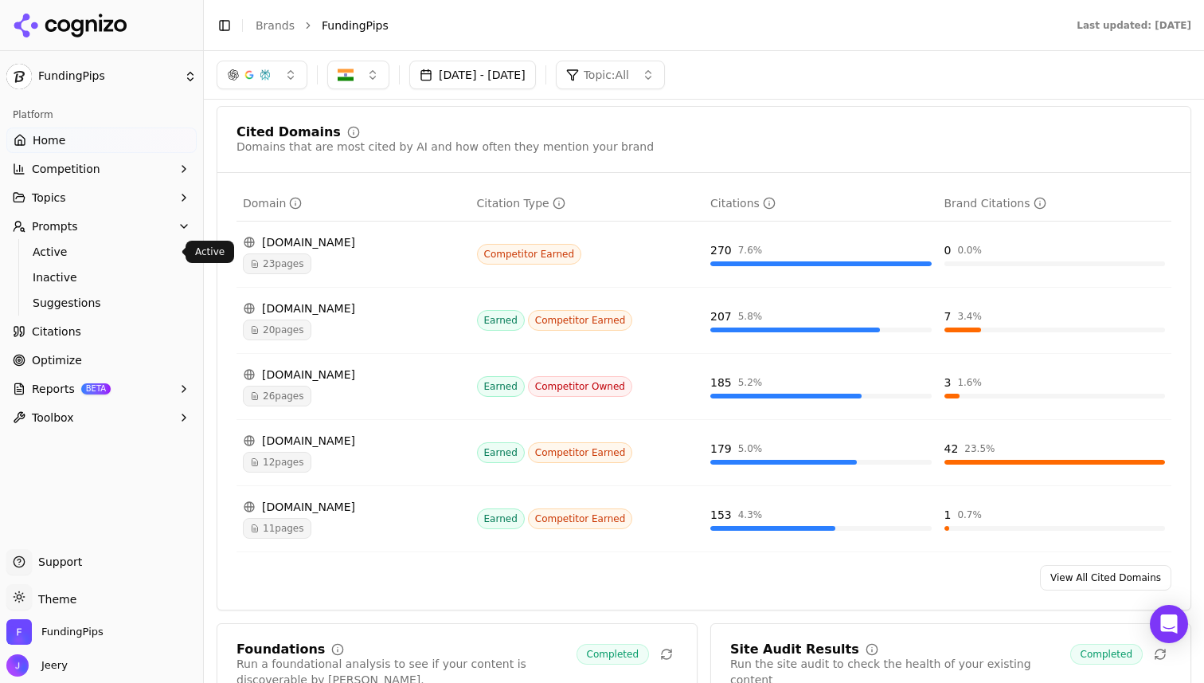
click at [76, 258] on span "Active" at bounding box center [102, 252] width 139 height 16
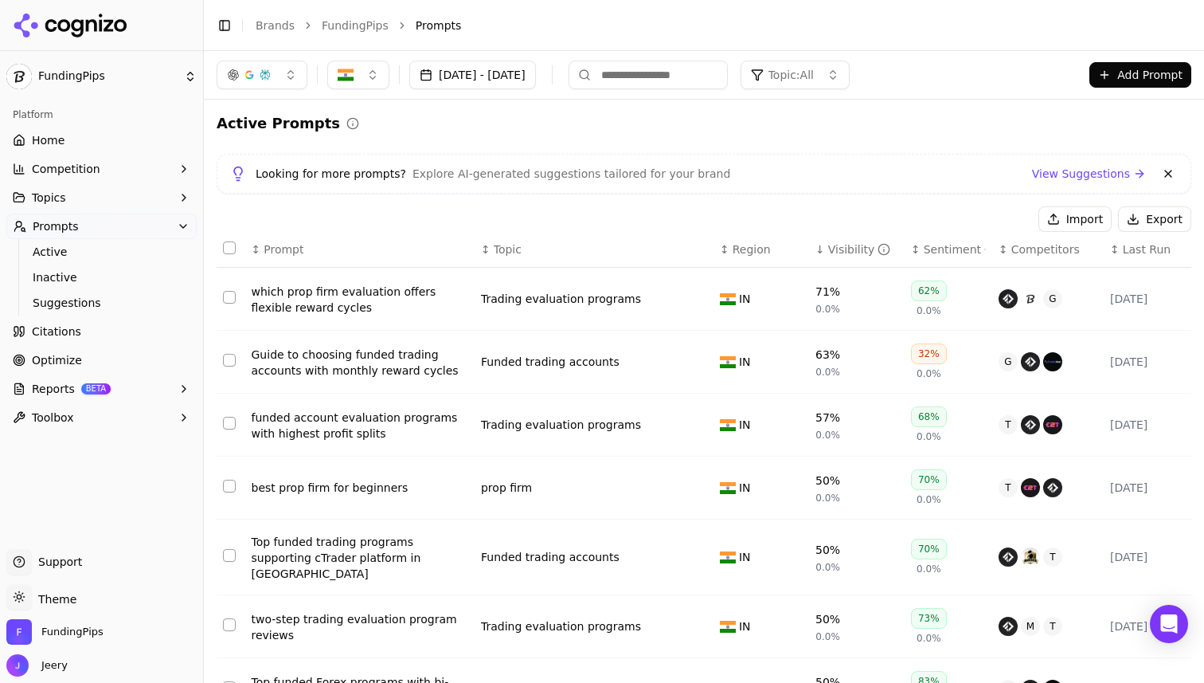
click at [118, 221] on button "Prompts" at bounding box center [101, 225] width 190 height 25
click at [88, 285] on link "Inactive" at bounding box center [101, 277] width 151 height 22
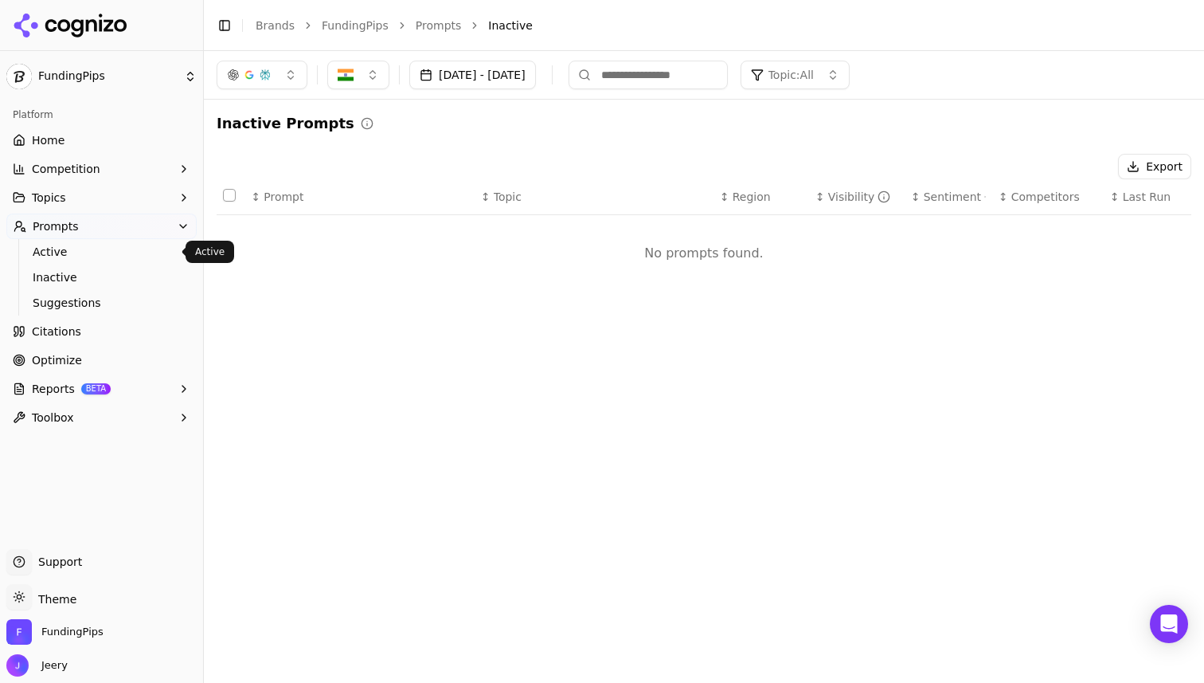
click at [93, 248] on span "Active" at bounding box center [102, 252] width 139 height 16
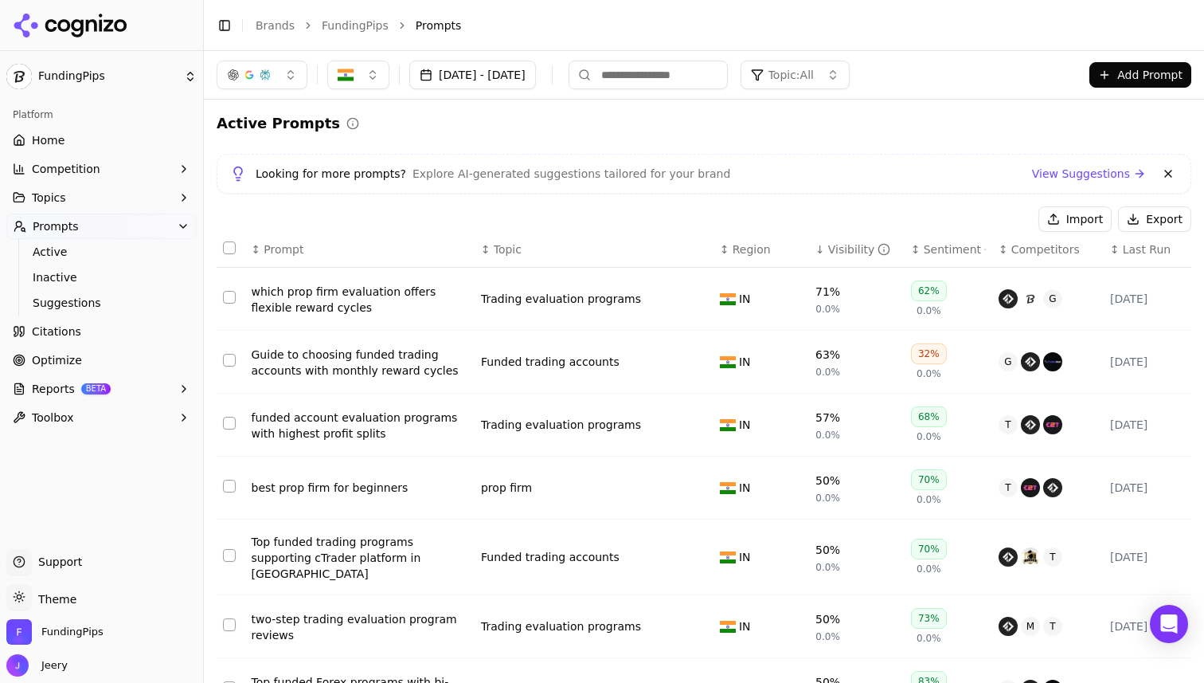
click at [92, 229] on button "Prompts" at bounding box center [101, 225] width 190 height 25
click at [67, 232] on span "Prompts" at bounding box center [56, 226] width 46 height 16
click at [72, 207] on button "Topics" at bounding box center [101, 197] width 190 height 25
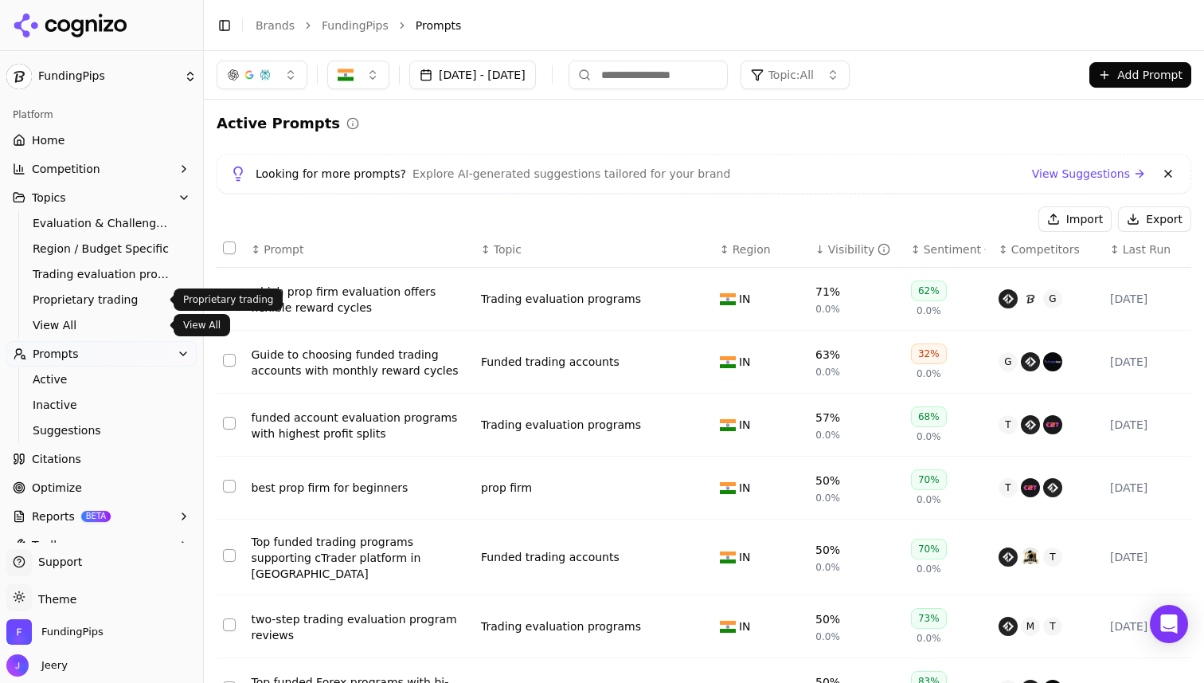
click at [72, 316] on link "View All" at bounding box center [101, 325] width 151 height 22
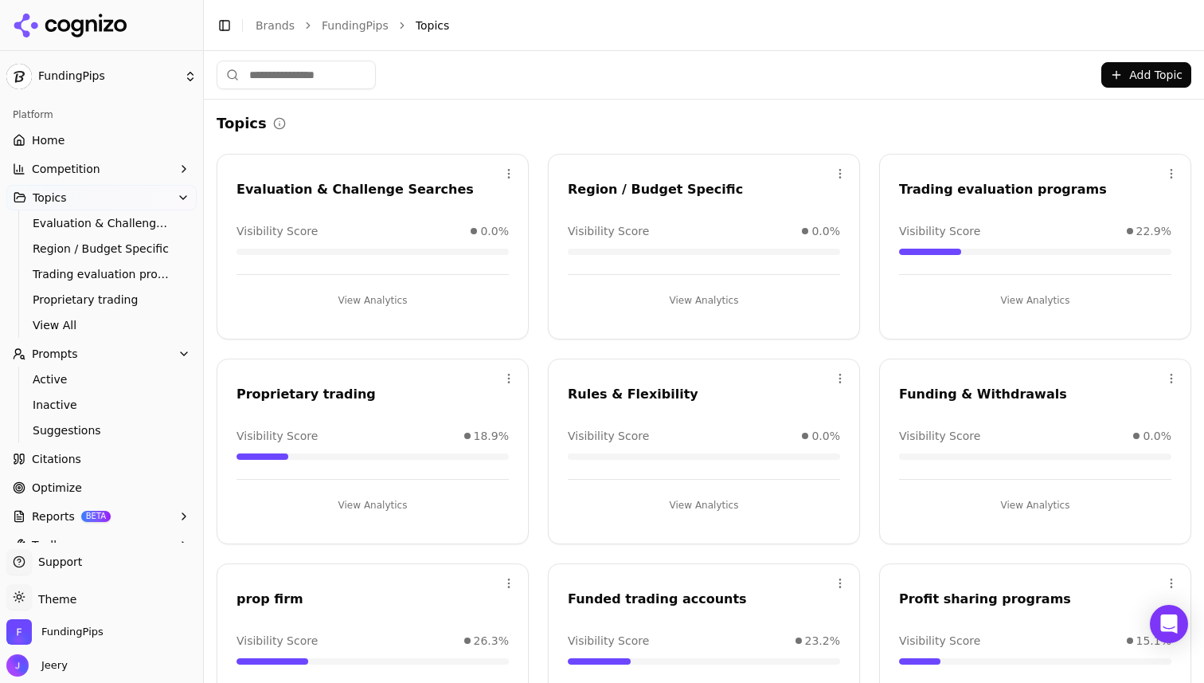
click at [709, 304] on button "View Analytics" at bounding box center [704, 300] width 272 height 25
click at [502, 169] on html "FundingPips Platform Home Competition Topics Evaluation & Challenge Searches Re…" at bounding box center [602, 341] width 1204 height 683
click at [277, 213] on html "FundingPips Platform Home Competition Topics Evaluation & Challenge Searches Re…" at bounding box center [602, 341] width 1204 height 683
click at [280, 191] on div "Evaluation & Challenge Searches" at bounding box center [373, 189] width 272 height 19
click at [371, 299] on button "View Analytics" at bounding box center [373, 300] width 272 height 25
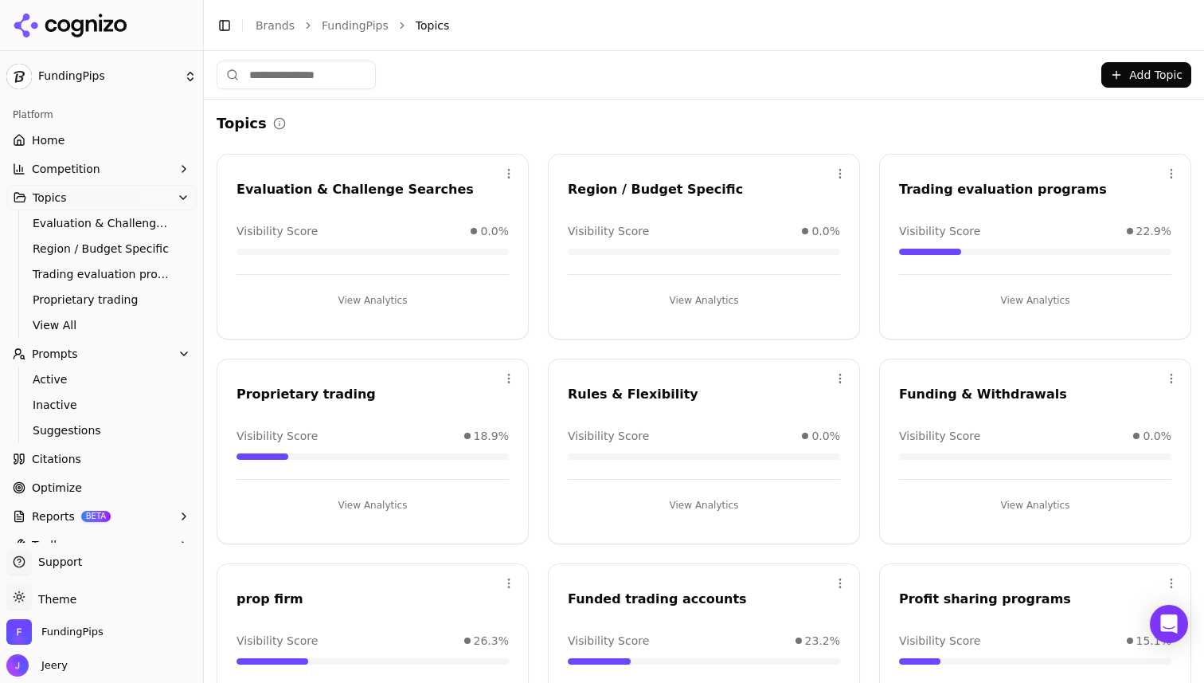
click at [695, 297] on button "View Analytics" at bounding box center [704, 300] width 272 height 25
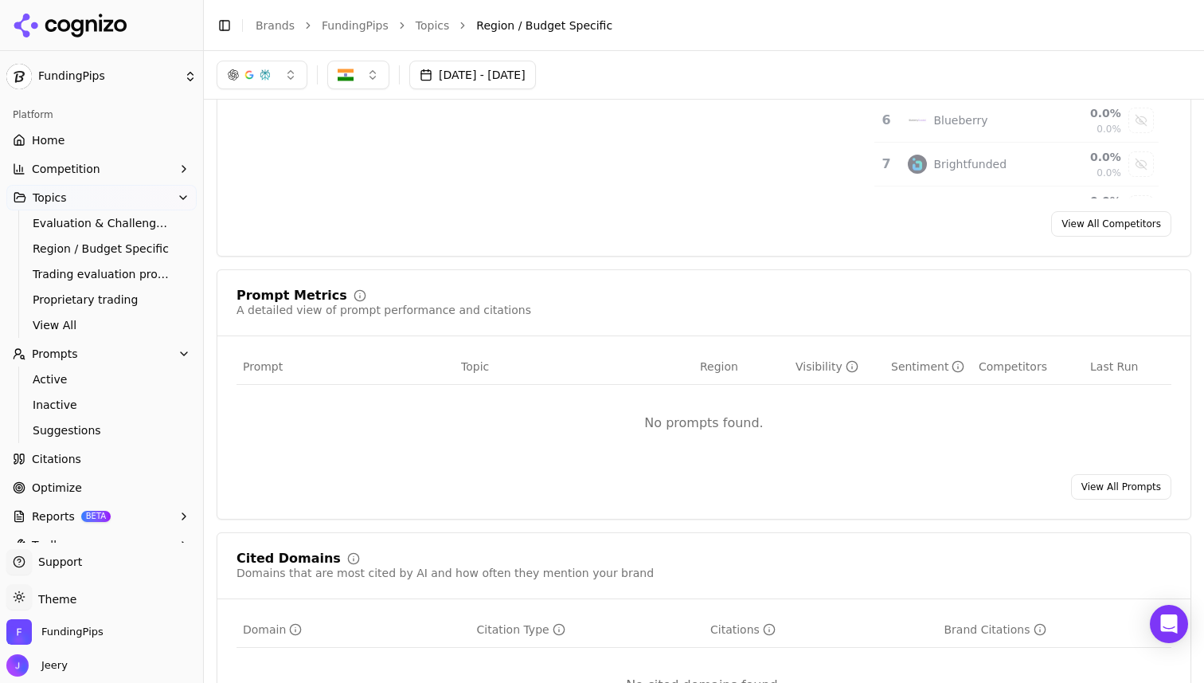
scroll to position [270, 0]
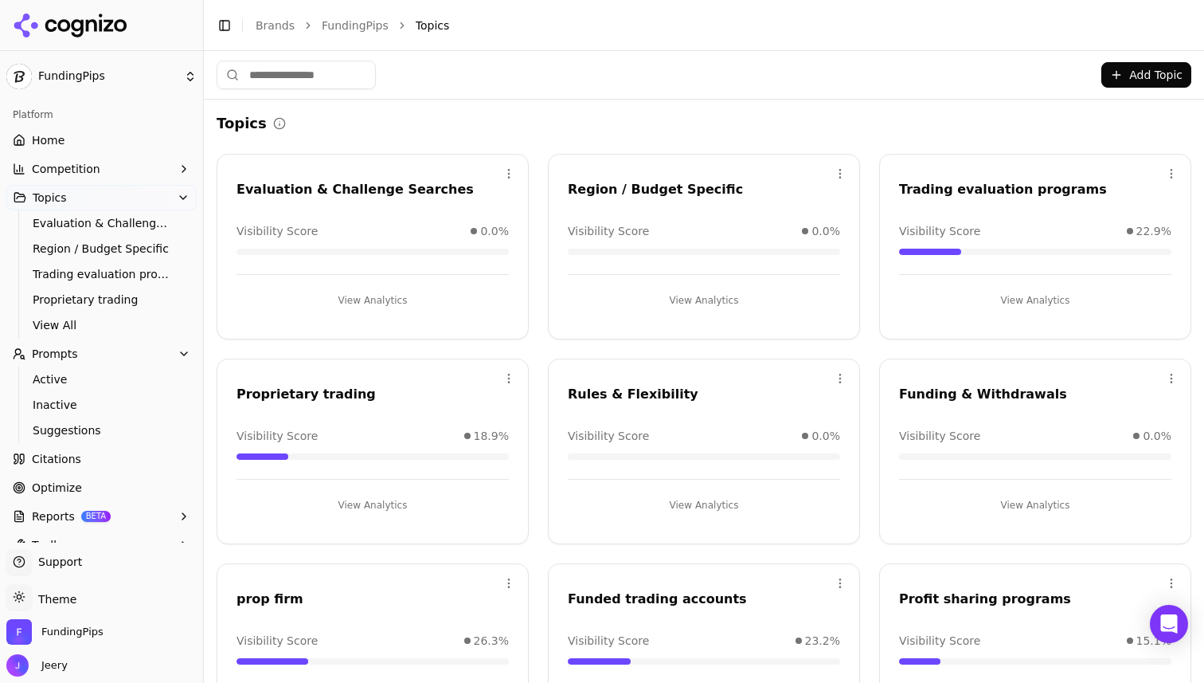
click at [1004, 504] on button "View Analytics" at bounding box center [1035, 504] width 272 height 25
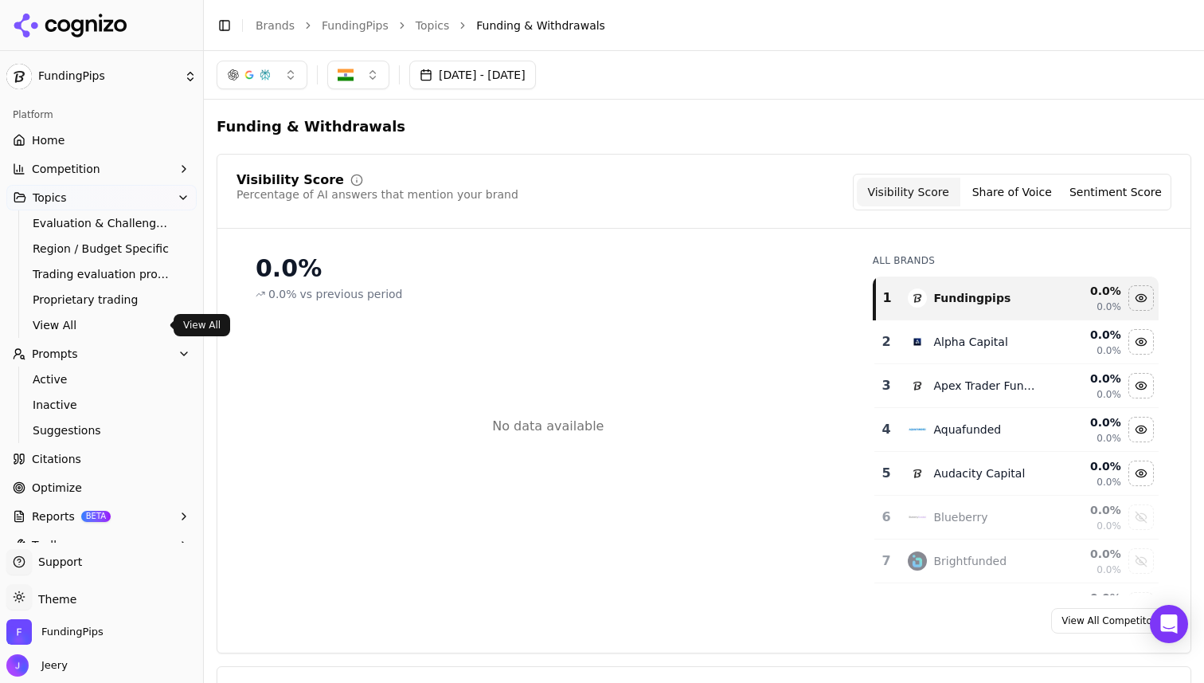
click at [51, 374] on span "Active" at bounding box center [102, 379] width 139 height 16
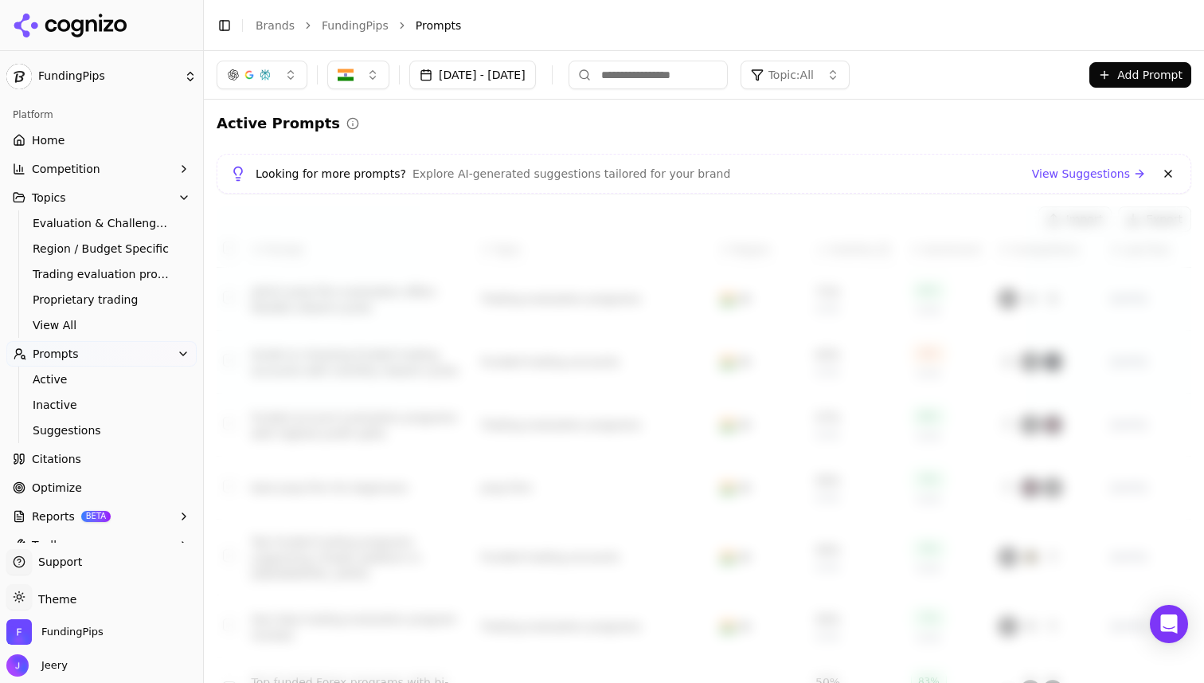
click at [1125, 76] on button "Add Prompt" at bounding box center [1141, 74] width 102 height 25
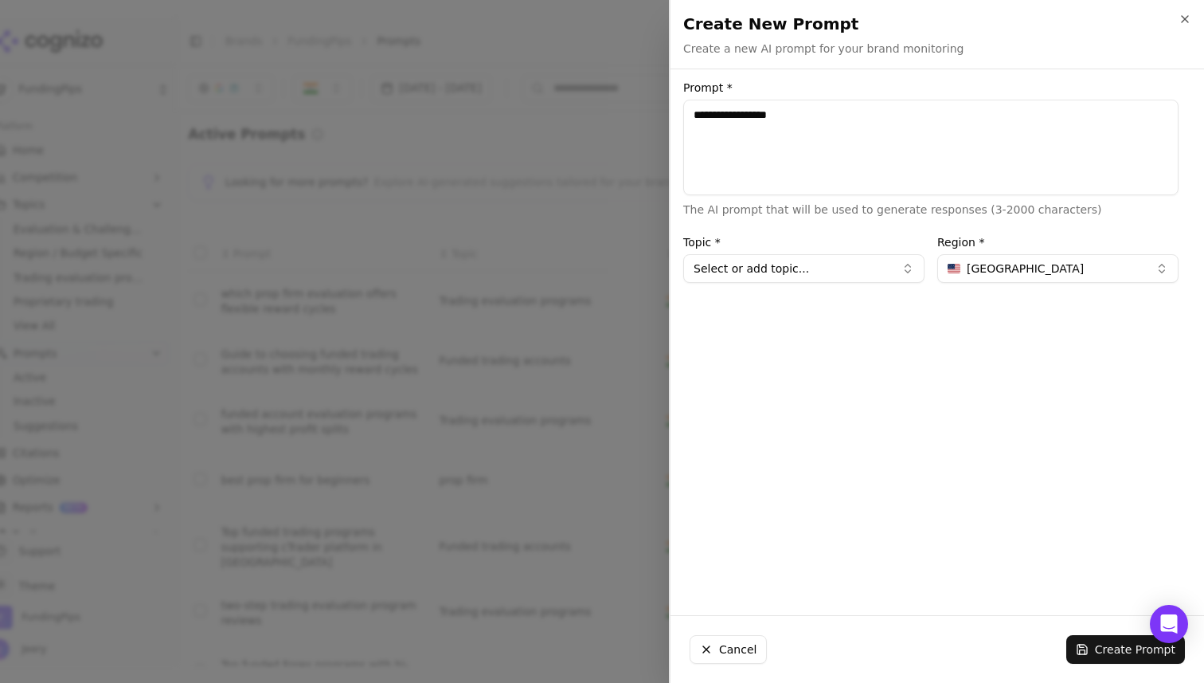
type textarea "**********"
click at [813, 267] on button "Select or add topic..." at bounding box center [803, 268] width 241 height 29
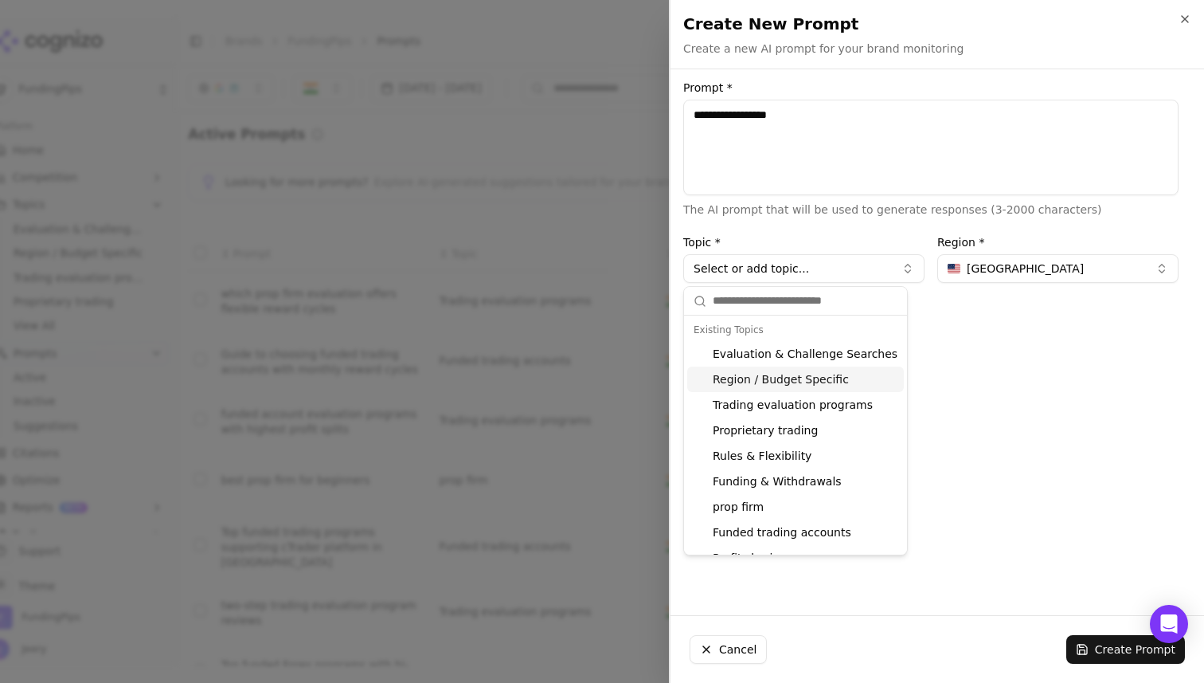
click at [780, 388] on div "Region / Budget Specific" at bounding box center [795, 378] width 217 height 25
type input "**********"
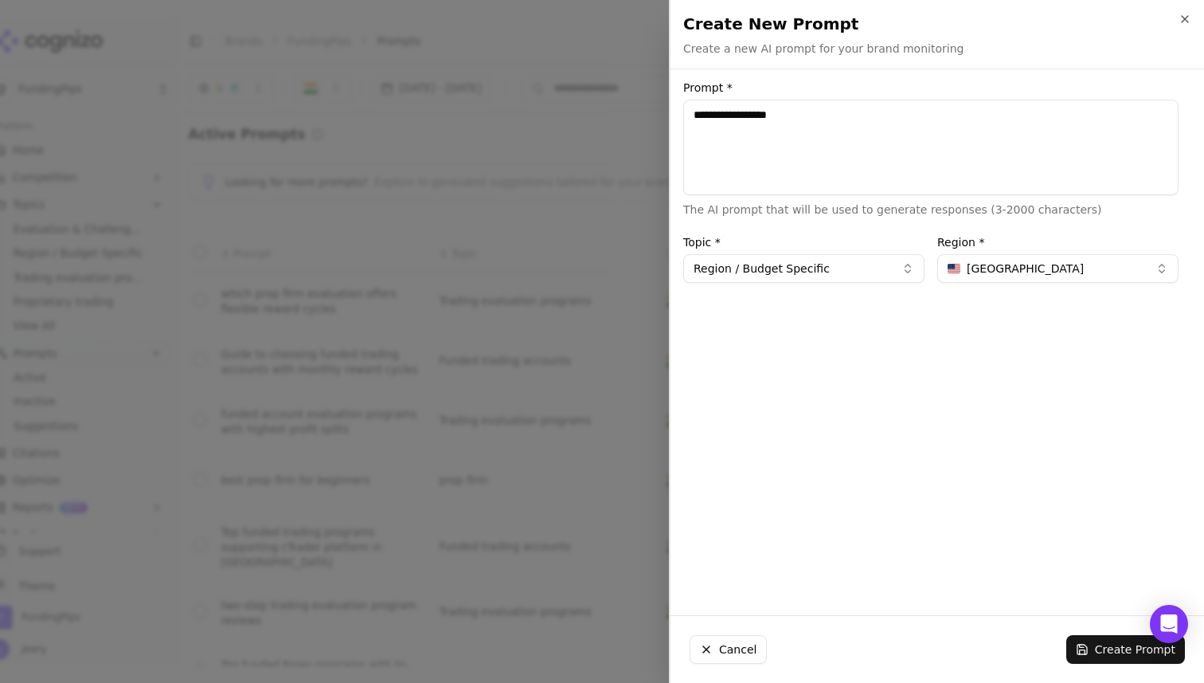
click at [1000, 274] on span "United States" at bounding box center [1025, 268] width 117 height 16
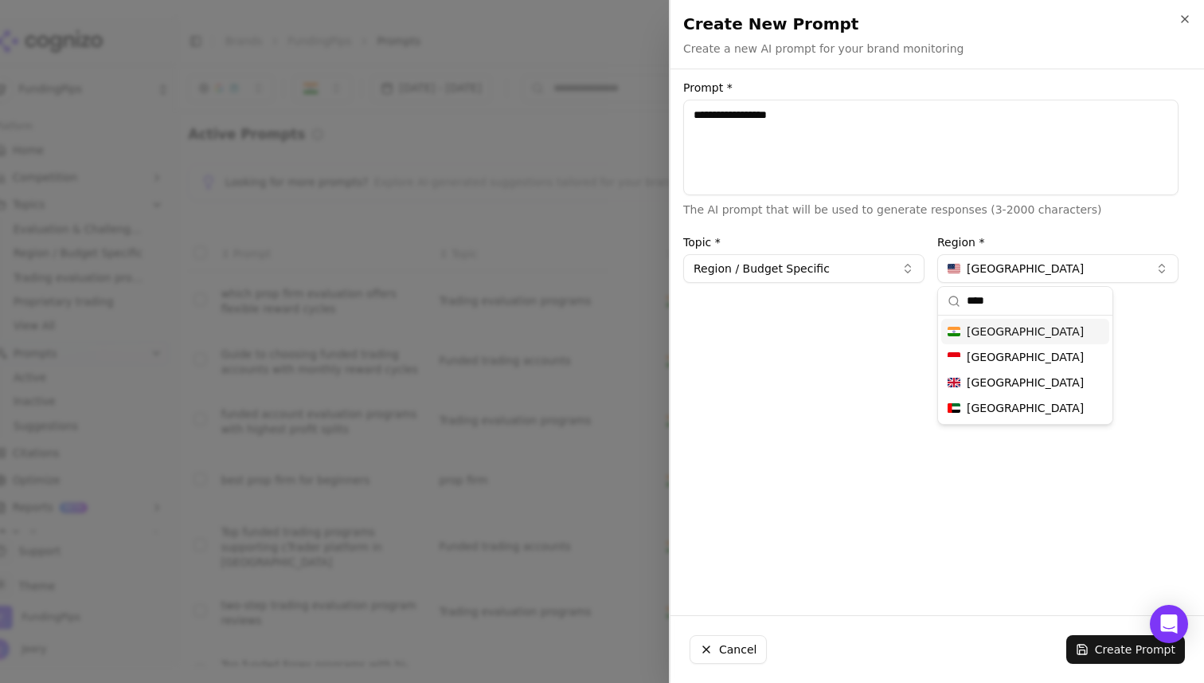
type input "****"
click at [996, 331] on div "India" at bounding box center [1025, 331] width 168 height 25
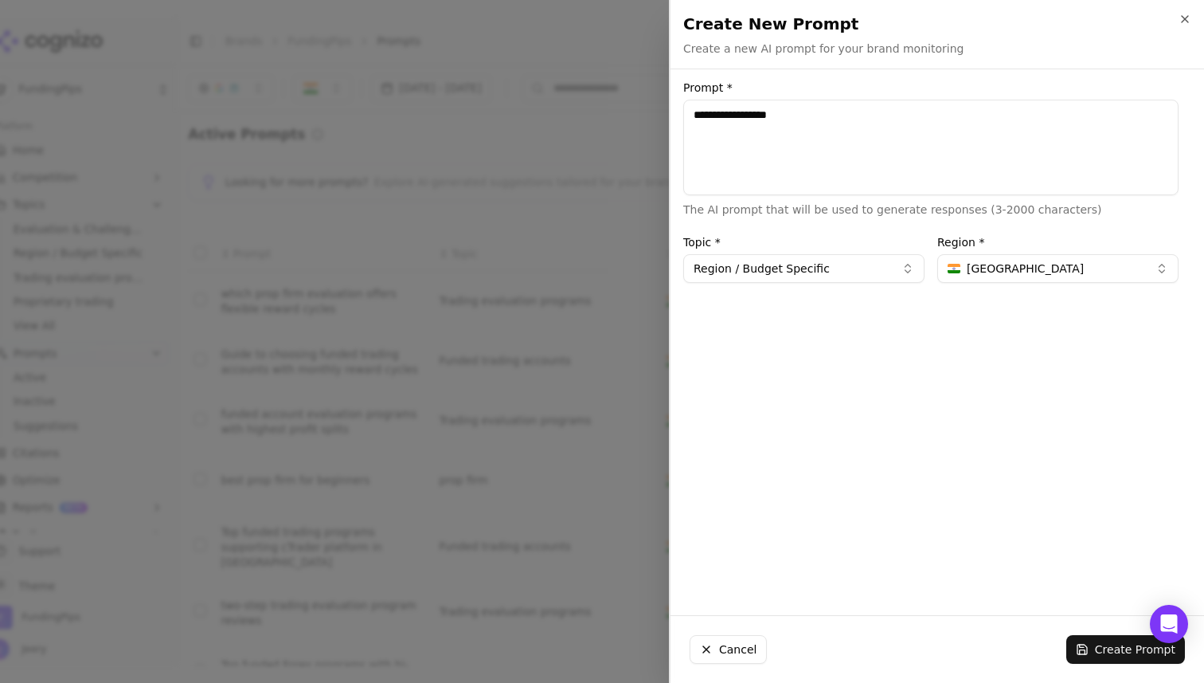
click at [1104, 649] on button "Create Prompt" at bounding box center [1125, 649] width 119 height 29
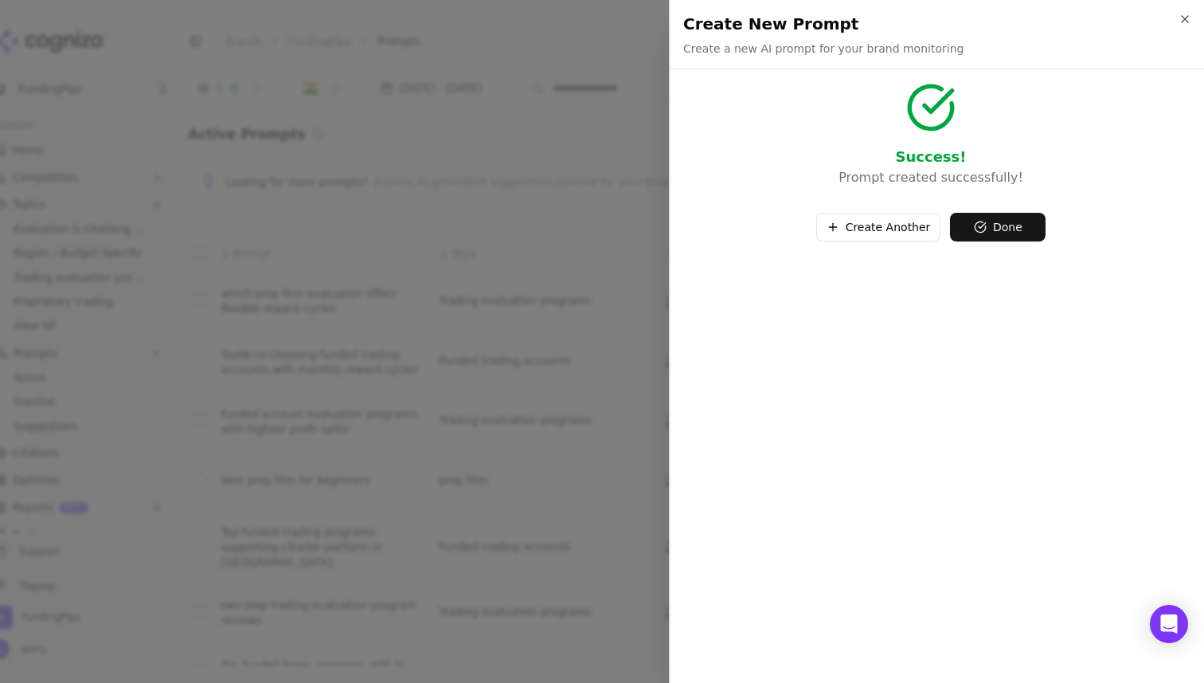
click at [894, 227] on button "Create Another" at bounding box center [878, 227] width 125 height 29
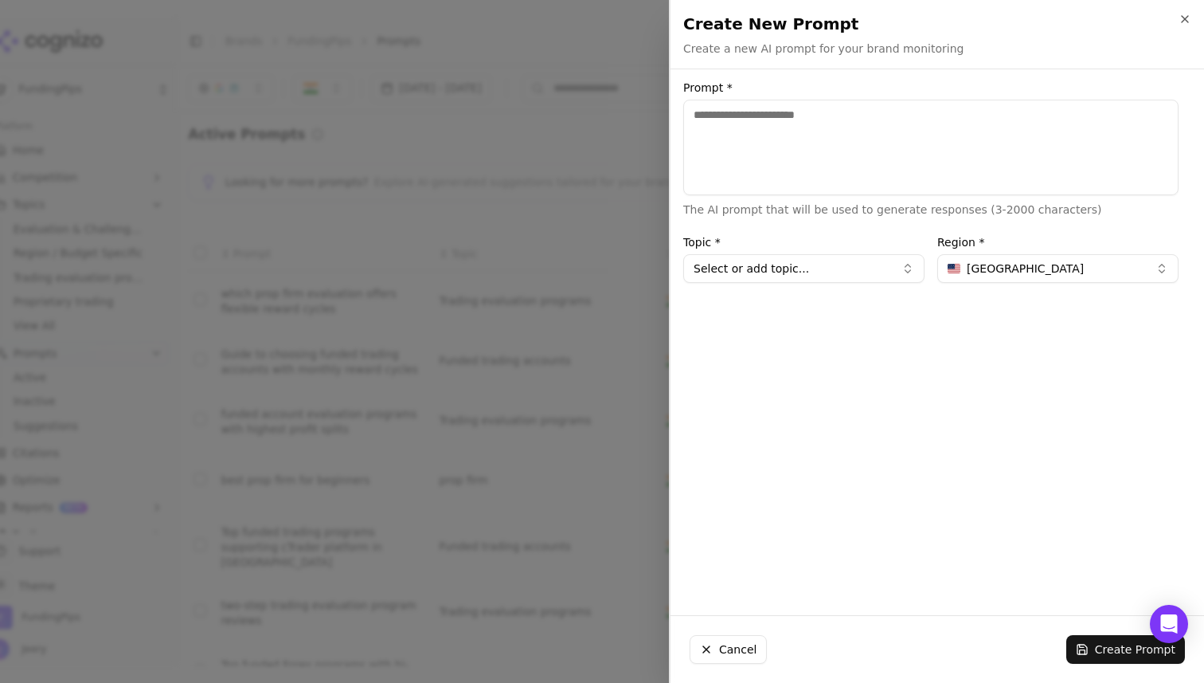
click at [870, 131] on textarea "Prompt *" at bounding box center [930, 148] width 495 height 96
paste textarea "**********"
type textarea "**********"
click at [833, 263] on button "Select or add topic..." at bounding box center [803, 268] width 241 height 29
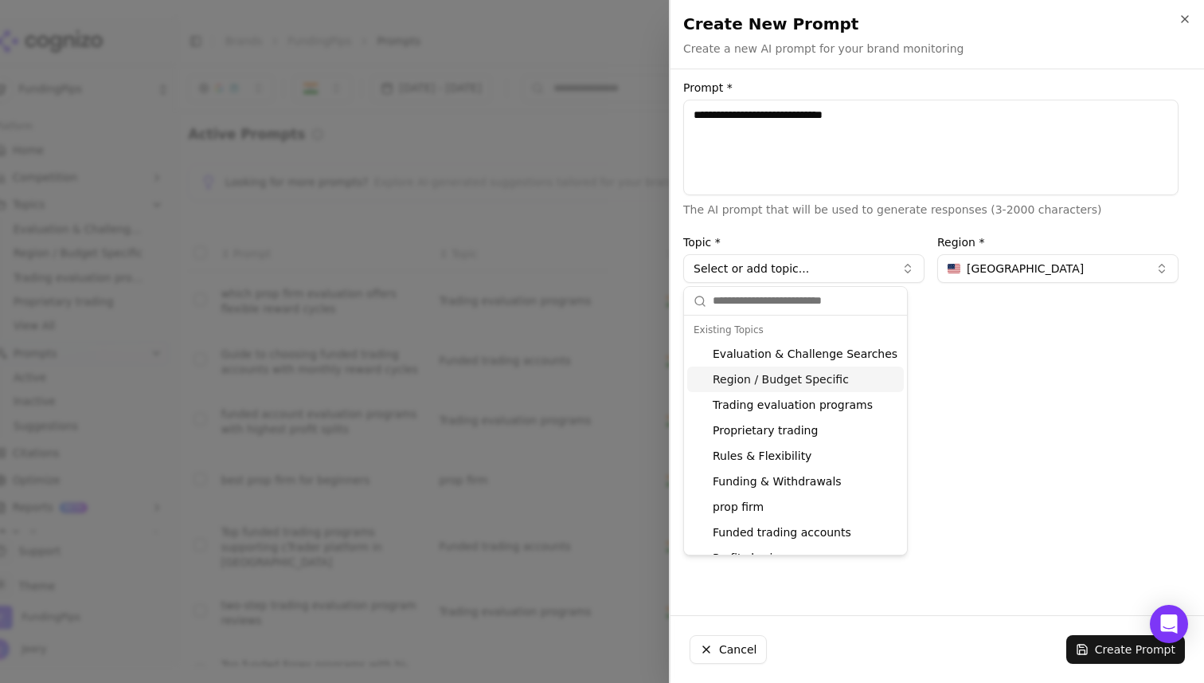
click at [757, 382] on div "Region / Budget Specific" at bounding box center [795, 378] width 217 height 25
type input "**********"
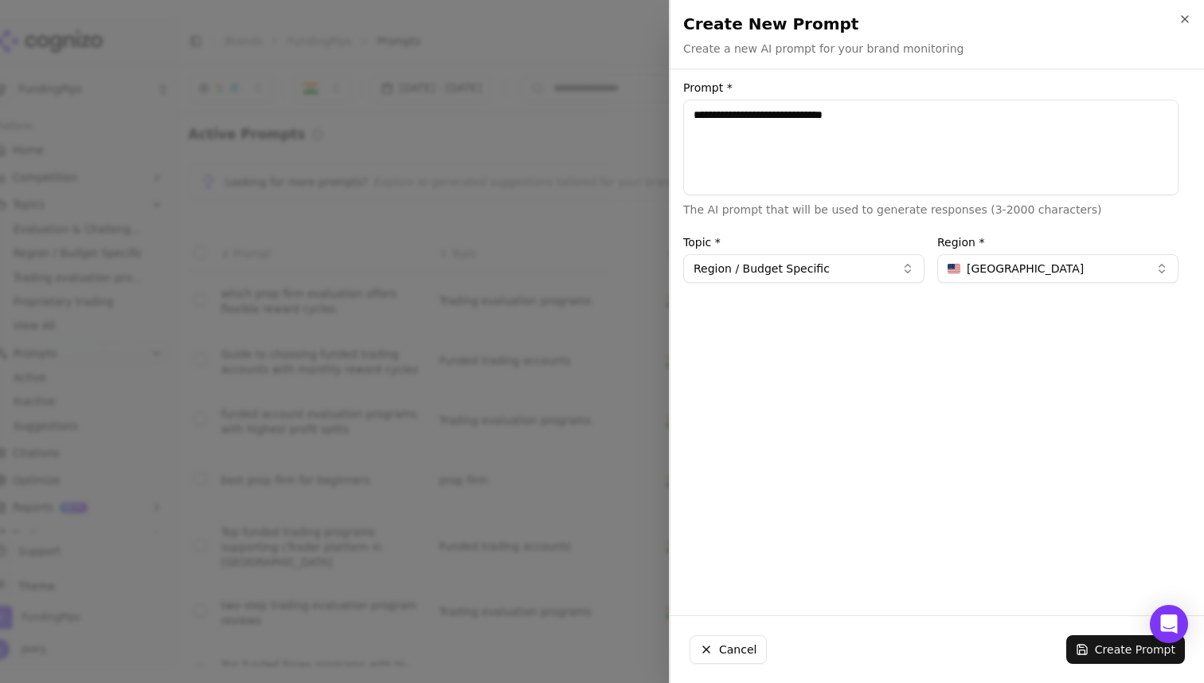
click at [986, 266] on span "United States" at bounding box center [1025, 268] width 117 height 16
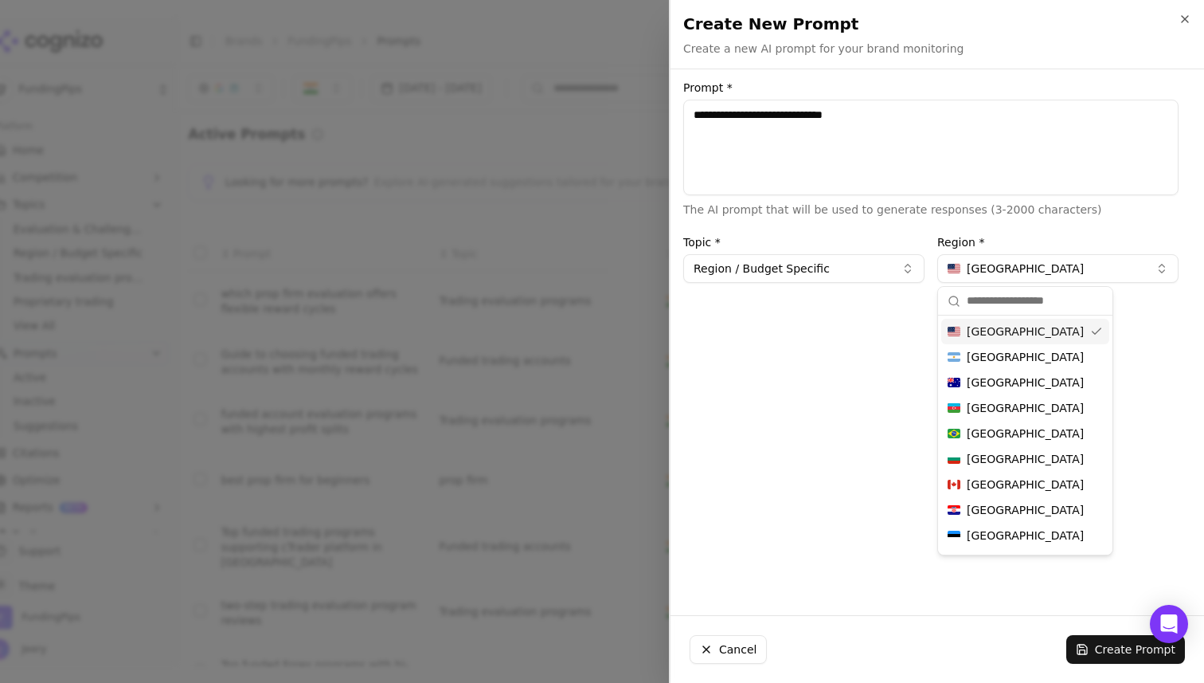
click at [984, 303] on input "text" at bounding box center [1035, 301] width 136 height 32
type input "***"
click at [988, 323] on span "India" at bounding box center [1025, 331] width 117 height 16
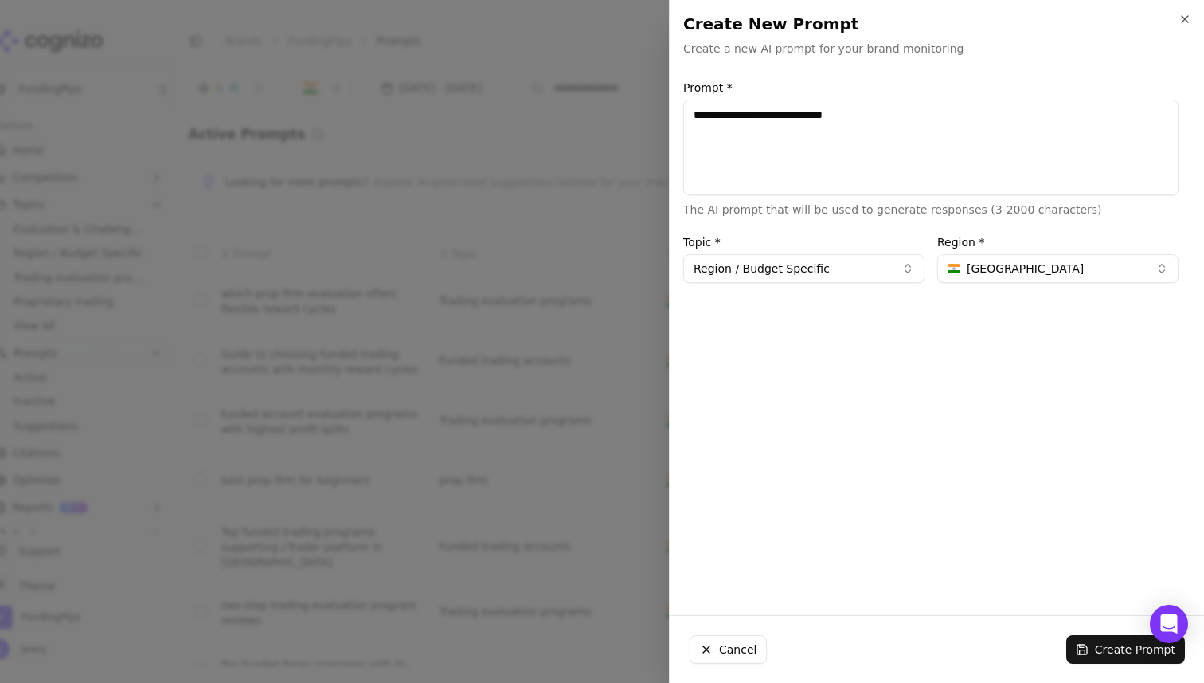
click at [1121, 652] on button "Create Prompt" at bounding box center [1125, 649] width 119 height 29
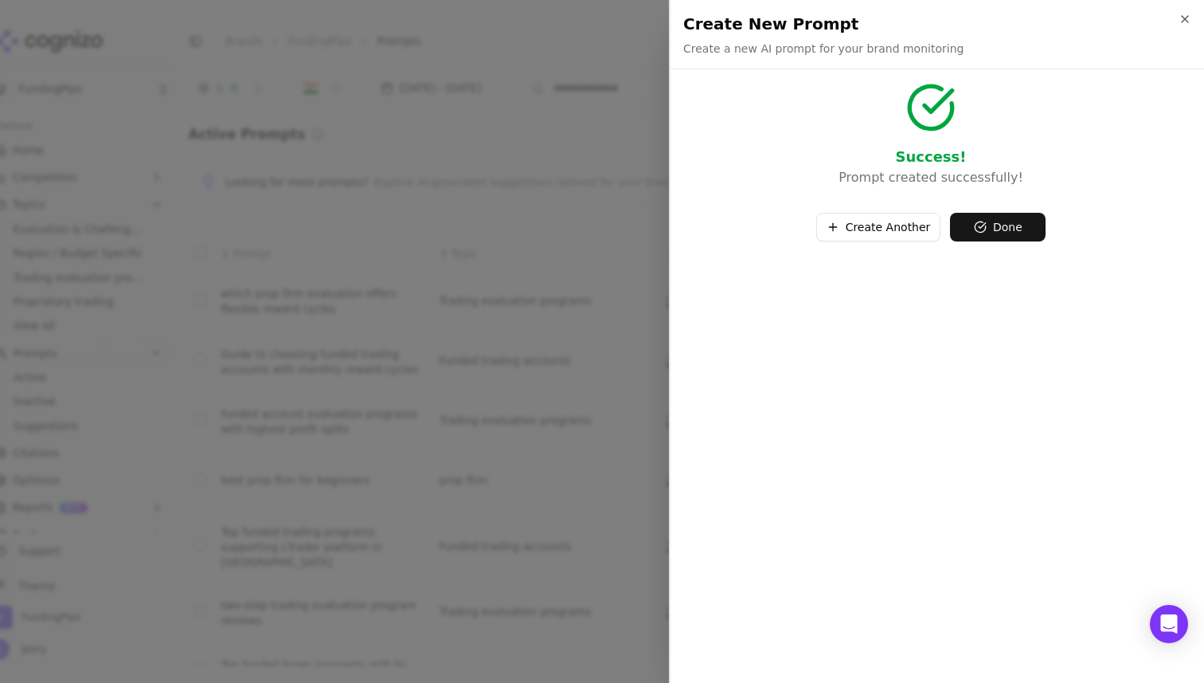
click at [992, 227] on button "Done" at bounding box center [998, 227] width 96 height 29
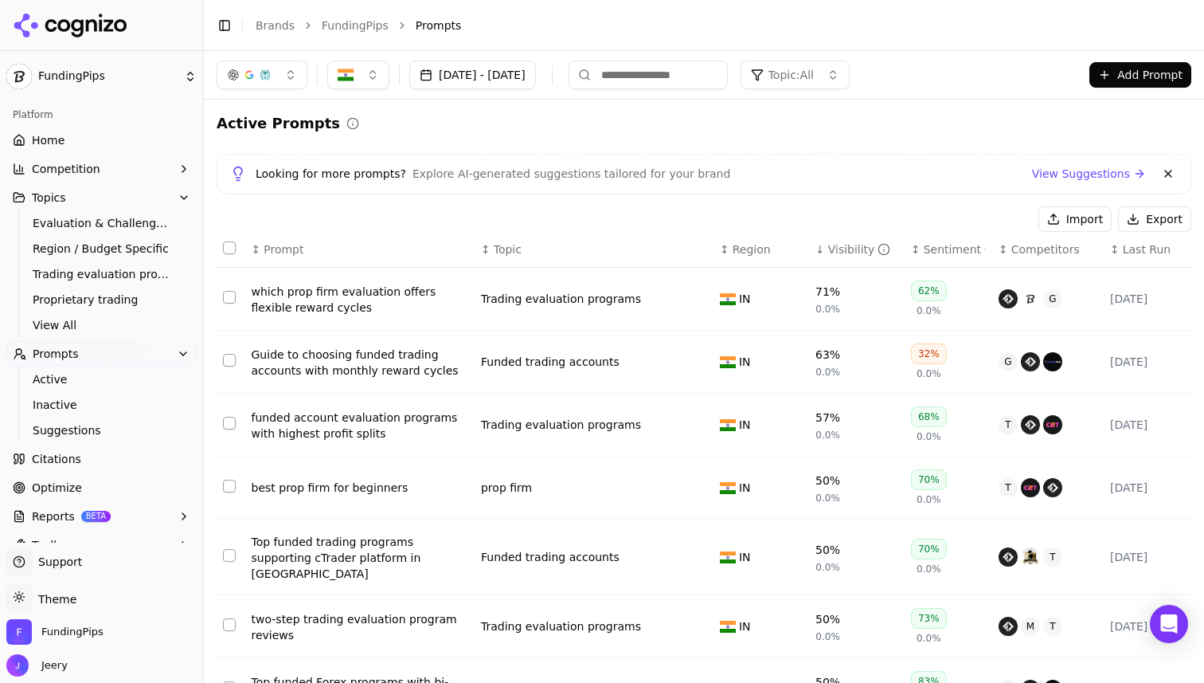
click at [1121, 65] on button "Add Prompt" at bounding box center [1141, 74] width 102 height 25
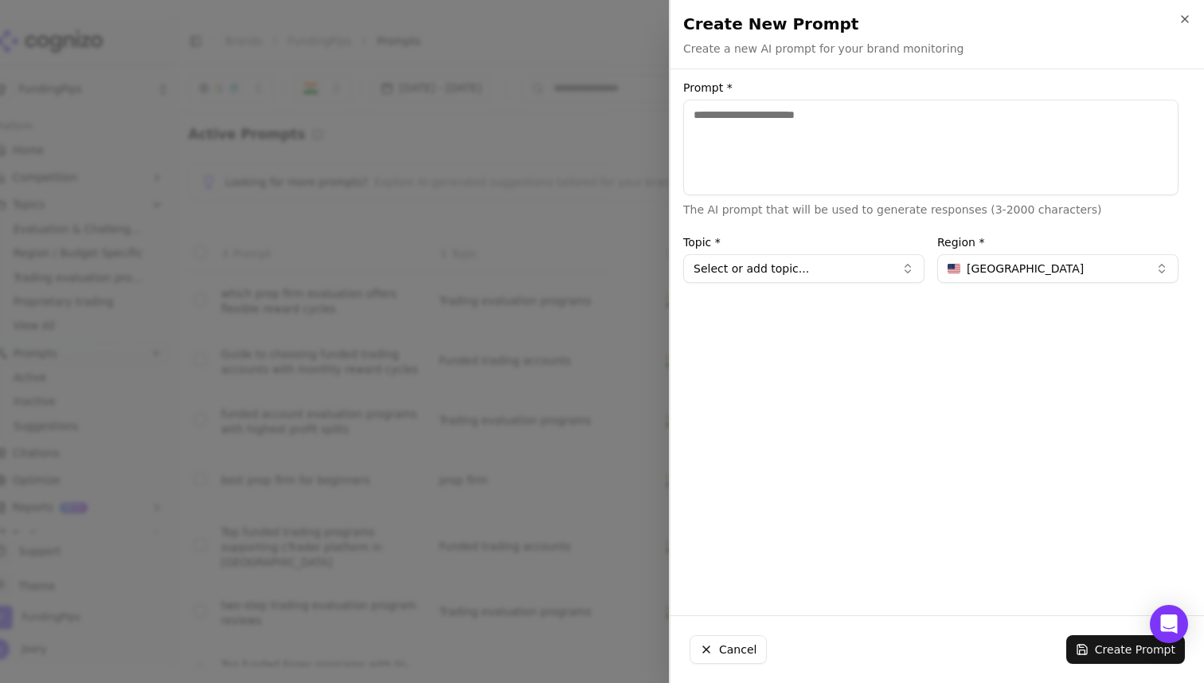
click at [897, 137] on textarea "Prompt *" at bounding box center [930, 148] width 495 height 96
type textarea "**********"
click at [832, 271] on button "Select or add topic..." at bounding box center [803, 268] width 241 height 29
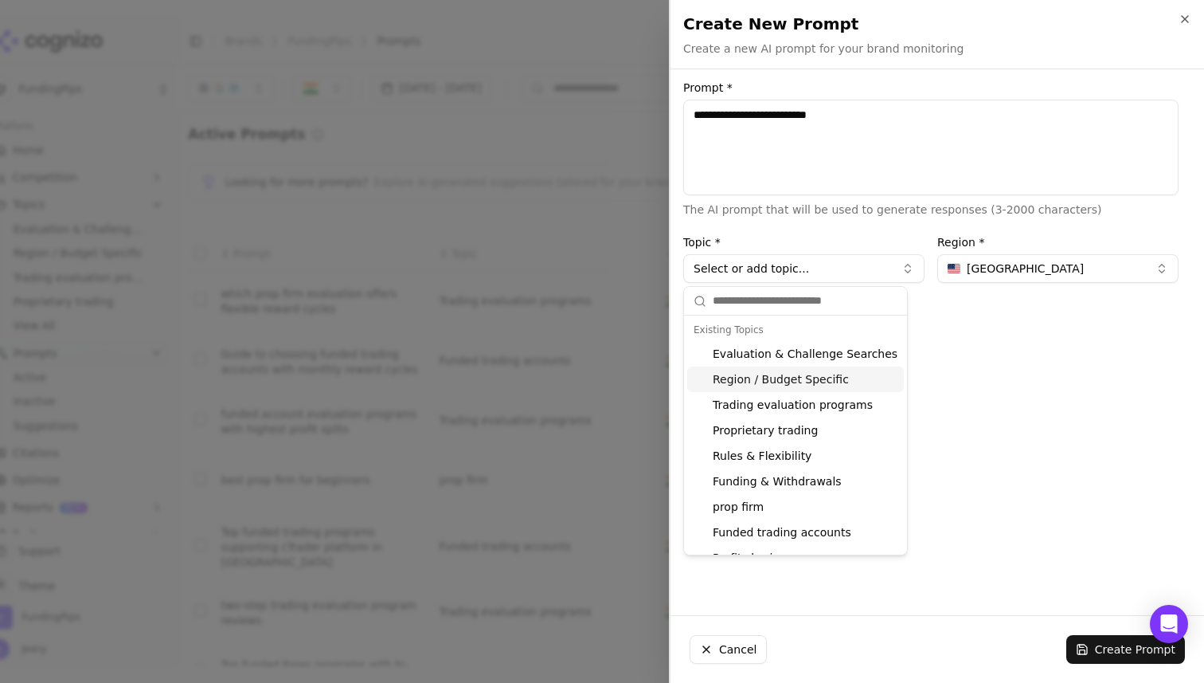
click at [759, 383] on div "Region / Budget Specific" at bounding box center [795, 378] width 217 height 25
type input "**********"
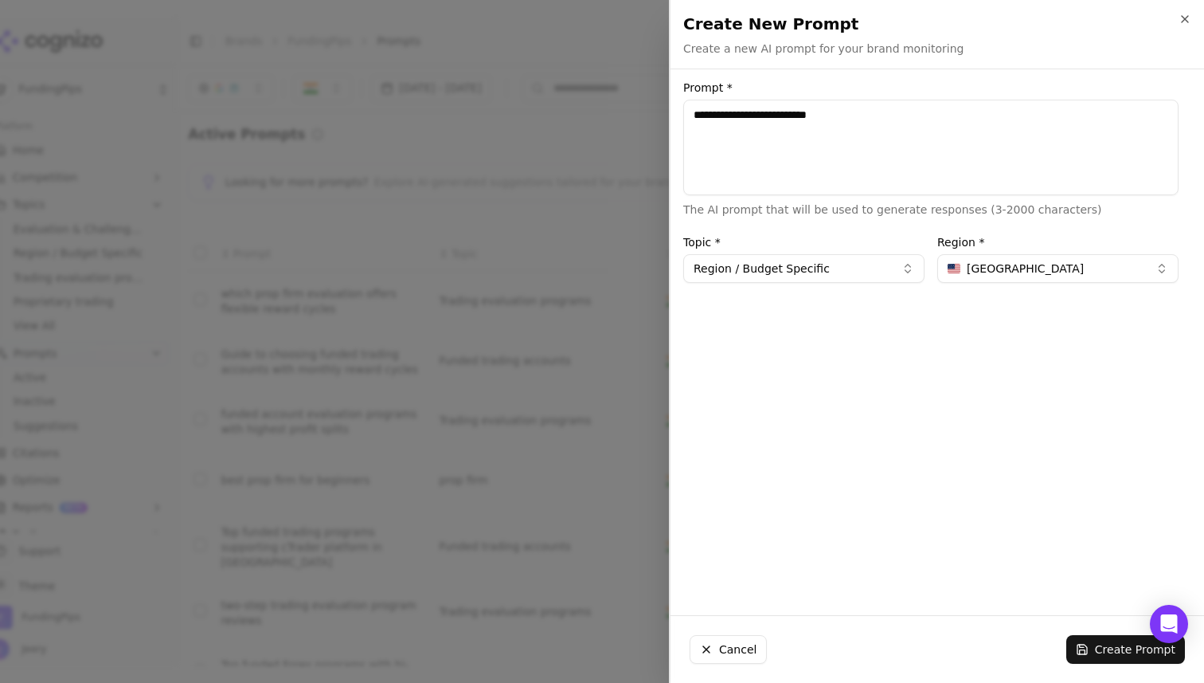
click at [992, 269] on span "United States" at bounding box center [1025, 268] width 117 height 16
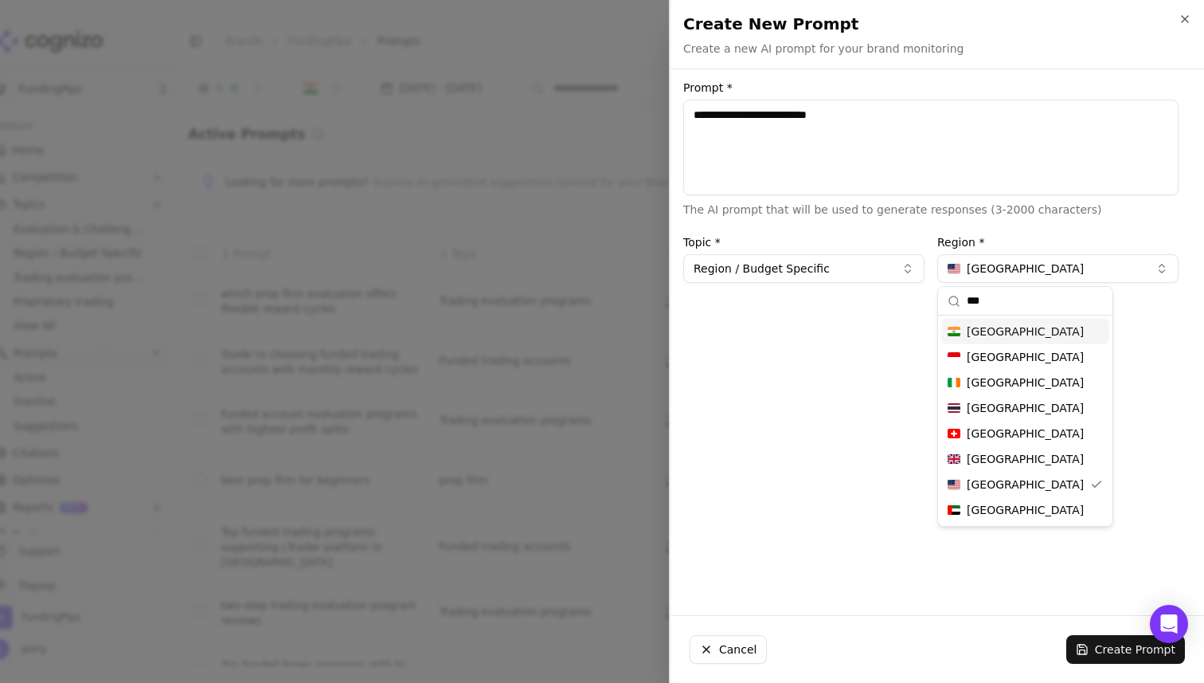
type input "***"
click at [984, 330] on span "India" at bounding box center [1025, 331] width 117 height 16
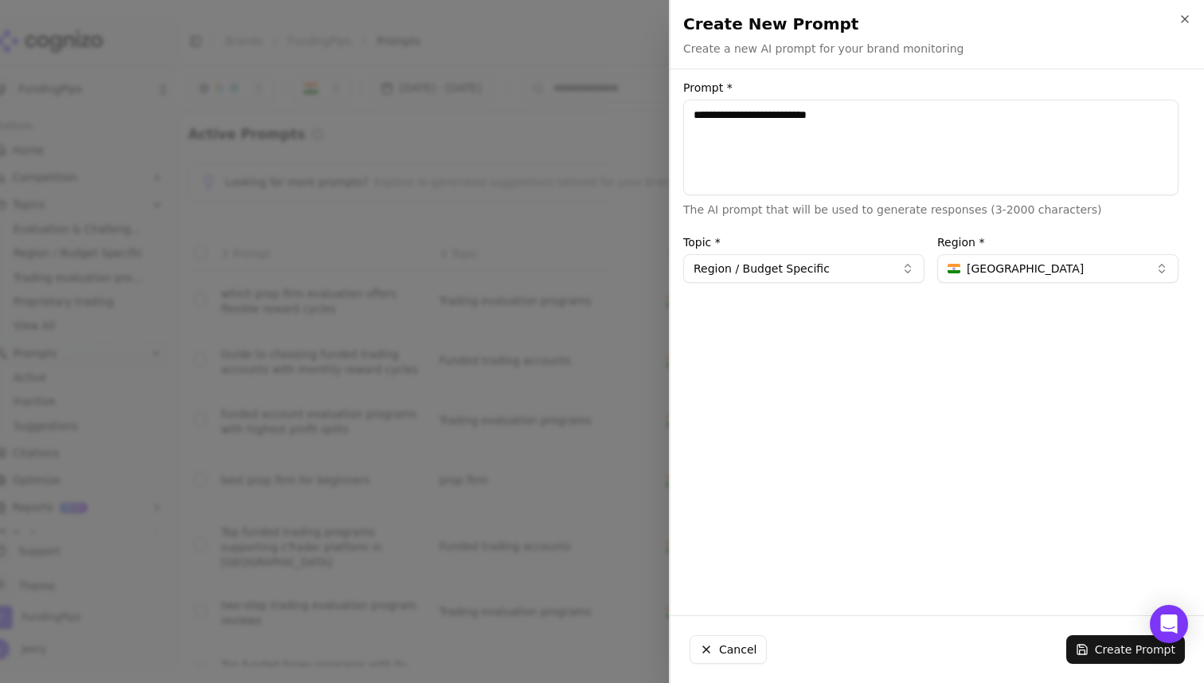
click at [1107, 649] on button "Create Prompt" at bounding box center [1125, 649] width 119 height 29
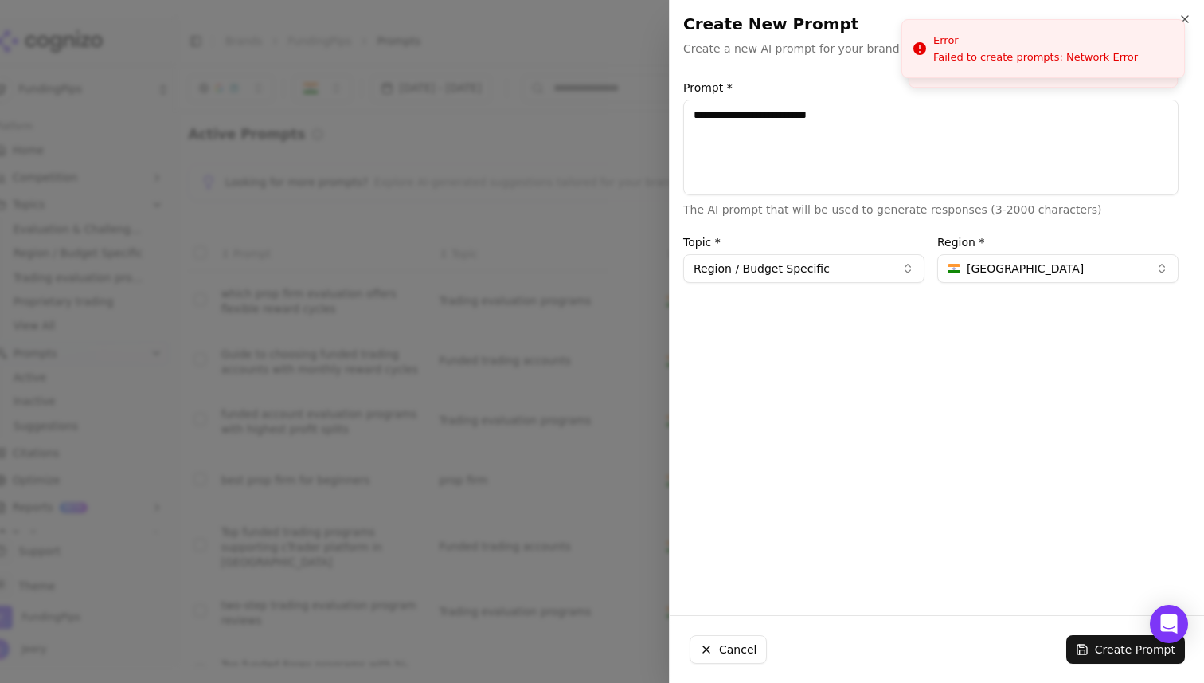
click at [1117, 653] on button "Create Prompt" at bounding box center [1125, 649] width 119 height 29
drag, startPoint x: 850, startPoint y: 120, endPoint x: 661, endPoint y: 112, distance: 188.9
click at [661, 112] on body "FundingPips Platform Home Competition Topics Evaluation & Challenge Searches Re…" at bounding box center [602, 341] width 1204 height 683
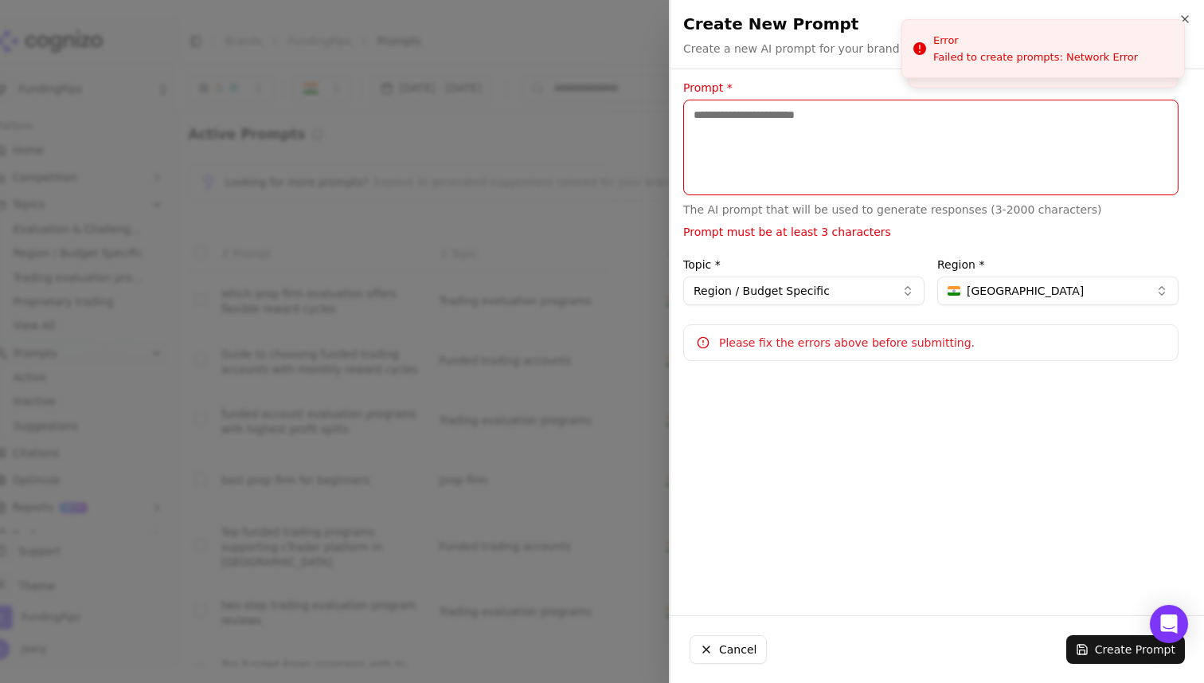
click at [785, 142] on textarea "Prompt *" at bounding box center [930, 148] width 495 height 96
paste textarea "**********"
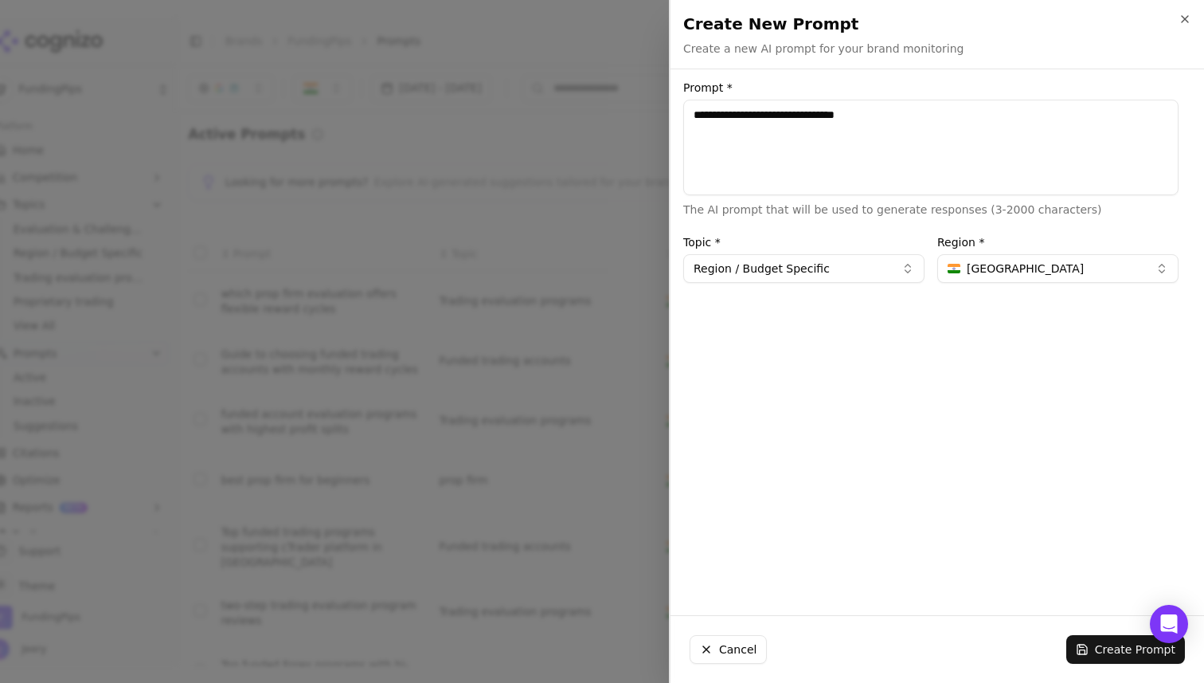
type textarea "**********"
click at [1099, 650] on button "Create Prompt" at bounding box center [1125, 649] width 119 height 29
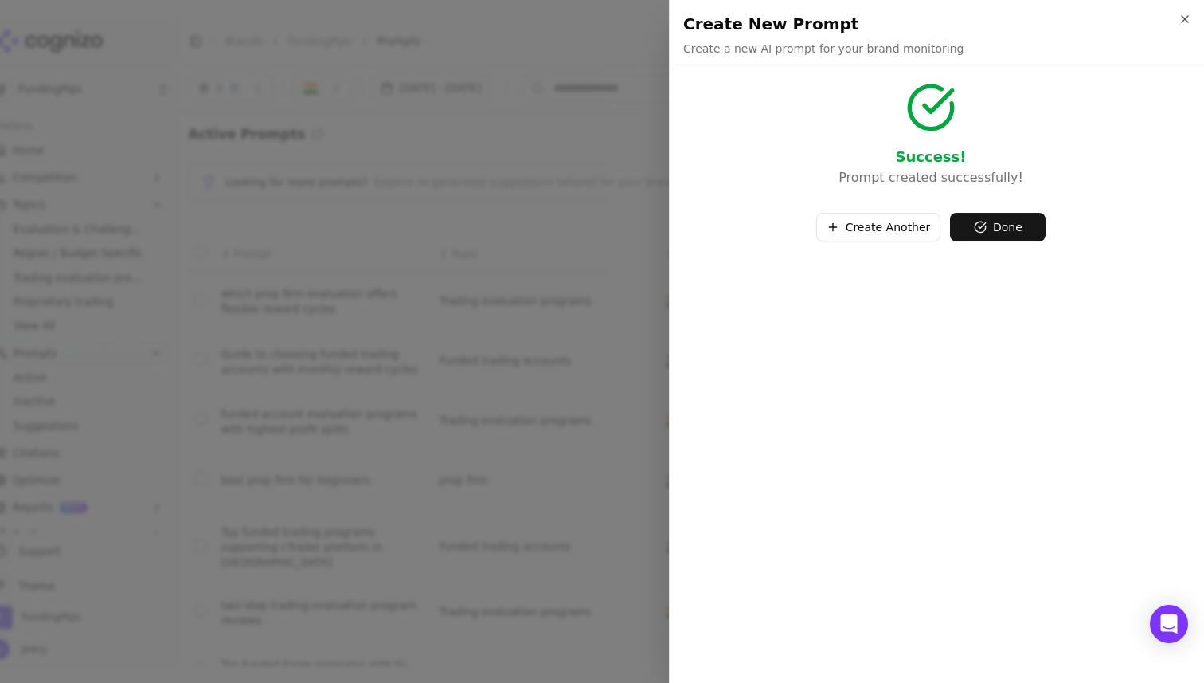
click at [899, 235] on button "Create Another" at bounding box center [878, 227] width 125 height 29
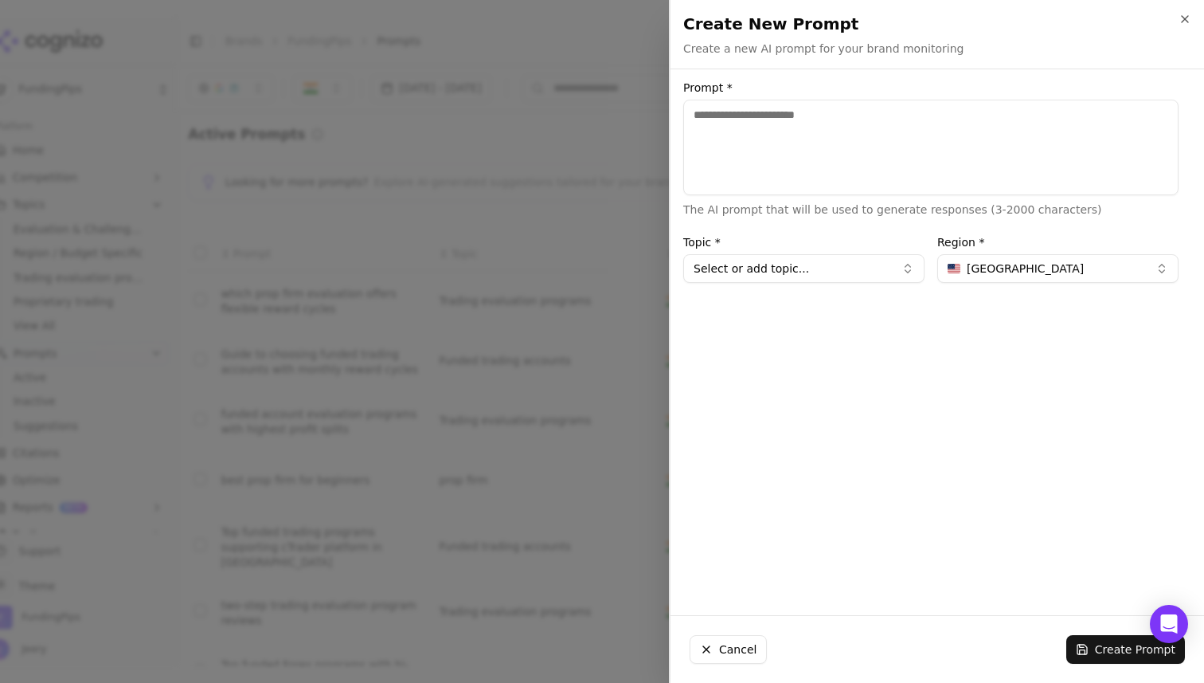
click at [796, 148] on textarea "Prompt *" at bounding box center [930, 148] width 495 height 96
paste textarea "**********"
type textarea "**********"
click at [765, 264] on button "Select or add topic..." at bounding box center [803, 268] width 241 height 29
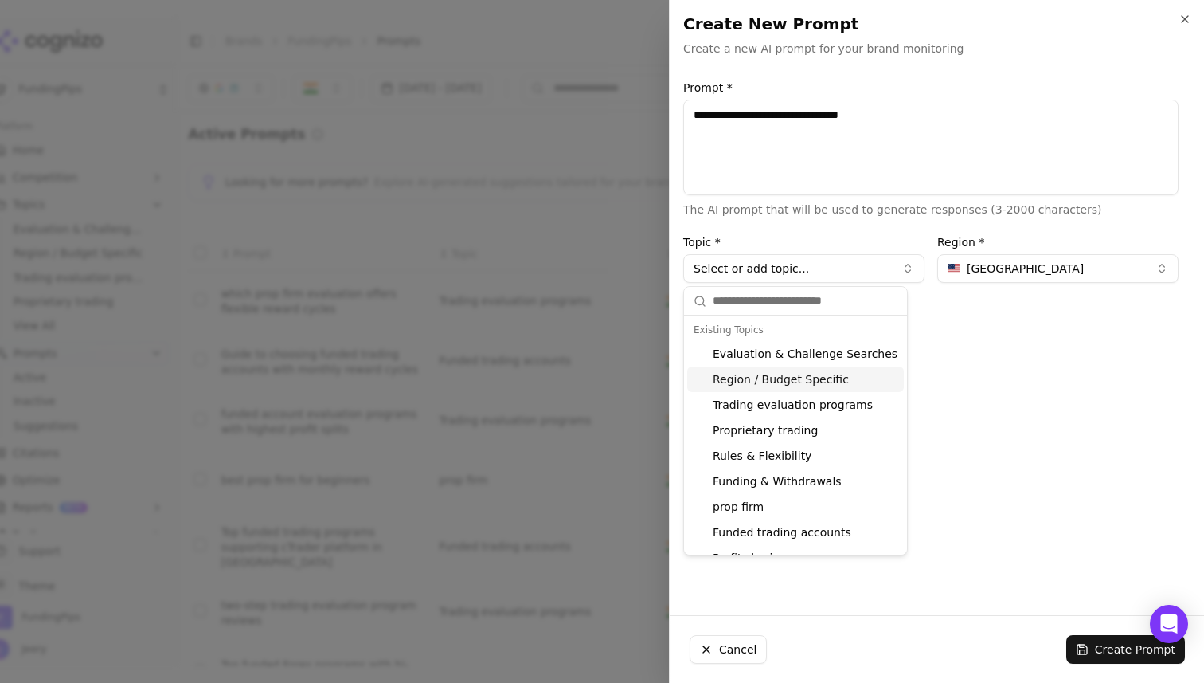
click at [735, 384] on div "Region / Budget Specific" at bounding box center [795, 378] width 217 height 25
type input "**********"
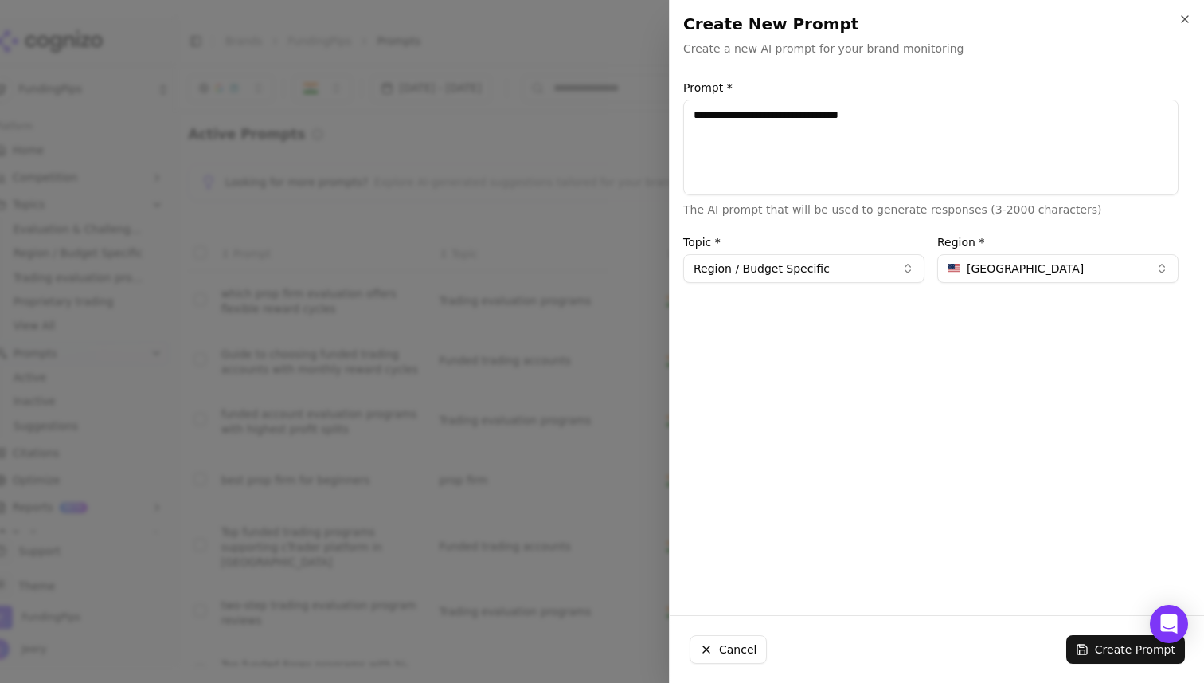
click at [979, 275] on span "United States" at bounding box center [1025, 268] width 117 height 16
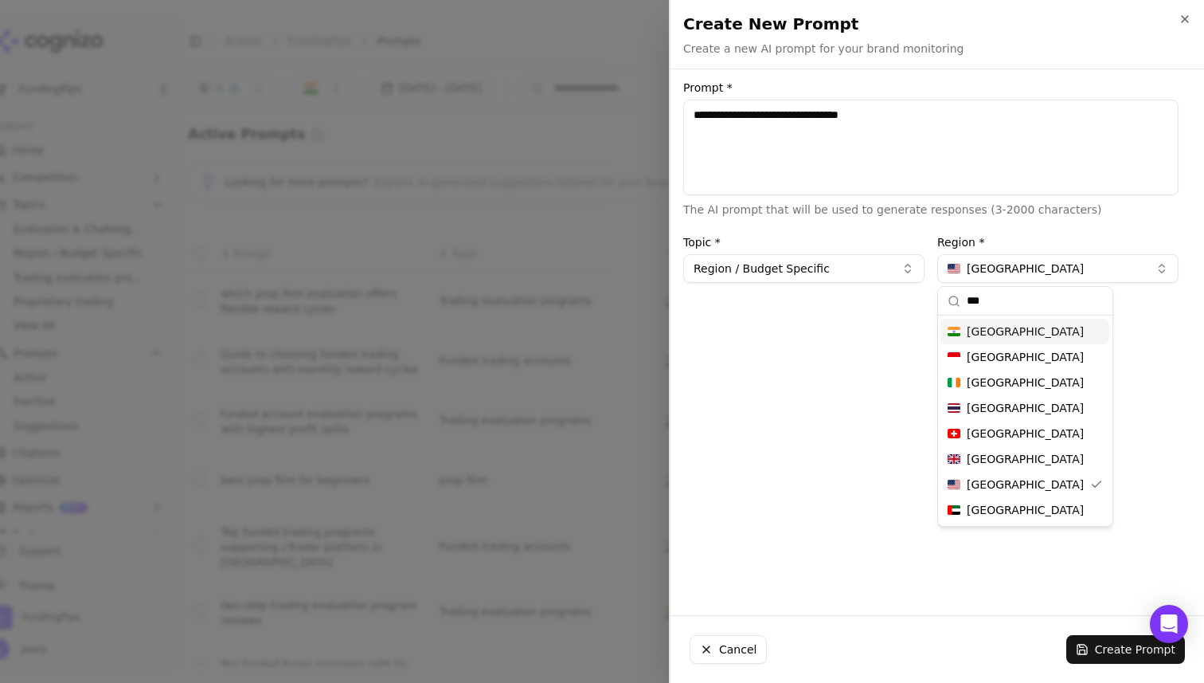
type input "***"
click at [995, 322] on div "India" at bounding box center [1025, 331] width 168 height 25
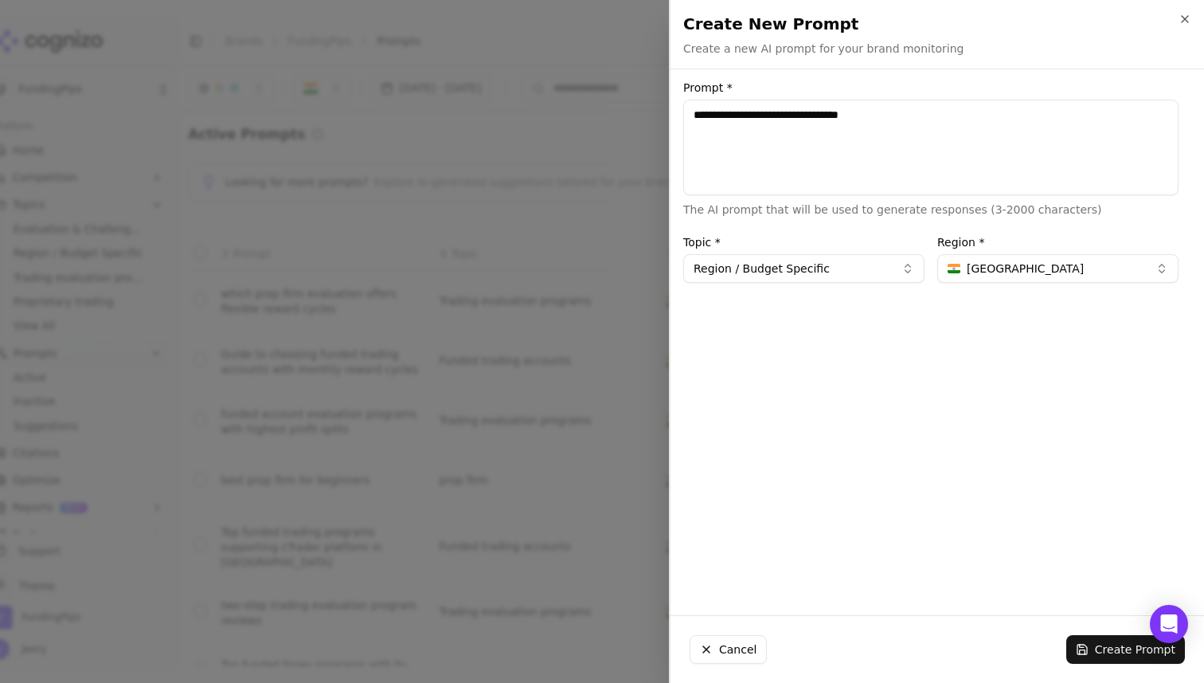
click at [1091, 662] on button "Create Prompt" at bounding box center [1125, 649] width 119 height 29
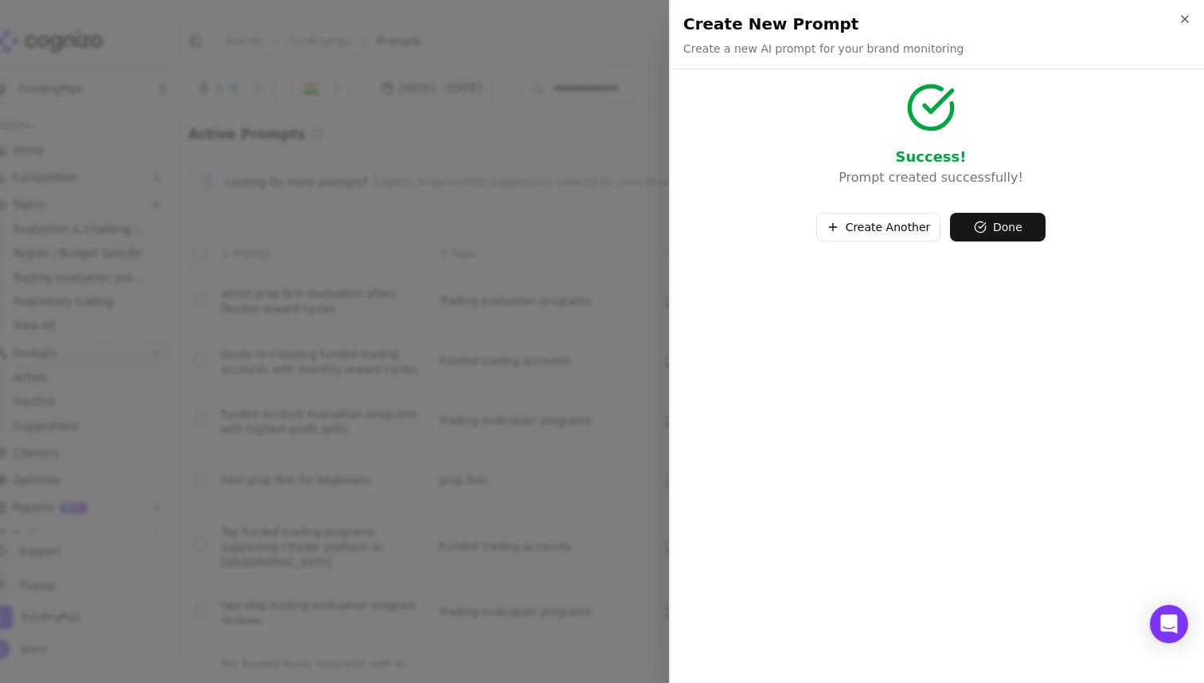
click at [892, 227] on button "Create Another" at bounding box center [878, 227] width 125 height 29
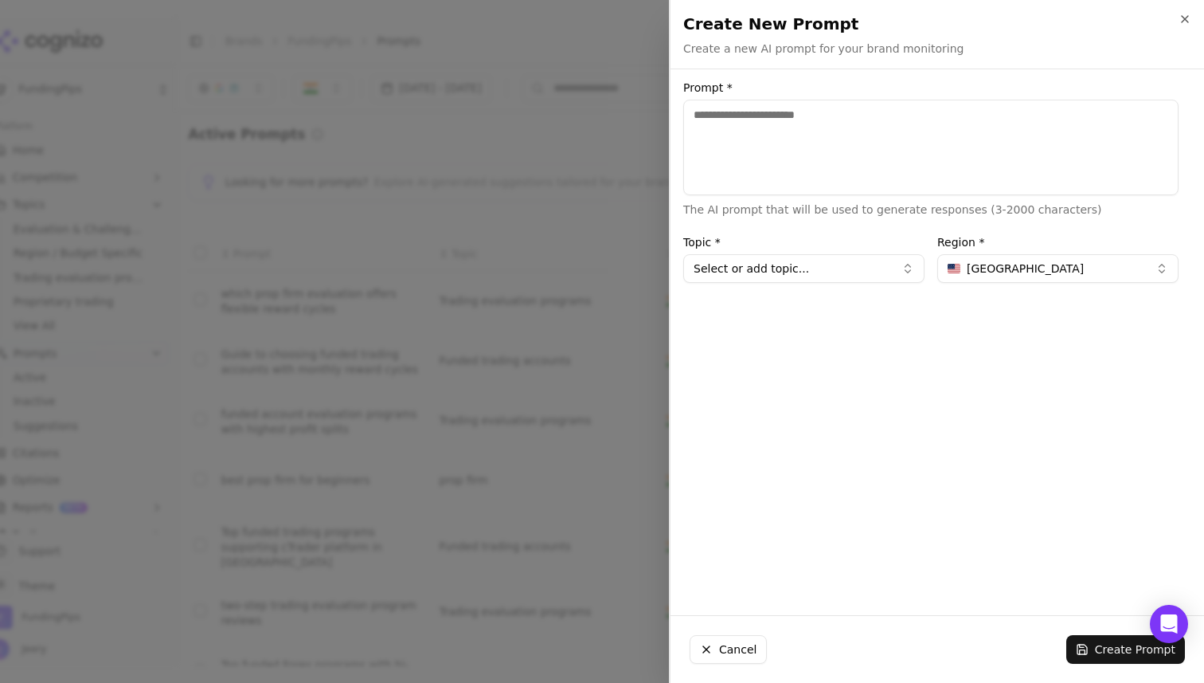
click at [799, 147] on textarea "Prompt *" at bounding box center [930, 148] width 495 height 96
paste textarea "**********"
type textarea "**********"
click at [881, 279] on button "Select or add topic..." at bounding box center [803, 268] width 241 height 29
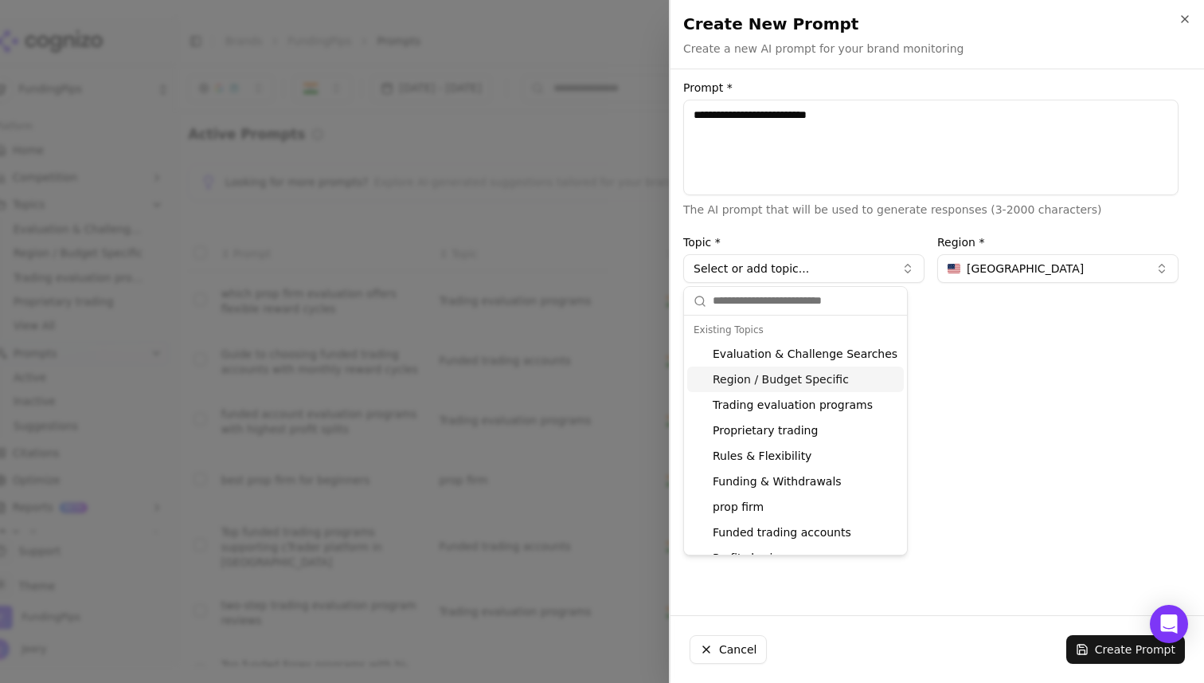
click at [767, 378] on div "Region / Budget Specific" at bounding box center [795, 378] width 217 height 25
type input "**********"
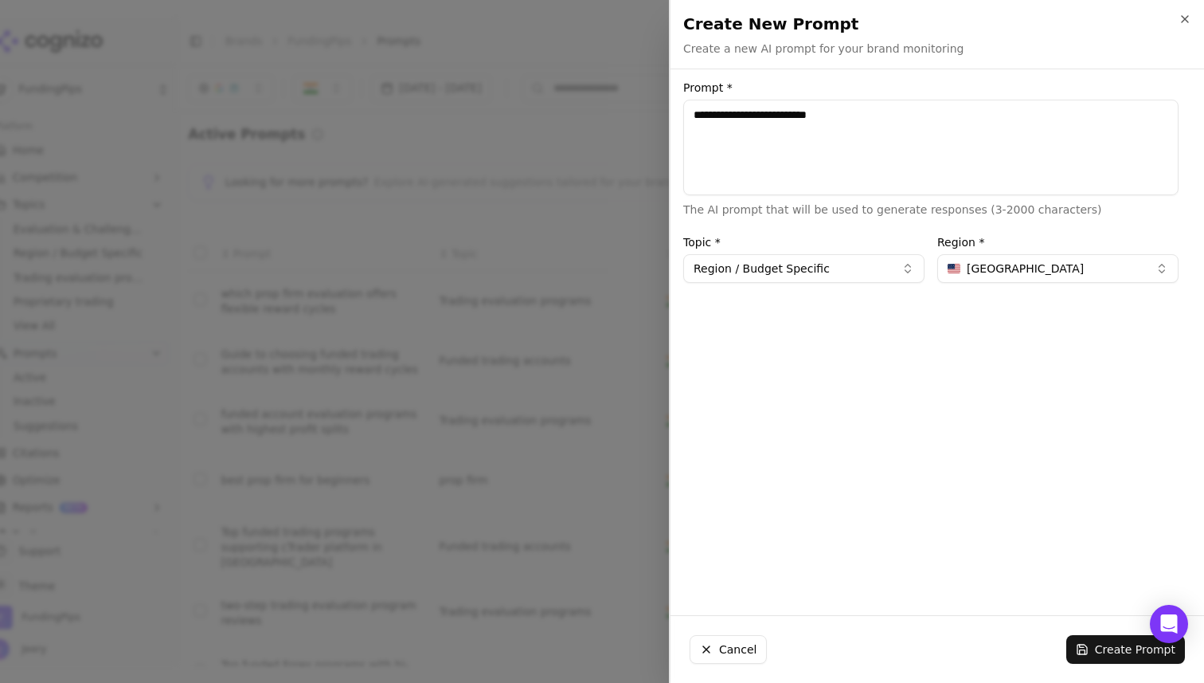
click at [953, 260] on div "United States" at bounding box center [1016, 268] width 136 height 16
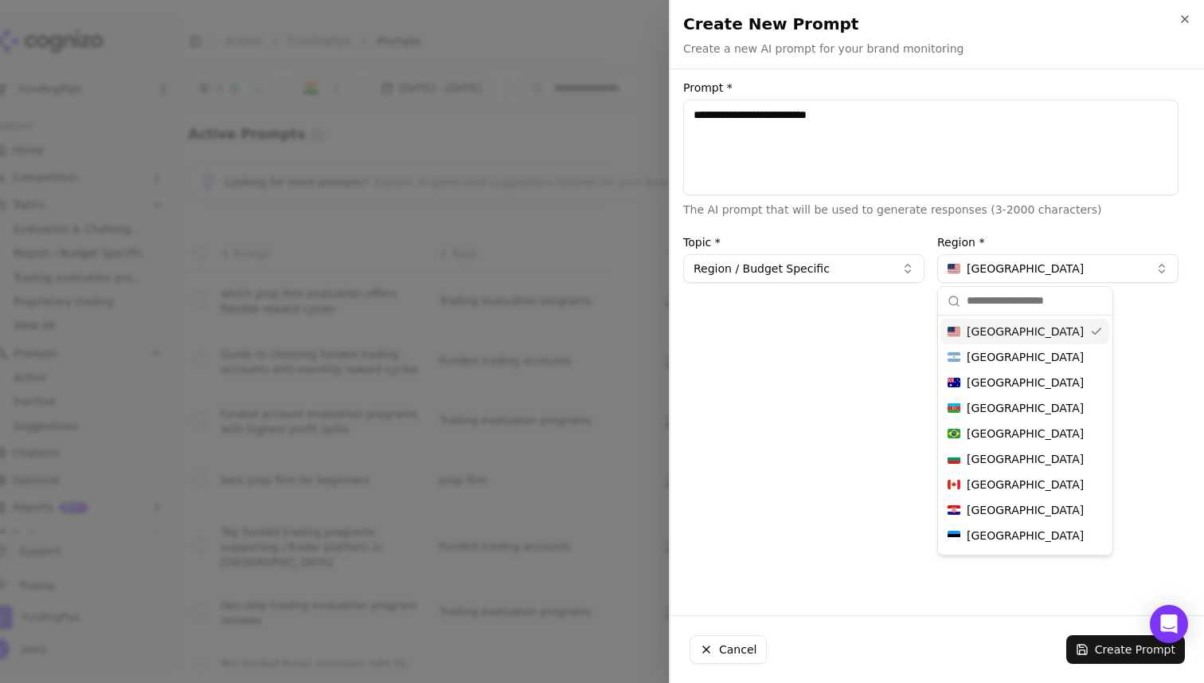
click at [852, 283] on div "**********" at bounding box center [931, 342] width 521 height 520
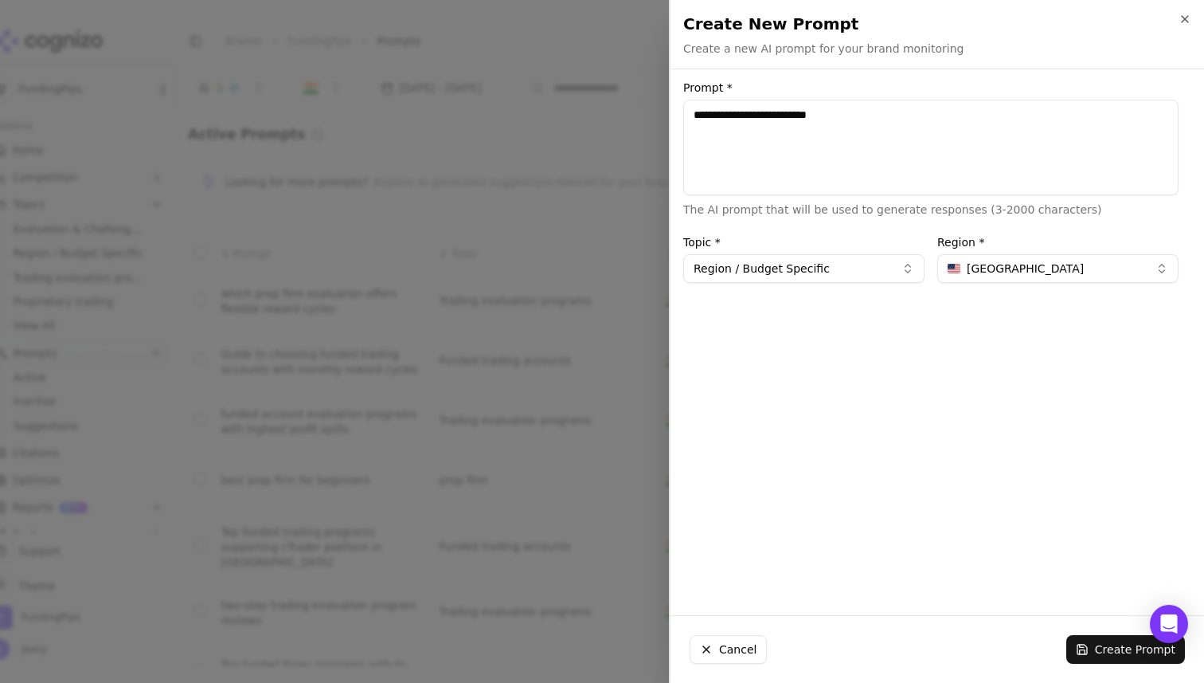
click at [832, 274] on button "Region / Budget Specific" at bounding box center [803, 268] width 241 height 29
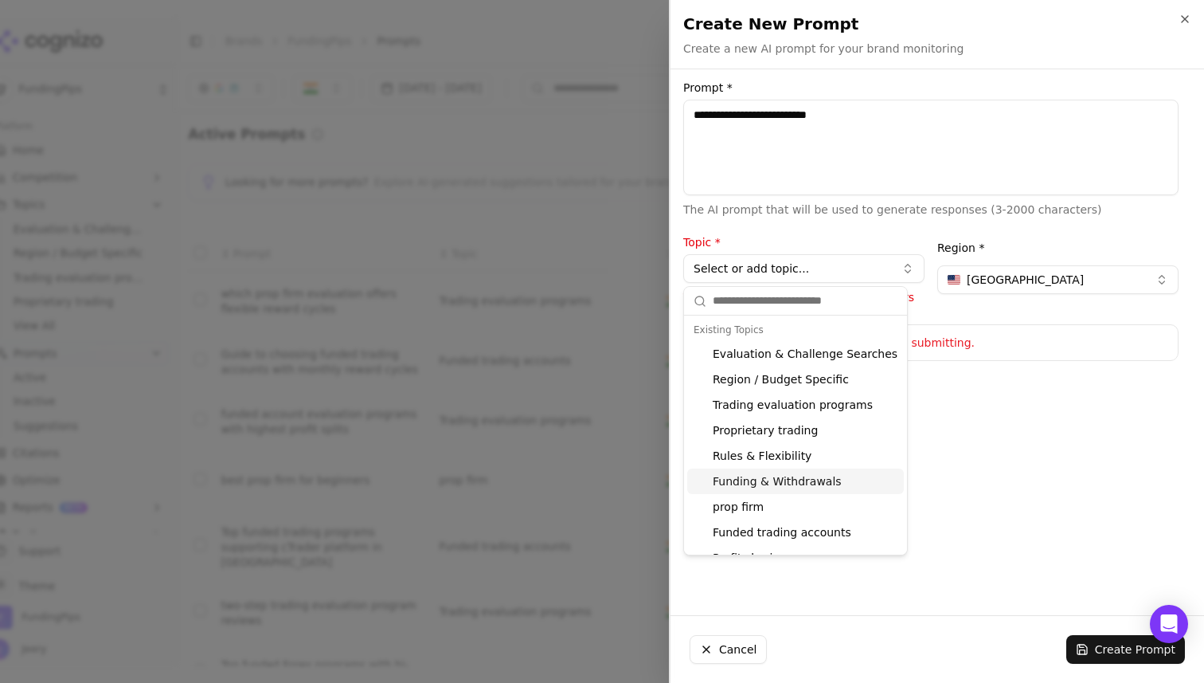
click at [767, 486] on div "Funding & Withdrawals" at bounding box center [795, 480] width 217 height 25
type input "**********"
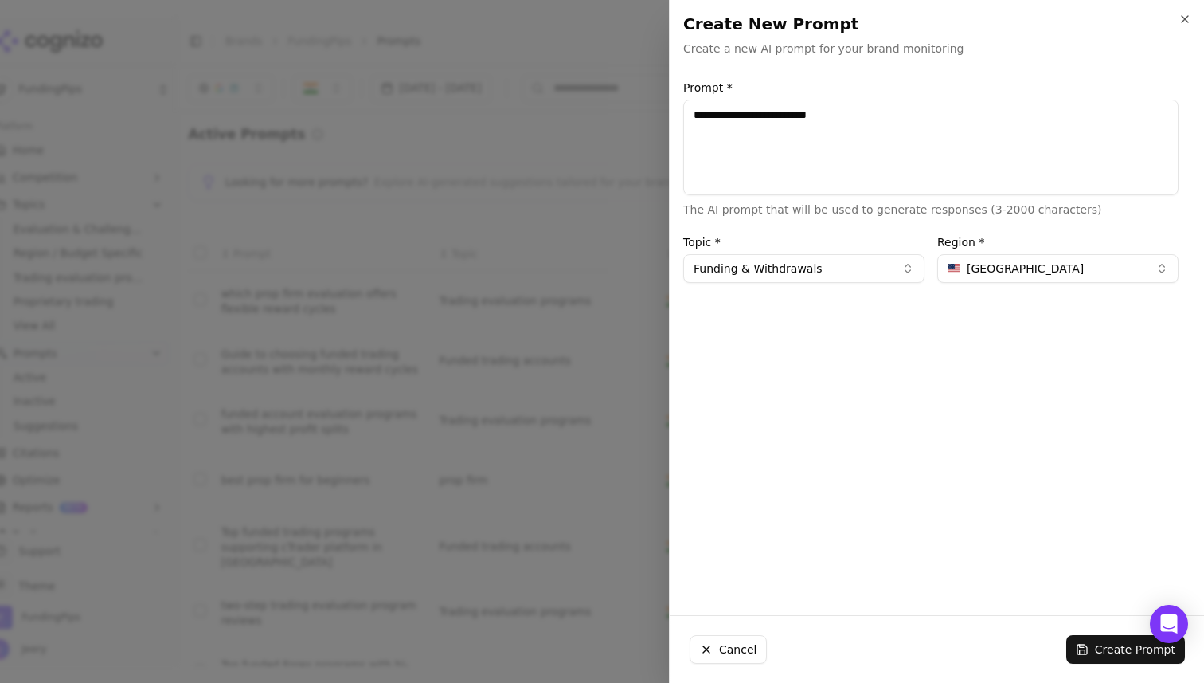
click at [986, 260] on span "United States" at bounding box center [1025, 268] width 117 height 16
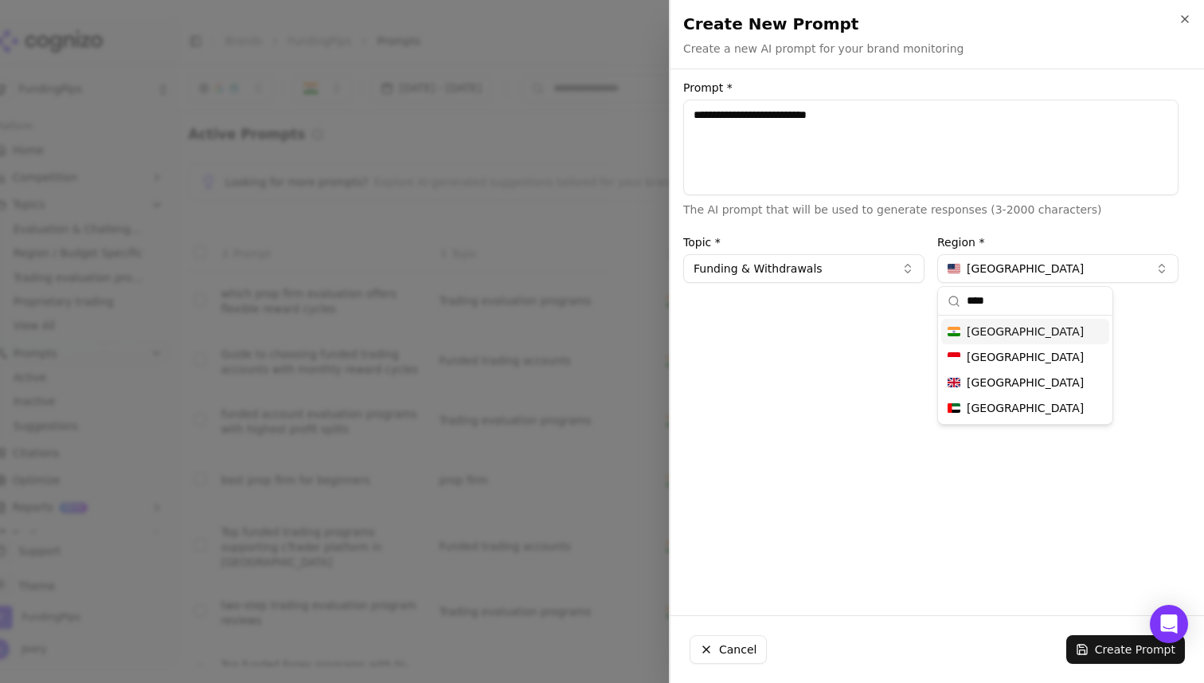
type input "****"
click at [992, 316] on div "India Indonesia United Kingdom United Arab Emirates" at bounding box center [1025, 369] width 174 height 108
click at [984, 333] on span "India" at bounding box center [1025, 331] width 117 height 16
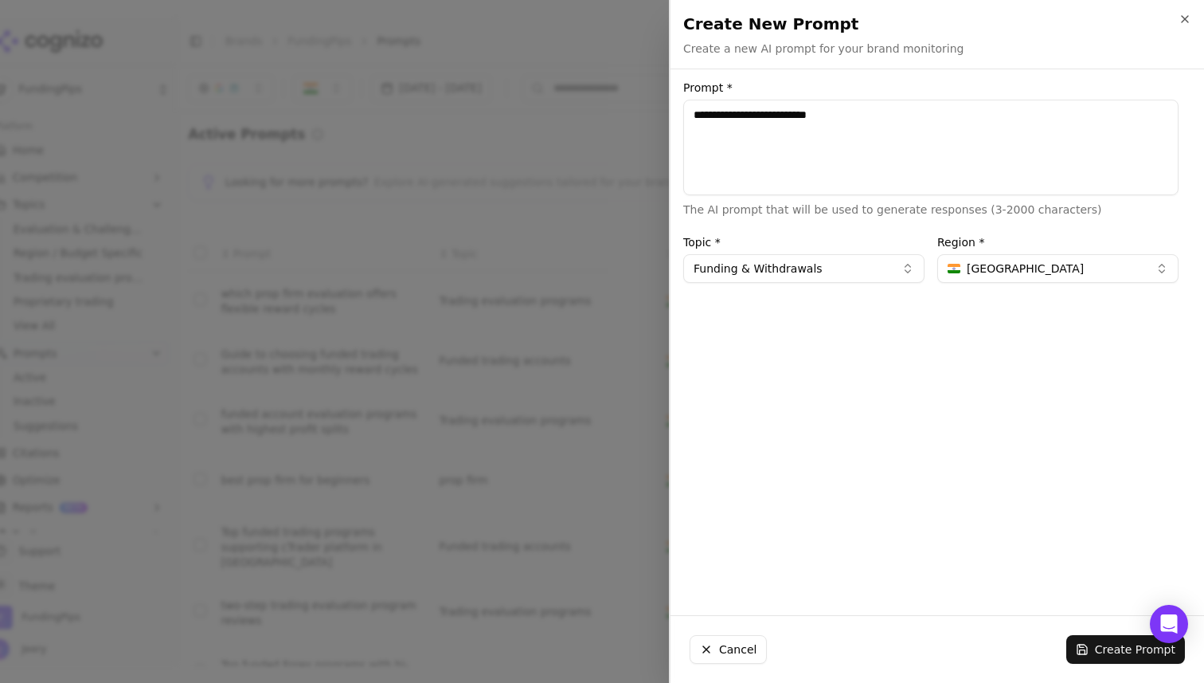
click at [1125, 645] on button "Create Prompt" at bounding box center [1125, 649] width 119 height 29
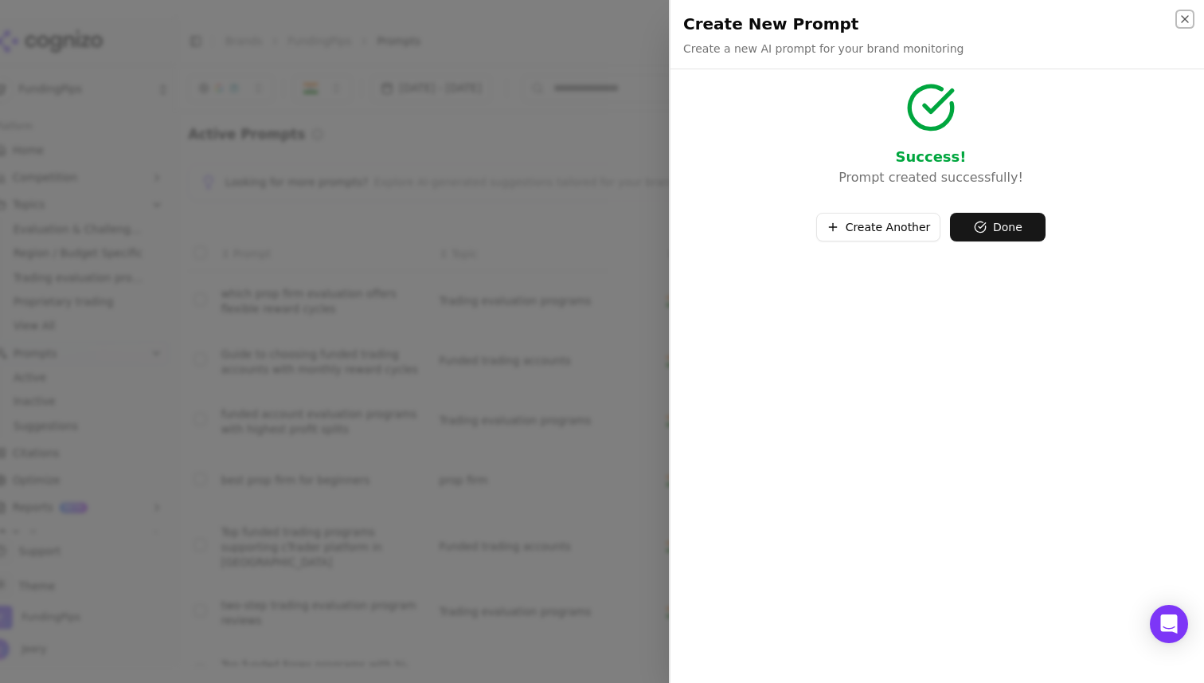
click at [1184, 14] on icon "button" at bounding box center [1185, 19] width 13 height 13
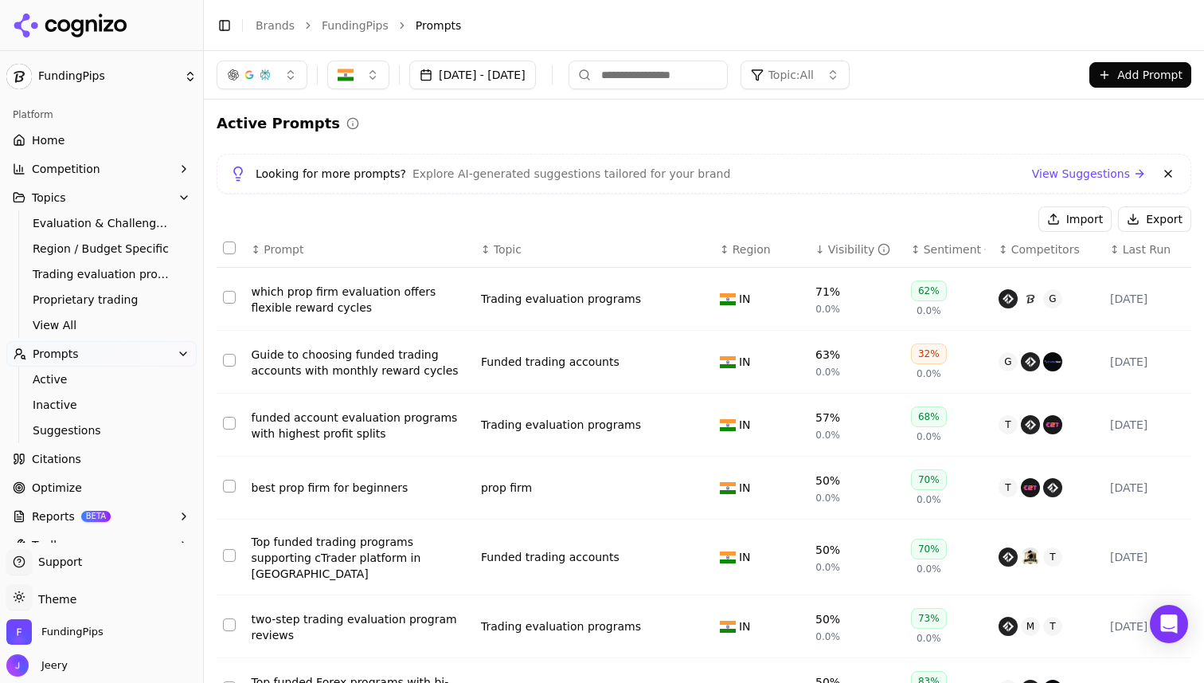
click at [53, 198] on span "Topics" at bounding box center [49, 198] width 34 height 16
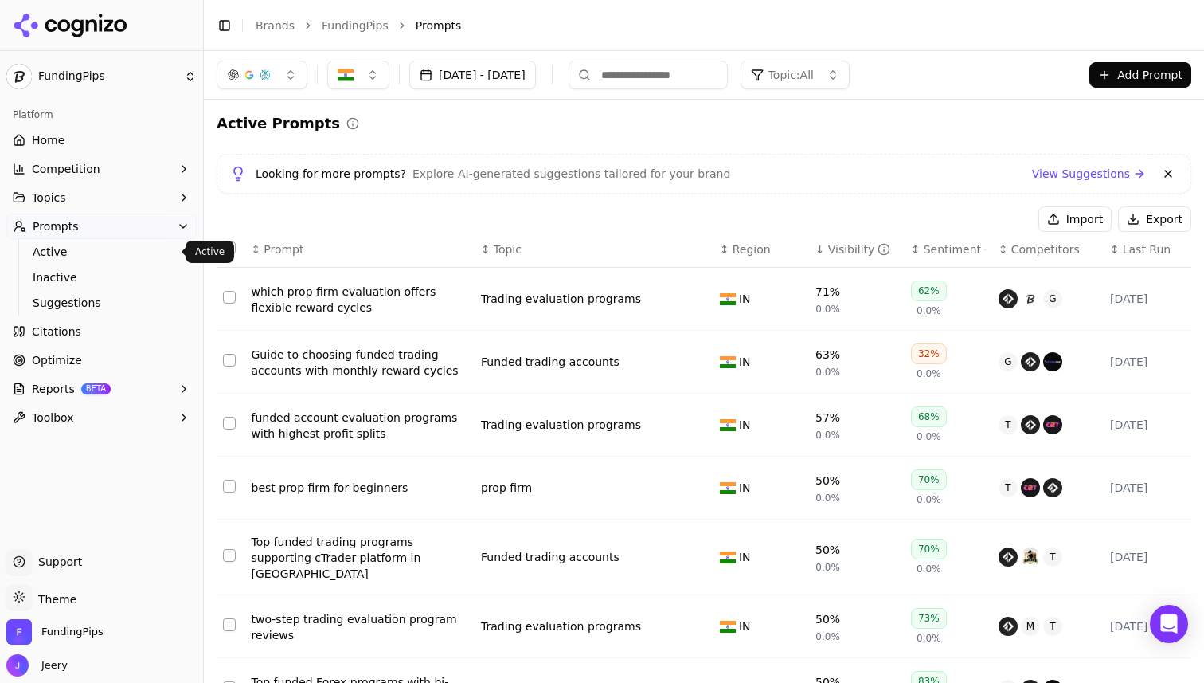
click at [62, 194] on span "Topics" at bounding box center [49, 198] width 34 height 16
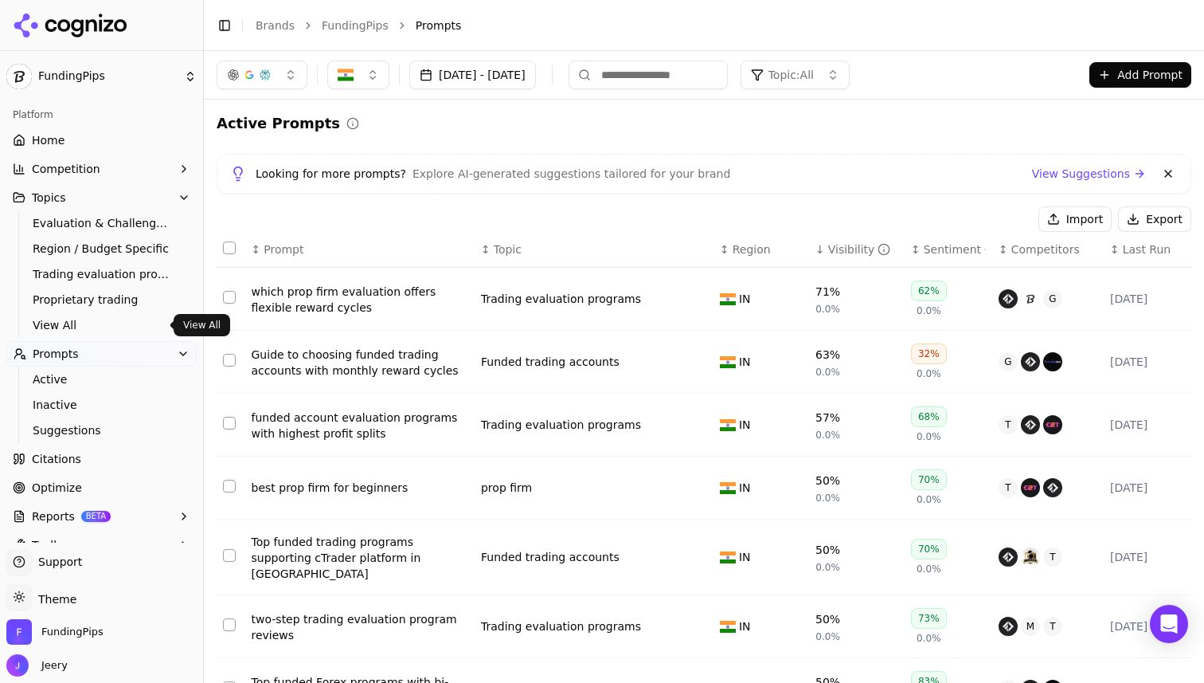
click at [61, 327] on span "View All" at bounding box center [102, 325] width 139 height 16
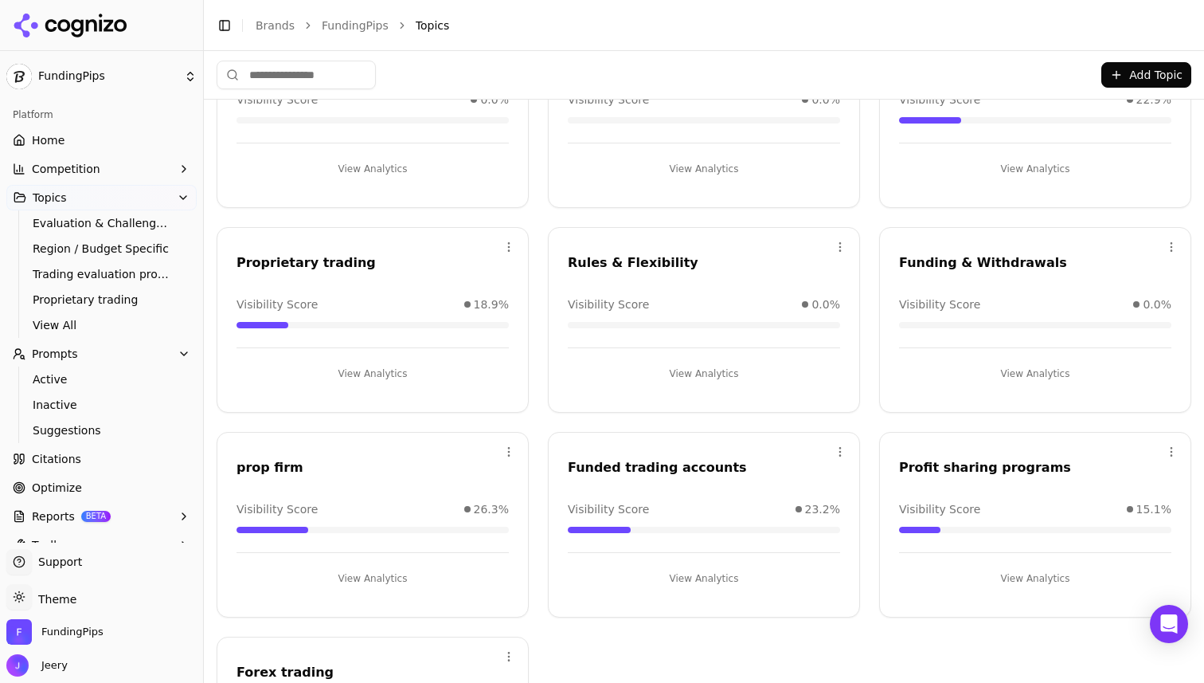
scroll to position [119, 0]
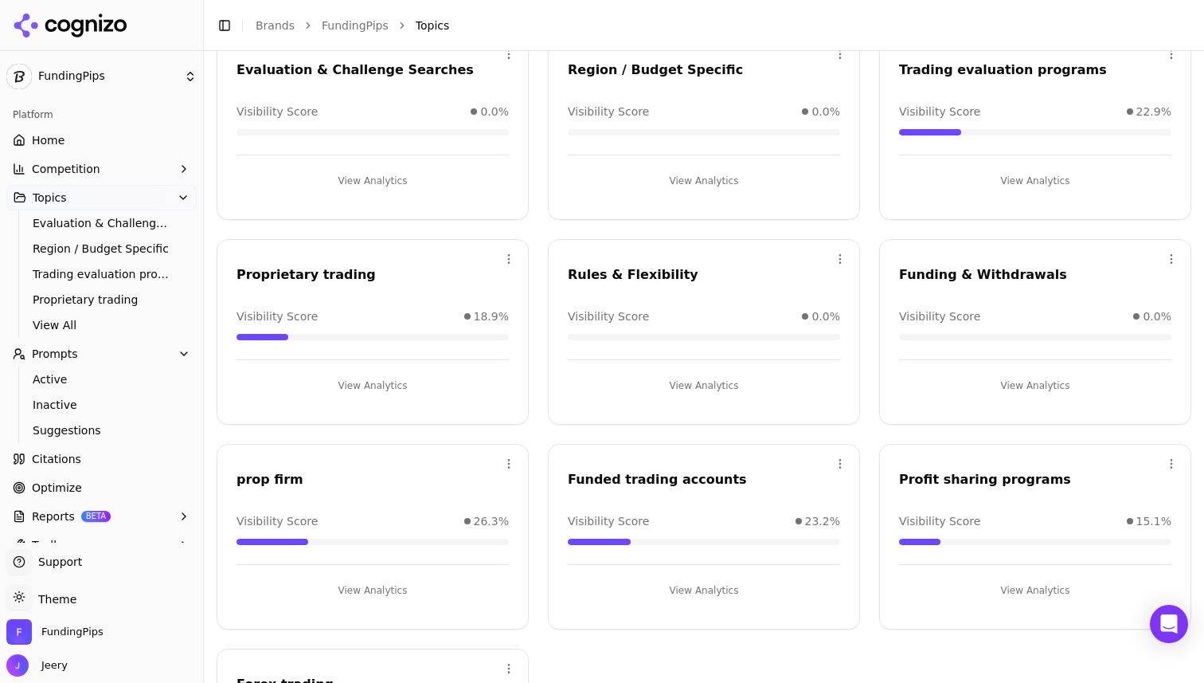
click at [502, 468] on html "FundingPips Platform Home Competition Topics Evaluation & Challenge Searches Re…" at bounding box center [602, 341] width 1204 height 683
click at [432, 495] on div "Edit" at bounding box center [441, 495] width 145 height 25
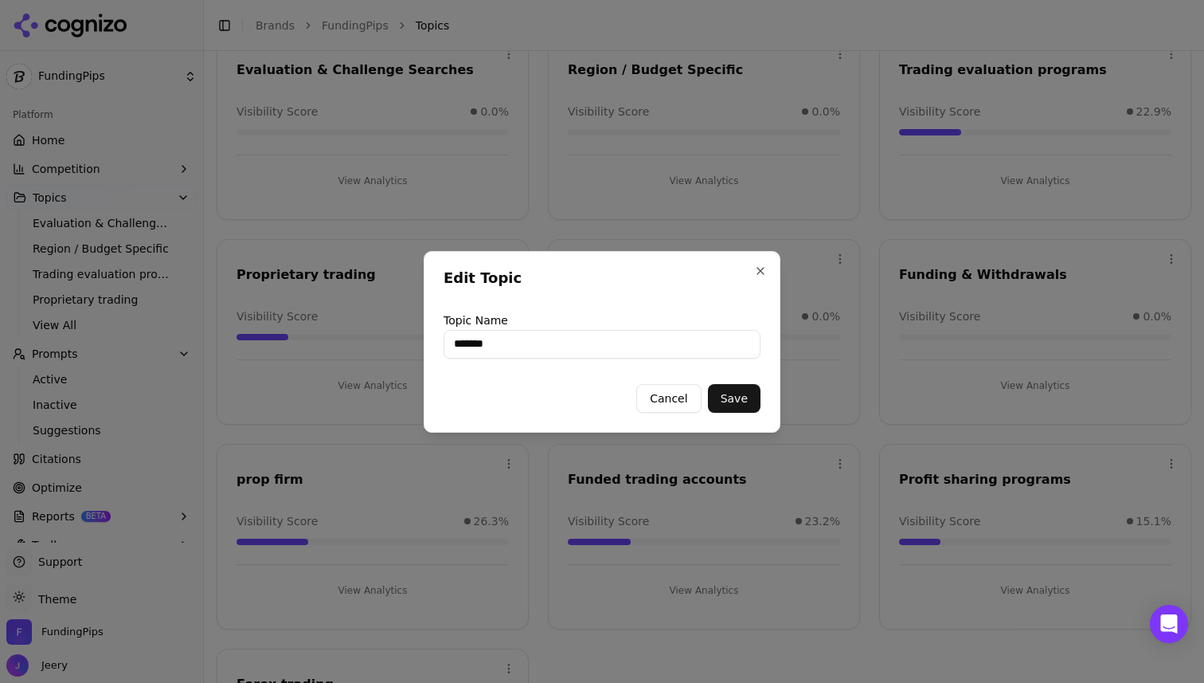
type input "**********"
click at [731, 401] on button "Save" at bounding box center [734, 398] width 53 height 29
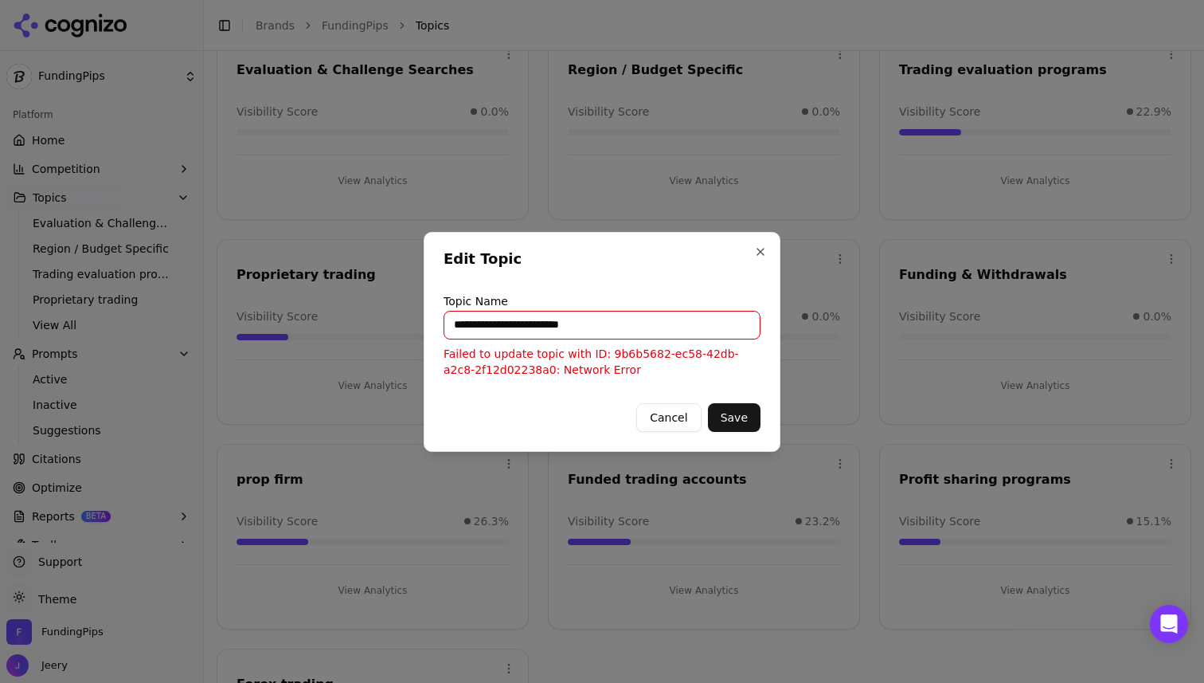
click at [747, 417] on button "Save" at bounding box center [734, 417] width 53 height 29
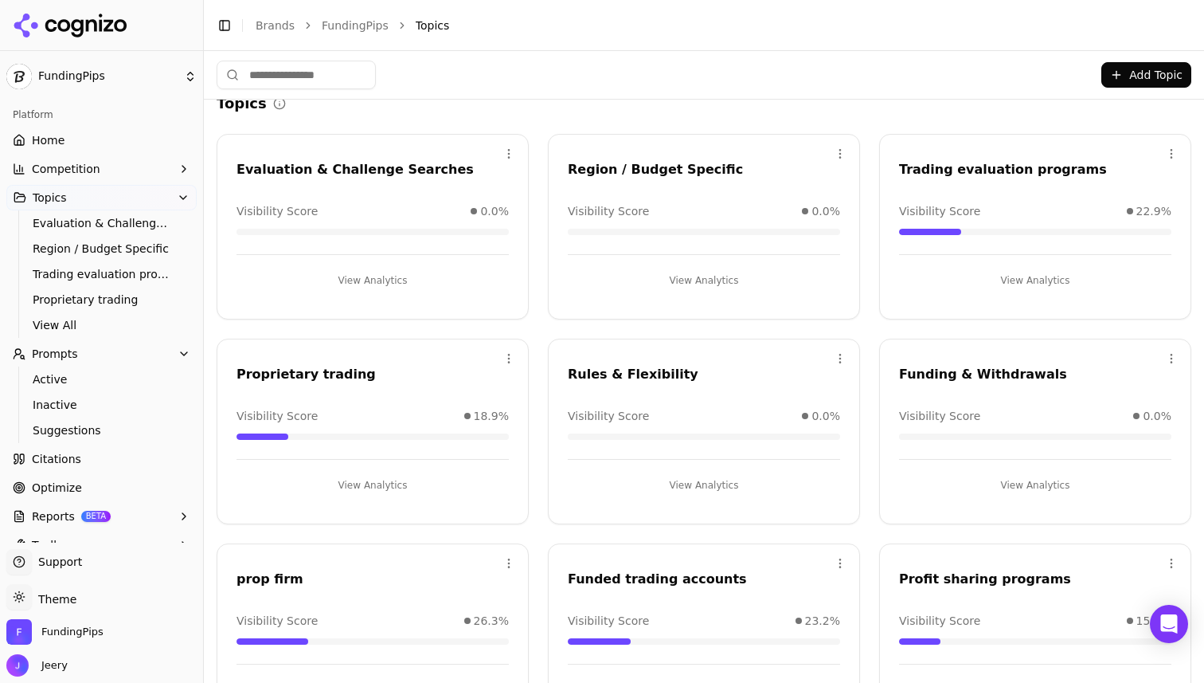
scroll to position [0, 0]
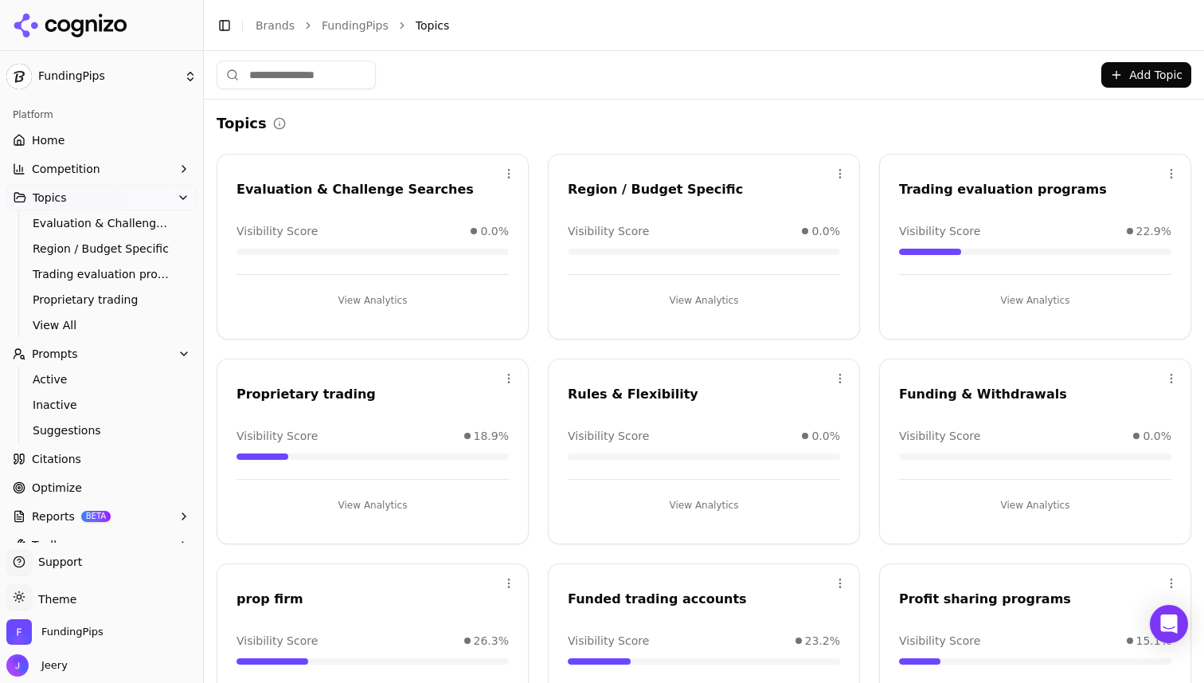
click at [947, 401] on div "Funding & Withdrawals" at bounding box center [1035, 394] width 272 height 19
click at [945, 390] on div "Funding & Withdrawals" at bounding box center [1035, 394] width 272 height 19
click at [1013, 495] on button "View Analytics" at bounding box center [1035, 504] width 272 height 25
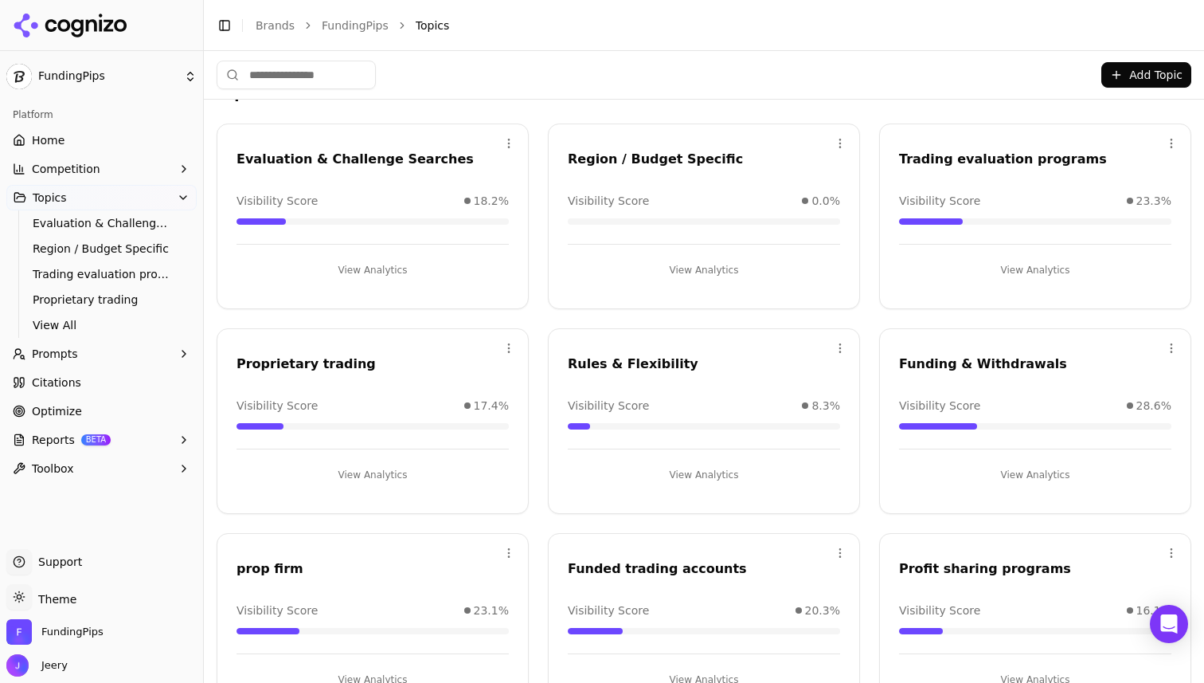
scroll to position [21, 0]
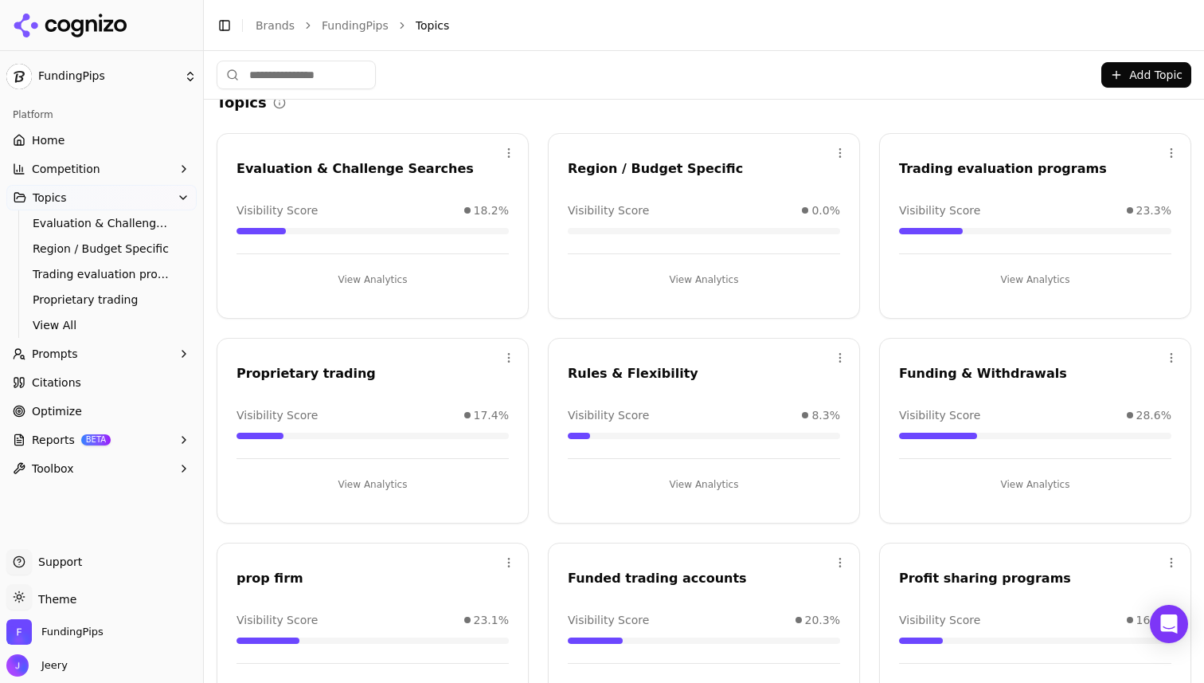
click at [90, 136] on link "Home" at bounding box center [101, 139] width 190 height 25
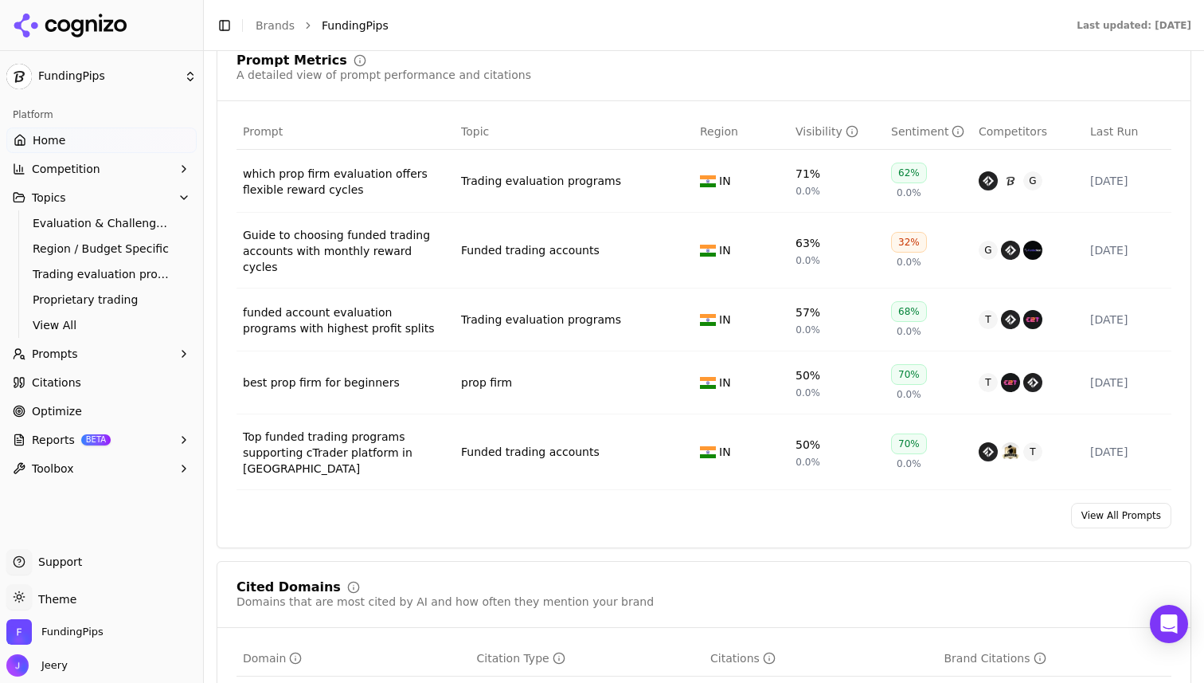
scroll to position [1184, 0]
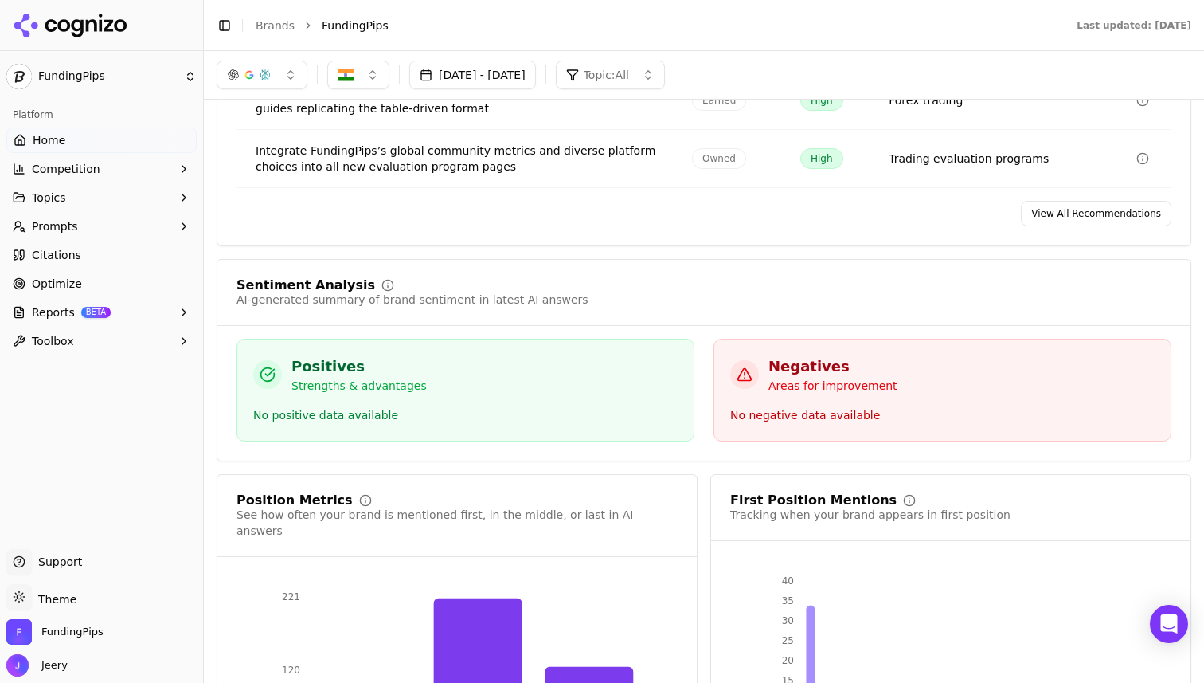
scroll to position [2635, 0]
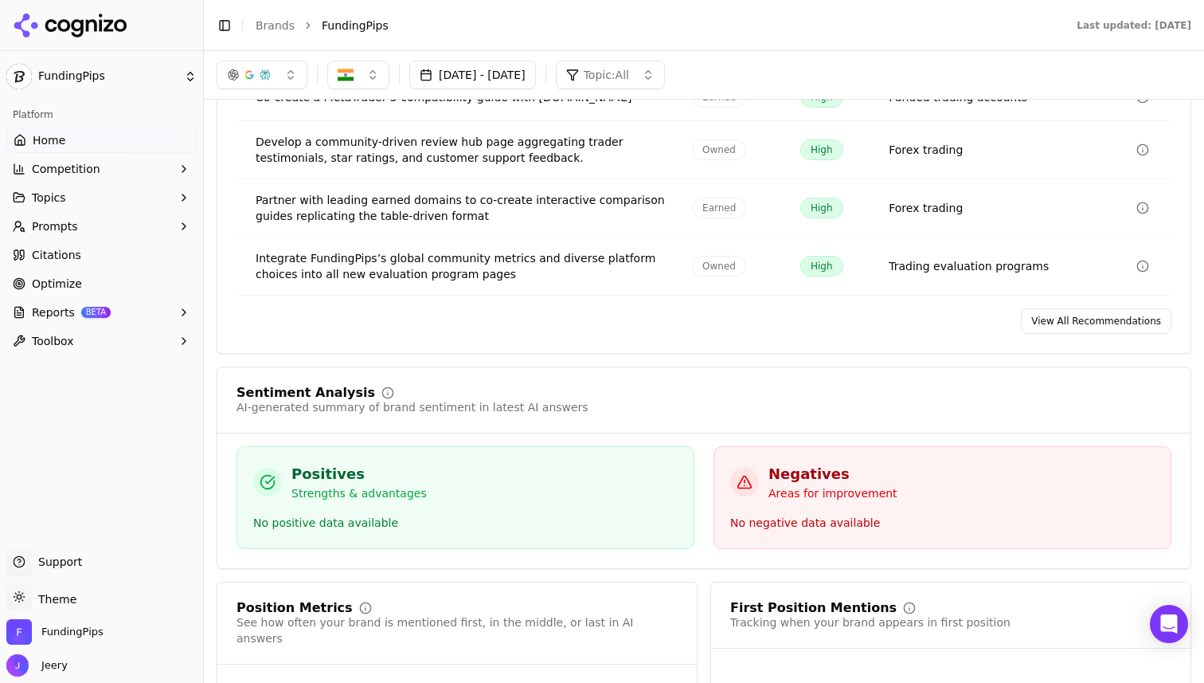
click at [86, 233] on button "Prompts" at bounding box center [101, 225] width 190 height 25
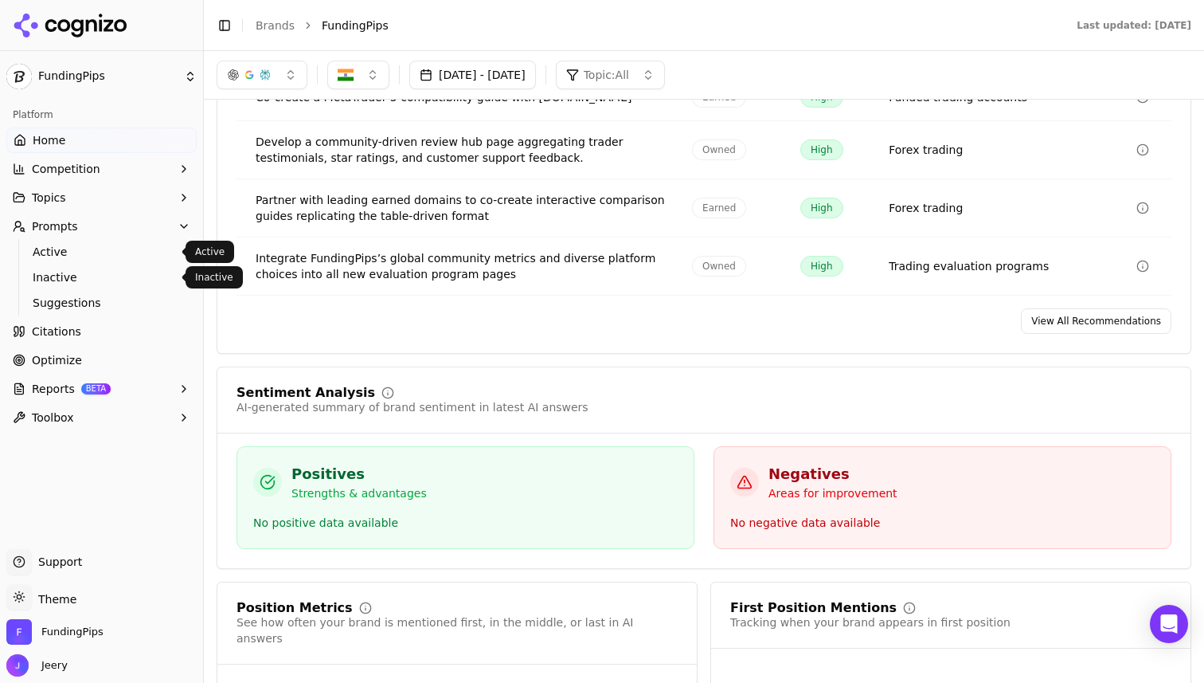
click at [64, 253] on span "Active" at bounding box center [102, 252] width 139 height 16
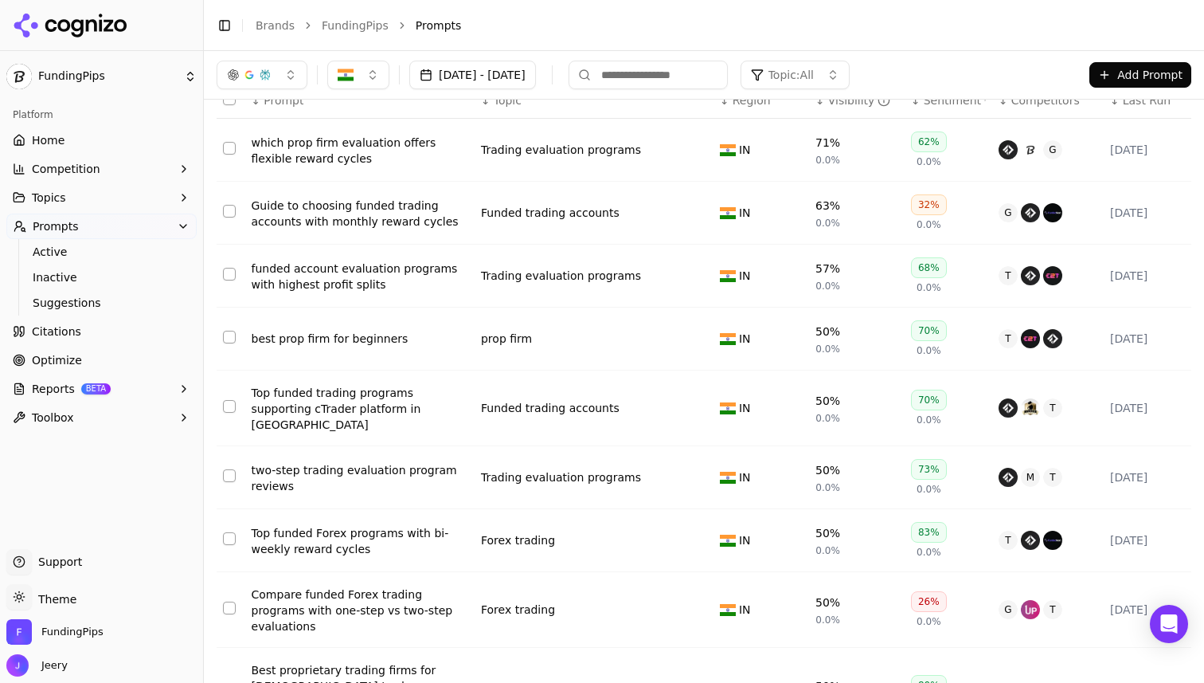
scroll to position [132, 0]
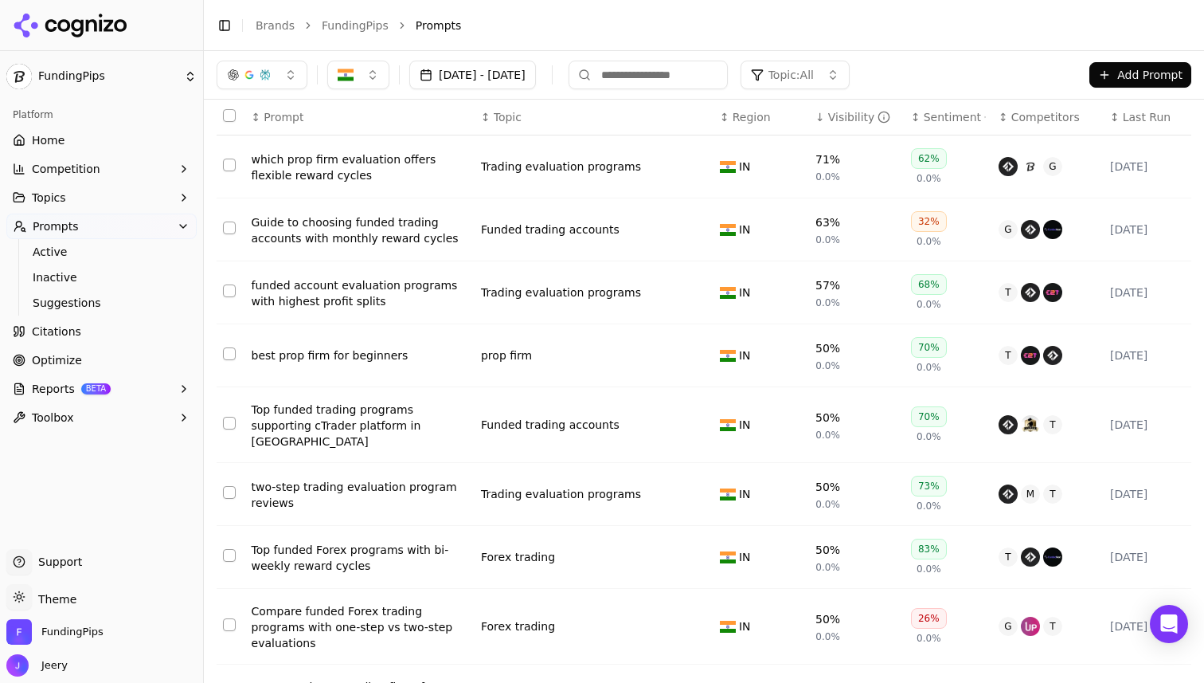
click at [298, 358] on div "best prop firm for beginners" at bounding box center [360, 355] width 217 height 16
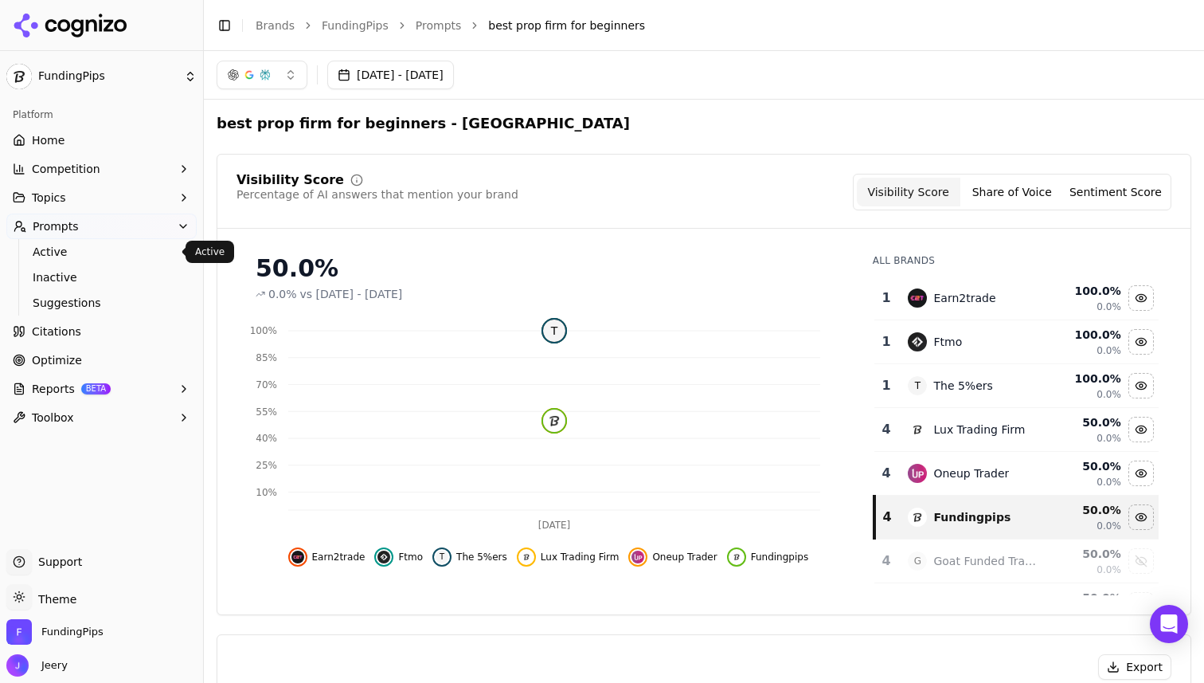
click at [87, 229] on button "Prompts" at bounding box center [101, 225] width 190 height 25
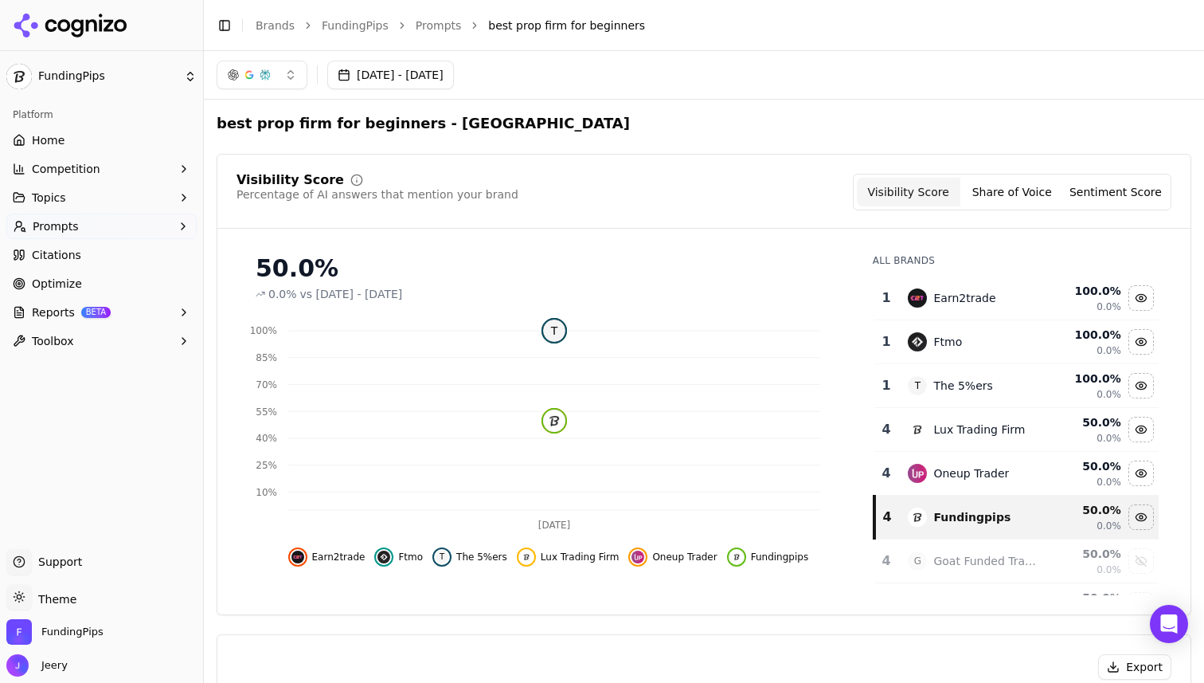
click at [76, 252] on span "Citations" at bounding box center [56, 255] width 49 height 16
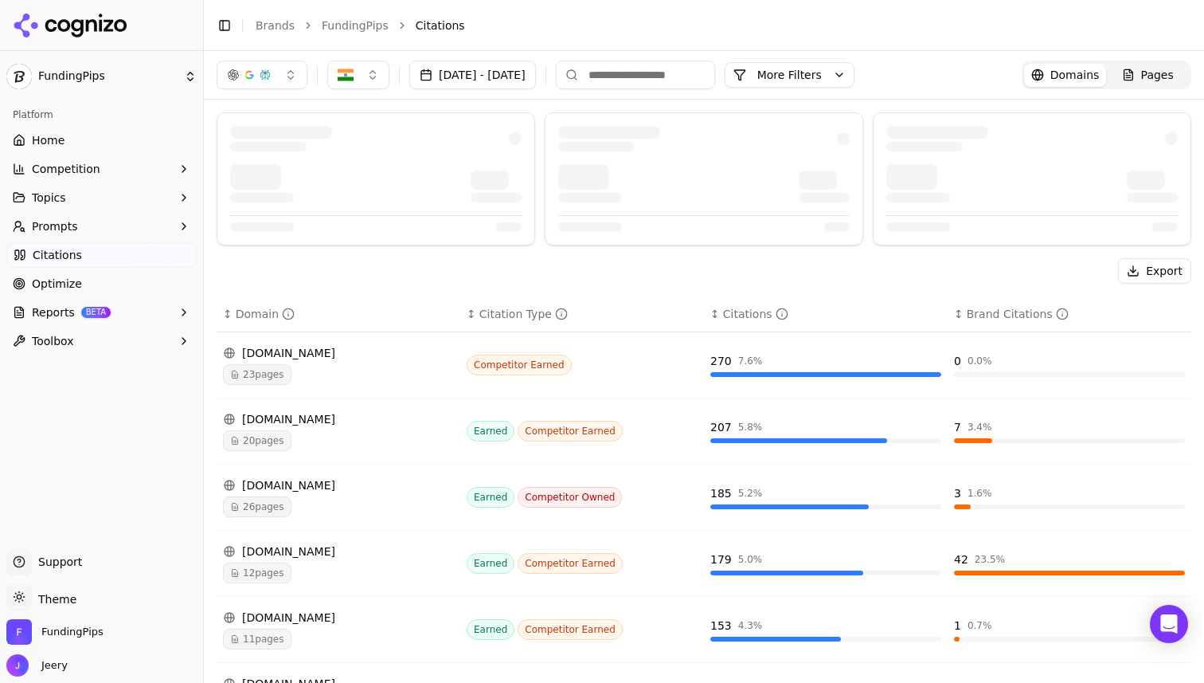
click at [70, 230] on span "Prompts" at bounding box center [55, 226] width 46 height 16
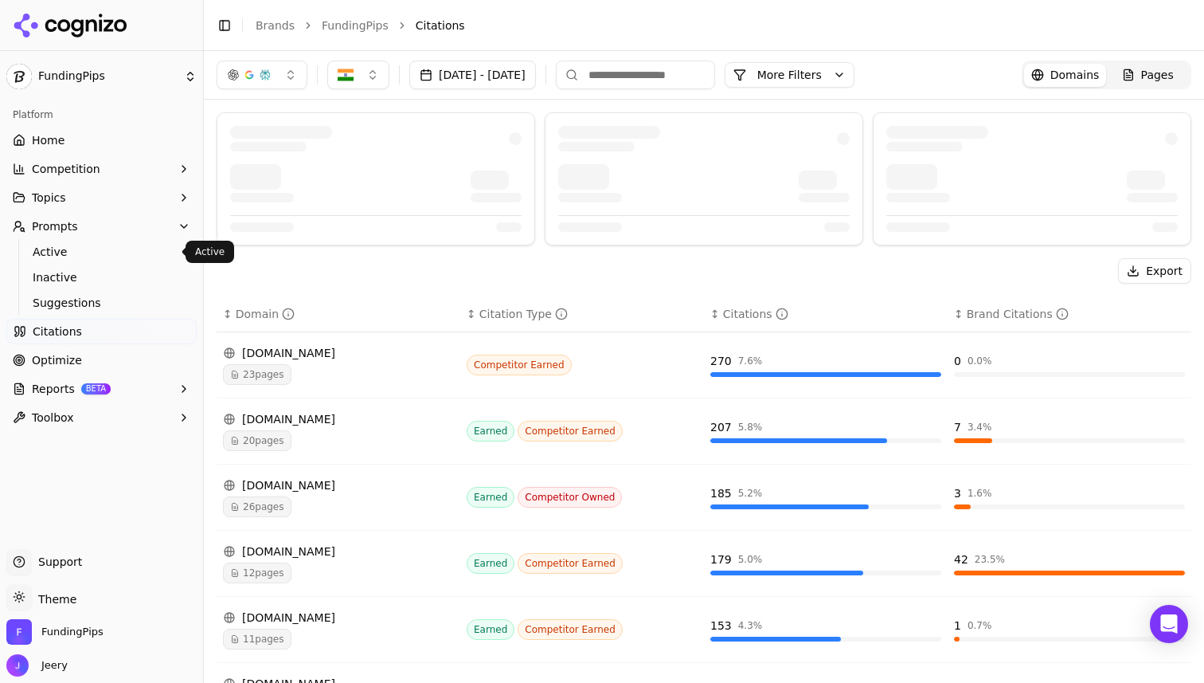
click at [66, 252] on span "Active" at bounding box center [102, 252] width 139 height 16
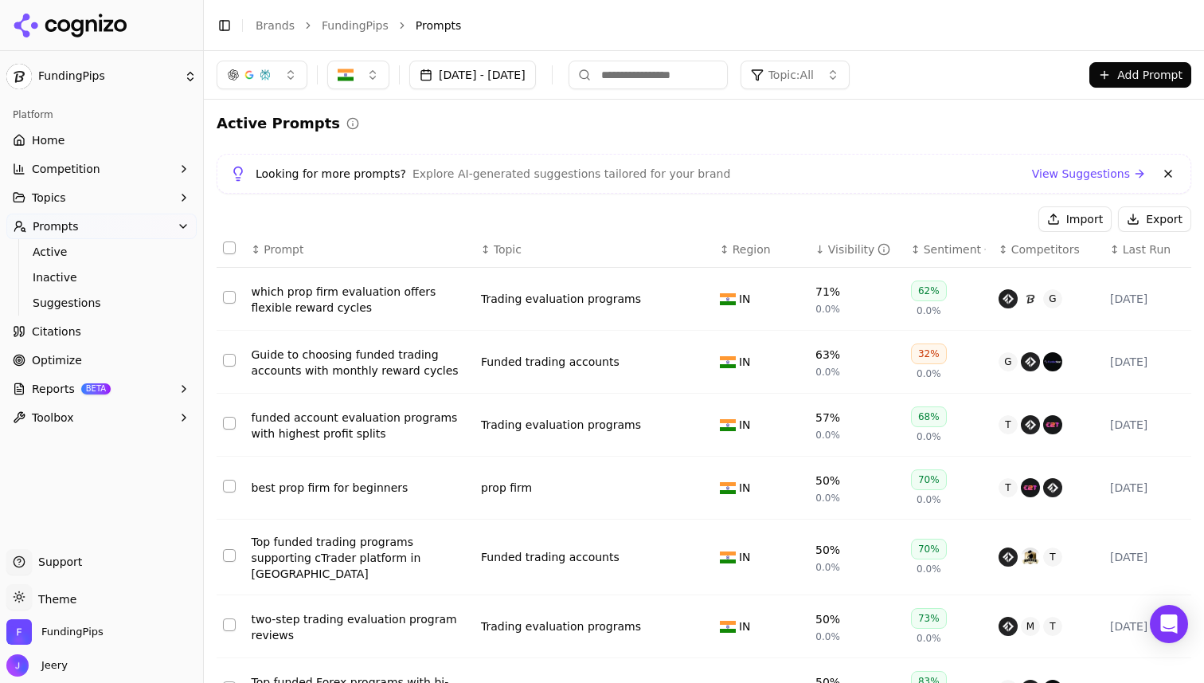
click at [77, 302] on span "Suggestions" at bounding box center [102, 303] width 139 height 16
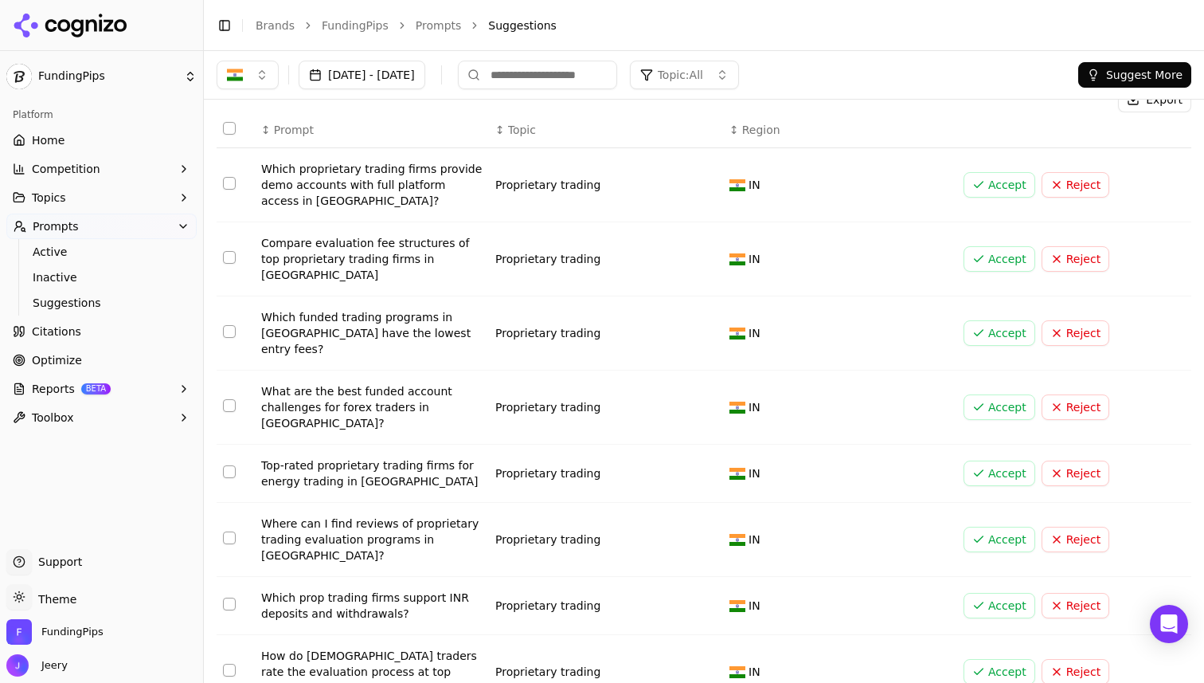
scroll to position [96, 0]
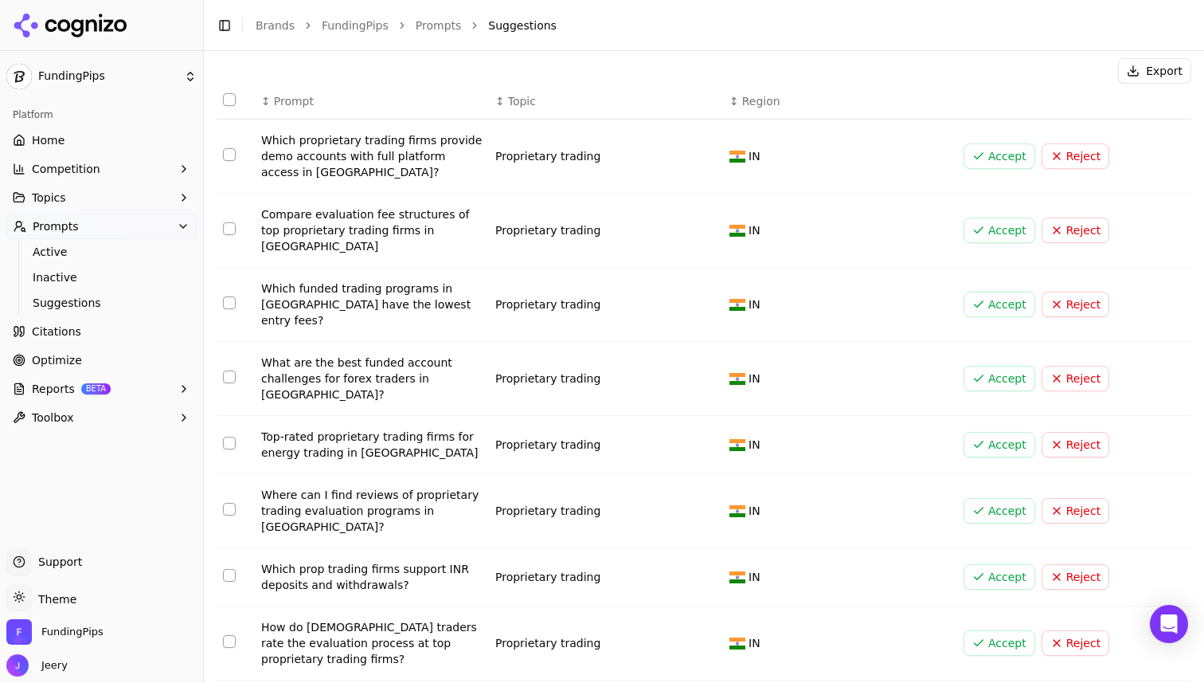
click at [984, 292] on button "Accept" at bounding box center [1000, 304] width 72 height 25
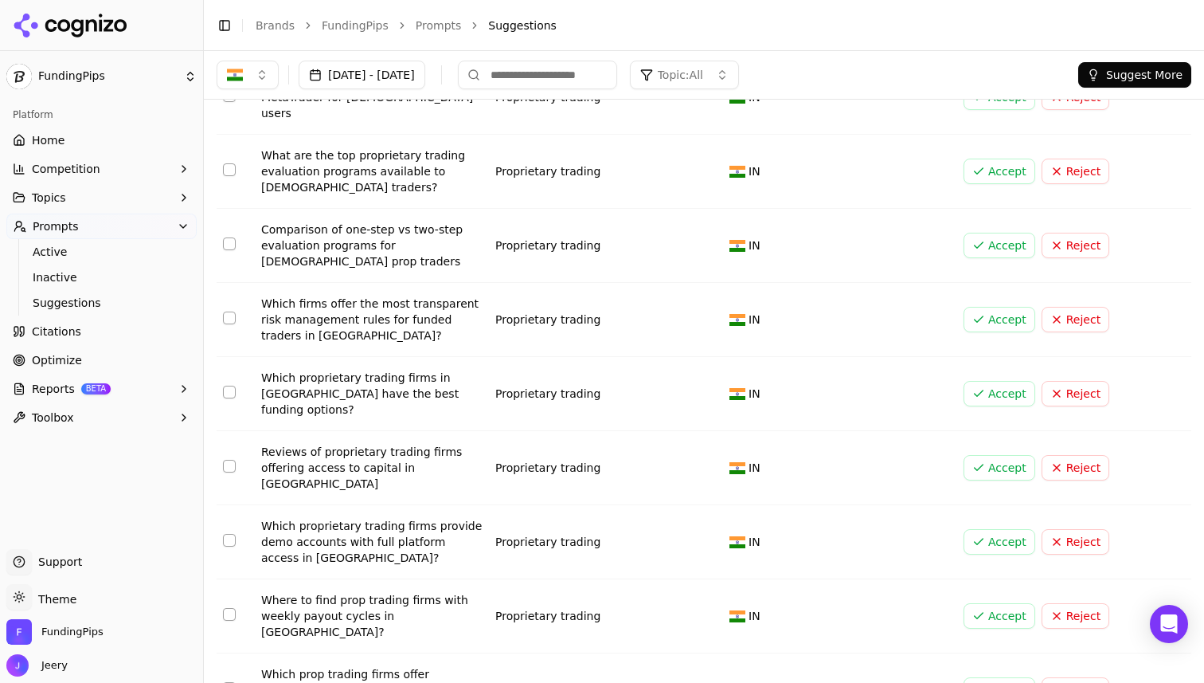
scroll to position [0, 0]
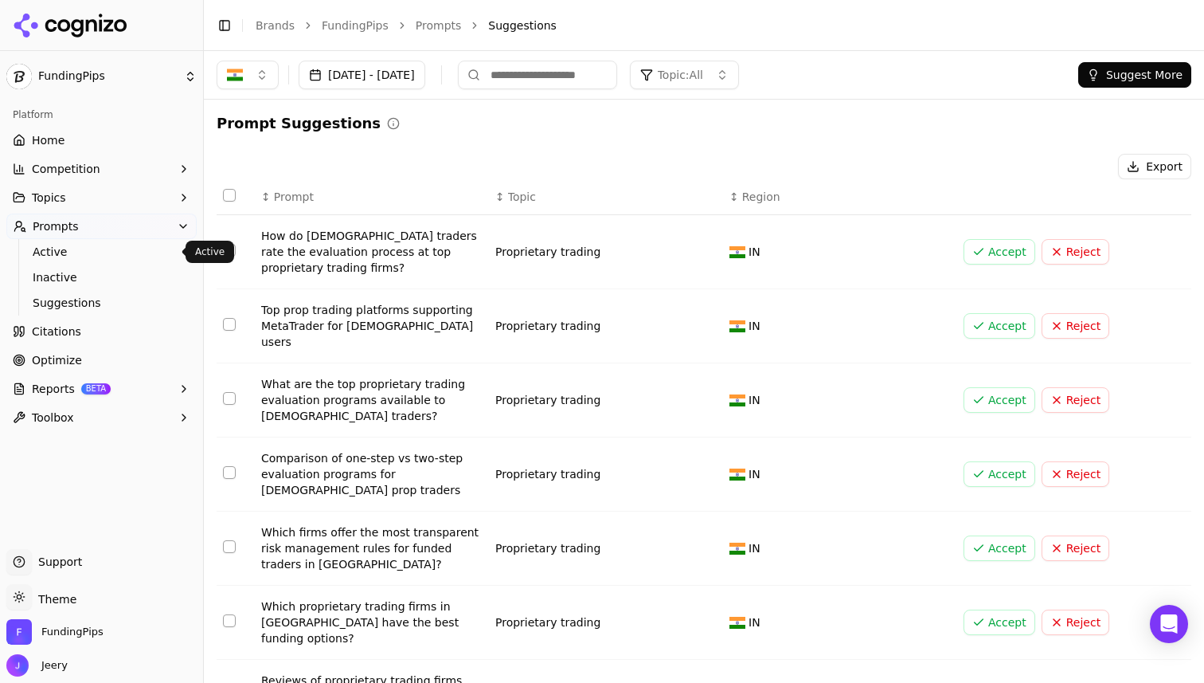
click at [84, 254] on span "Active" at bounding box center [102, 252] width 139 height 16
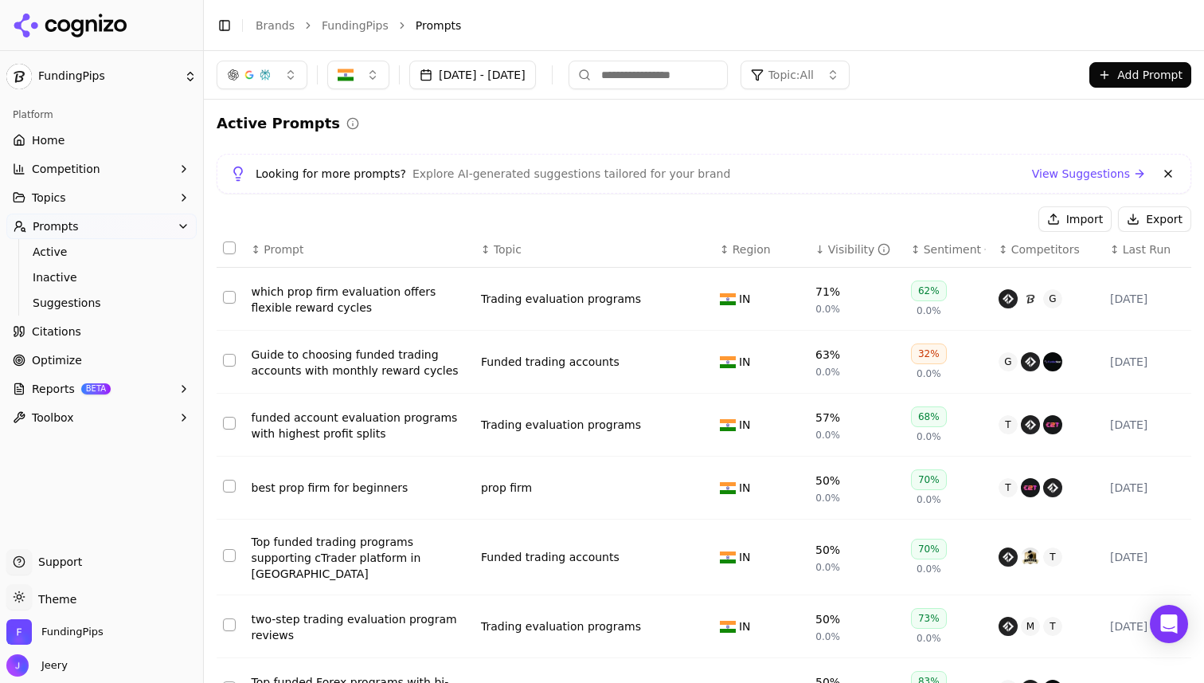
click at [68, 303] on span "Suggestions" at bounding box center [102, 303] width 139 height 16
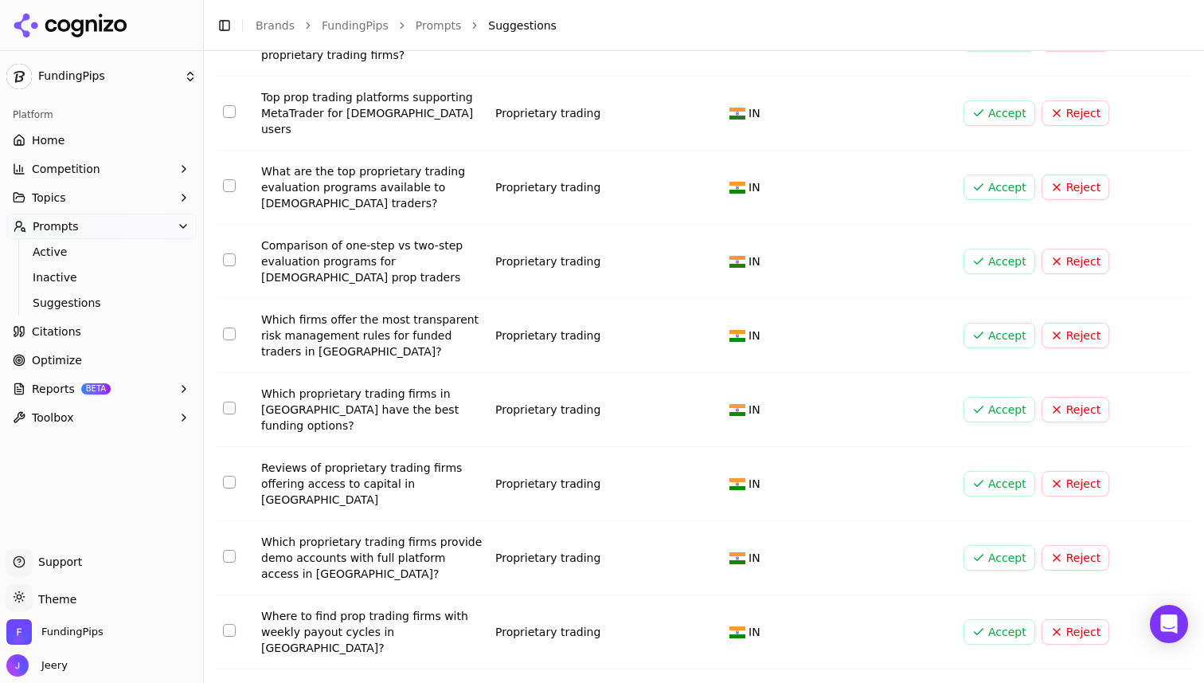
scroll to position [229, 0]
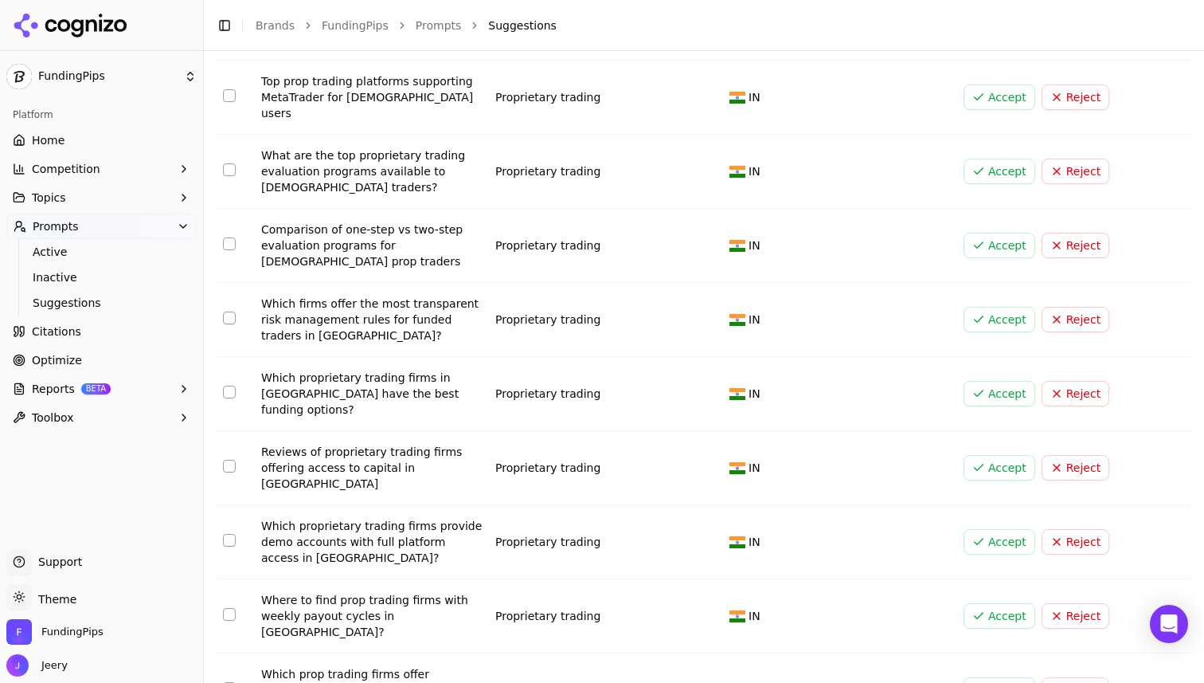
click at [442, 656] on html "FundingPips Platform Home Competition Topics Prompts Active Inactive Suggestion…" at bounding box center [602, 341] width 1204 height 683
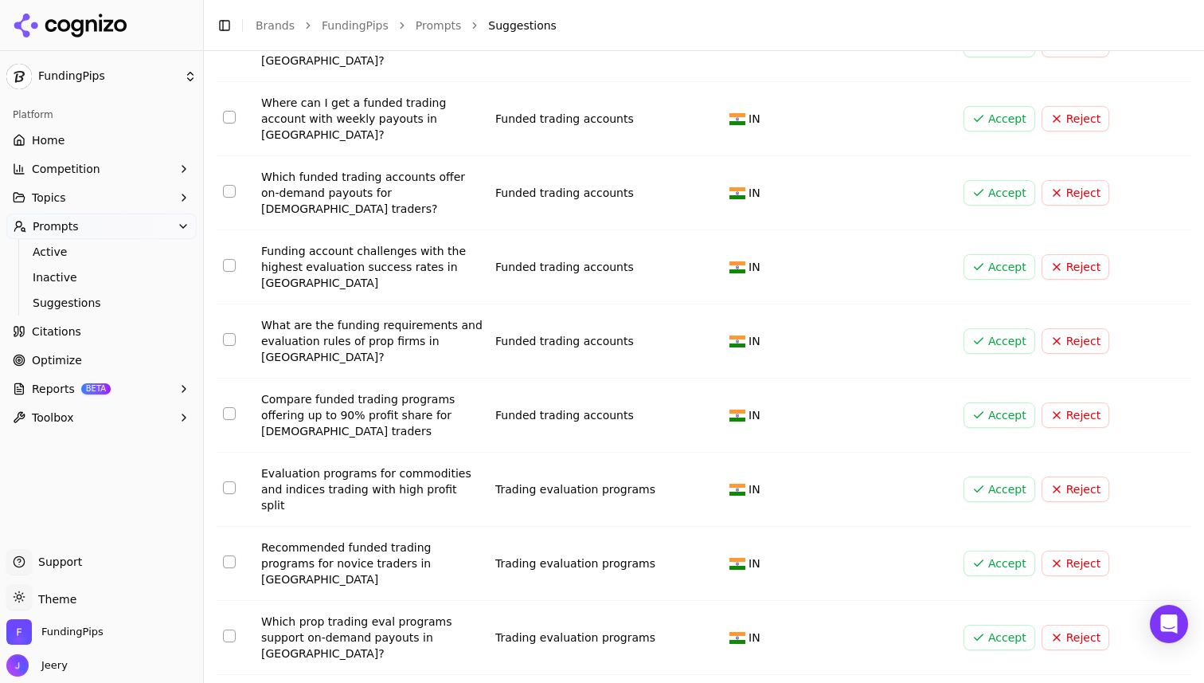
scroll to position [2543, 0]
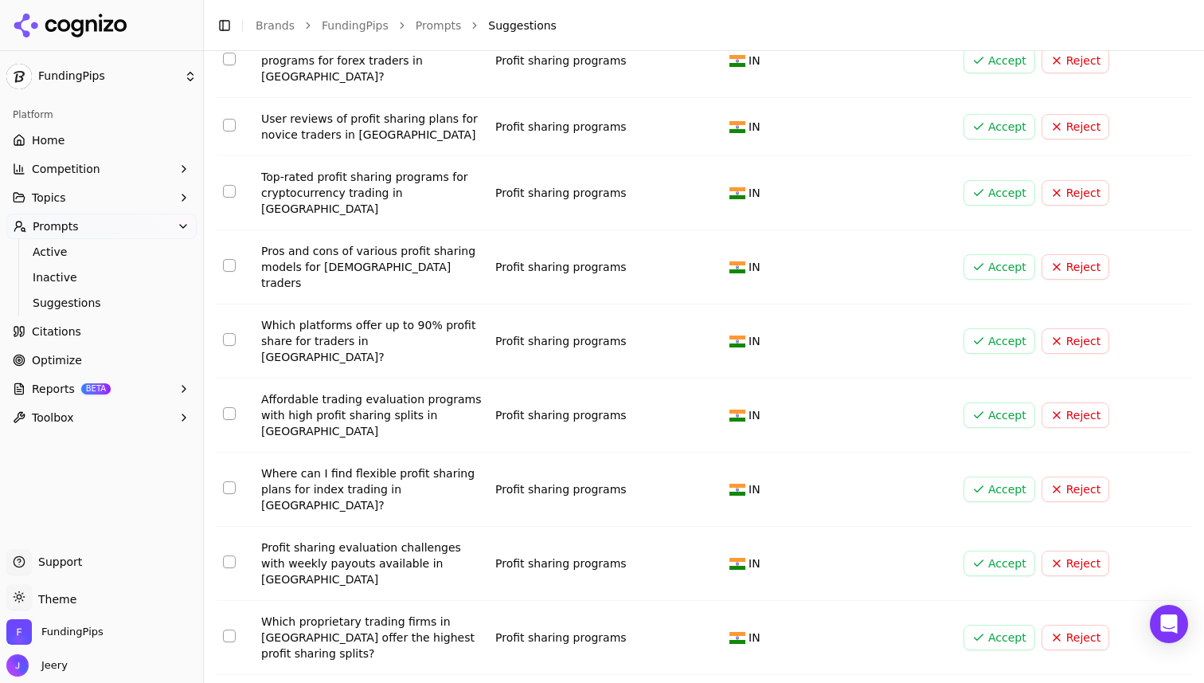
scroll to position [4369, 0]
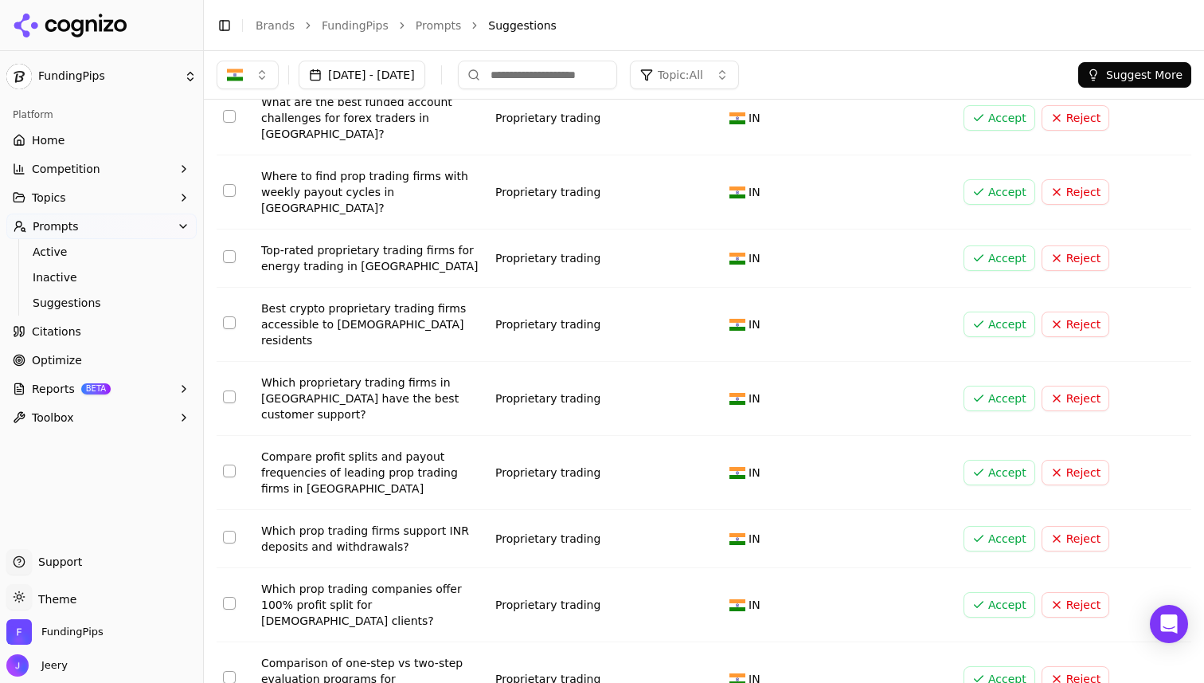
scroll to position [0, 0]
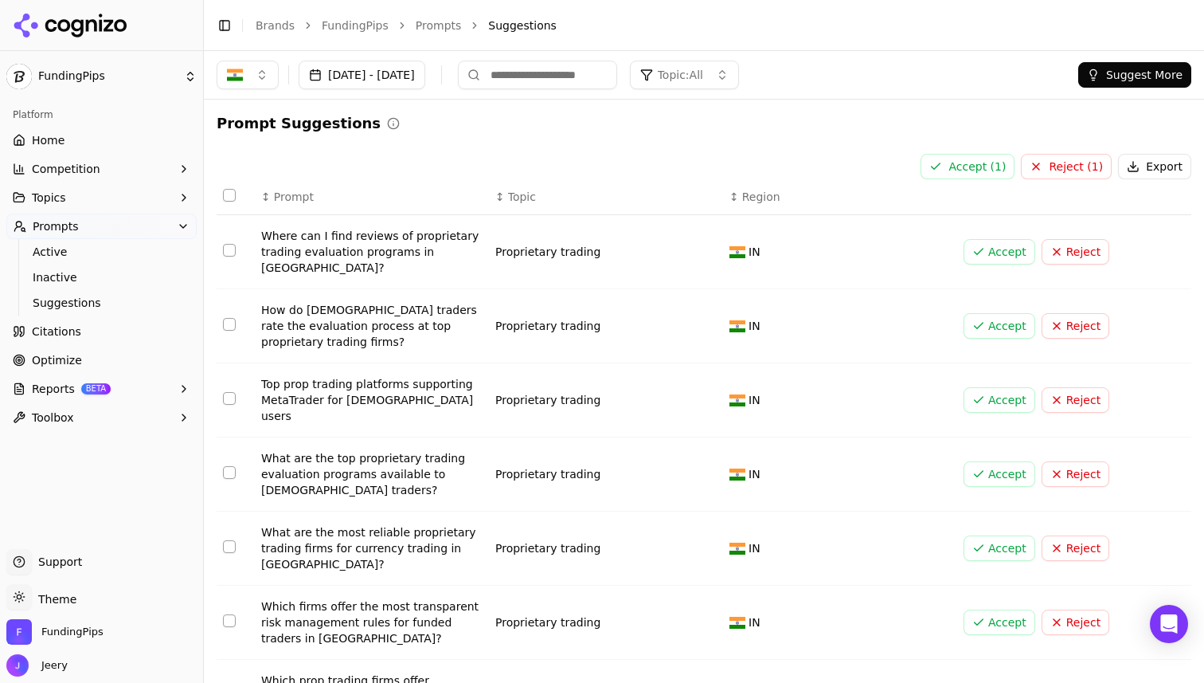
click at [235, 244] on button "Select row 1" at bounding box center [229, 250] width 13 height 13
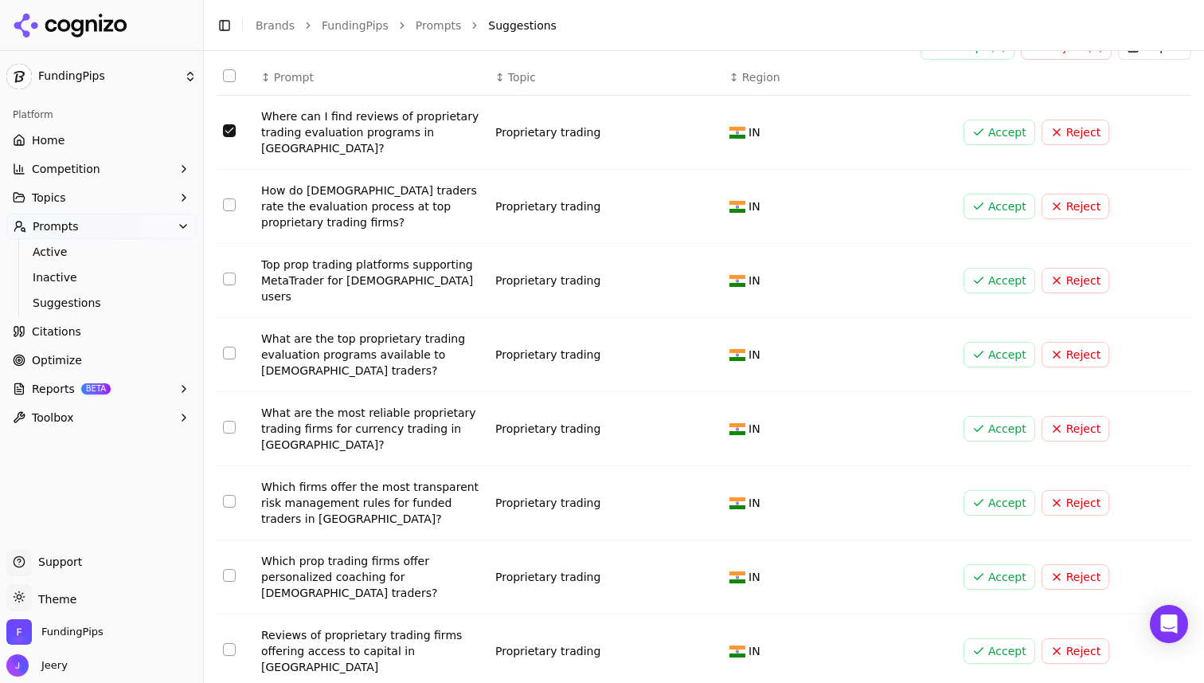
scroll to position [172, 0]
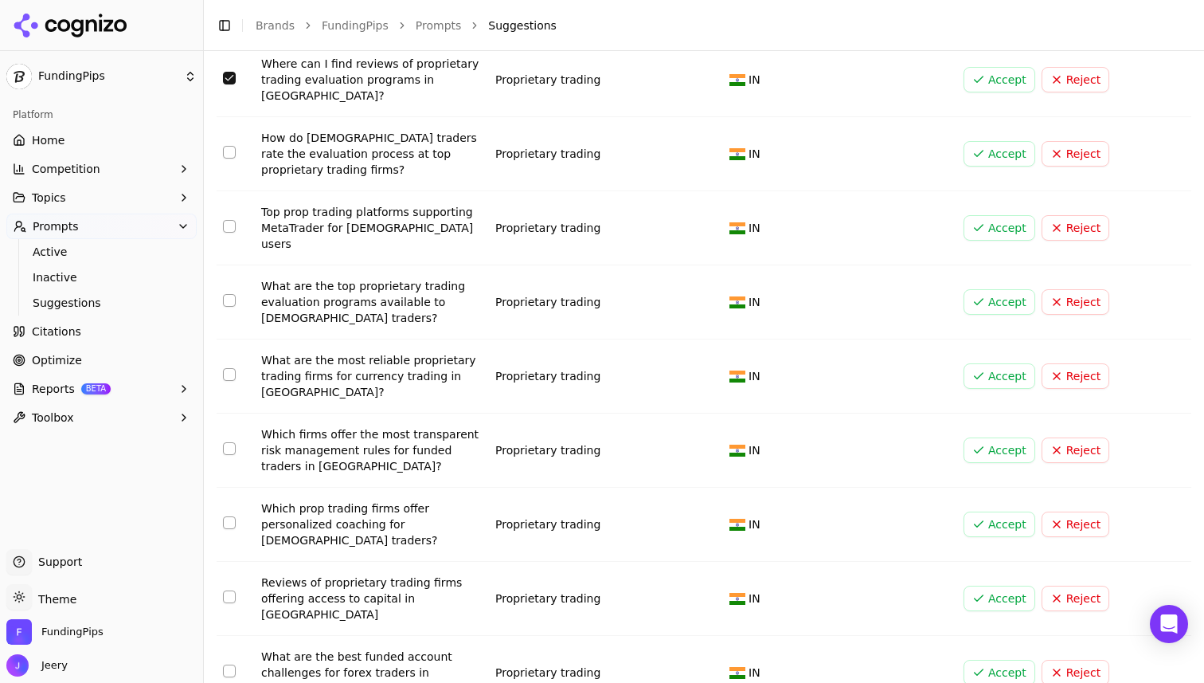
click at [235, 368] on button "Select row 5" at bounding box center [229, 374] width 13 height 13
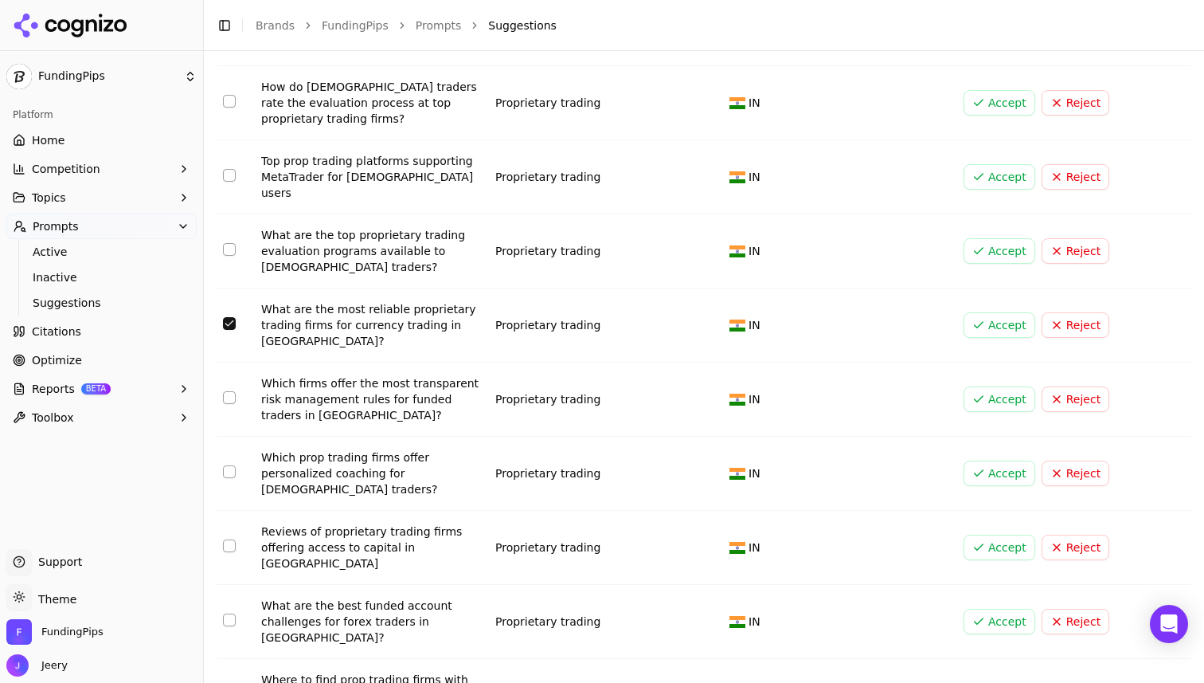
scroll to position [229, 0]
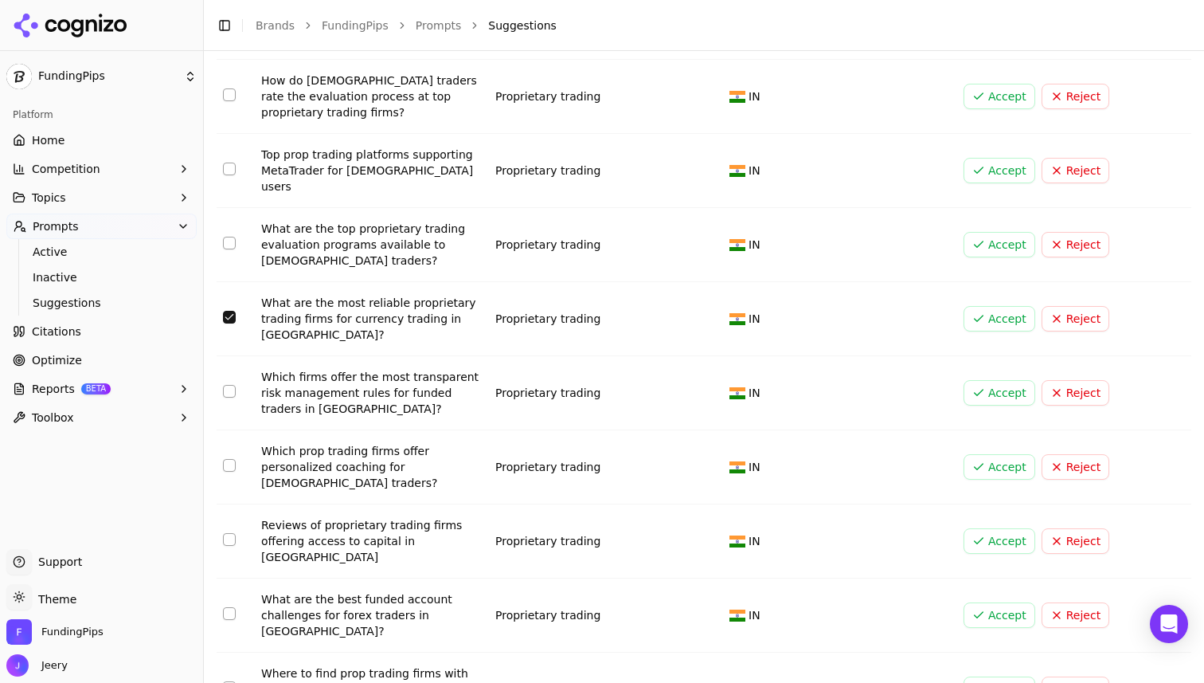
click at [224, 385] on button "Select row 6" at bounding box center [229, 391] width 13 height 13
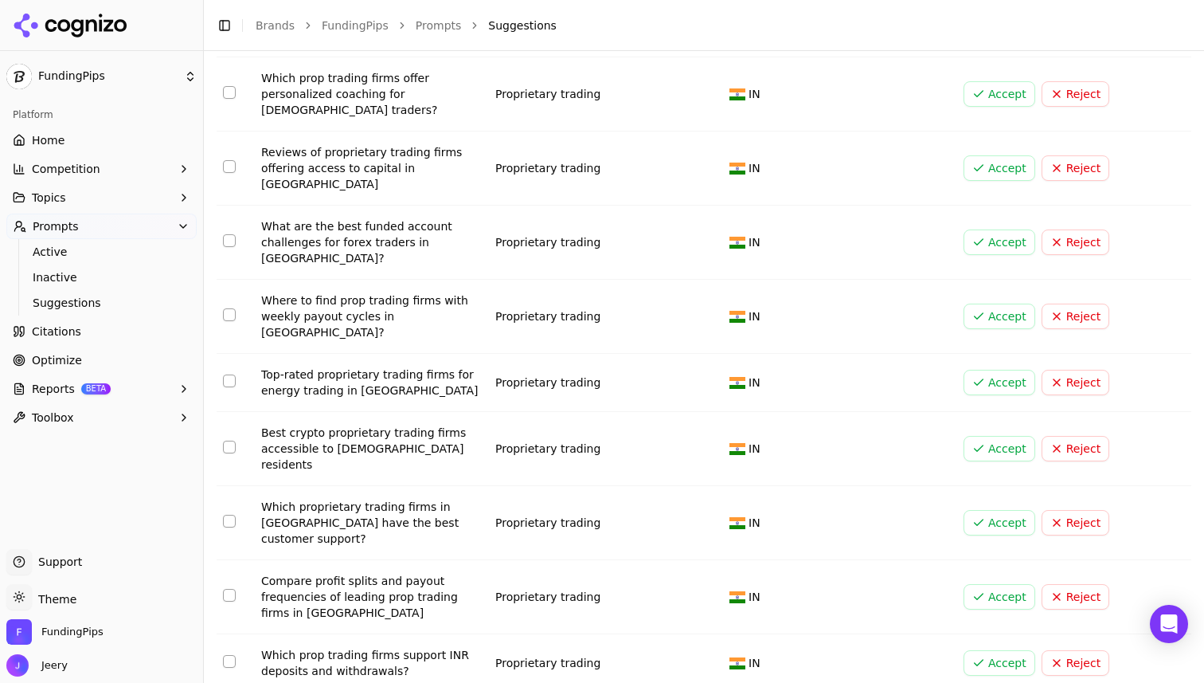
scroll to position [730, 0]
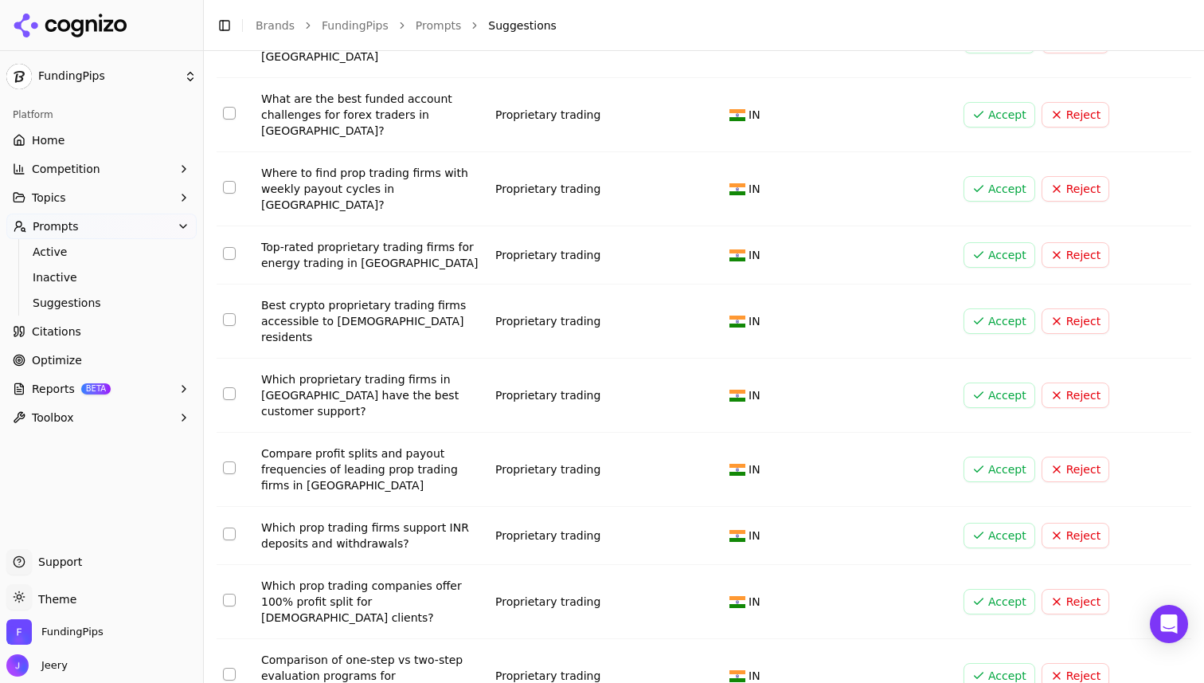
click at [231, 593] on button "Select row 16" at bounding box center [229, 599] width 13 height 13
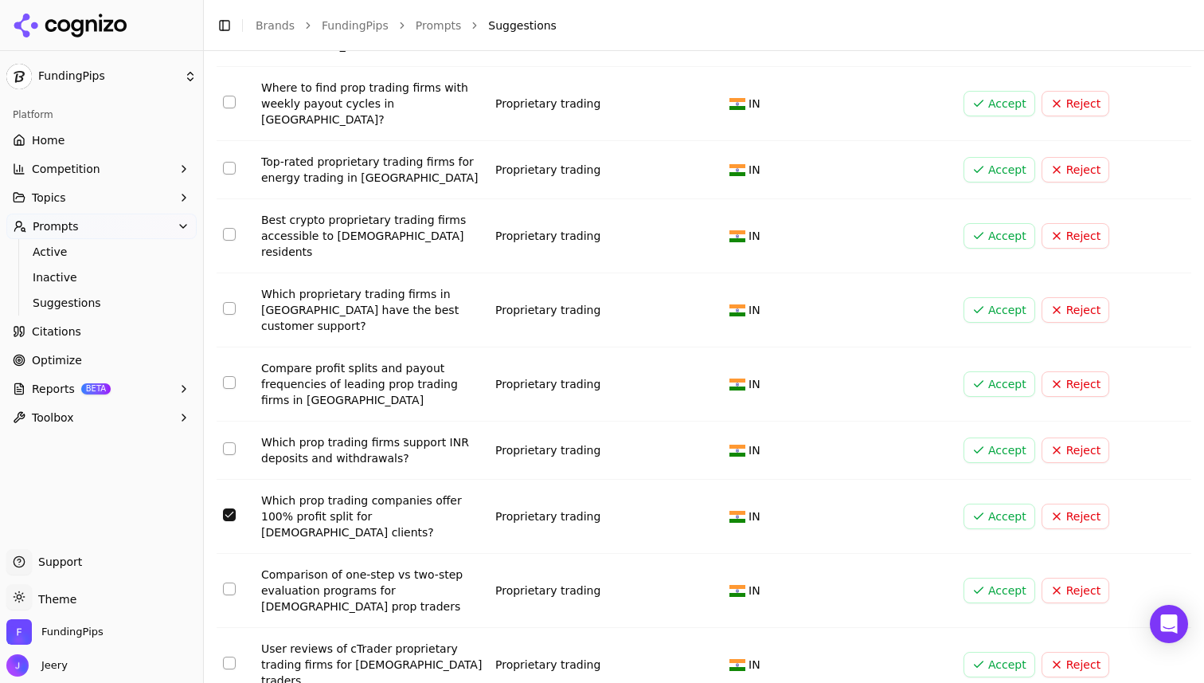
scroll to position [967, 0]
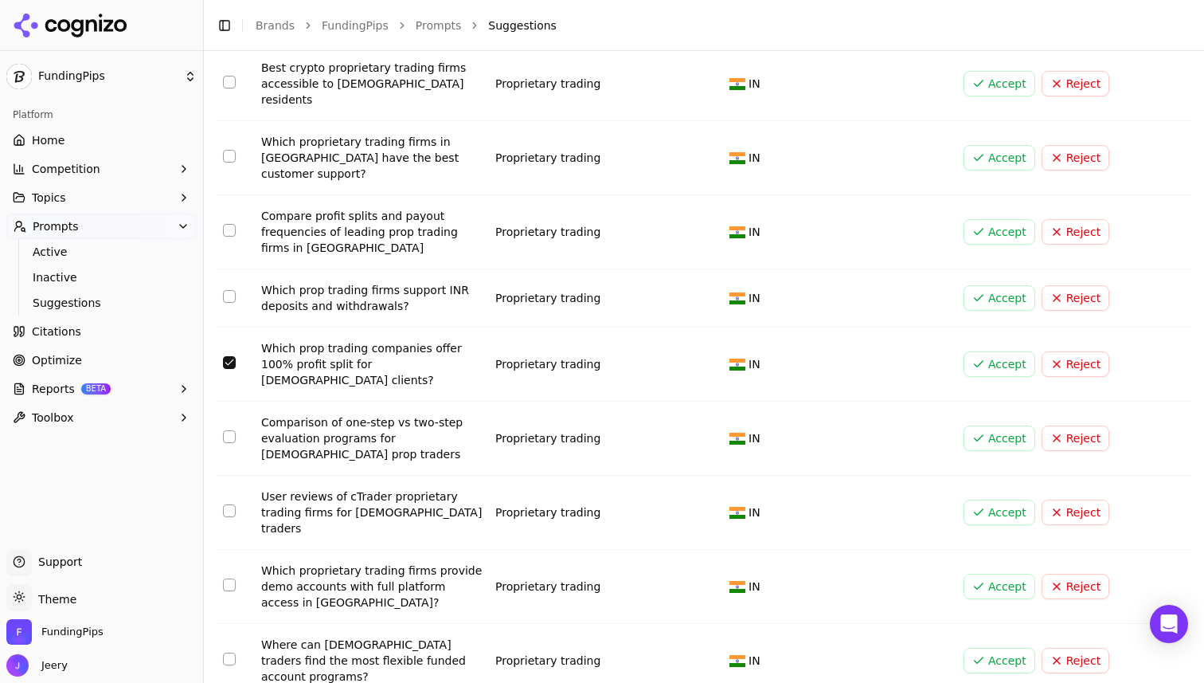
click at [231, 430] on button "Select row 17" at bounding box center [229, 436] width 13 height 13
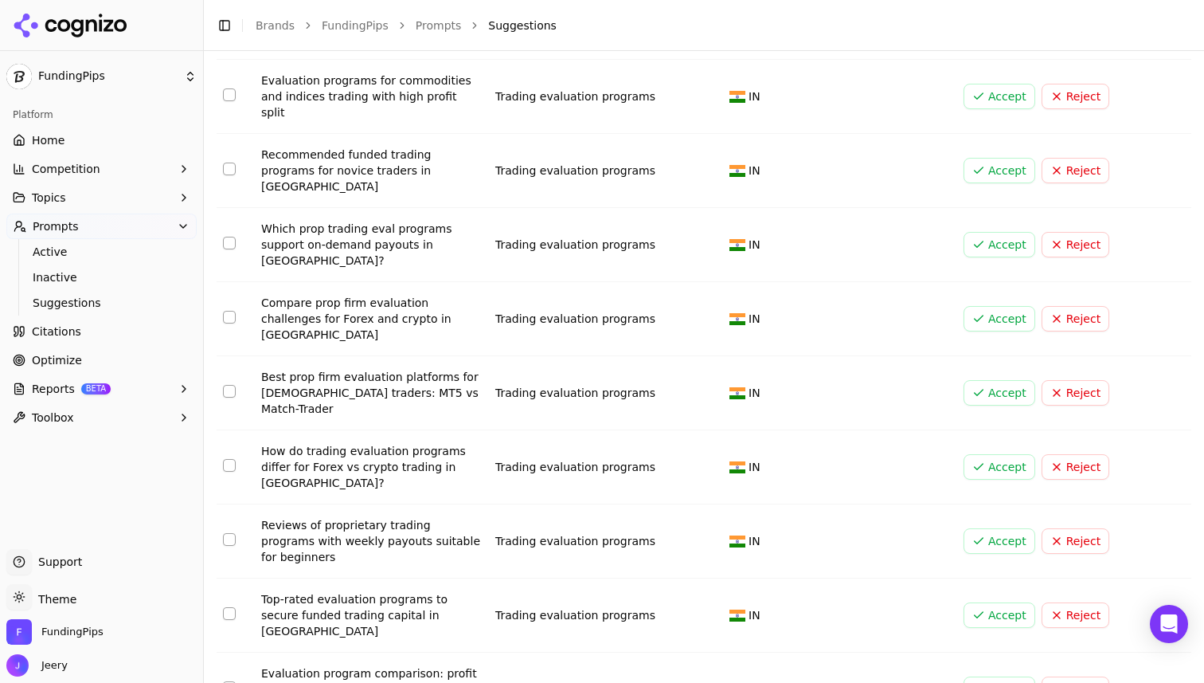
scroll to position [2925, 0]
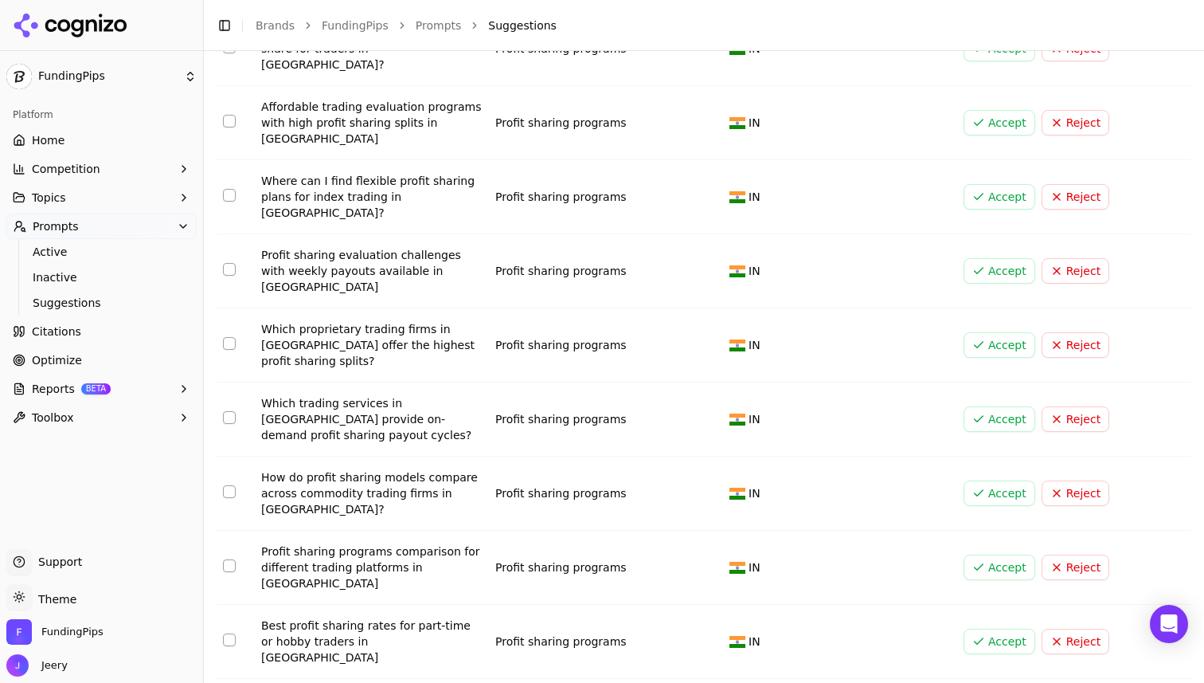
scroll to position [4674, 0]
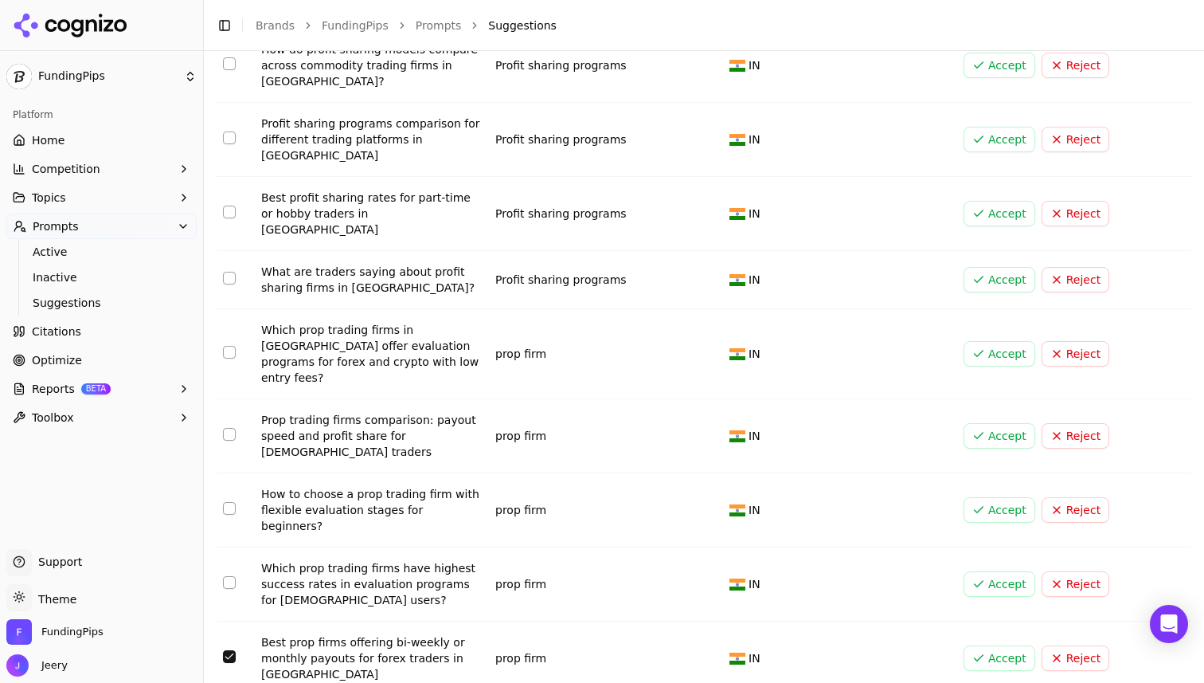
scroll to position [5092, 0]
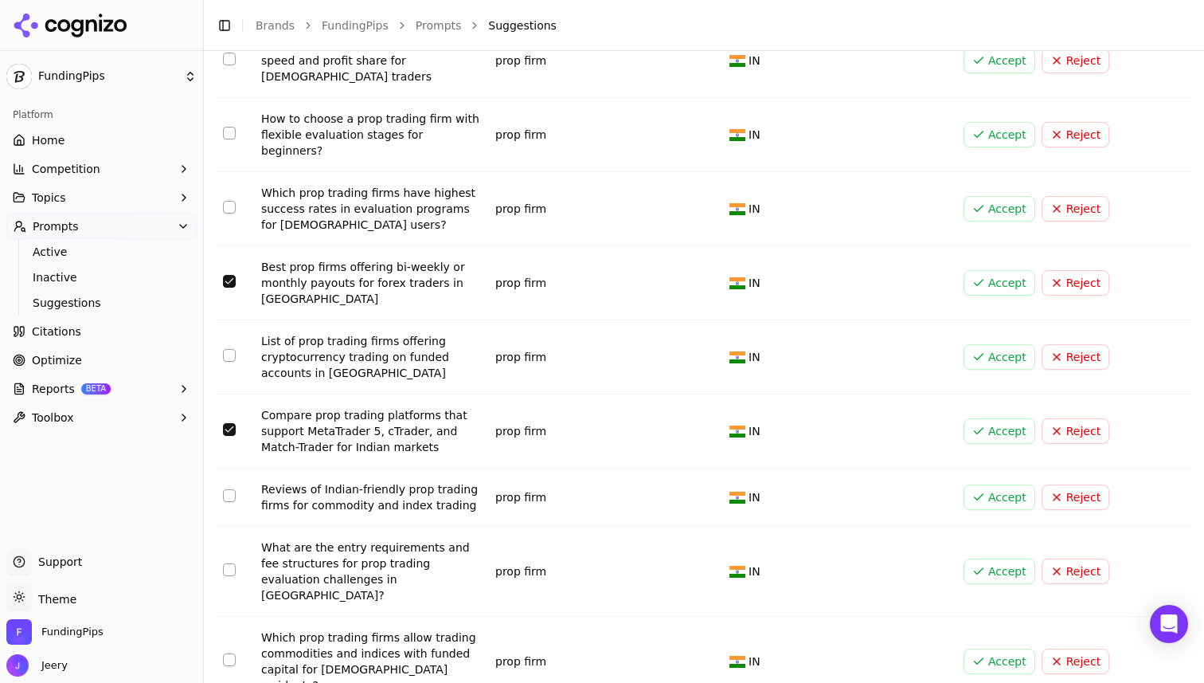
scroll to position [5472, 0]
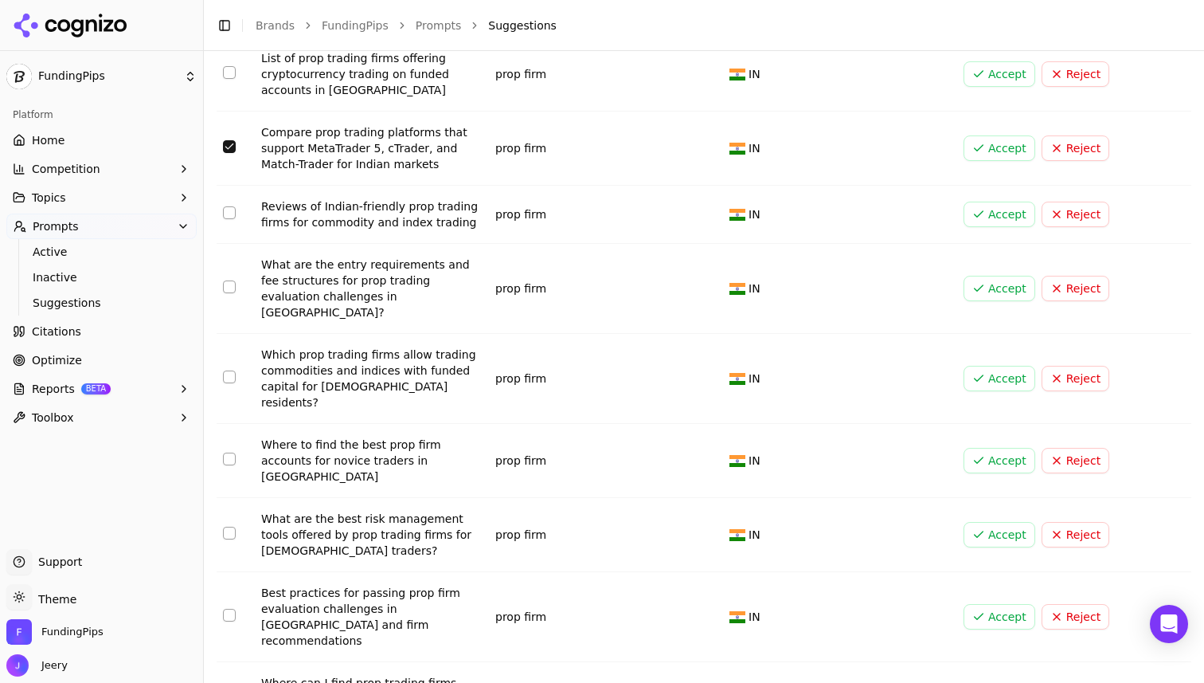
scroll to position [5748, 0]
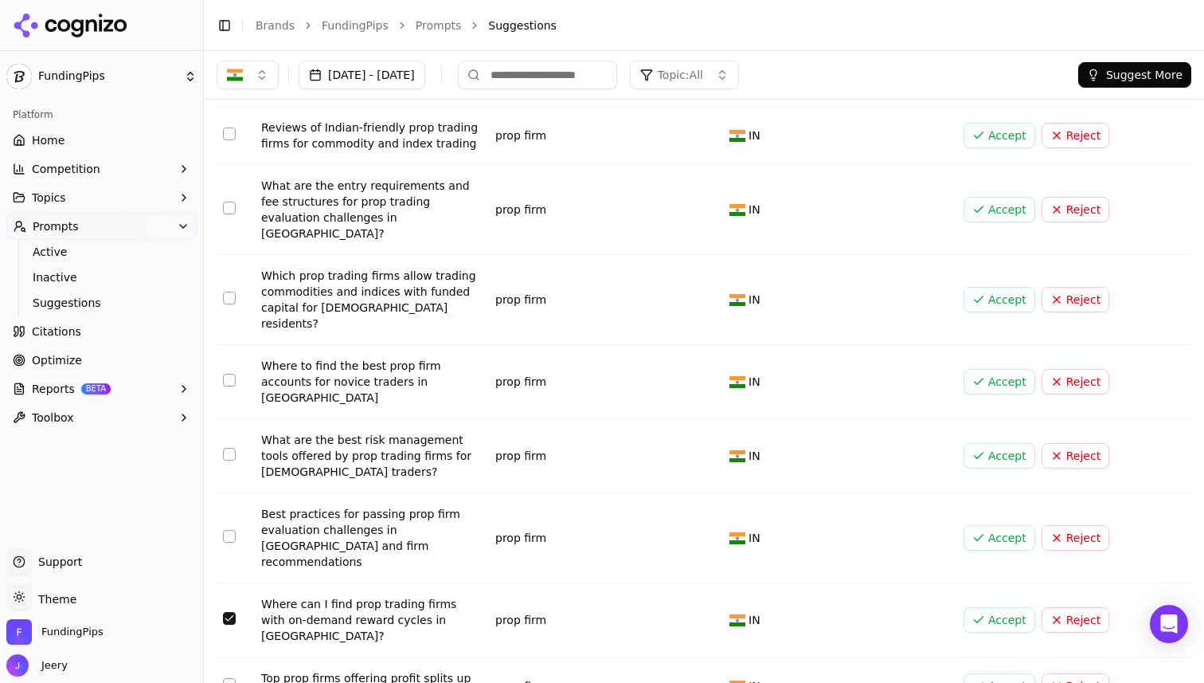
scroll to position [5732, 0]
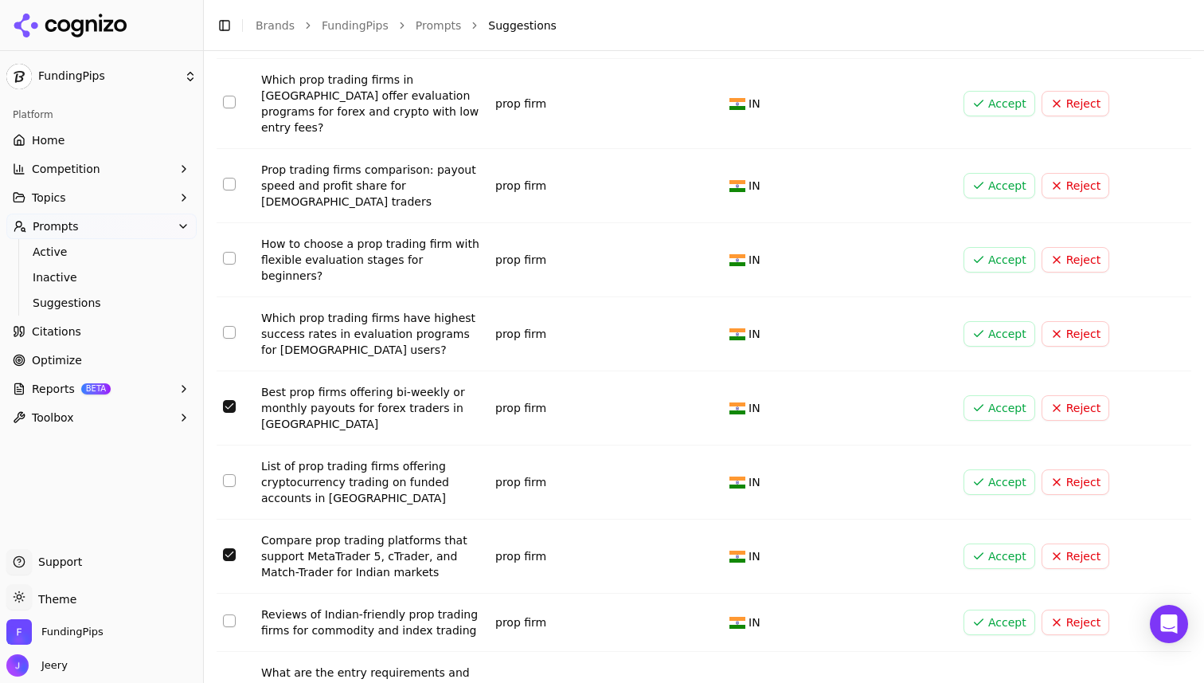
scroll to position [5266, 0]
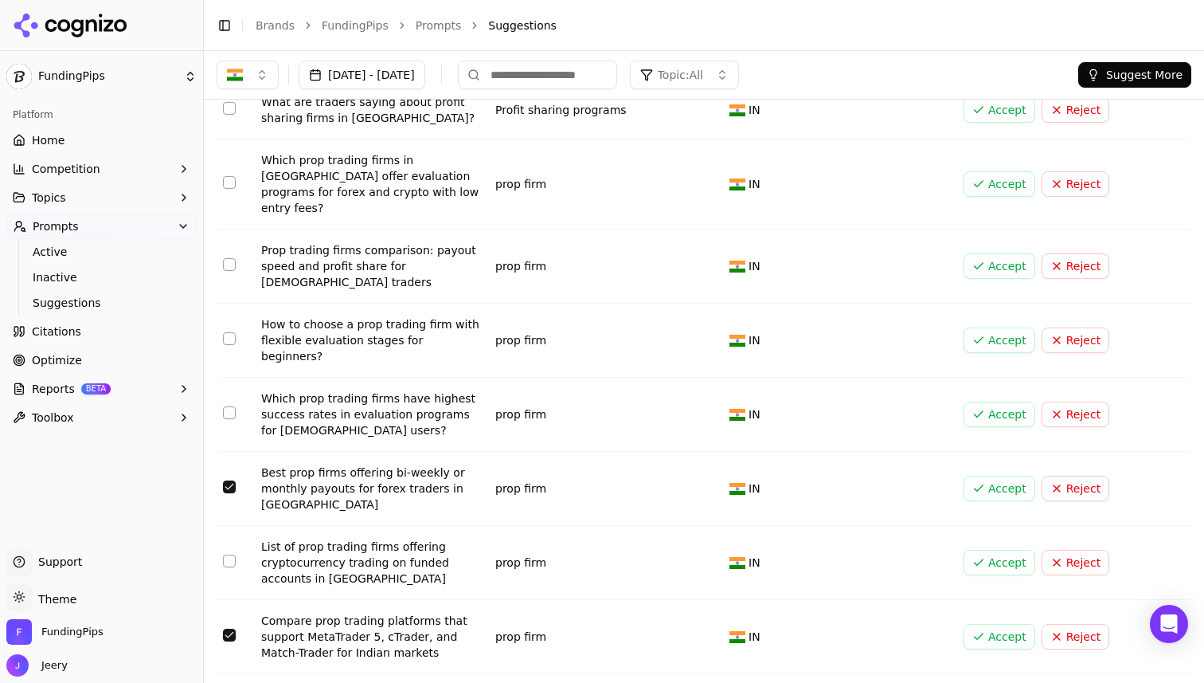
scroll to position [5068, 0]
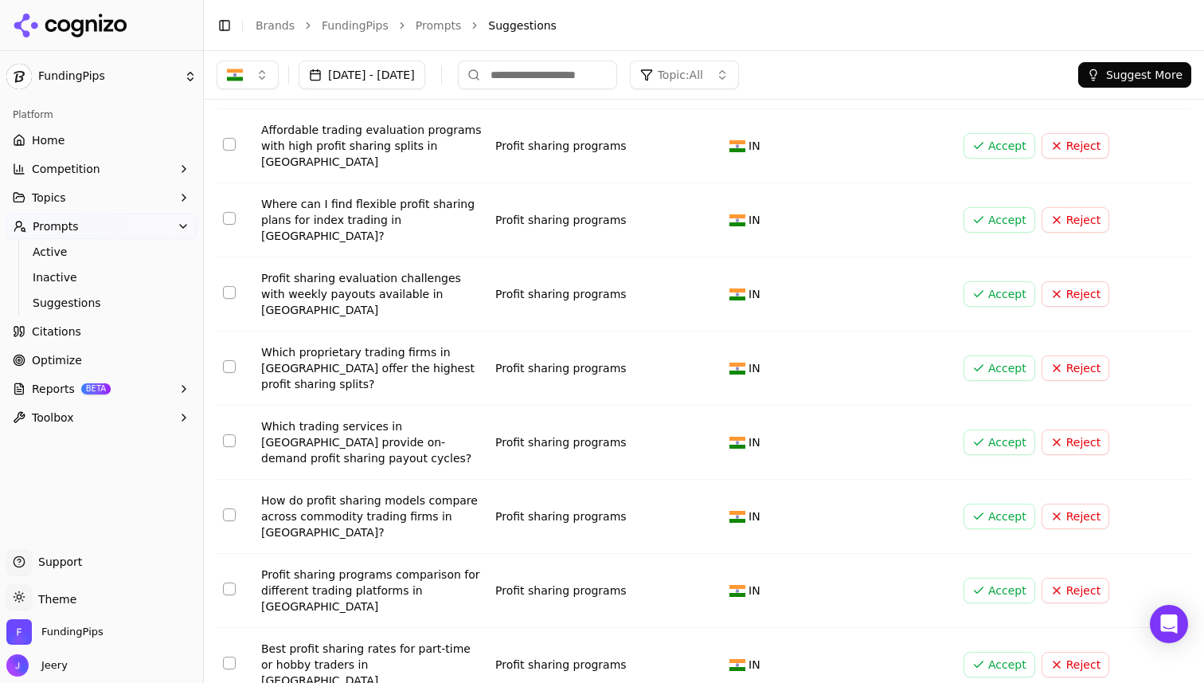
scroll to position [4543, 0]
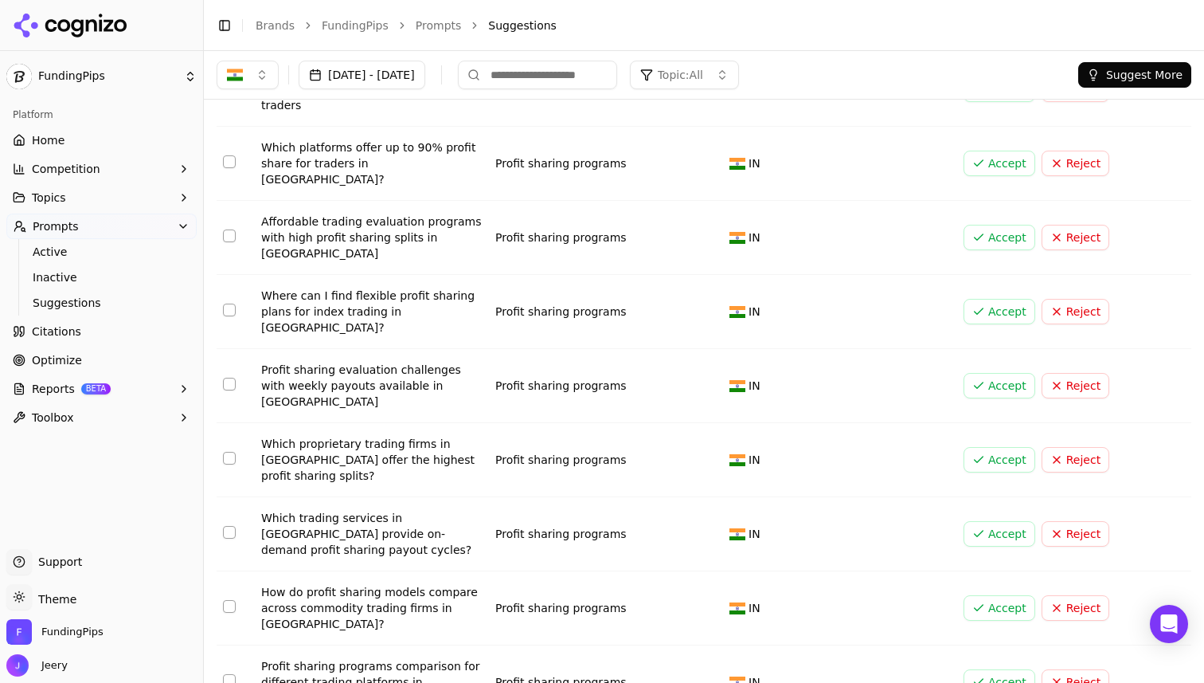
scroll to position [4527, 0]
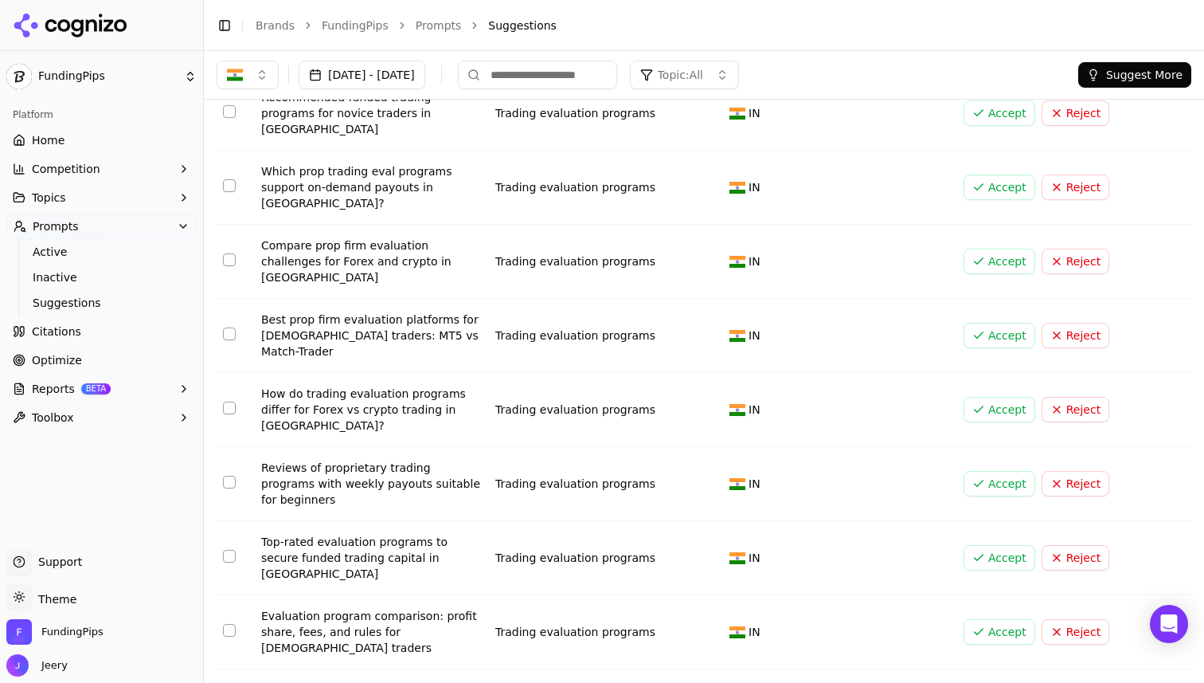
scroll to position [3051, 0]
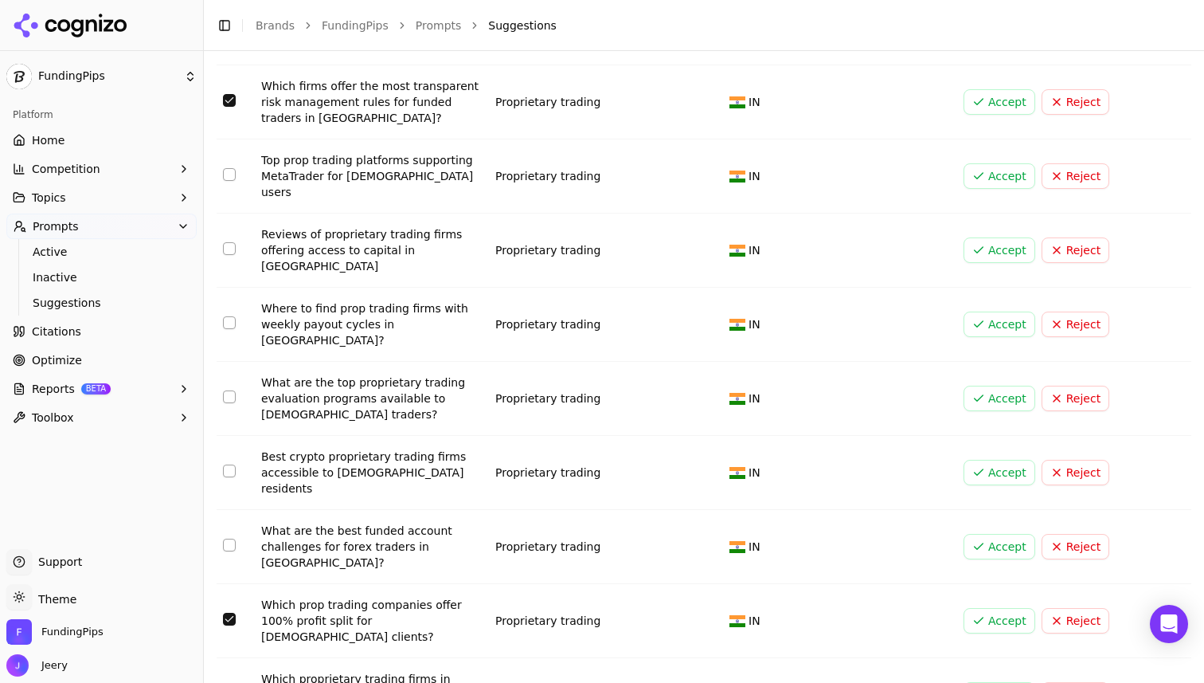
scroll to position [804, 0]
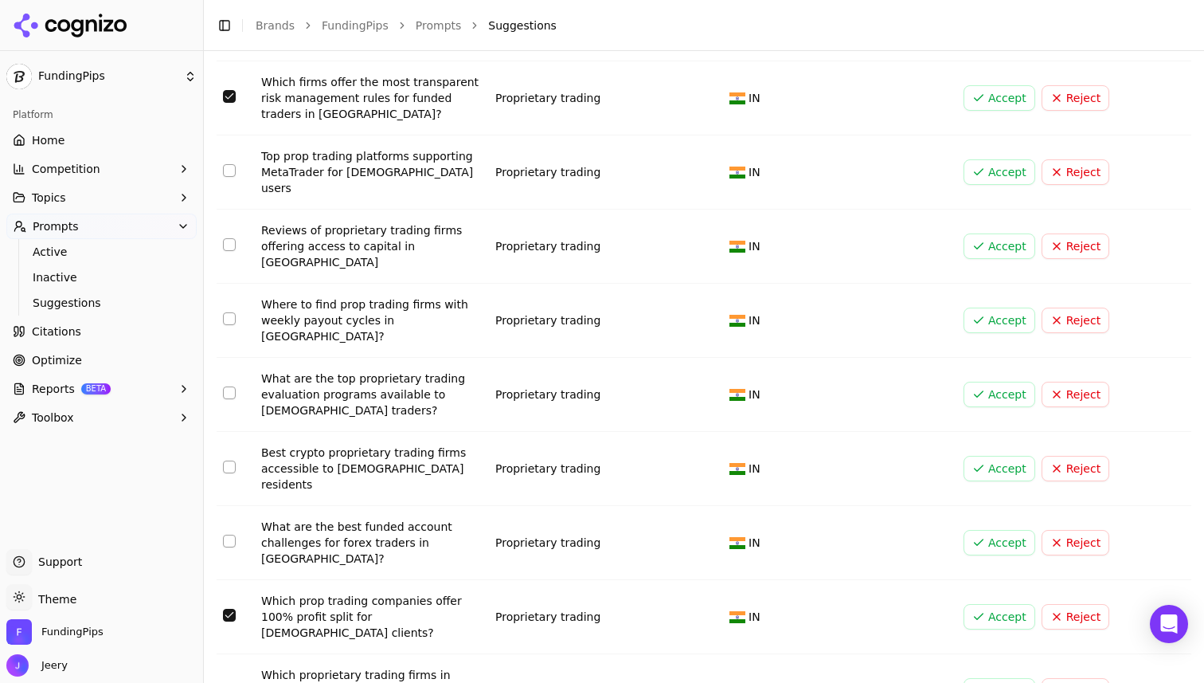
click at [1007, 604] on button "Accept" at bounding box center [1000, 616] width 72 height 25
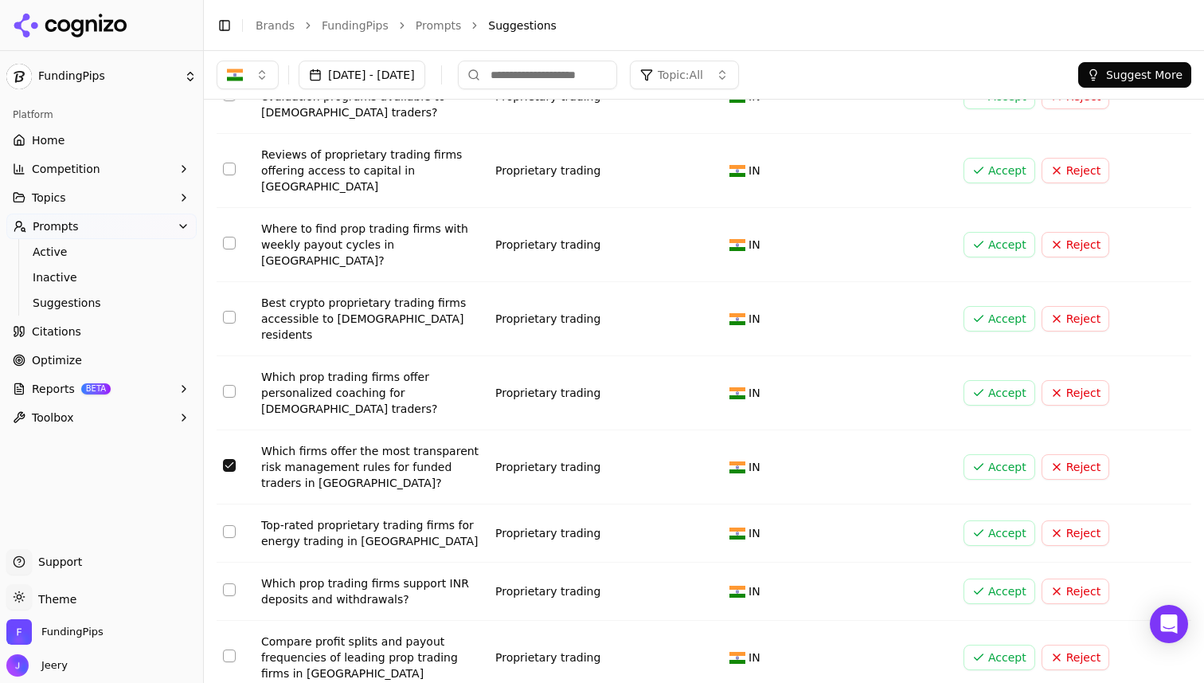
scroll to position [726, 0]
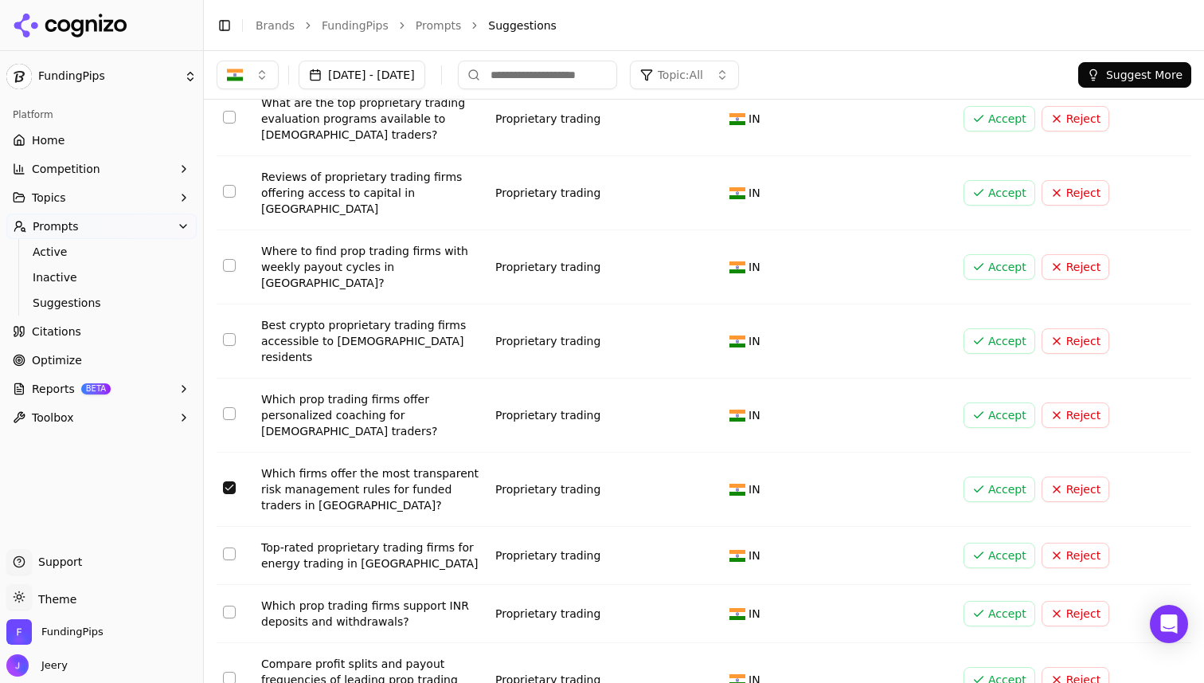
click at [999, 476] on button "Accept" at bounding box center [1000, 488] width 72 height 25
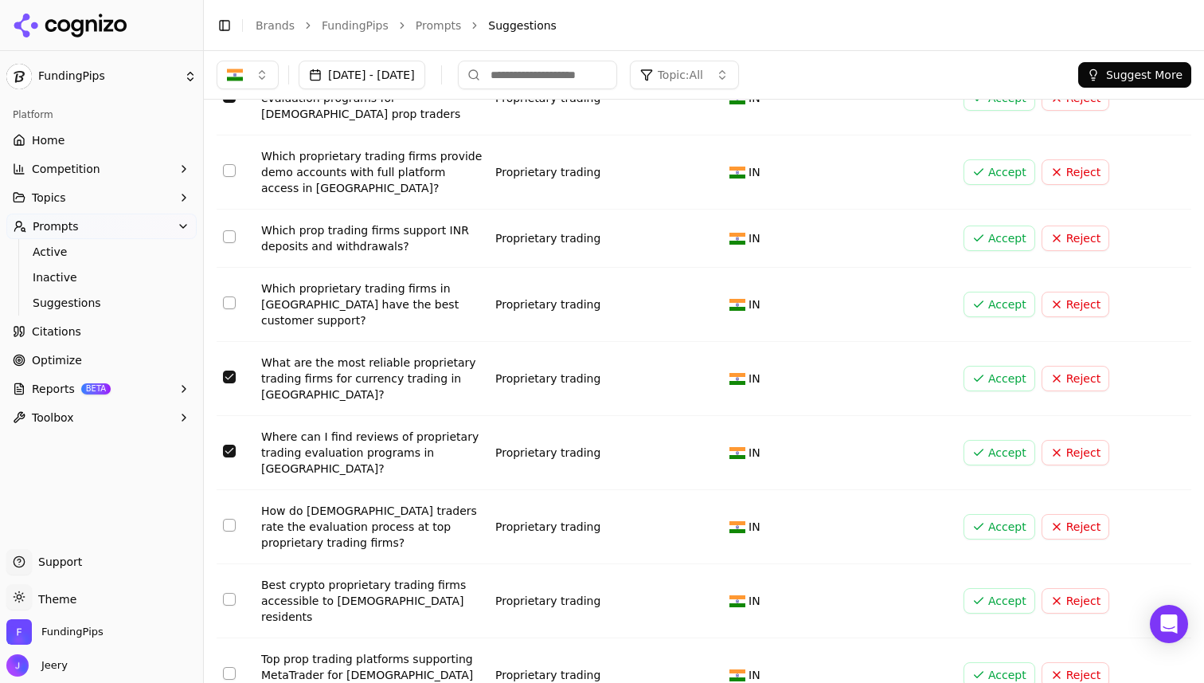
scroll to position [225, 0]
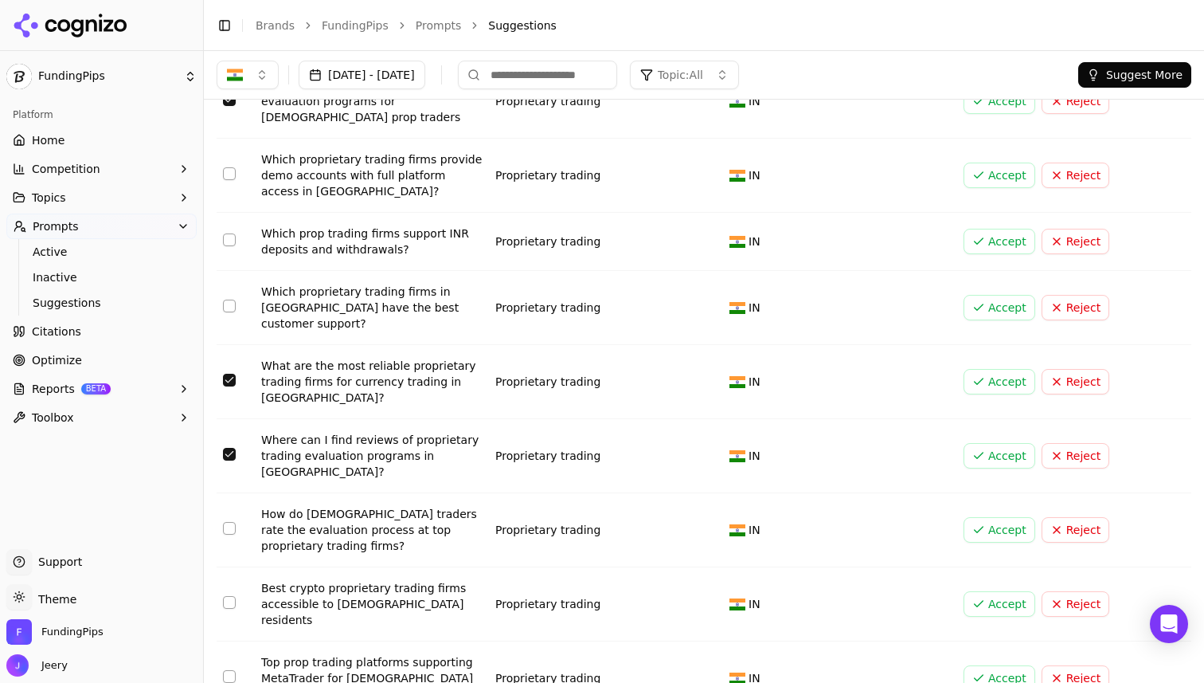
click at [994, 443] on button "Accept" at bounding box center [1000, 455] width 72 height 25
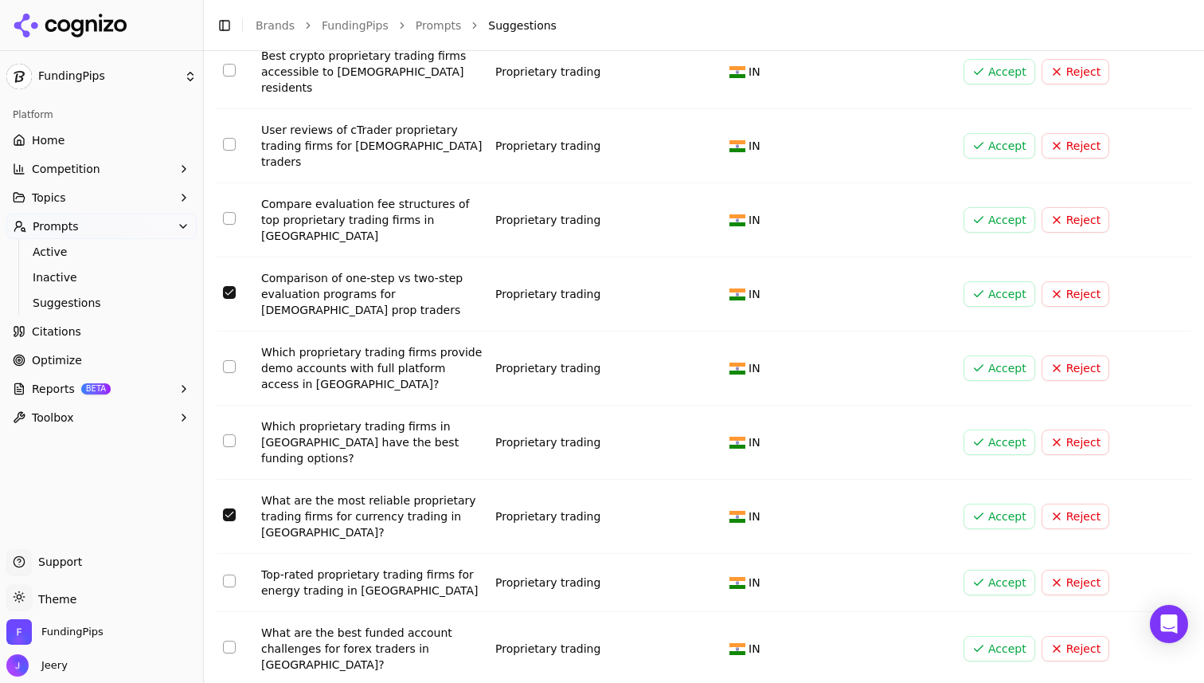
scroll to position [898, 0]
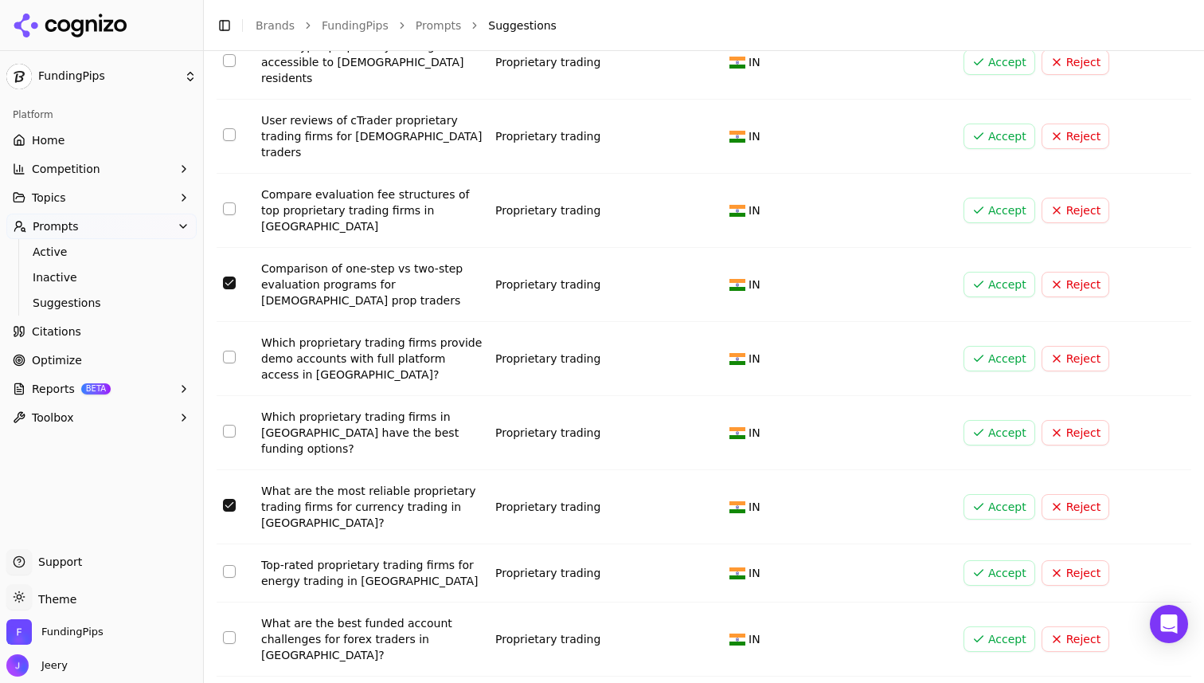
click at [996, 494] on button "Accept" at bounding box center [1000, 506] width 72 height 25
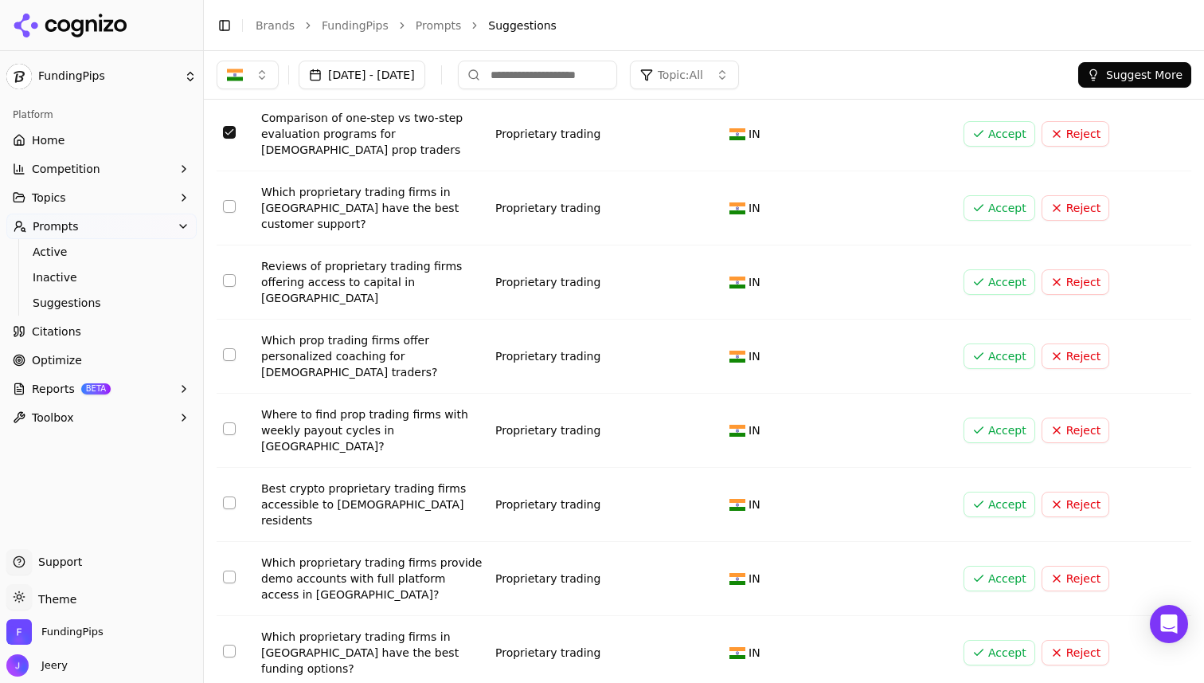
scroll to position [0, 0]
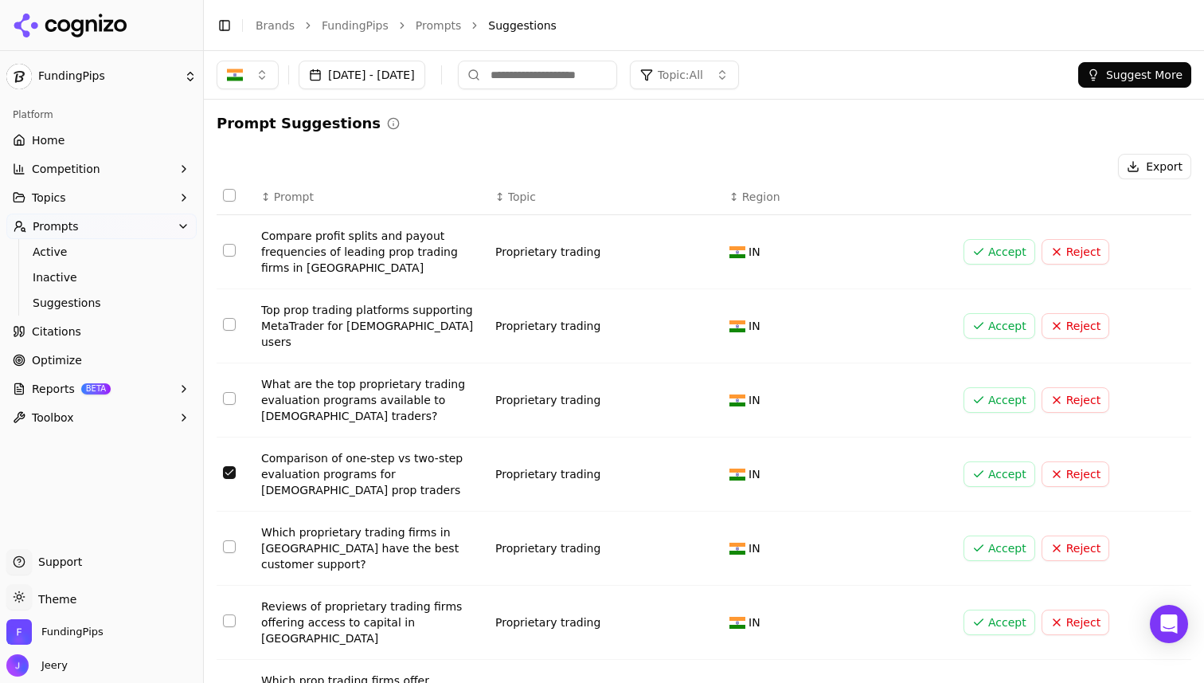
click at [985, 461] on button "Accept" at bounding box center [1000, 473] width 72 height 25
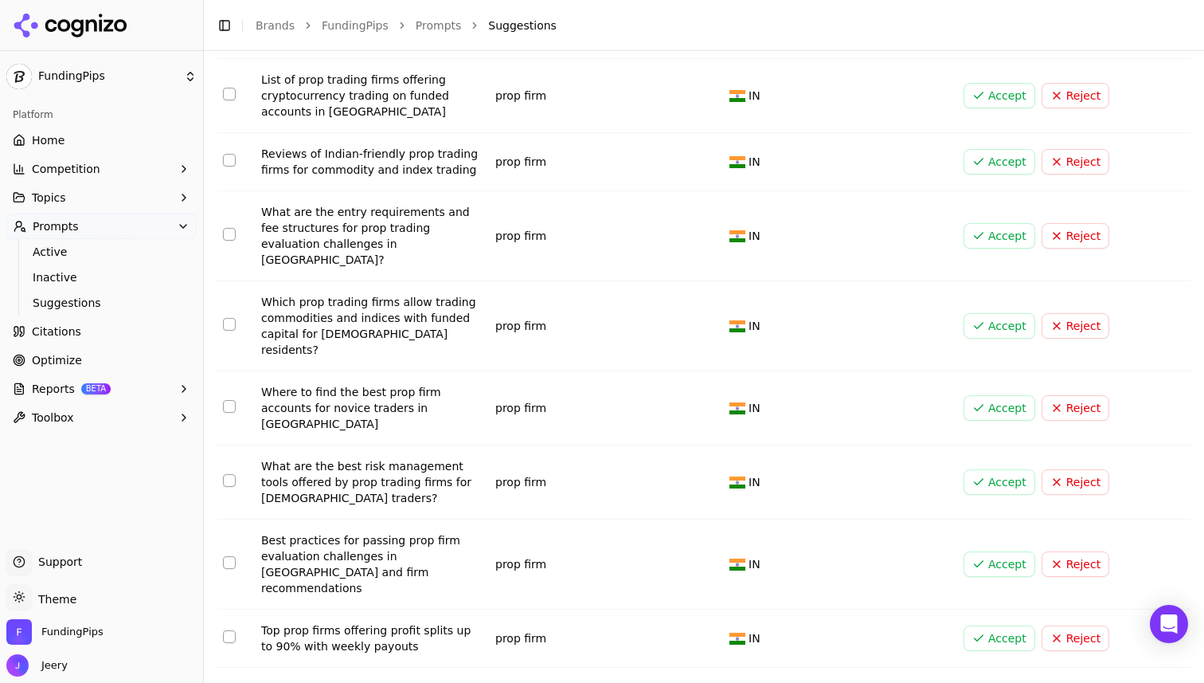
scroll to position [5732, 0]
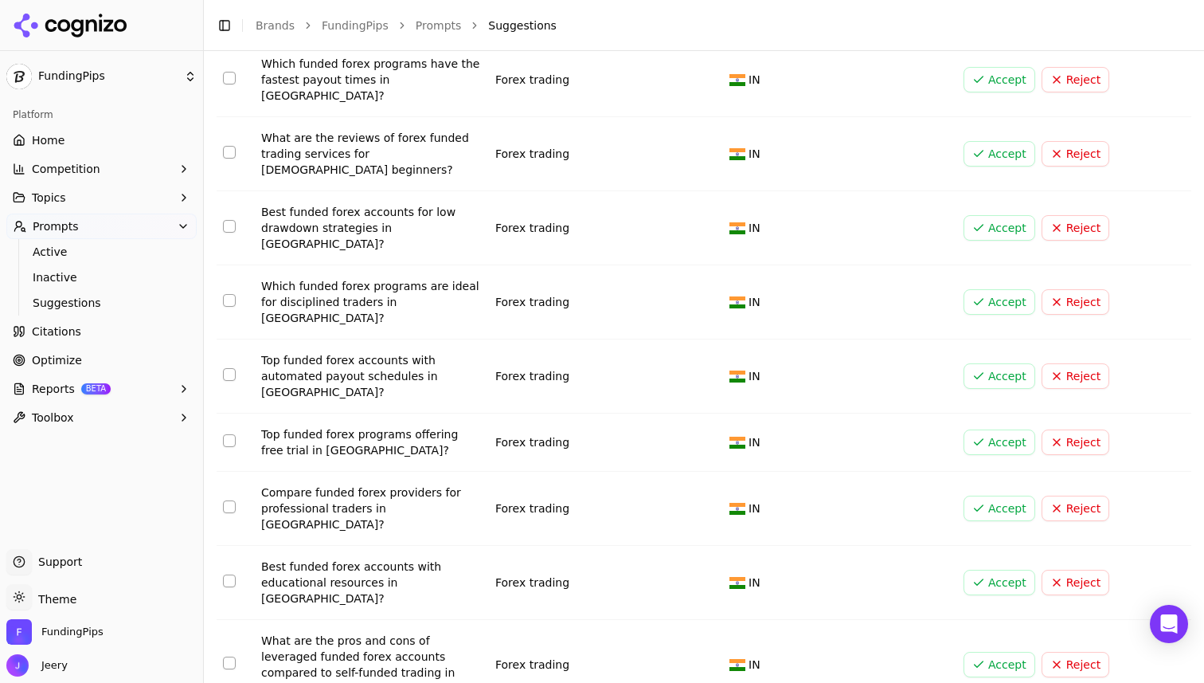
scroll to position [3611, 0]
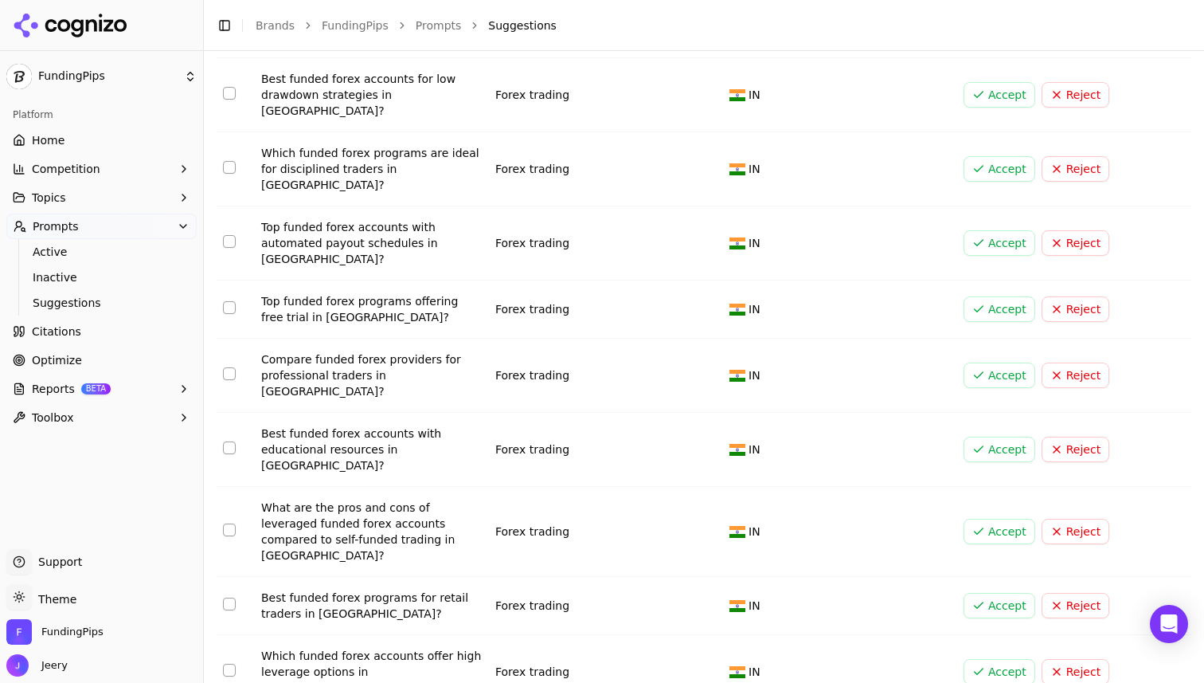
click at [85, 333] on link "Citations" at bounding box center [101, 331] width 190 height 25
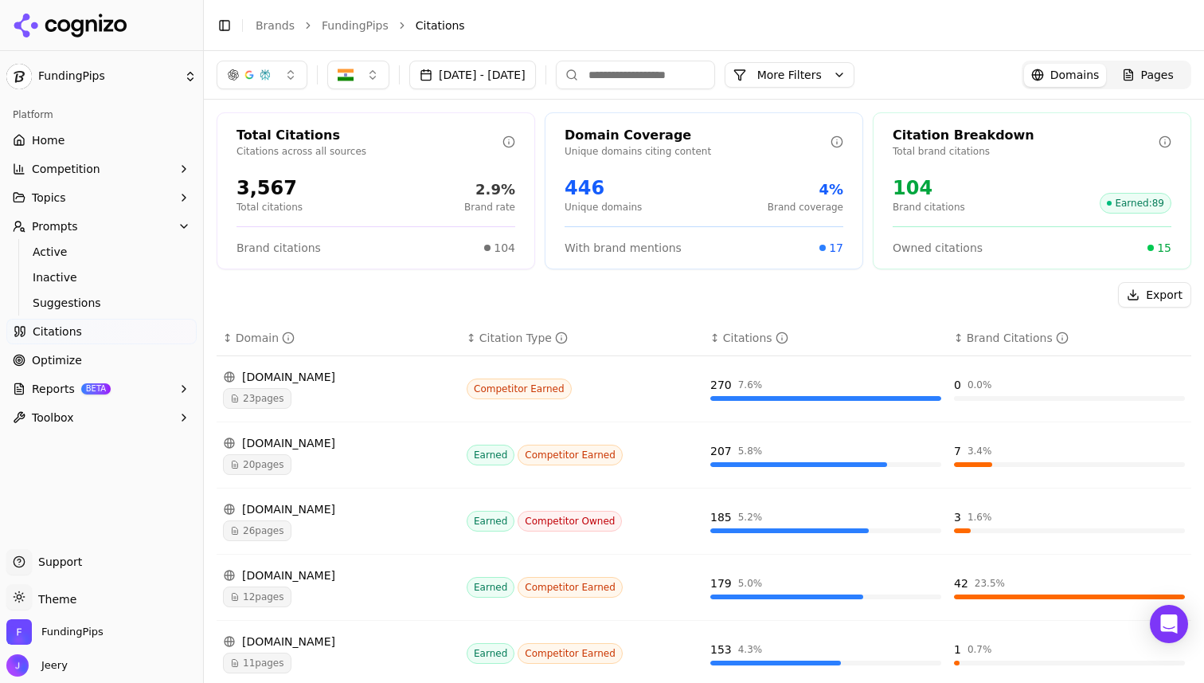
click at [76, 356] on span "Optimize" at bounding box center [57, 360] width 50 height 16
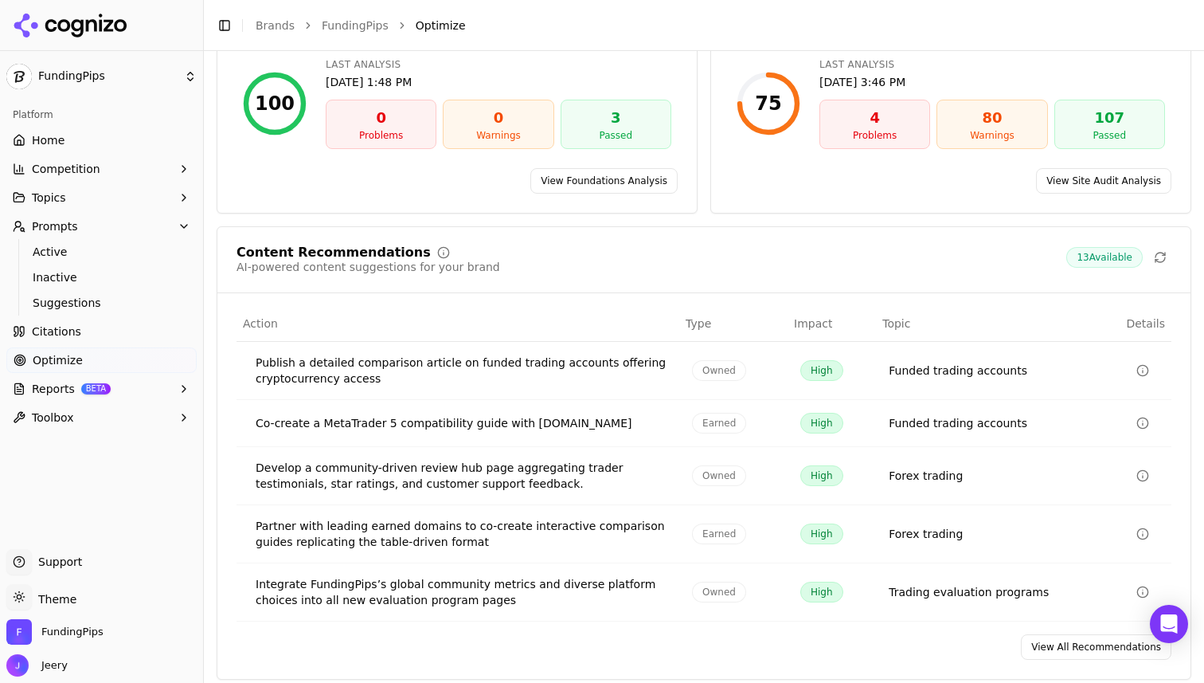
scroll to position [204, 0]
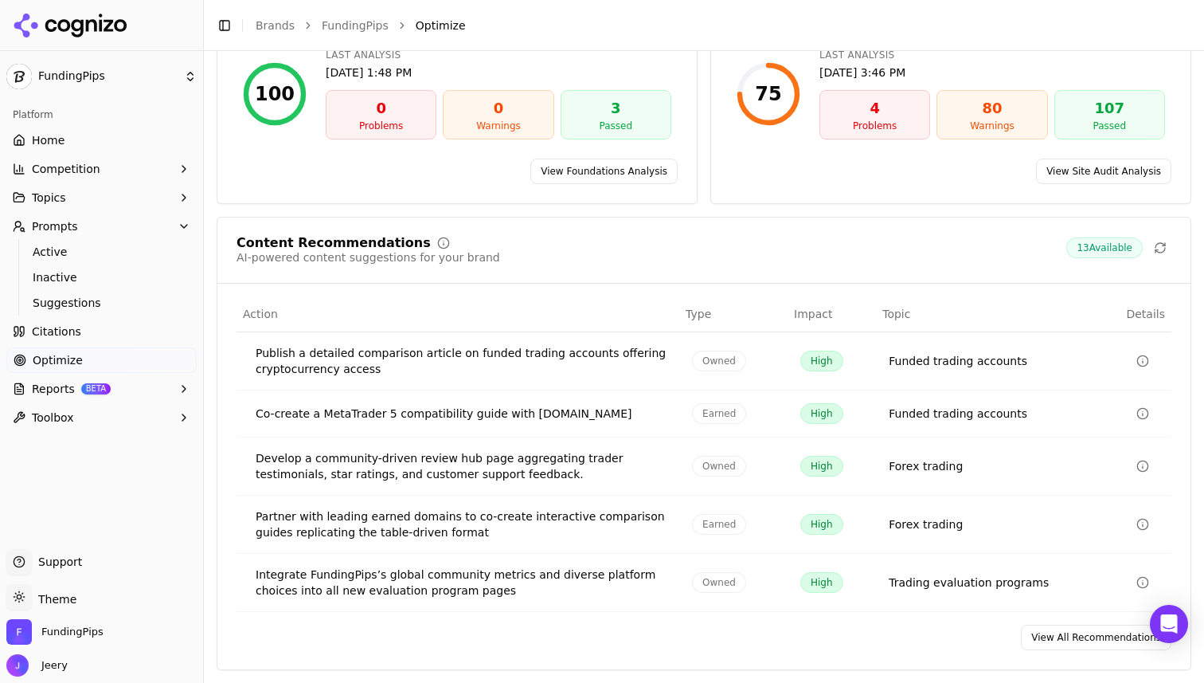
click at [119, 365] on link "Optimize" at bounding box center [101, 359] width 190 height 25
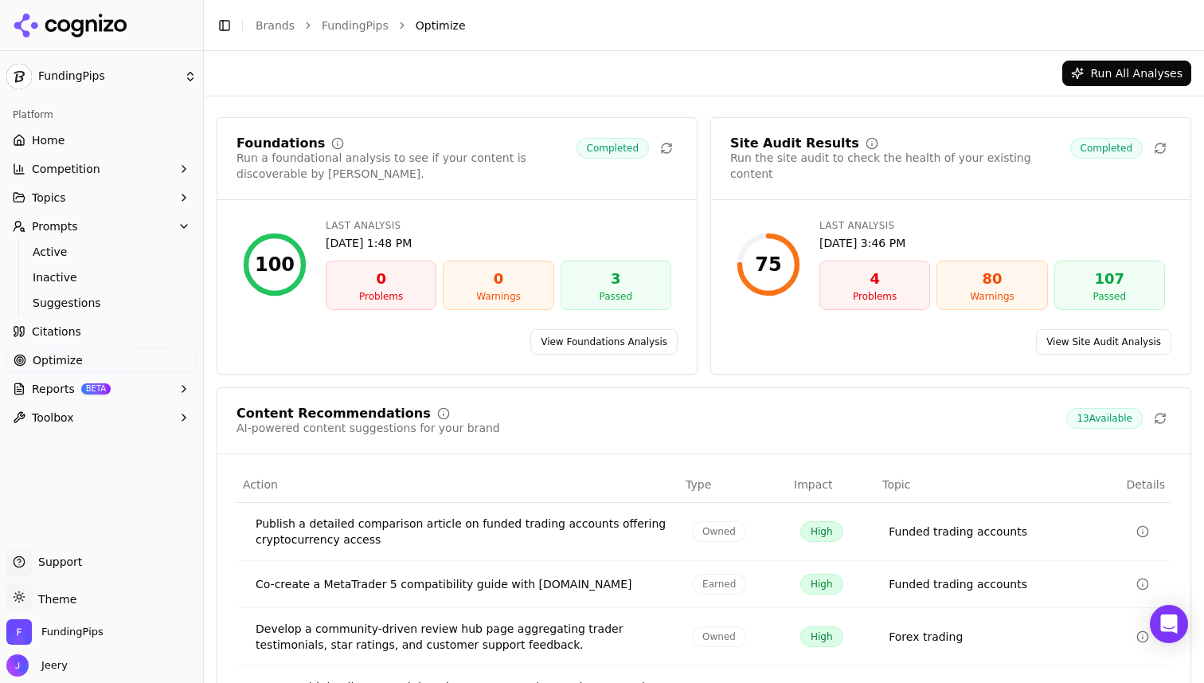
scroll to position [0, 0]
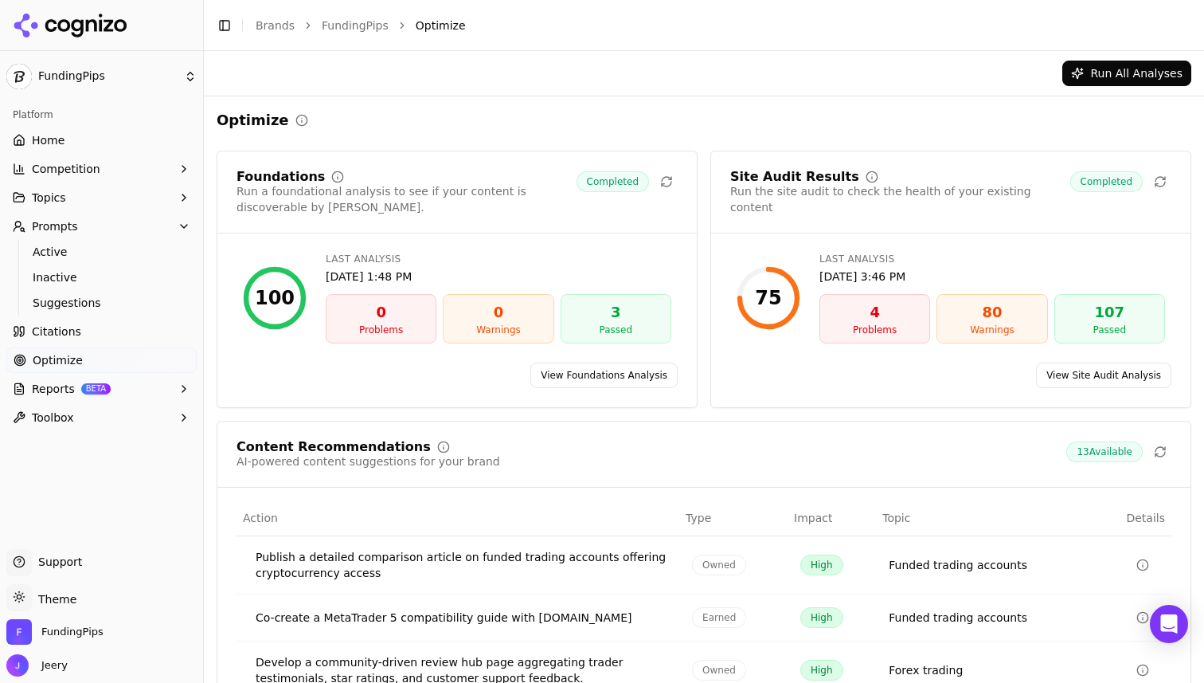
click at [628, 384] on link "View Foundations Analysis" at bounding box center [603, 374] width 147 height 25
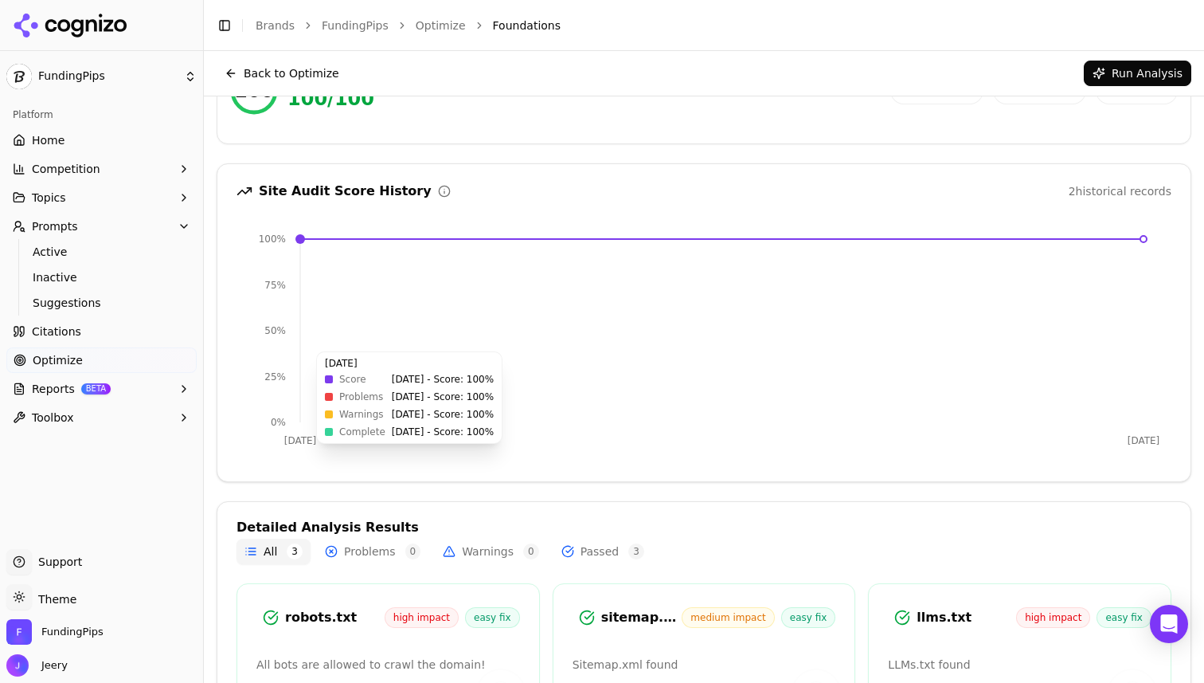
scroll to position [234, 0]
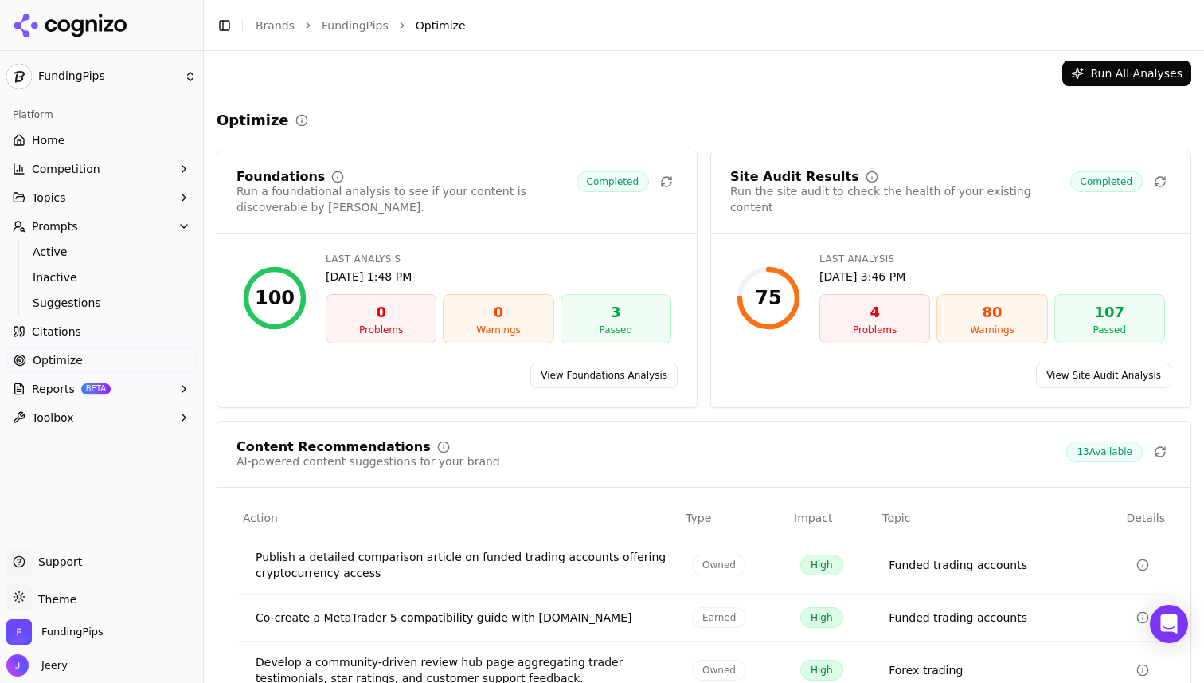
click at [1049, 370] on link "View Site Audit Analysis" at bounding box center [1103, 374] width 135 height 25
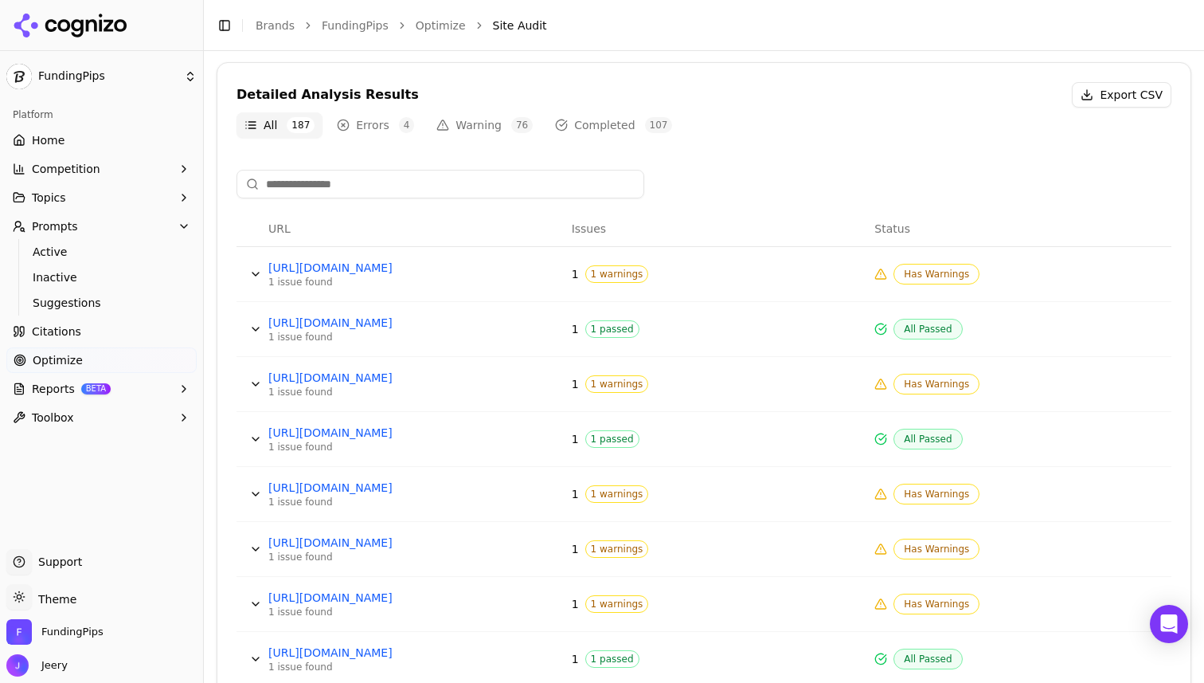
scroll to position [543, 0]
click at [603, 277] on span "1 warnings" at bounding box center [617, 273] width 64 height 18
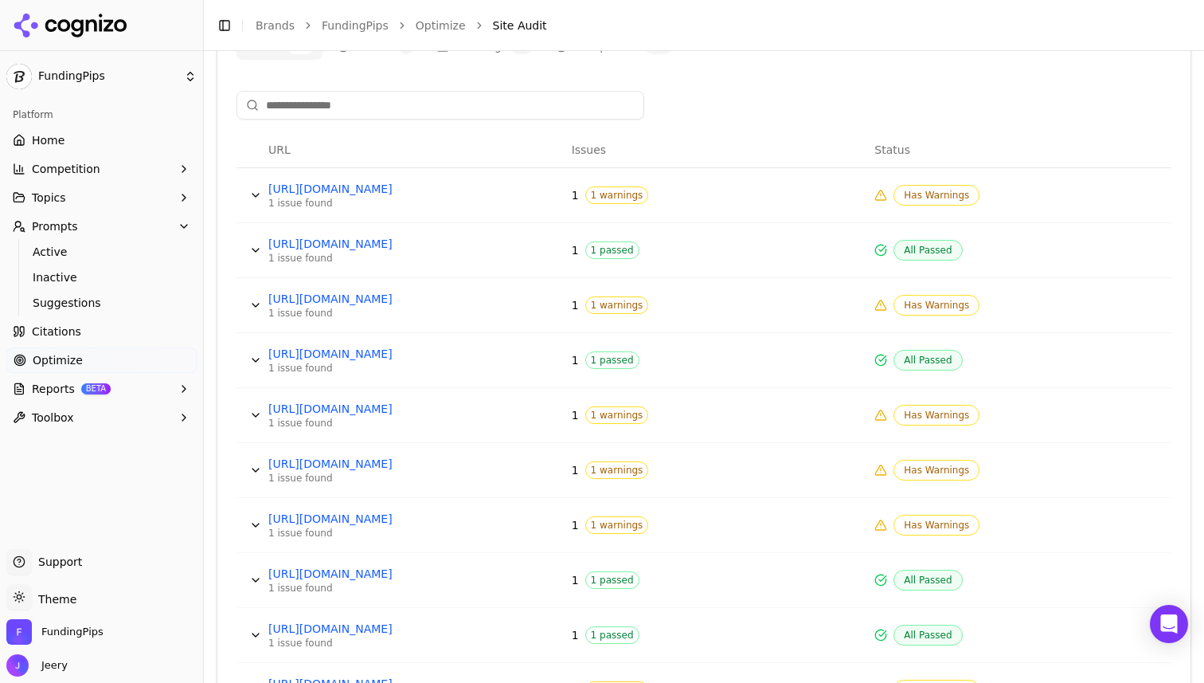
scroll to position [626, 0]
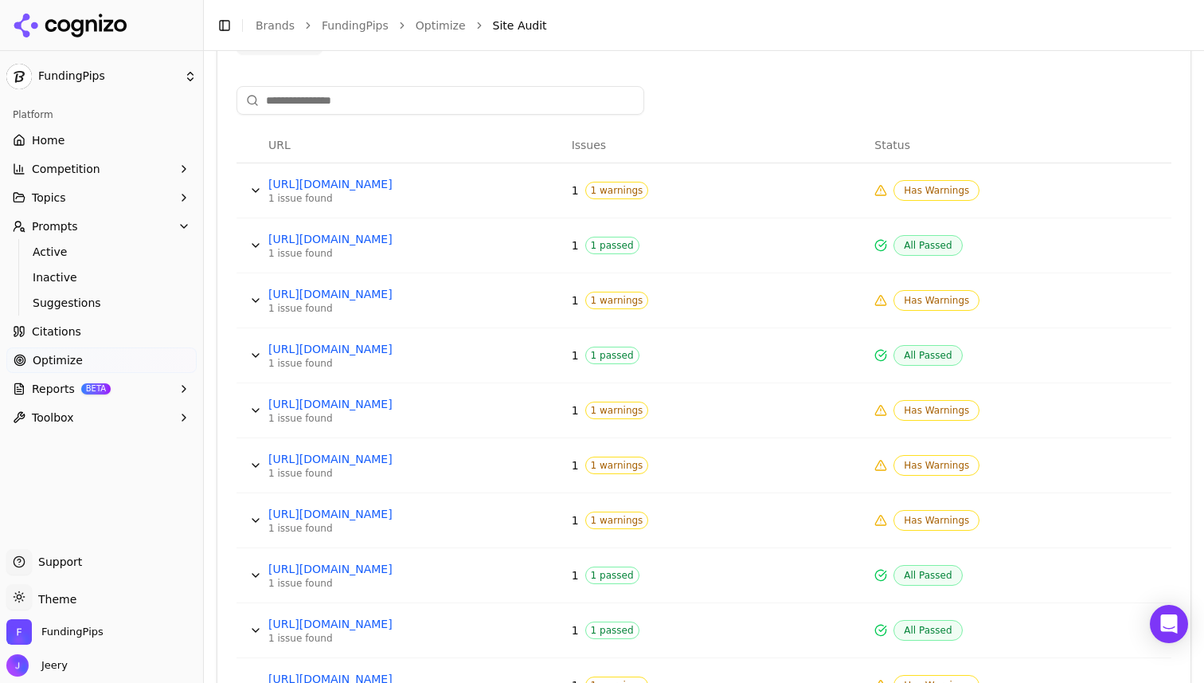
click at [256, 301] on button "Data table" at bounding box center [255, 300] width 25 height 25
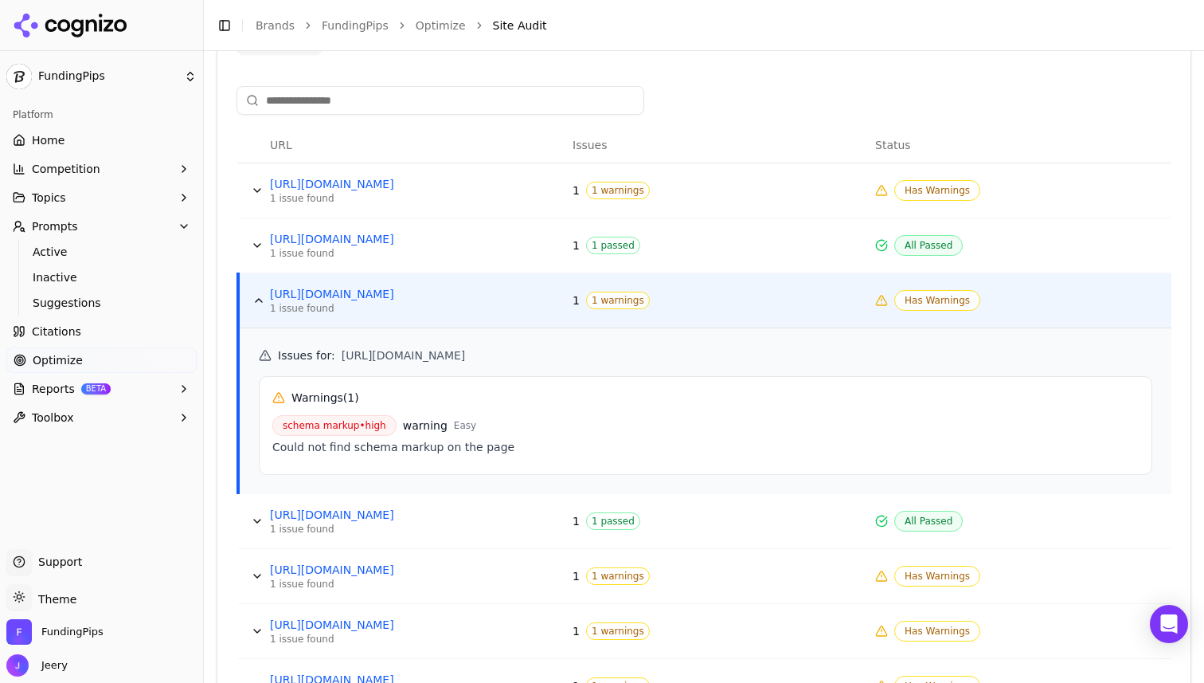
click at [255, 191] on button "Data table" at bounding box center [257, 190] width 25 height 25
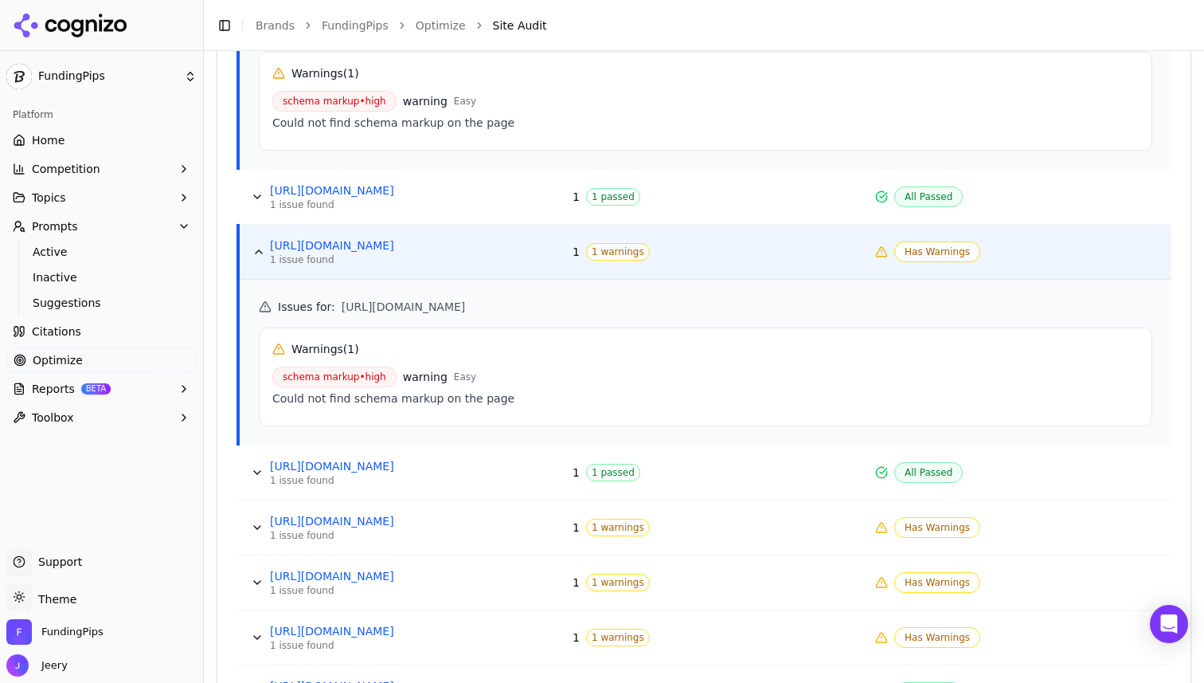
scroll to position [1058, 0]
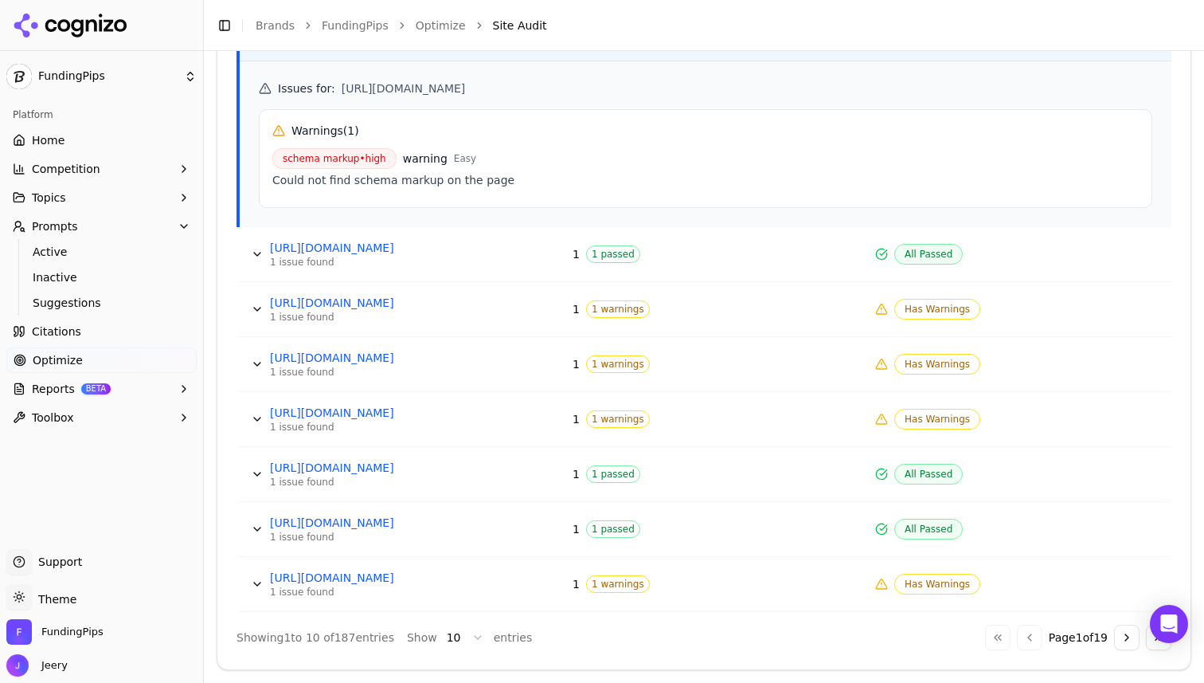
click at [245, 308] on button "Data table" at bounding box center [257, 308] width 25 height 25
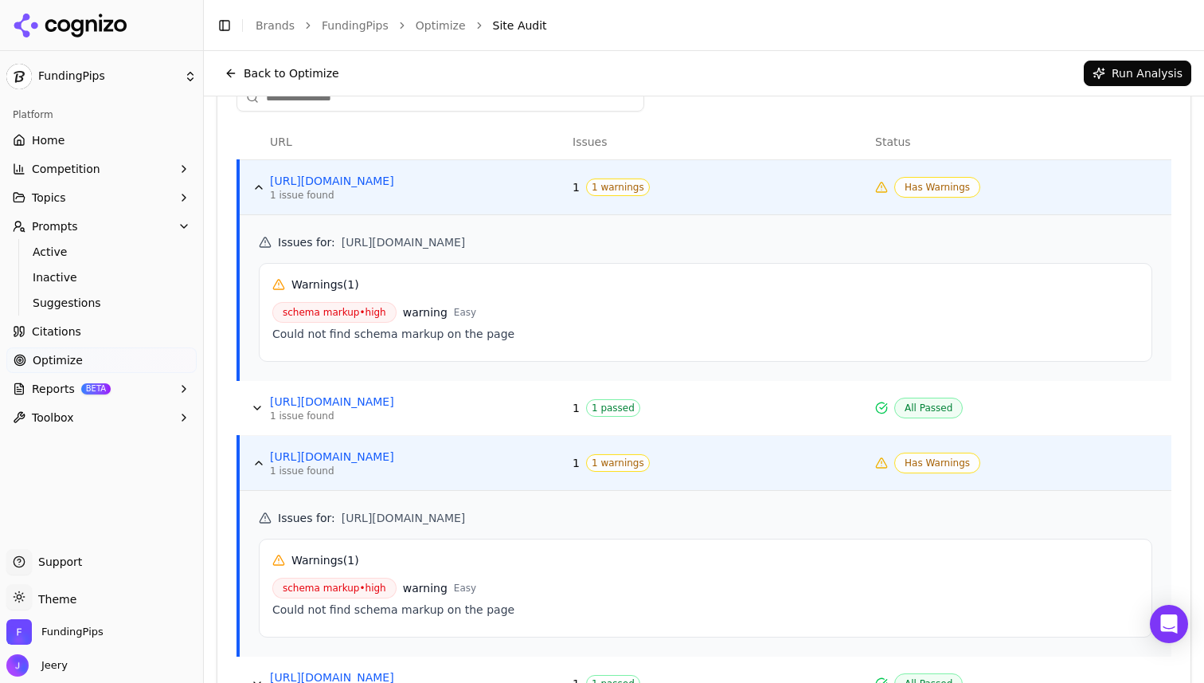
scroll to position [612, 0]
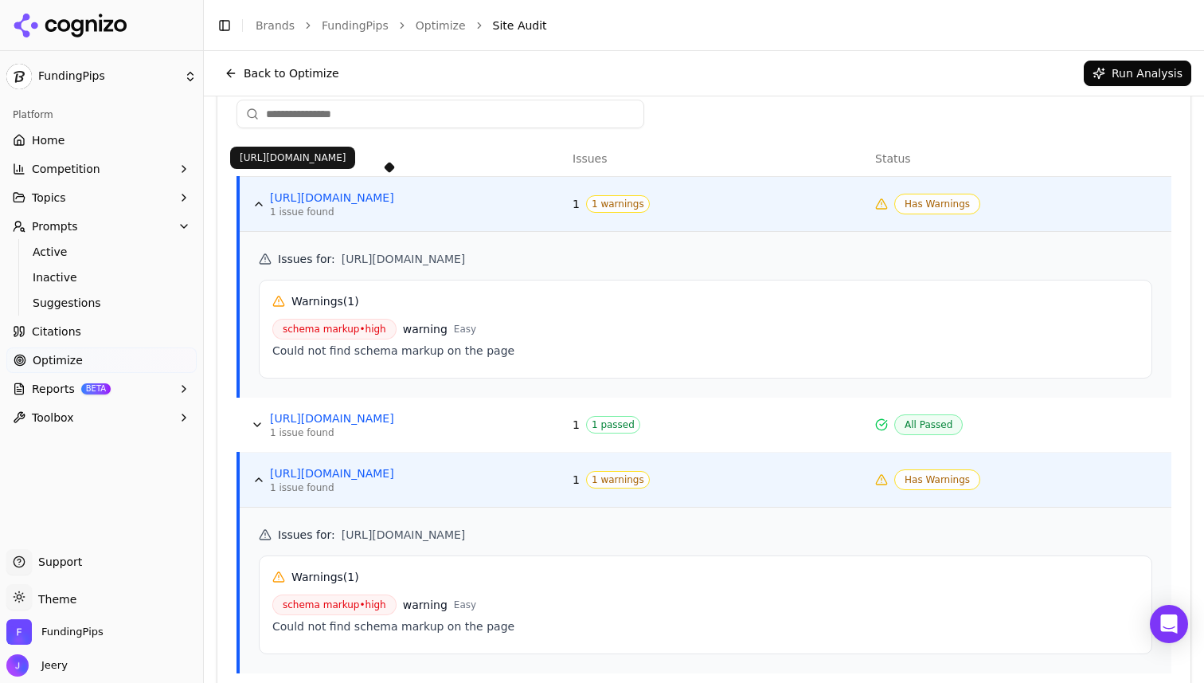
click at [335, 204] on link "[URL][DOMAIN_NAME]" at bounding box center [389, 198] width 239 height 16
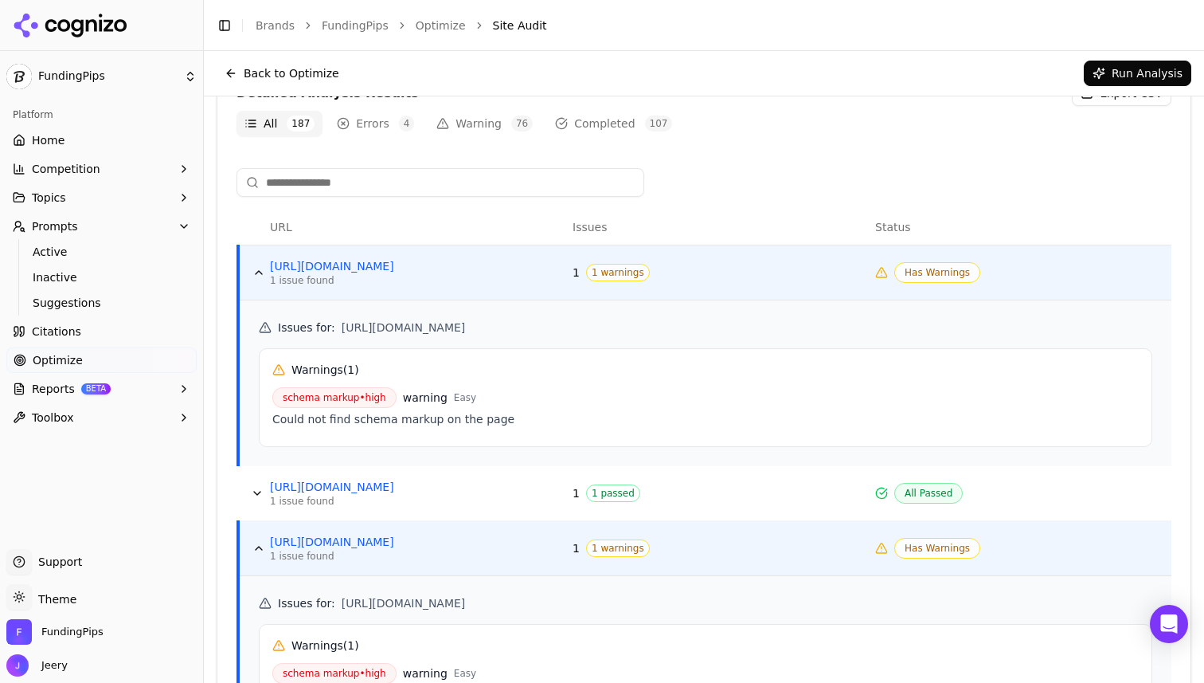
scroll to position [365, 0]
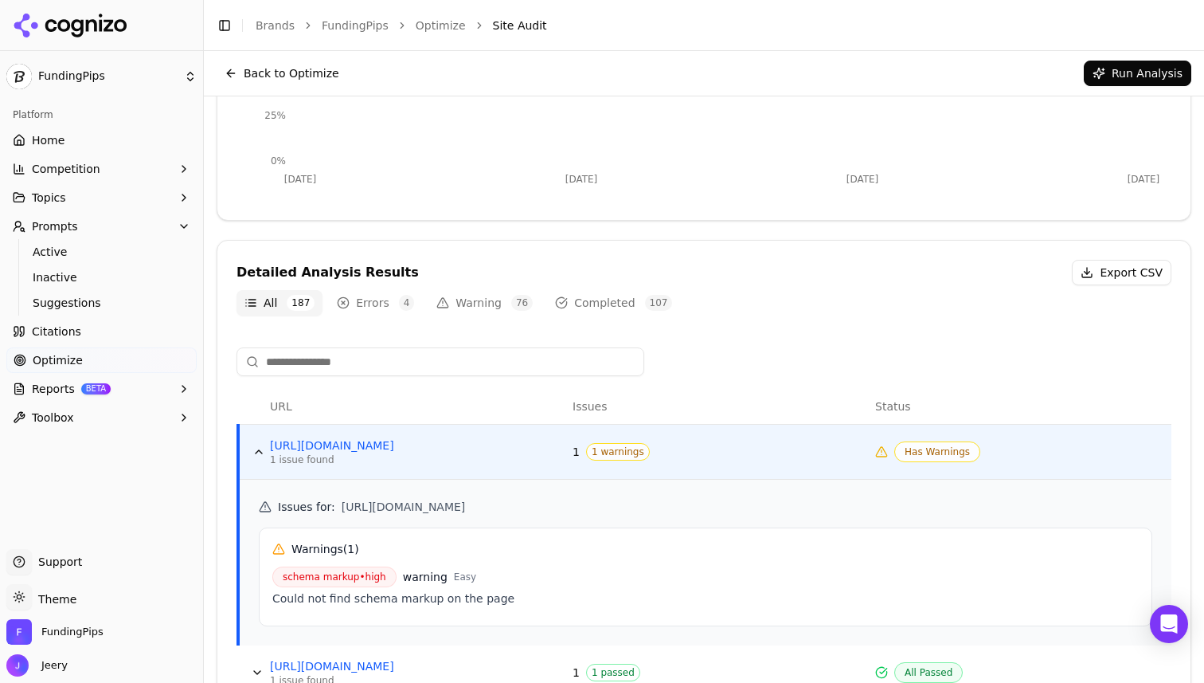
click at [256, 452] on button "Data table" at bounding box center [258, 451] width 25 height 25
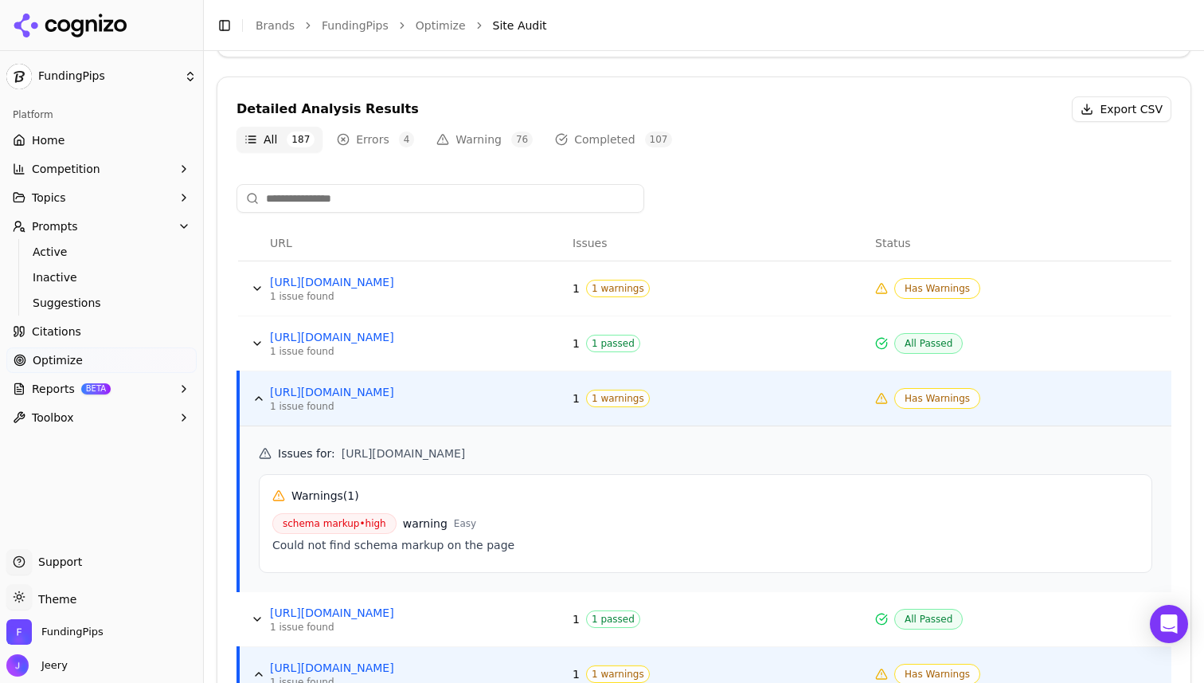
scroll to position [664, 0]
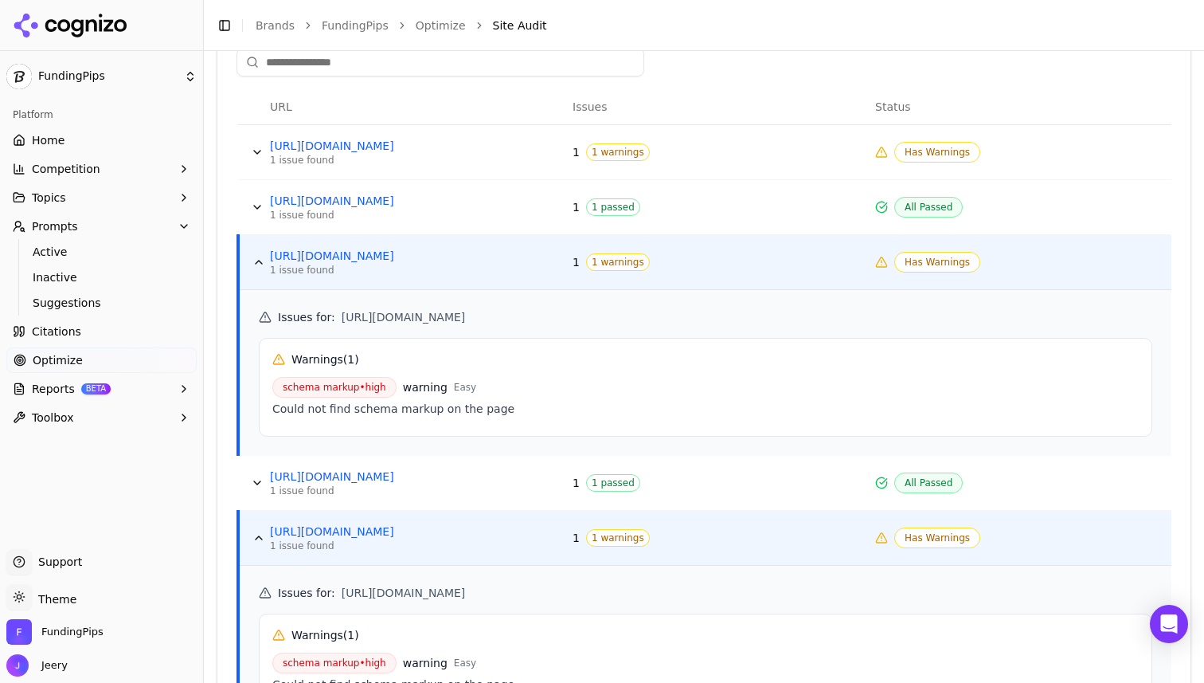
click at [256, 260] on button "Data table" at bounding box center [258, 261] width 25 height 25
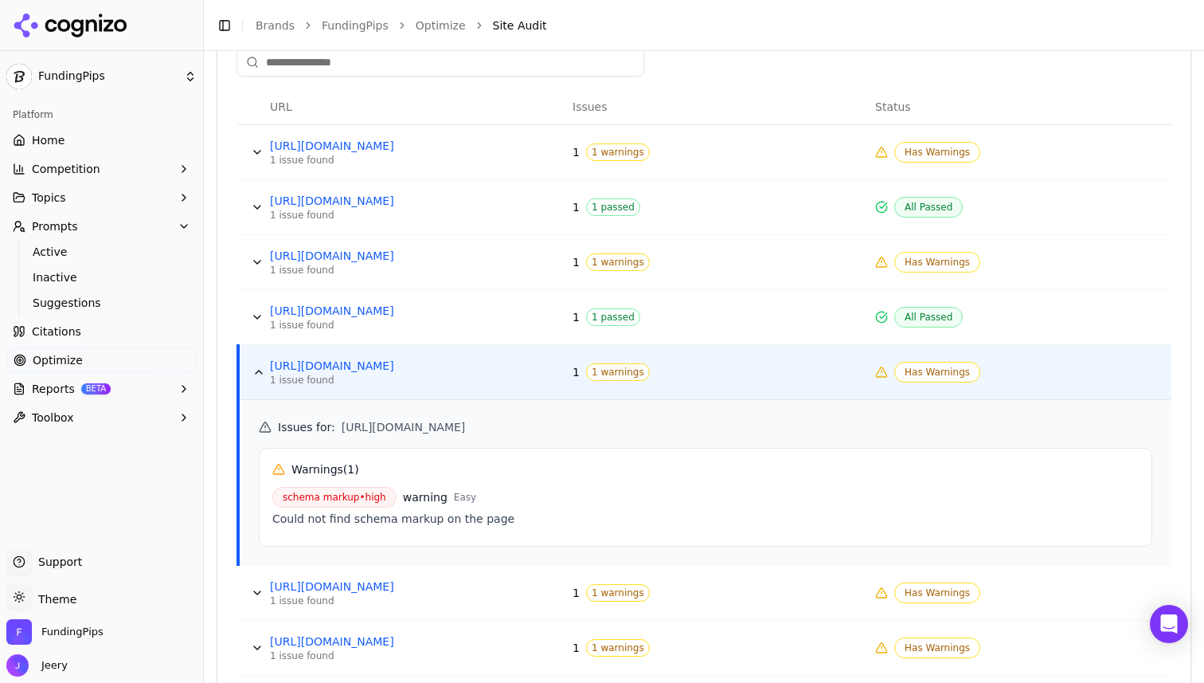
click at [257, 366] on button "Data table" at bounding box center [258, 371] width 25 height 25
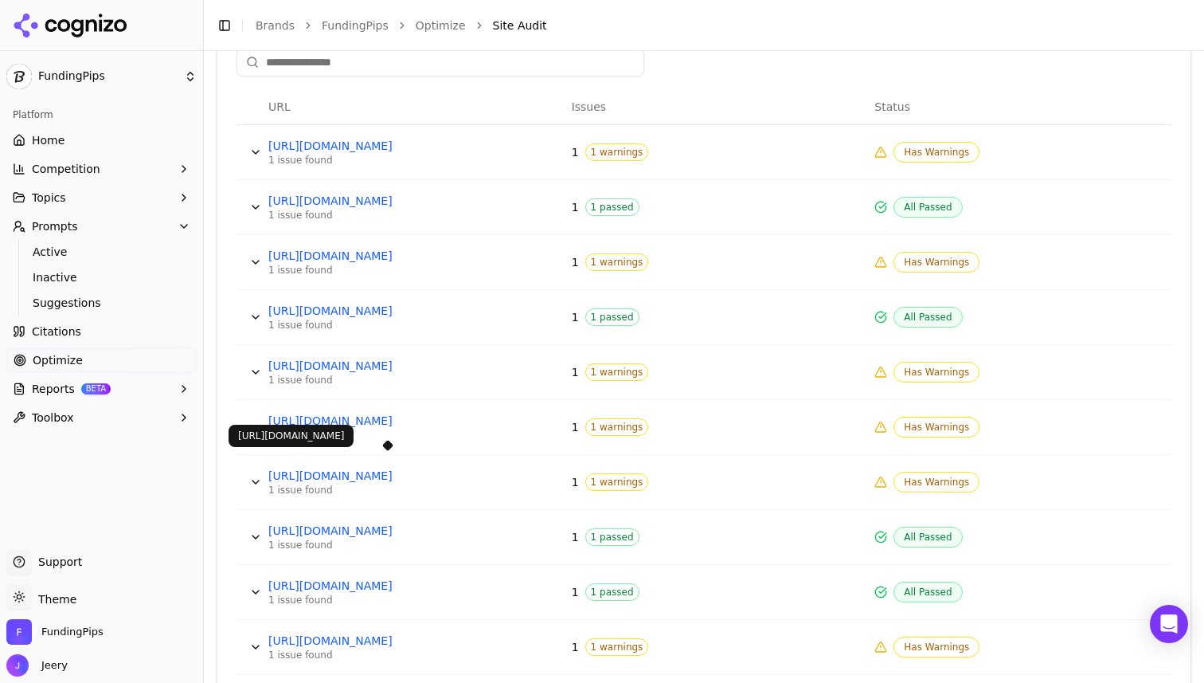
scroll to position [727, 0]
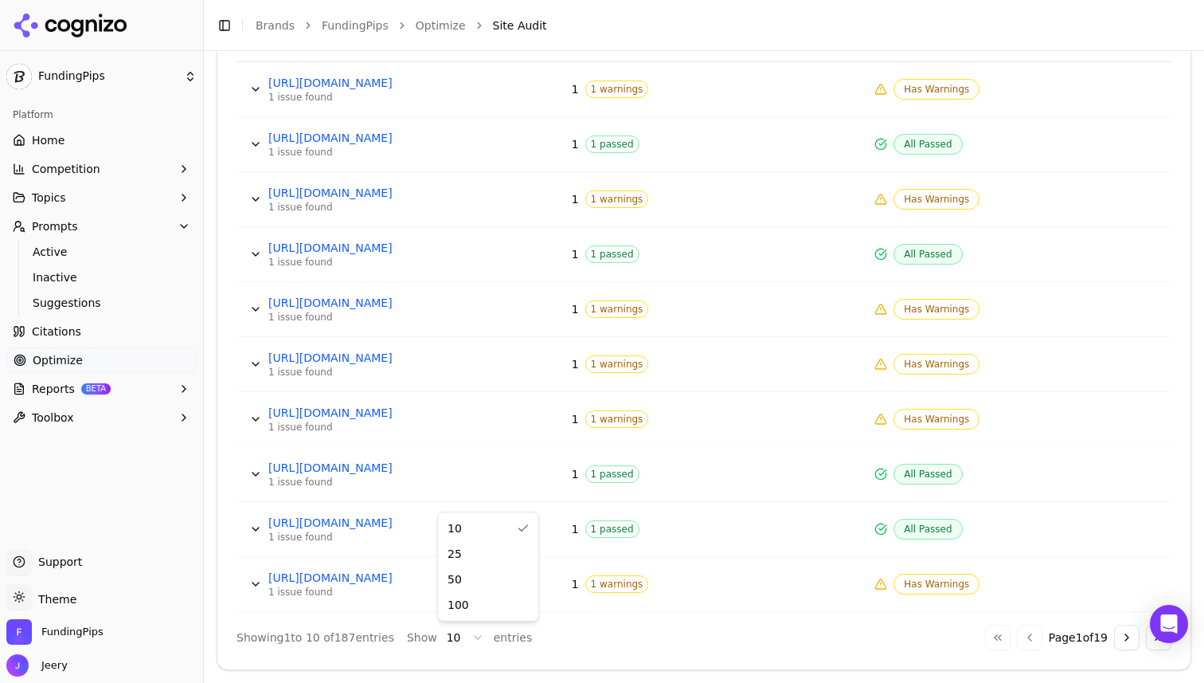
click at [466, 636] on html "FundingPips Platform Home Competition Topics Prompts Active Inactive Suggestion…" at bounding box center [602, 341] width 1204 height 683
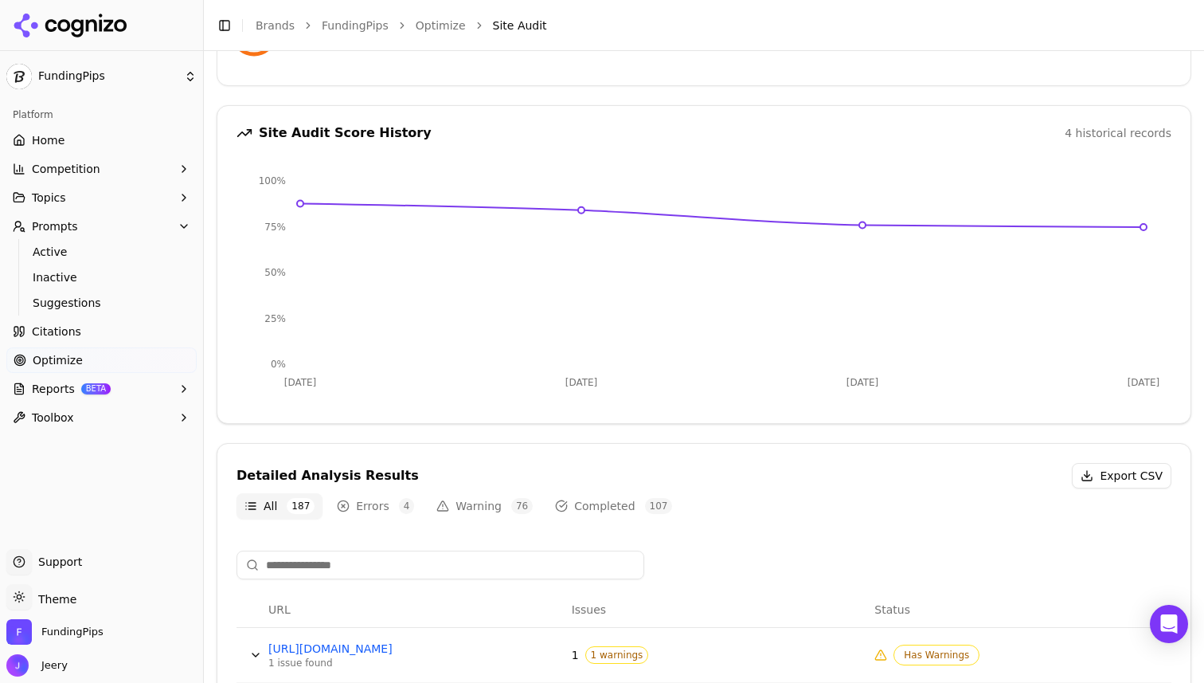
scroll to position [291, 0]
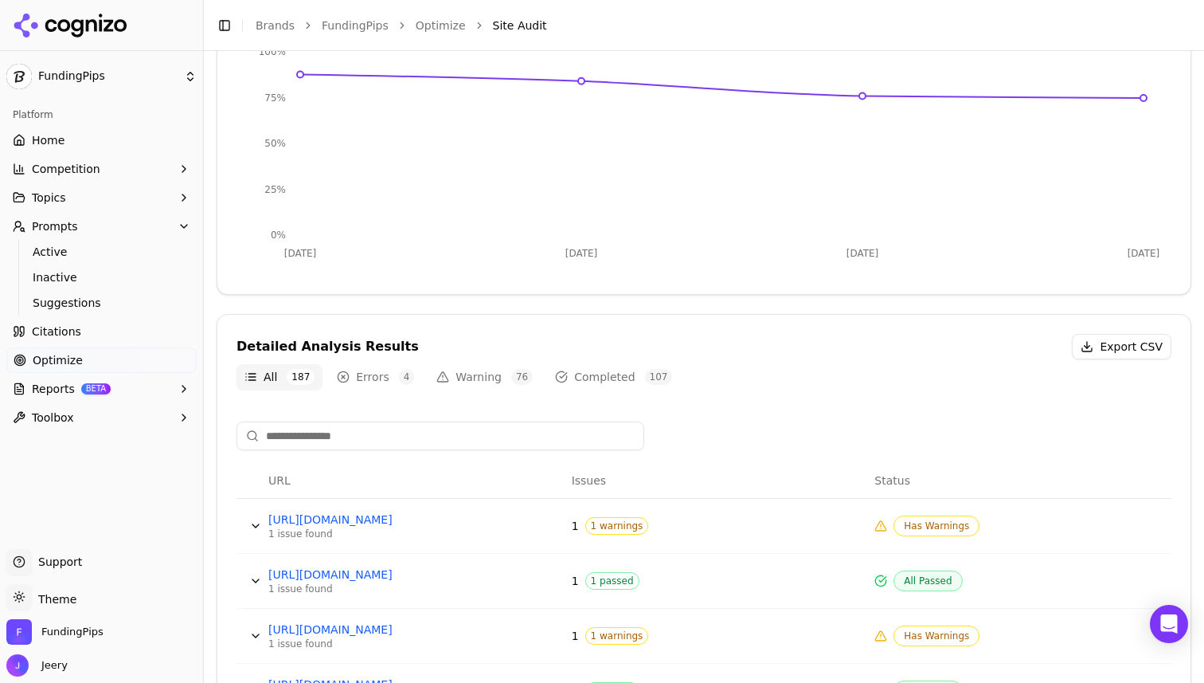
click at [580, 481] on span "Issues" at bounding box center [589, 480] width 35 height 16
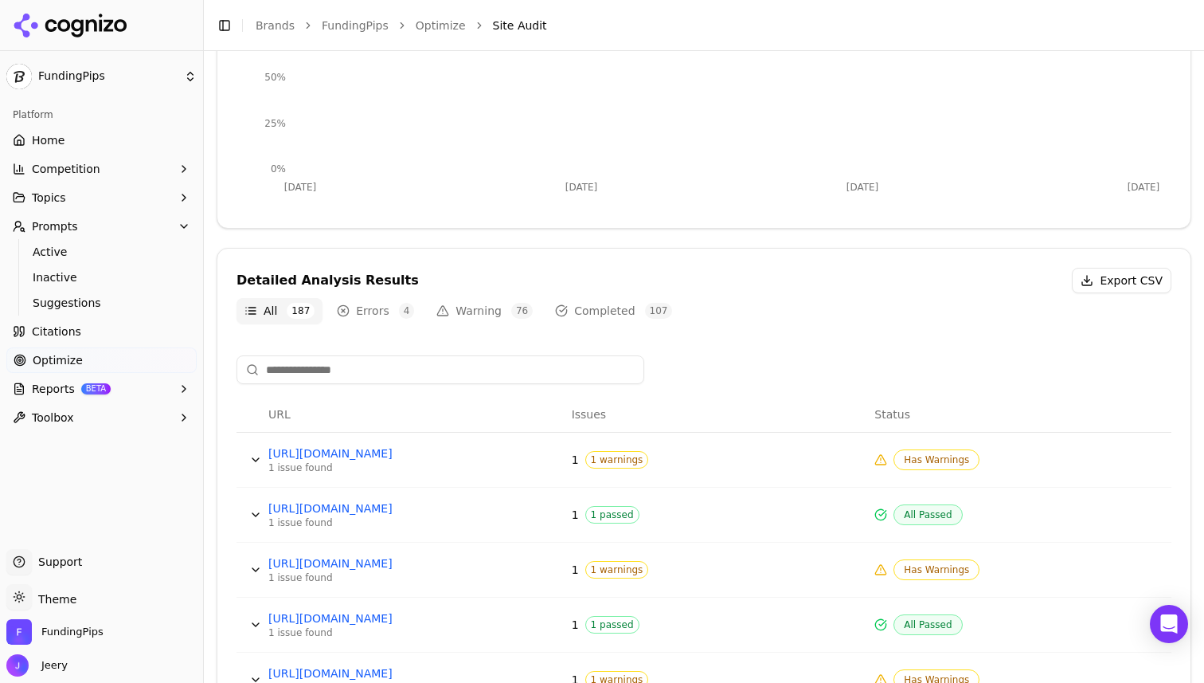
scroll to position [358, 0]
click at [1134, 279] on button "Export CSV" at bounding box center [1122, 279] width 100 height 25
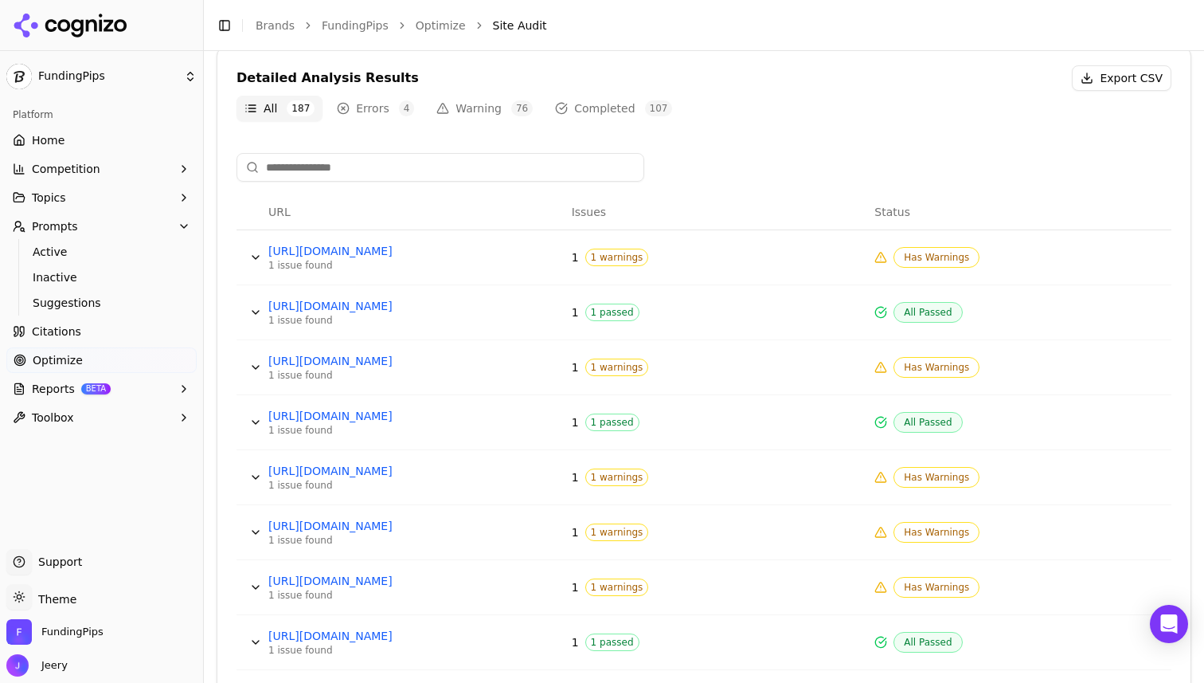
scroll to position [623, 0]
